Goal: Transaction & Acquisition: Purchase product/service

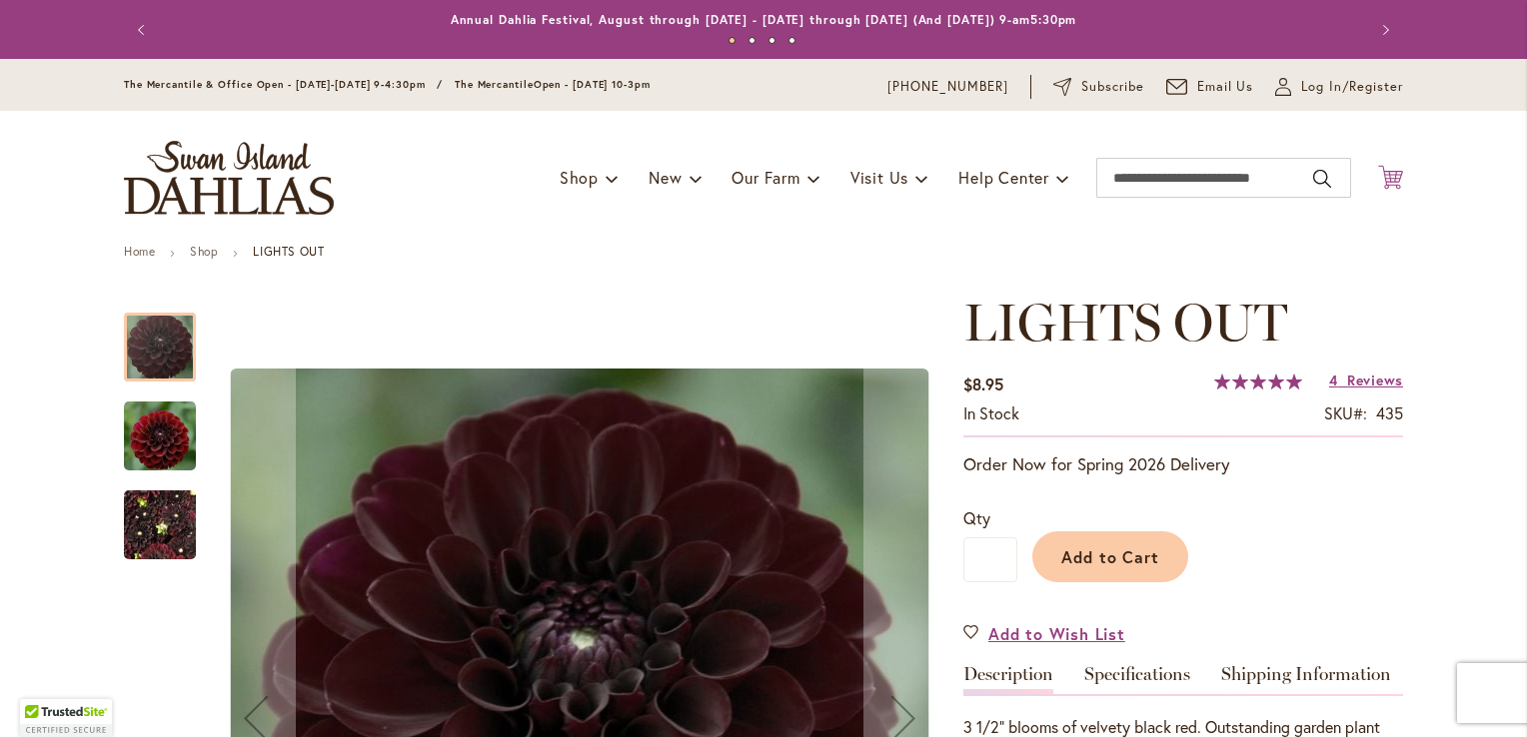
click at [1386, 184] on icon "Cart .cls-1 { fill: #231f20; }" at bounding box center [1390, 177] width 25 height 25
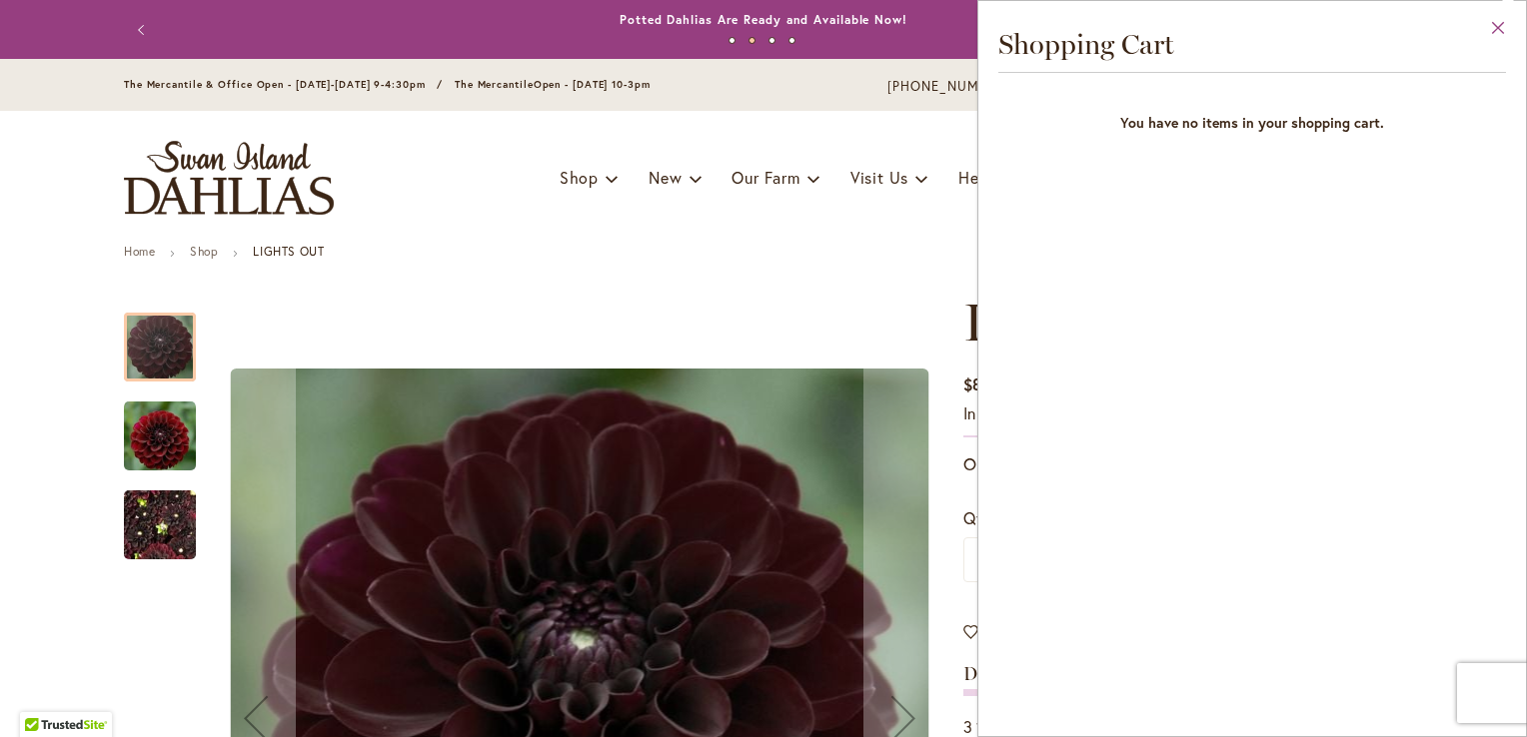
click at [1498, 24] on button "Close" at bounding box center [1498, 32] width 55 height 63
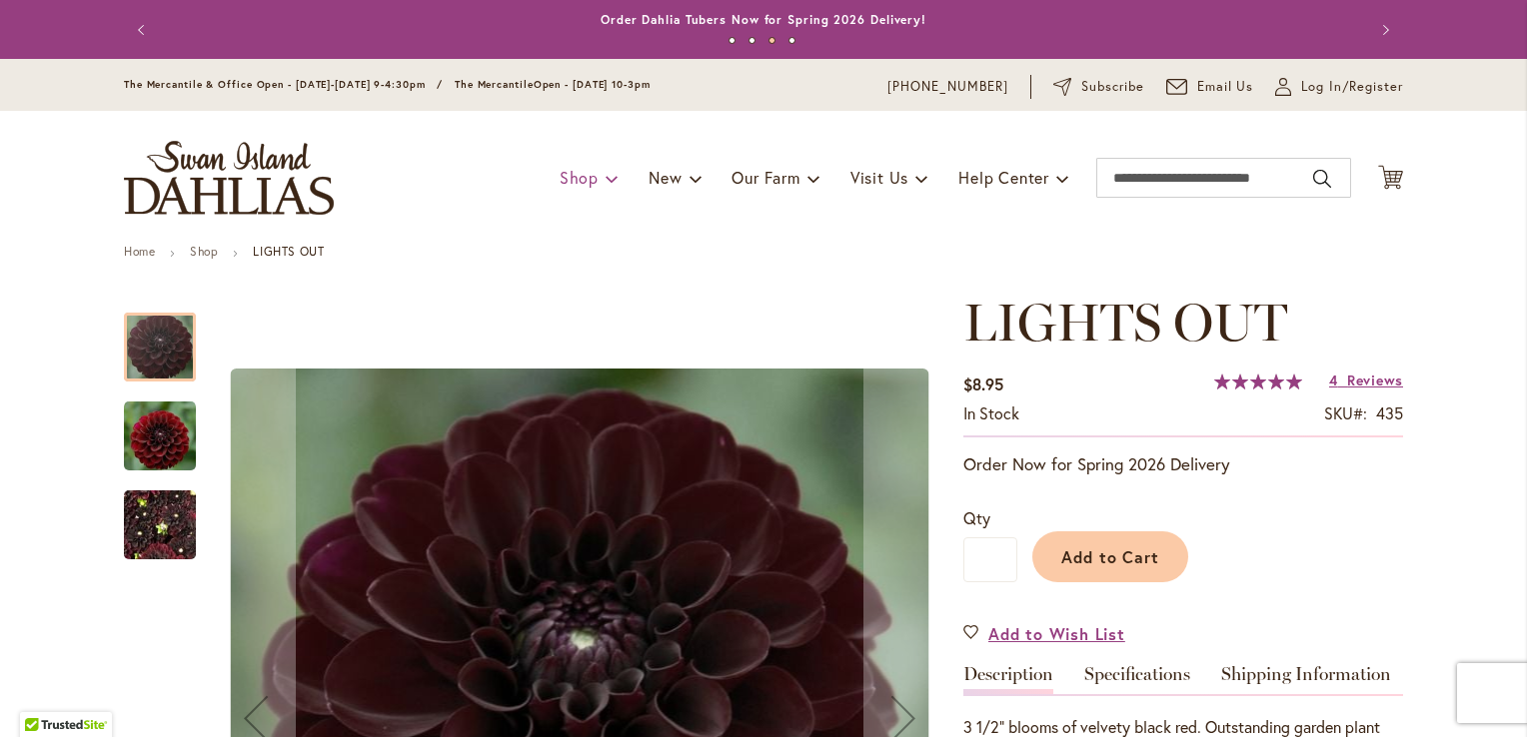
click at [566, 193] on li "Shop Dahlia Tubers Collections Fresh Cut Dahlias Gardening Supplies Gift Cards …" at bounding box center [589, 178] width 59 height 38
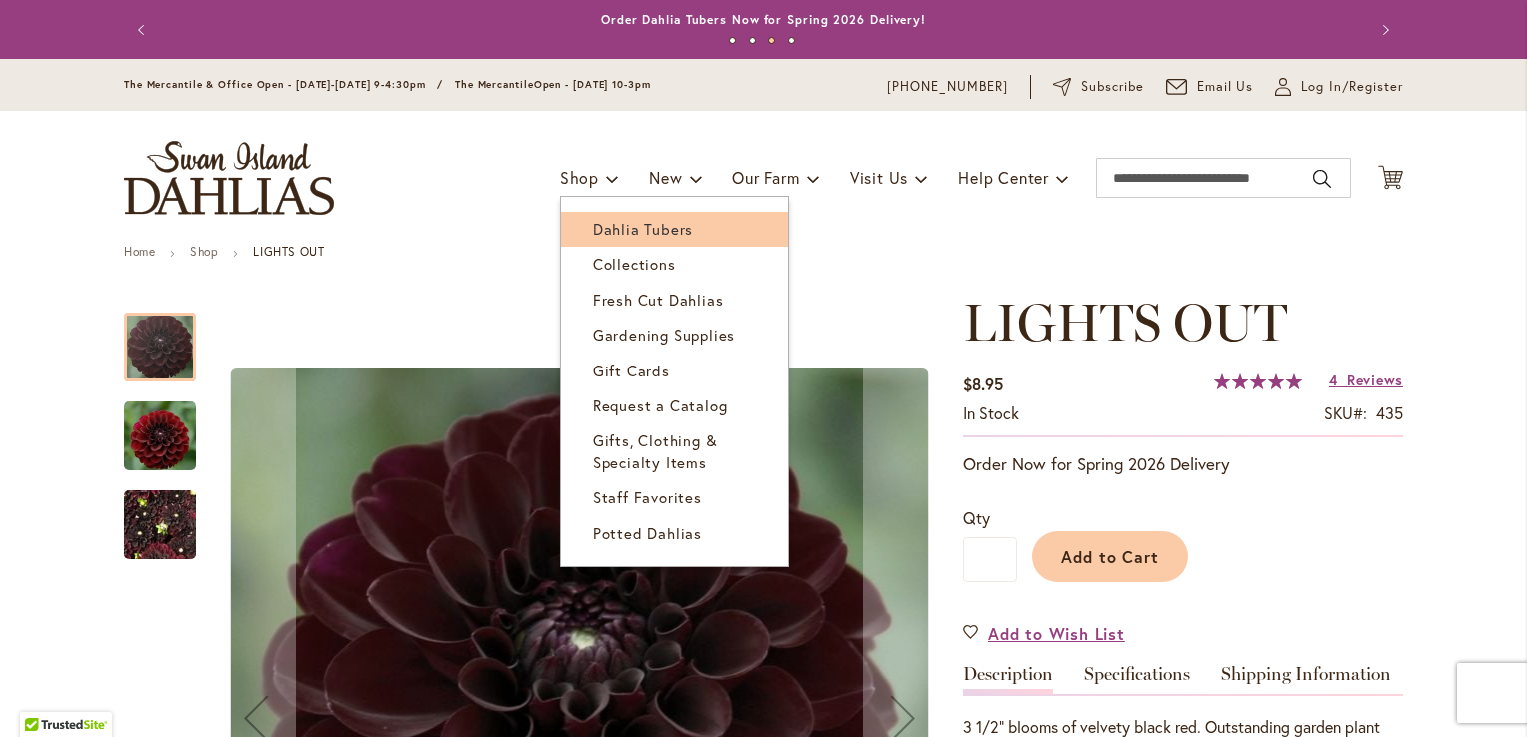
click at [610, 231] on span "Dahlia Tubers" at bounding box center [643, 229] width 100 height 20
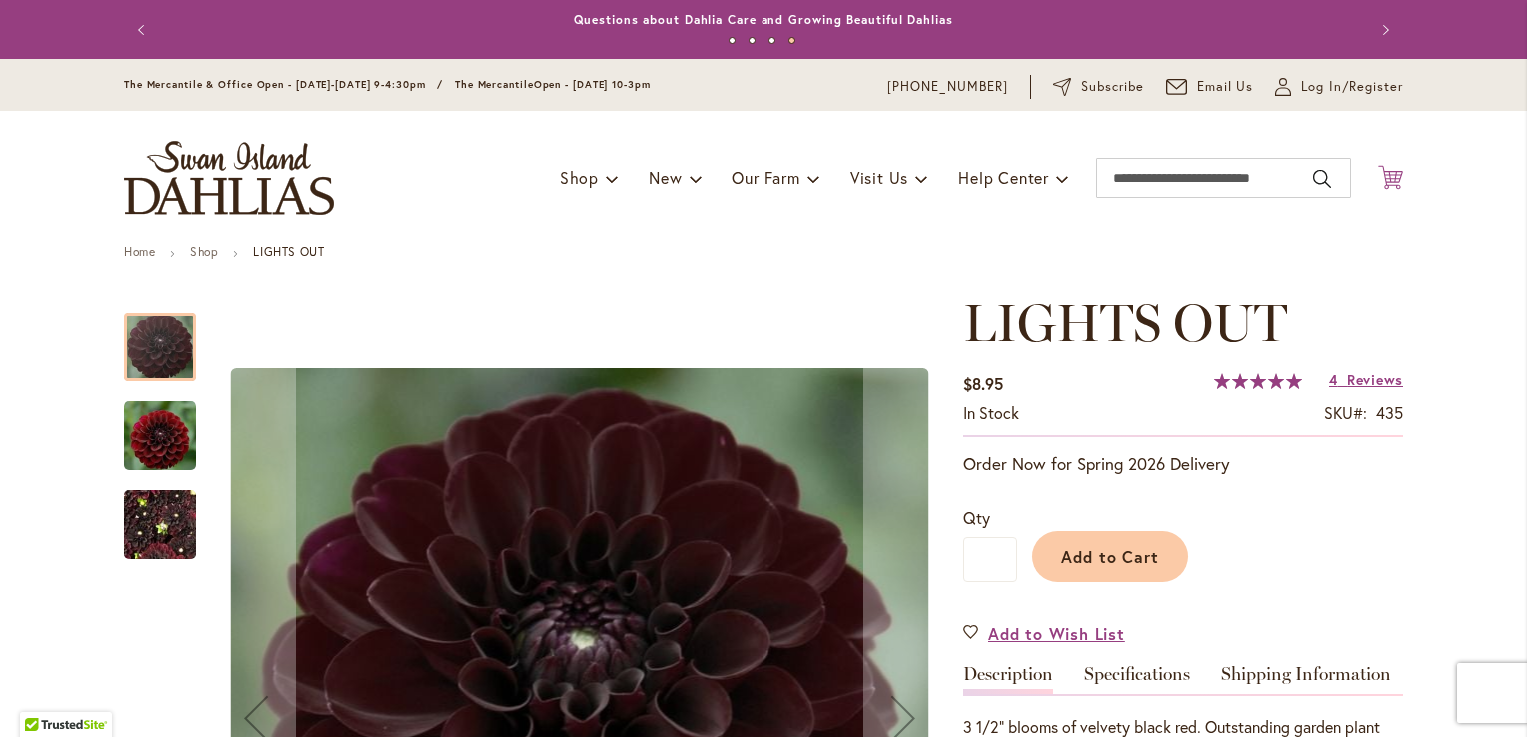
click at [1389, 174] on icon "Cart .cls-1 { fill: #231f20; }" at bounding box center [1390, 177] width 25 height 25
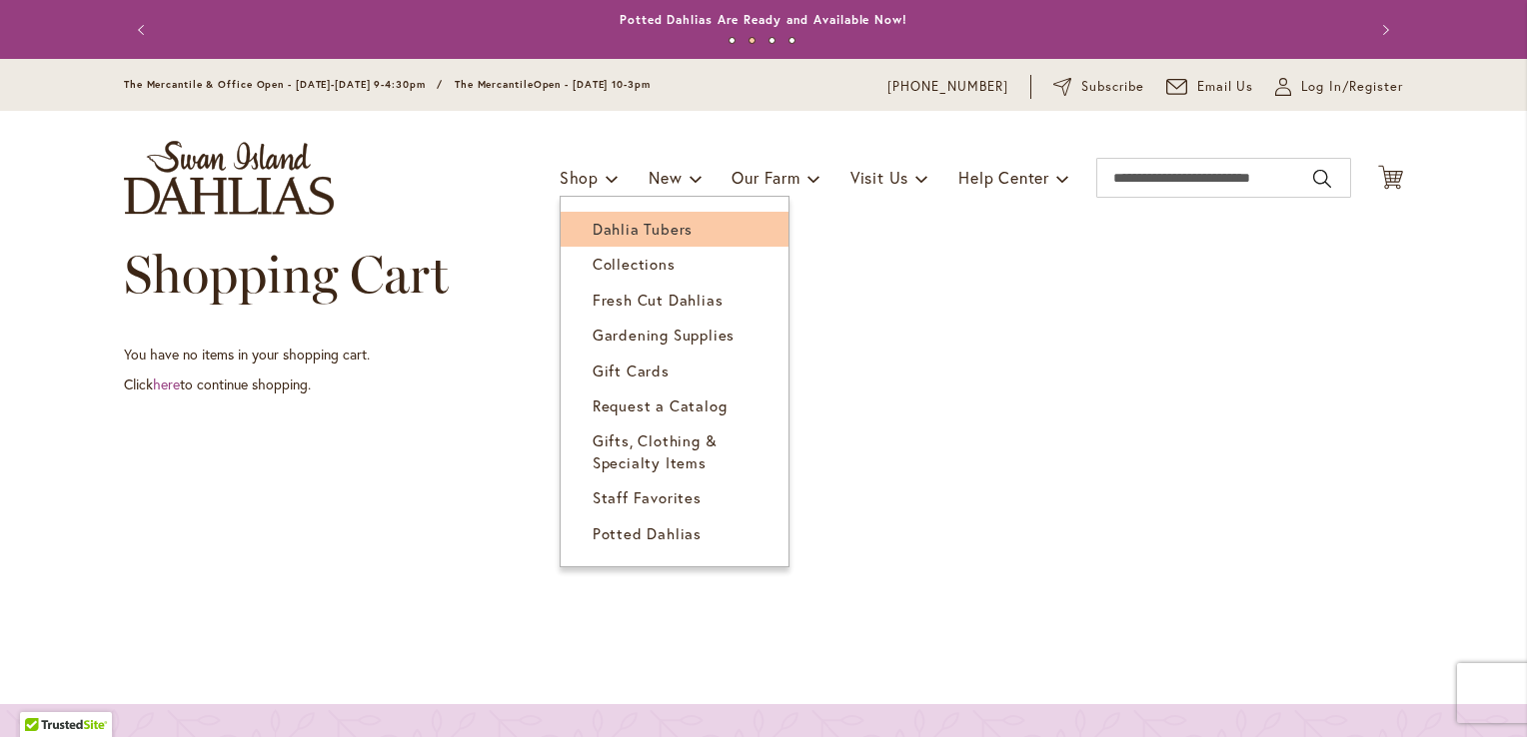
click at [613, 226] on span "Dahlia Tubers" at bounding box center [643, 229] width 100 height 20
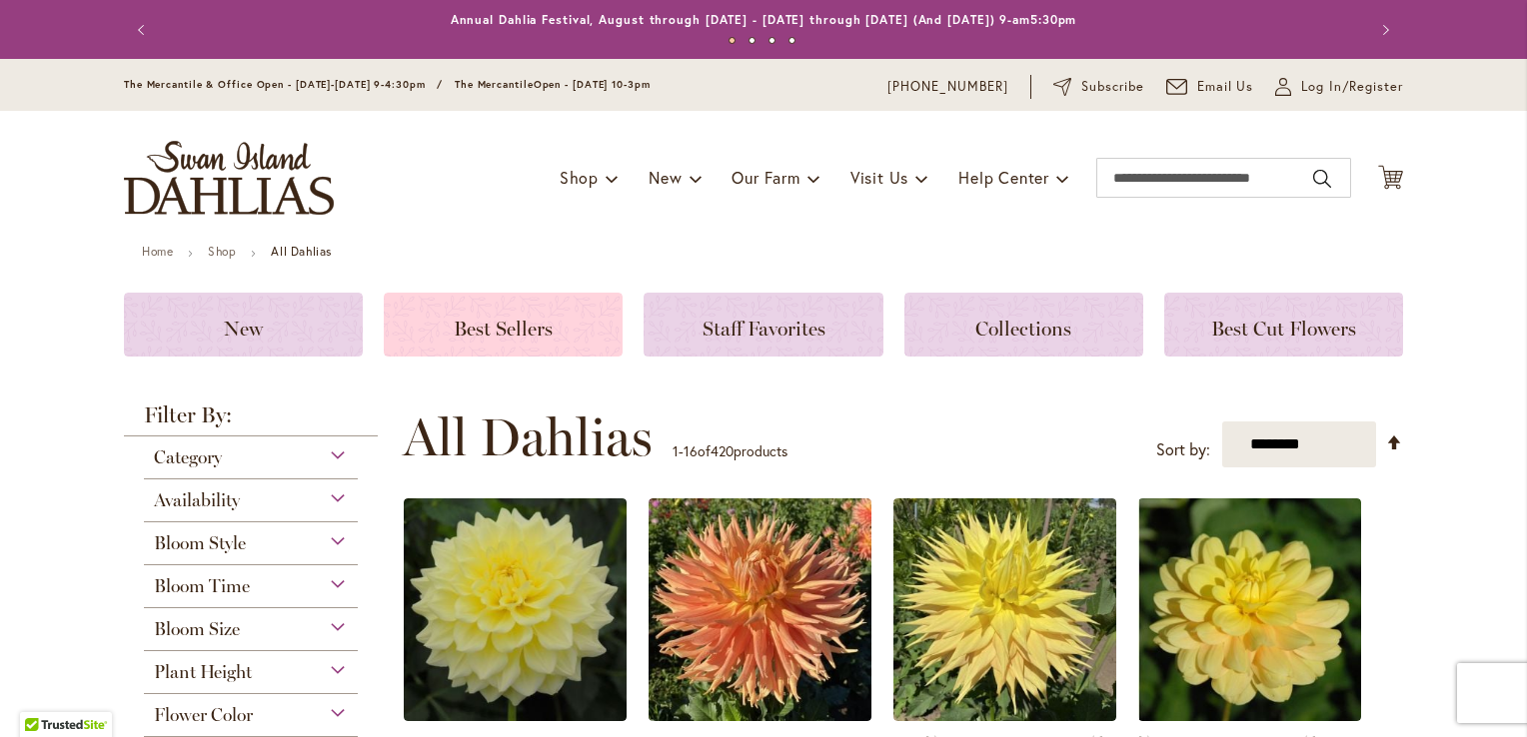
click at [492, 331] on span "Best Sellers" at bounding box center [503, 329] width 99 height 24
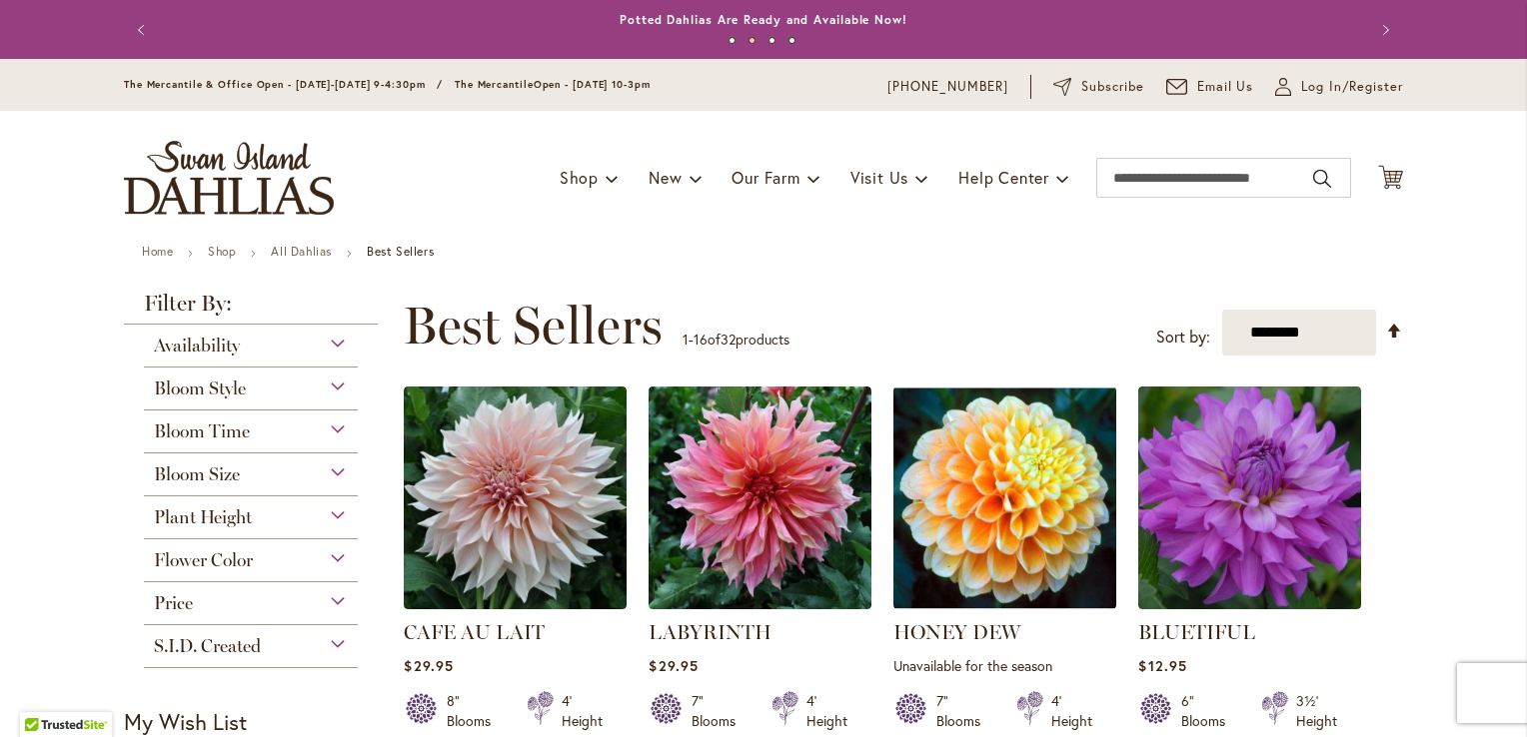
click at [333, 349] on div "Availability" at bounding box center [251, 341] width 214 height 32
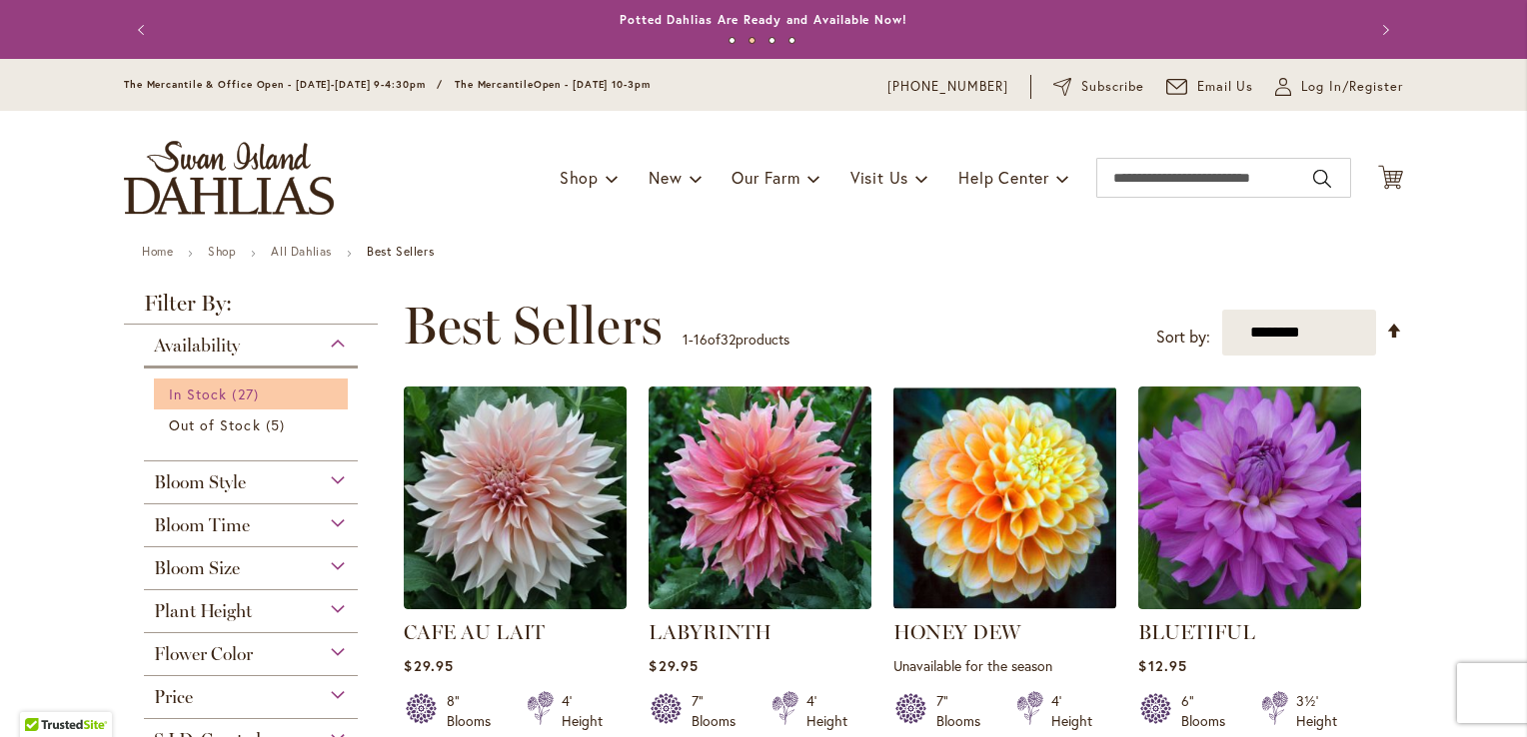
click at [196, 399] on span "In Stock" at bounding box center [198, 394] width 58 height 19
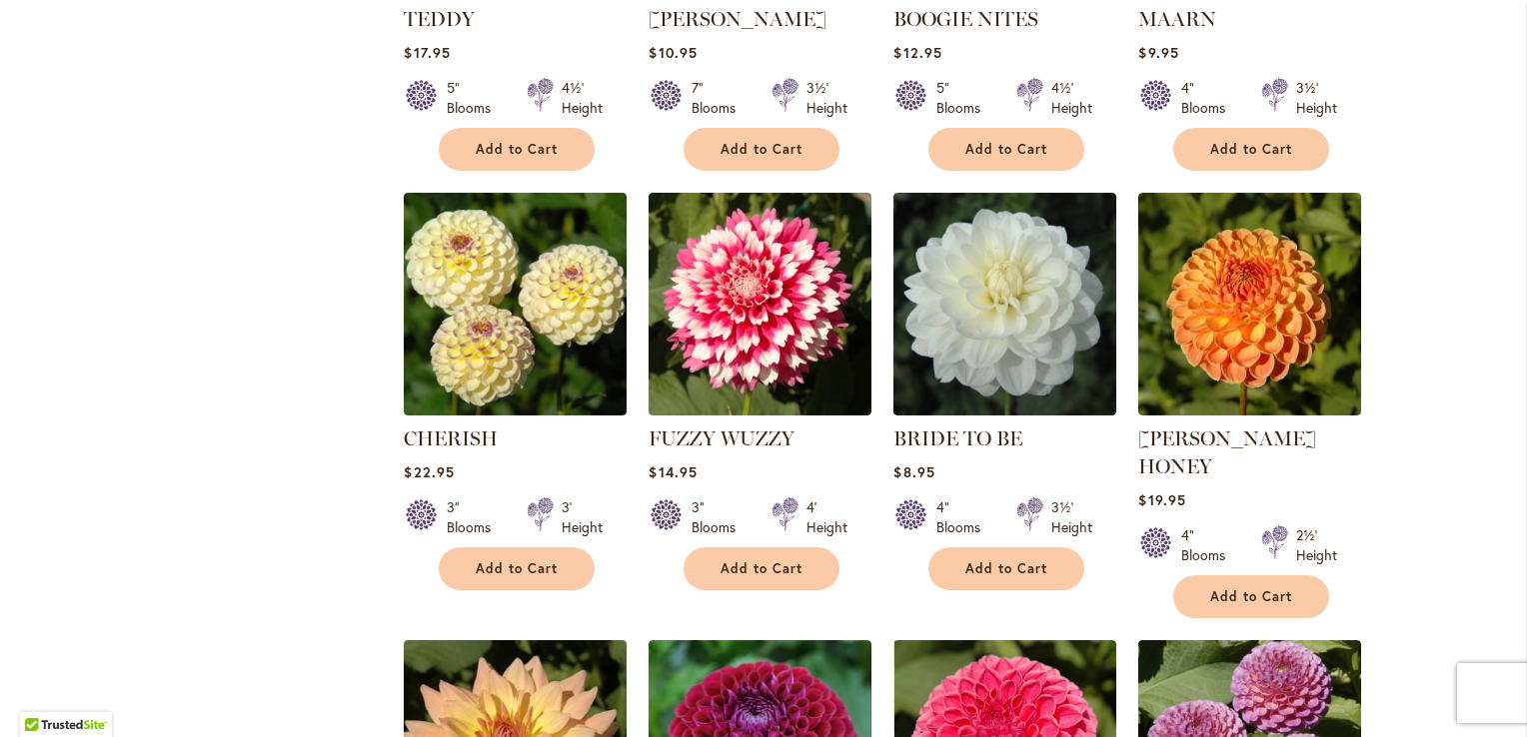
scroll to position [1133, 0]
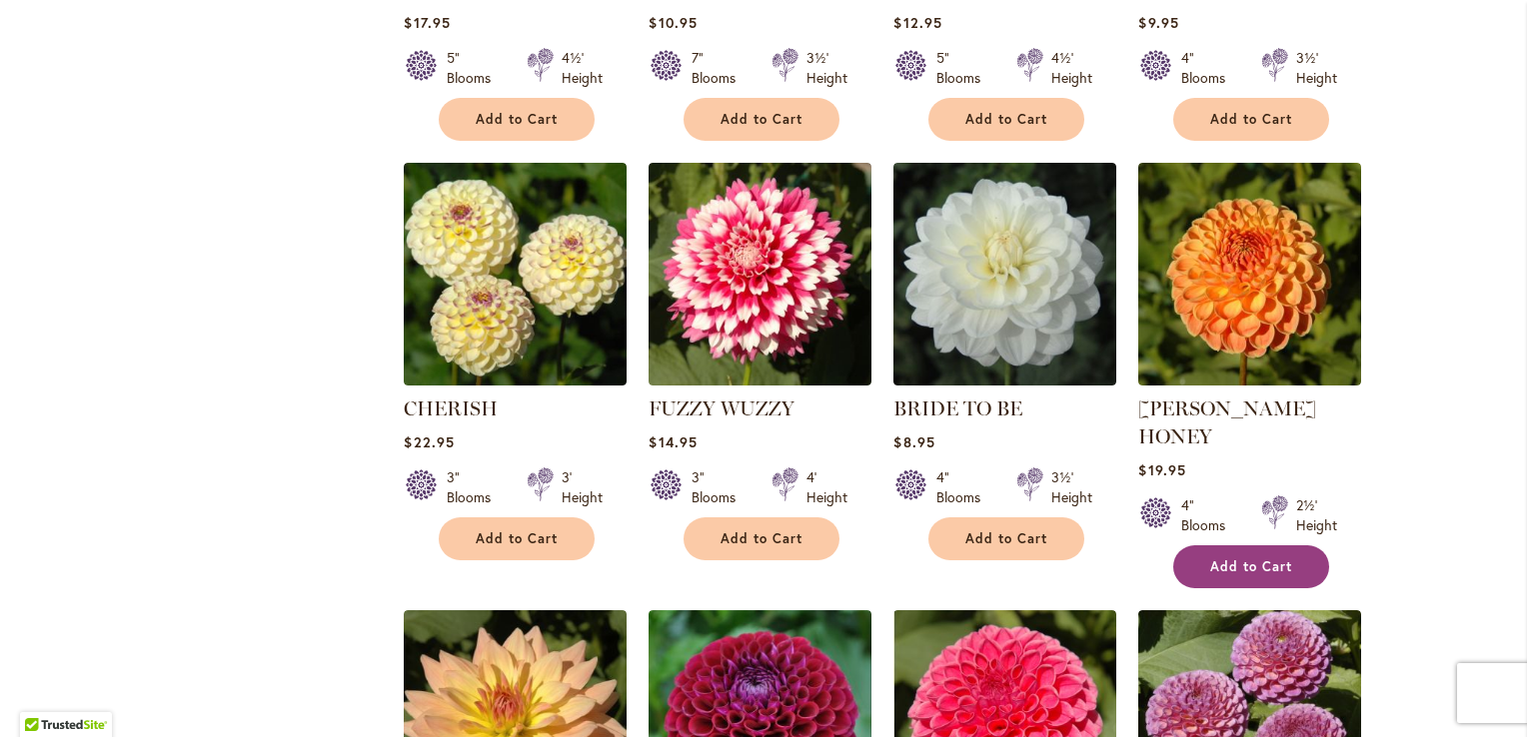
click at [1225, 546] on button "Add to Cart" at bounding box center [1251, 567] width 156 height 43
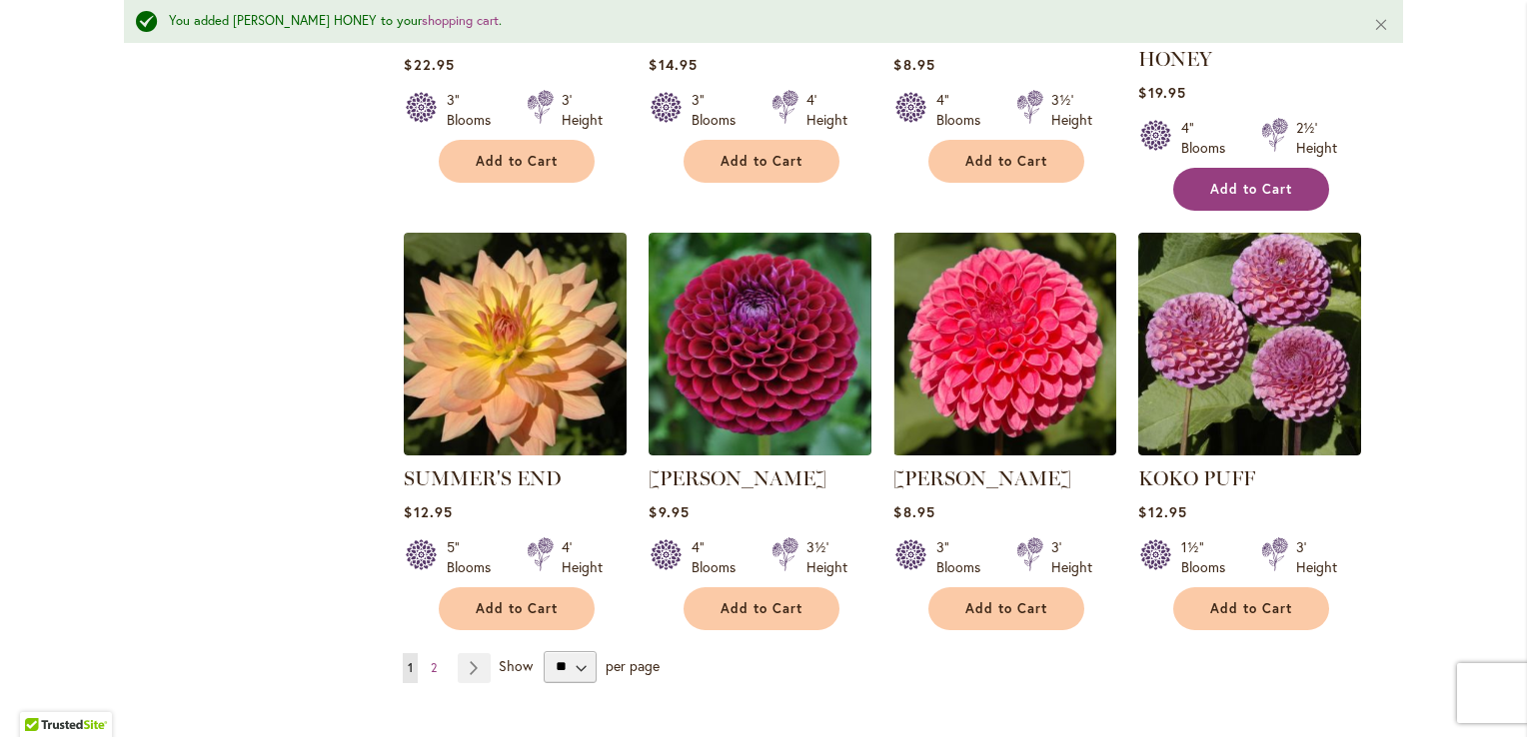
scroll to position [1567, 0]
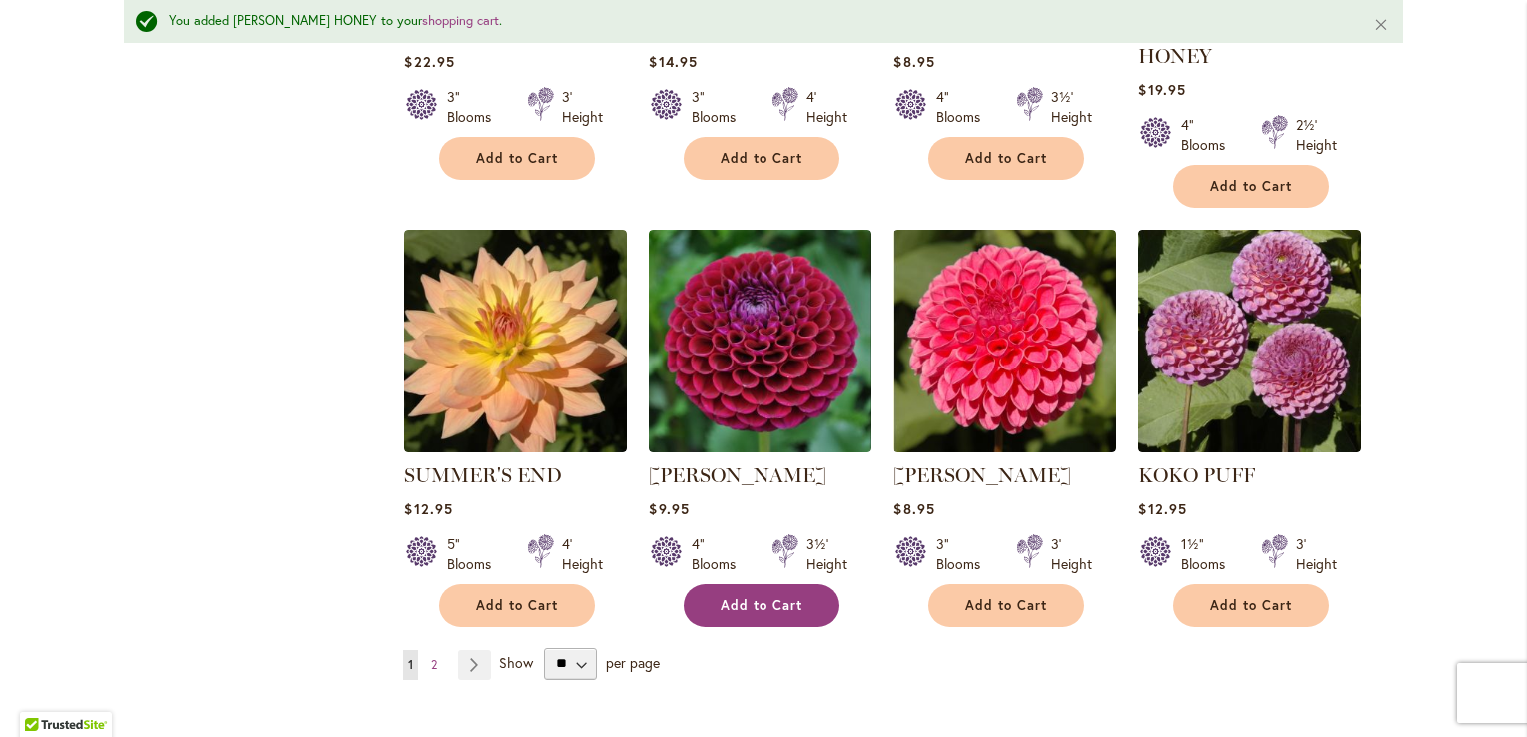
click at [741, 598] on span "Add to Cart" at bounding box center [761, 606] width 82 height 17
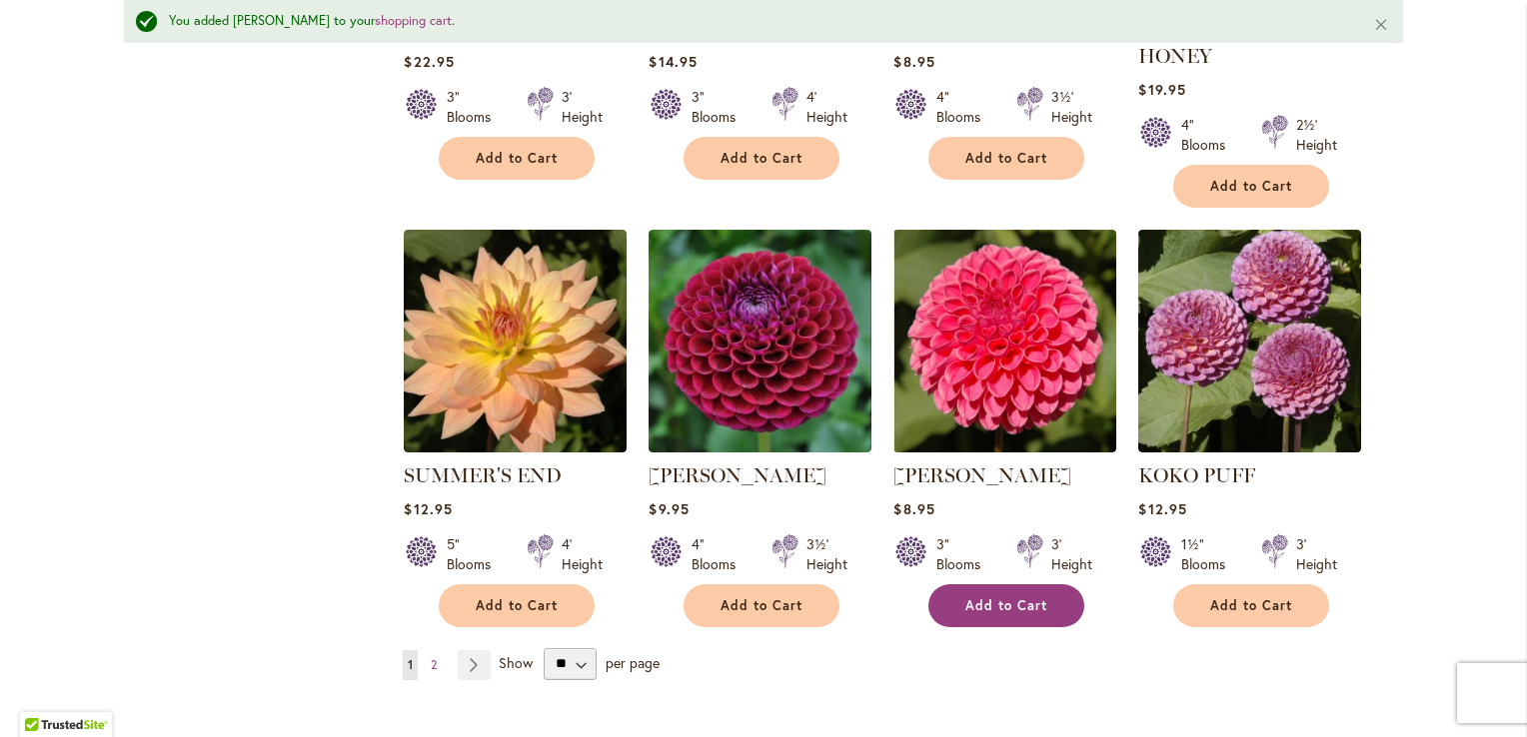
click at [1000, 598] on span "Add to Cart" at bounding box center [1006, 606] width 82 height 17
click at [431, 657] on span "2" at bounding box center [434, 664] width 6 height 15
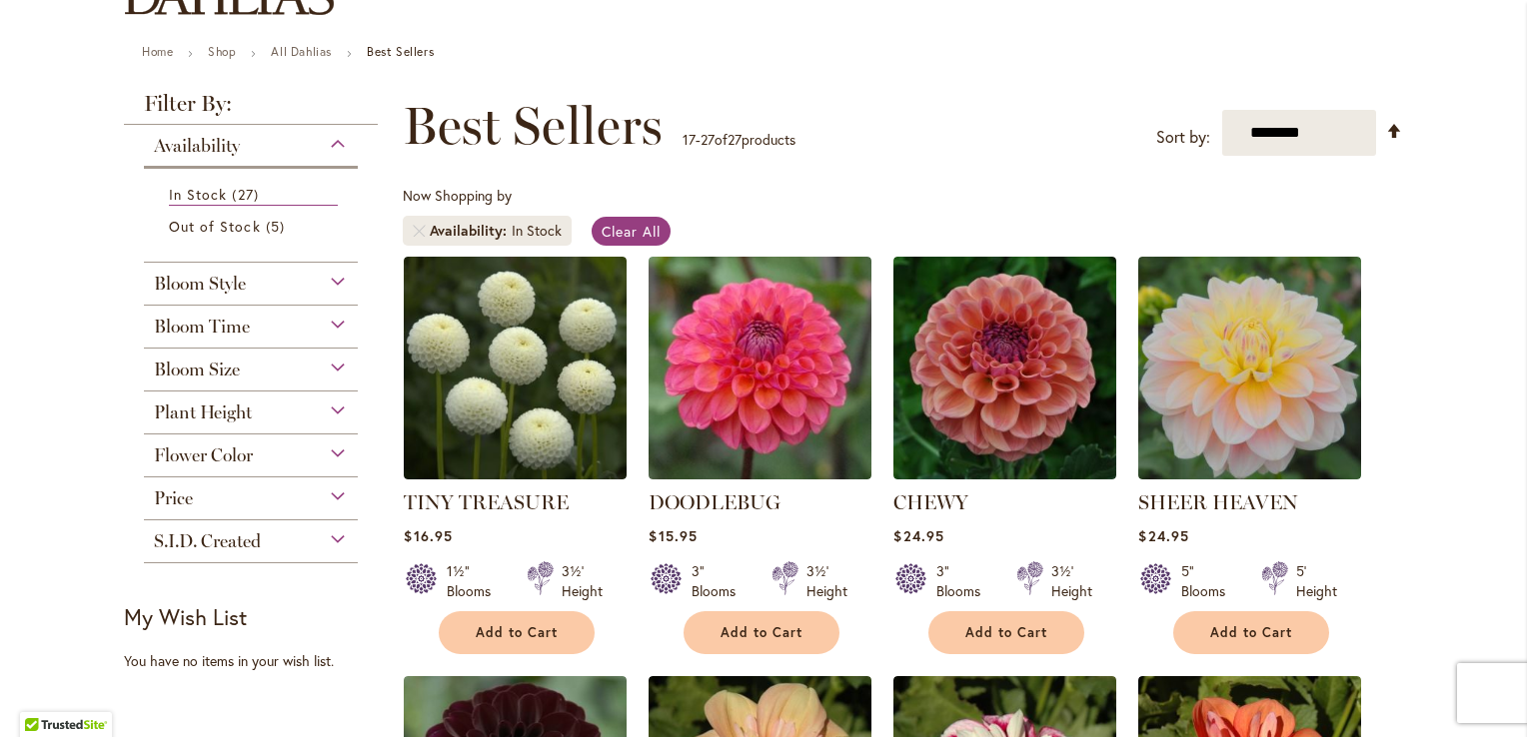
scroll to position [201, 0]
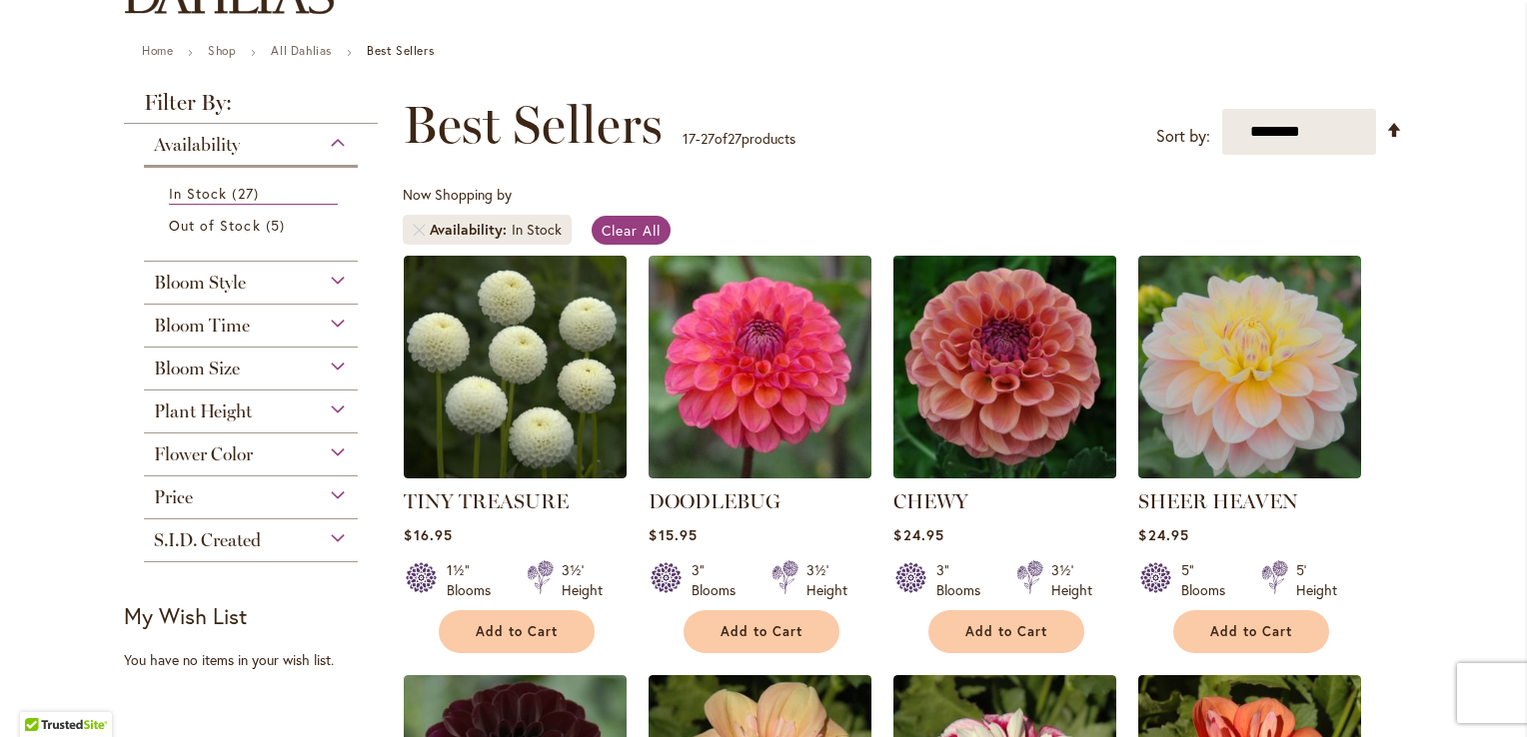
click at [1011, 332] on img at bounding box center [1005, 367] width 234 height 234
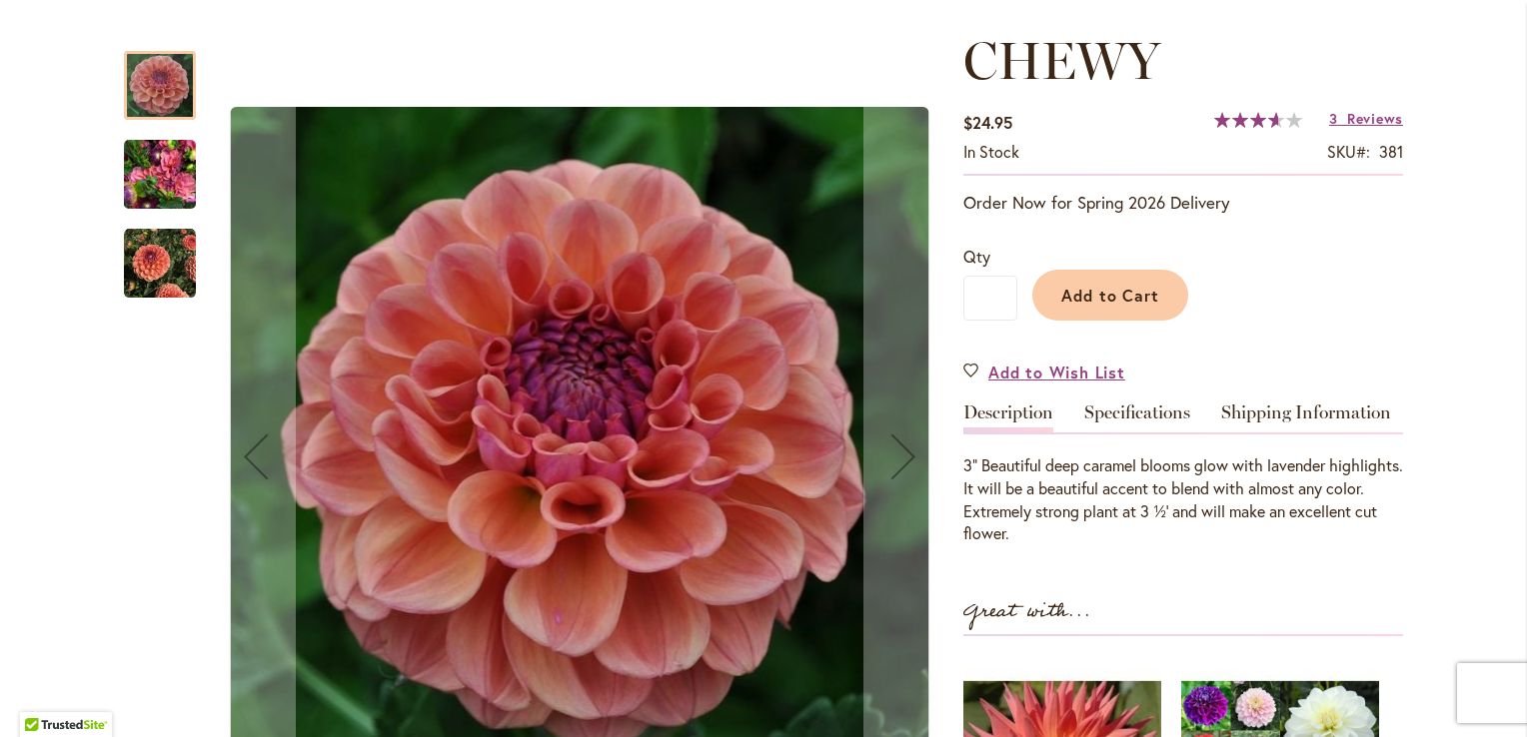
scroll to position [265, 0]
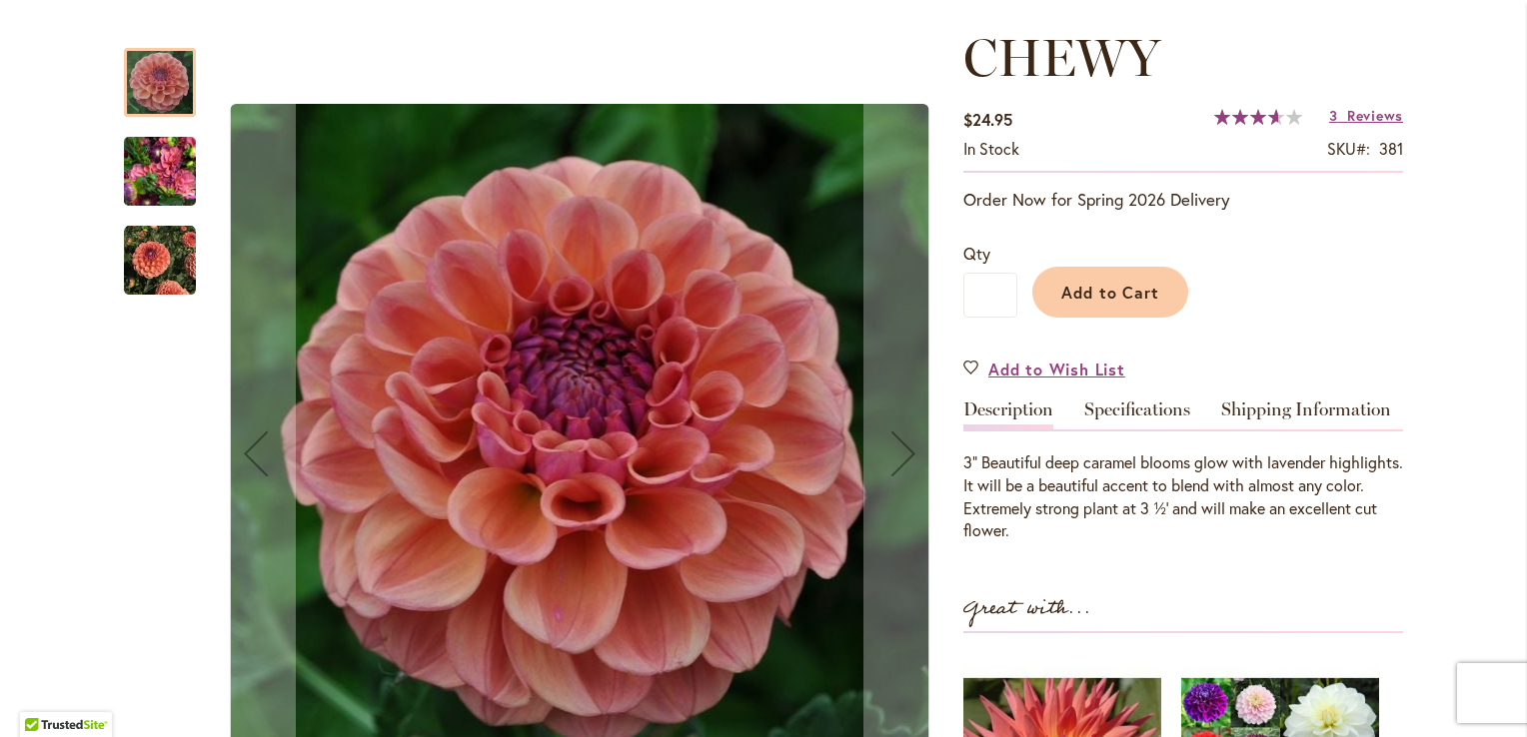
click at [156, 261] on img "CHEWY" at bounding box center [160, 261] width 72 height 72
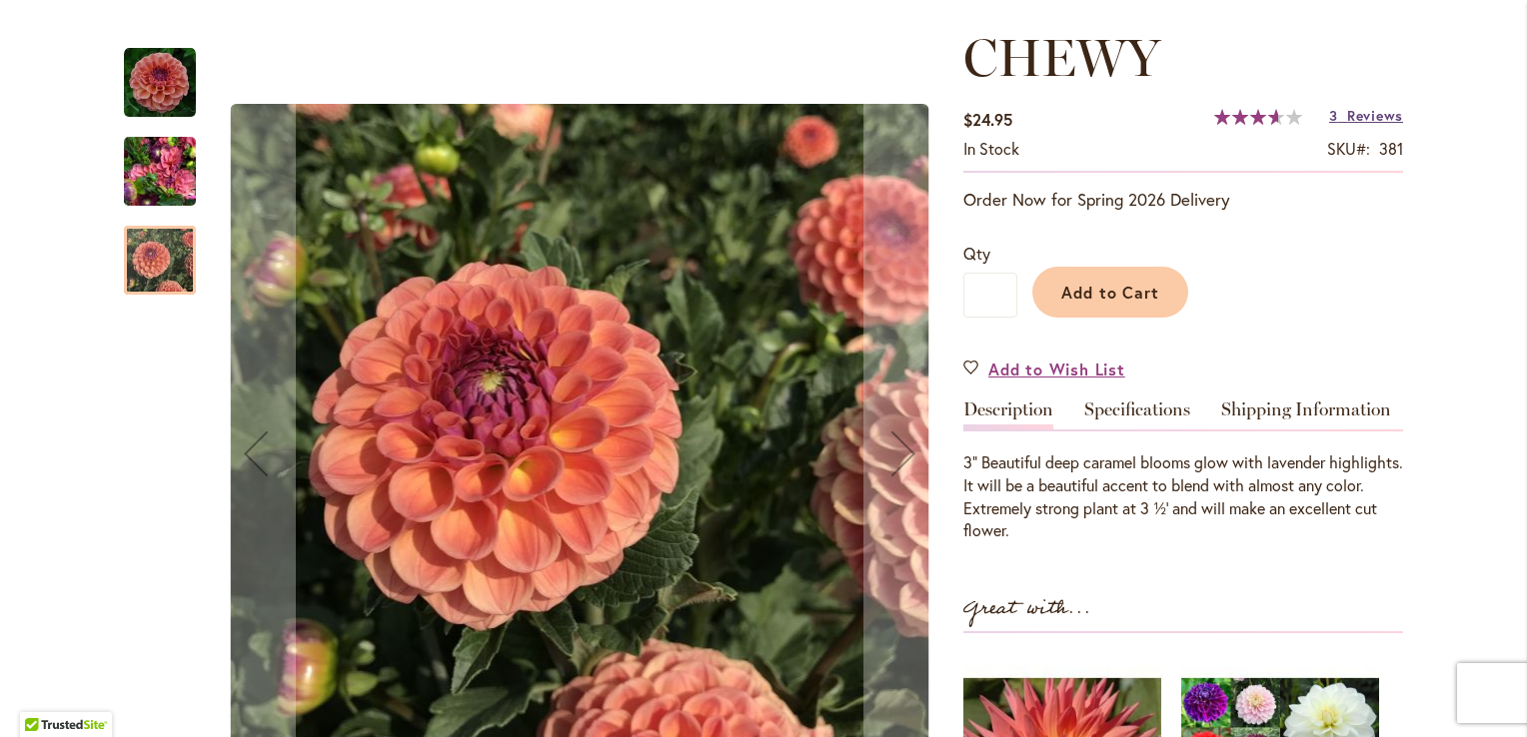
click at [1369, 117] on span "Reviews" at bounding box center [1375, 115] width 56 height 19
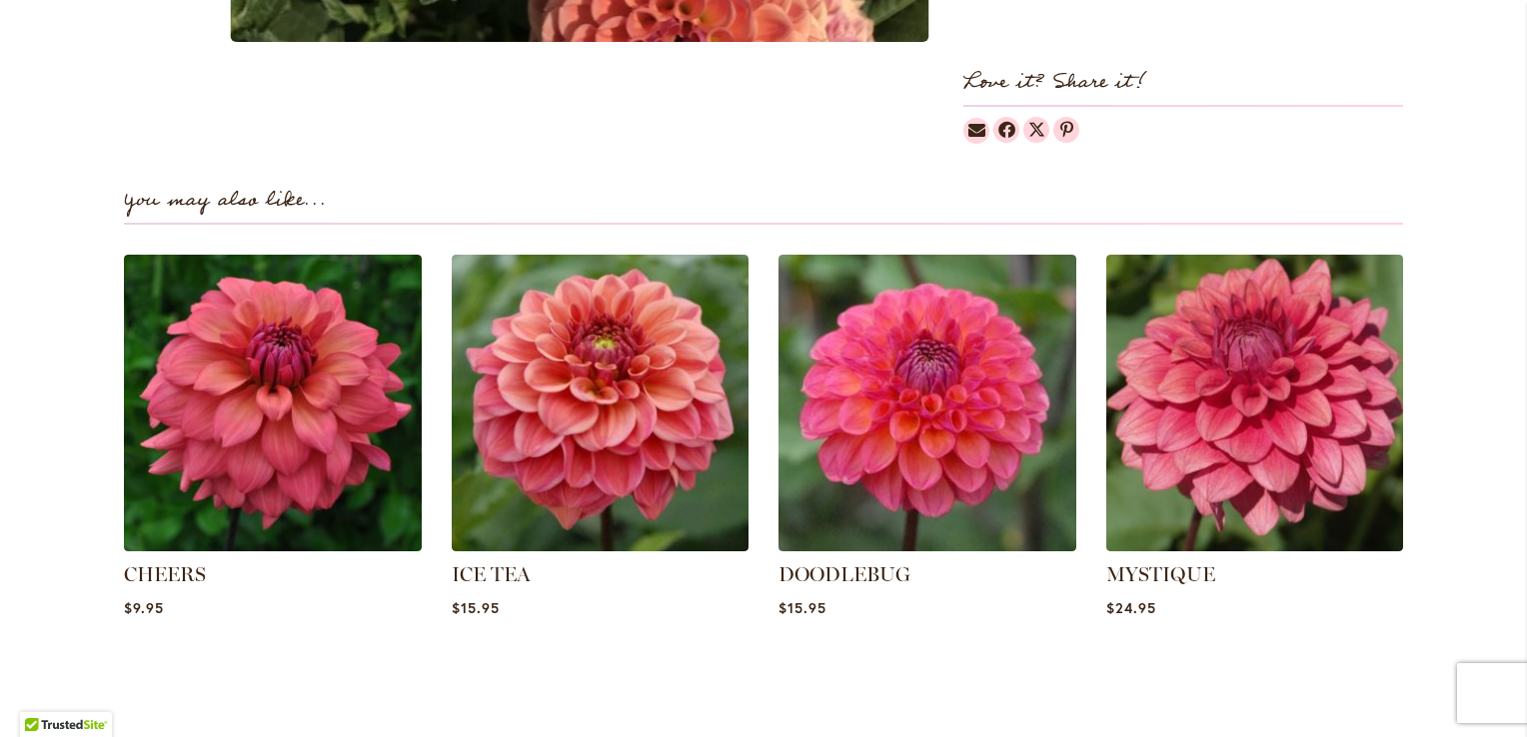
scroll to position [1273, 0]
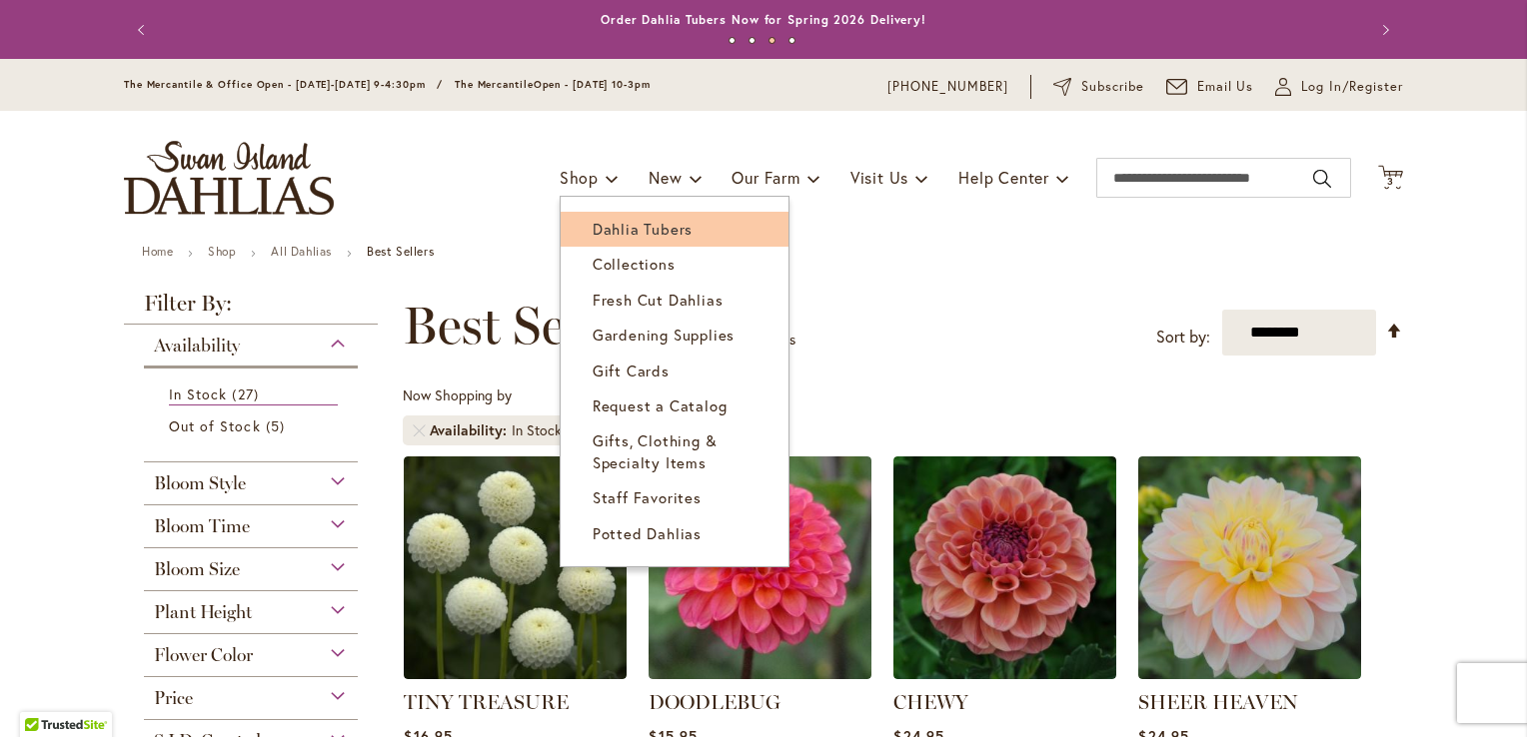
click at [609, 240] on link "Dahlia Tubers" at bounding box center [675, 229] width 228 height 35
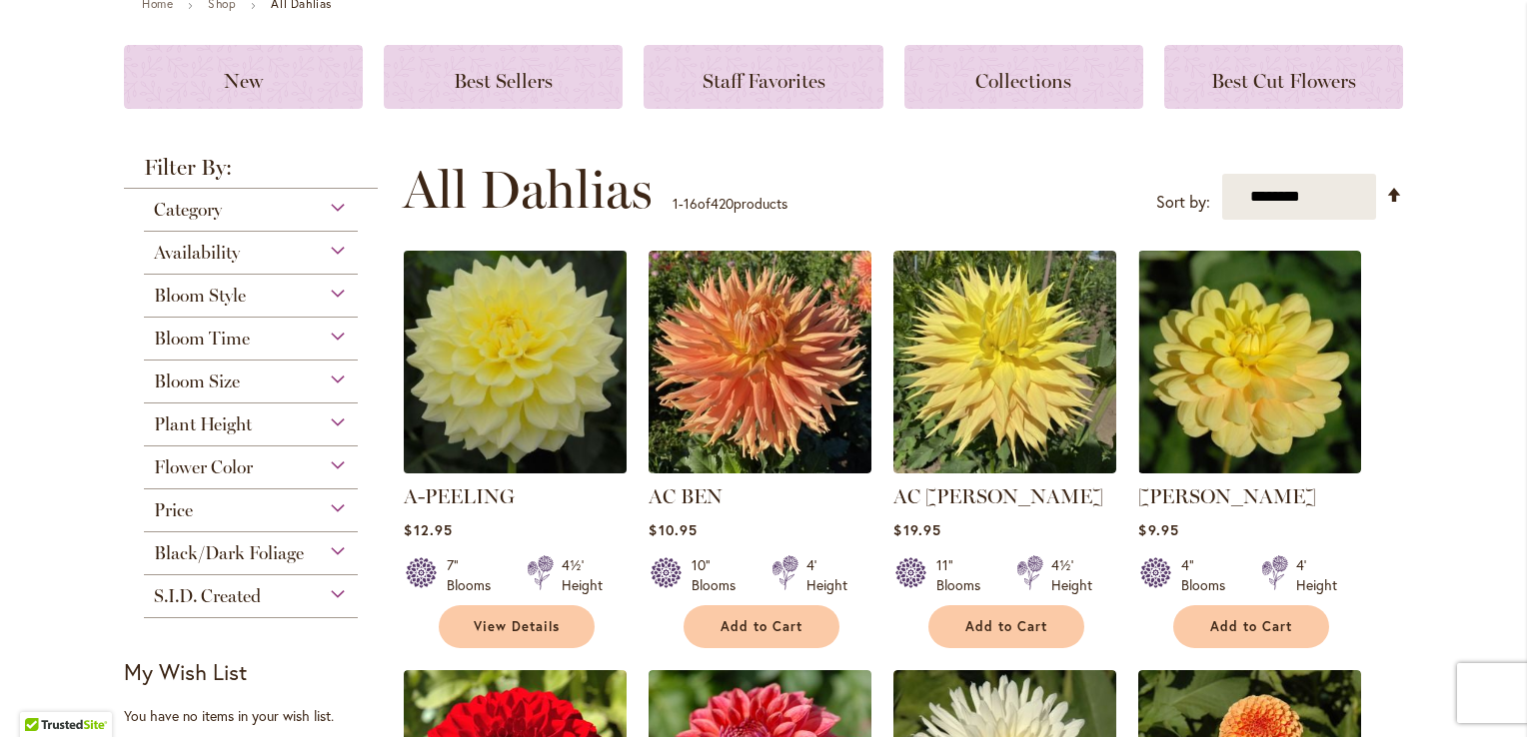
scroll to position [251, 0]
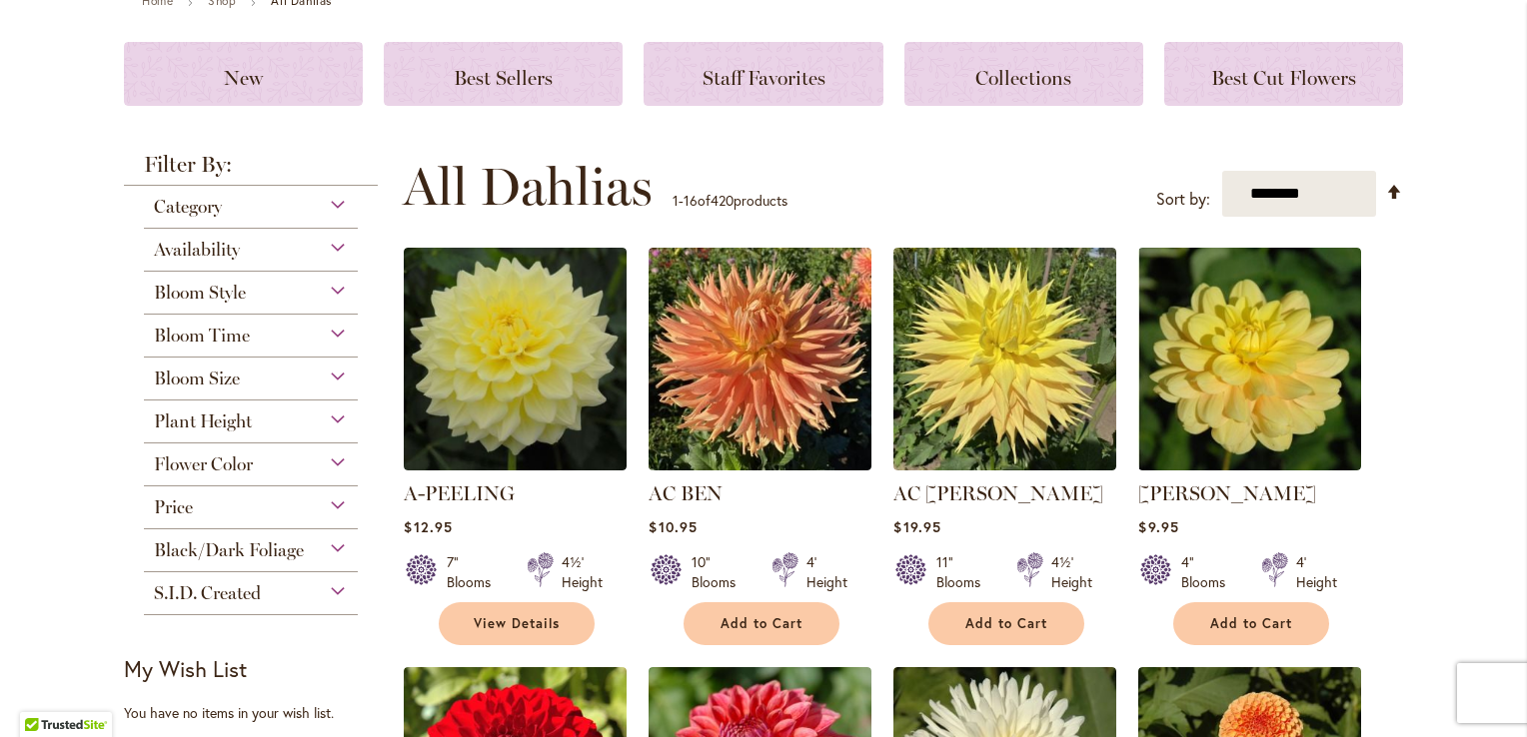
click at [275, 551] on span "Black/Dark Foliage" at bounding box center [229, 551] width 150 height 22
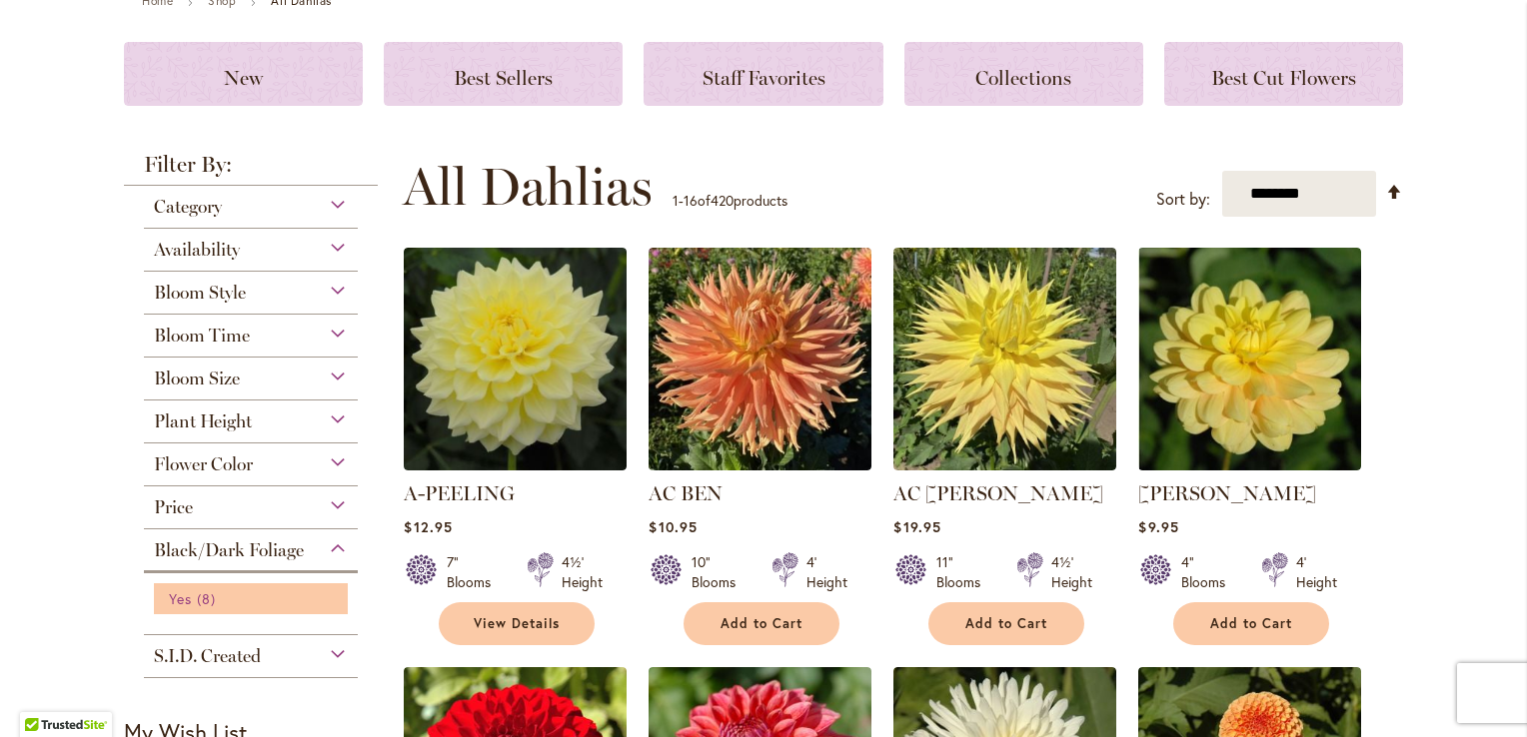
click at [175, 605] on span "Yes" at bounding box center [180, 599] width 23 height 19
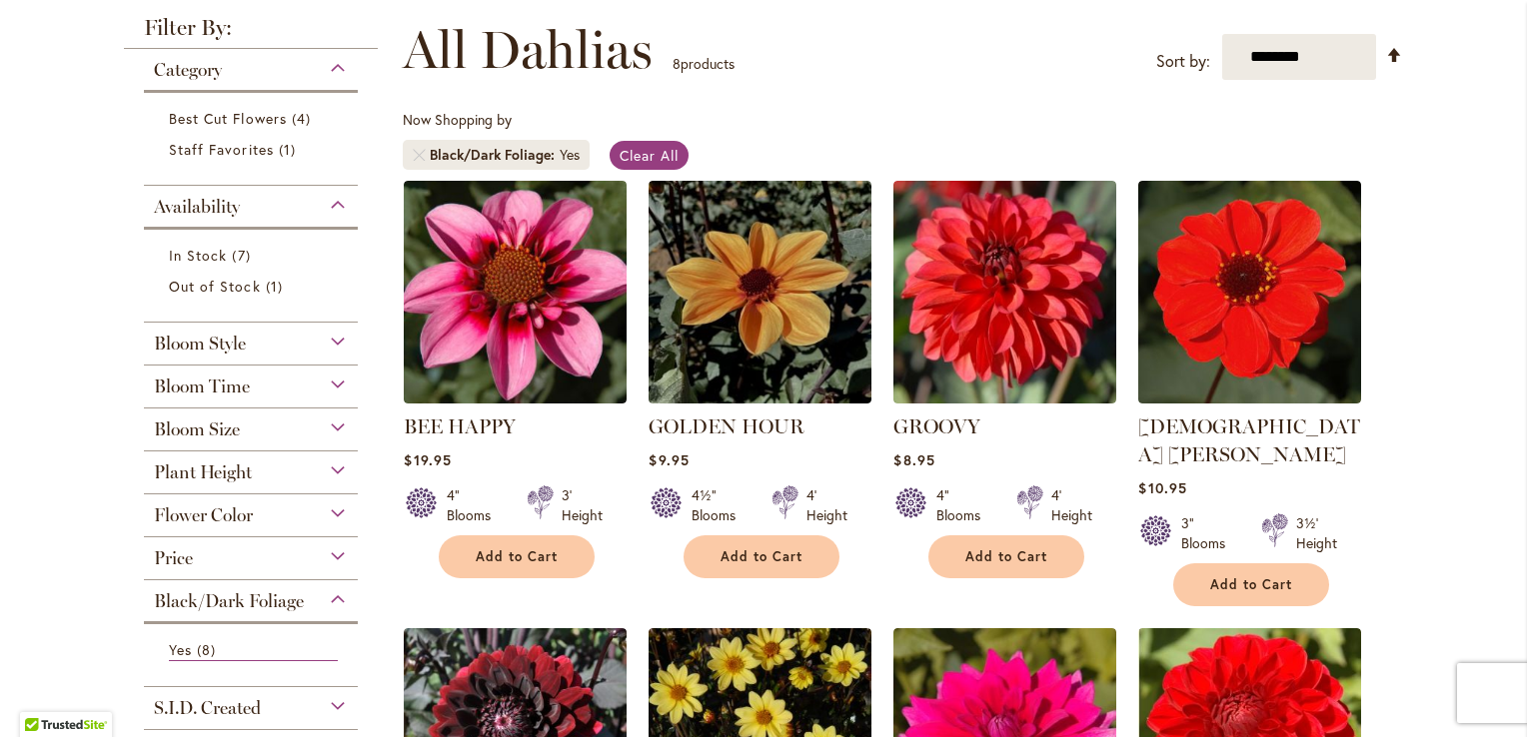
scroll to position [273, 0]
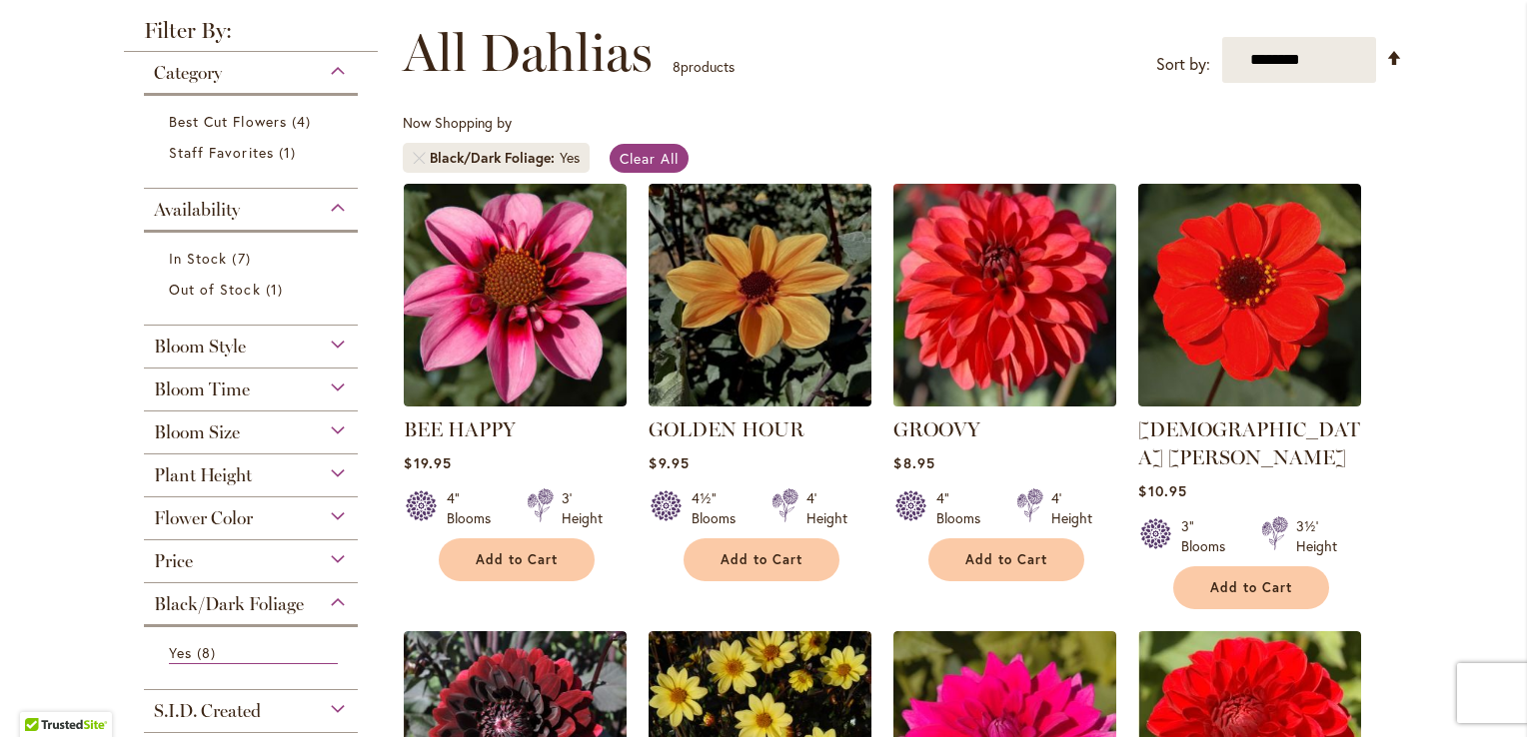
click at [1019, 269] on img at bounding box center [1005, 295] width 234 height 234
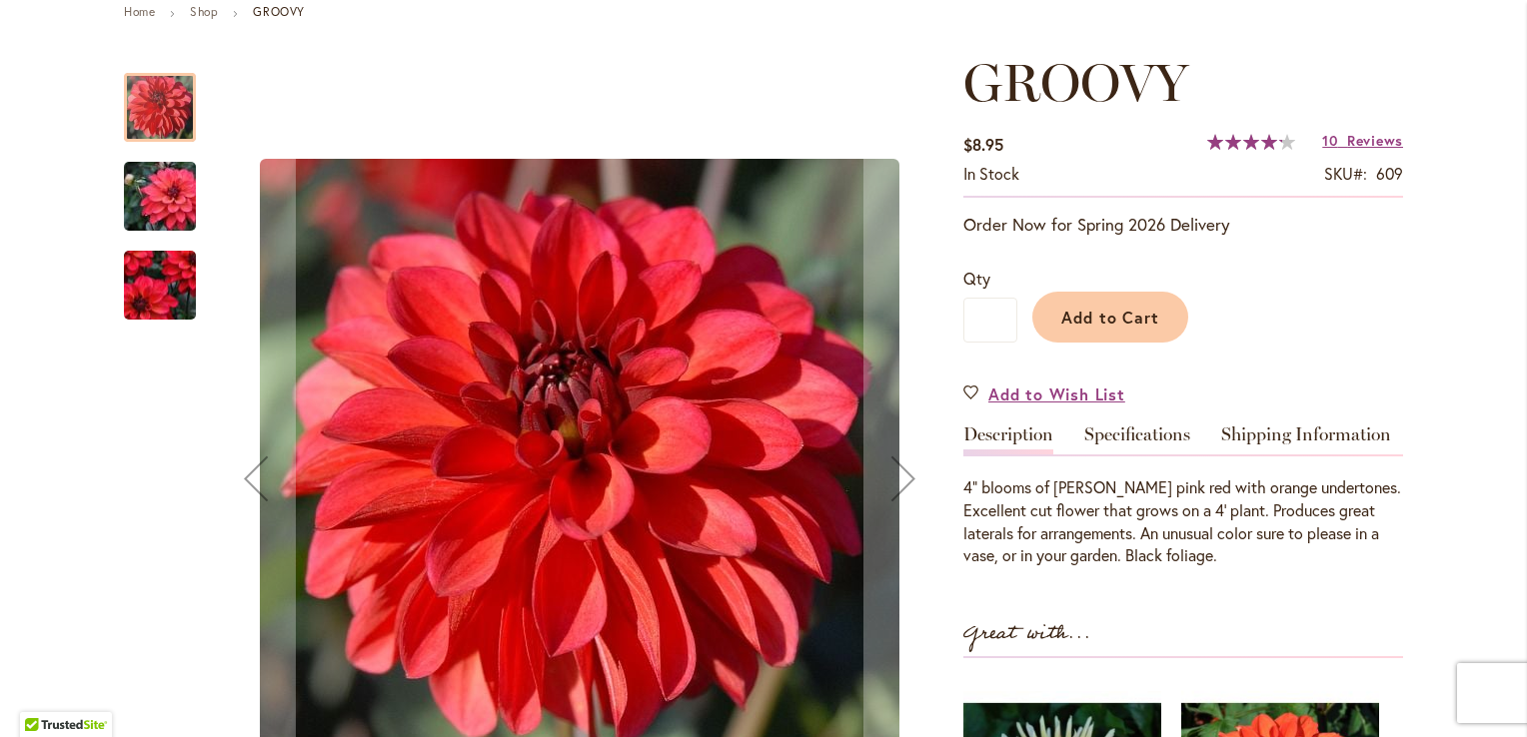
scroll to position [245, 0]
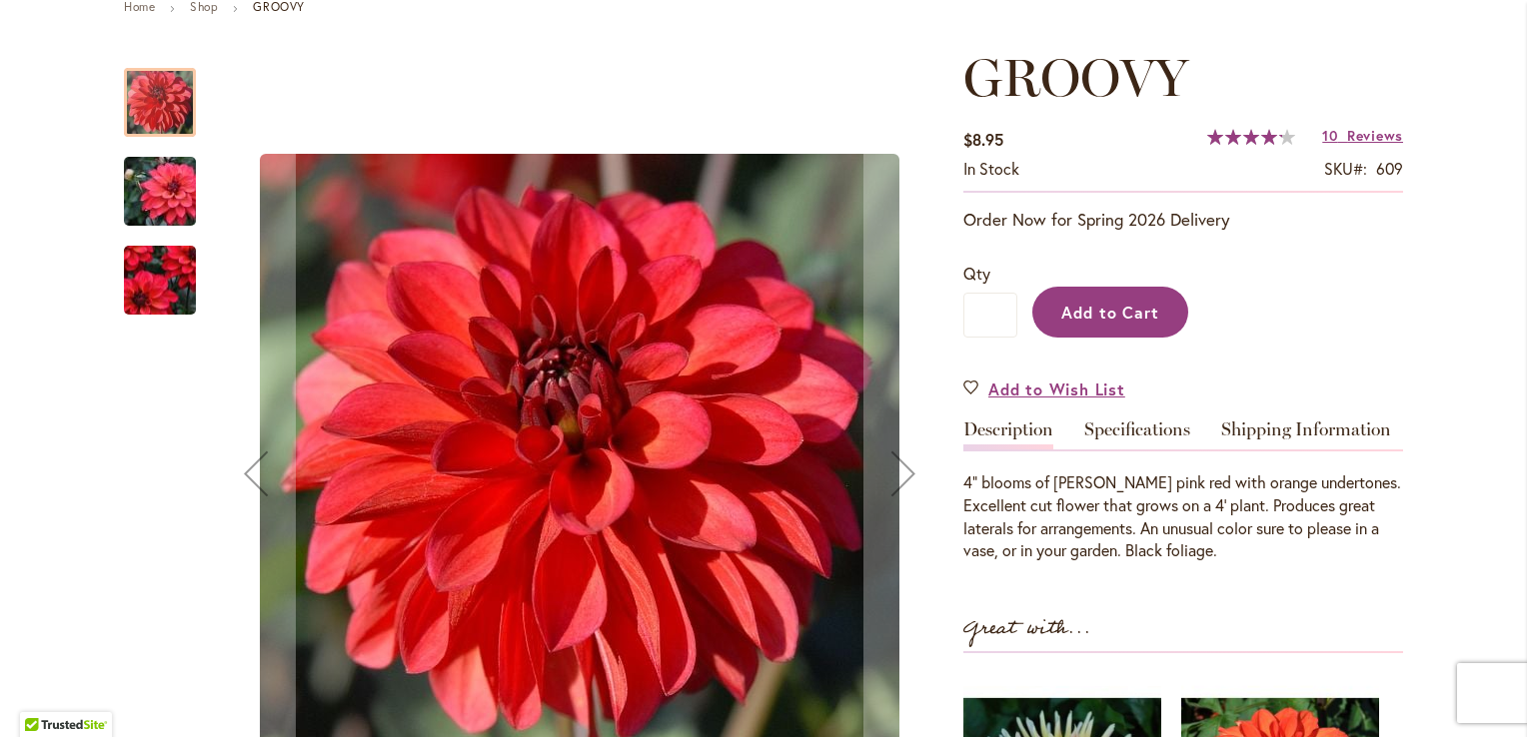
click at [1105, 309] on span "Add to Cart" at bounding box center [1110, 312] width 99 height 21
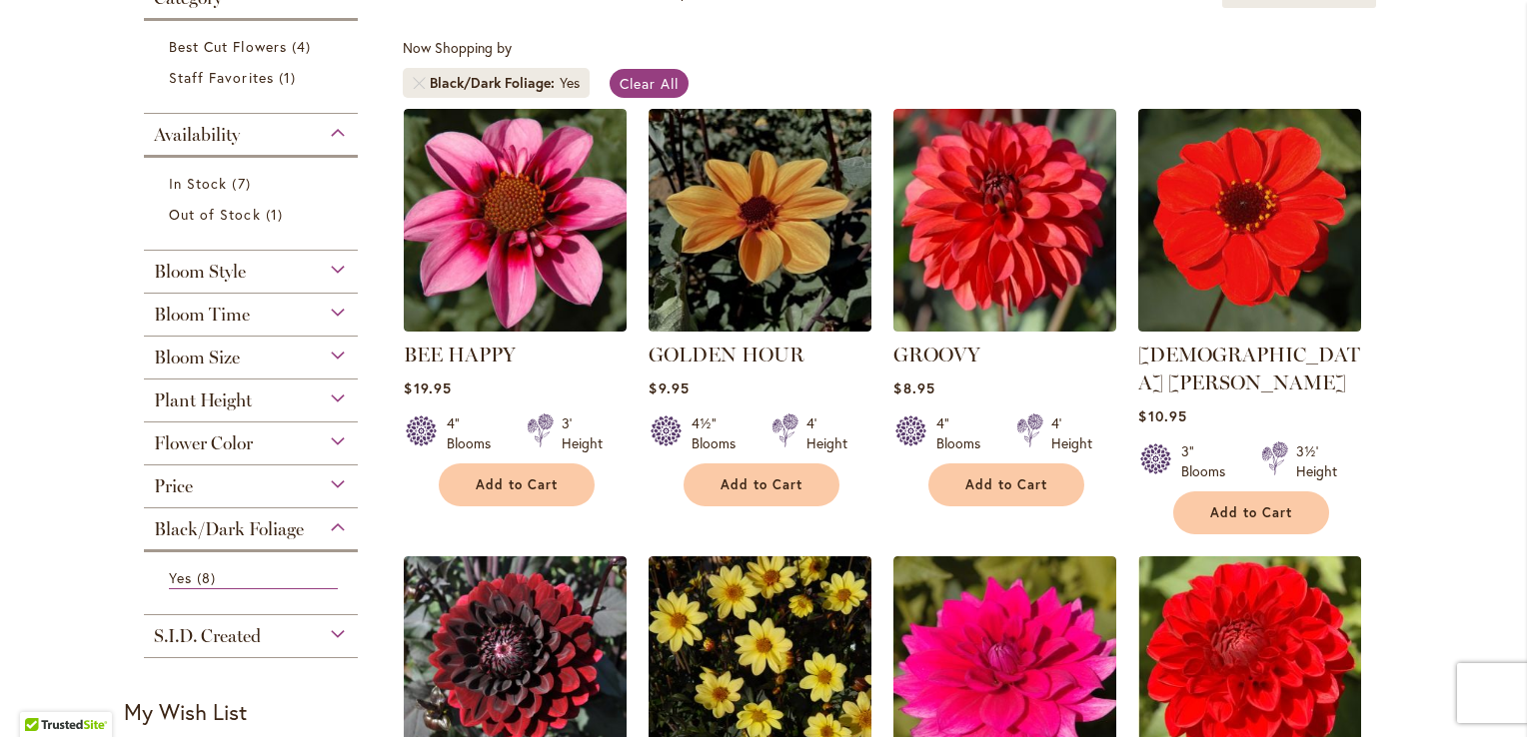
scroll to position [404, 0]
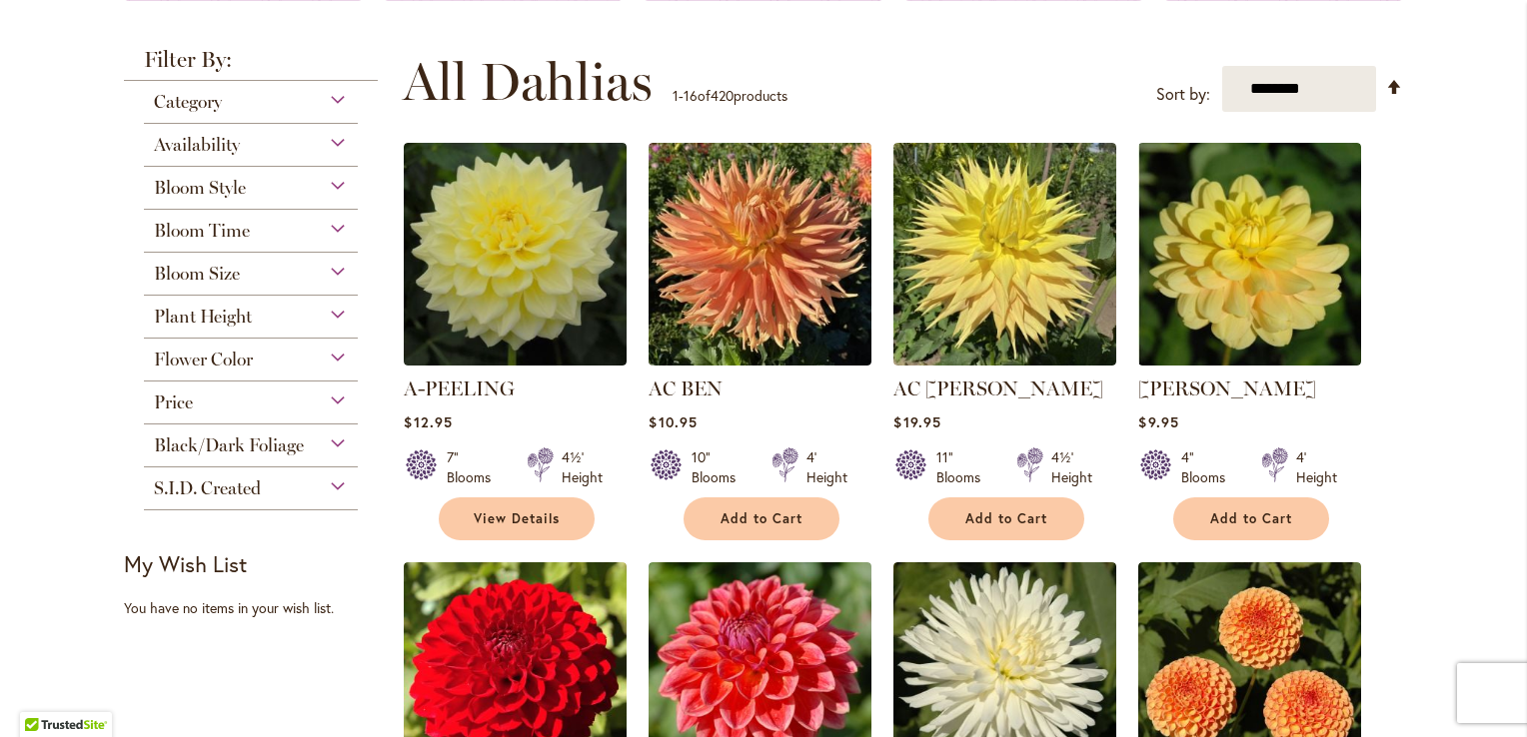
scroll to position [356, 0]
click at [328, 483] on div "S.I.D. Created" at bounding box center [251, 484] width 214 height 32
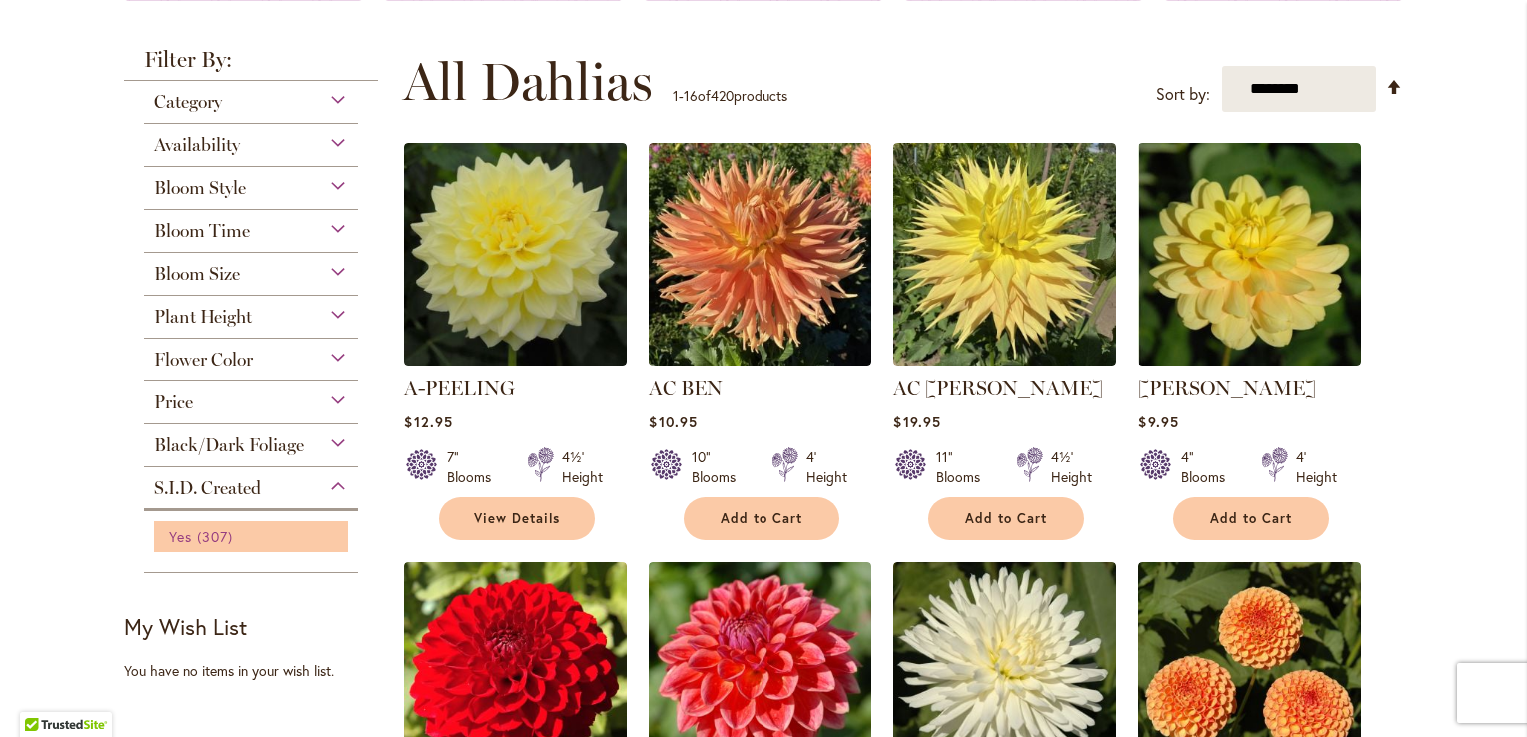
click at [199, 544] on span "307 items" at bounding box center [217, 537] width 41 height 21
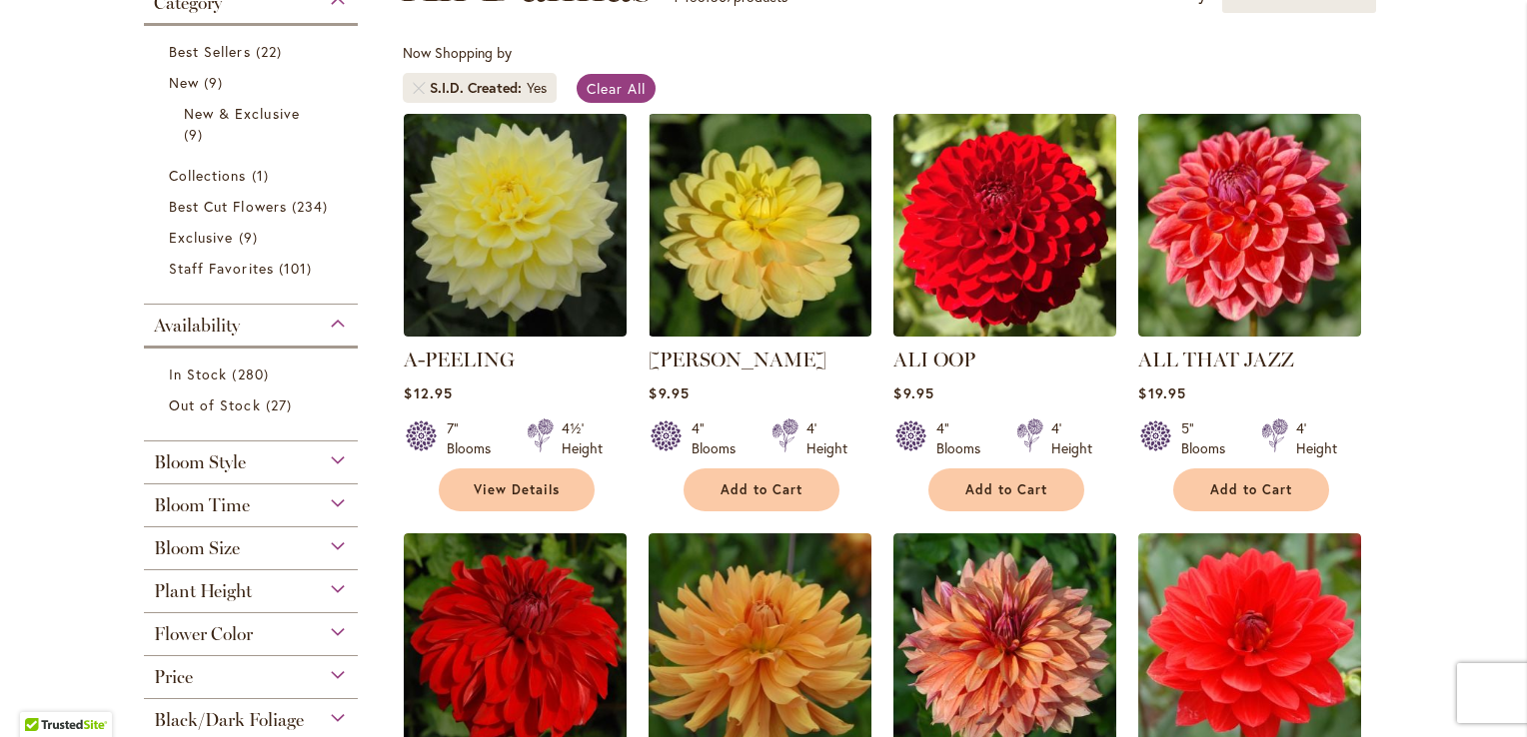
scroll to position [361, 0]
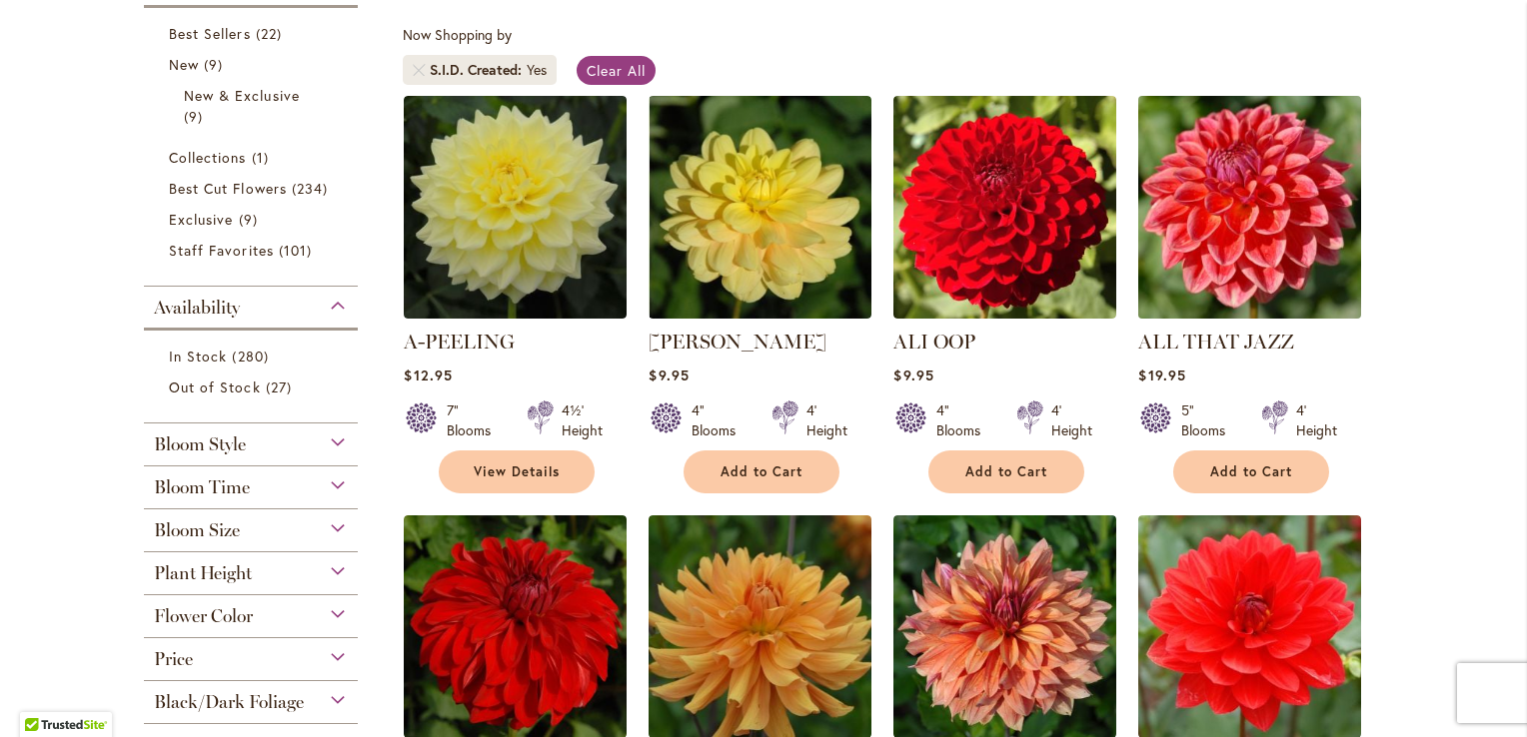
click at [1267, 258] on img at bounding box center [1250, 207] width 234 height 234
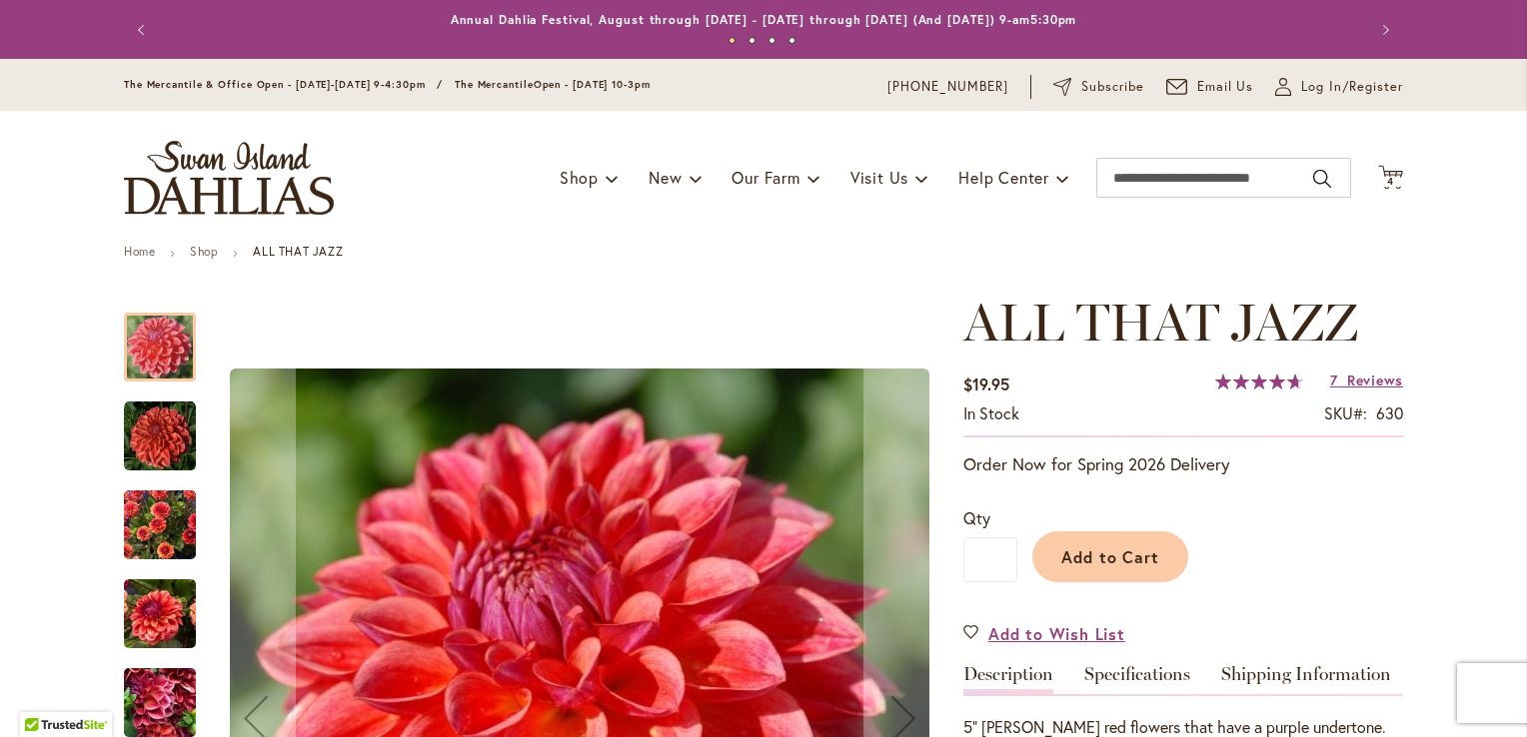
click at [165, 534] on img "ALL THAT JAZZ" at bounding box center [160, 526] width 72 height 96
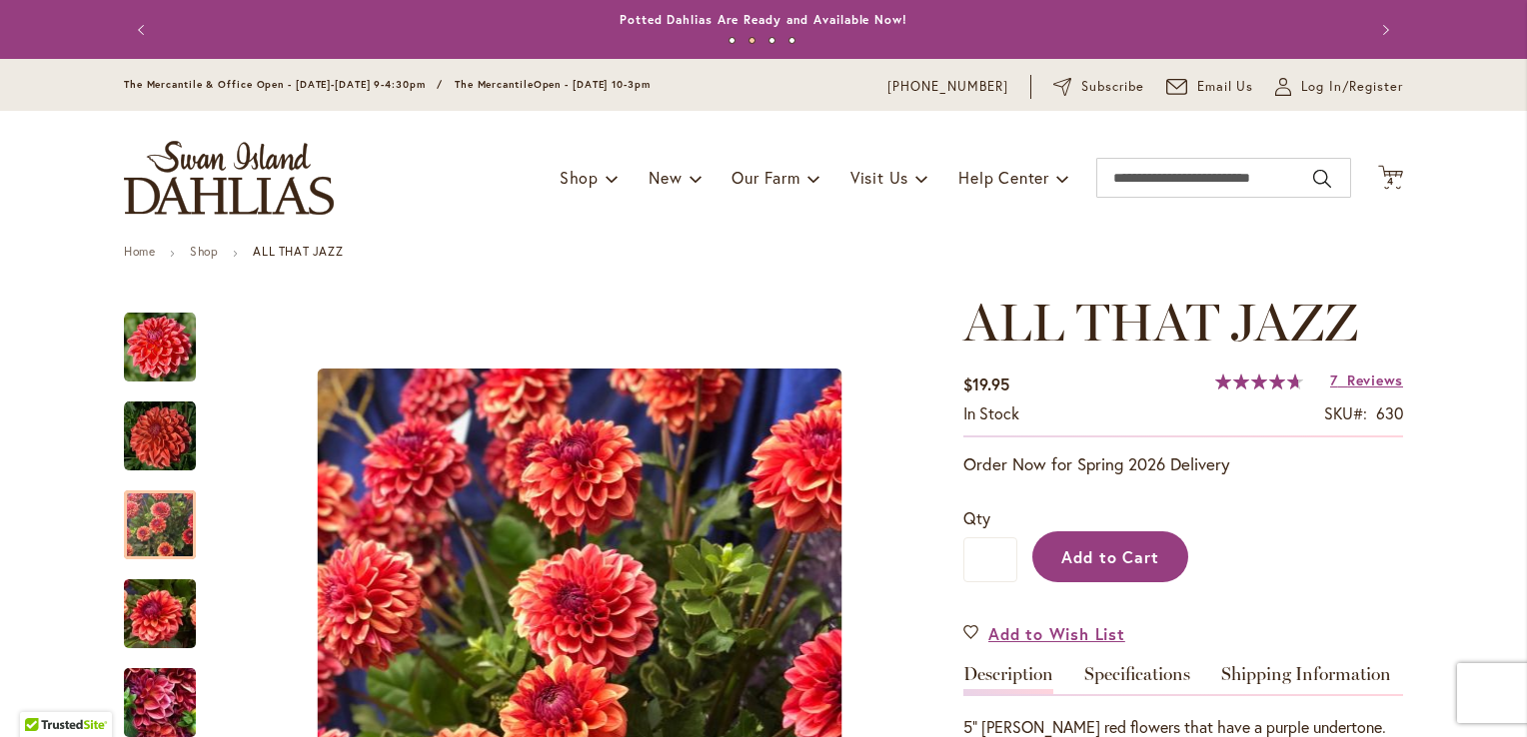
click at [1120, 571] on button "Add to Cart" at bounding box center [1110, 557] width 156 height 51
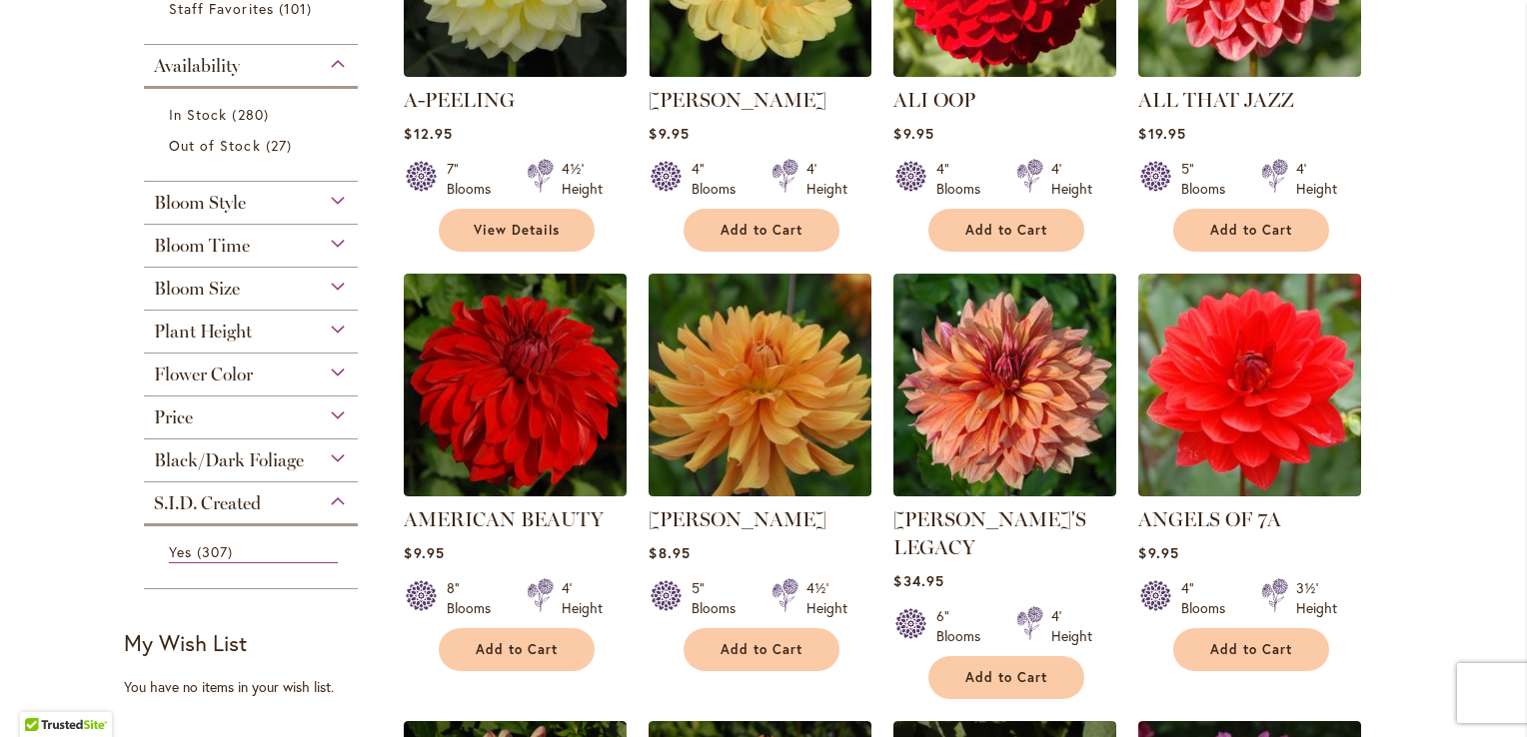
scroll to position [640, 0]
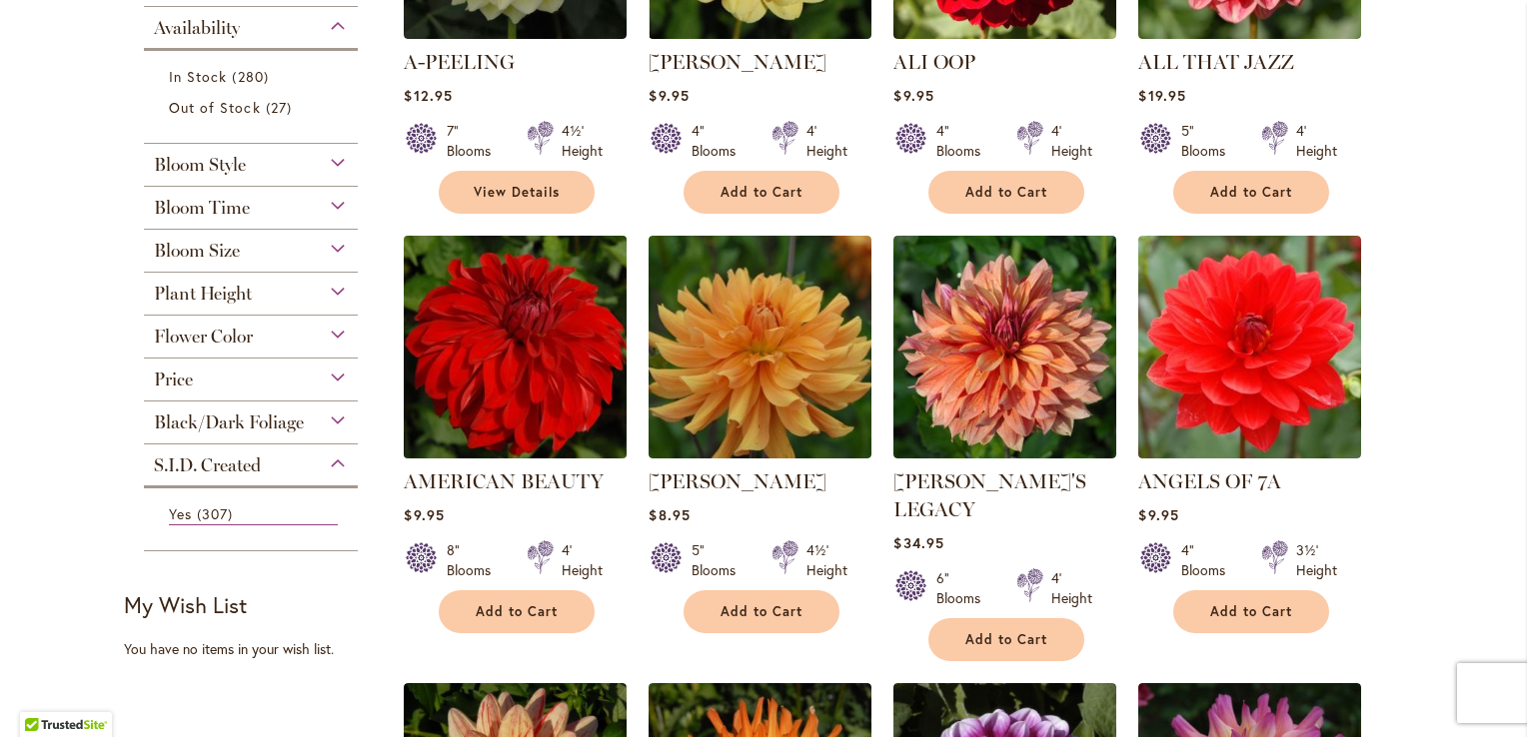
click at [512, 326] on img at bounding box center [516, 347] width 234 height 234
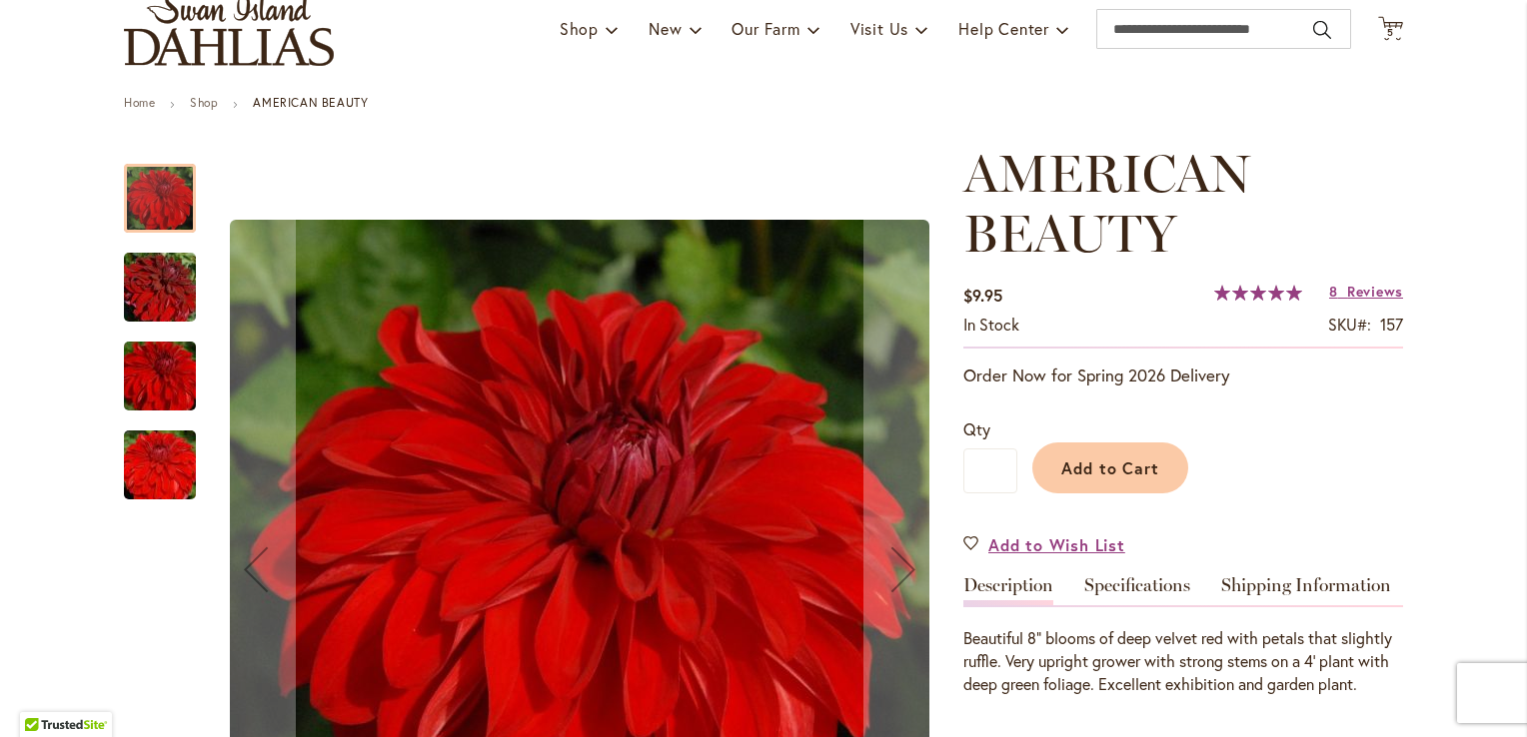
scroll to position [255, 0]
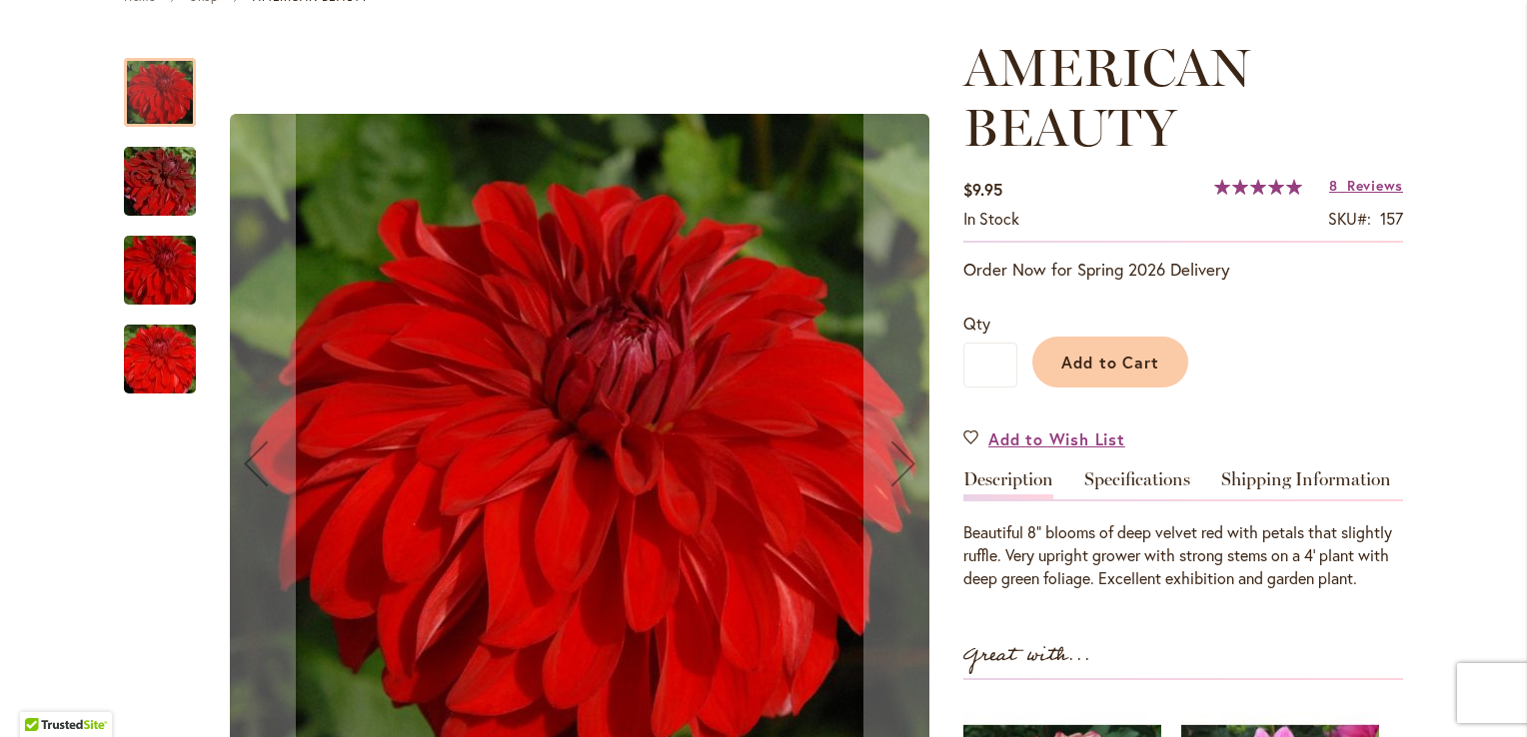
click at [166, 170] on img "AMERICAN BEAUTY" at bounding box center [160, 182] width 144 height 96
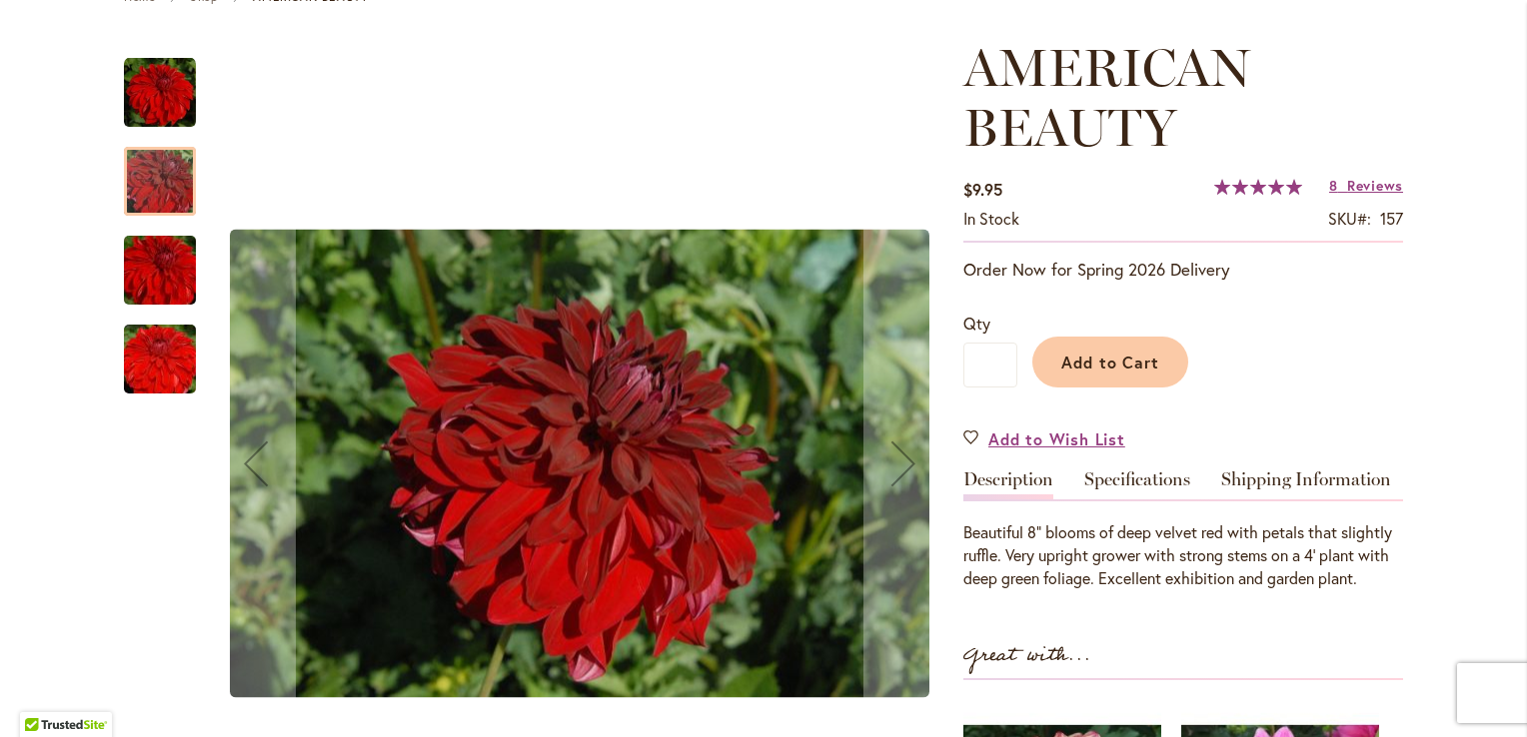
click at [187, 310] on div "AMERICAN BEAUTY" at bounding box center [160, 349] width 72 height 89
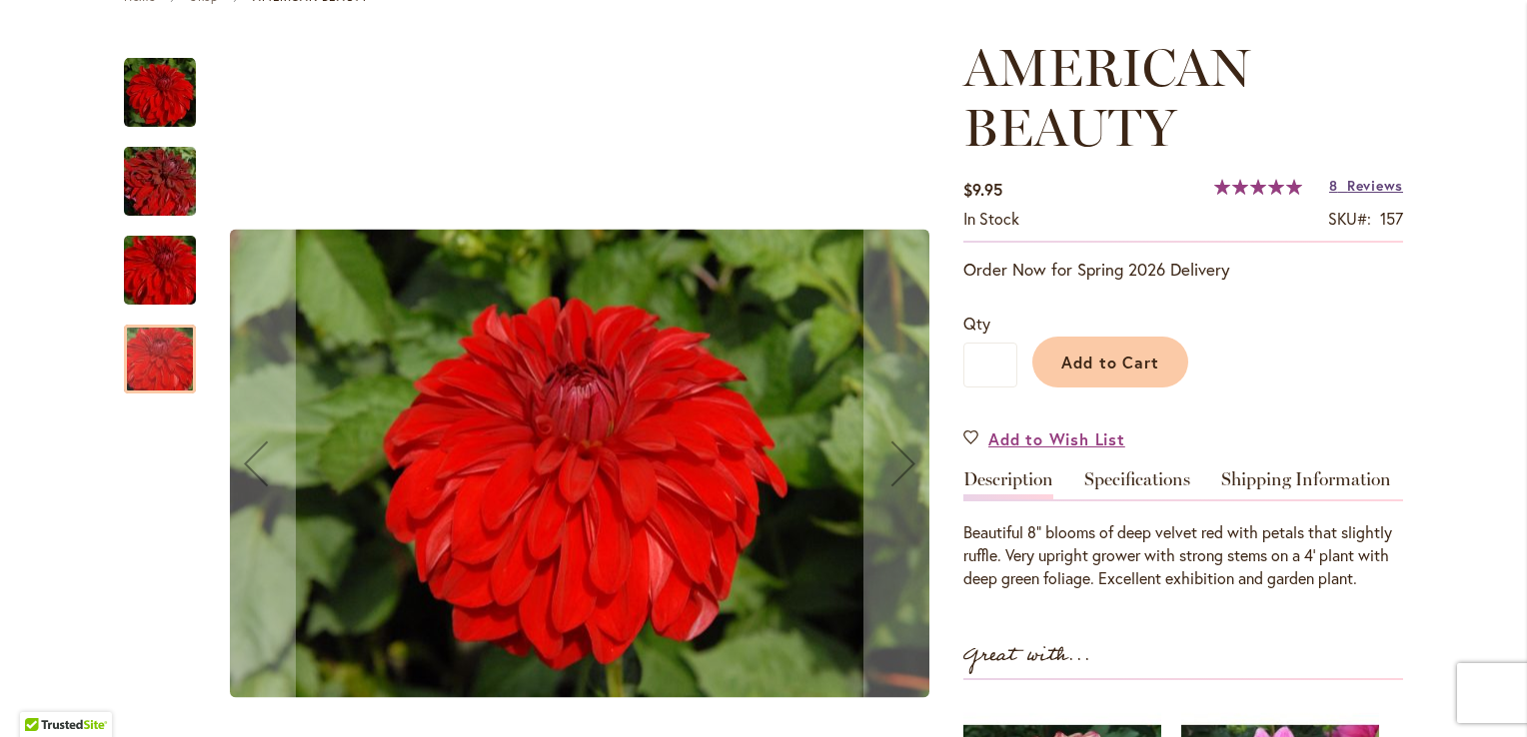
click at [1354, 187] on span "Reviews" at bounding box center [1375, 185] width 56 height 19
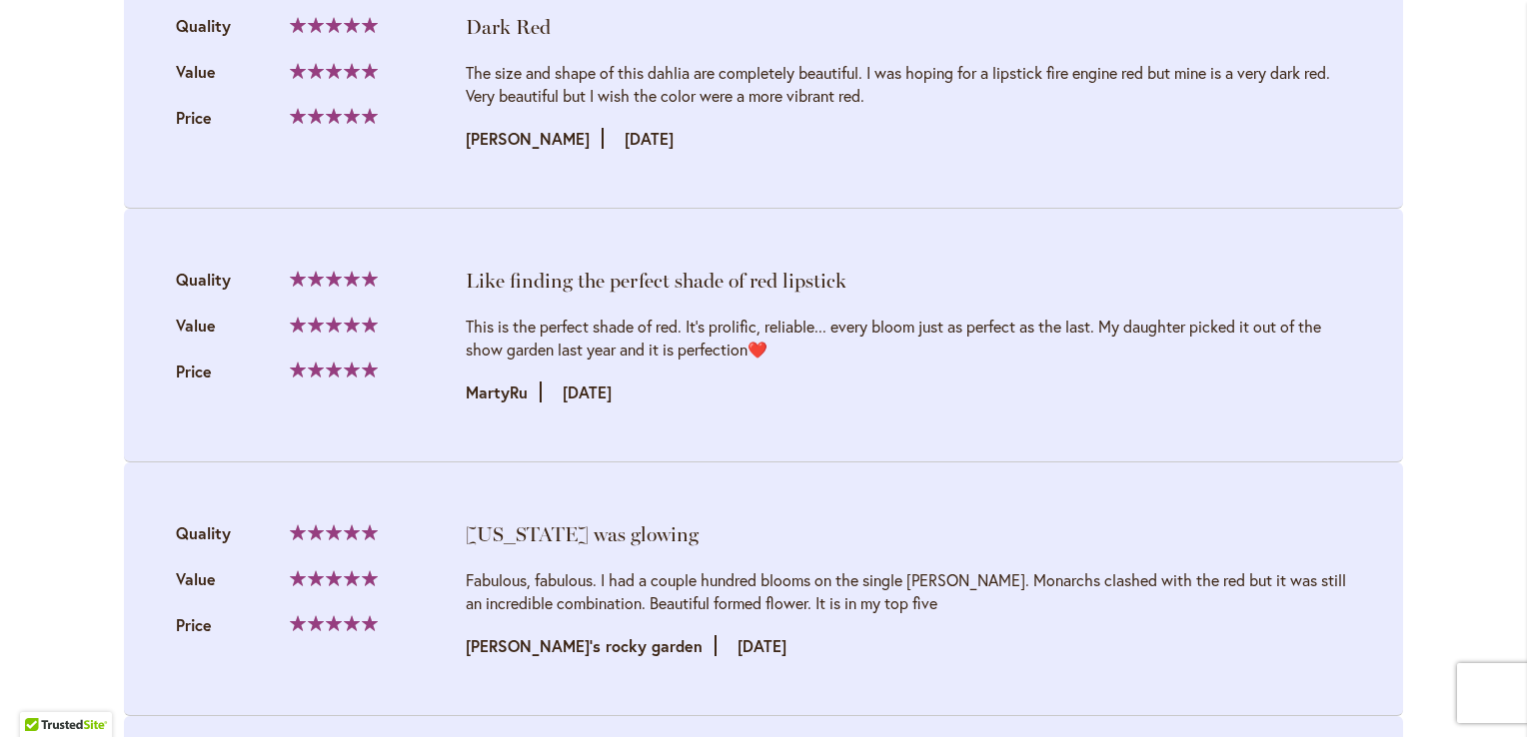
scroll to position [3228, 0]
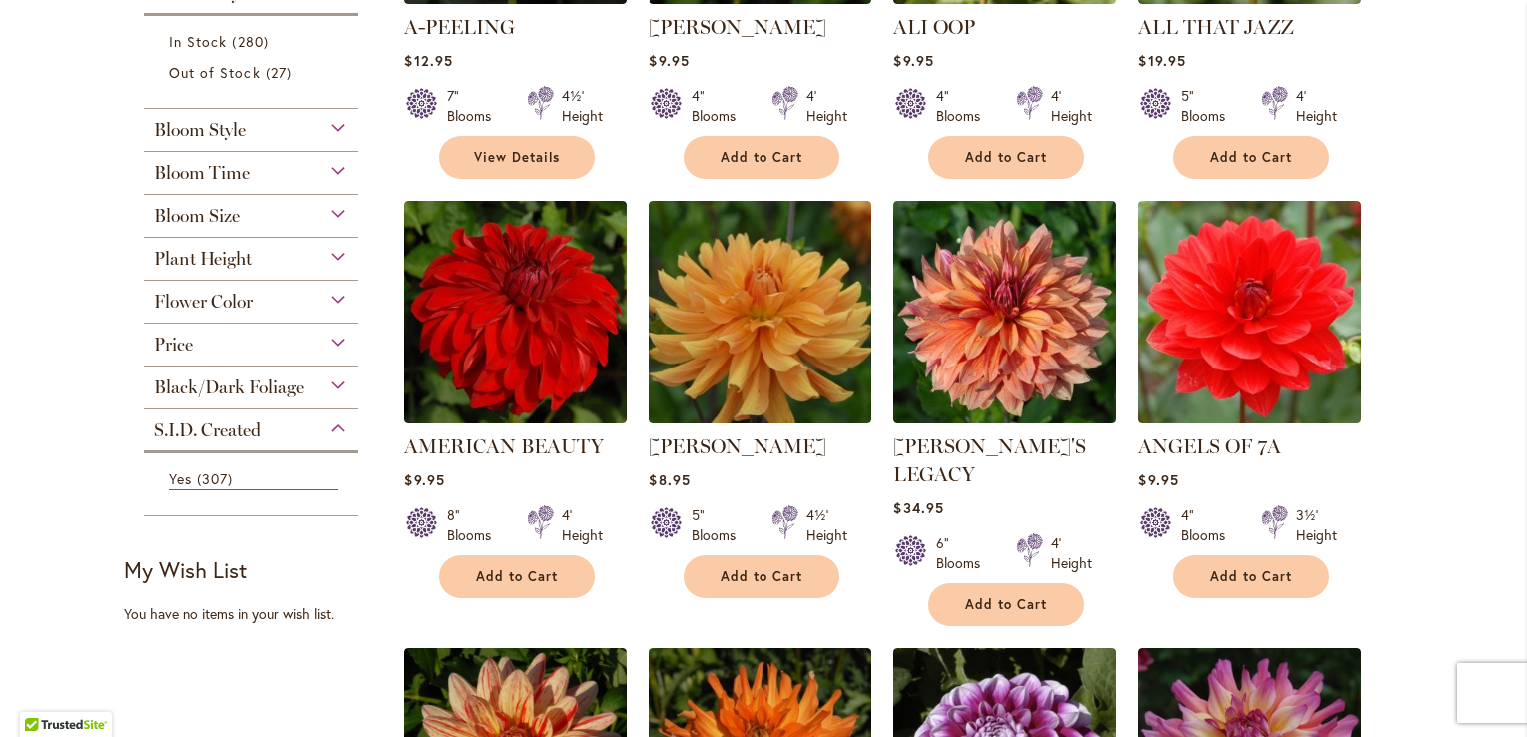
scroll to position [681, 0]
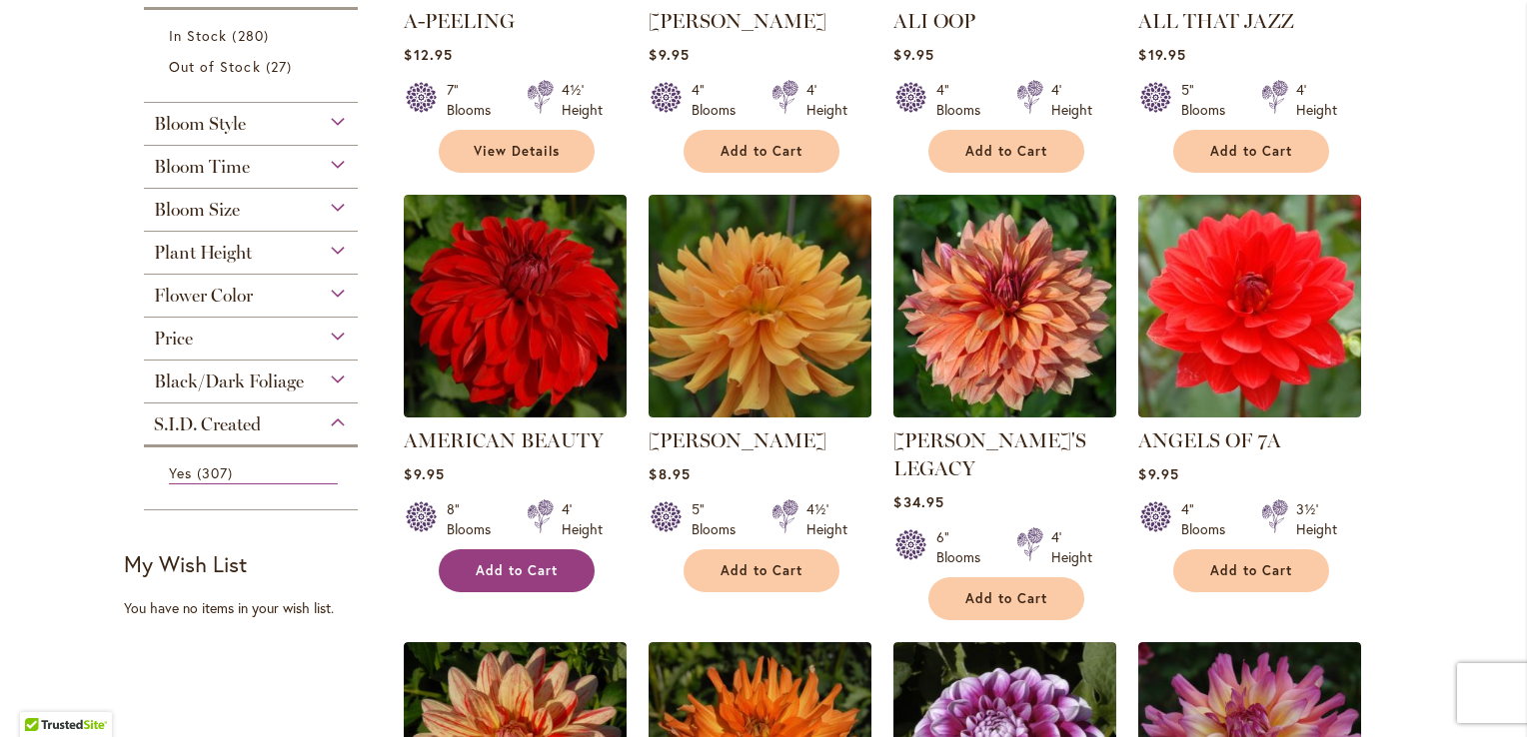
click at [485, 568] on span "Add to Cart" at bounding box center [517, 571] width 82 height 17
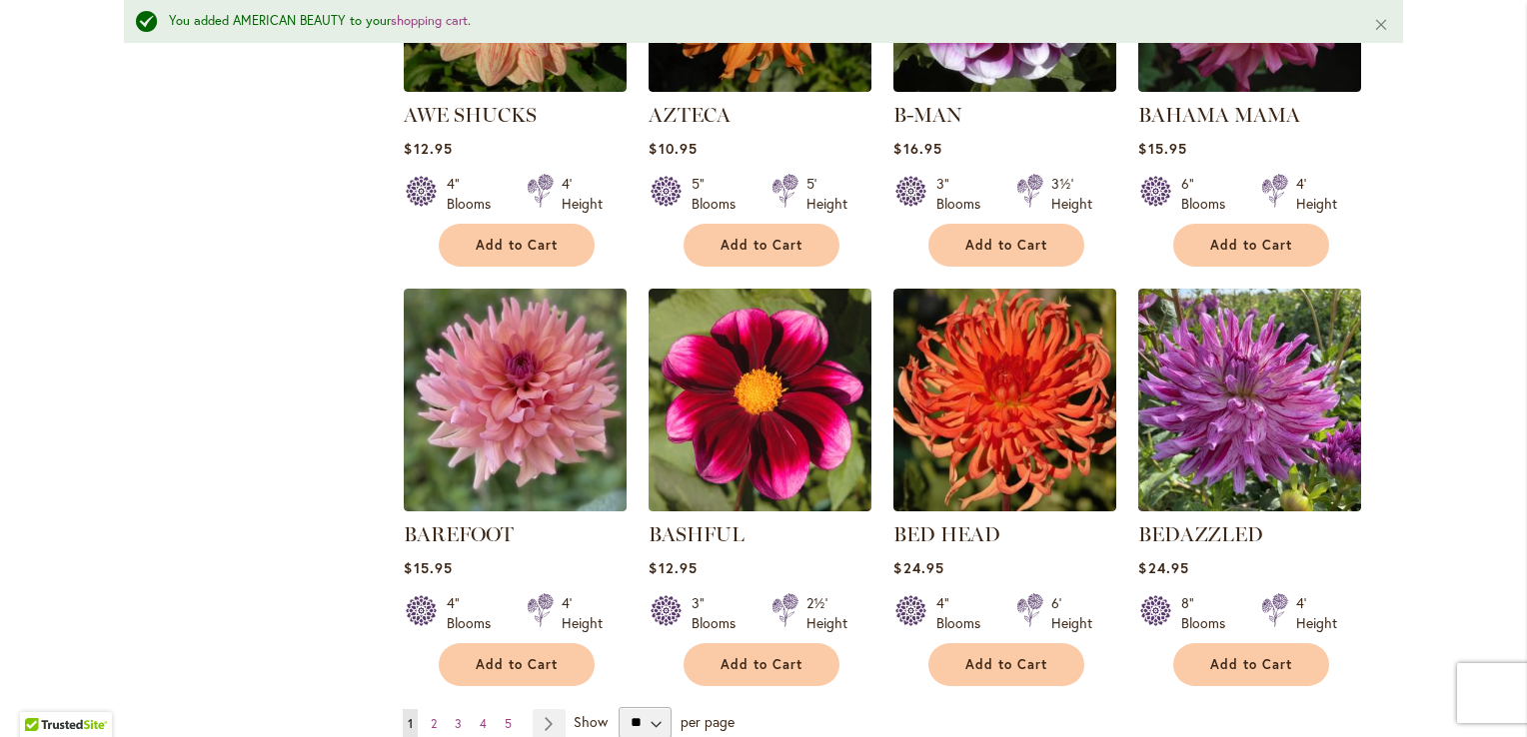
scroll to position [1517, 0]
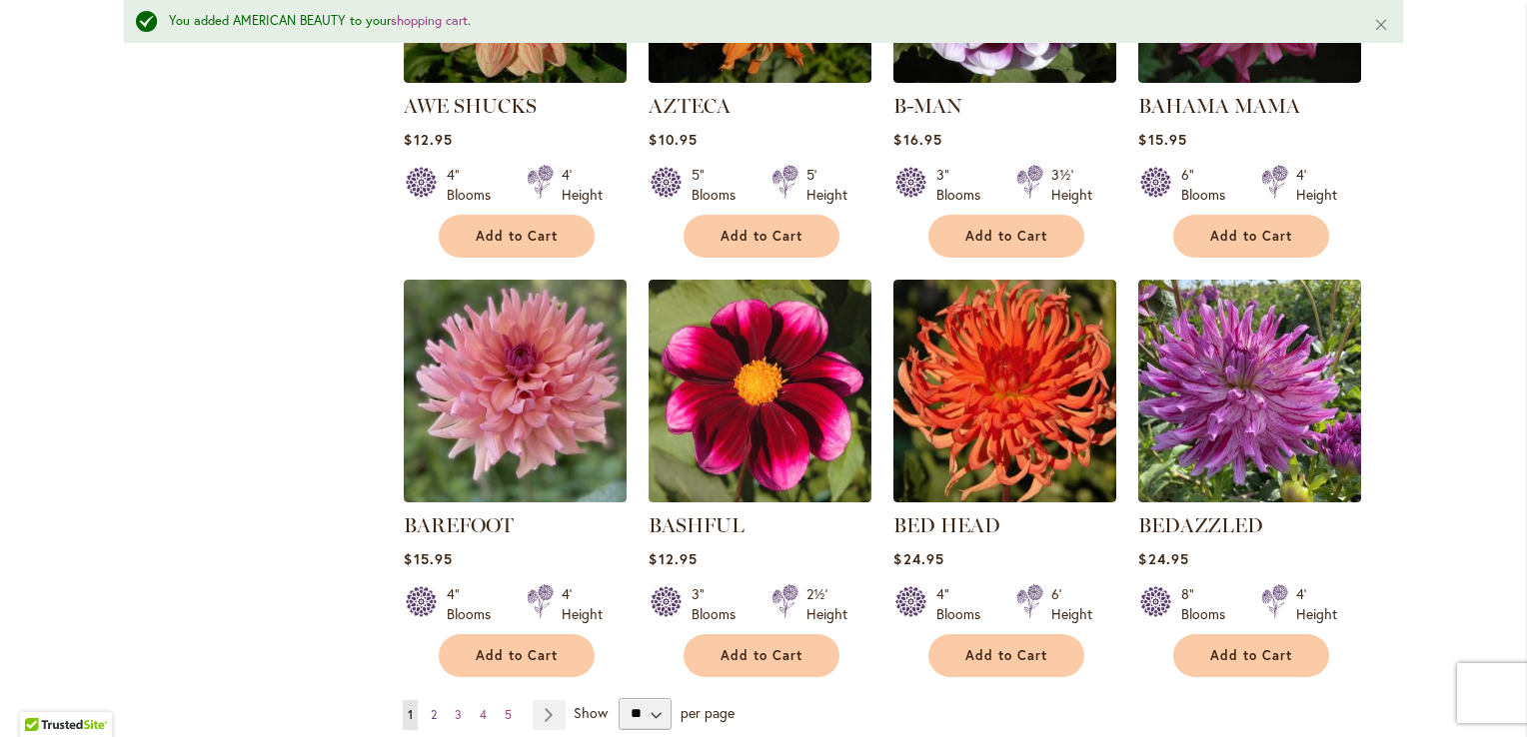
click at [431, 707] on span "2" at bounding box center [434, 714] width 6 height 15
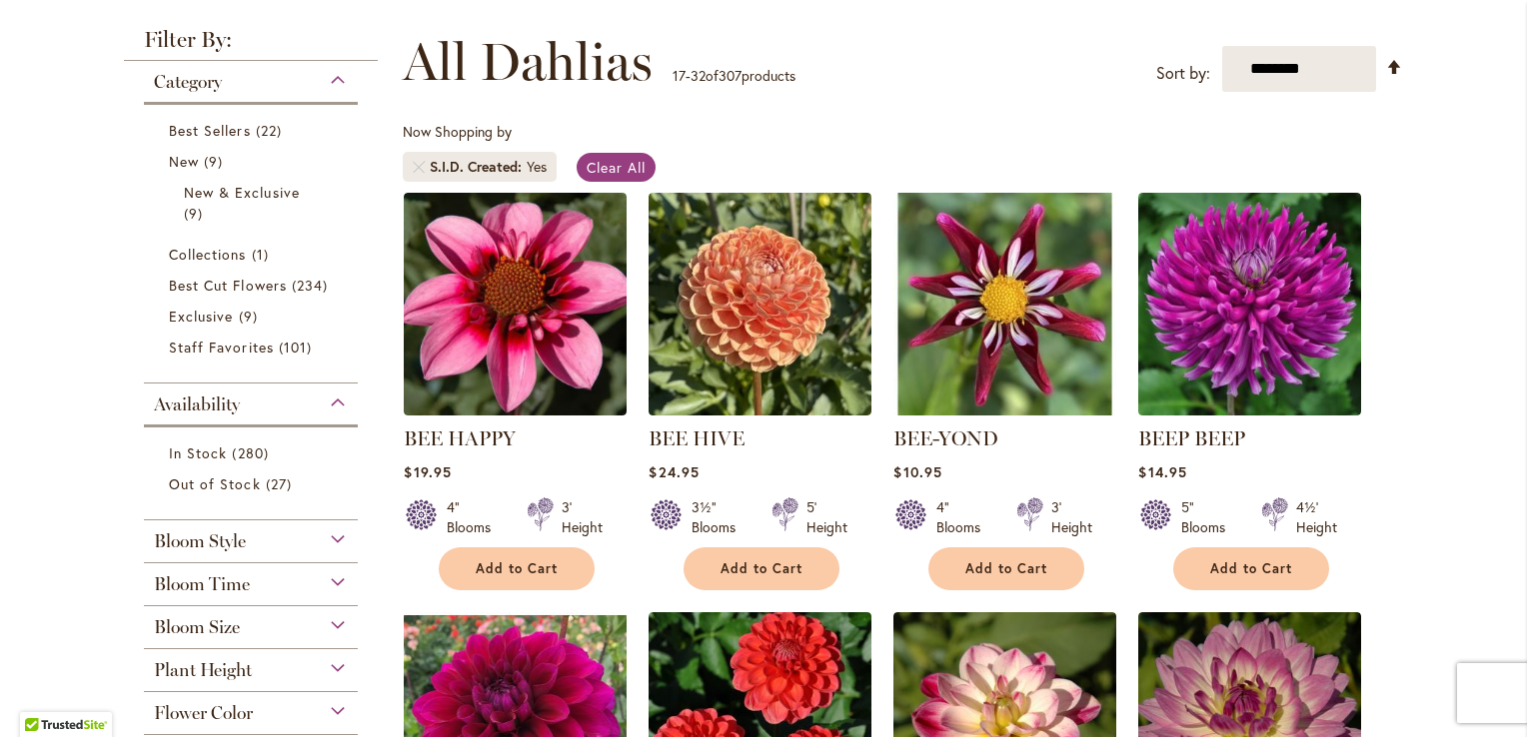
scroll to position [277, 0]
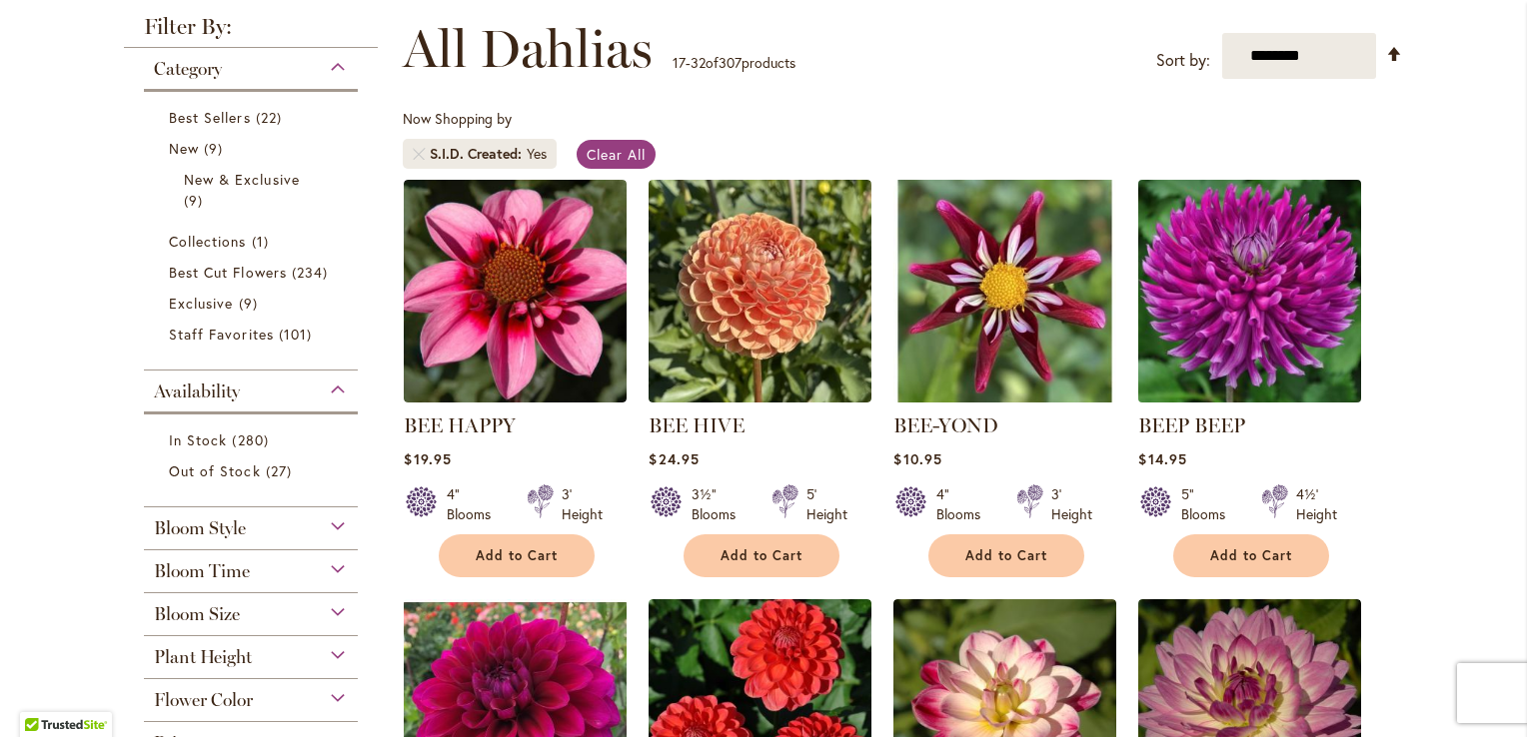
click at [1272, 270] on img at bounding box center [1250, 291] width 234 height 234
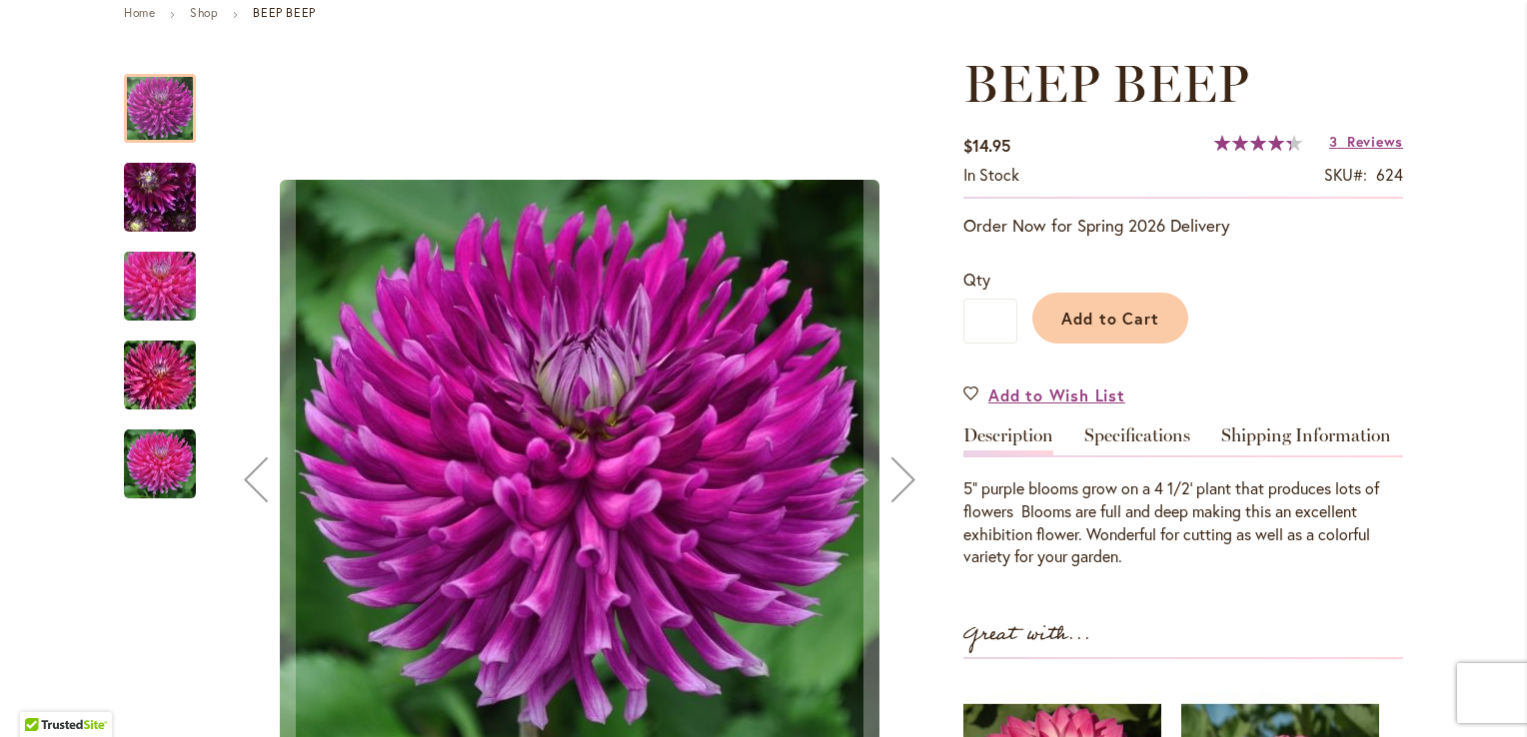
scroll to position [242, 0]
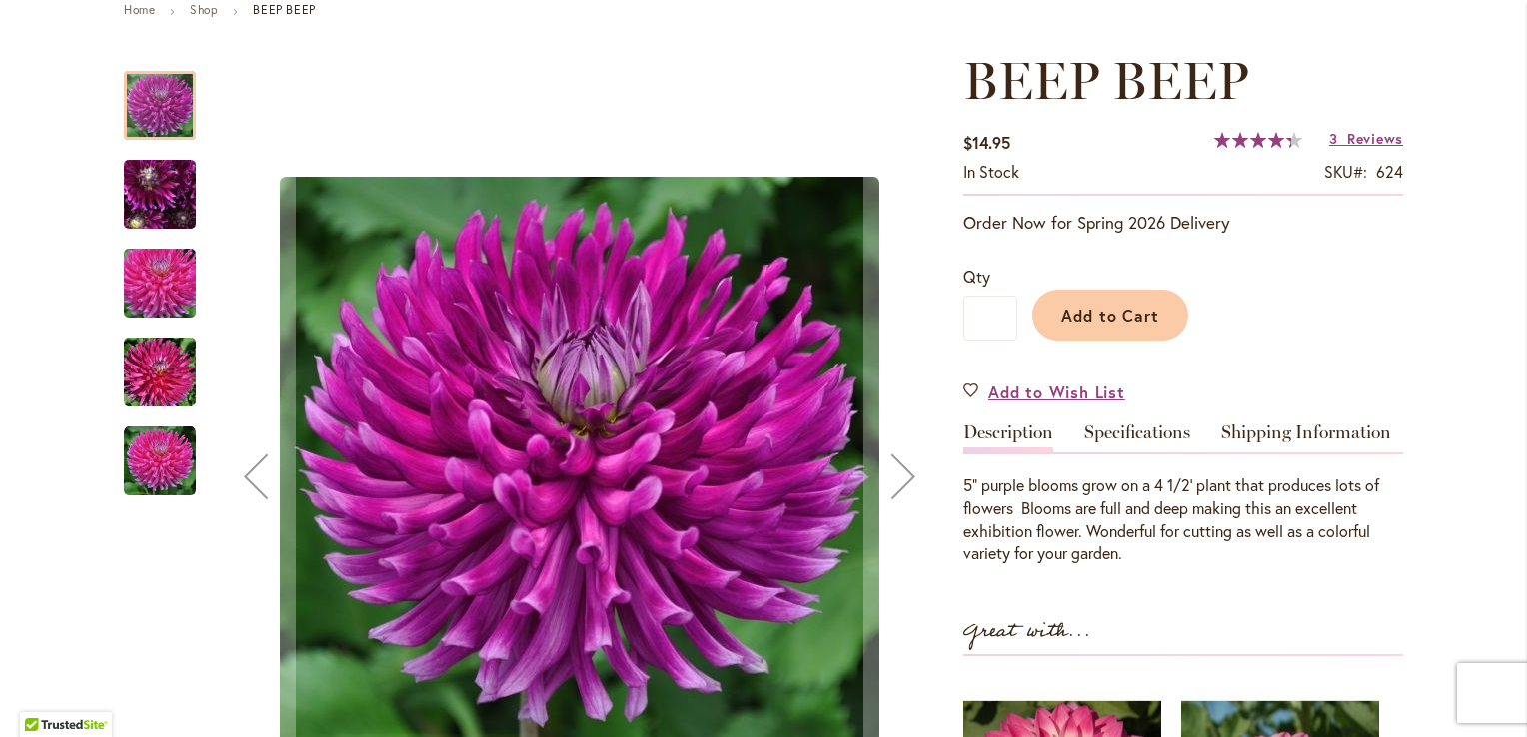
click at [162, 272] on img "BEEP BEEP" at bounding box center [160, 284] width 144 height 96
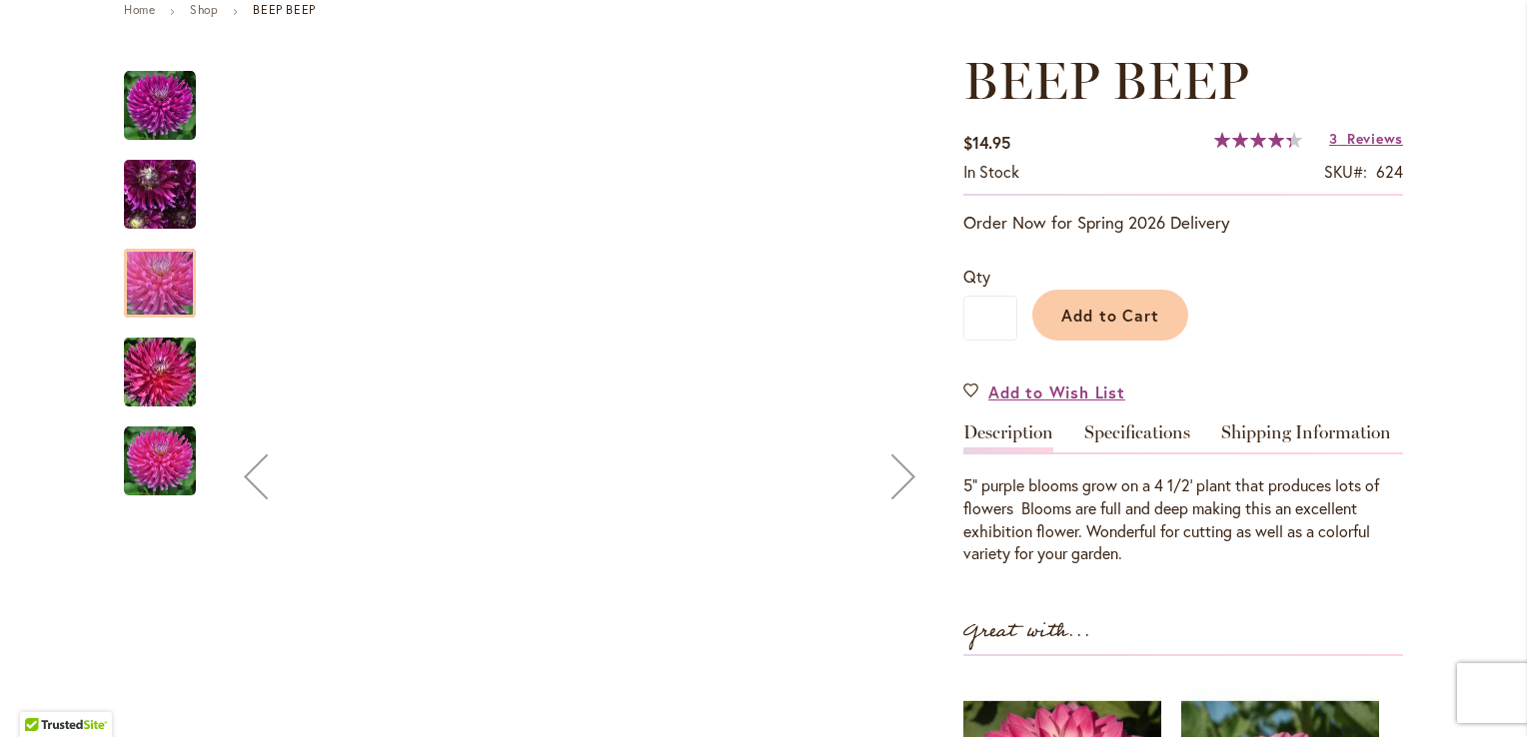
click at [151, 171] on img "BEEP BEEP" at bounding box center [160, 195] width 144 height 108
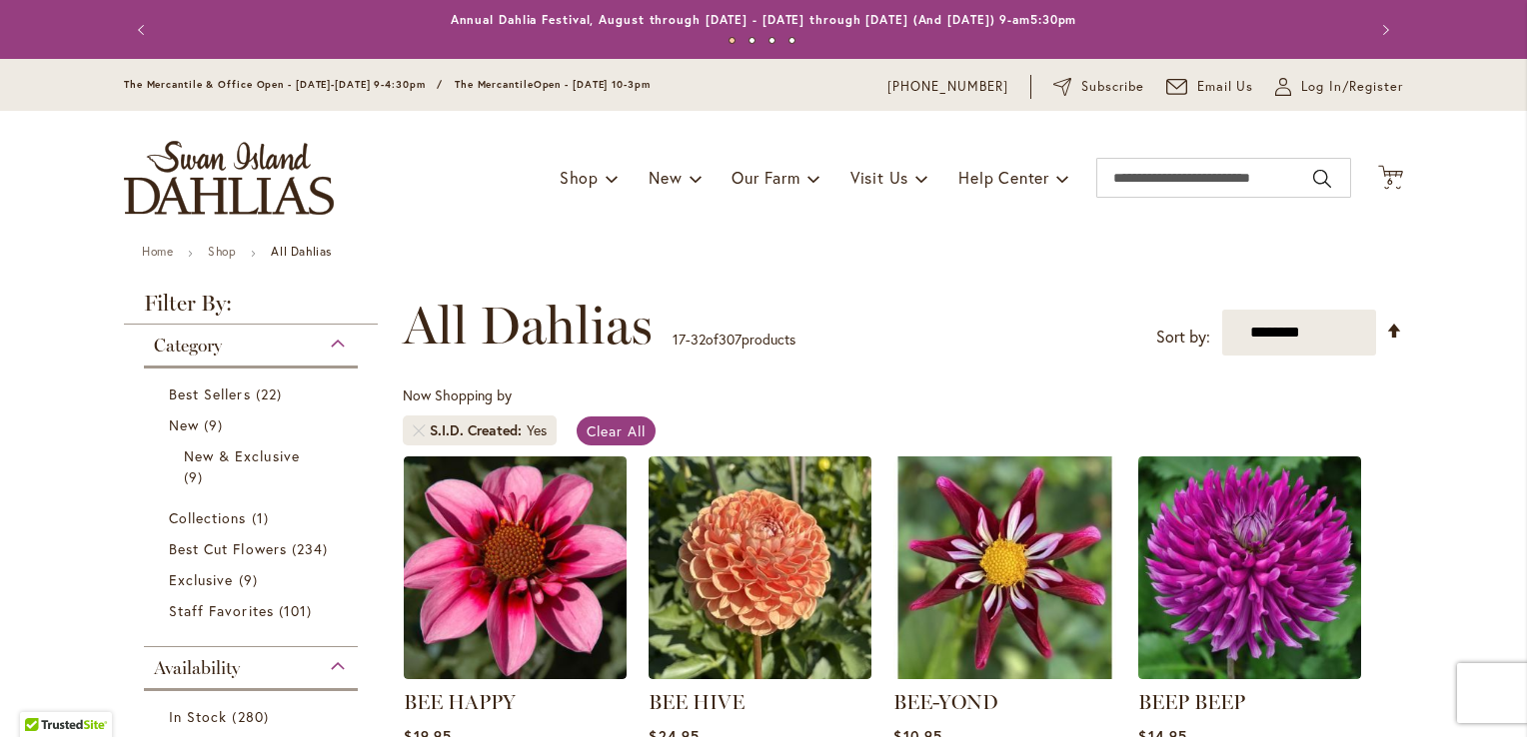
scroll to position [330, 0]
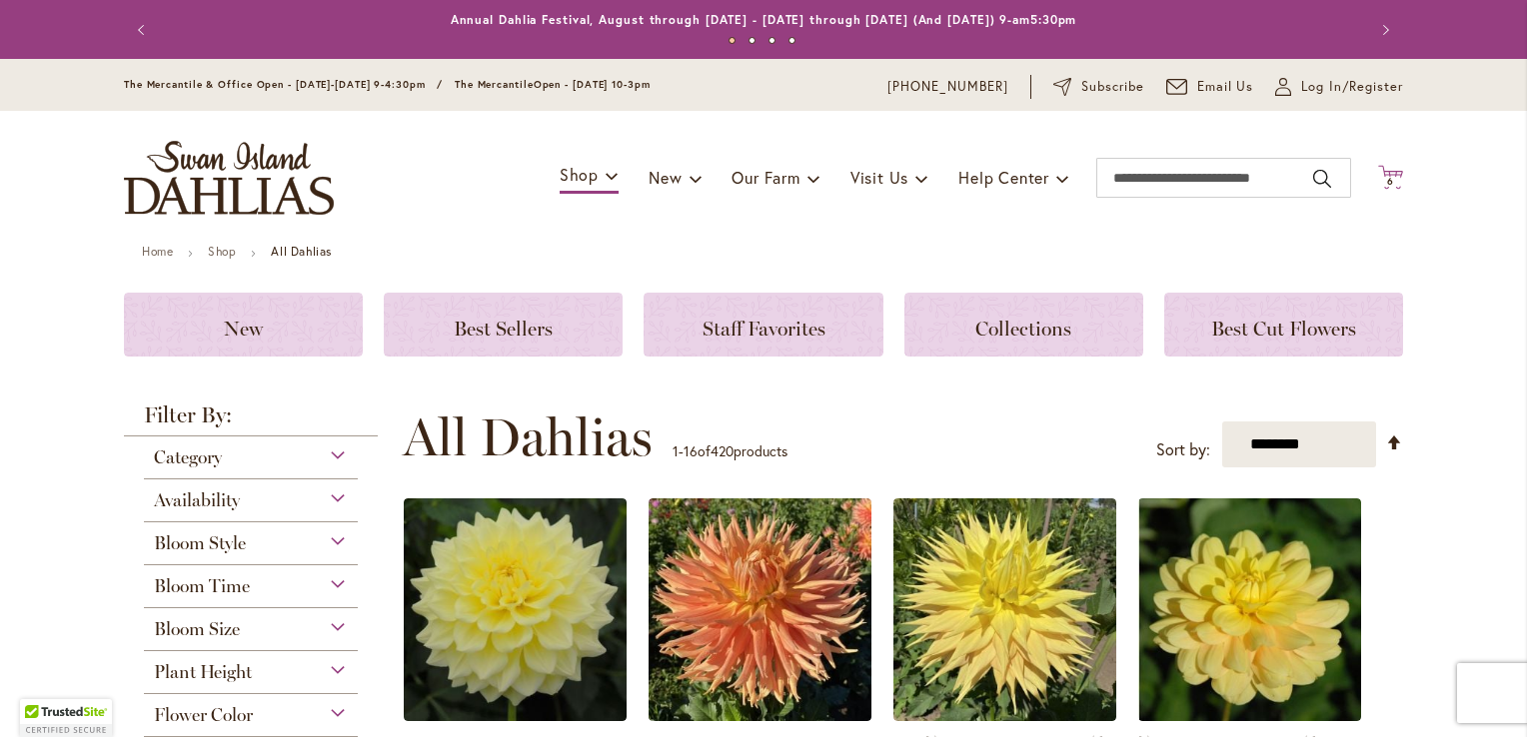
click at [1378, 175] on icon "Cart .cls-1 { fill: #231f20; }" at bounding box center [1390, 177] width 25 height 25
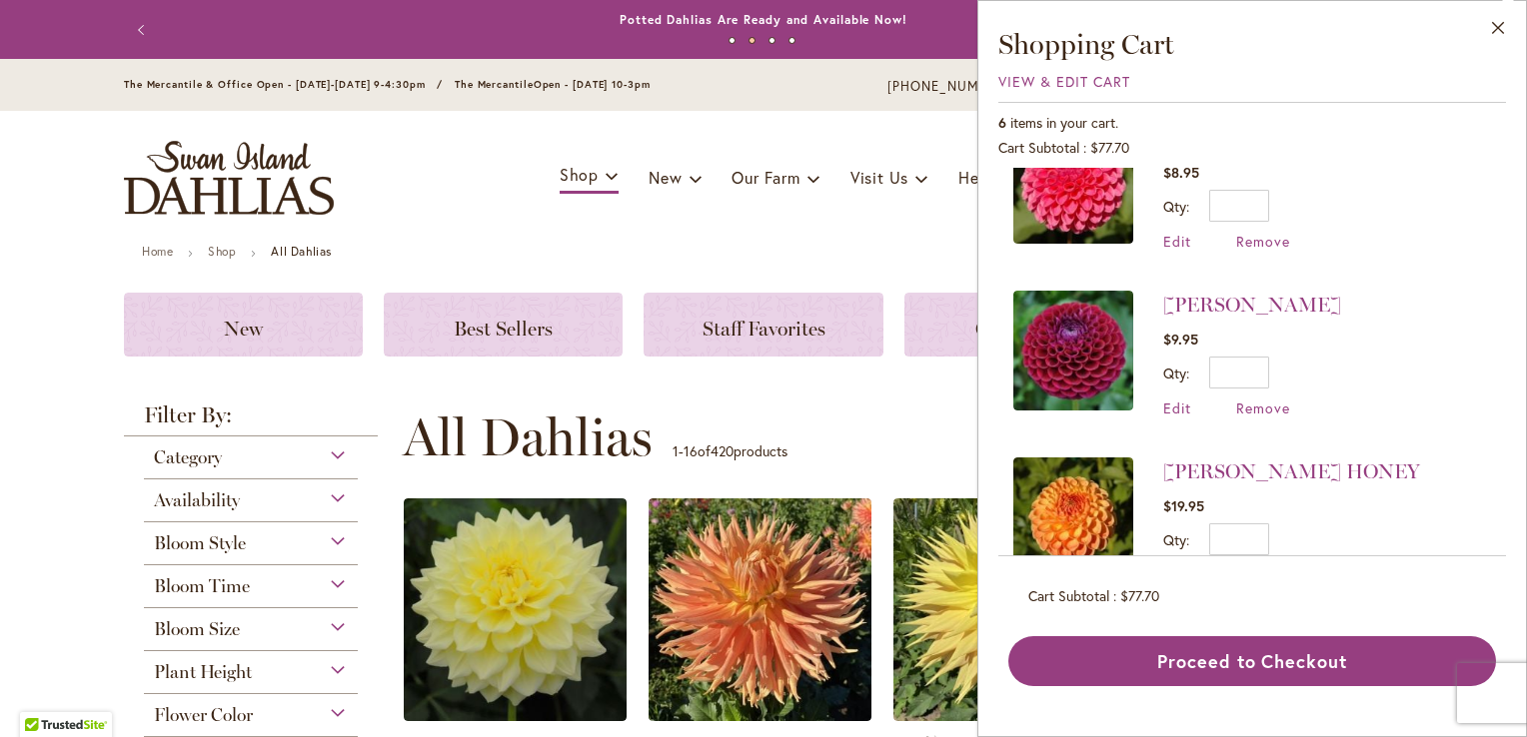
scroll to position [610, 0]
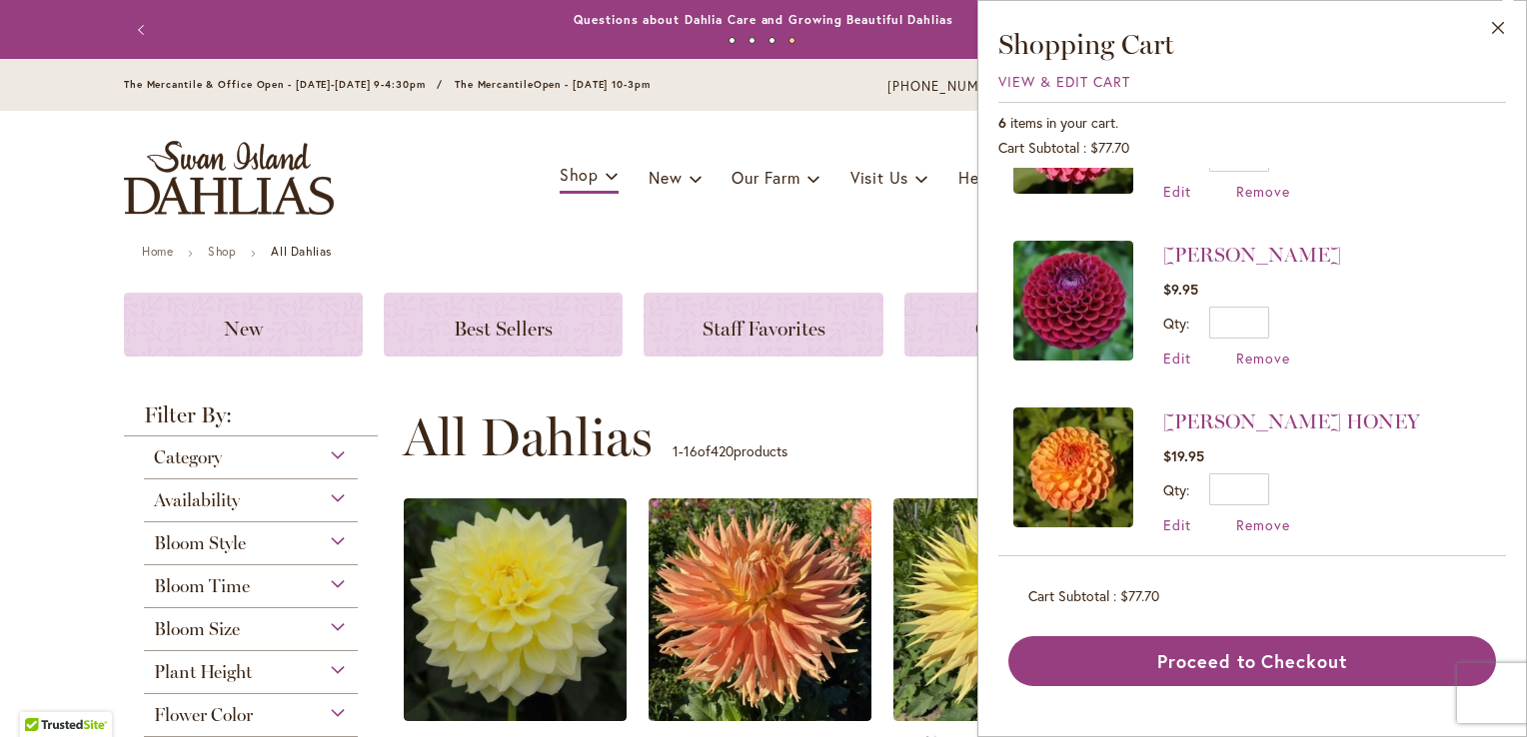
click at [330, 458] on div "Category" at bounding box center [251, 453] width 214 height 32
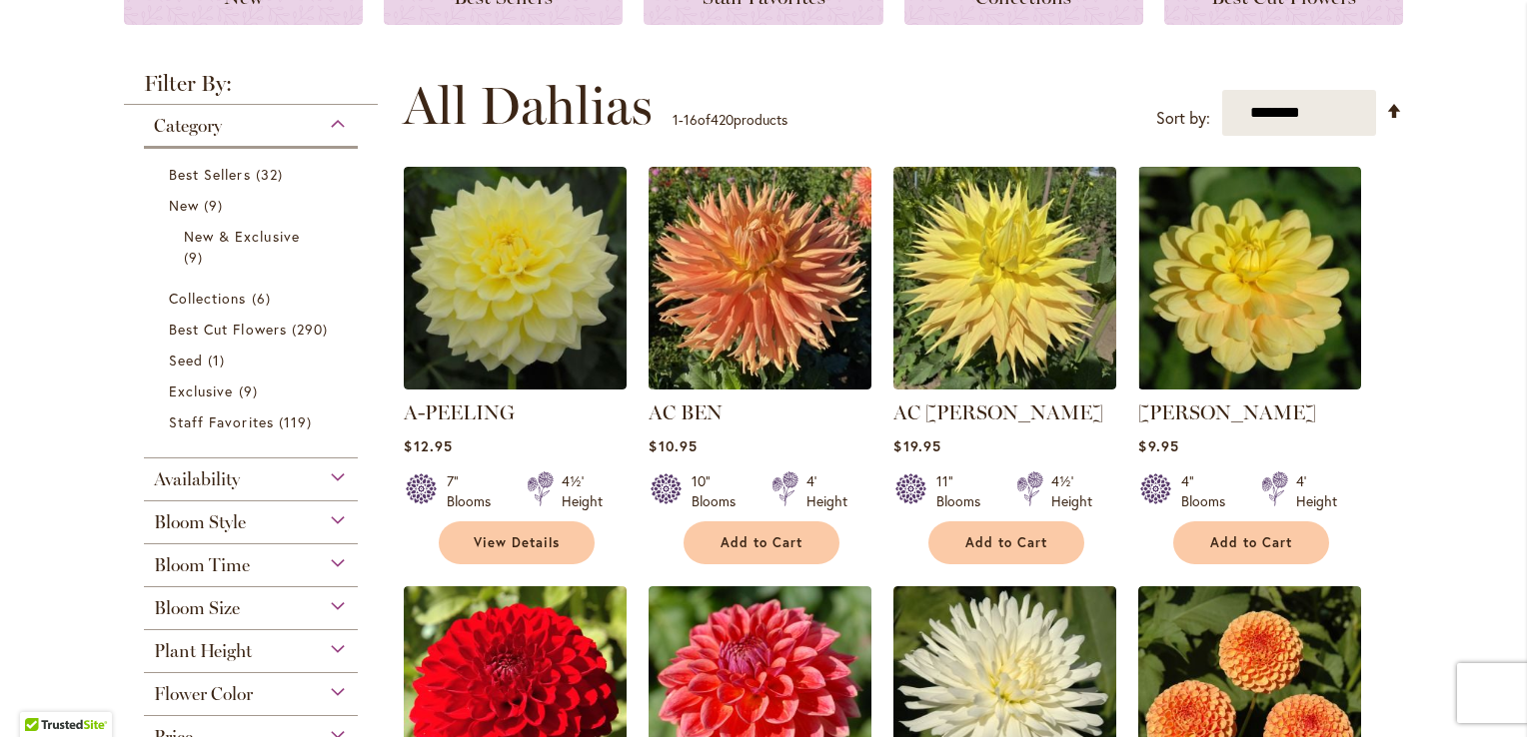
scroll to position [341, 0]
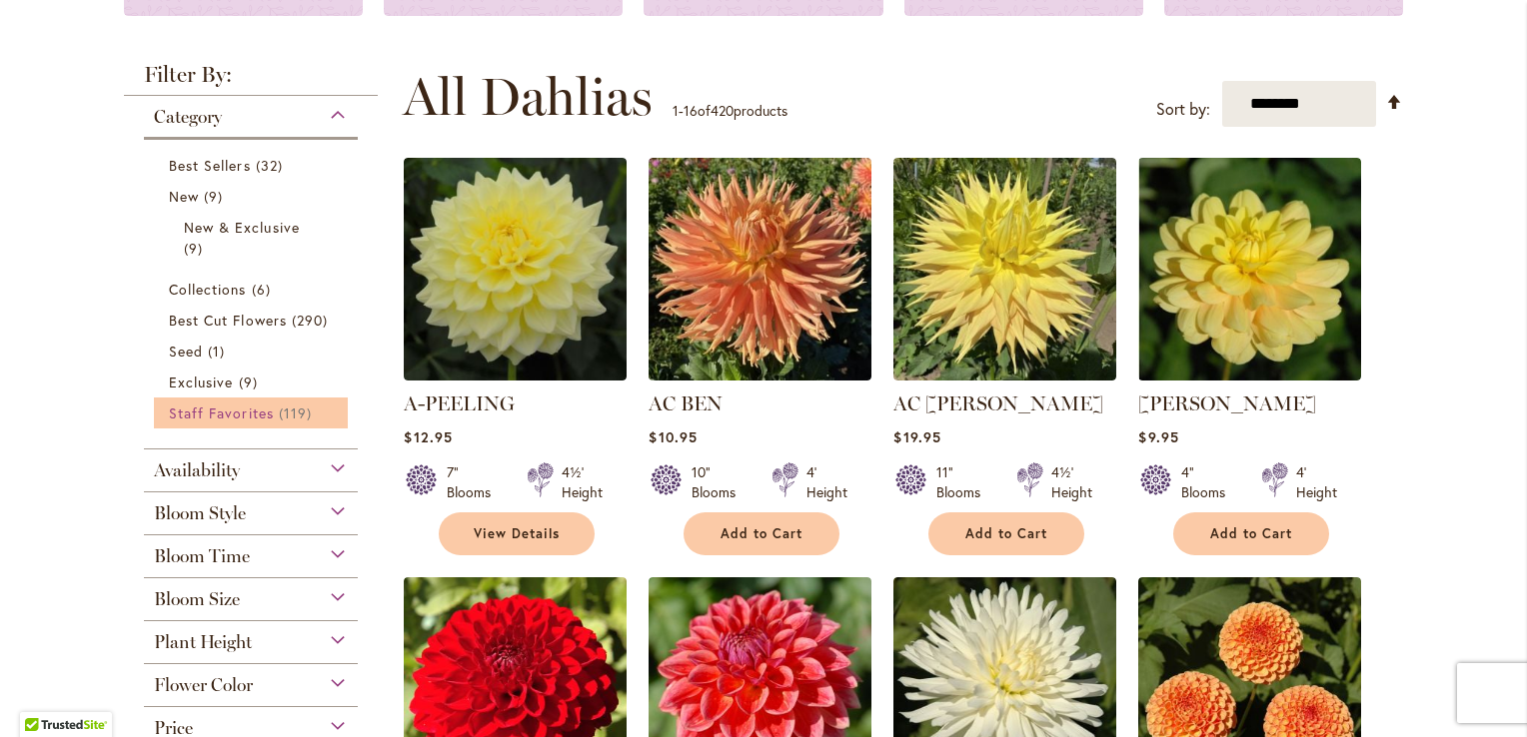
click at [256, 410] on span "Staff Favorites" at bounding box center [221, 413] width 105 height 19
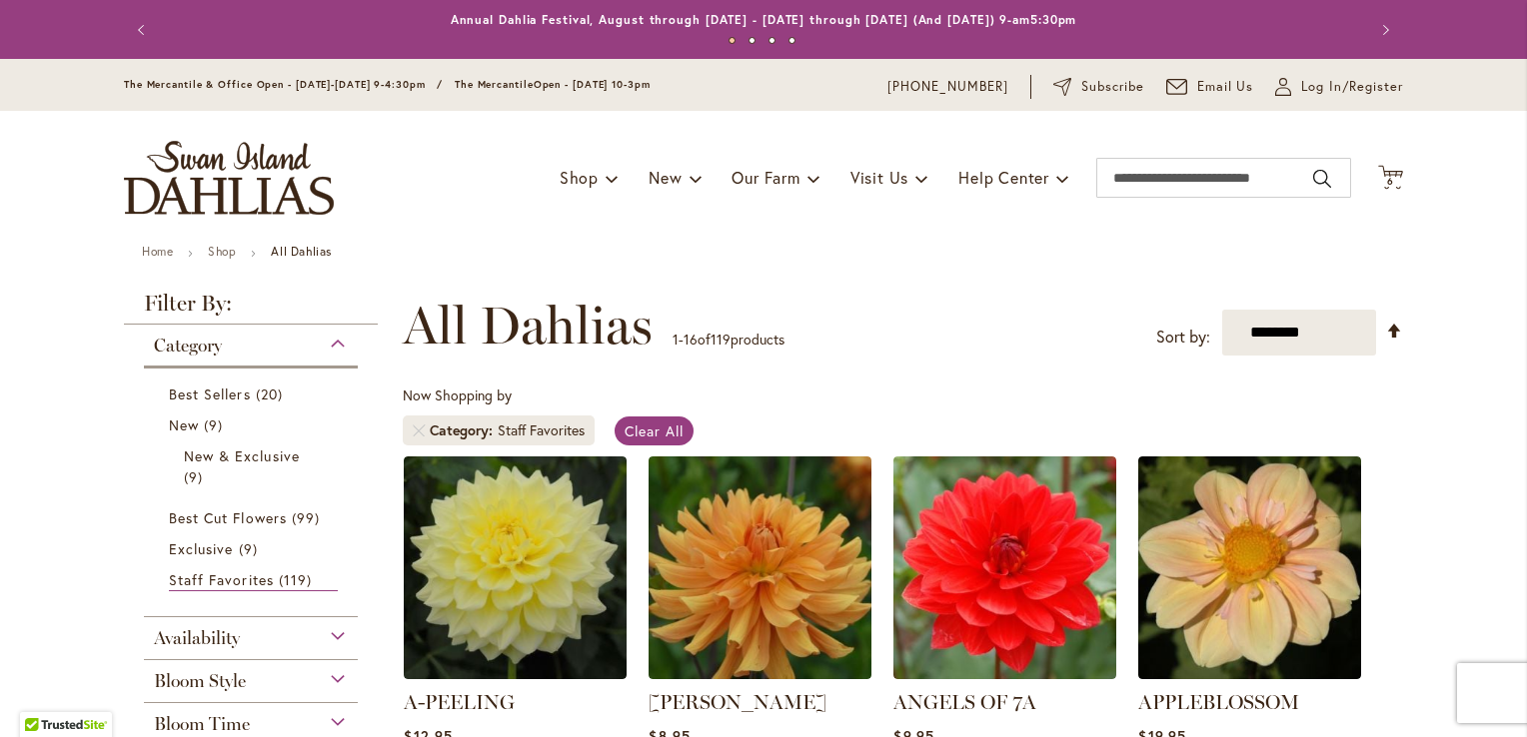
click at [330, 634] on div "Availability" at bounding box center [251, 634] width 214 height 32
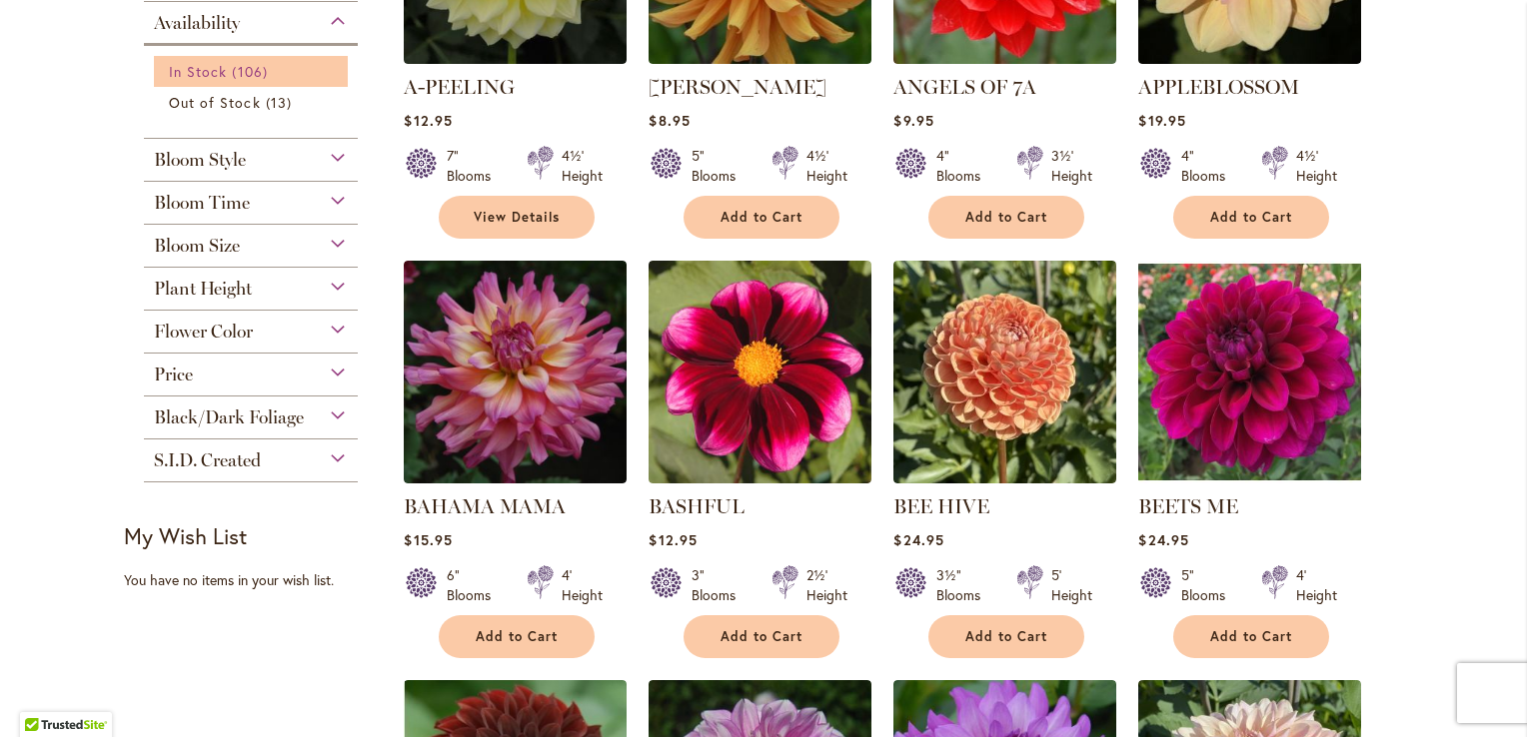
click at [238, 70] on span "106 items" at bounding box center [252, 71] width 40 height 21
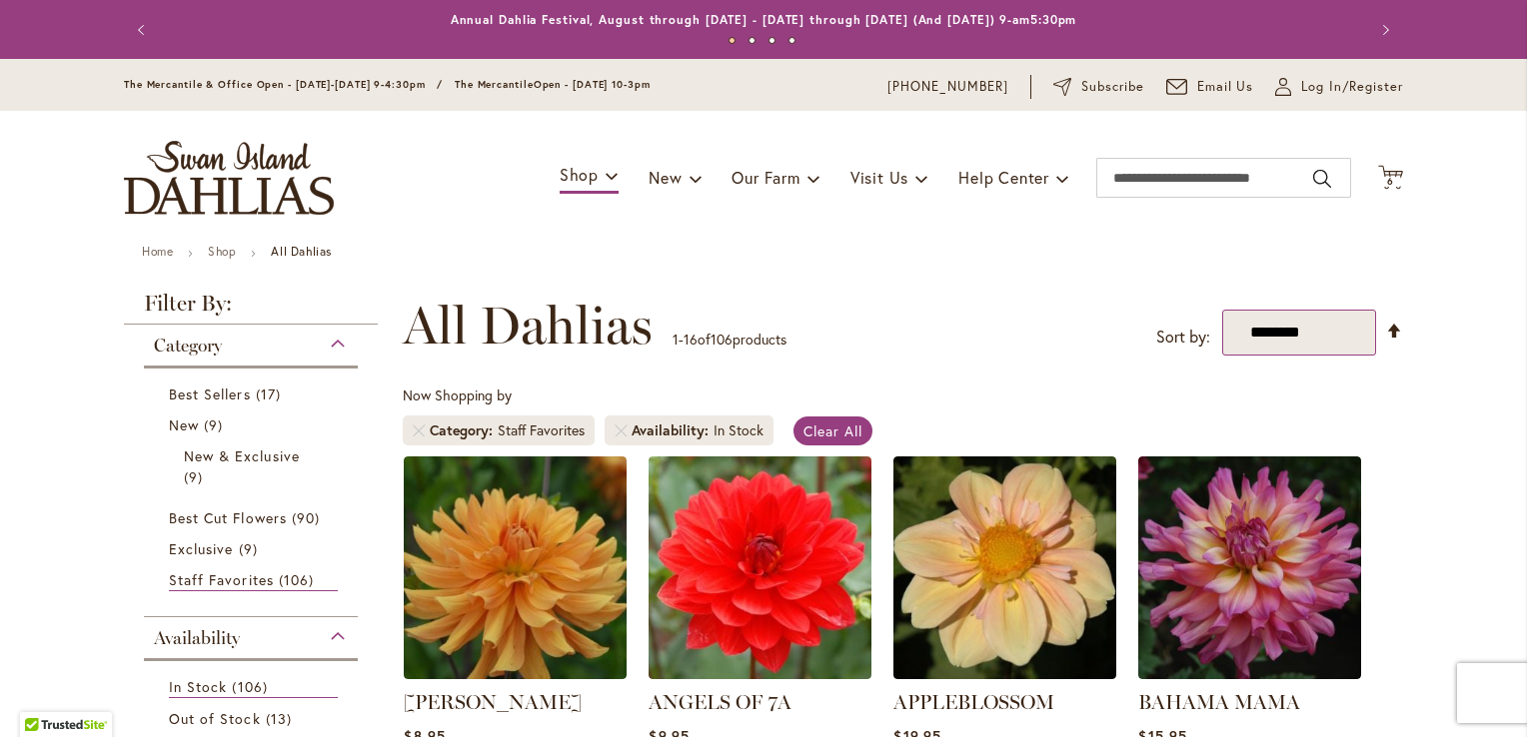
click at [1358, 336] on select "**********" at bounding box center [1299, 333] width 154 height 46
select select "*****"
click at [1222, 310] on select "**********" at bounding box center [1299, 333] width 154 height 46
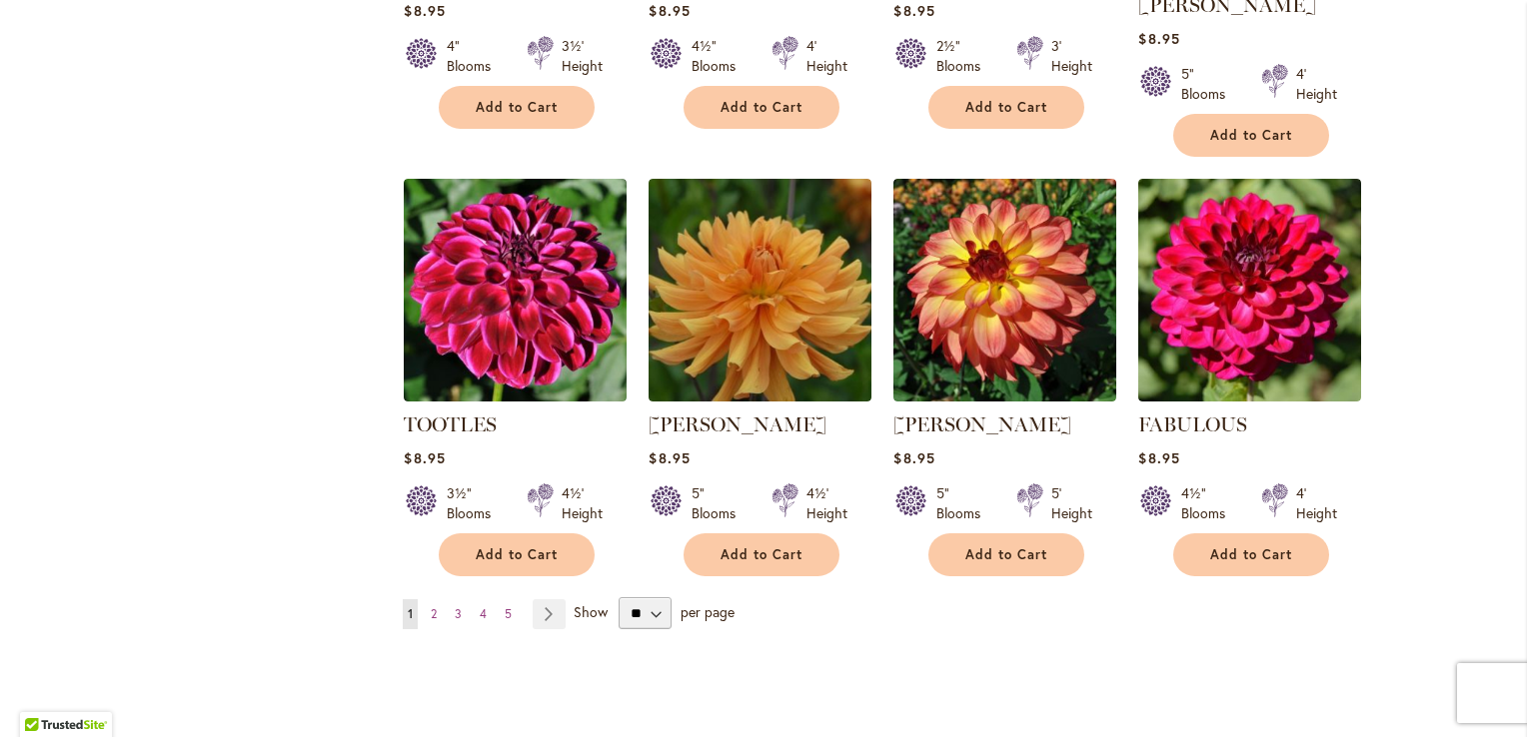
scroll to position [1598, 0]
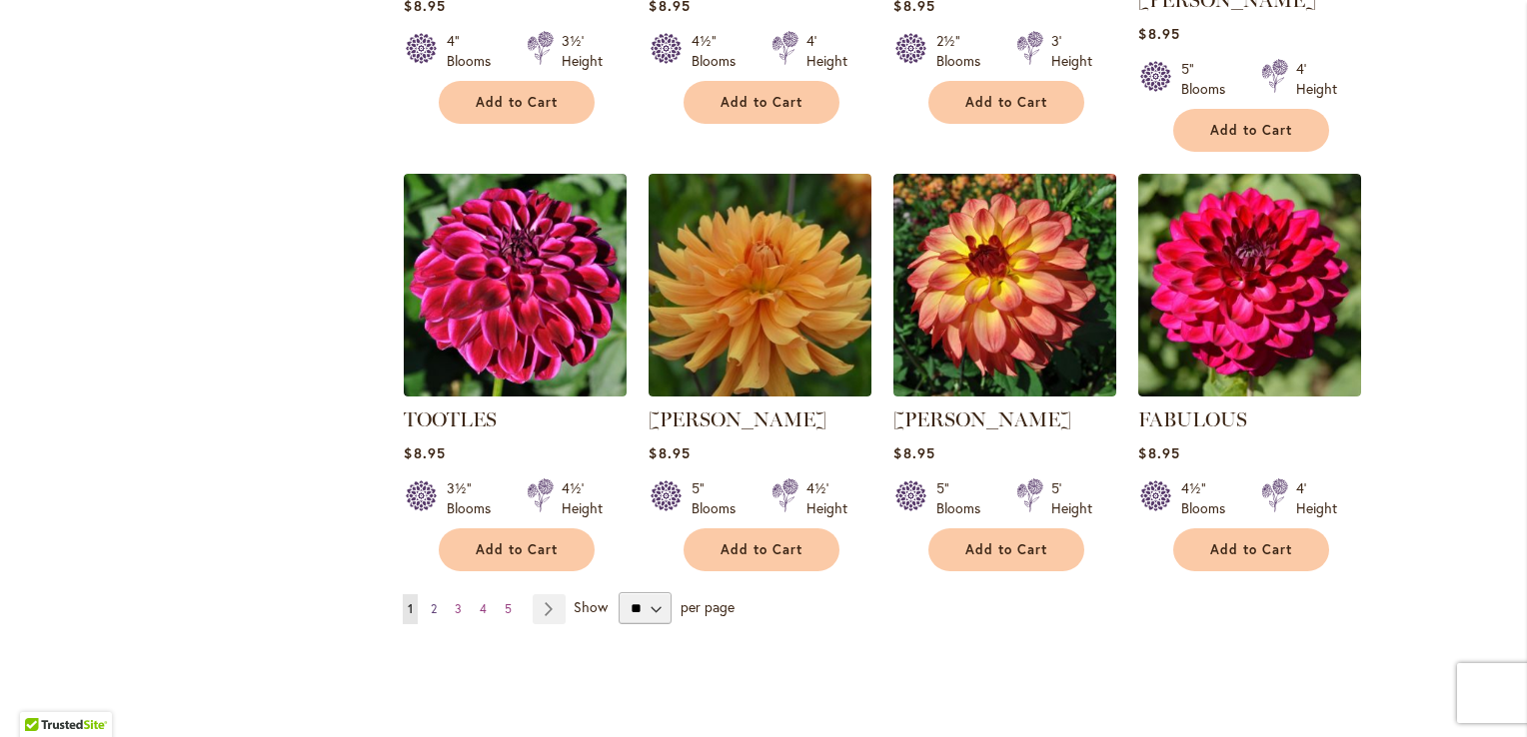
click at [431, 602] on span "2" at bounding box center [434, 609] width 6 height 15
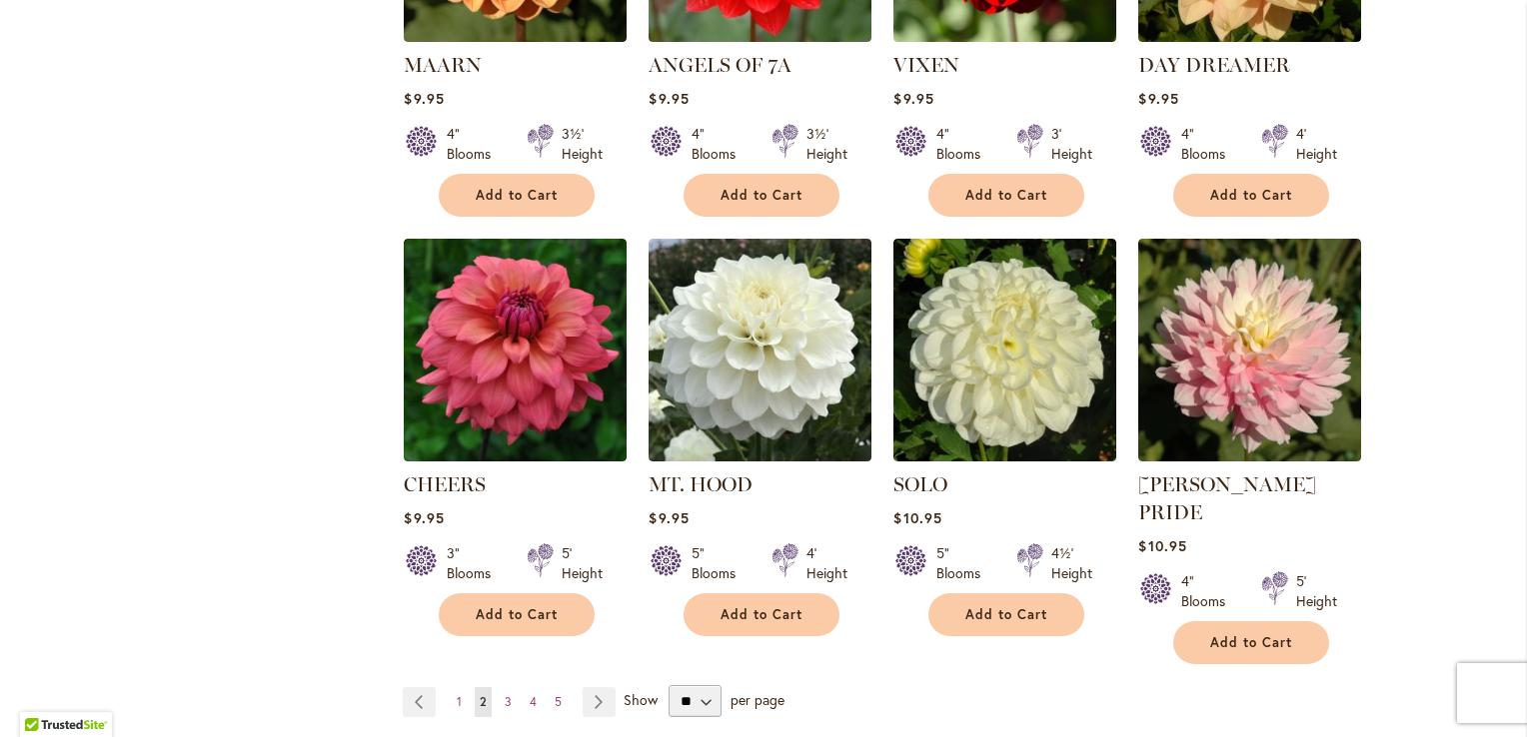
scroll to position [1527, 0]
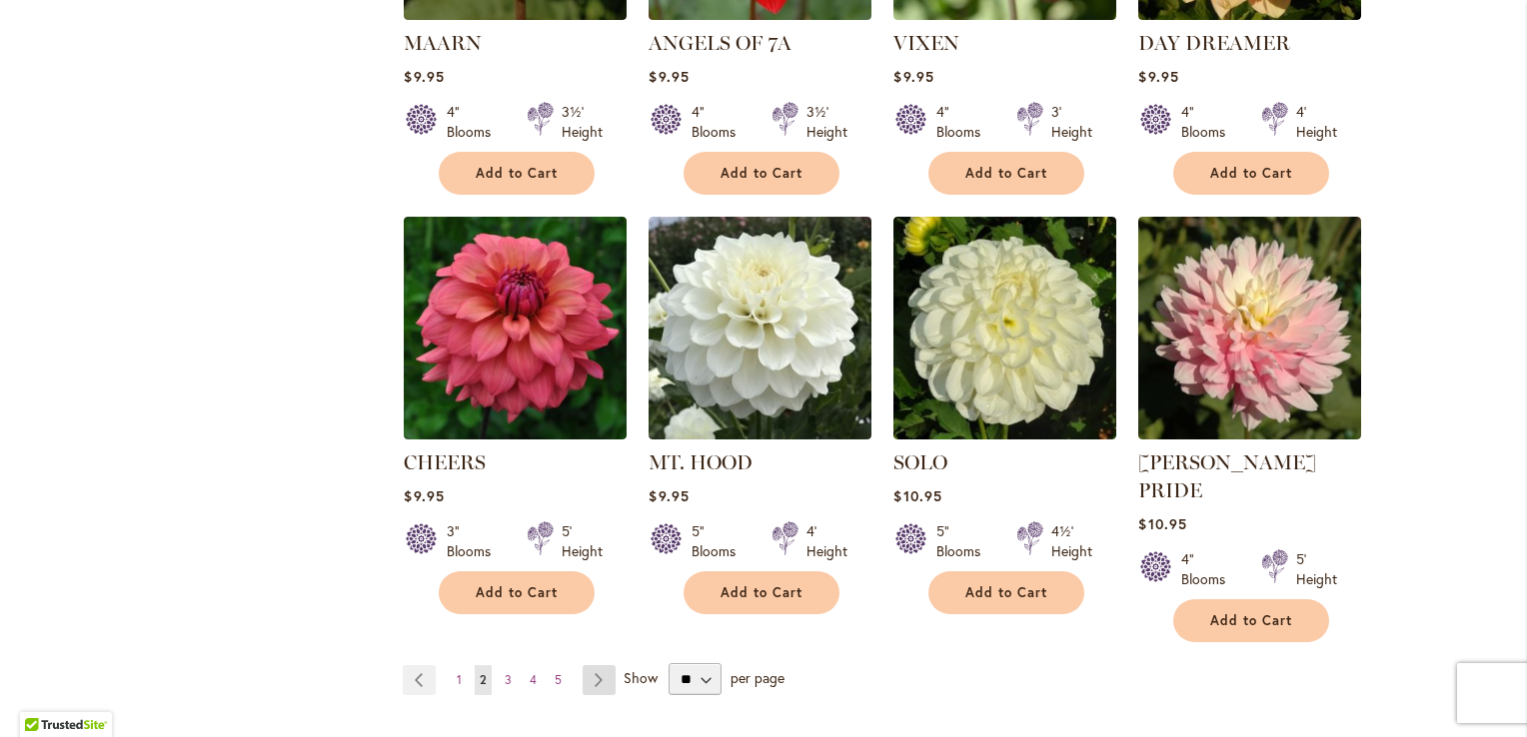
click at [593, 665] on link "Page Next" at bounding box center [599, 680] width 33 height 30
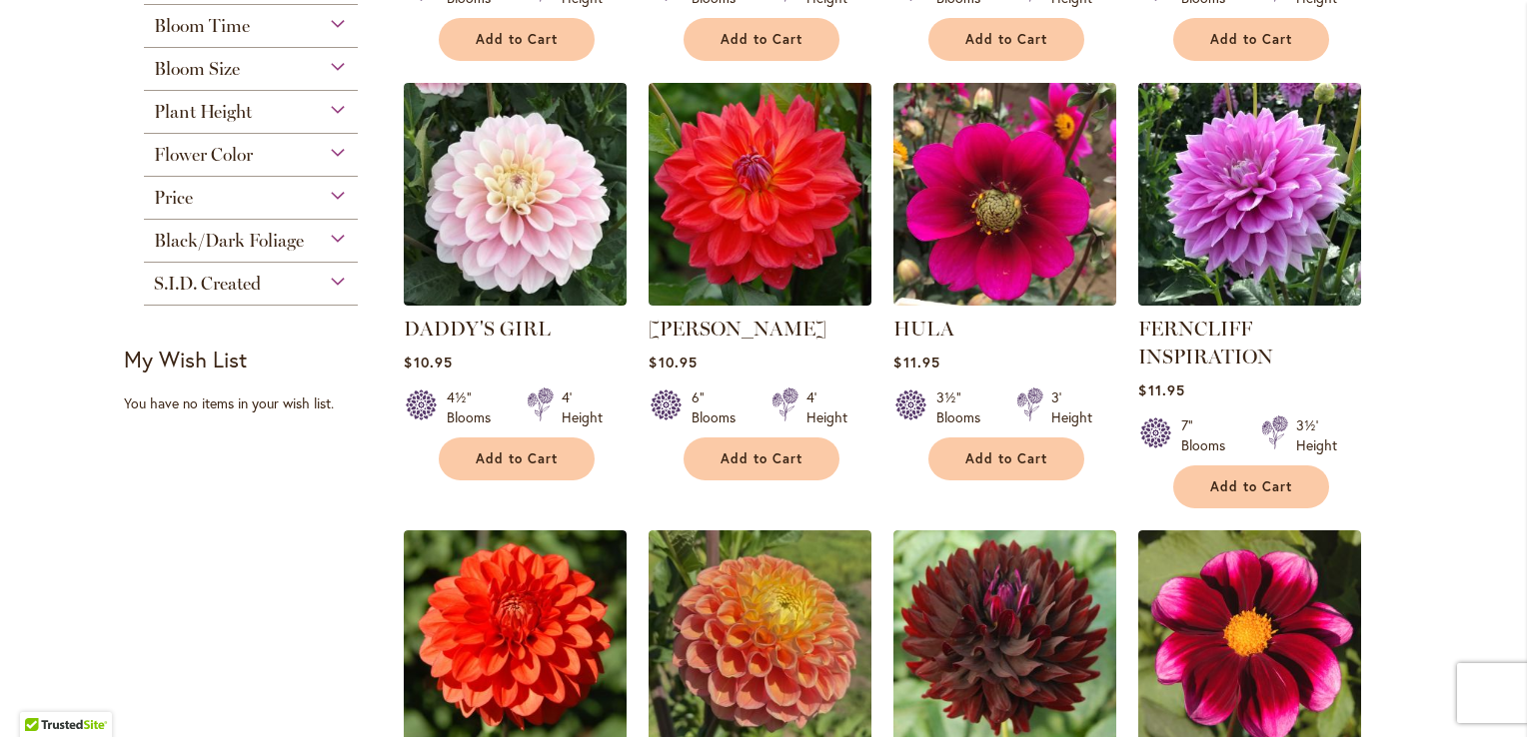
scroll to position [794, 0]
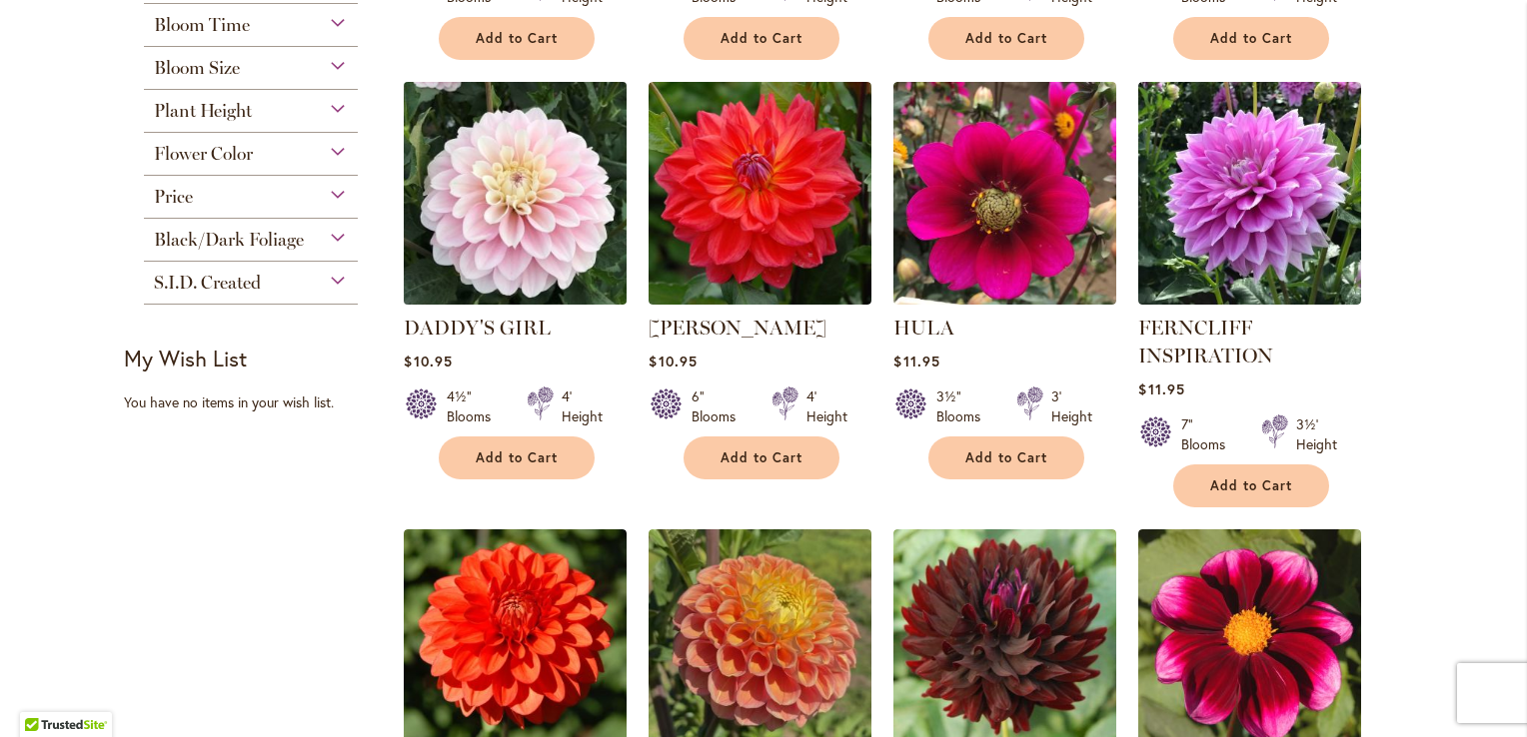
click at [506, 188] on img at bounding box center [516, 193] width 234 height 234
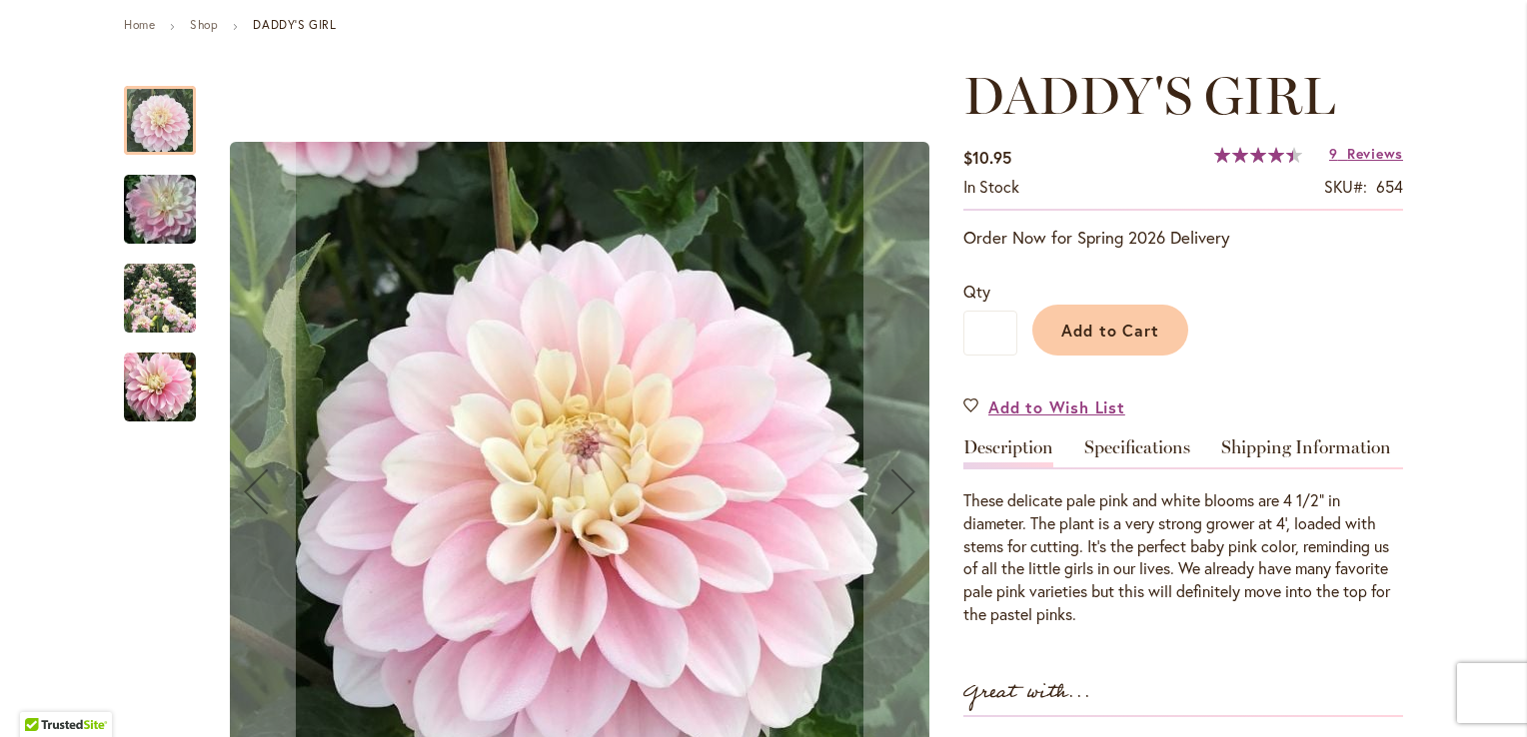
scroll to position [228, 0]
click at [164, 287] on img "DADDY'S GIRL" at bounding box center [160, 298] width 72 height 72
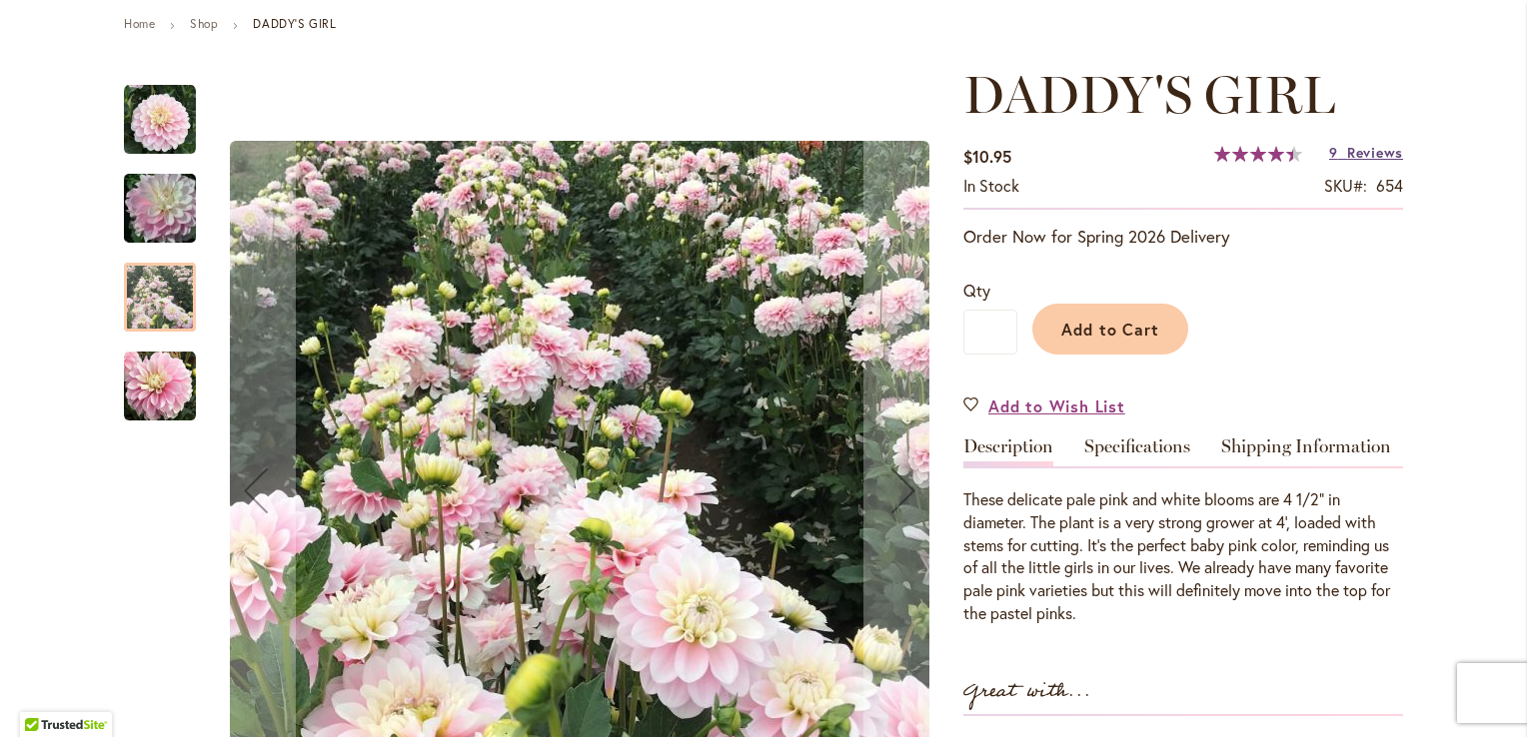
click at [1362, 154] on span "Reviews" at bounding box center [1375, 152] width 56 height 19
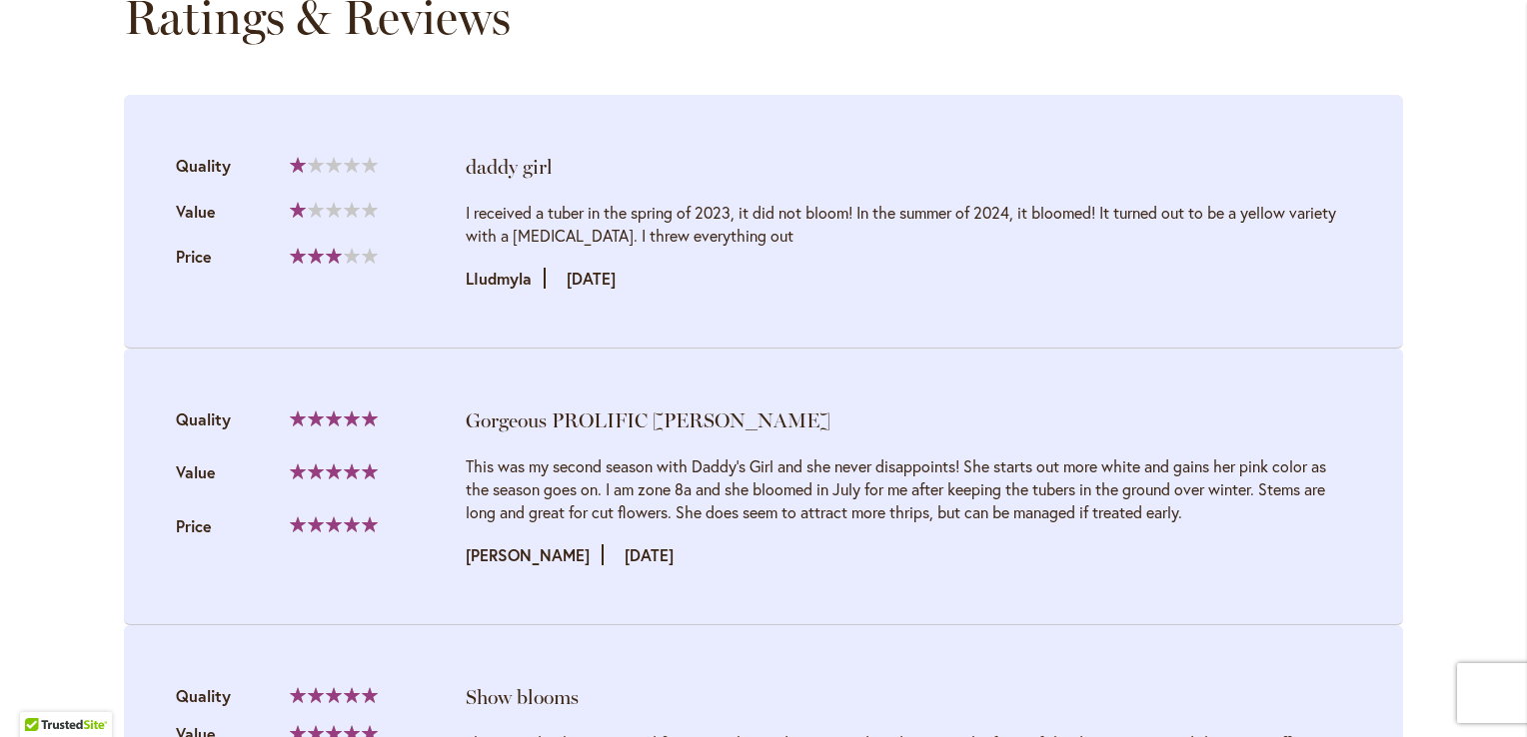
scroll to position [2120, 0]
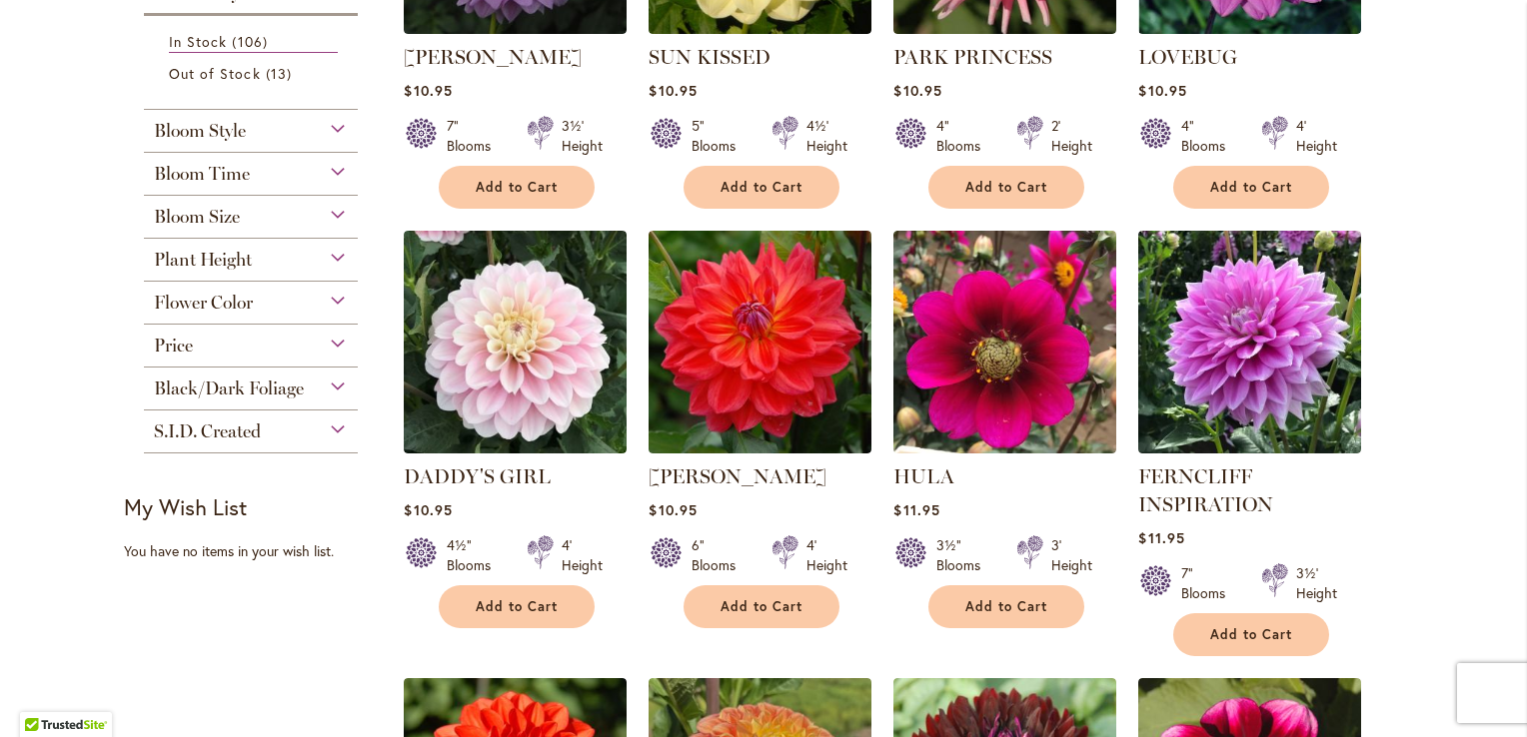
scroll to position [649, 0]
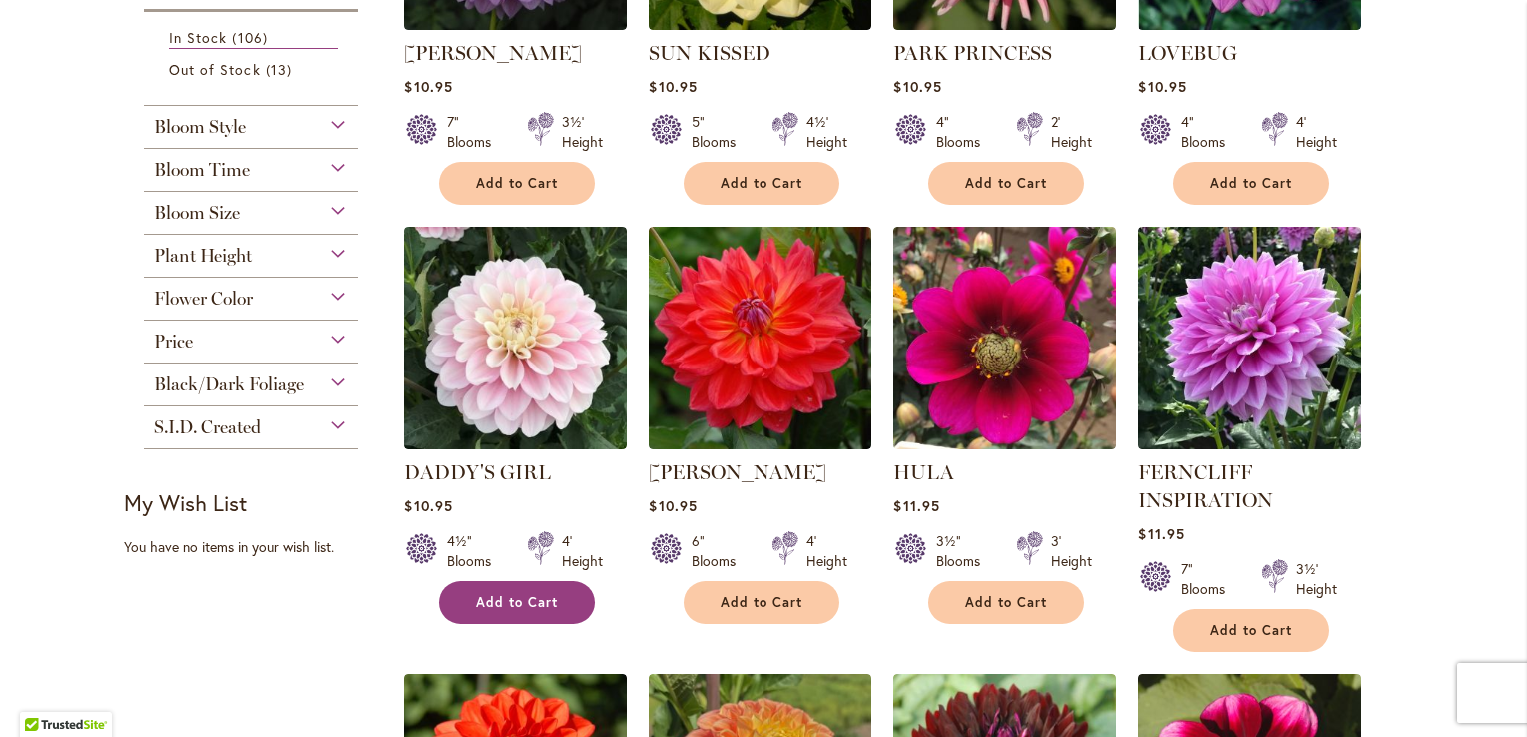
click at [485, 602] on span "Add to Cart" at bounding box center [517, 603] width 82 height 17
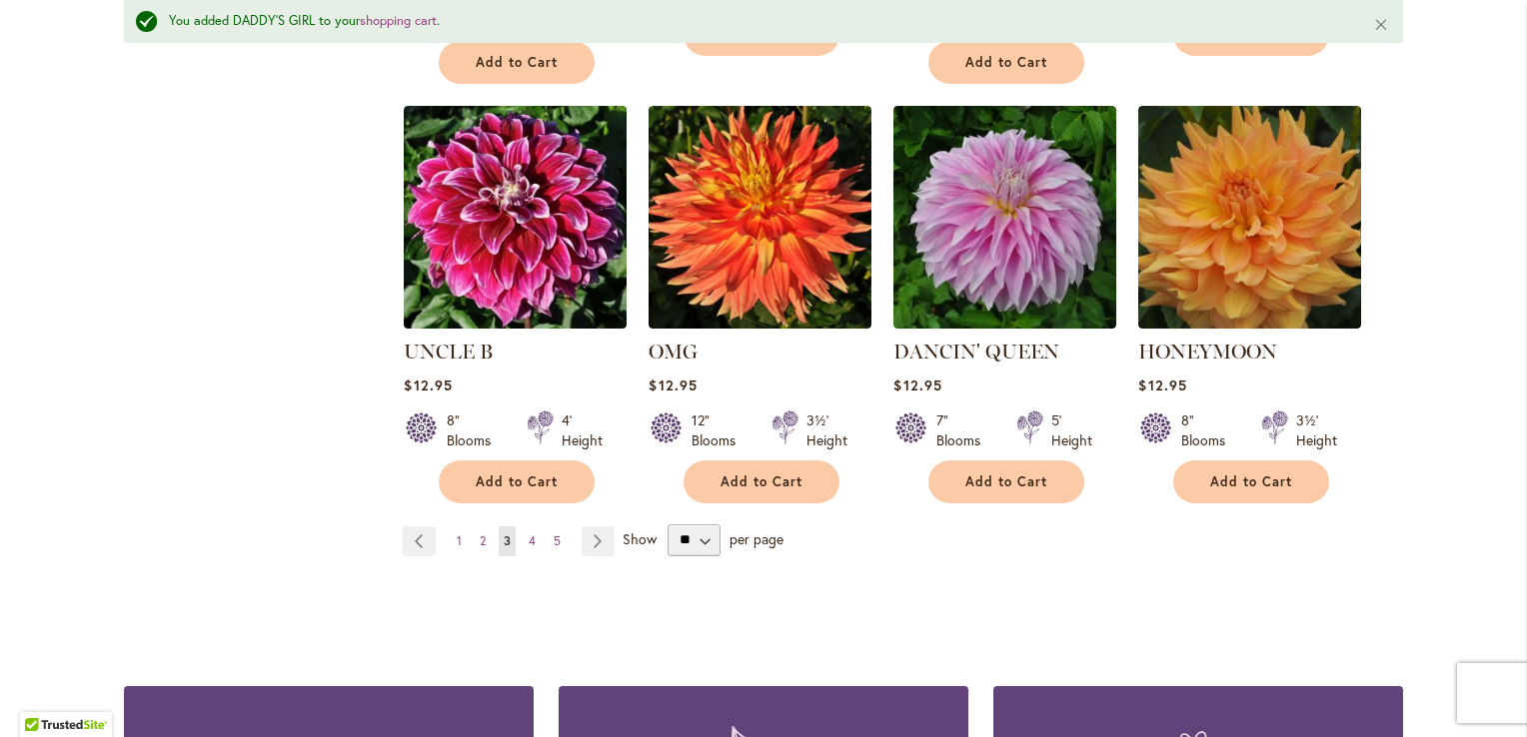
scroll to position [1720, 0]
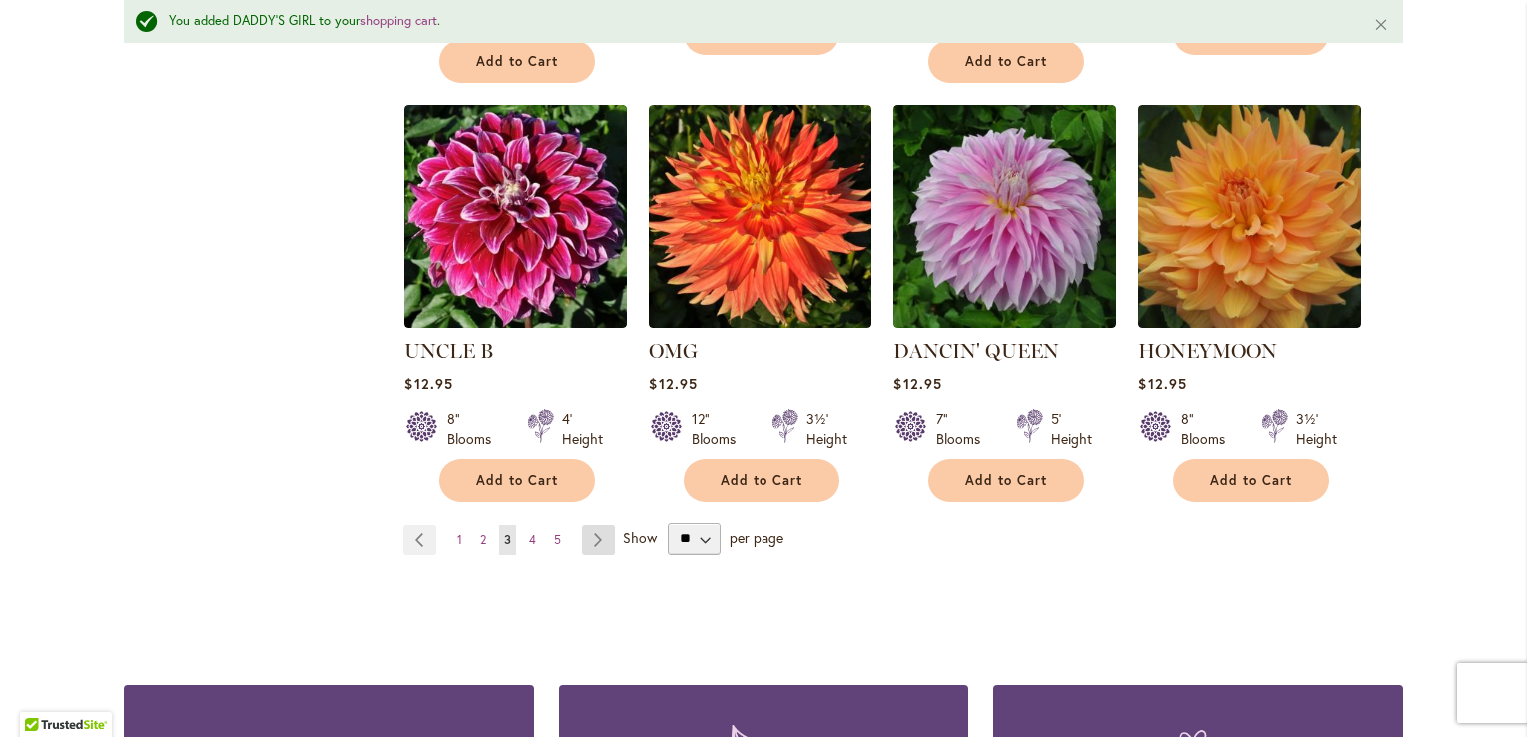
click at [594, 543] on link "Page Next" at bounding box center [598, 541] width 33 height 30
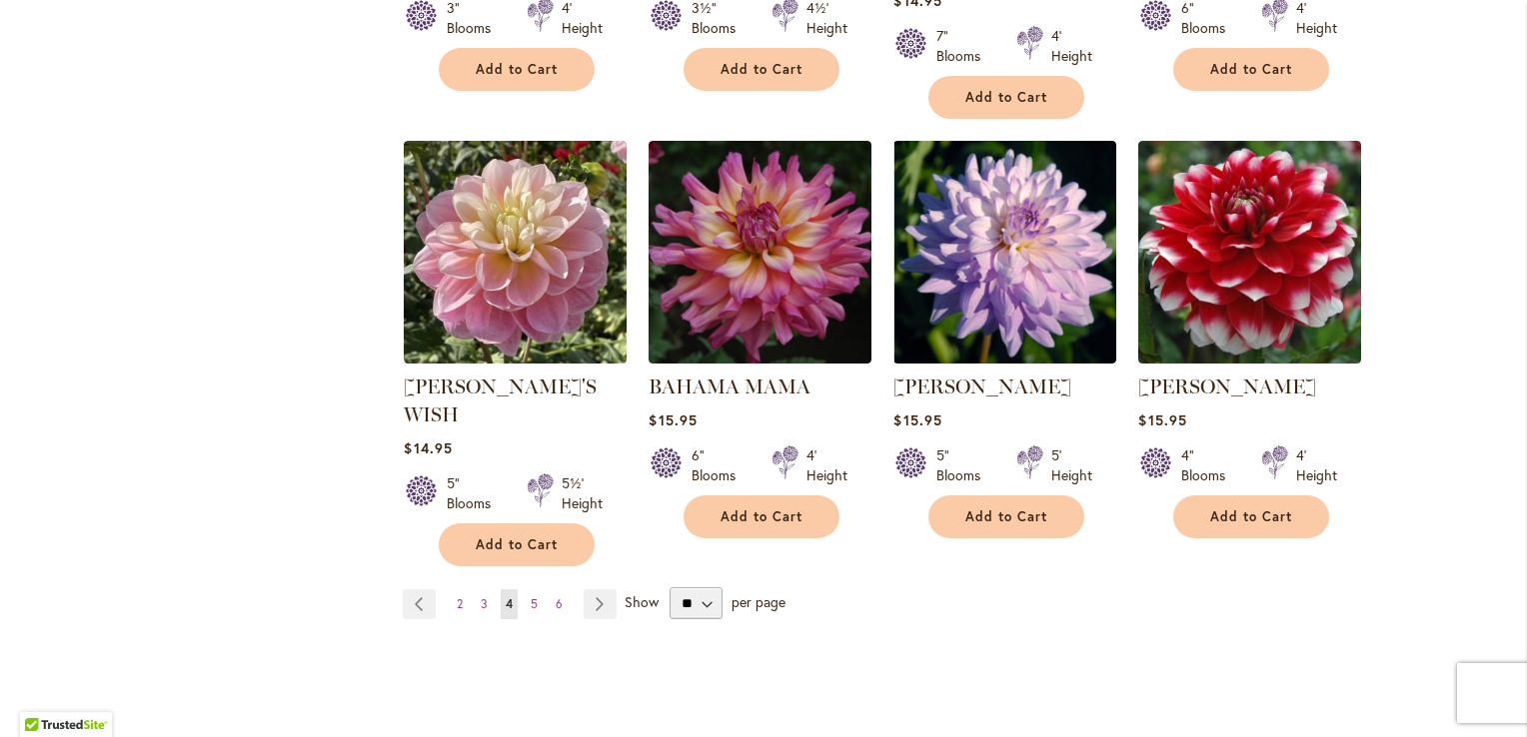
scroll to position [1607, 0]
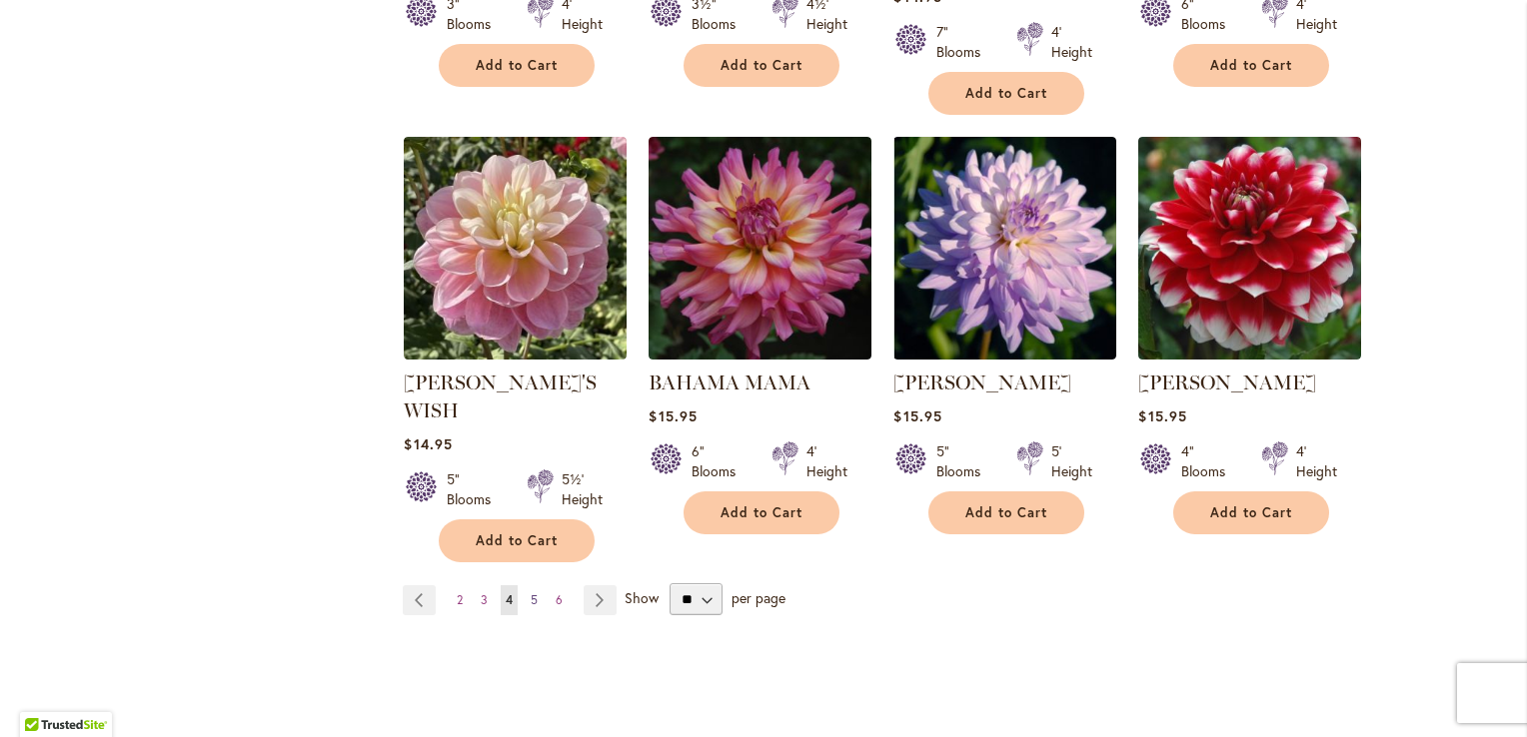
click at [531, 593] on span "5" at bounding box center [534, 600] width 7 height 15
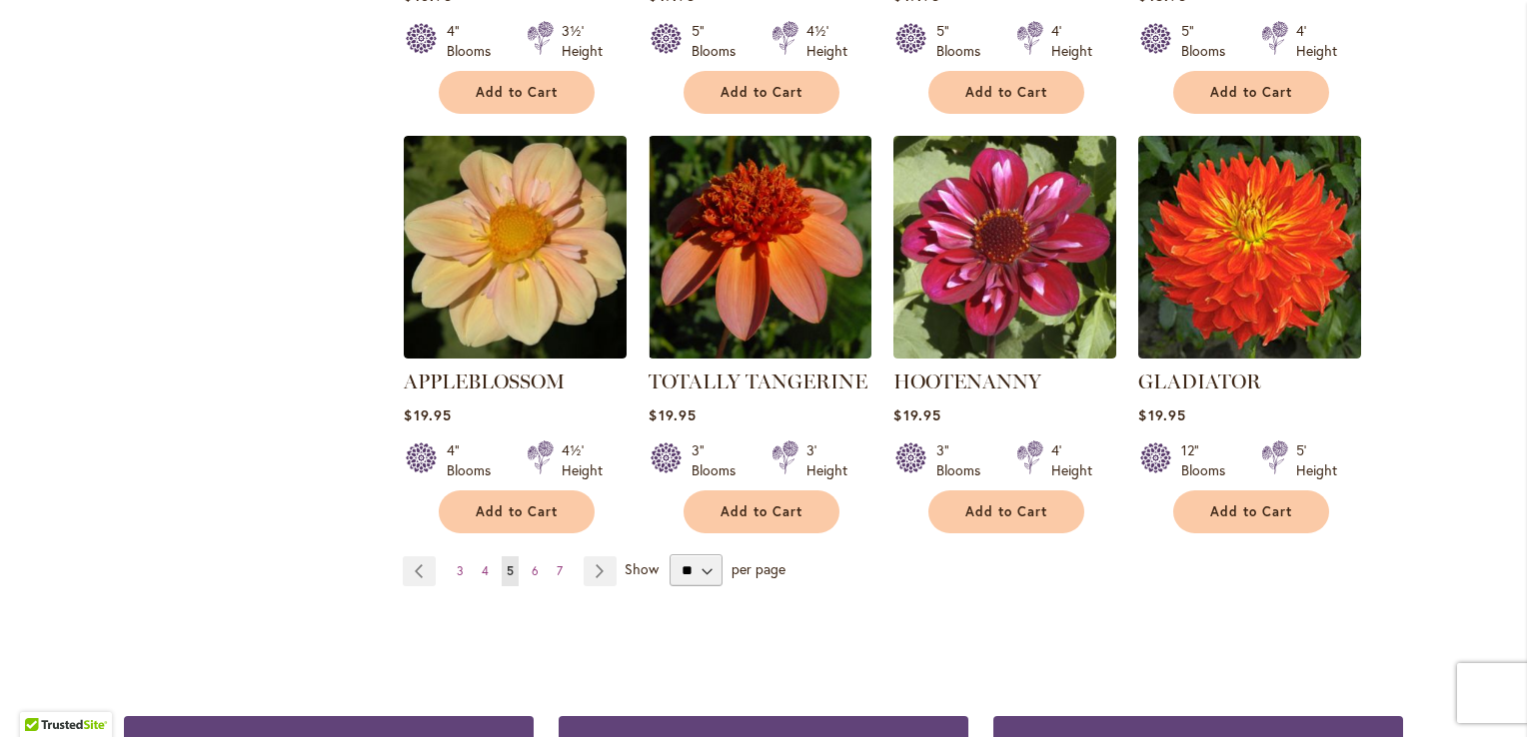
scroll to position [1583, 0]
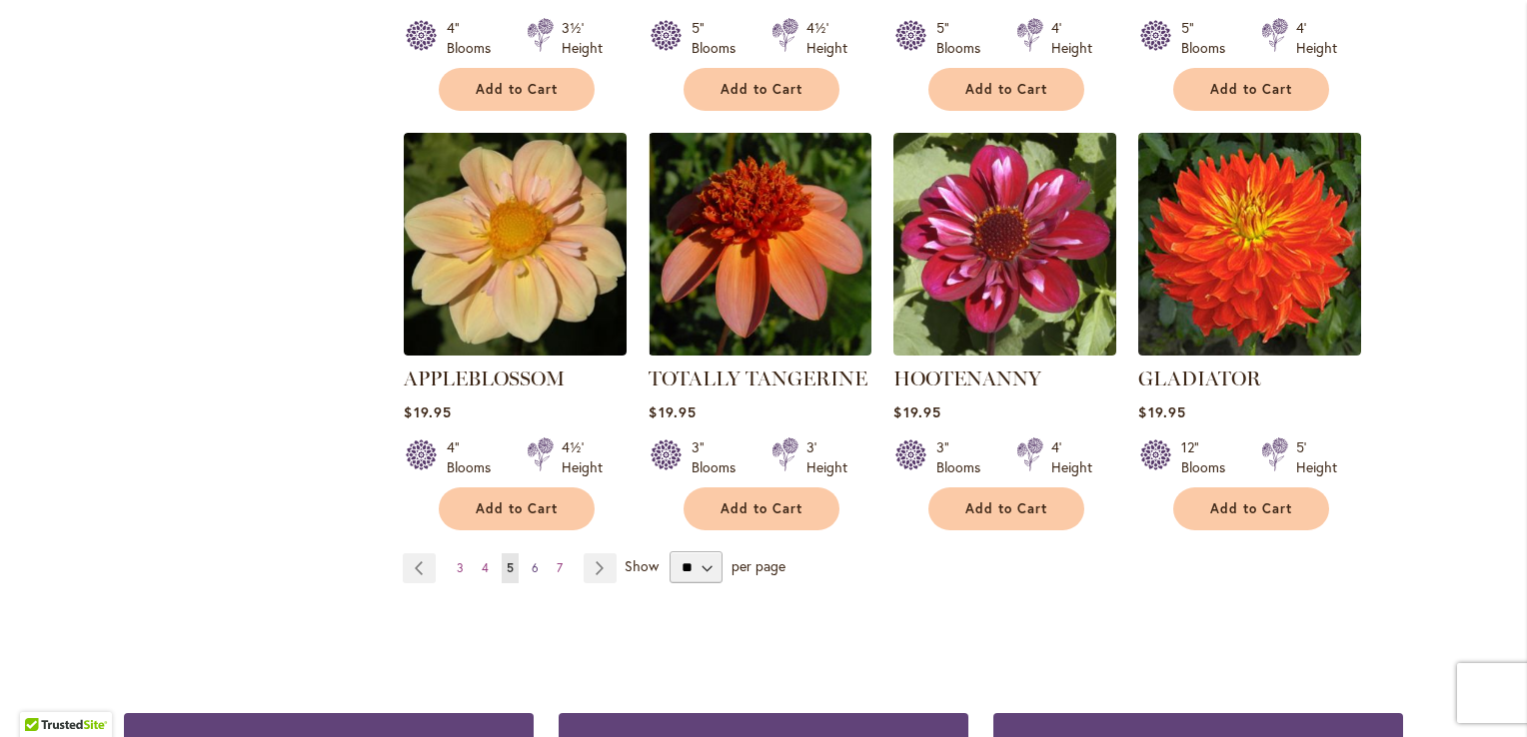
click at [532, 564] on span "6" at bounding box center [535, 568] width 7 height 15
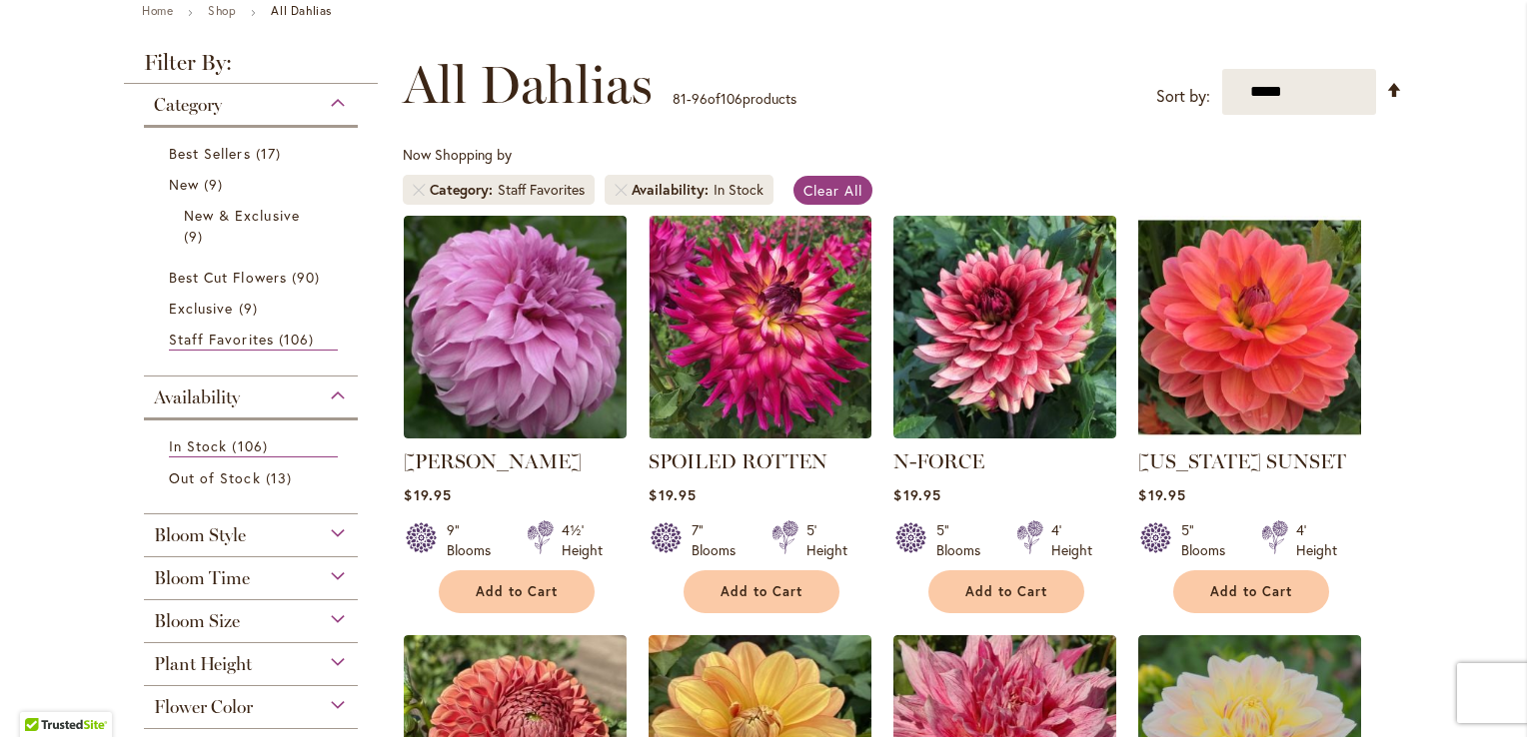
scroll to position [244, 0]
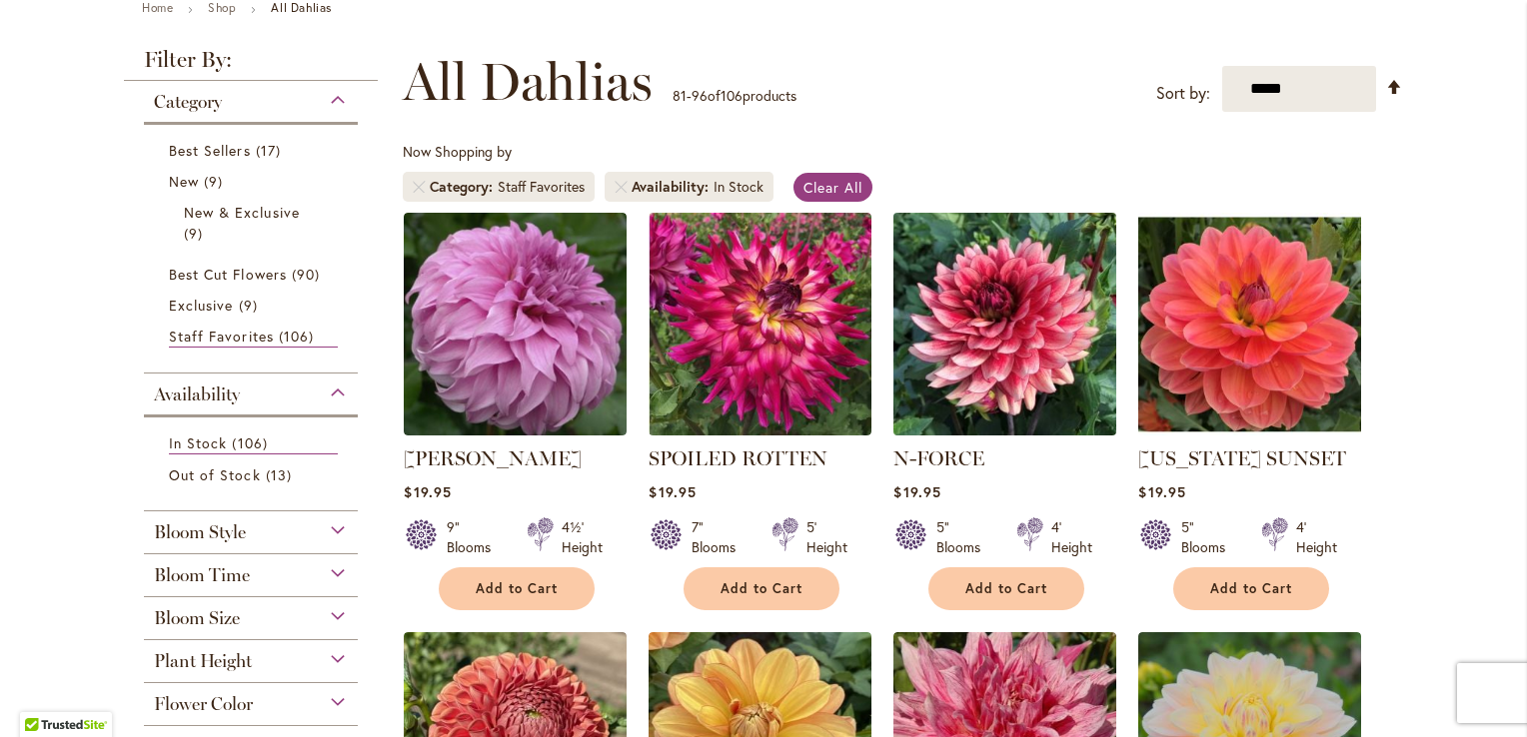
click at [975, 287] on img at bounding box center [1005, 324] width 234 height 234
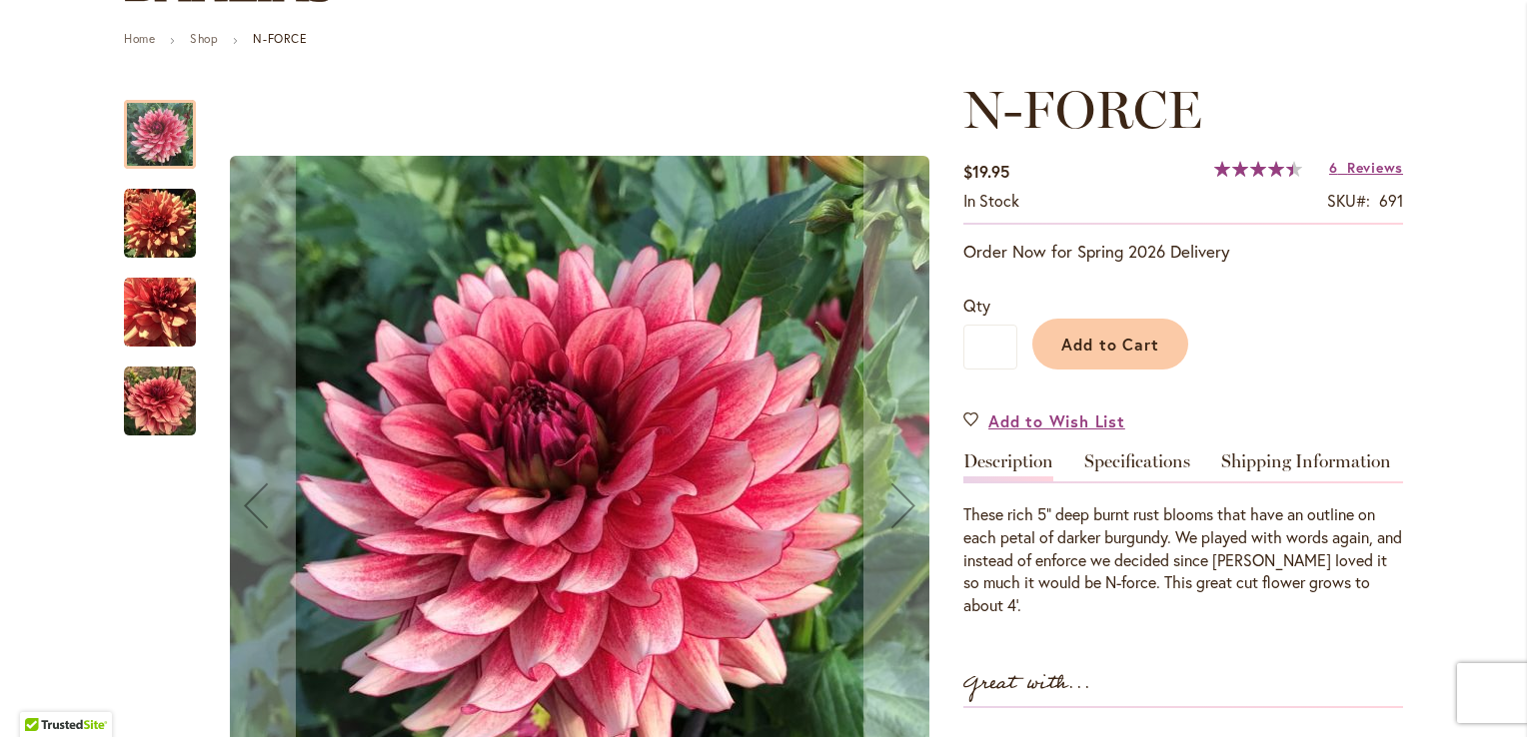
scroll to position [218, 0]
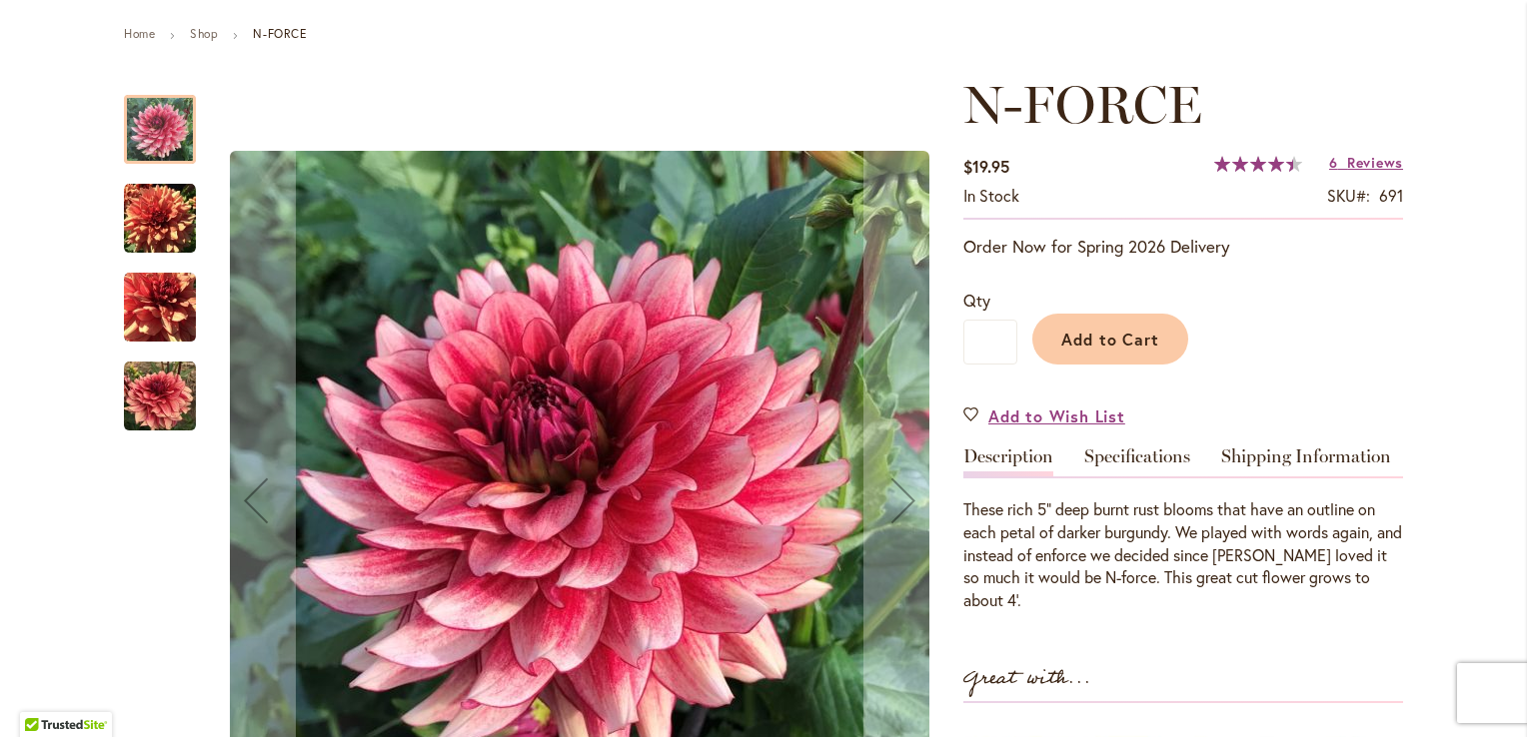
click at [146, 237] on img "N-FORCE" at bounding box center [160, 219] width 72 height 72
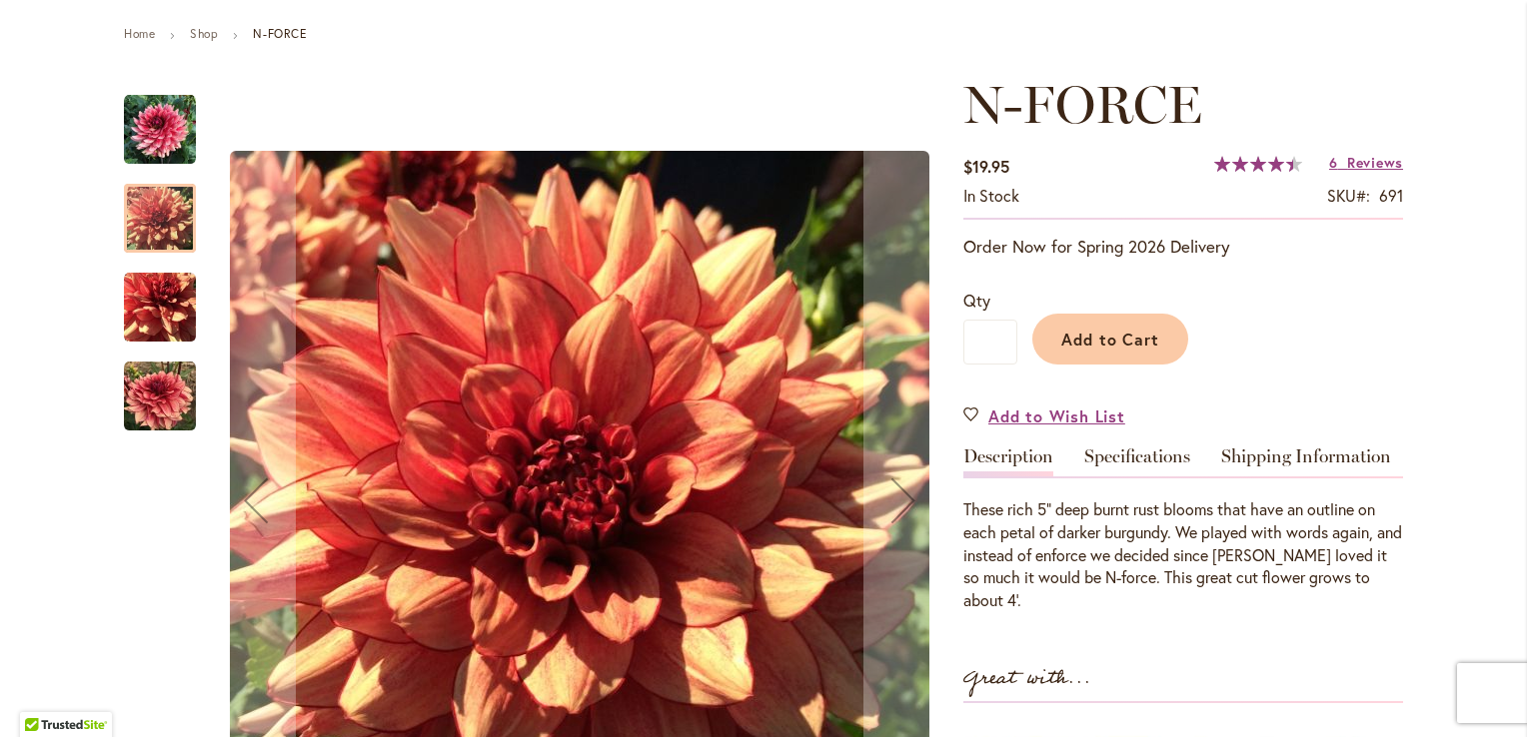
click at [155, 308] on img "N-FORCE" at bounding box center [160, 308] width 72 height 72
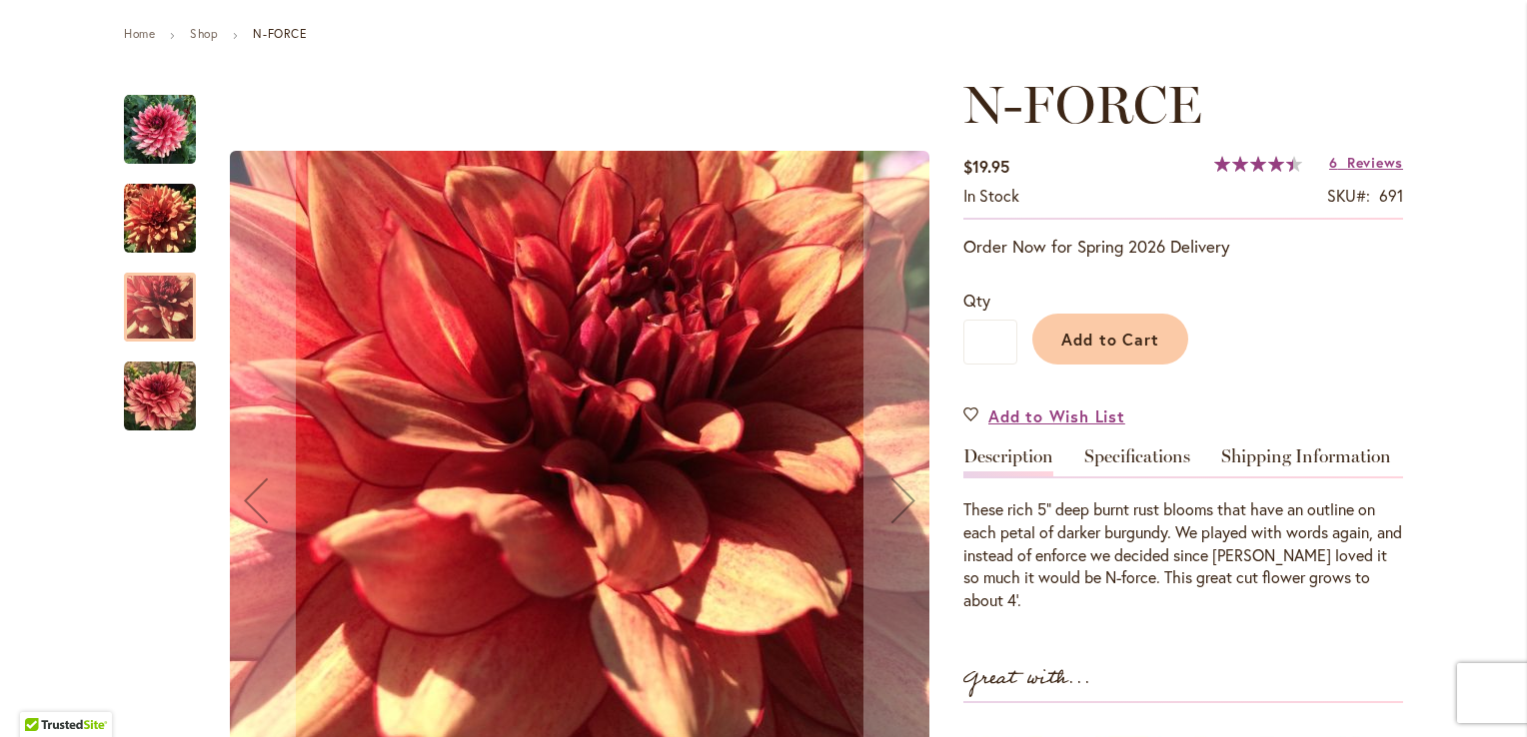
click at [153, 398] on img "N-FORCE" at bounding box center [160, 397] width 72 height 72
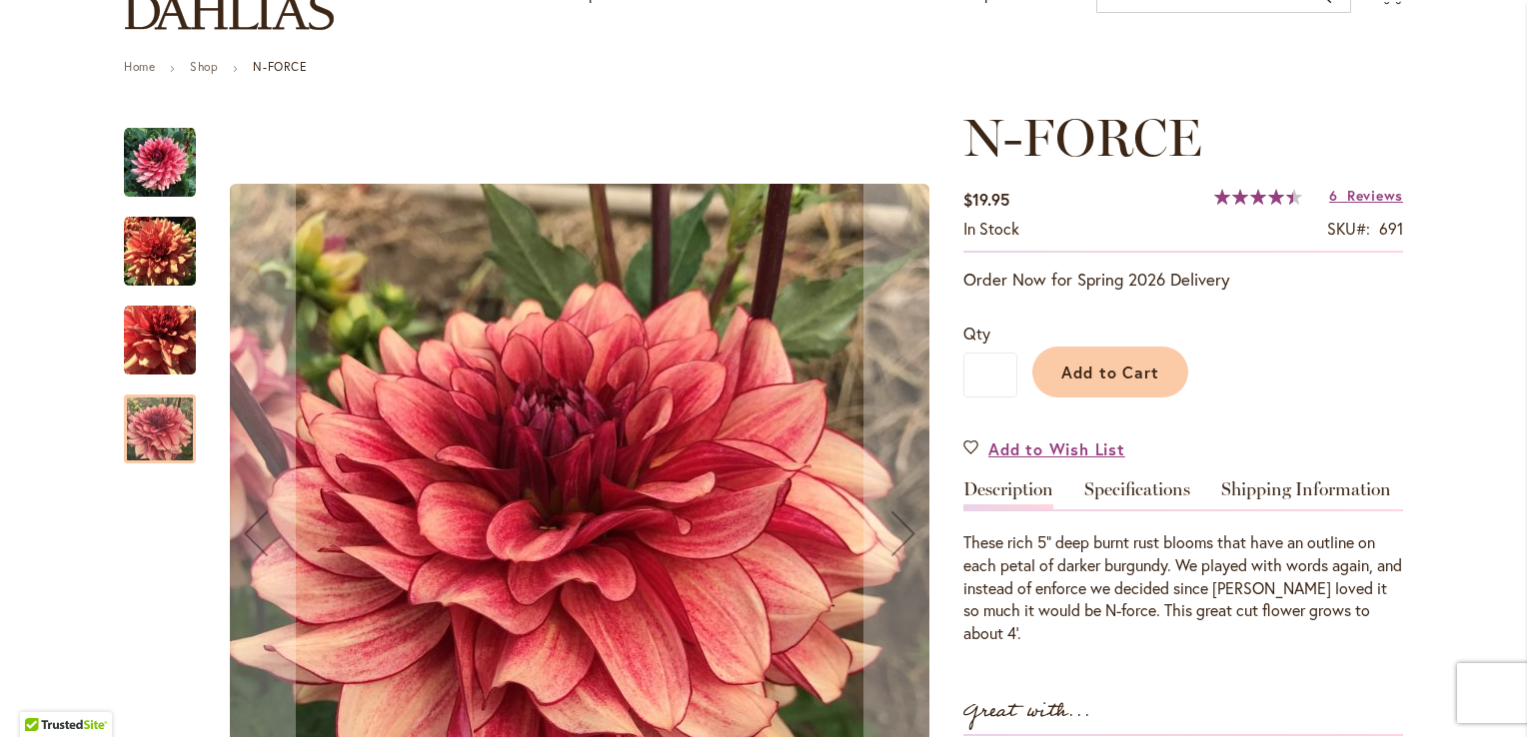
scroll to position [180, 0]
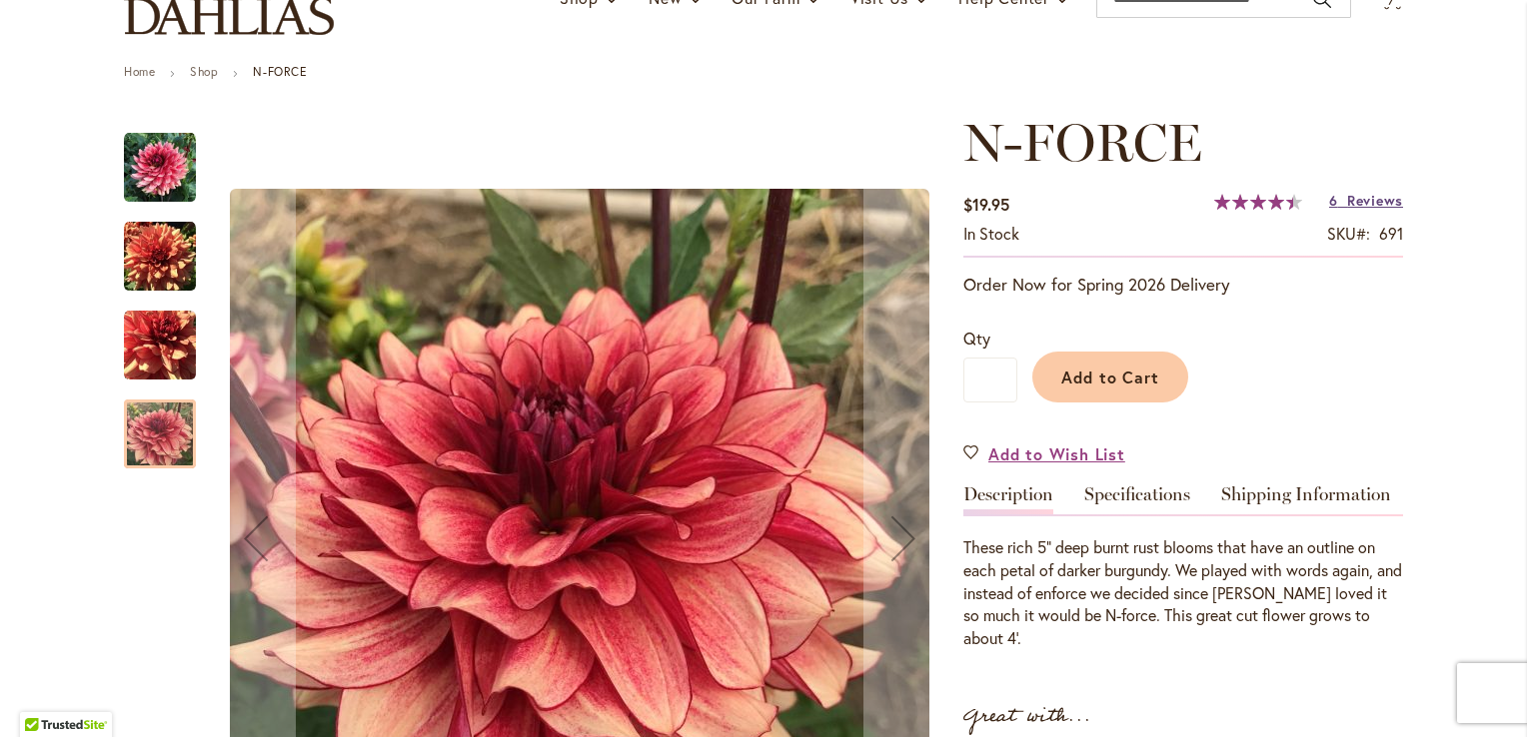
click at [1363, 207] on span "Reviews" at bounding box center [1375, 200] width 56 height 19
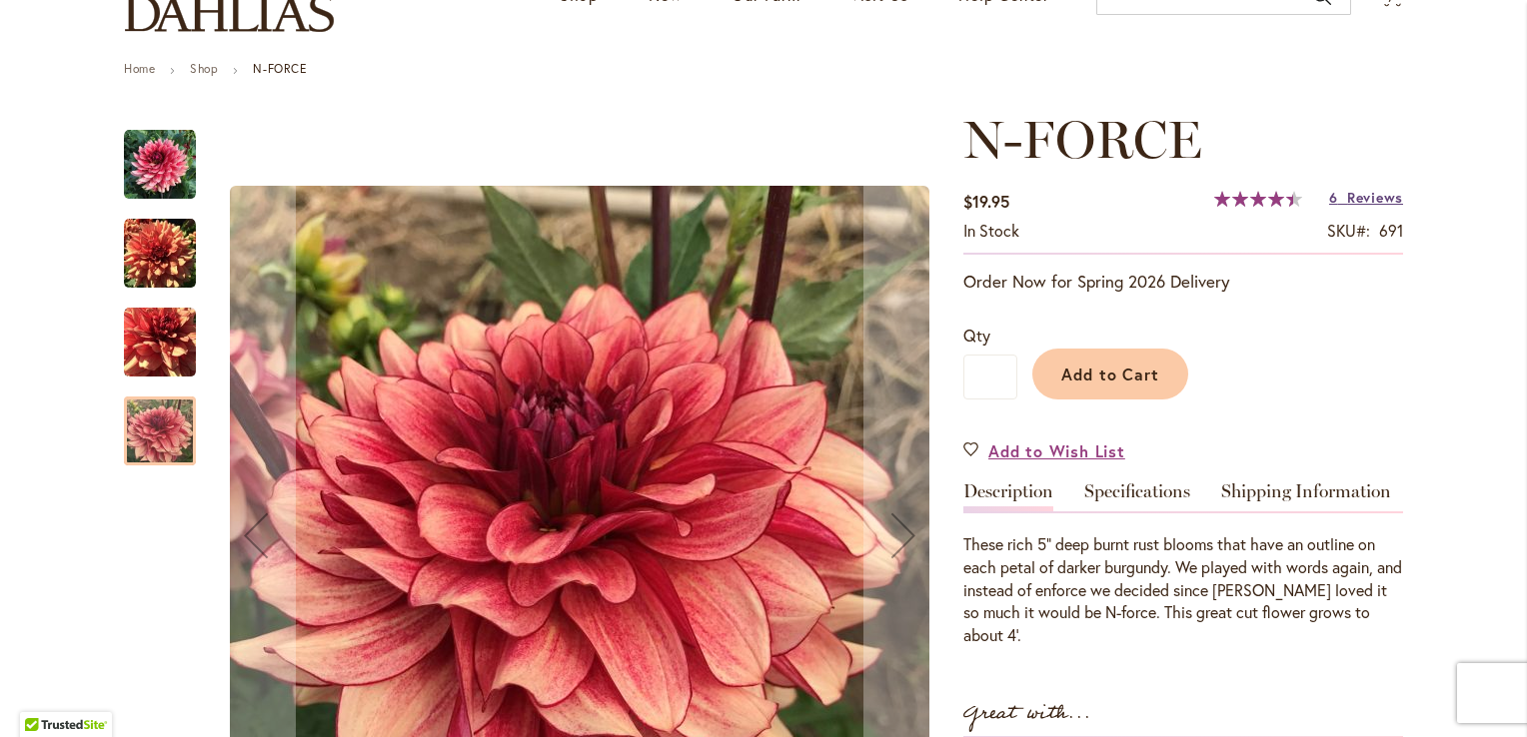
scroll to position [184, 0]
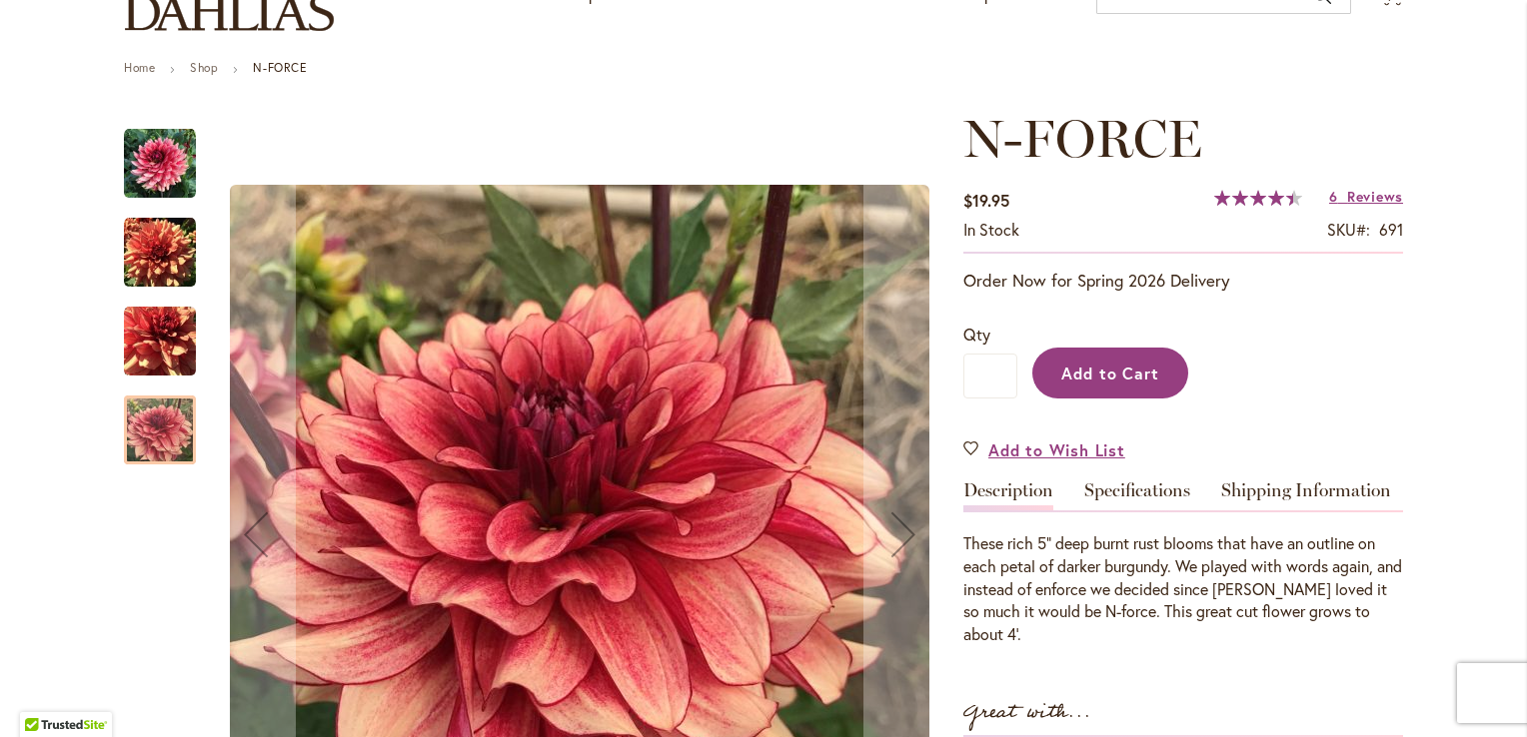
click at [1106, 368] on span "Add to Cart" at bounding box center [1110, 373] width 99 height 21
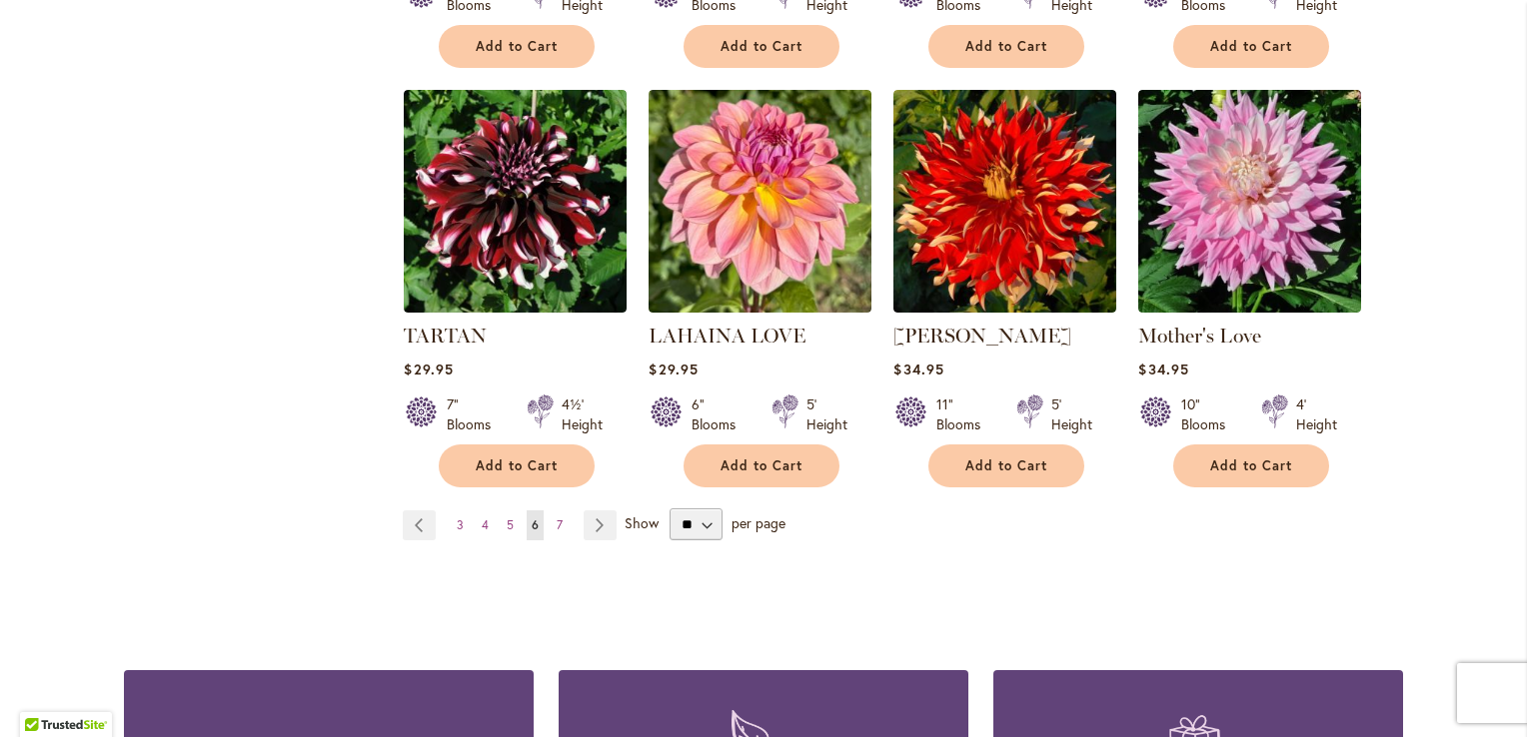
scroll to position [1683, 0]
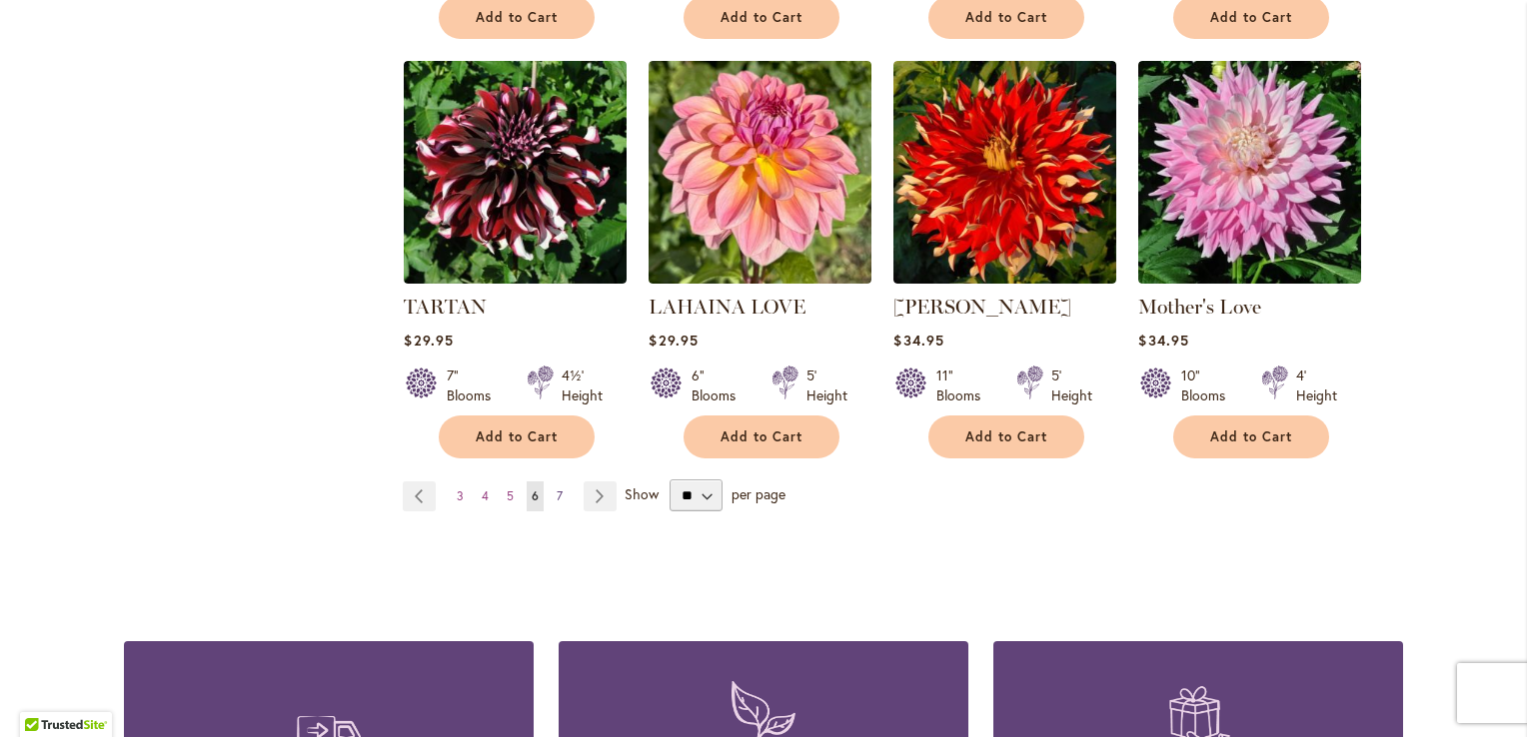
click at [557, 489] on span "7" at bounding box center [560, 496] width 6 height 15
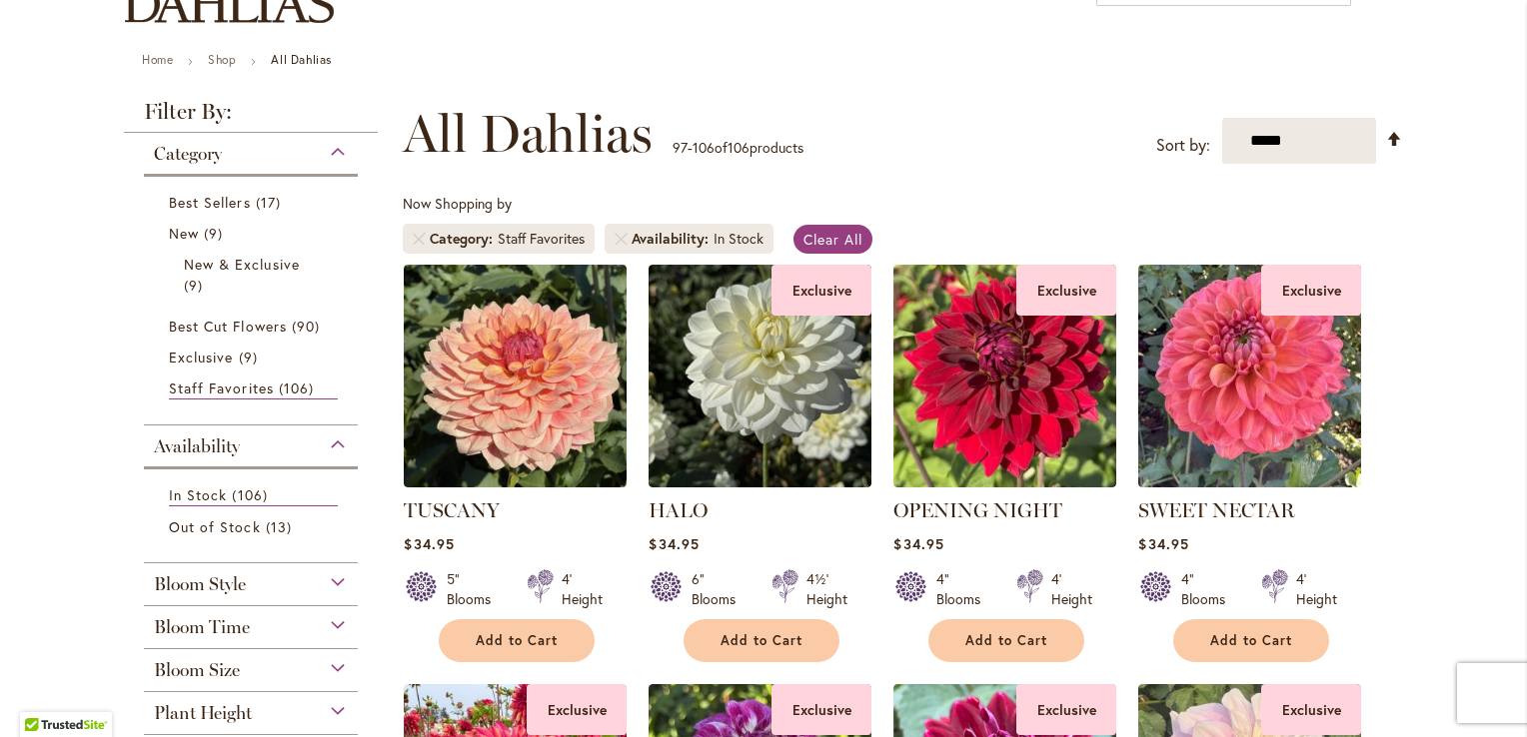
scroll to position [188, 0]
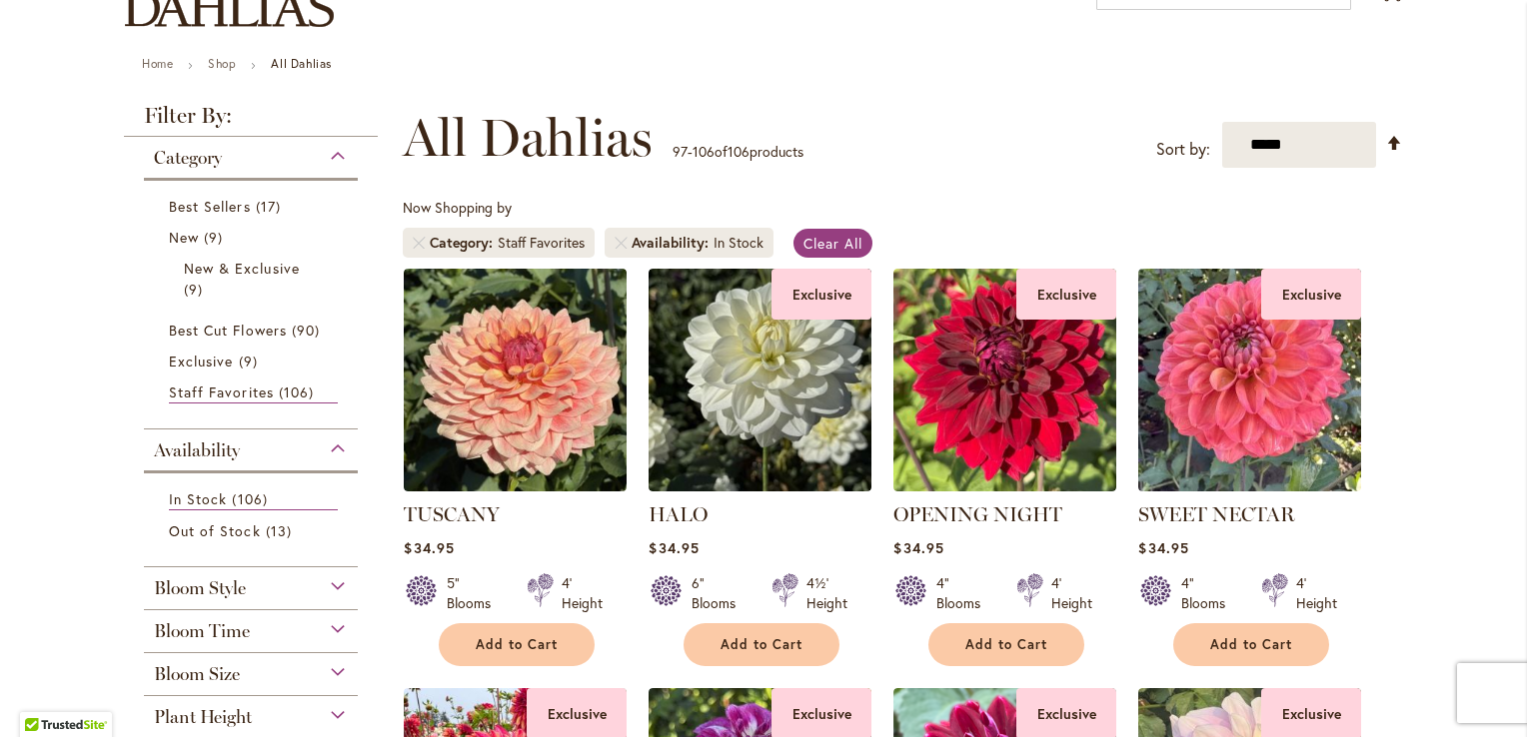
click at [326, 153] on div "Category" at bounding box center [251, 153] width 214 height 32
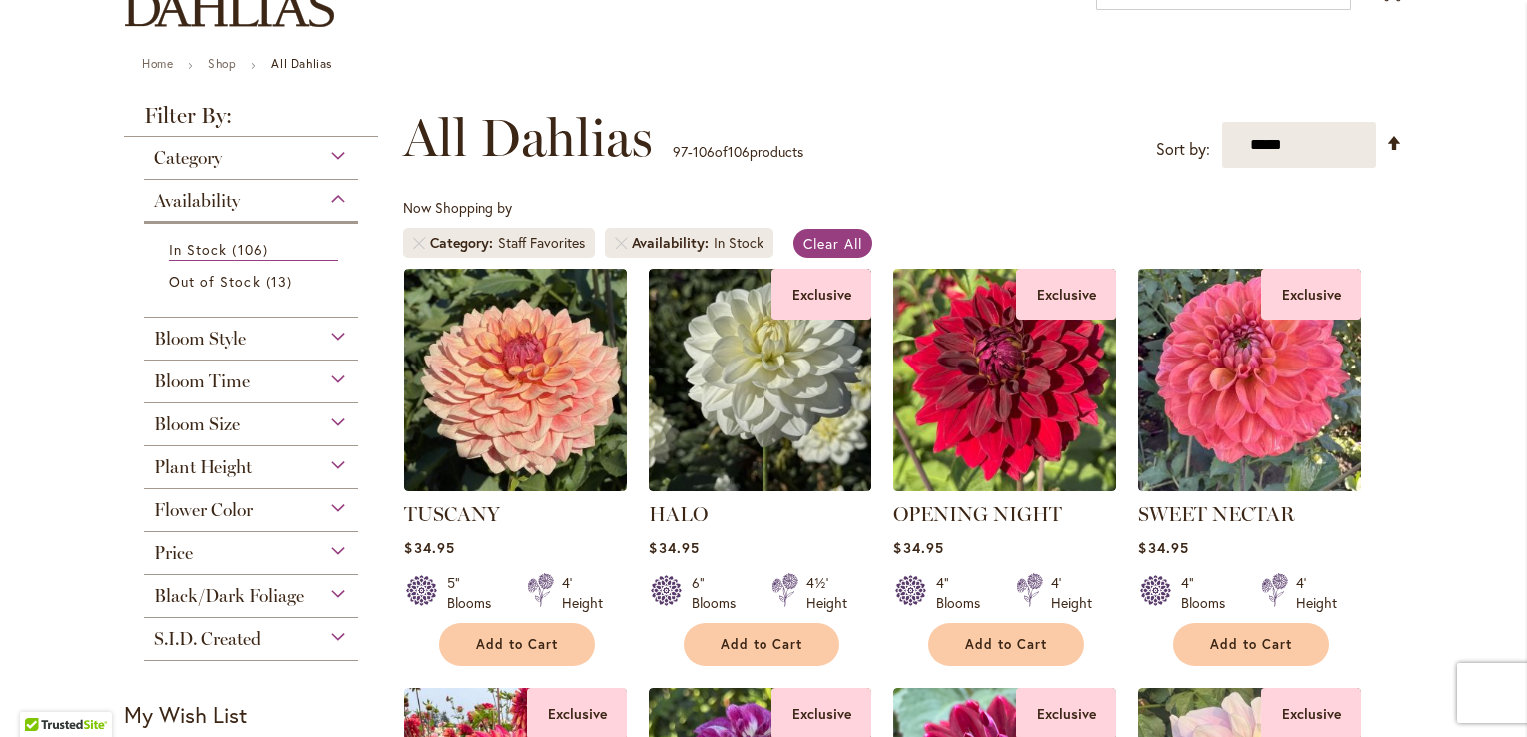
click at [320, 329] on div "Bloom Style" at bounding box center [251, 334] width 214 height 32
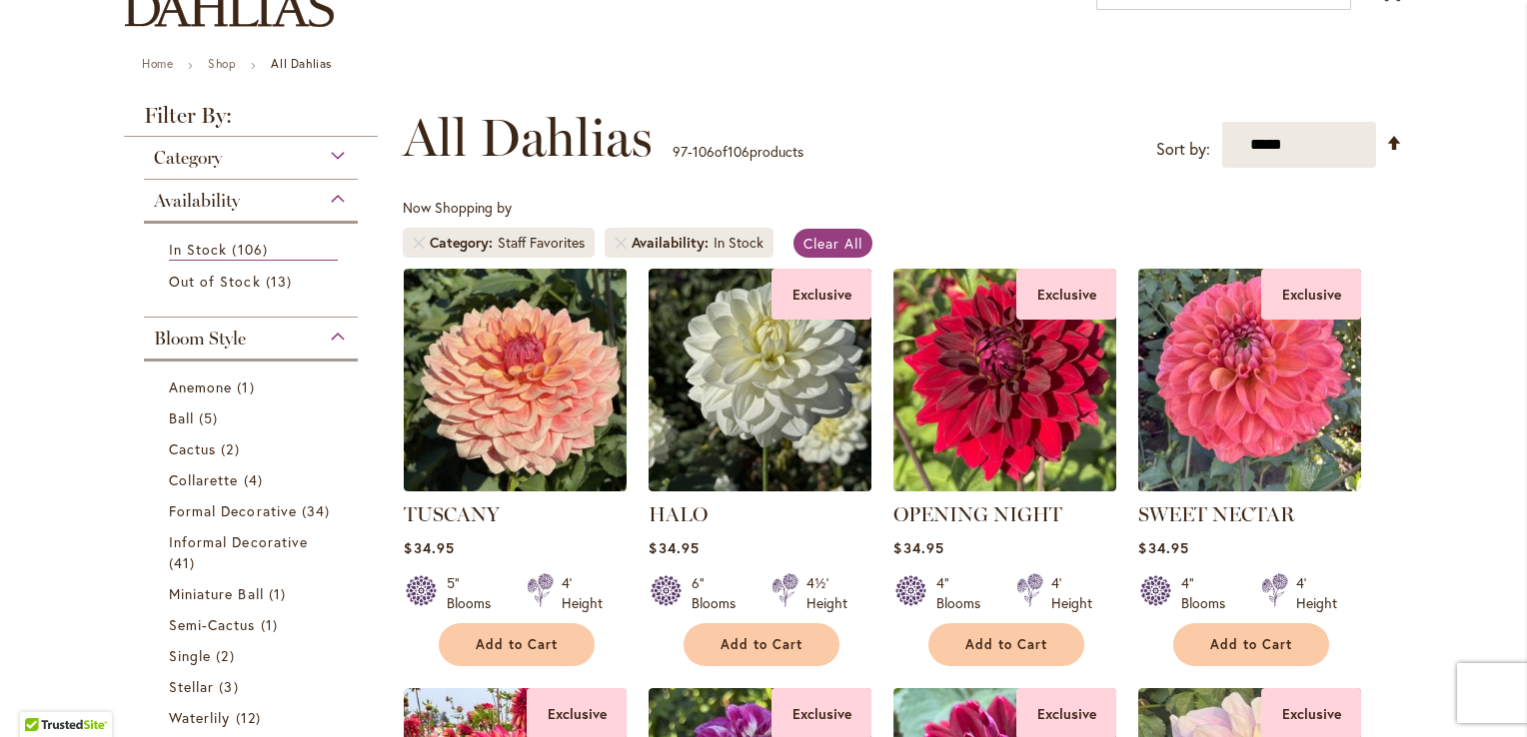
scroll to position [504, 0]
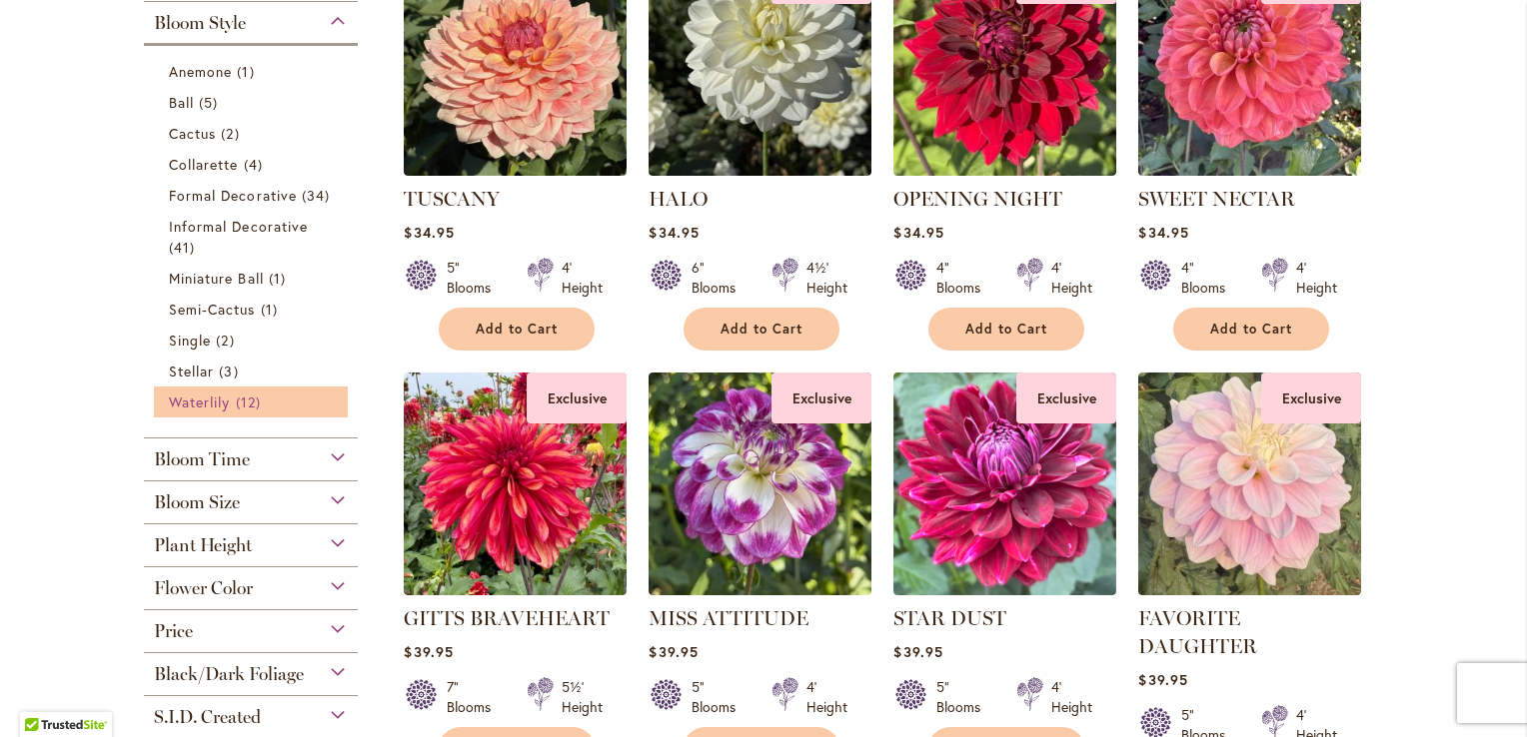
click at [223, 396] on span "Waterlily" at bounding box center [199, 402] width 61 height 19
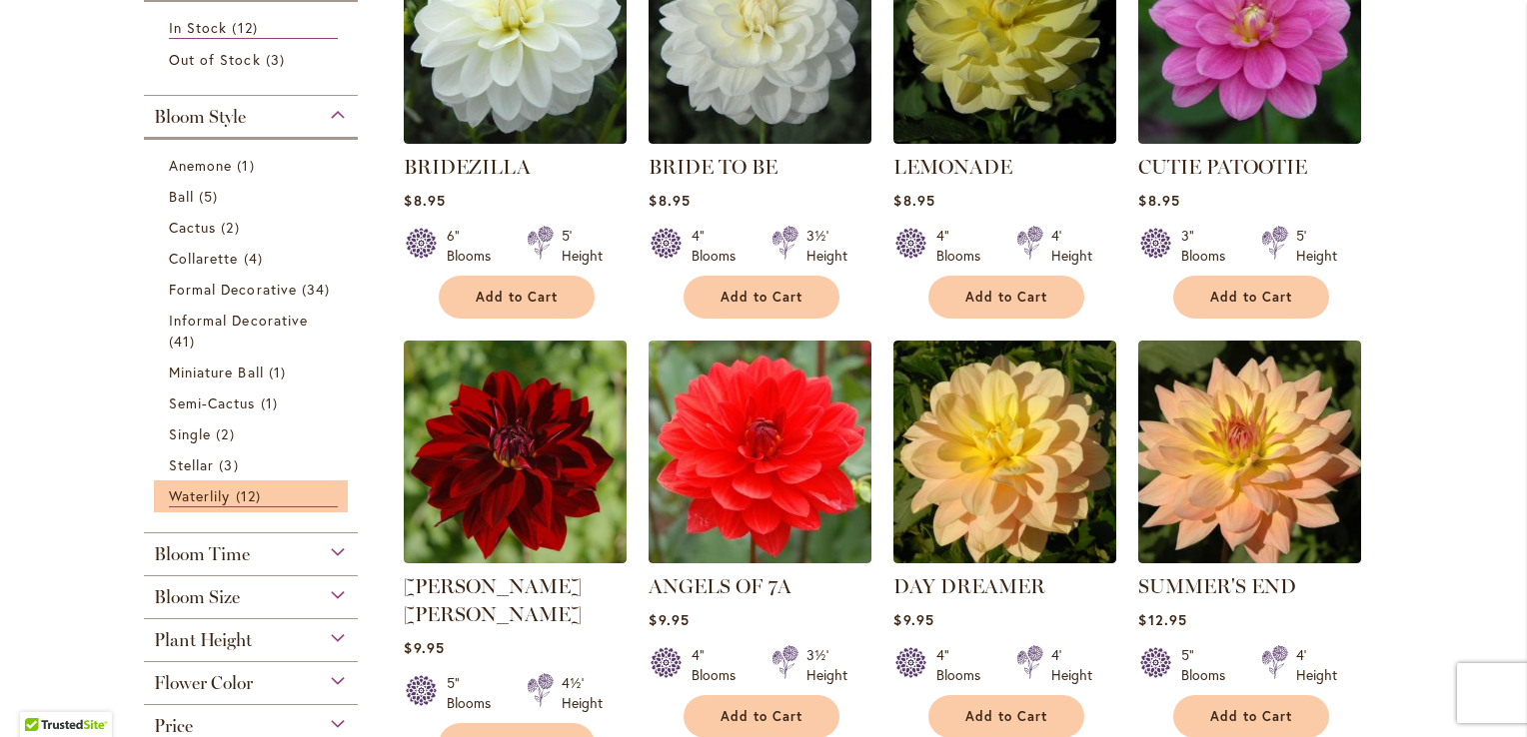
scroll to position [531, 0]
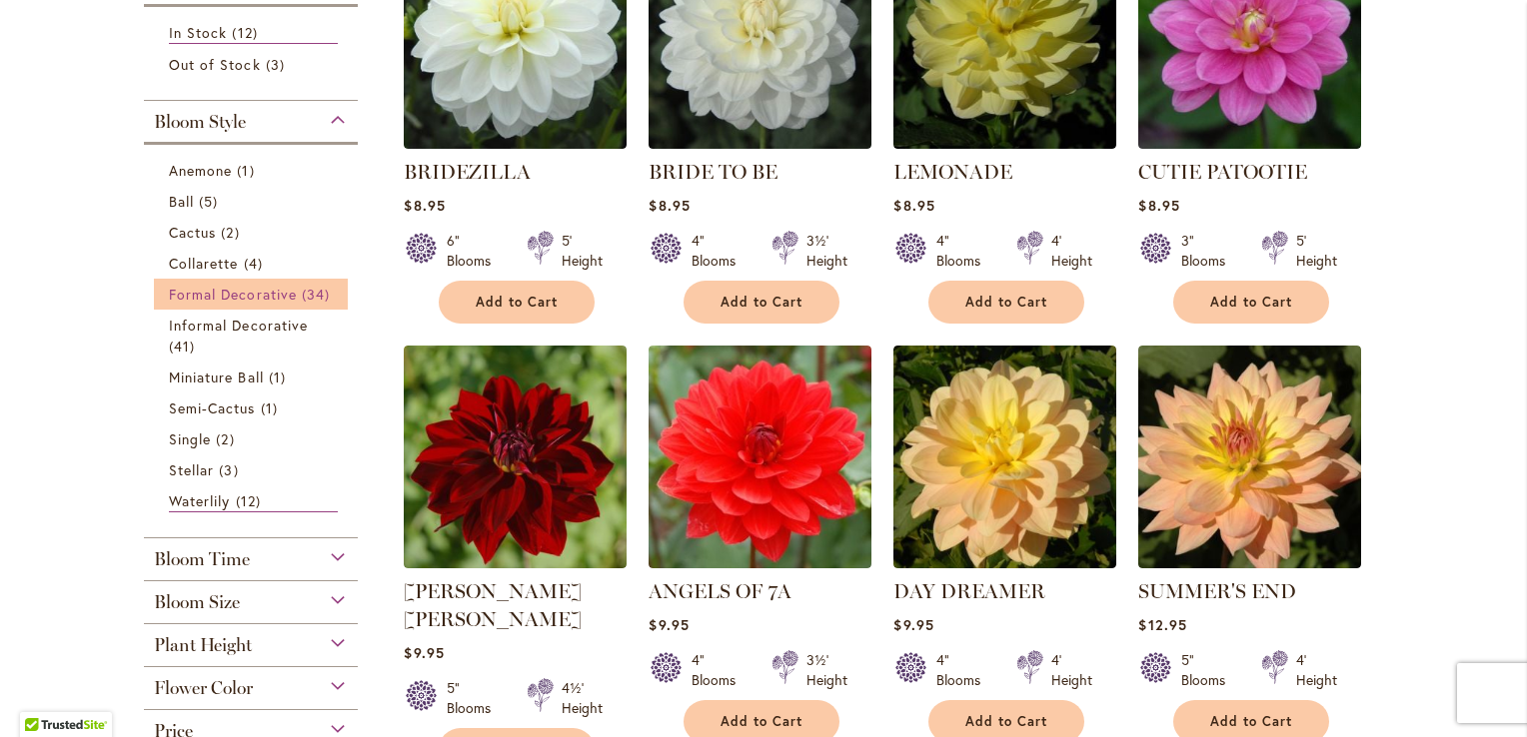
click at [266, 292] on span "Formal Decorative" at bounding box center [233, 294] width 128 height 19
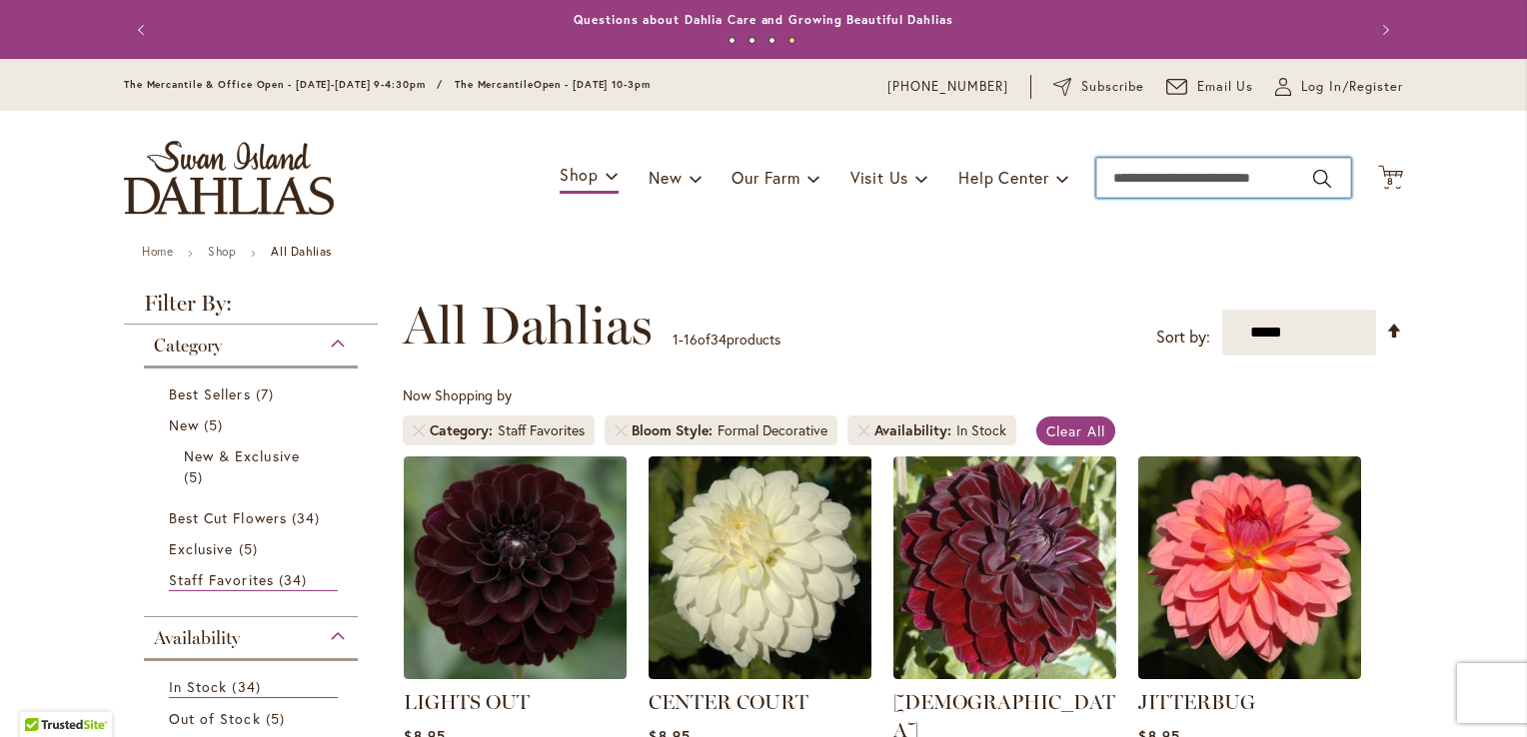
click at [1149, 178] on input "Search" at bounding box center [1223, 178] width 255 height 40
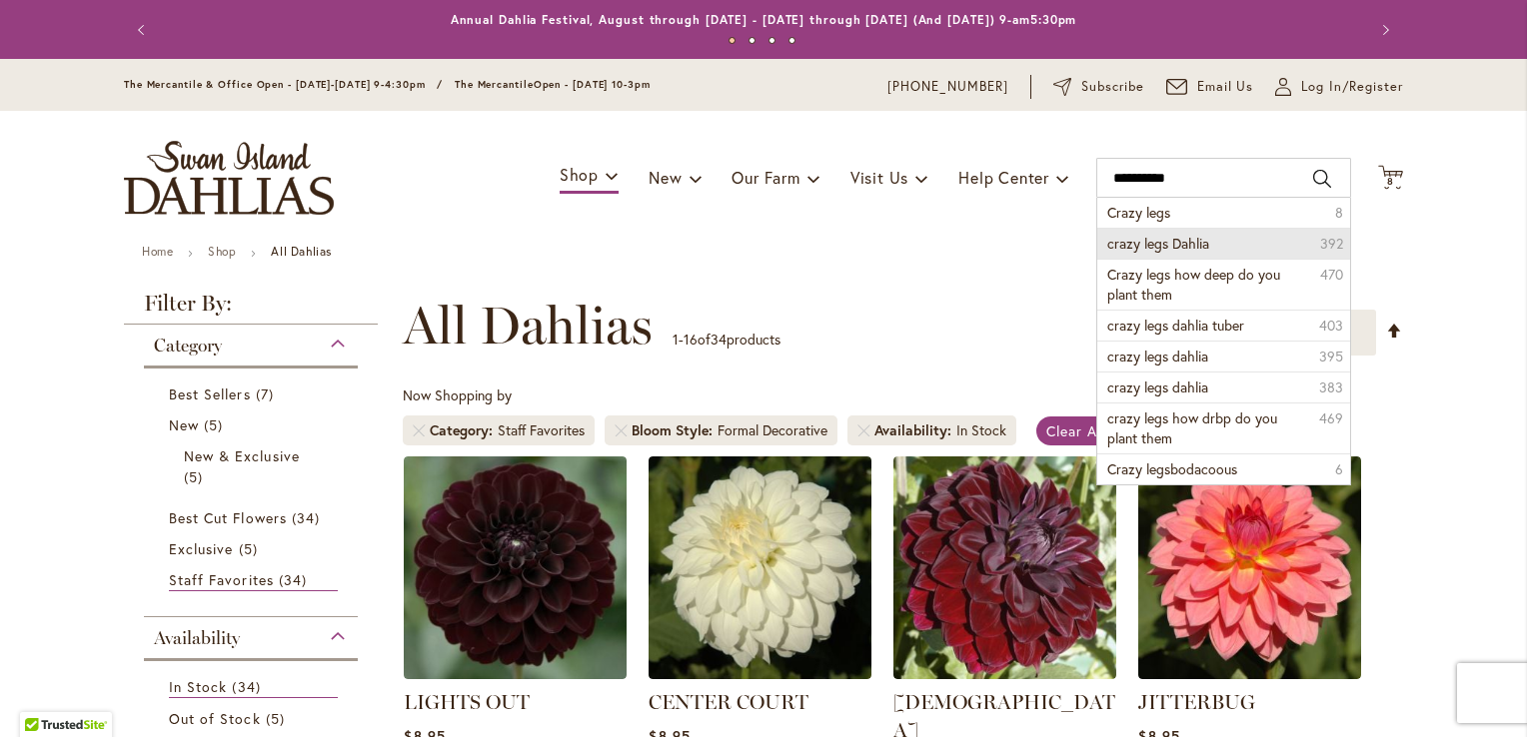
click at [1139, 228] on li "crazy legs Dahlia 392" at bounding box center [1223, 243] width 253 height 31
type input "**********"
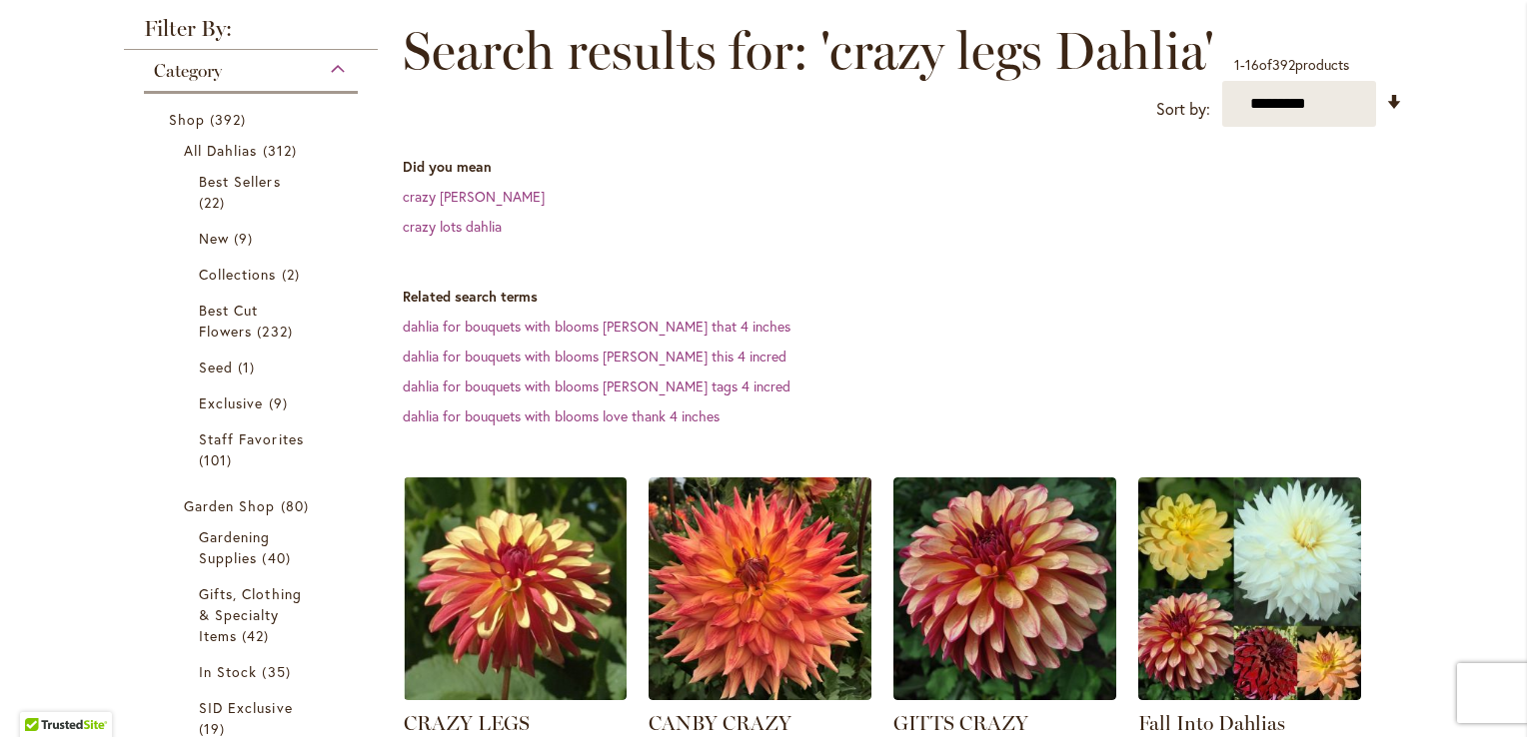
scroll to position [277, 0]
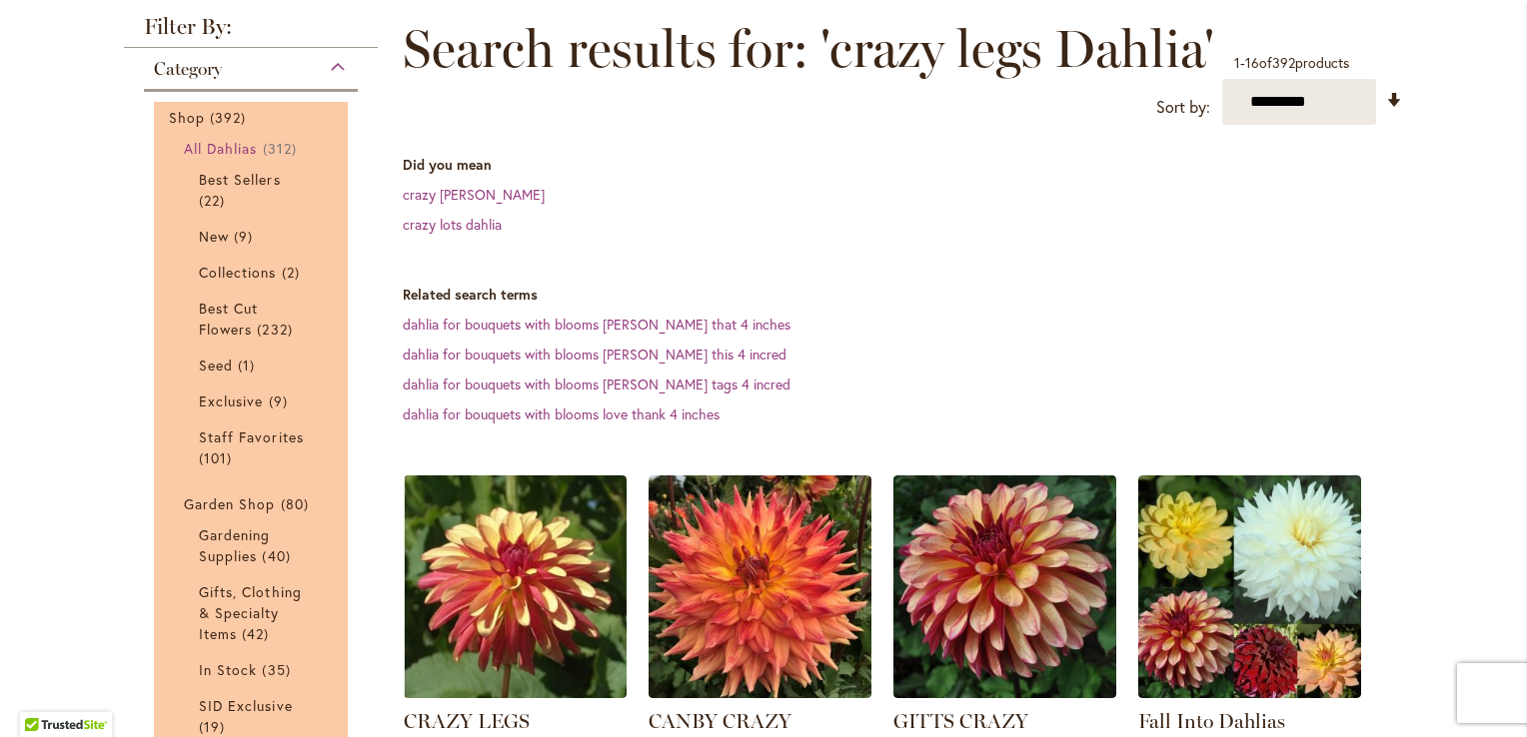
click at [216, 144] on span "All Dahlias" at bounding box center [221, 148] width 74 height 19
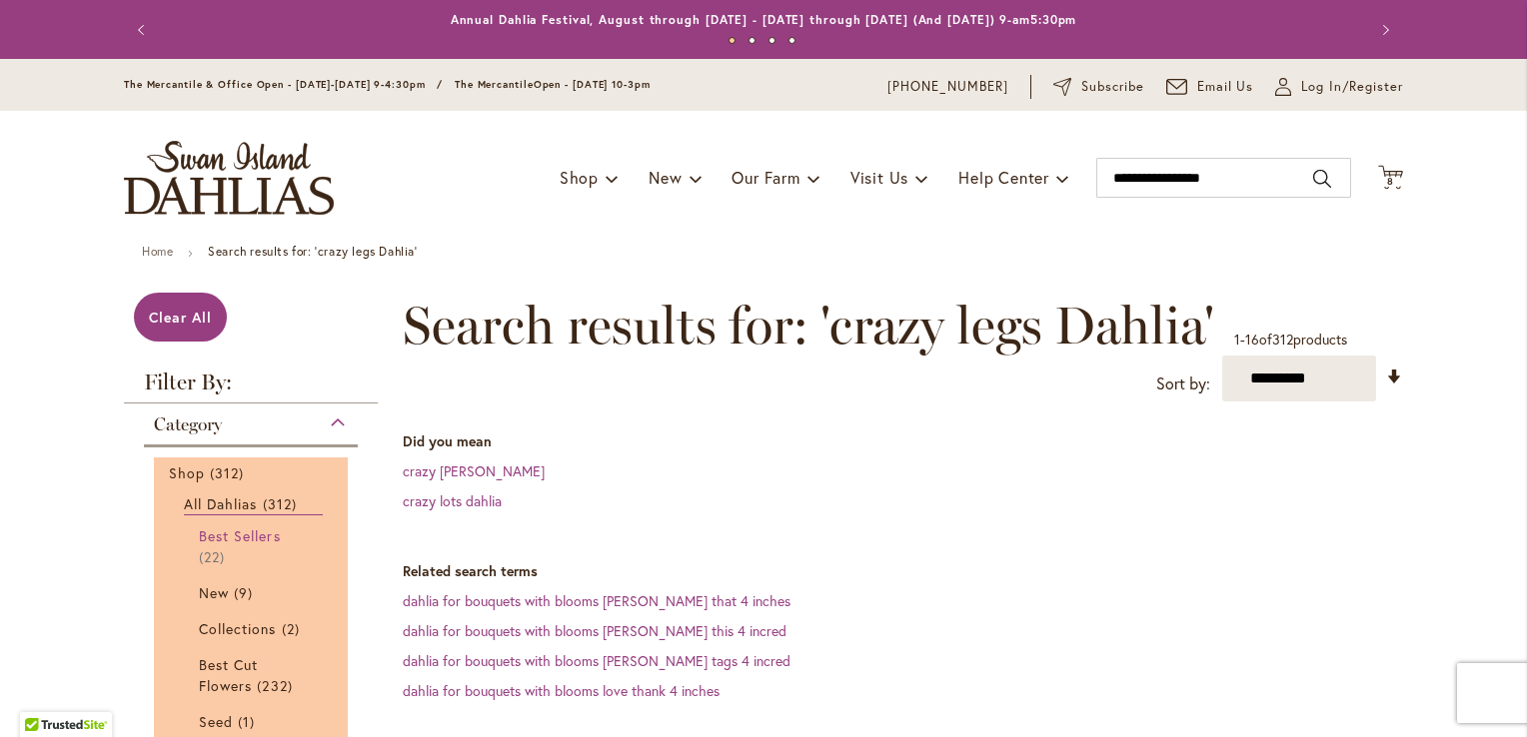
click at [253, 537] on span "Best Sellers" at bounding box center [240, 536] width 82 height 19
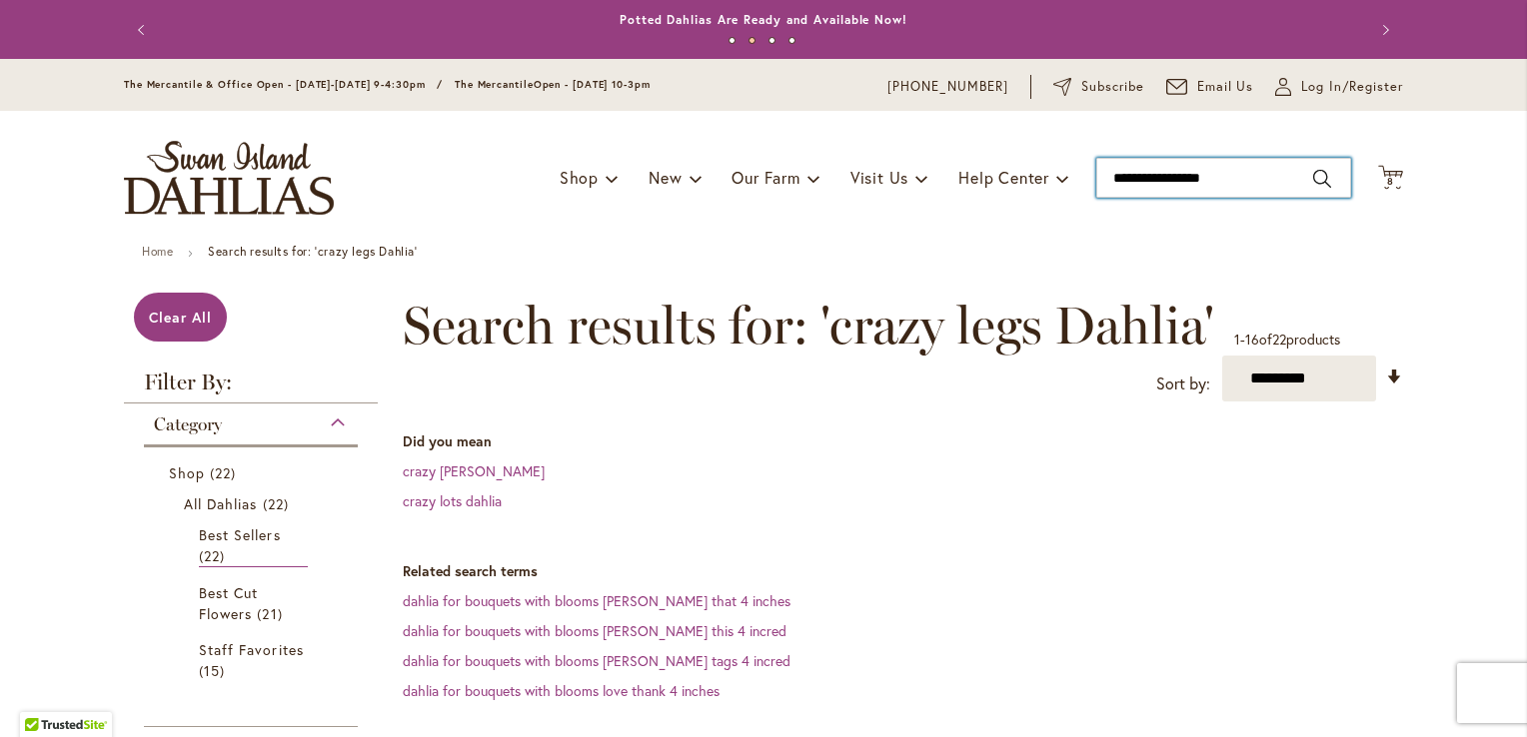
click at [1232, 175] on input "**********" at bounding box center [1223, 178] width 255 height 40
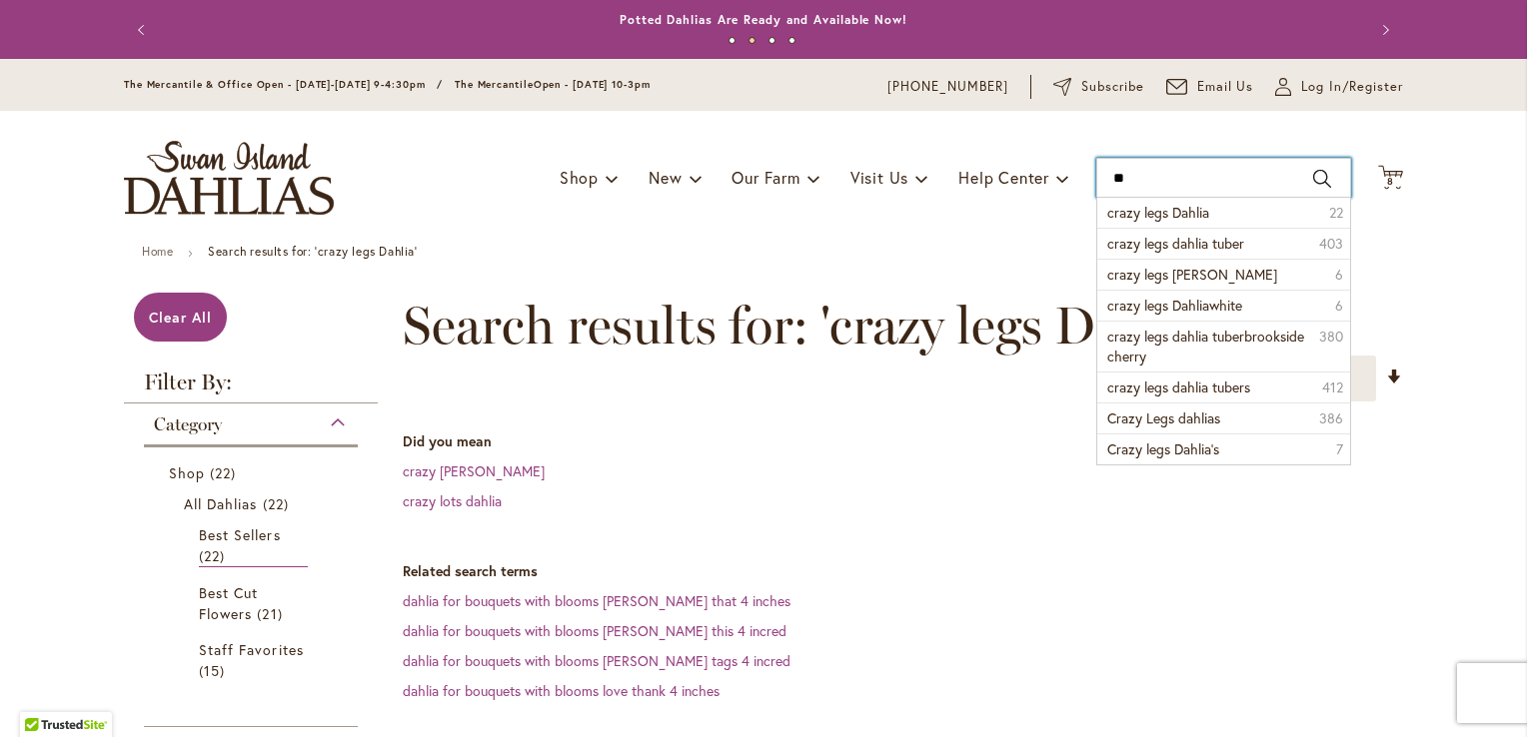
type input "*"
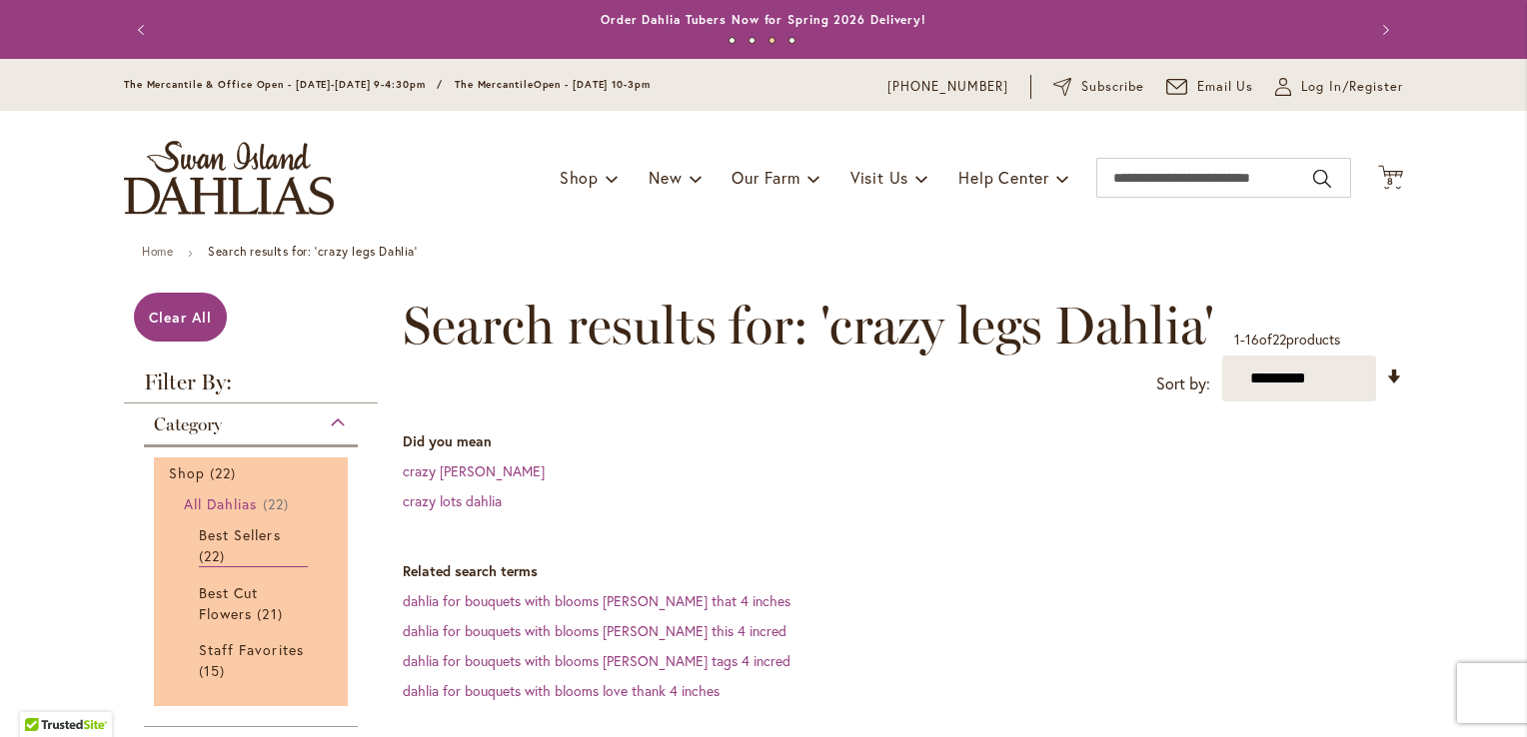
click at [222, 503] on span "All Dahlias" at bounding box center [221, 504] width 74 height 19
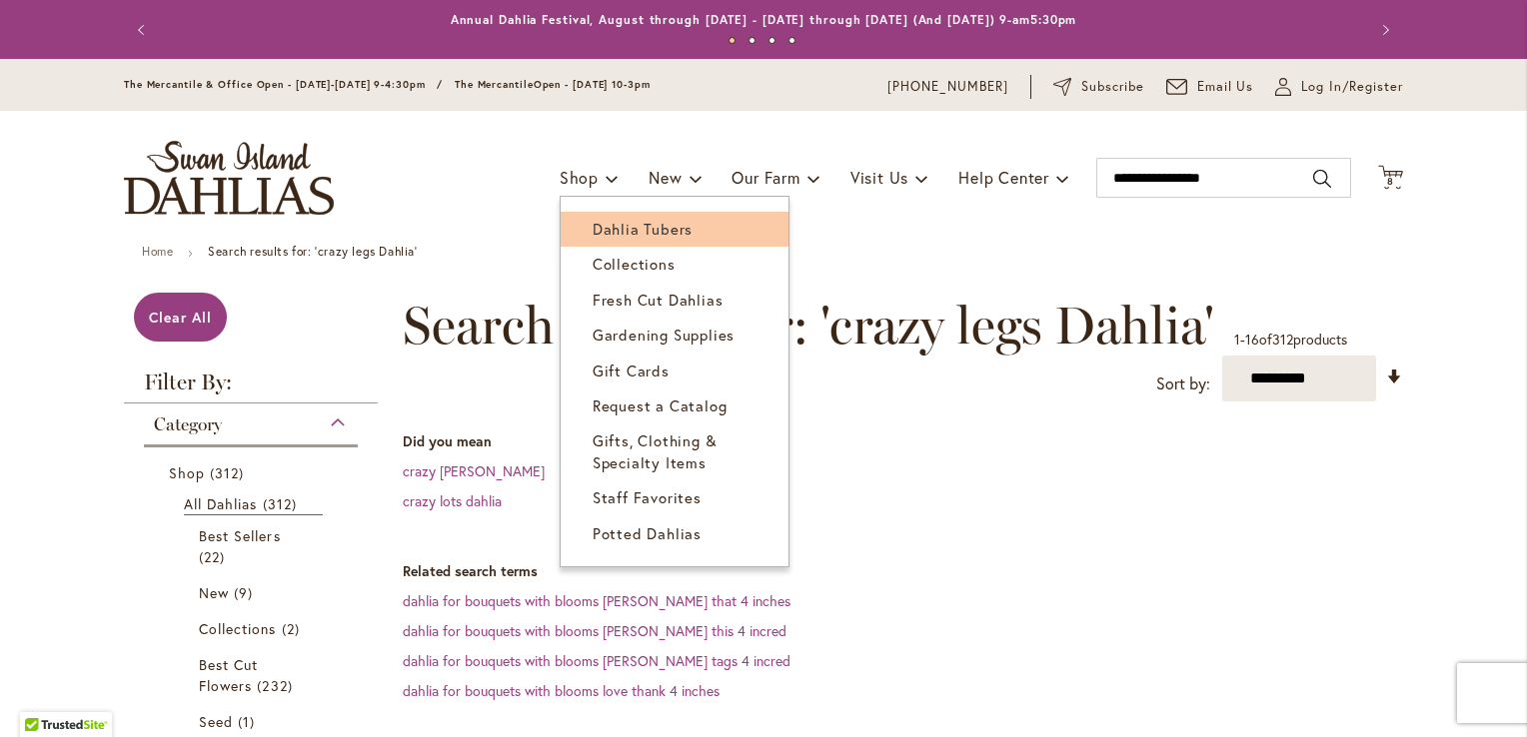
click at [614, 228] on span "Dahlia Tubers" at bounding box center [643, 229] width 100 height 20
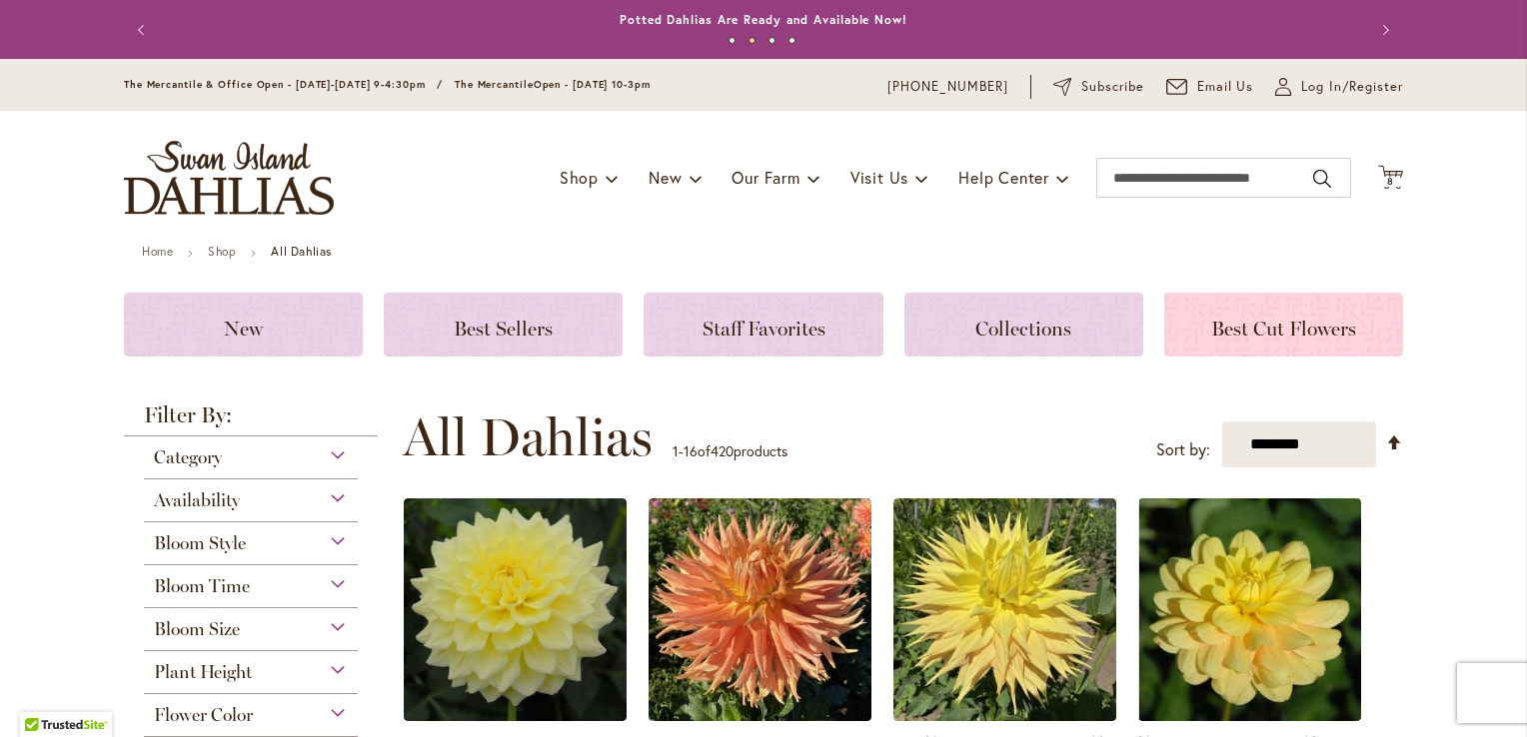
click at [1292, 314] on h3 "Best Cut Flowers" at bounding box center [1283, 325] width 191 height 22
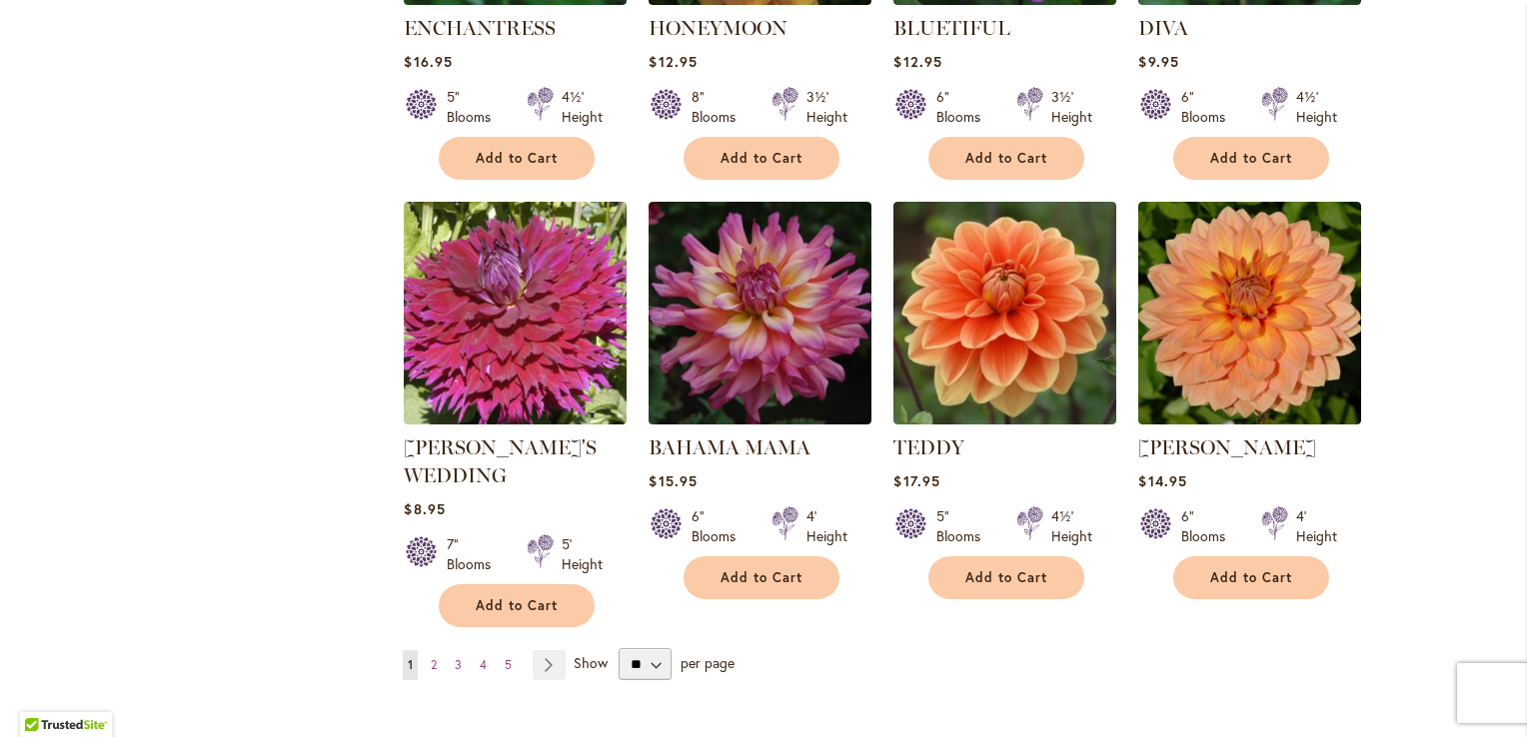
scroll to position [1474, 0]
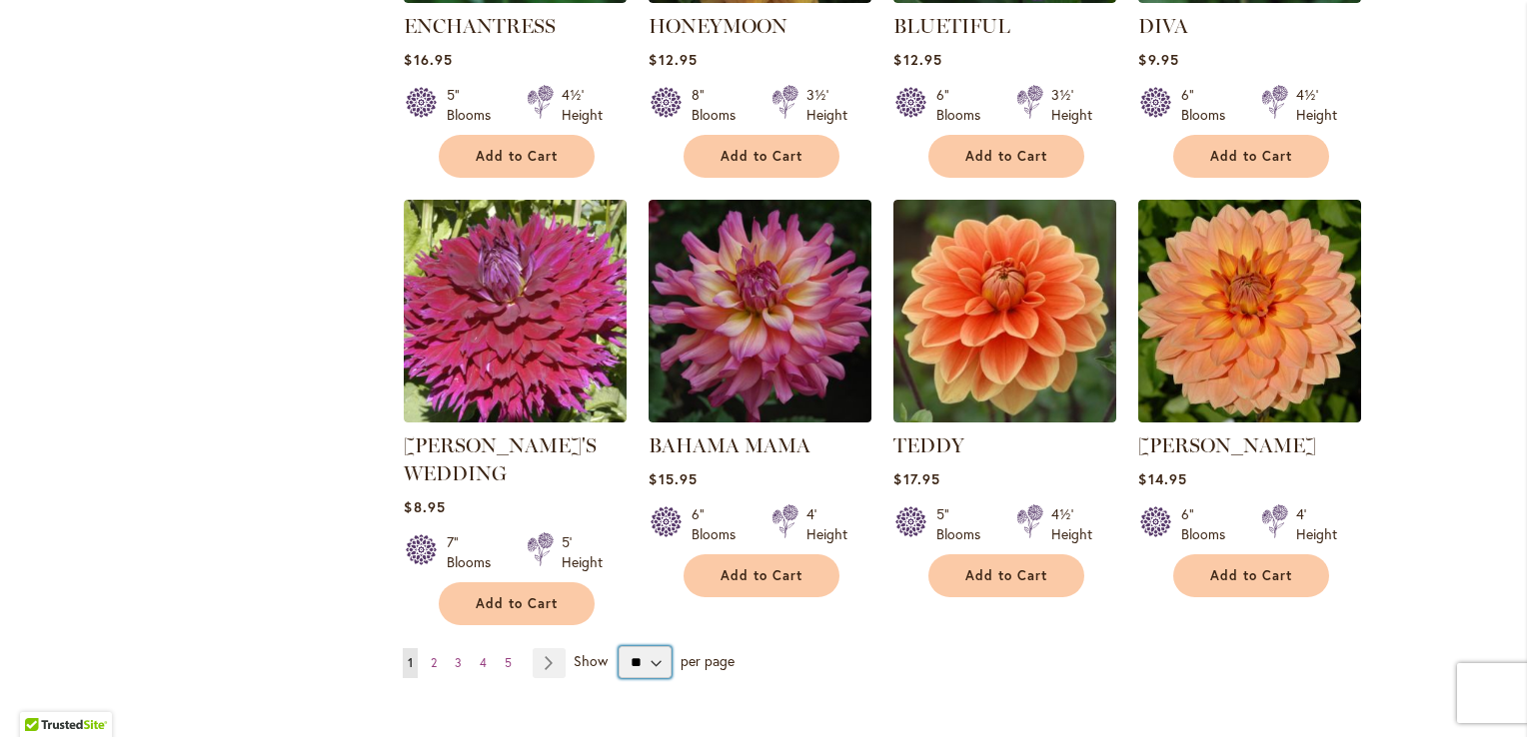
click at [651, 654] on select "** ** ** **" at bounding box center [645, 662] width 53 height 32
select select "**"
click at [619, 646] on select "** ** ** **" at bounding box center [645, 662] width 53 height 32
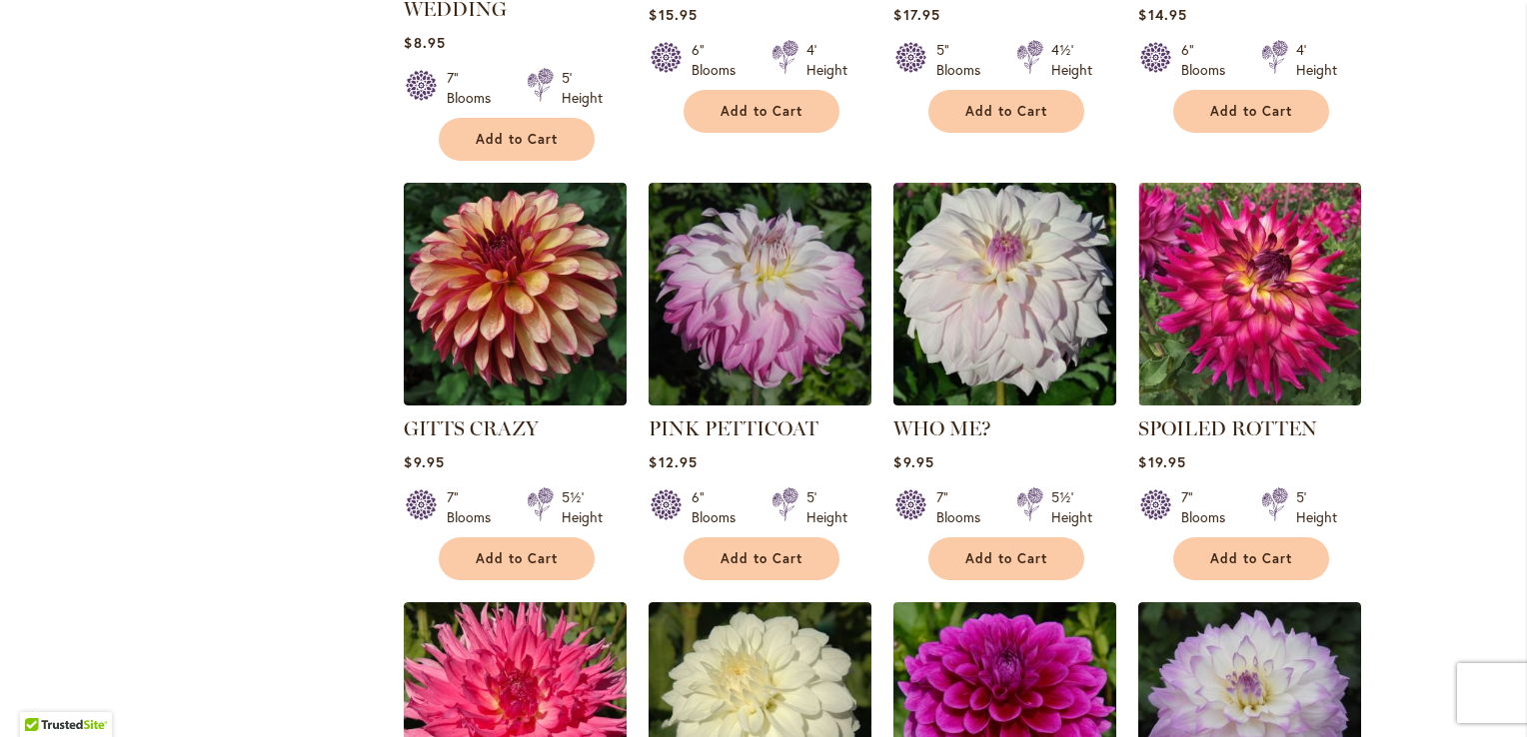
scroll to position [1940, 0]
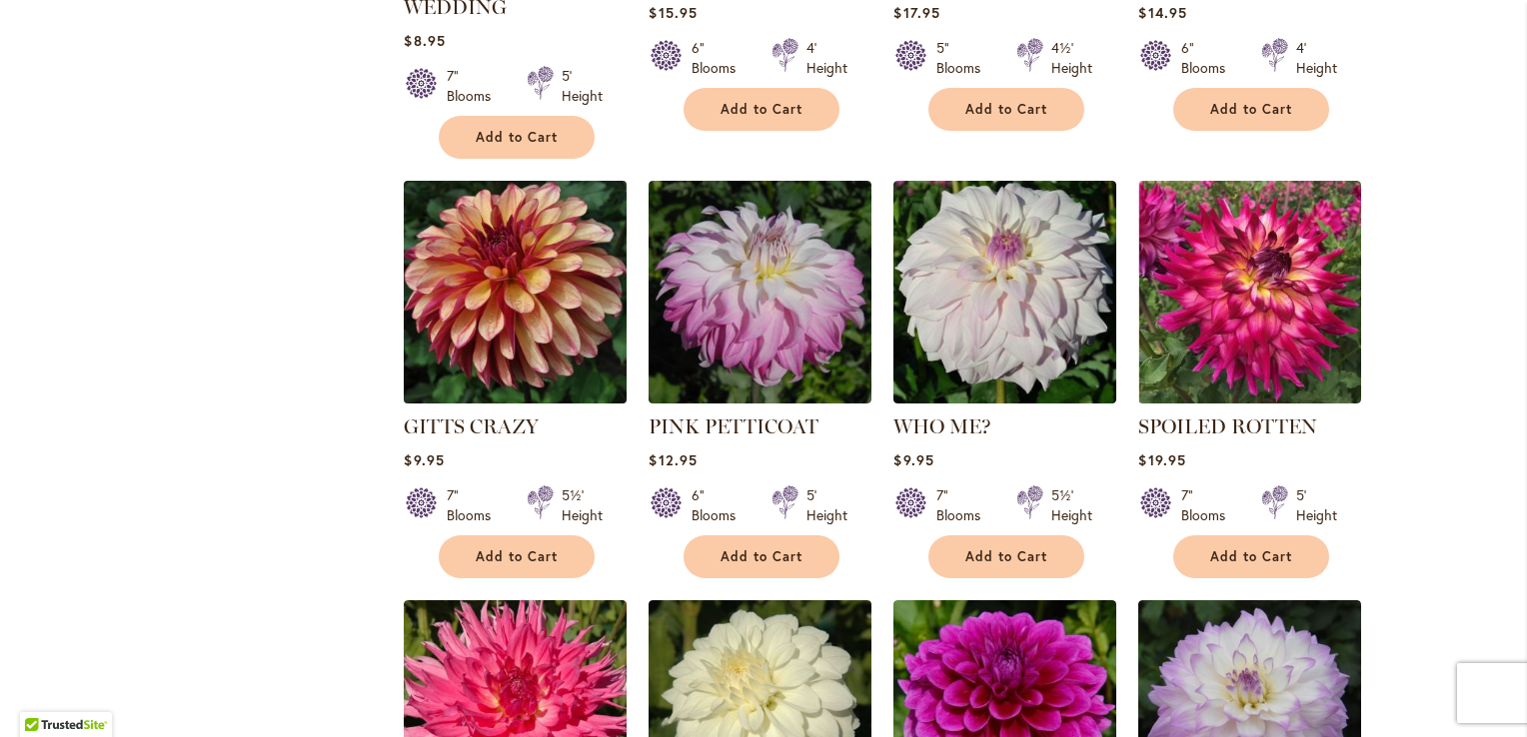
click at [494, 280] on img at bounding box center [516, 292] width 234 height 234
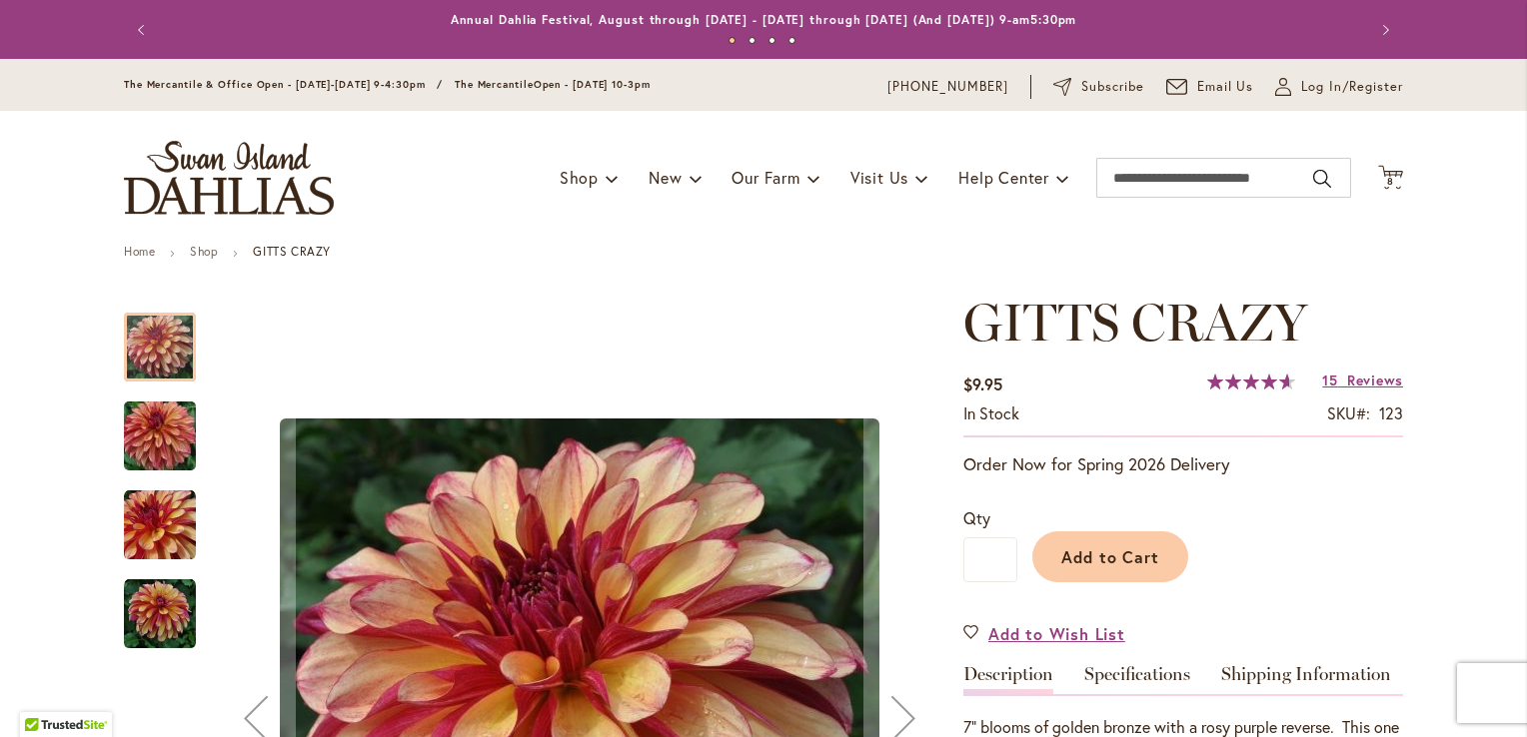
click at [148, 614] on img "Gitts Crazy" at bounding box center [160, 615] width 72 height 72
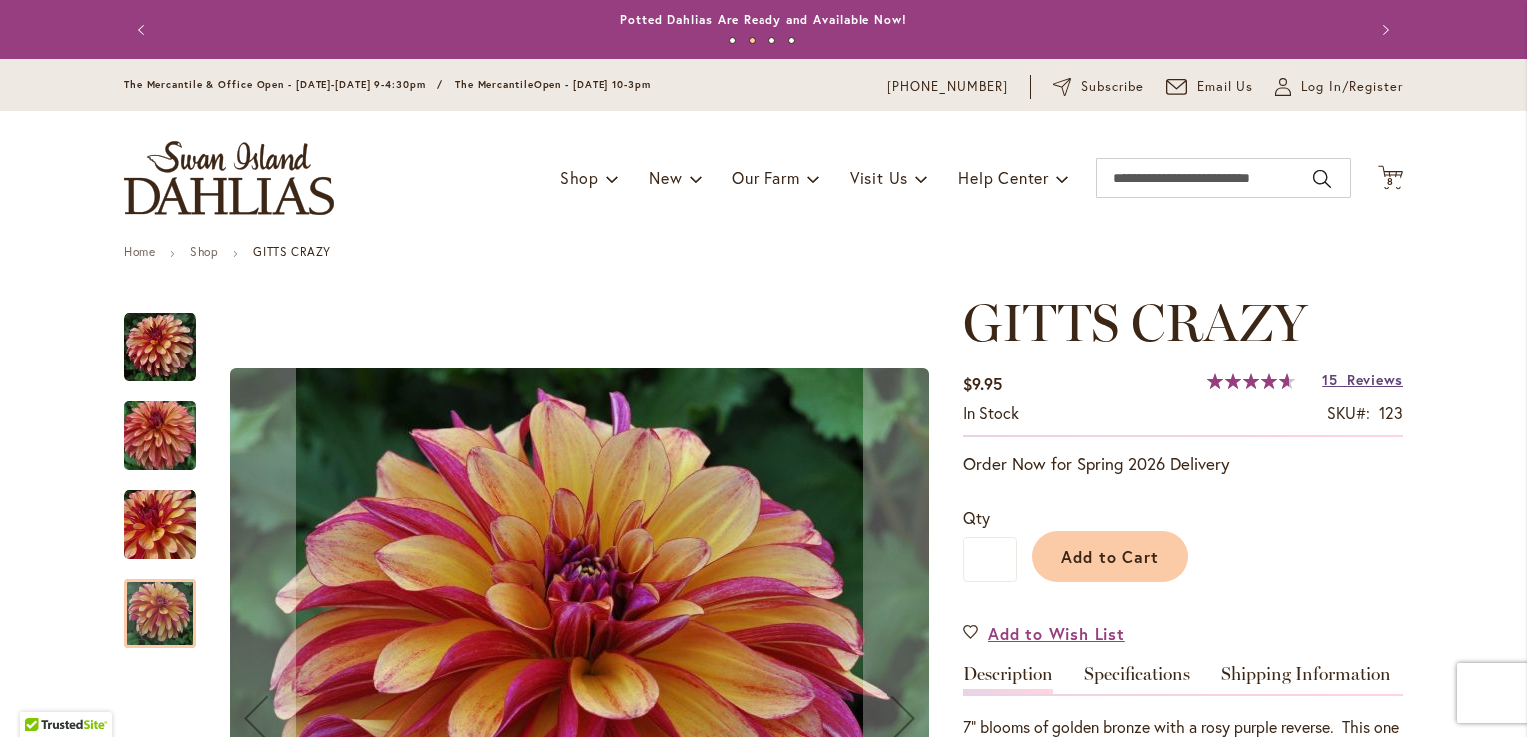
click at [1371, 386] on span "Reviews" at bounding box center [1375, 380] width 56 height 19
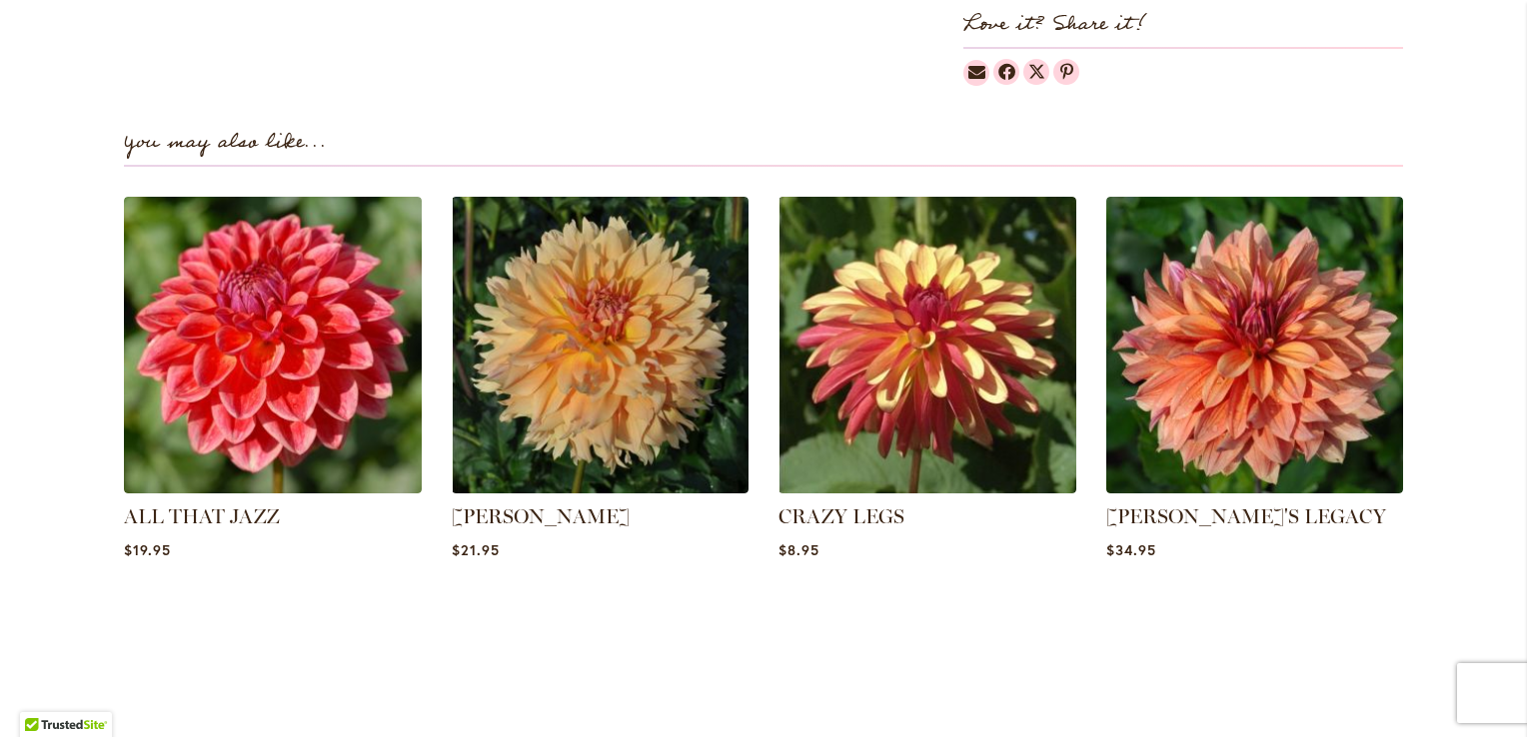
scroll to position [1423, 0]
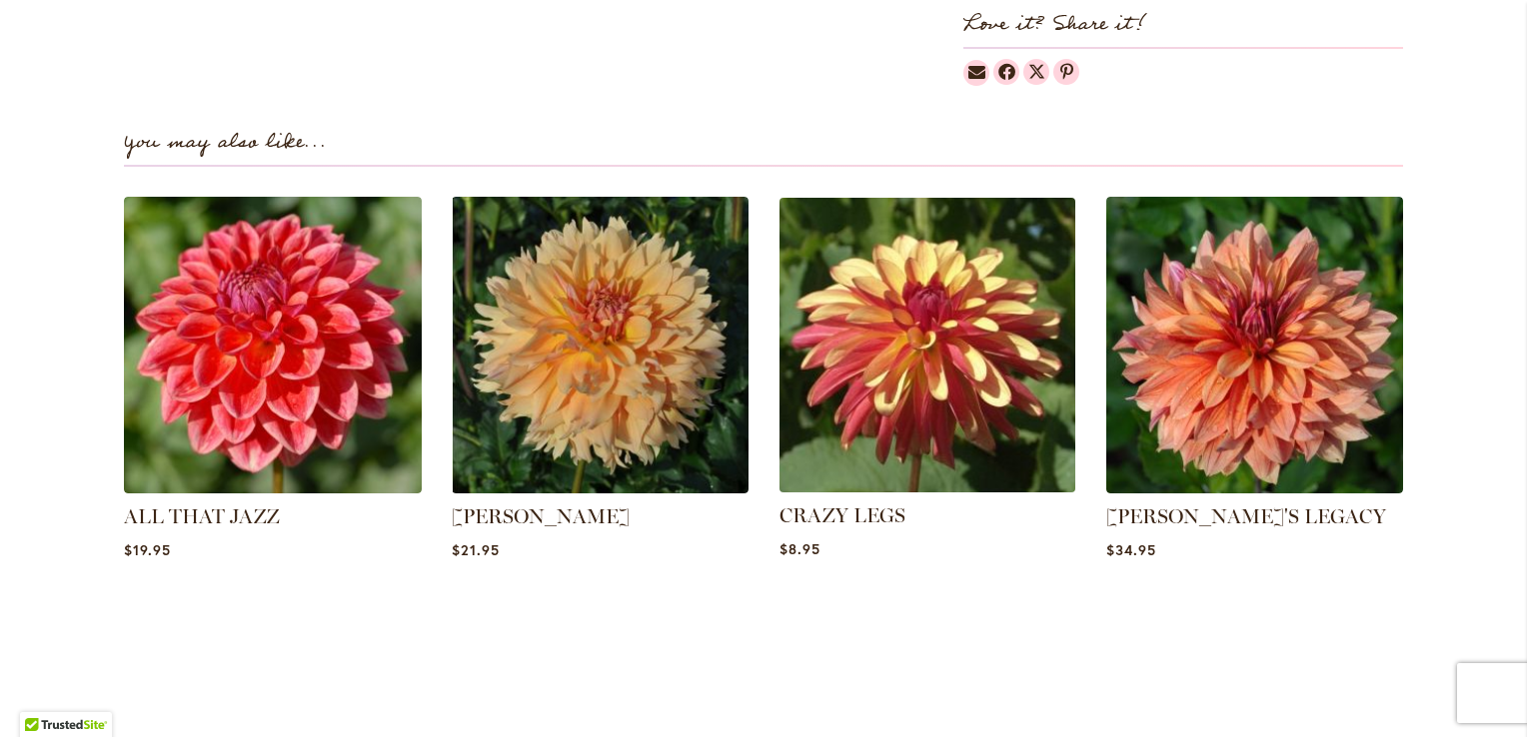
click at [895, 304] on img at bounding box center [927, 346] width 310 height 310
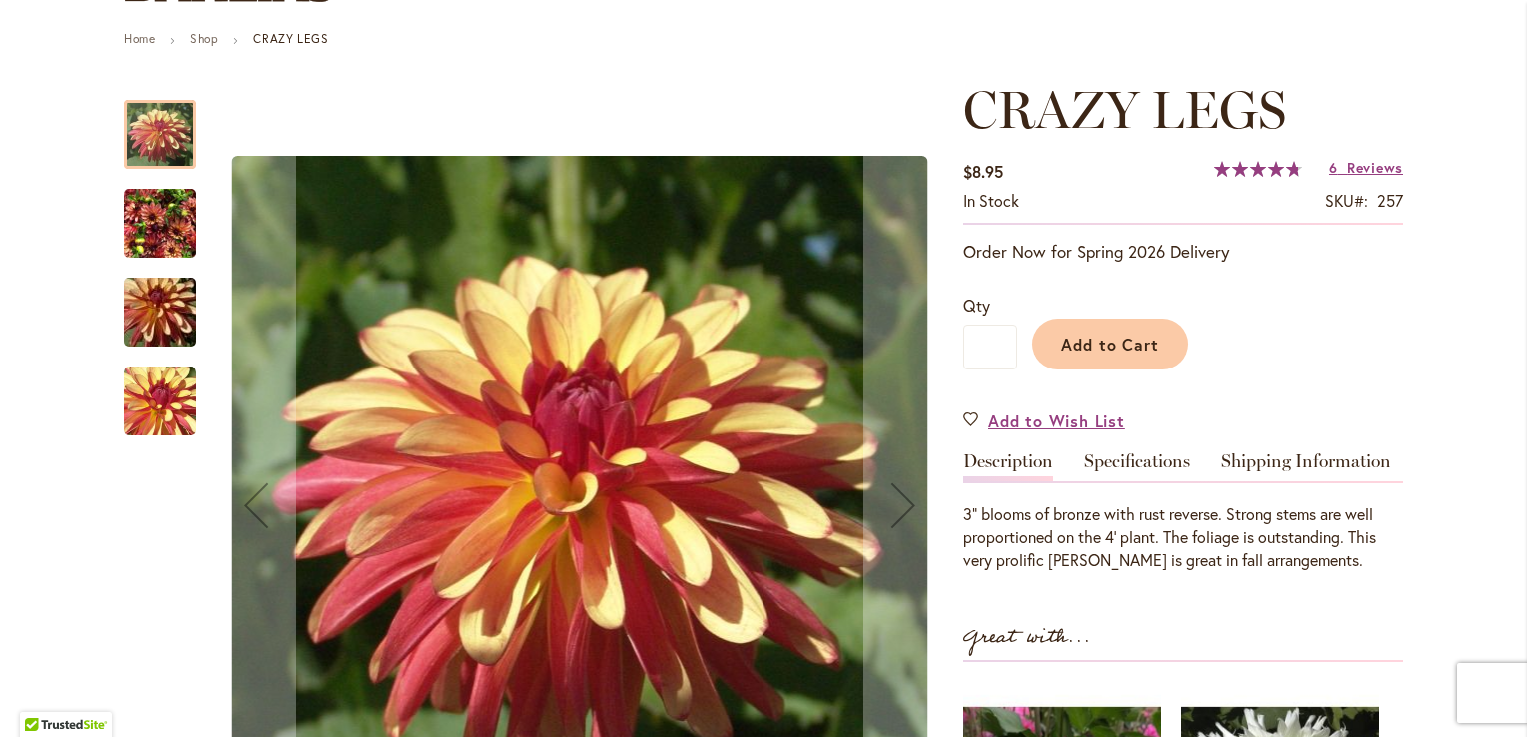
scroll to position [227, 0]
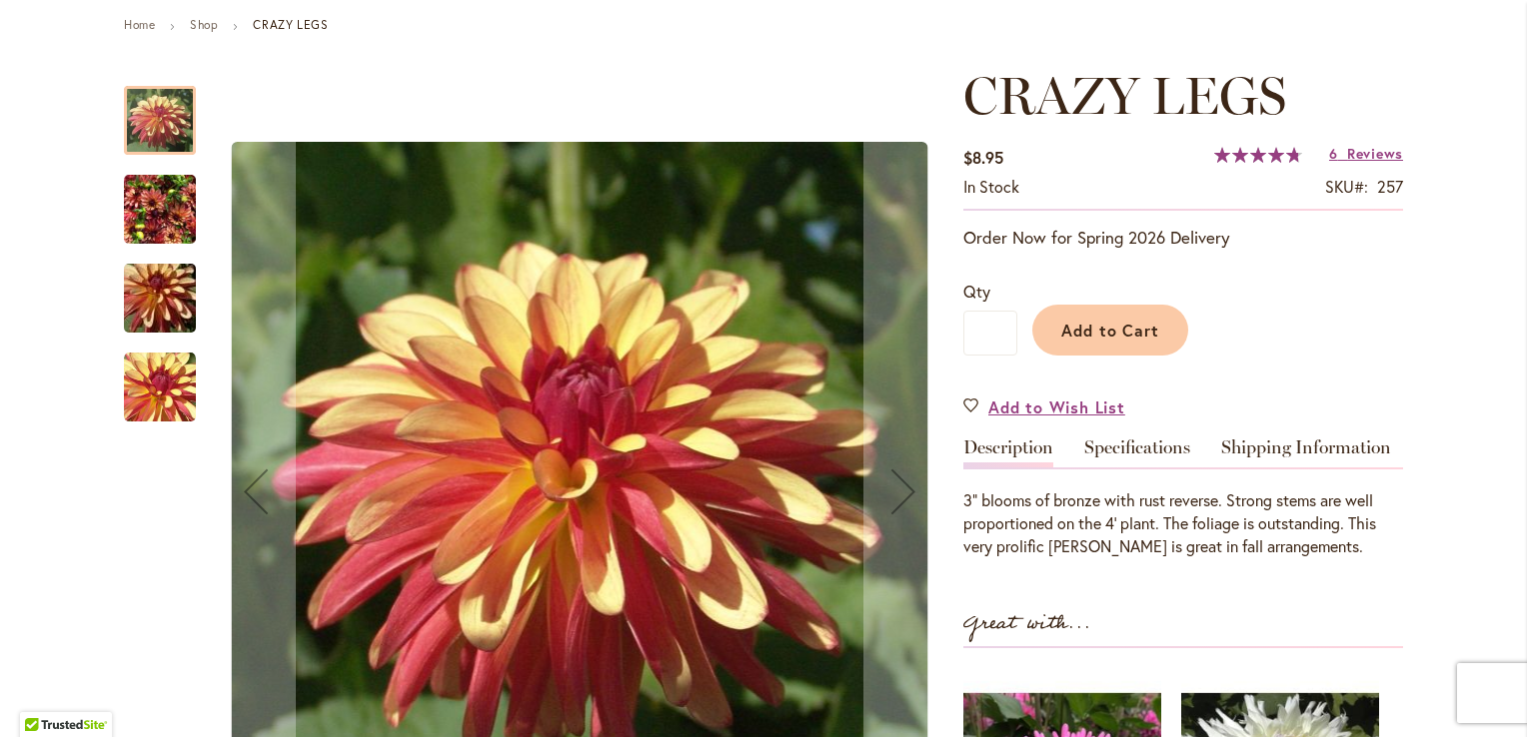
click at [164, 217] on img "CRAZY LEGS" at bounding box center [160, 210] width 72 height 96
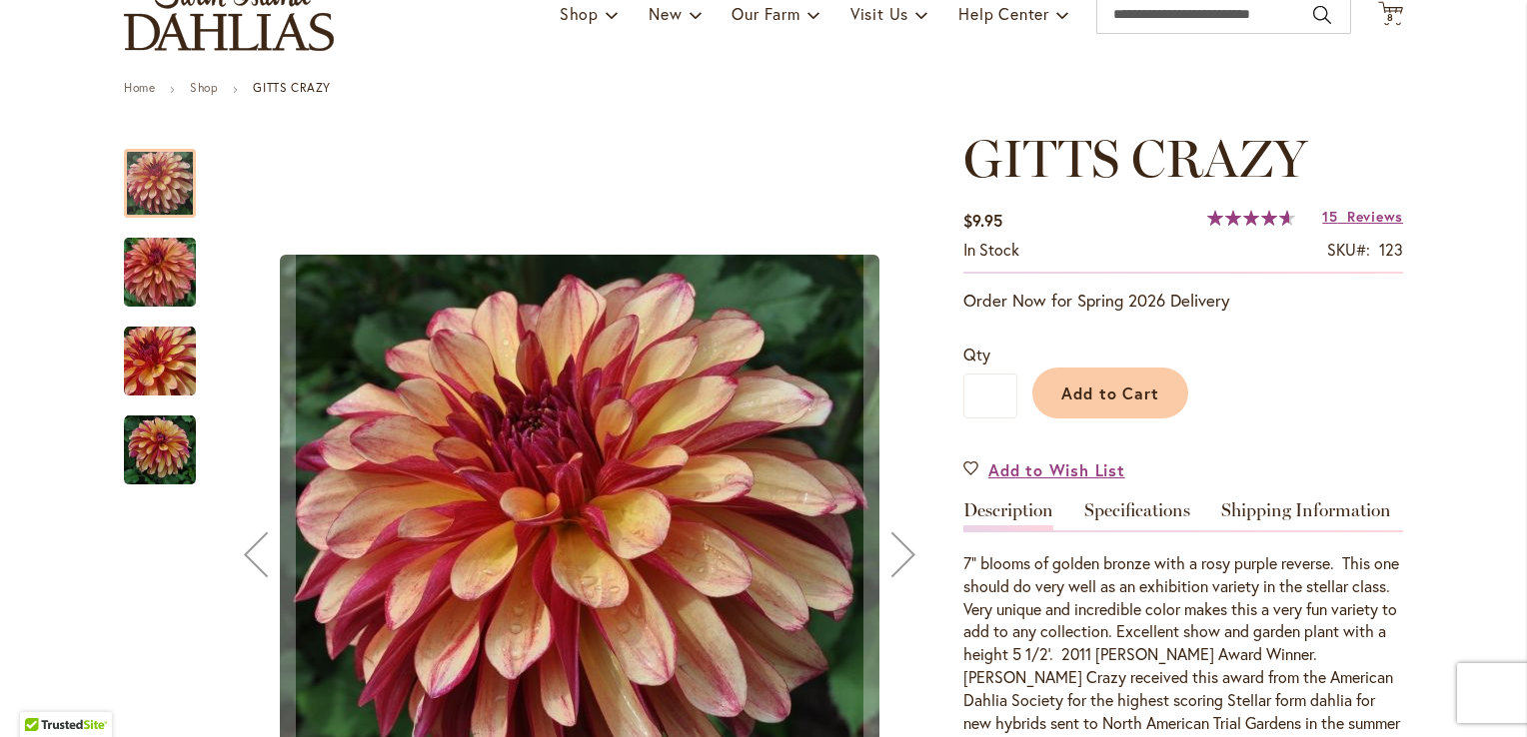
scroll to position [172, 0]
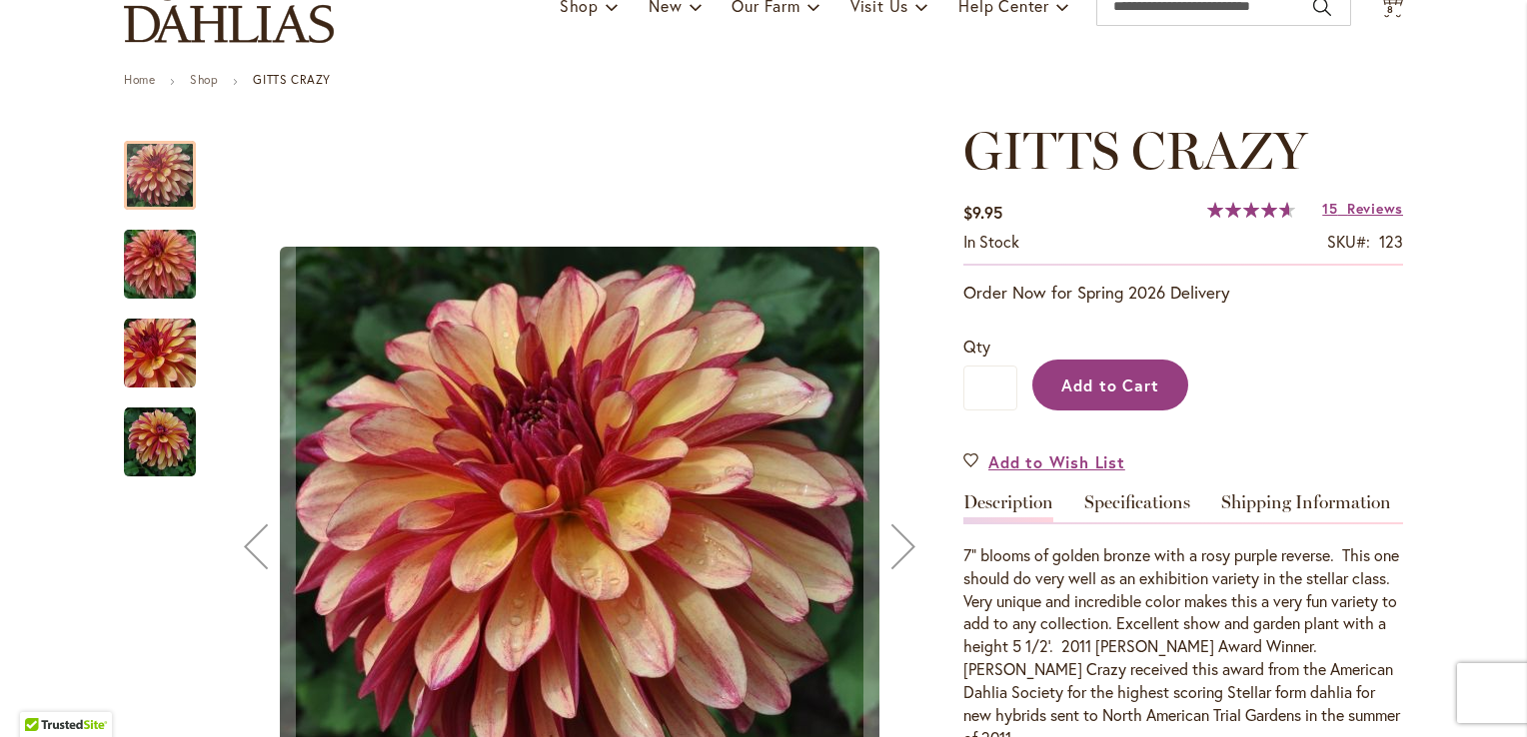
click at [1131, 388] on span "Add to Cart" at bounding box center [1110, 385] width 99 height 21
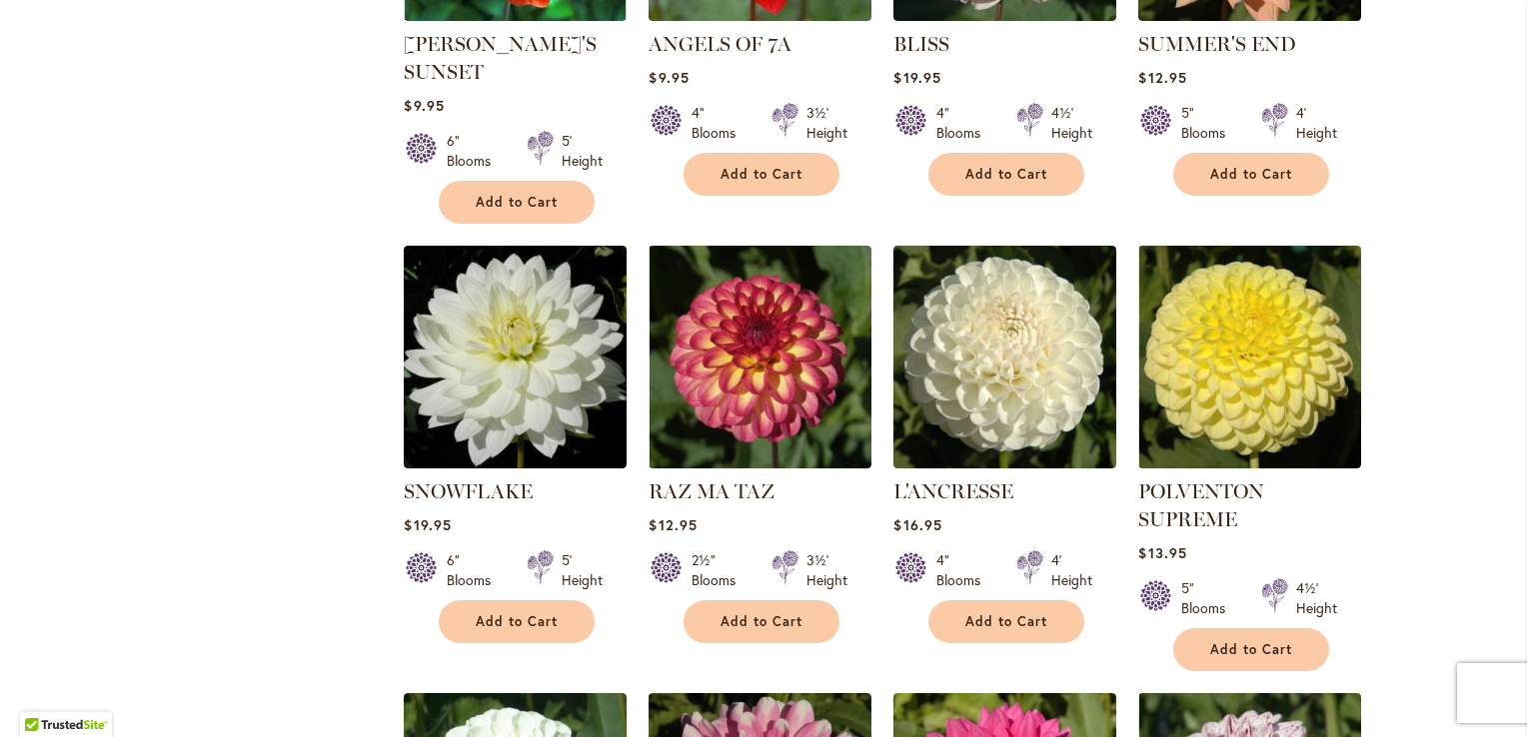
scroll to position [5799, 0]
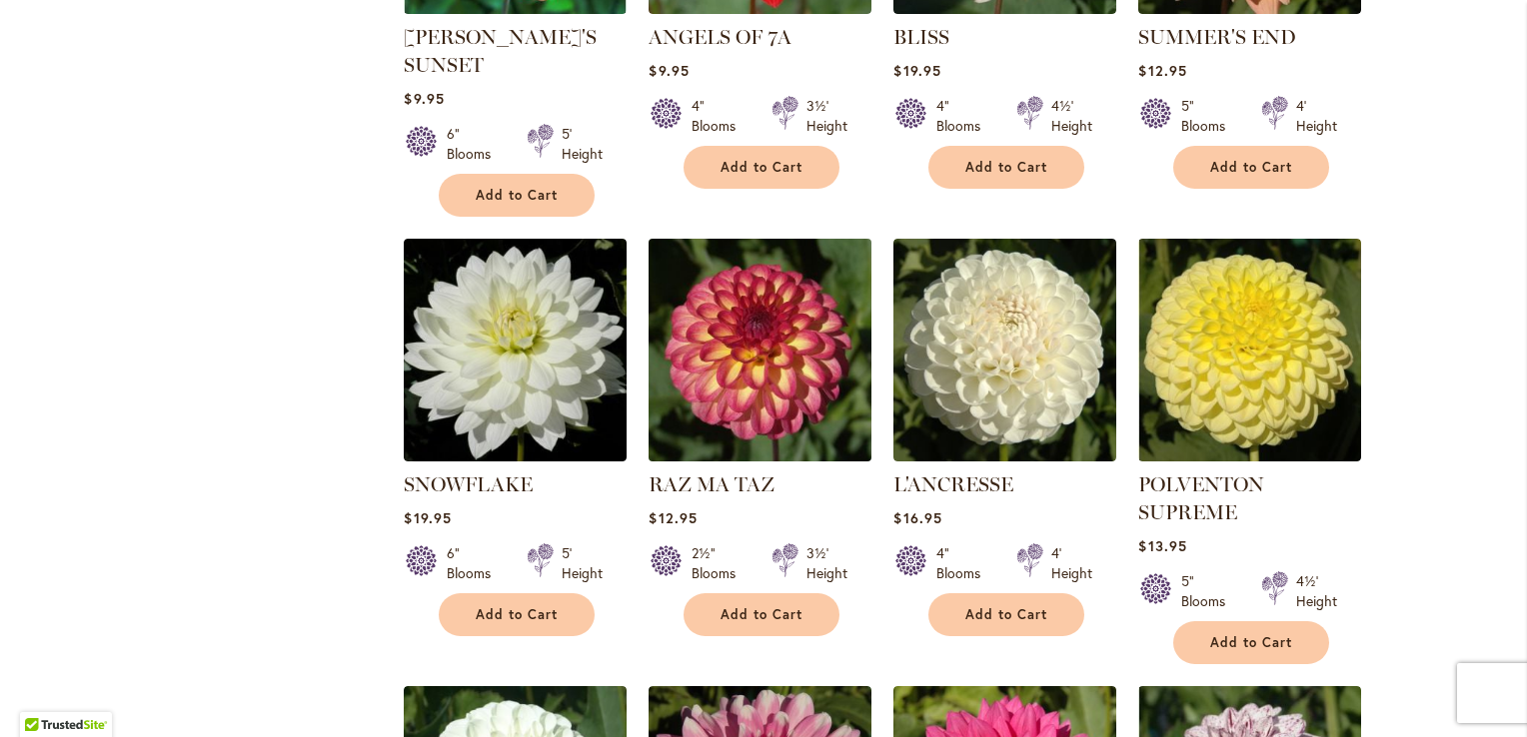
click at [760, 233] on img at bounding box center [760, 350] width 234 height 234
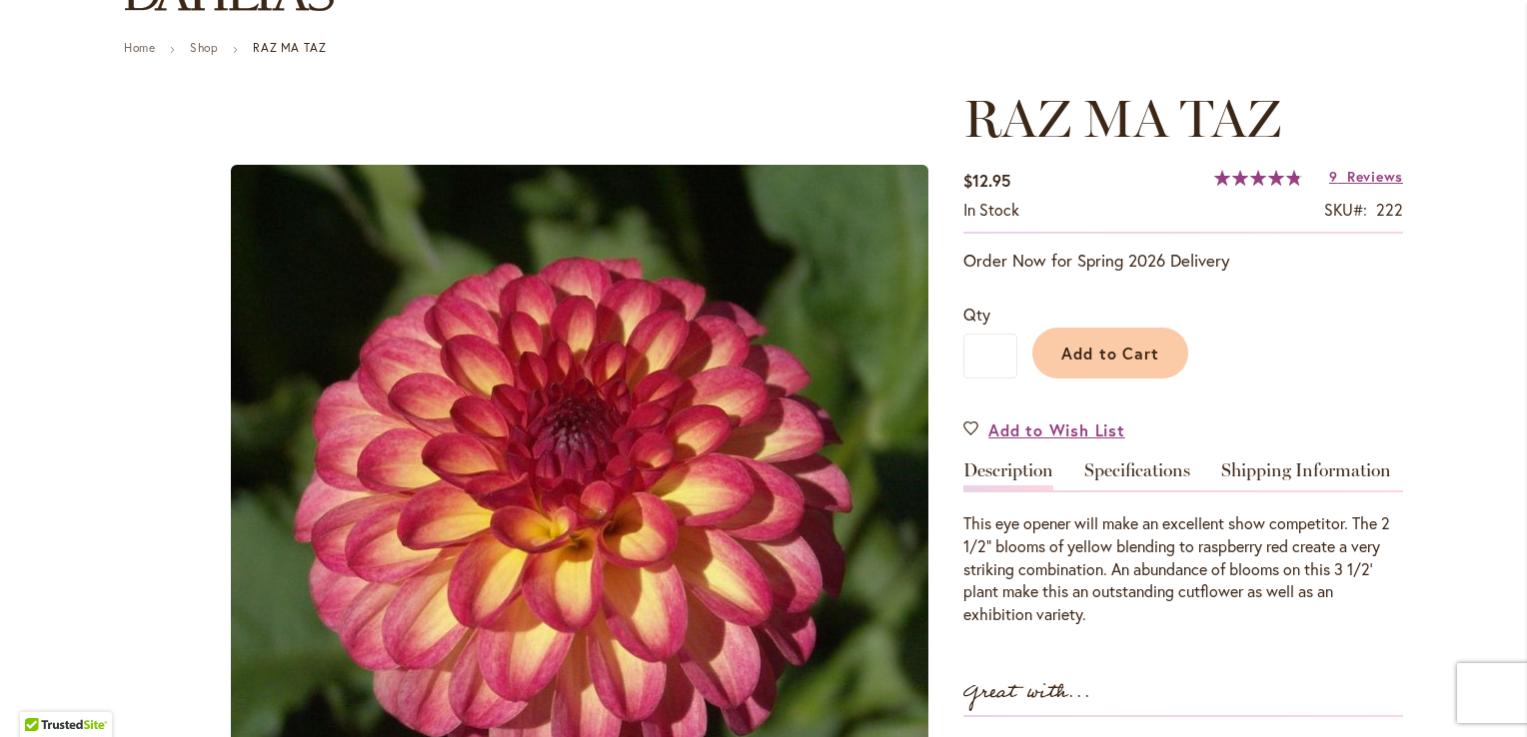
scroll to position [210, 0]
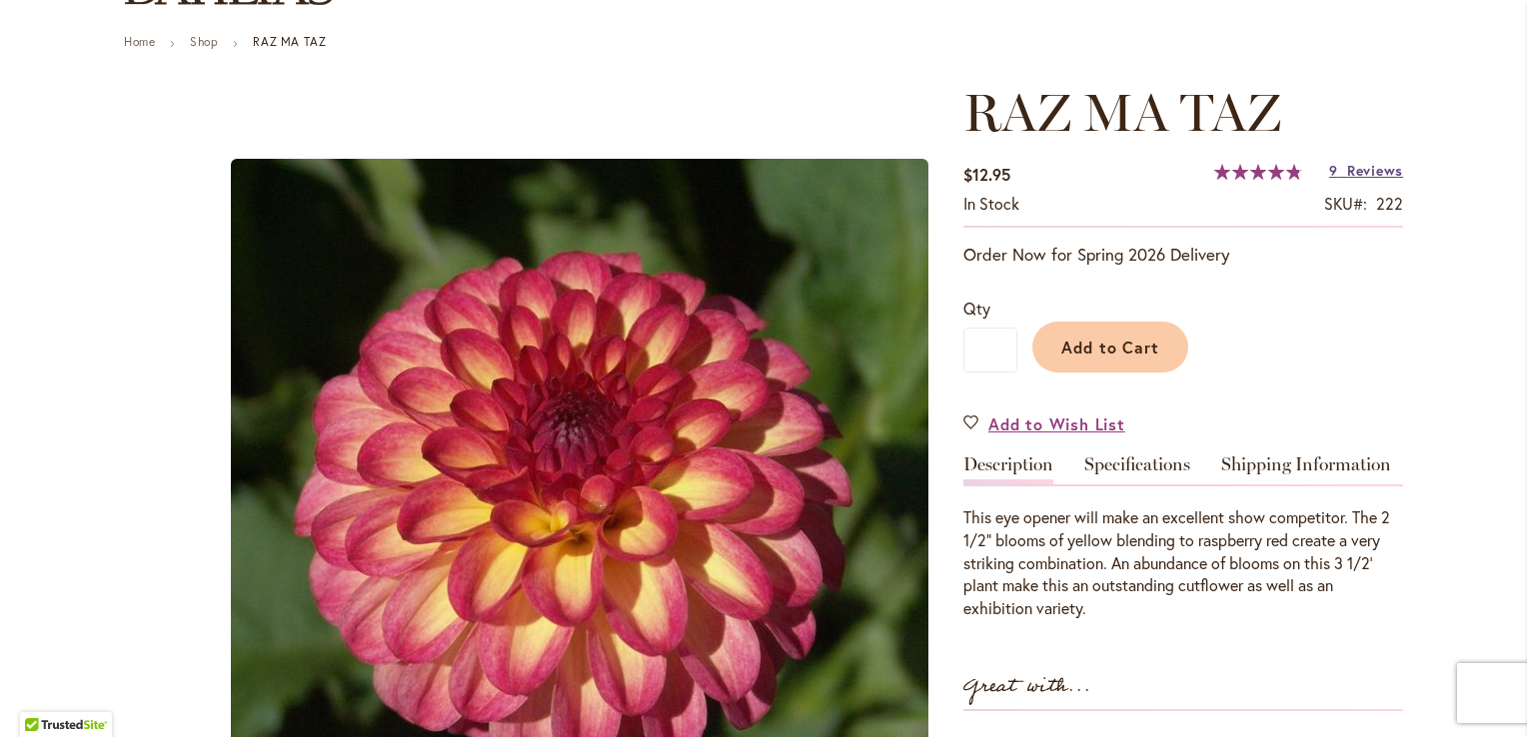
click at [1352, 170] on span "Reviews" at bounding box center [1375, 170] width 56 height 19
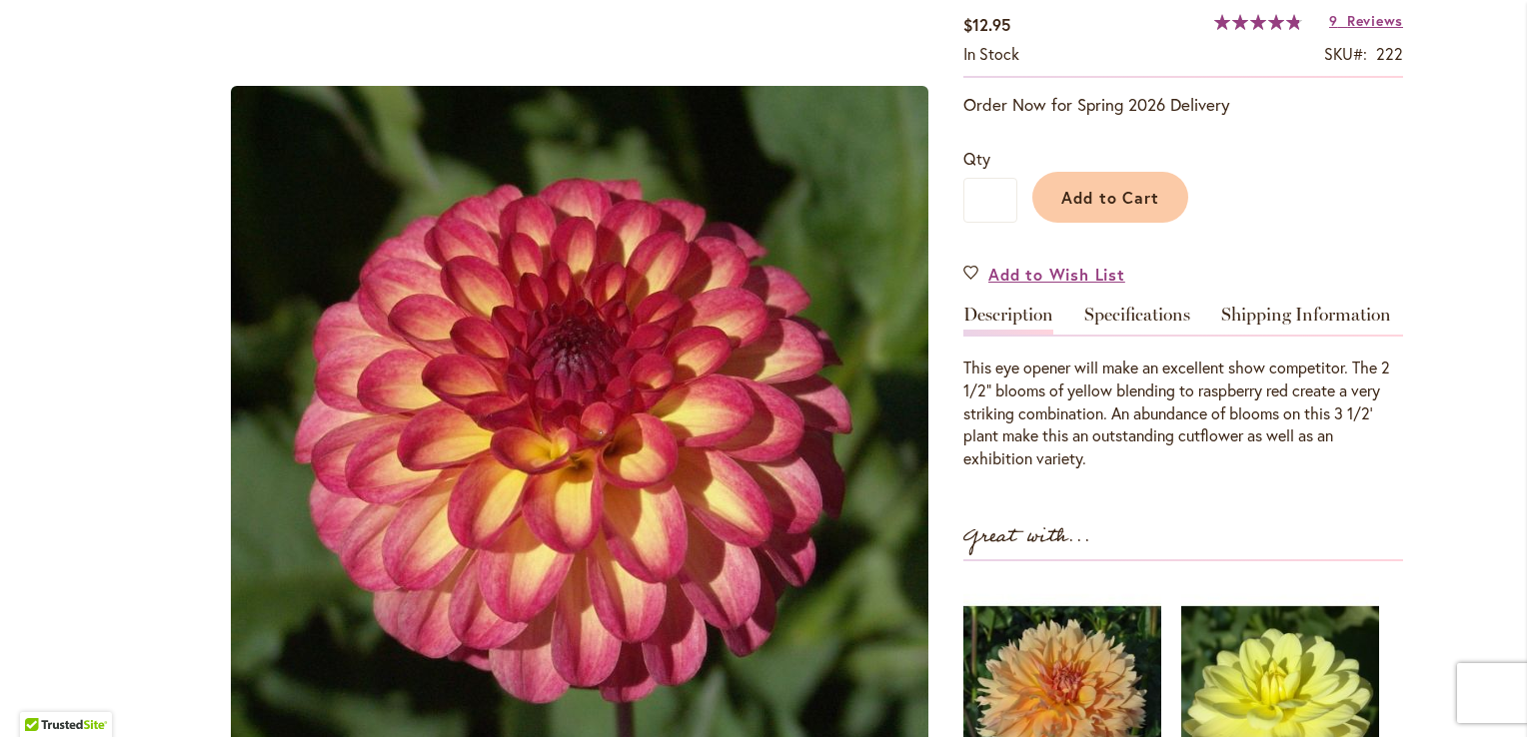
scroll to position [359, 0]
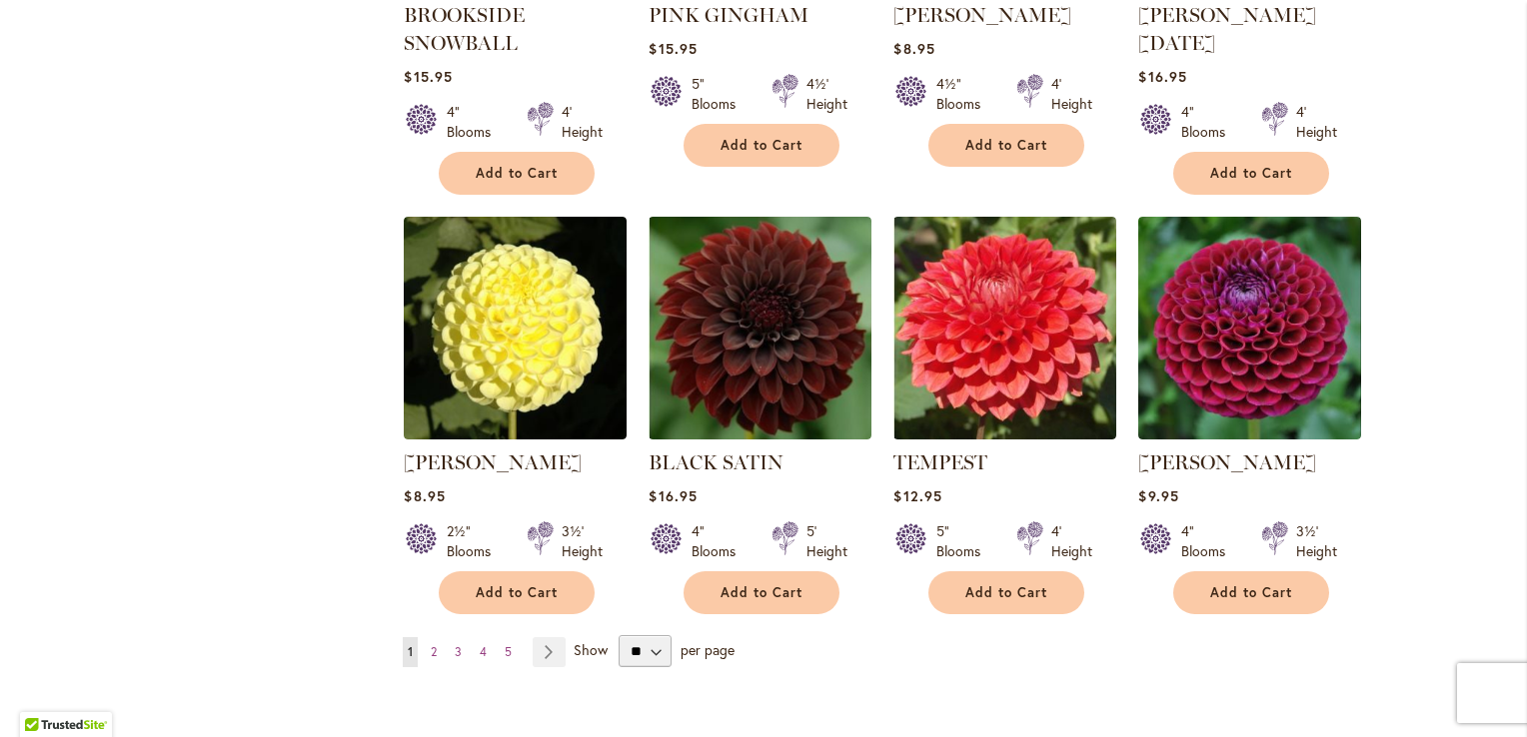
scroll to position [6727, 0]
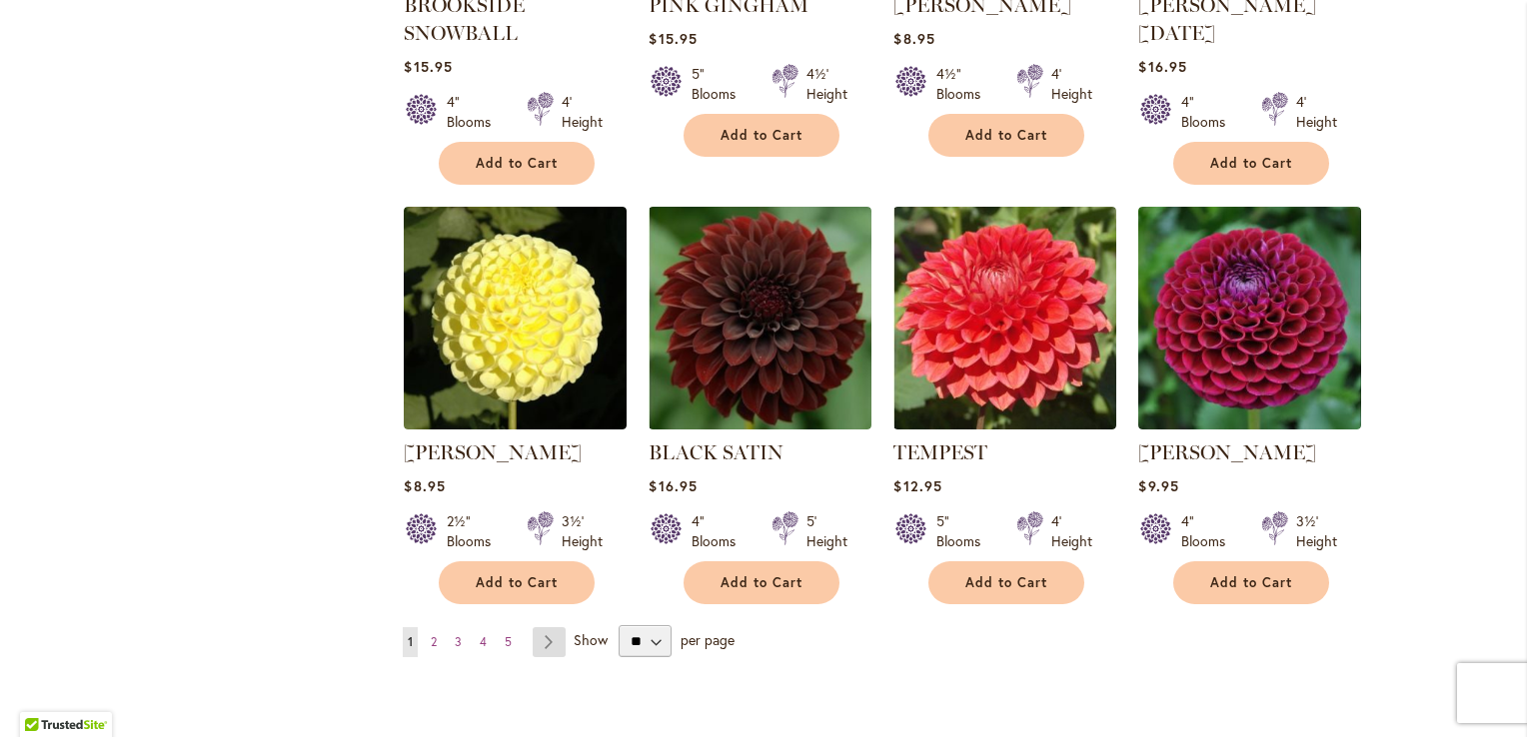
click at [544, 627] on link "Page Next" at bounding box center [549, 642] width 33 height 30
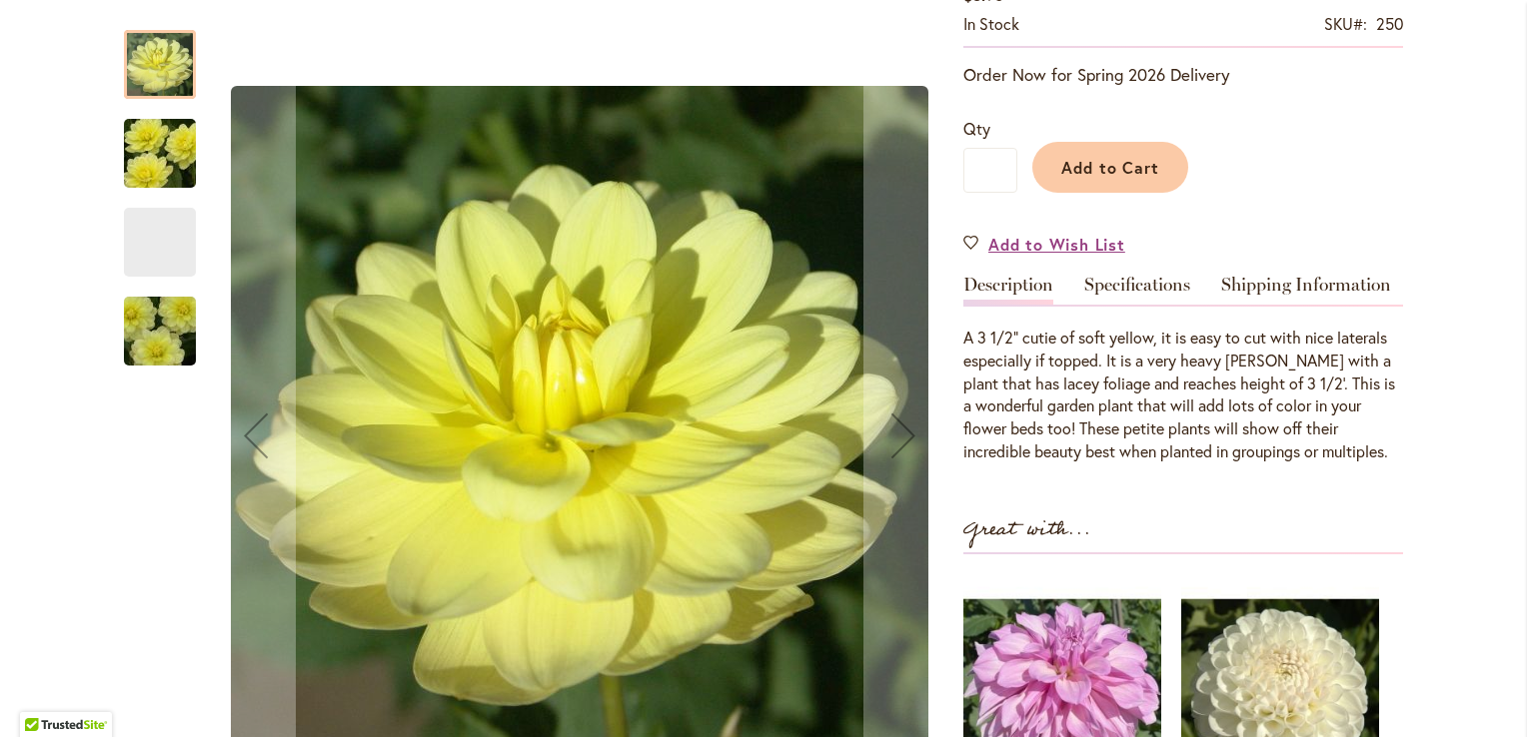
scroll to position [393, 0]
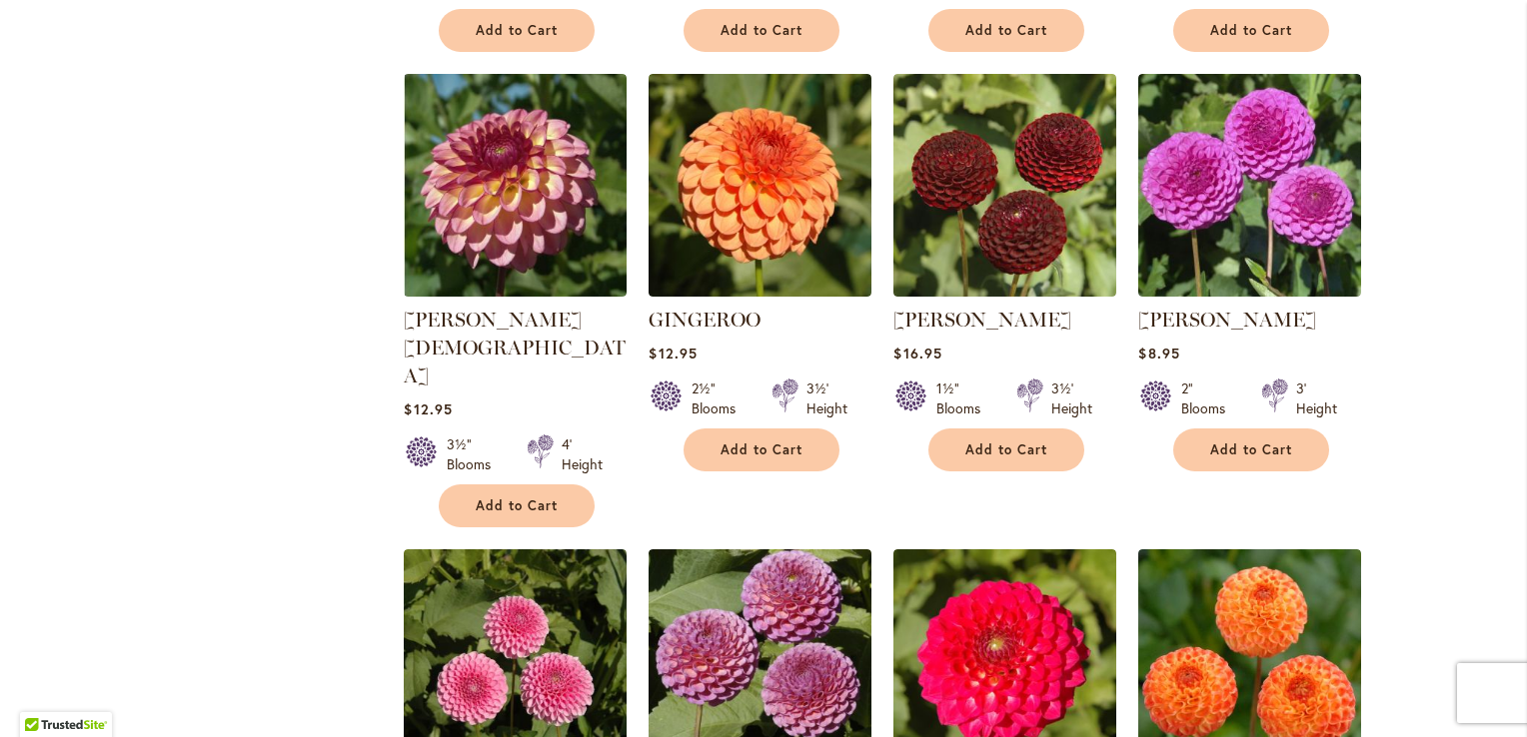
scroll to position [2469, 0]
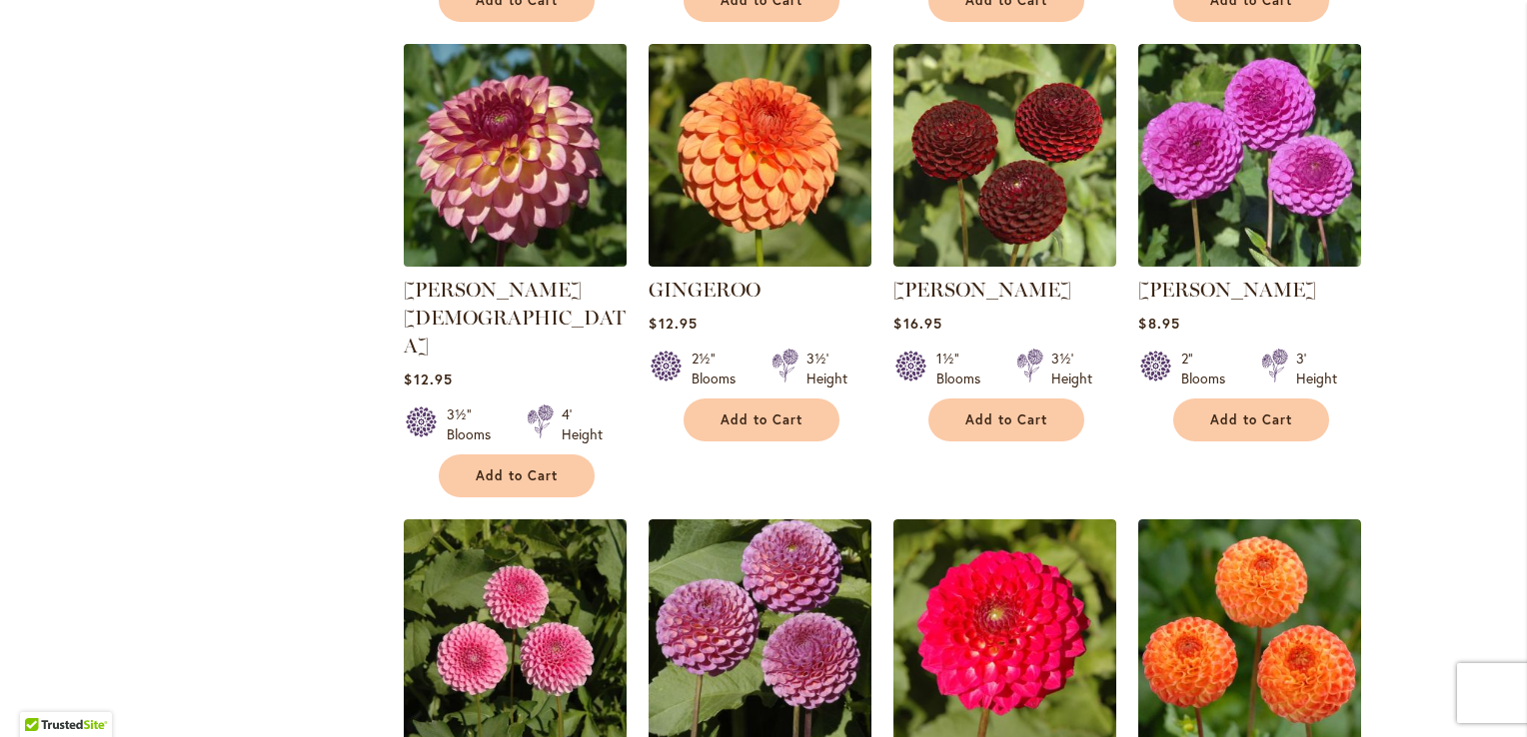
click at [527, 124] on img at bounding box center [516, 155] width 234 height 234
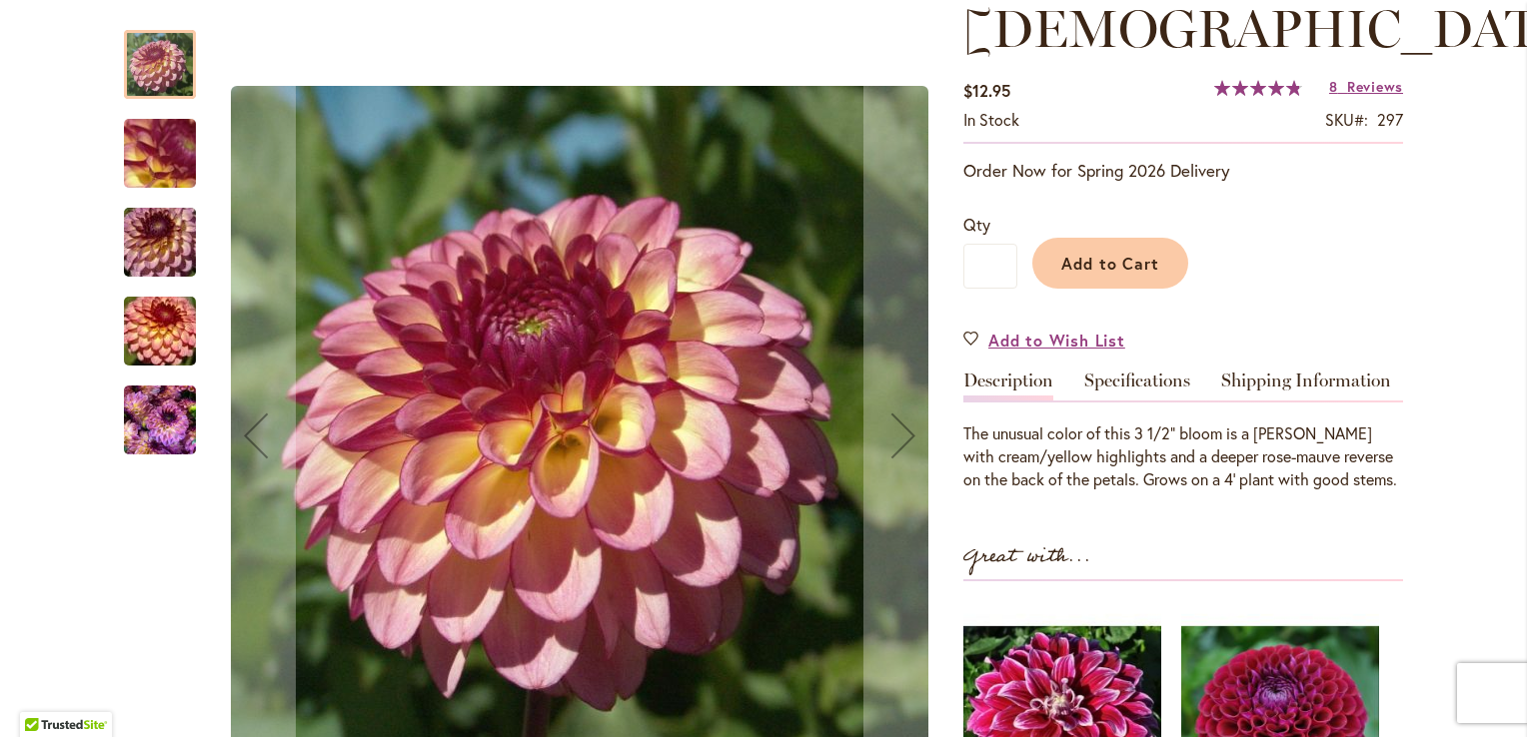
scroll to position [355, 0]
click at [157, 441] on img "Foxy Lady" at bounding box center [160, 421] width 72 height 96
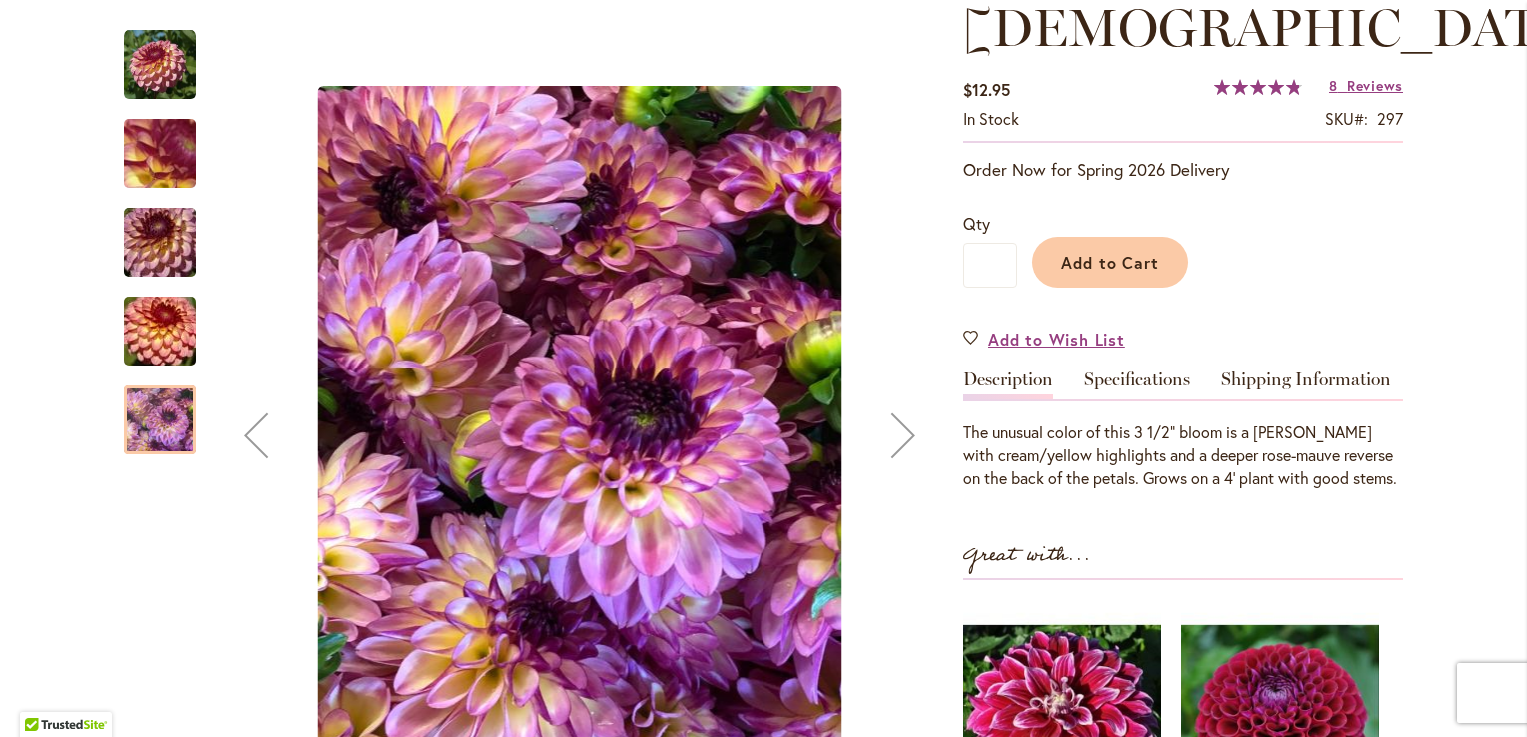
click at [165, 238] on img "Foxy Lady" at bounding box center [160, 243] width 144 height 96
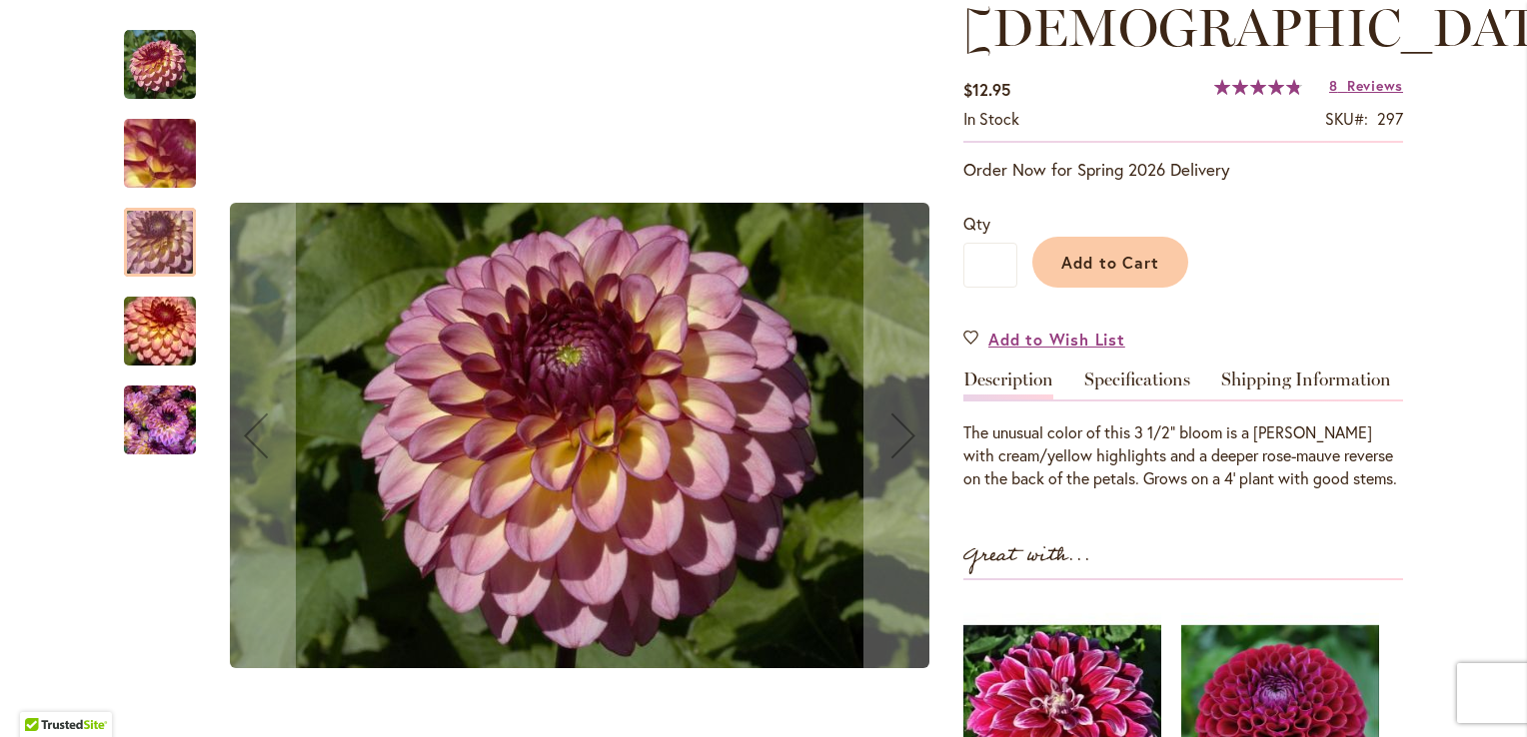
click at [160, 346] on img "Foxy Lady" at bounding box center [160, 332] width 144 height 96
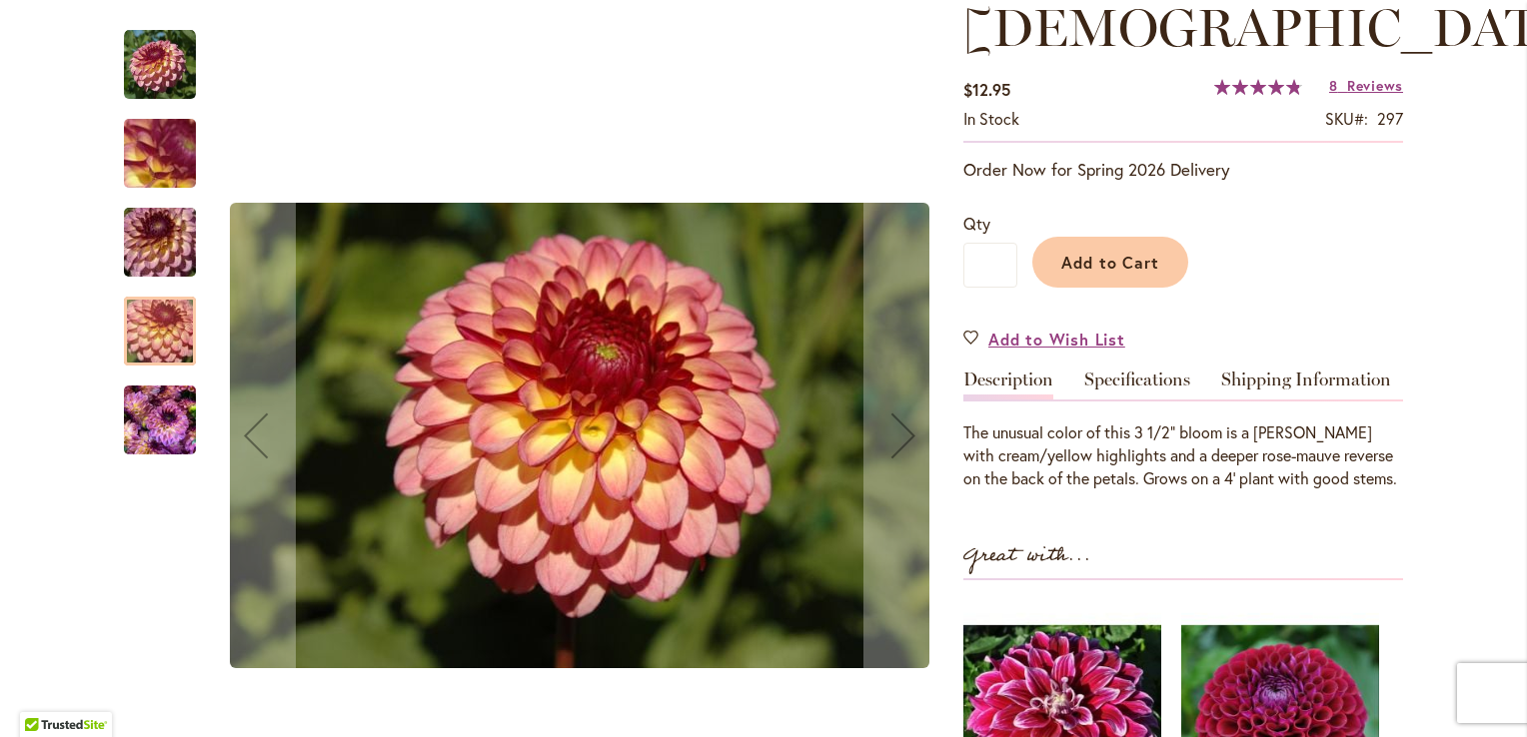
click at [156, 66] on img "Foxy Lady" at bounding box center [160, 65] width 72 height 72
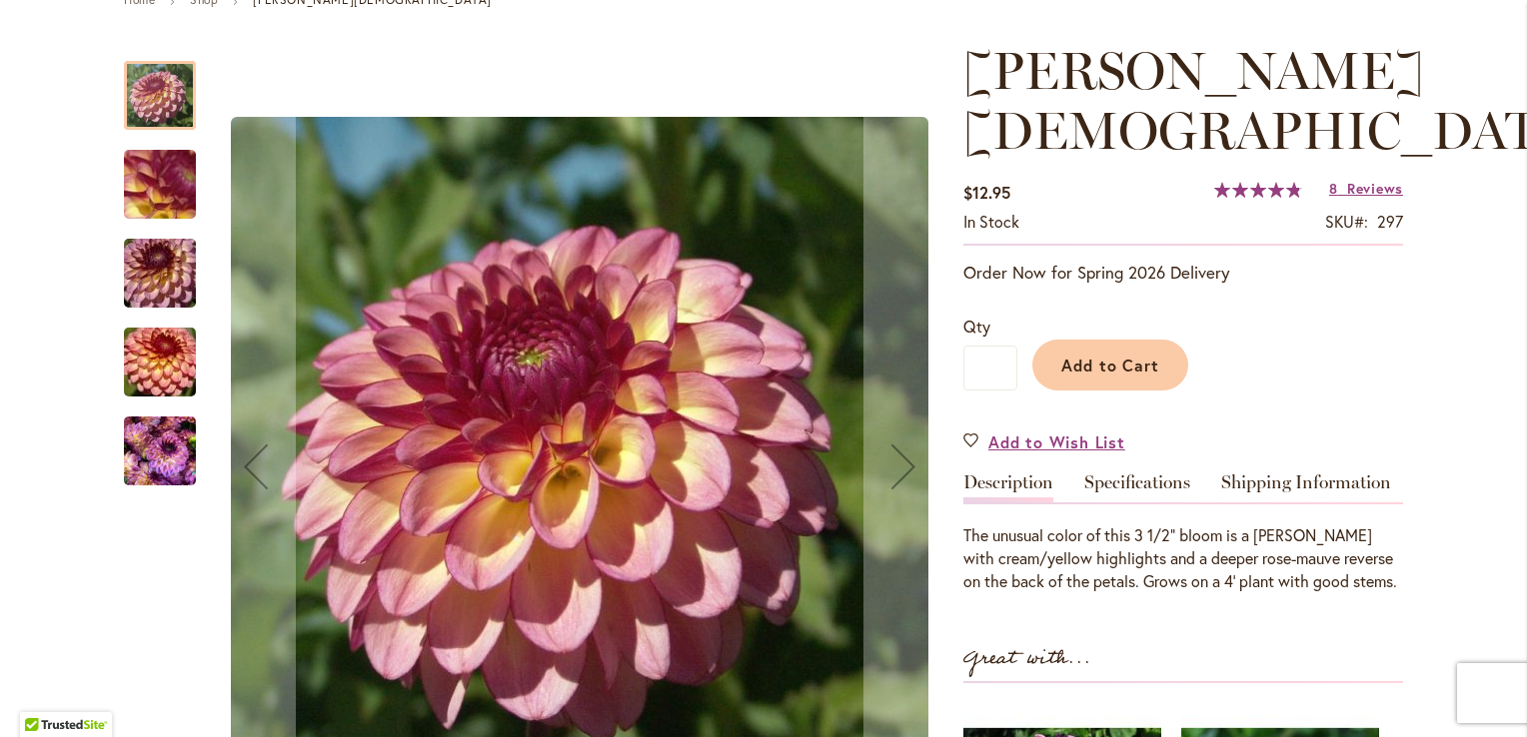
scroll to position [228, 0]
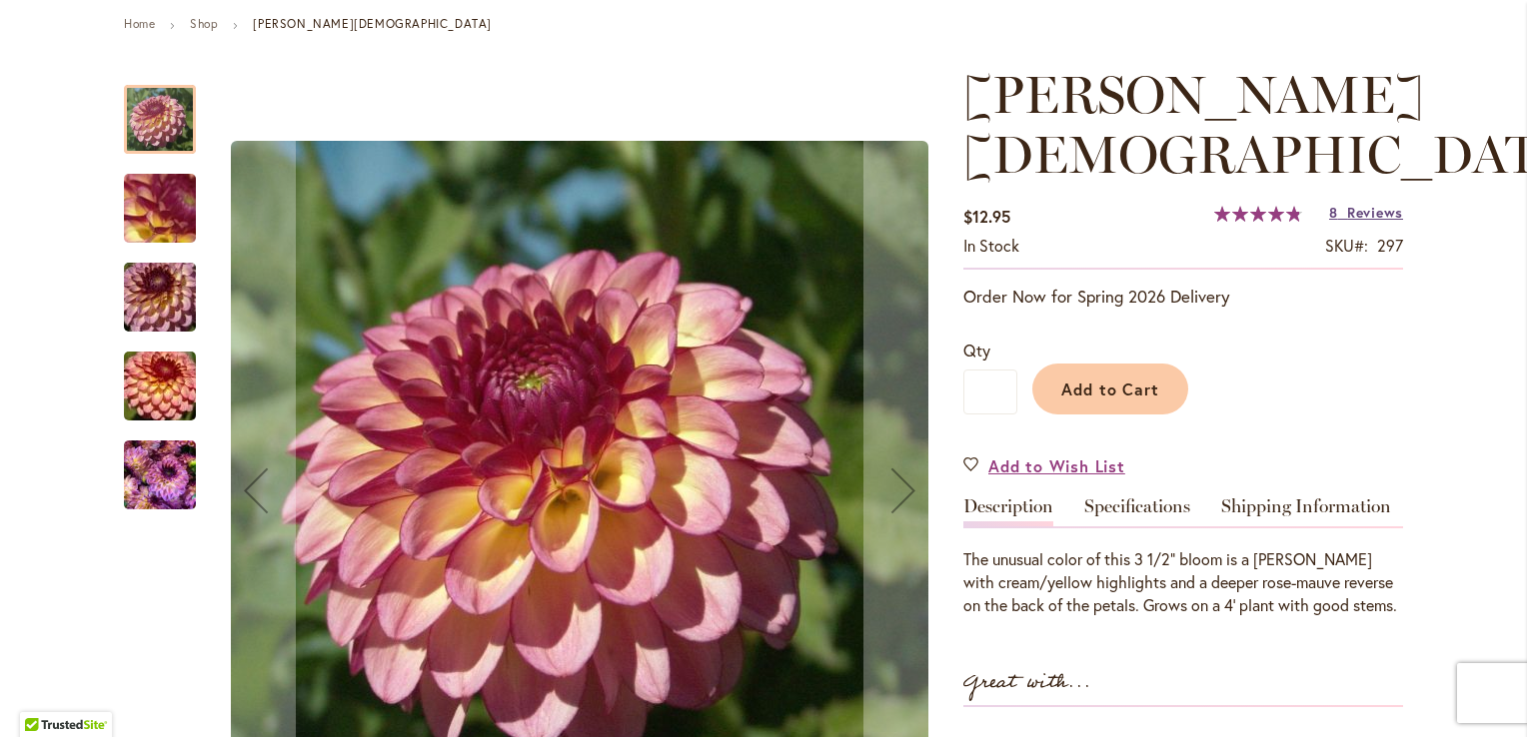
click at [1366, 203] on span "Reviews" at bounding box center [1375, 212] width 56 height 19
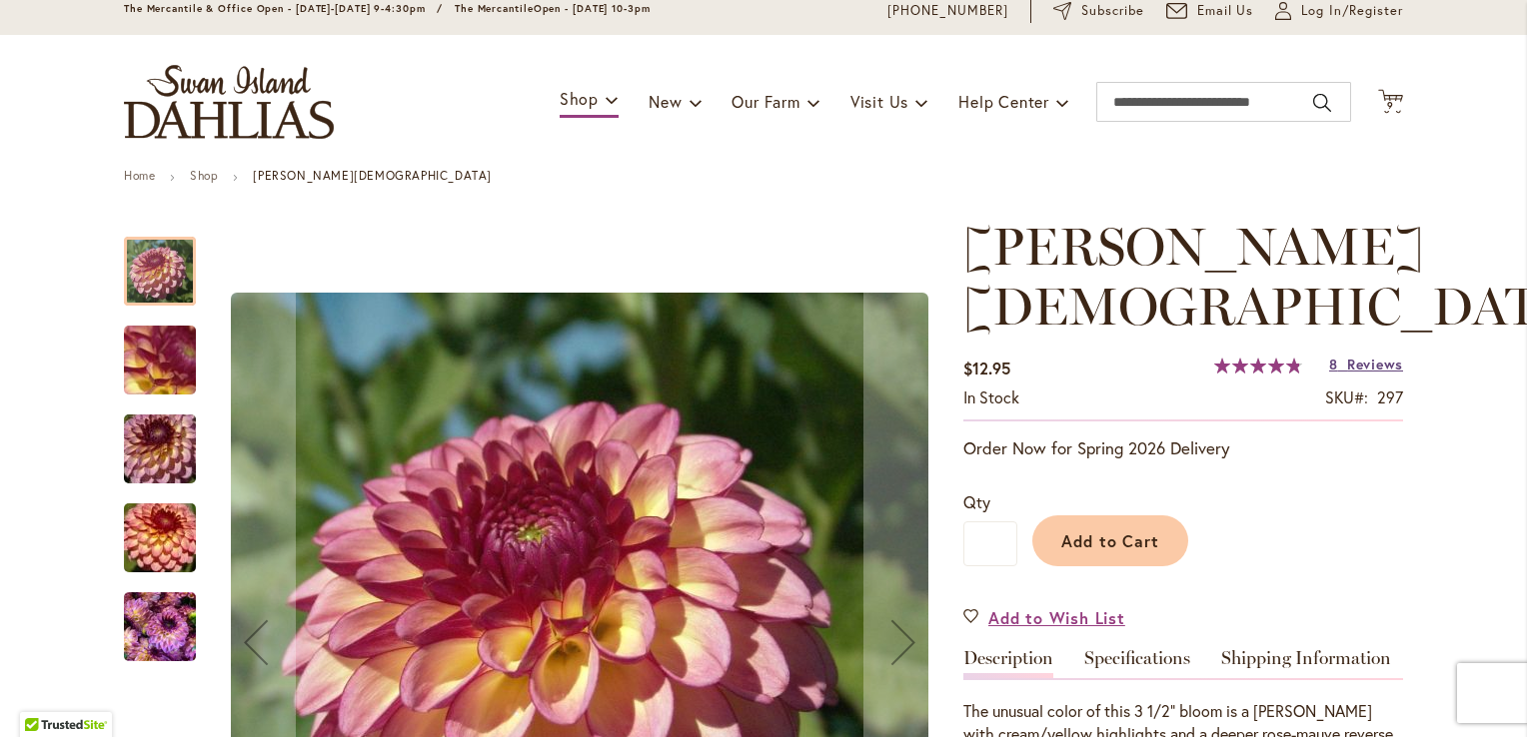
scroll to position [0, 0]
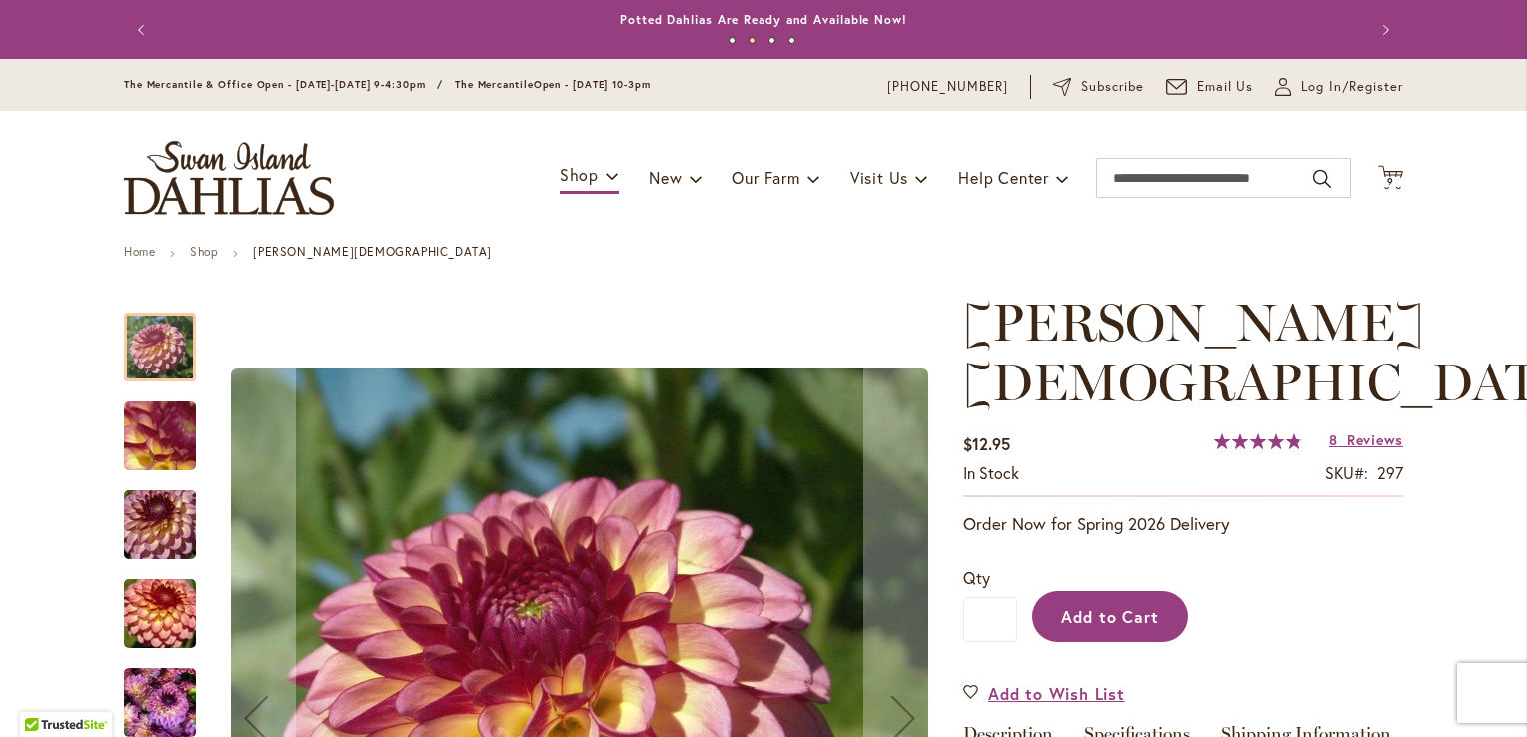
click at [1112, 607] on span "Add to Cart" at bounding box center [1110, 617] width 99 height 21
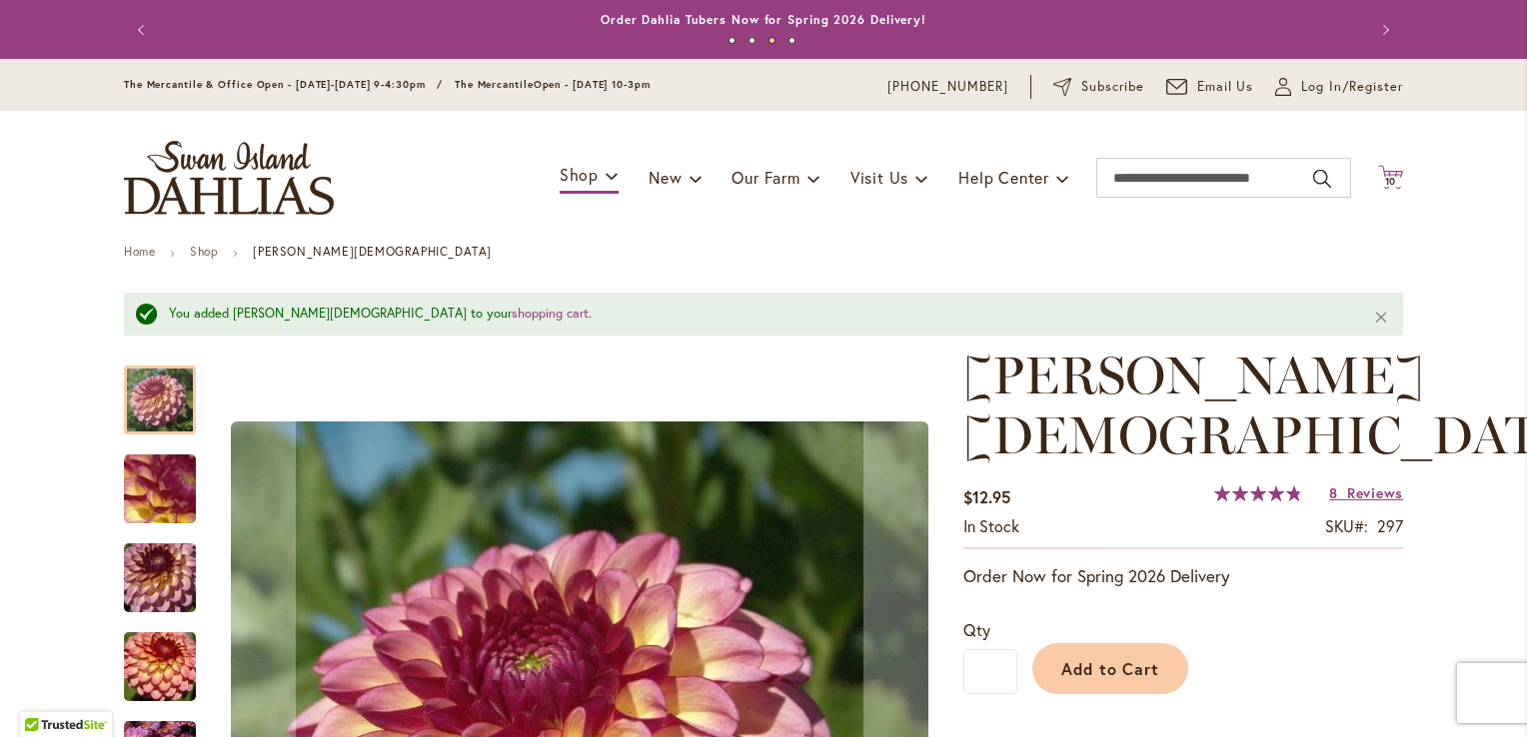
click at [1386, 180] on span "10" at bounding box center [1391, 181] width 12 height 13
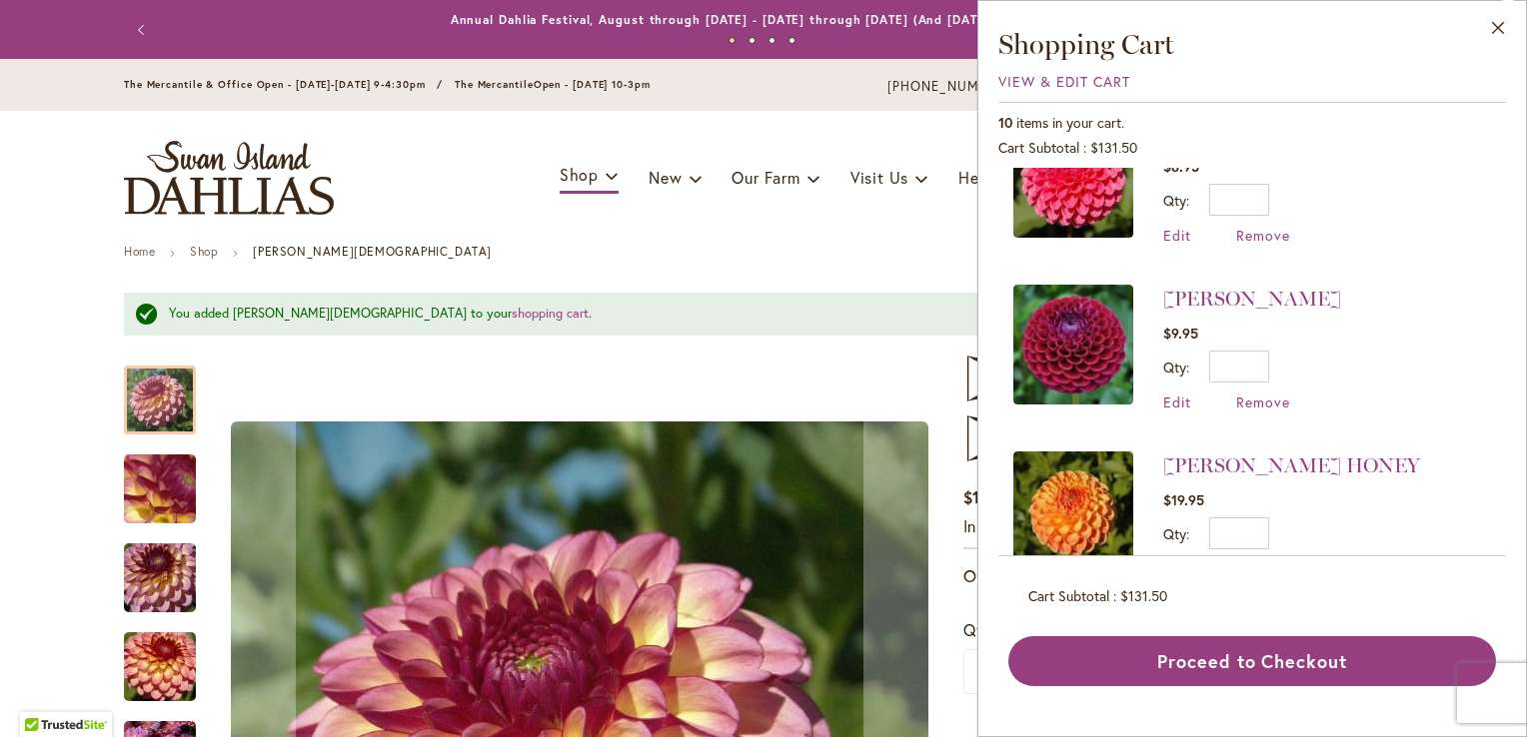
scroll to position [1268, 0]
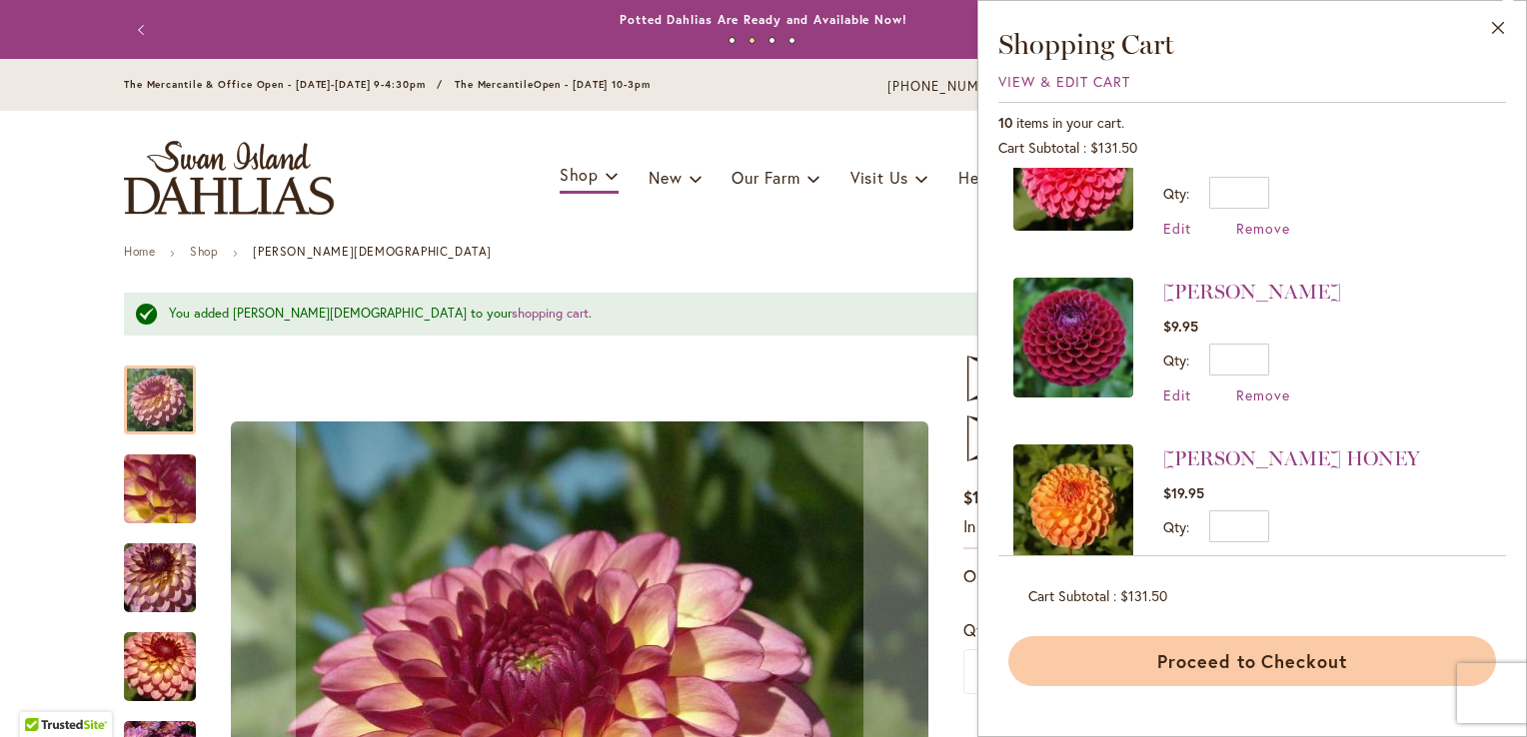
click at [1260, 654] on button "Proceed to Checkout" at bounding box center [1252, 661] width 488 height 50
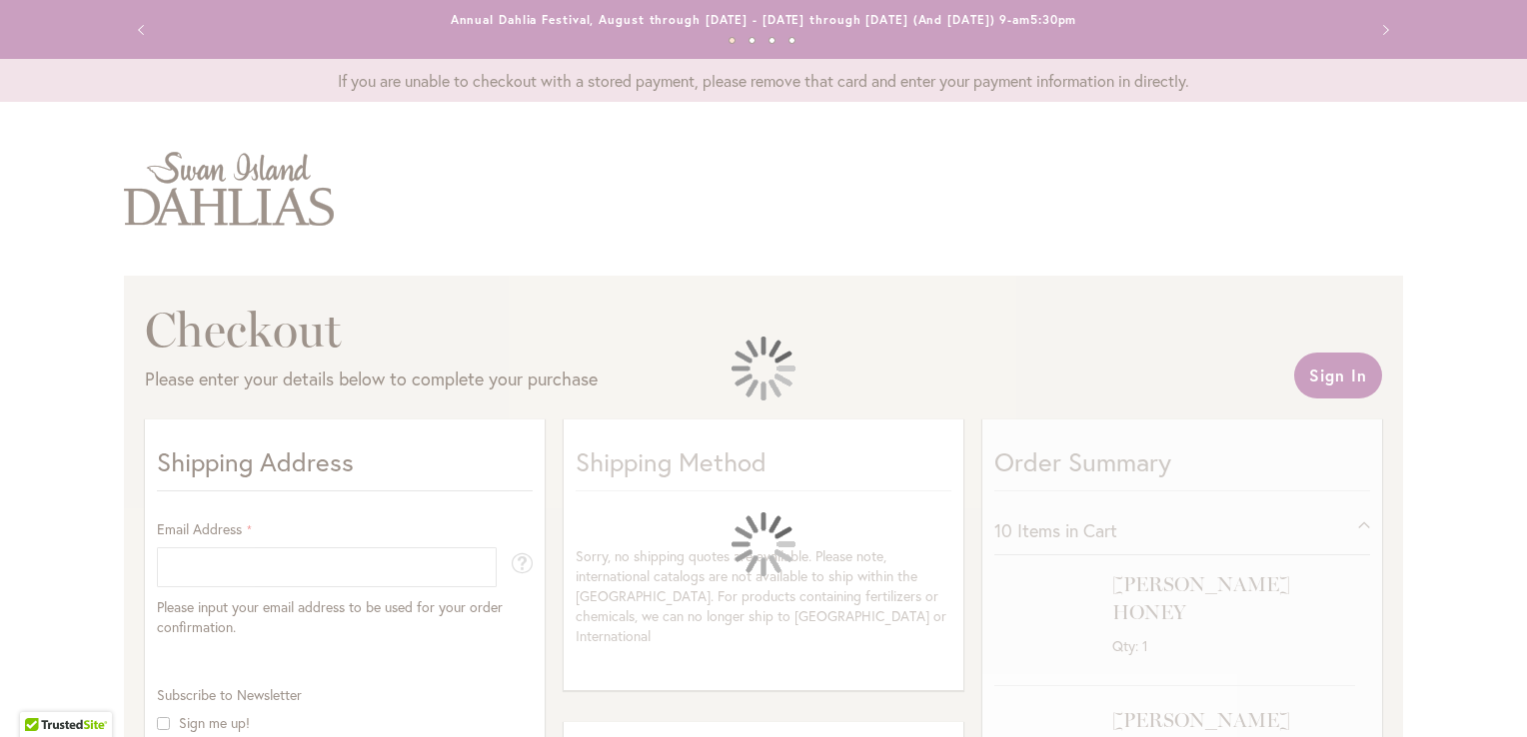
select select "**"
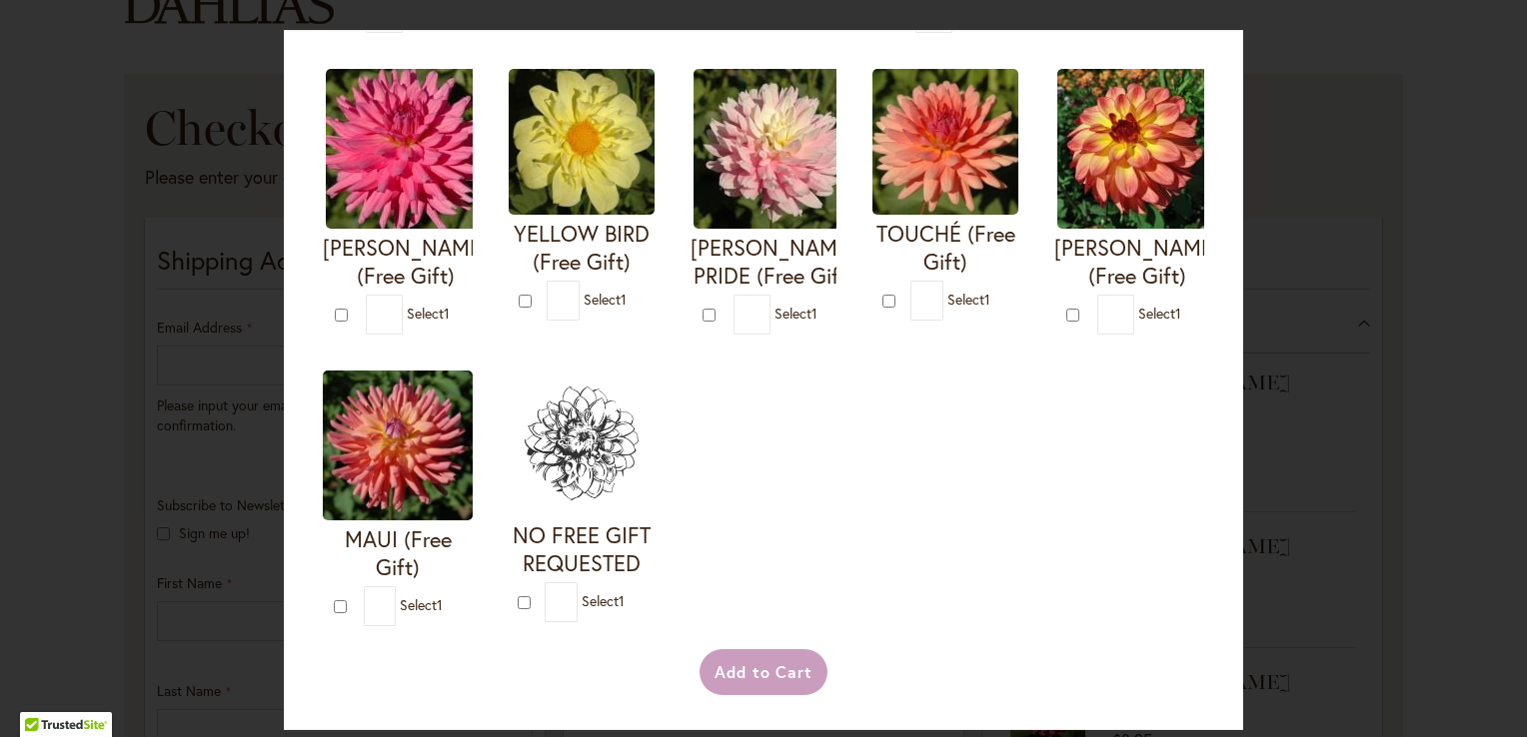
scroll to position [785, 0]
click at [1364, 483] on div "Your Order Qualifies for Bonus Dahlias ( Select 1 ) Add to Cart I'M A HOTTIE (F…" at bounding box center [763, 368] width 1527 height 737
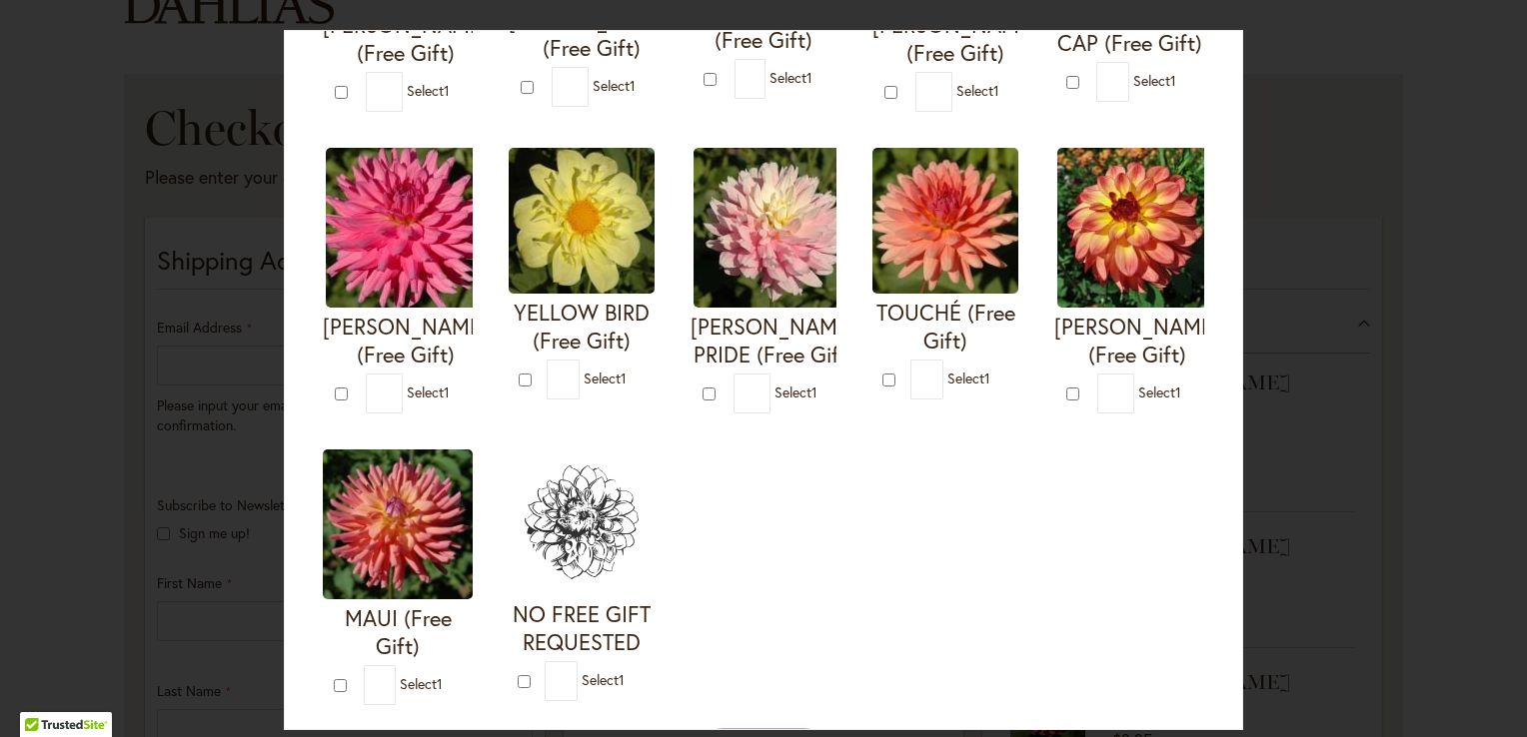
scroll to position [670, 0]
type input "*"
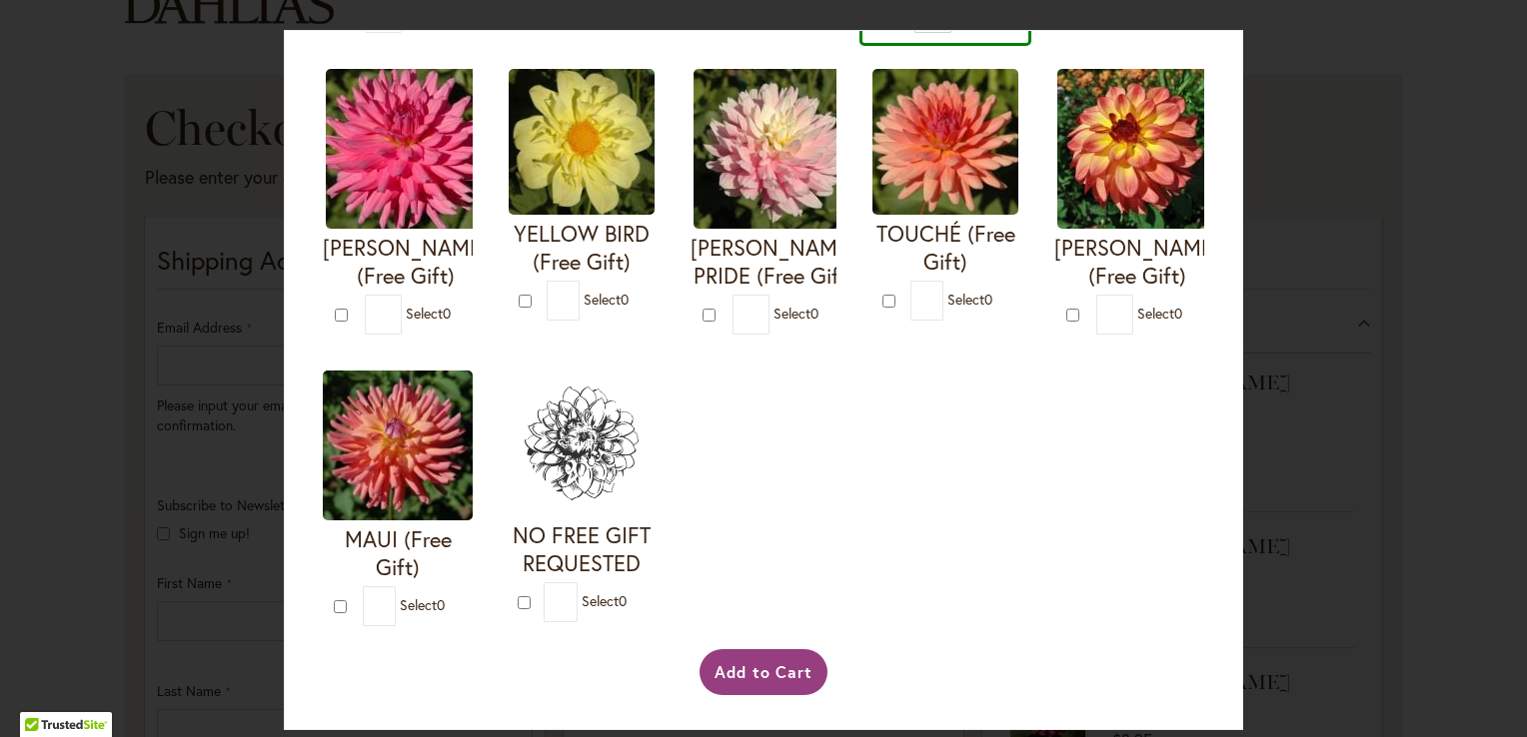
scroll to position [1023, 0]
click at [744, 693] on button "Add to Cart" at bounding box center [763, 672] width 129 height 46
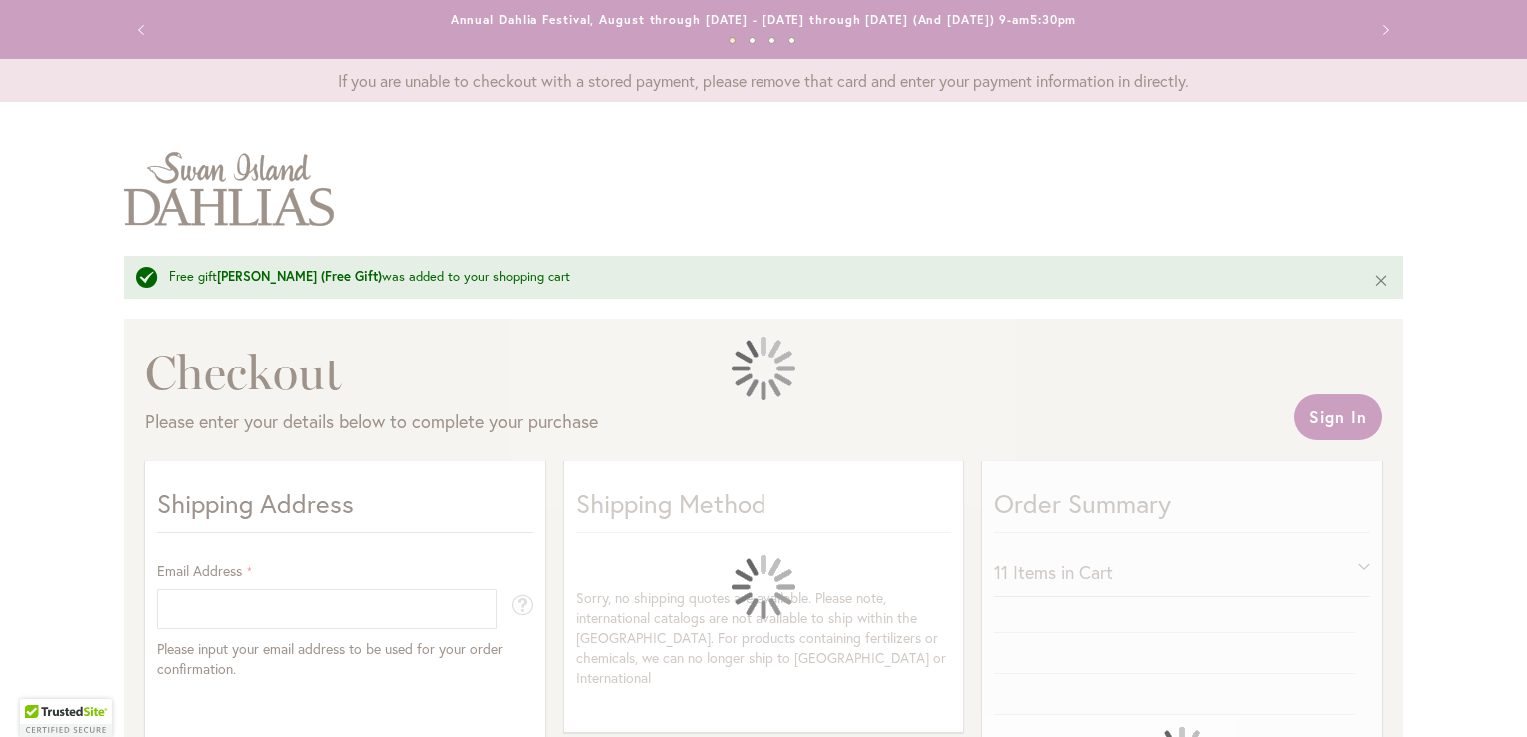
select select "**"
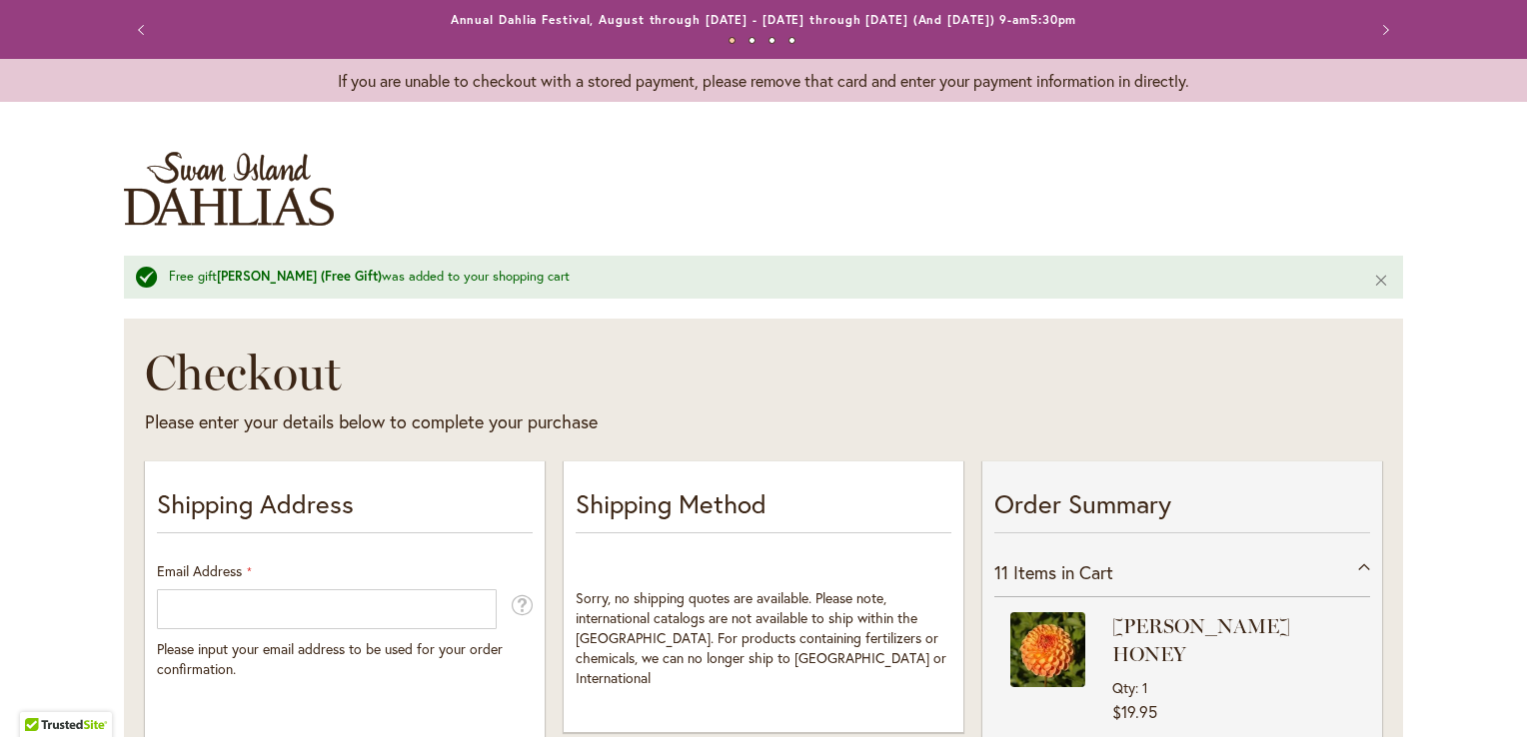
click at [129, 40] on button "Previous" at bounding box center [144, 30] width 40 height 40
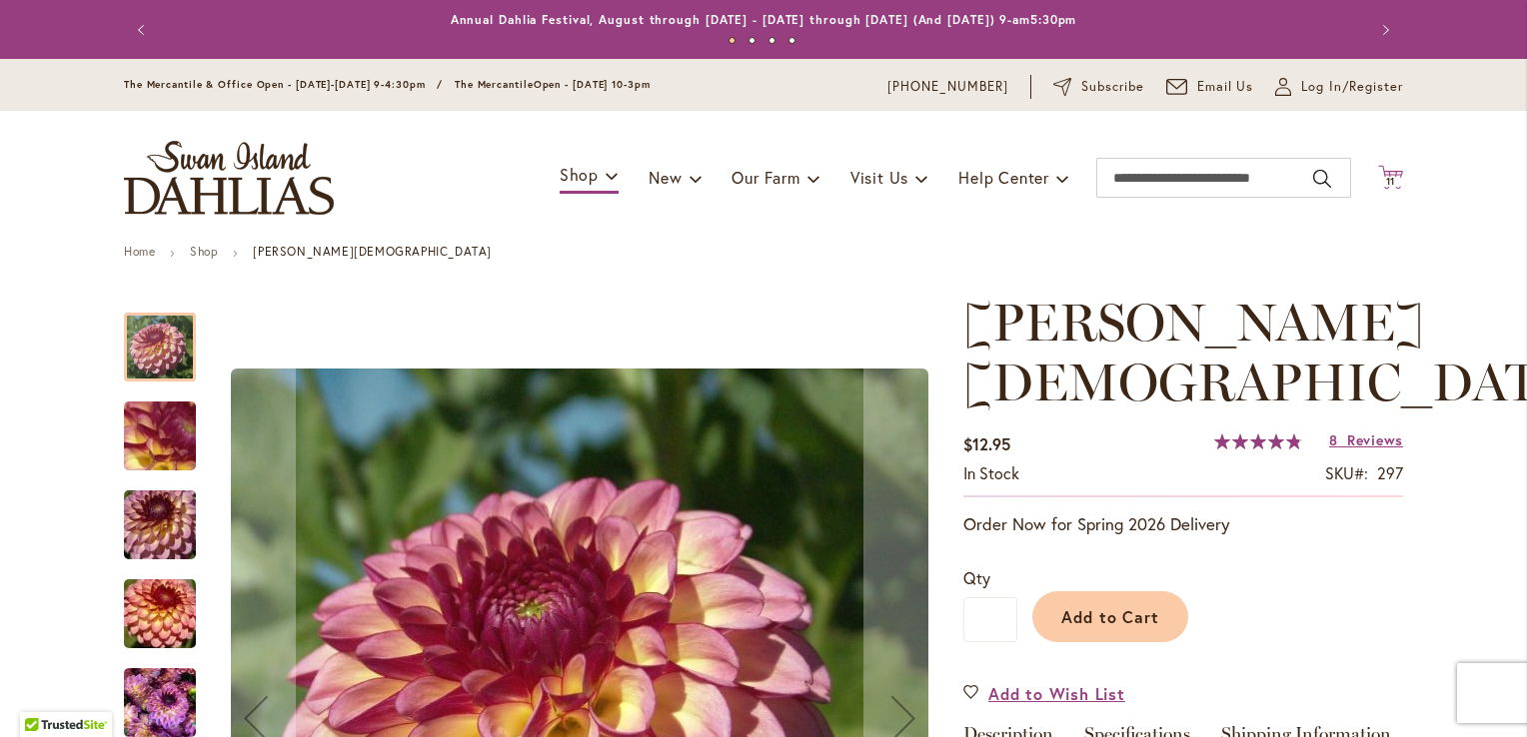
click at [1386, 177] on span "11" at bounding box center [1391, 181] width 10 height 13
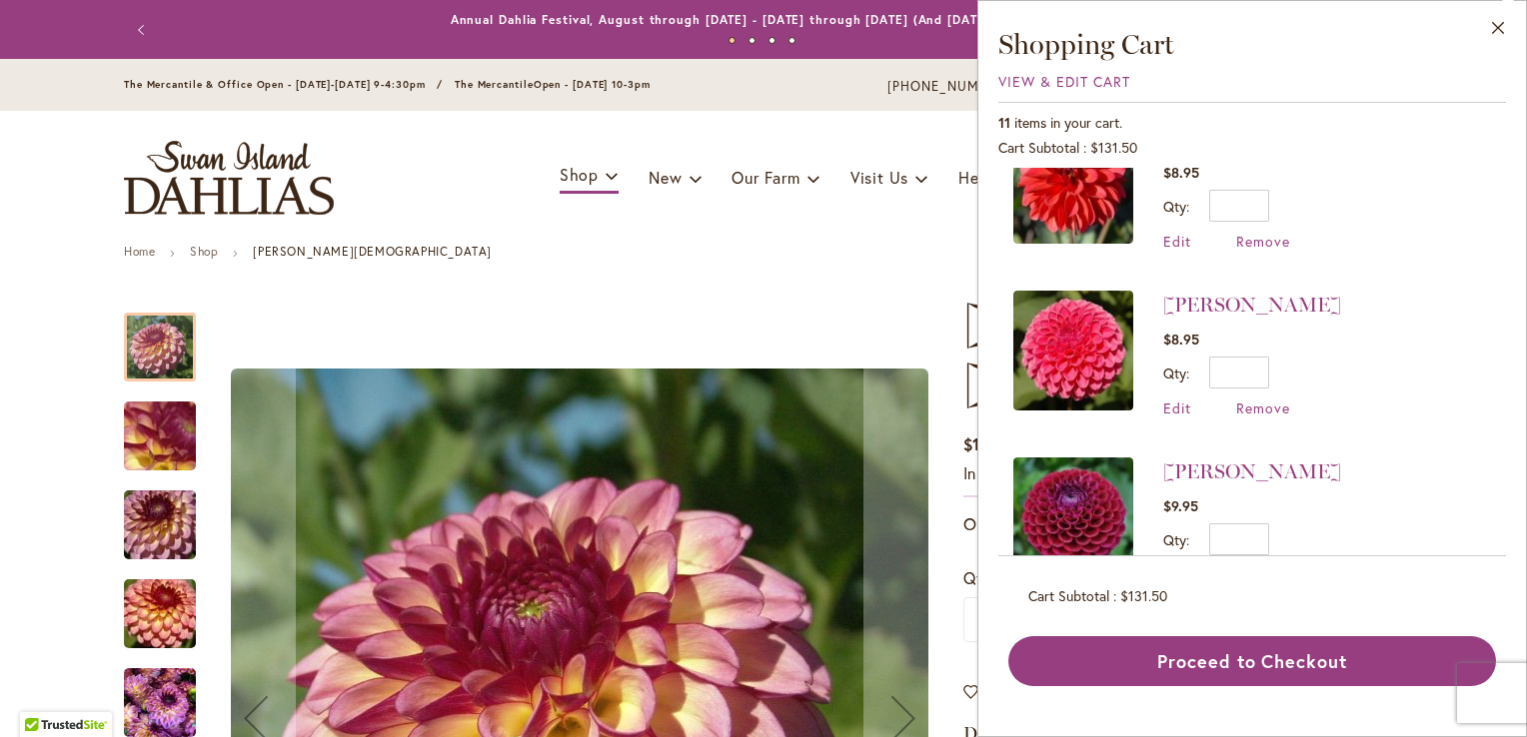
scroll to position [1259, 0]
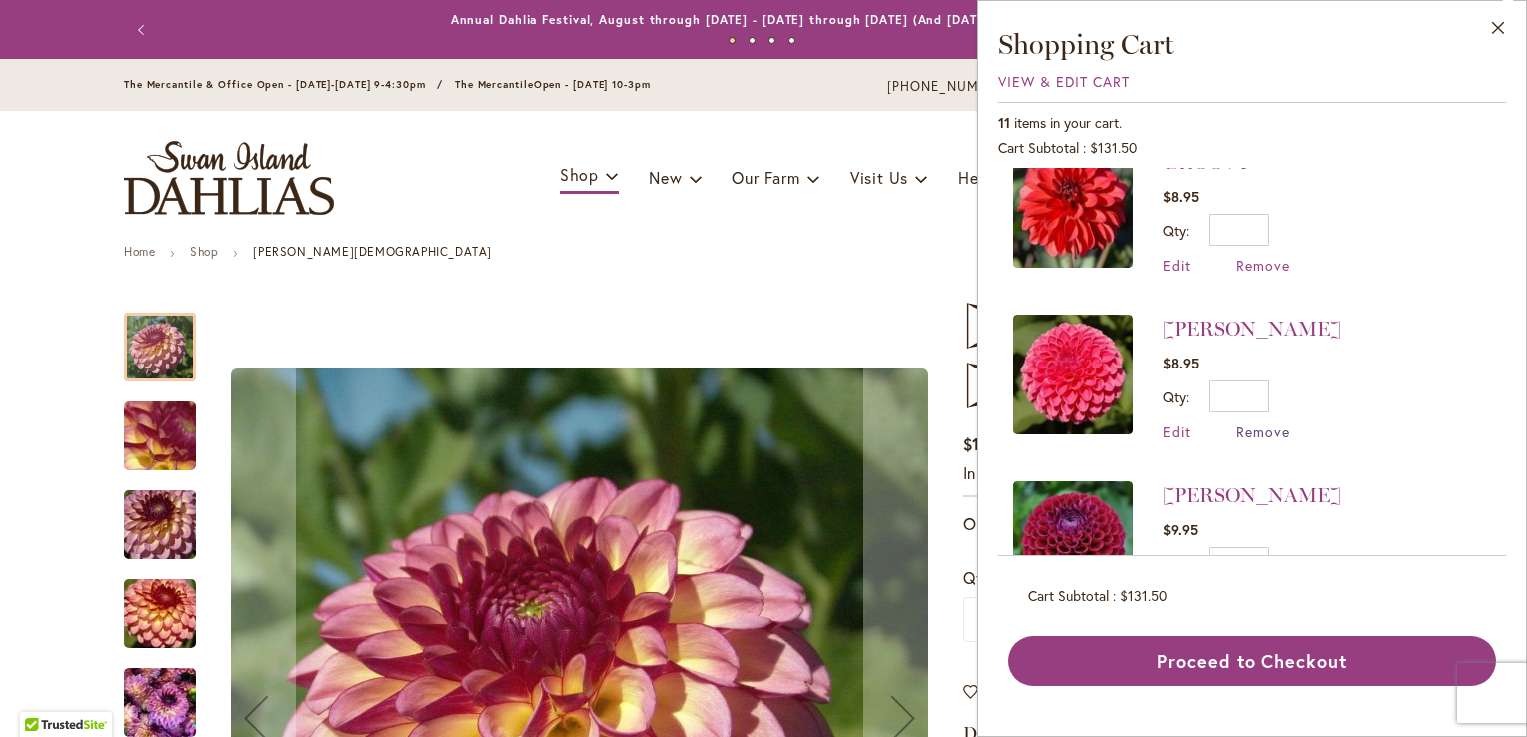
click at [1275, 423] on span "Remove" at bounding box center [1263, 432] width 54 height 19
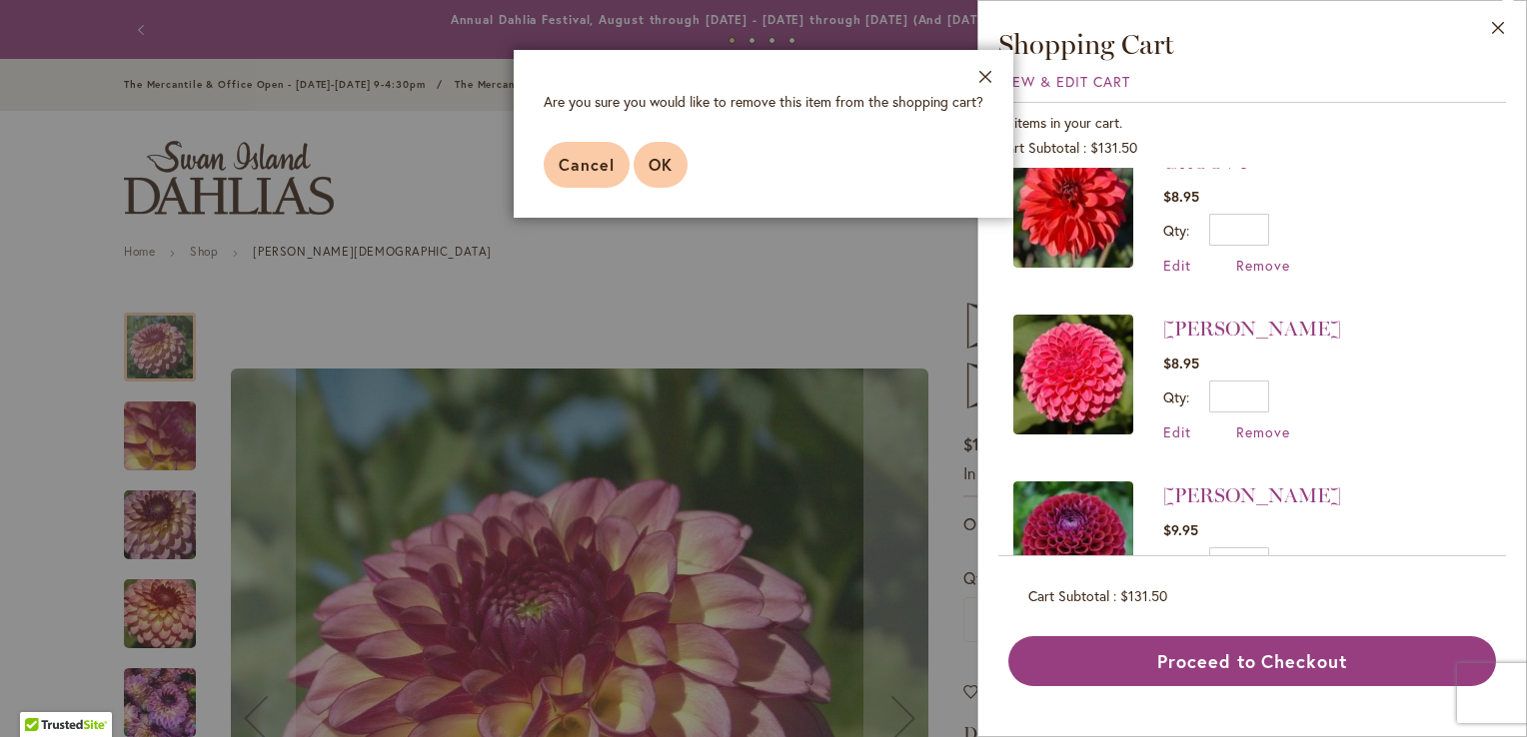
click at [651, 173] on span "OK" at bounding box center [660, 164] width 24 height 21
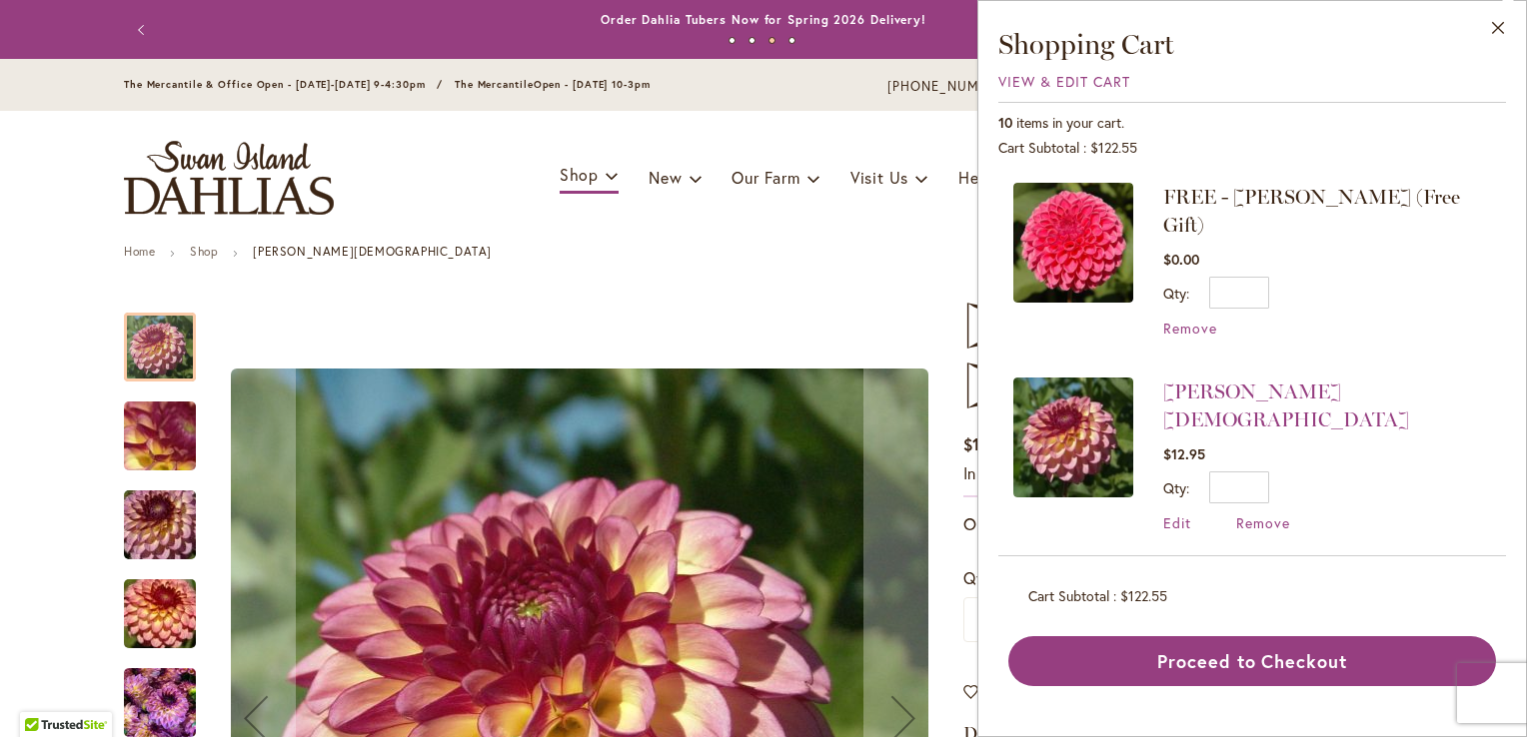
click at [580, 307] on div "Foxy Lady" at bounding box center [579, 719] width 727 height 852
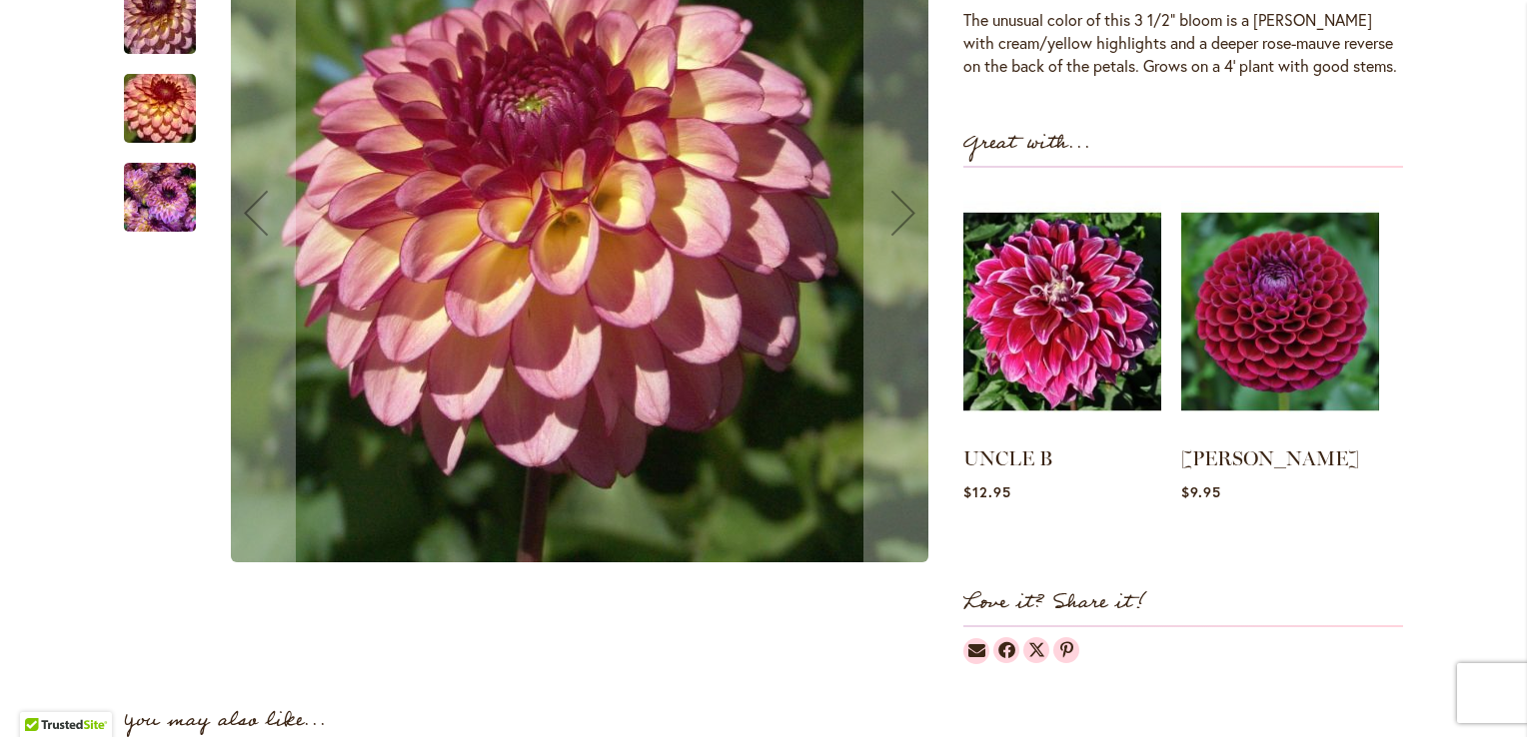
scroll to position [763, 0]
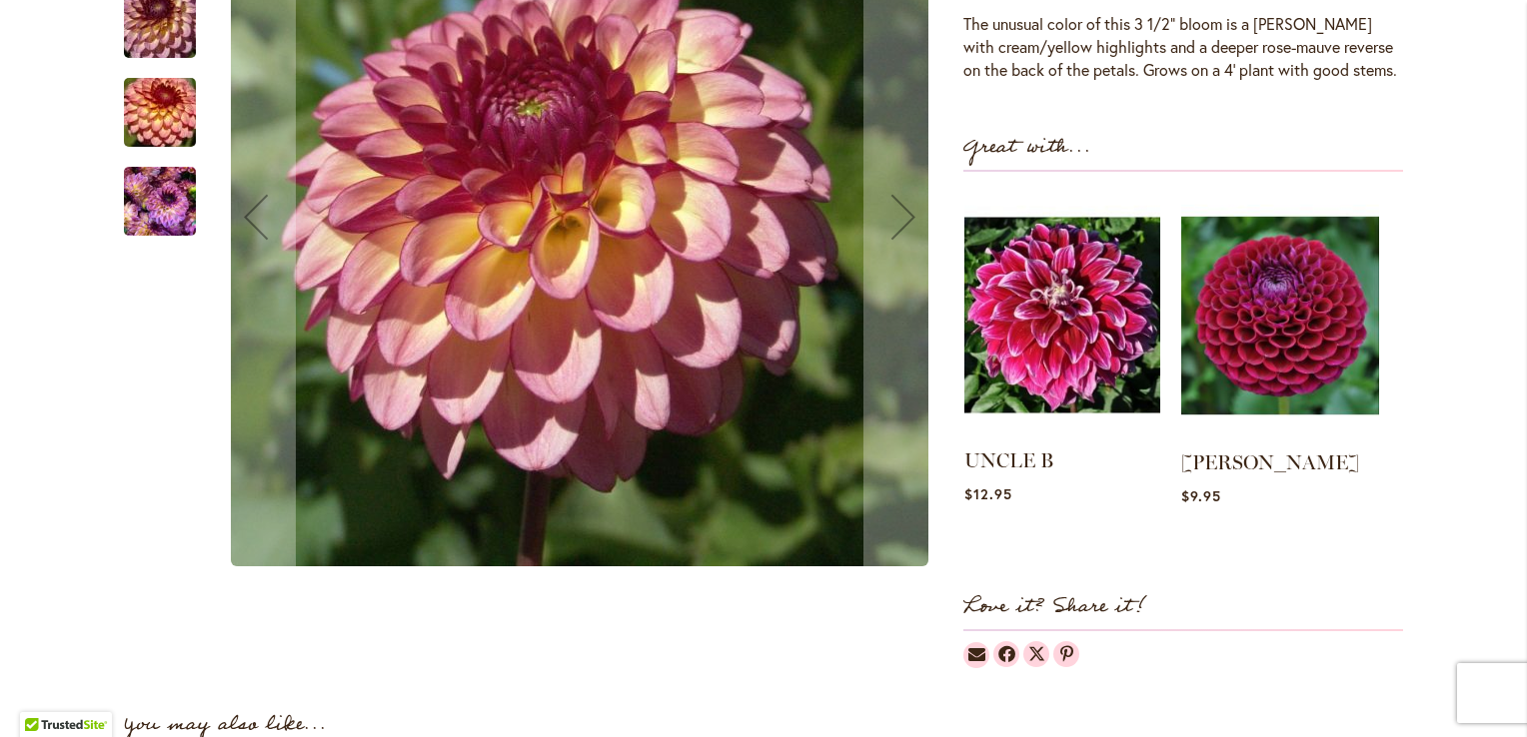
click at [1081, 241] on img at bounding box center [1062, 315] width 196 height 245
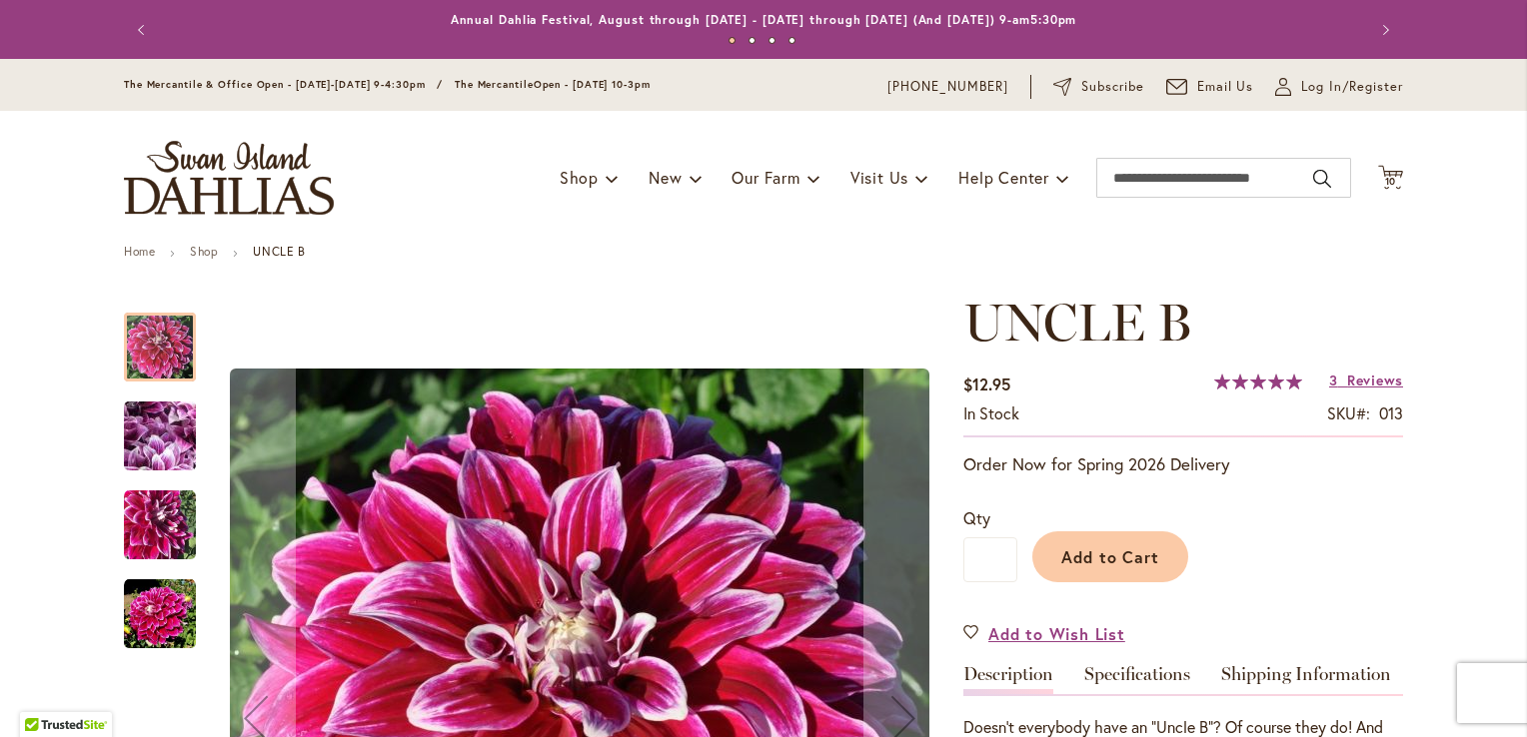
click at [167, 520] on img "Uncle B" at bounding box center [160, 526] width 72 height 72
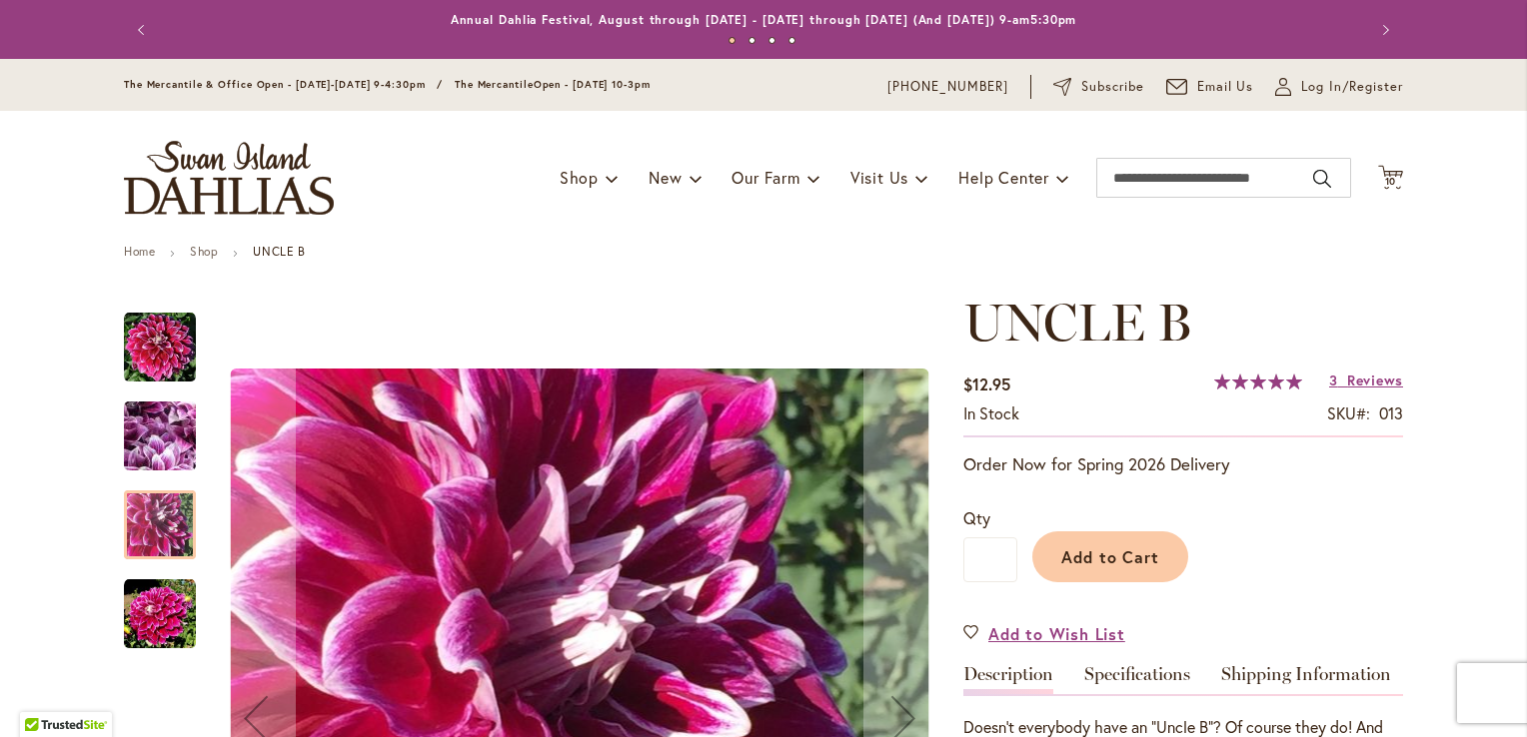
click at [144, 609] on img "Uncle B" at bounding box center [160, 615] width 72 height 72
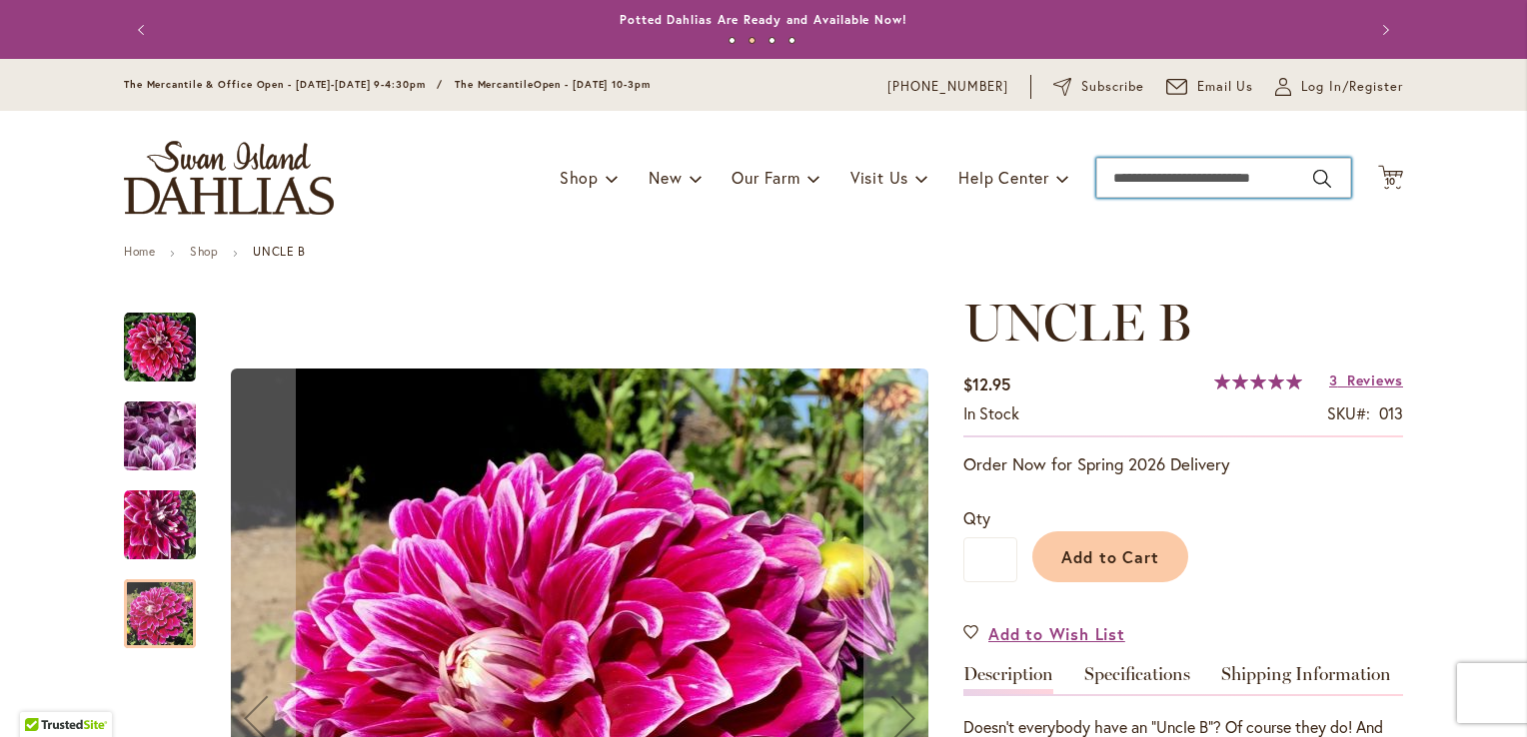
click at [1166, 179] on input "Search" at bounding box center [1223, 178] width 255 height 40
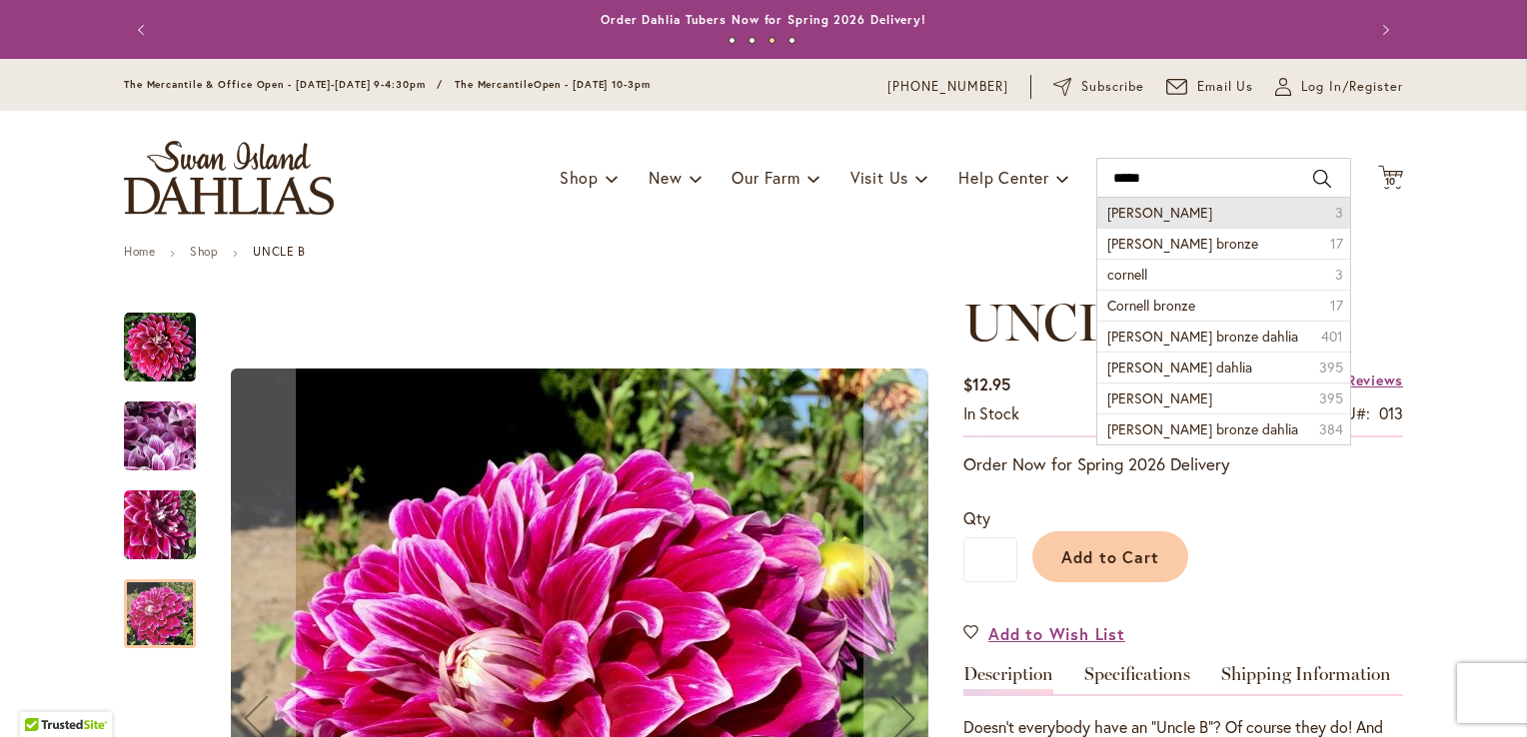
click at [1123, 212] on span "Cornel" at bounding box center [1159, 212] width 105 height 19
type input "******"
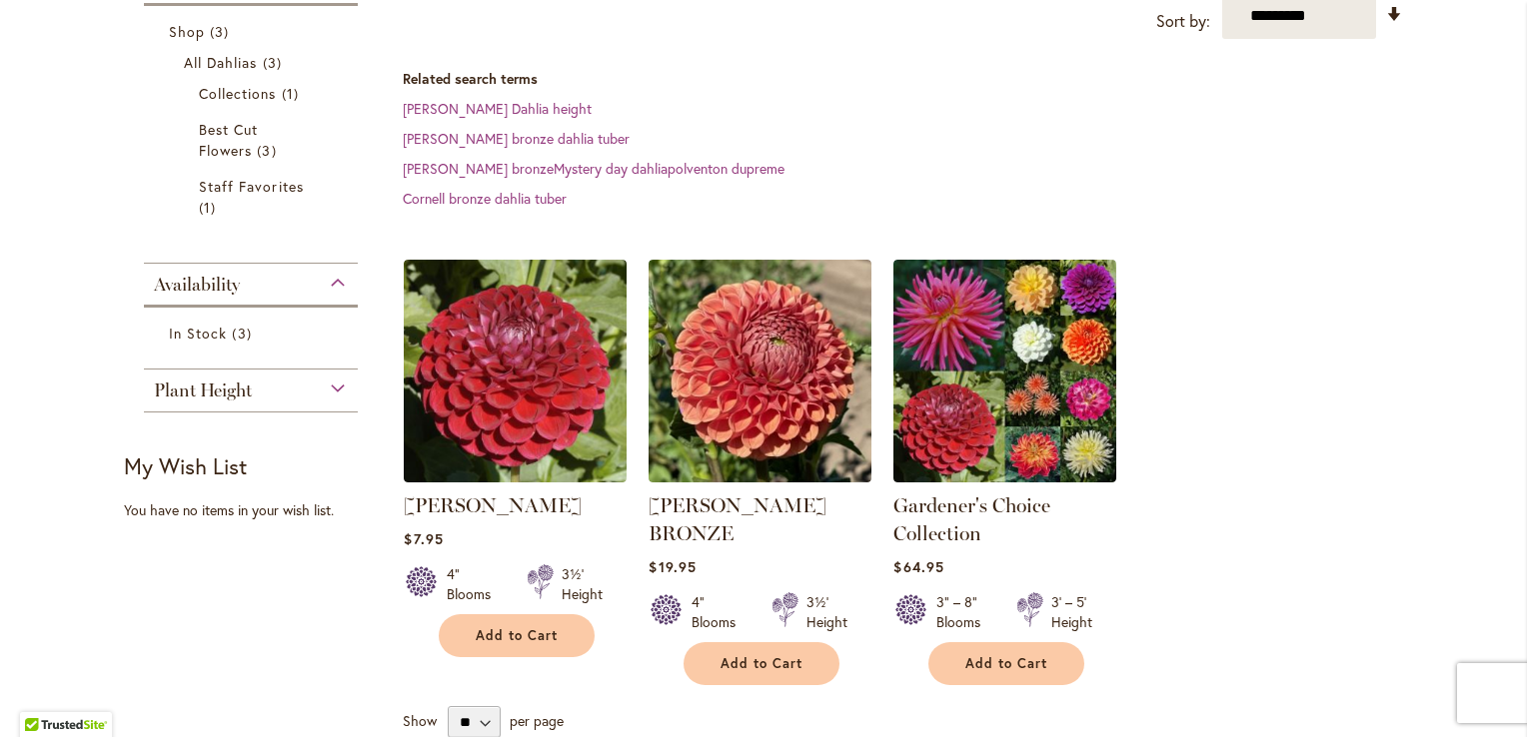
scroll to position [364, 0]
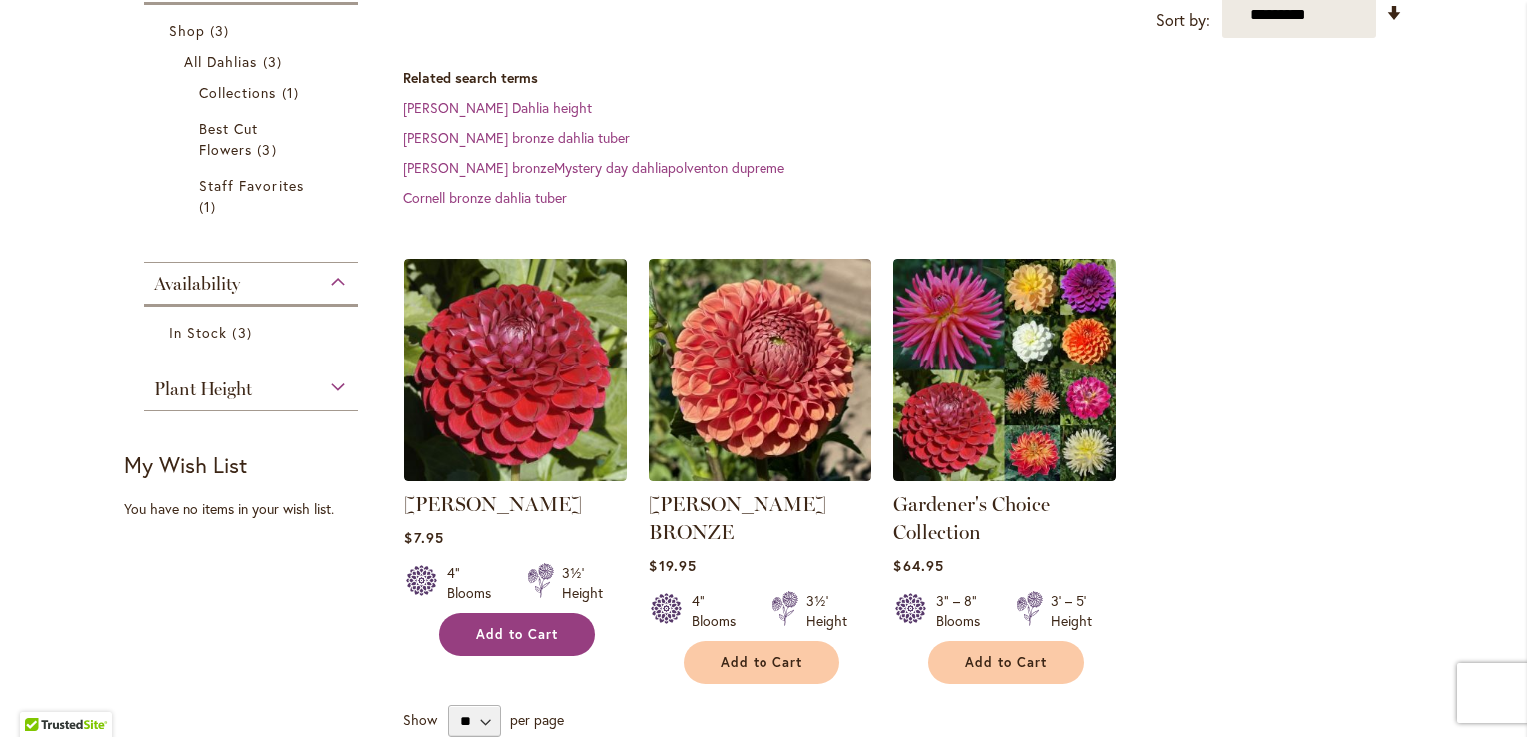
click at [493, 627] on span "Add to Cart" at bounding box center [517, 635] width 82 height 17
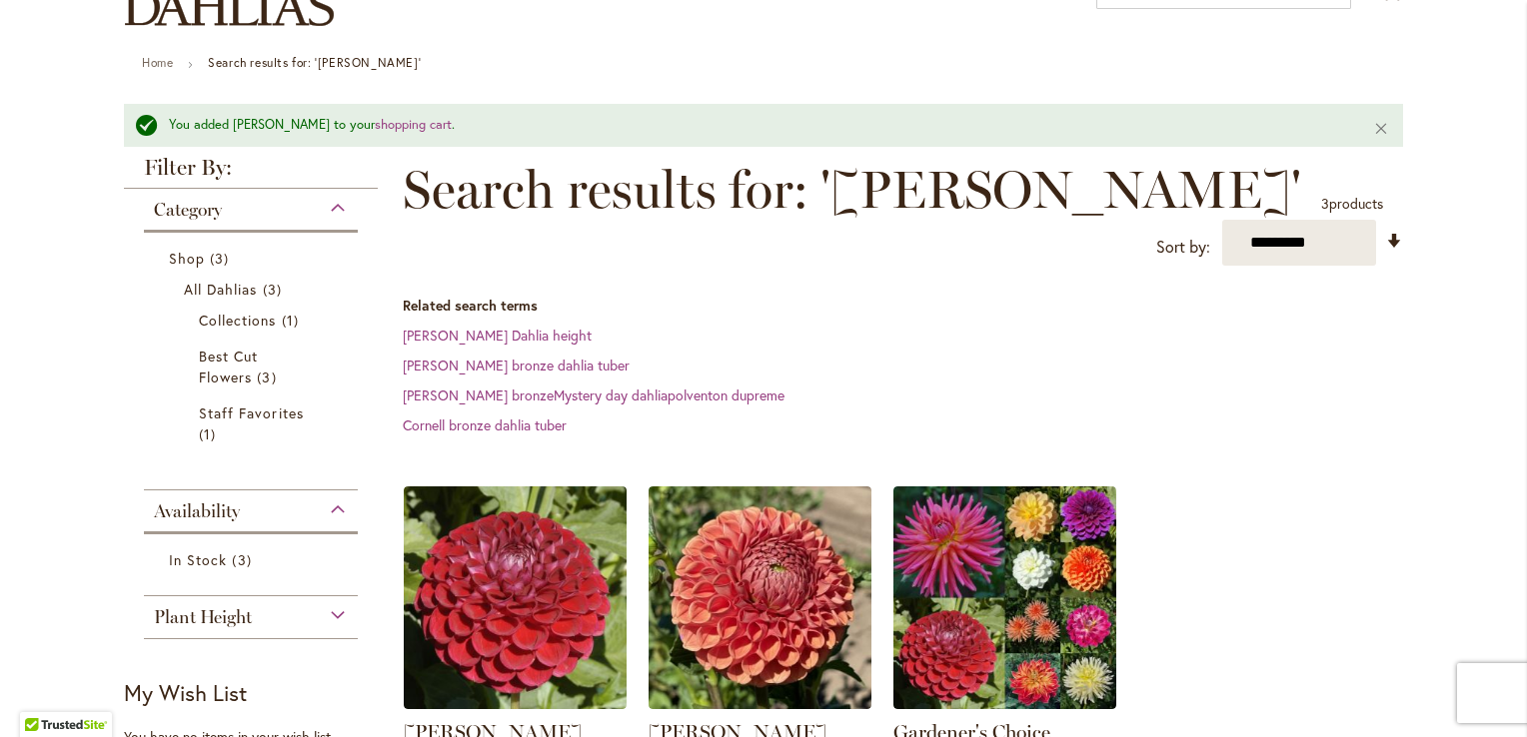
scroll to position [0, 0]
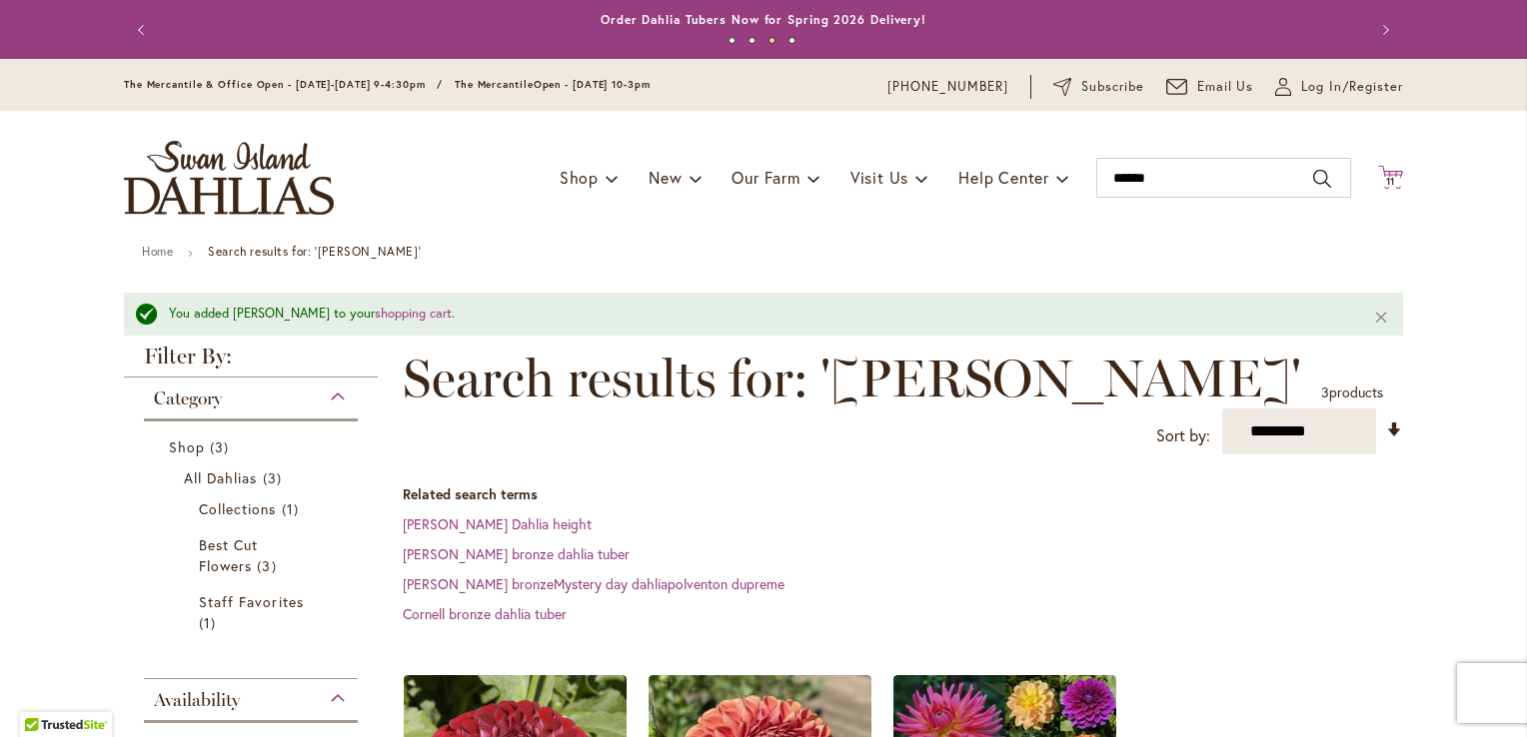
click at [1392, 173] on icon at bounding box center [1390, 177] width 25 height 24
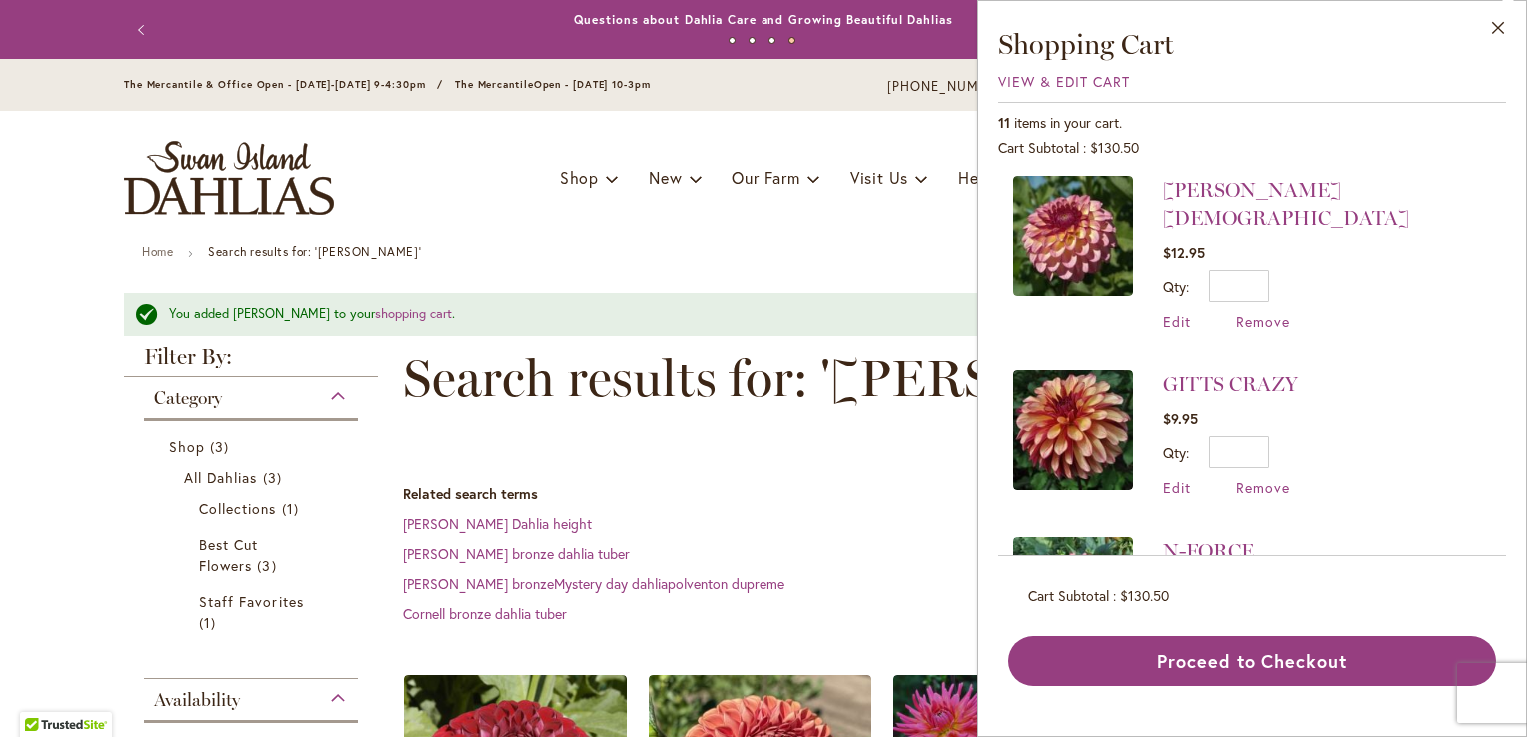
scroll to position [377, 0]
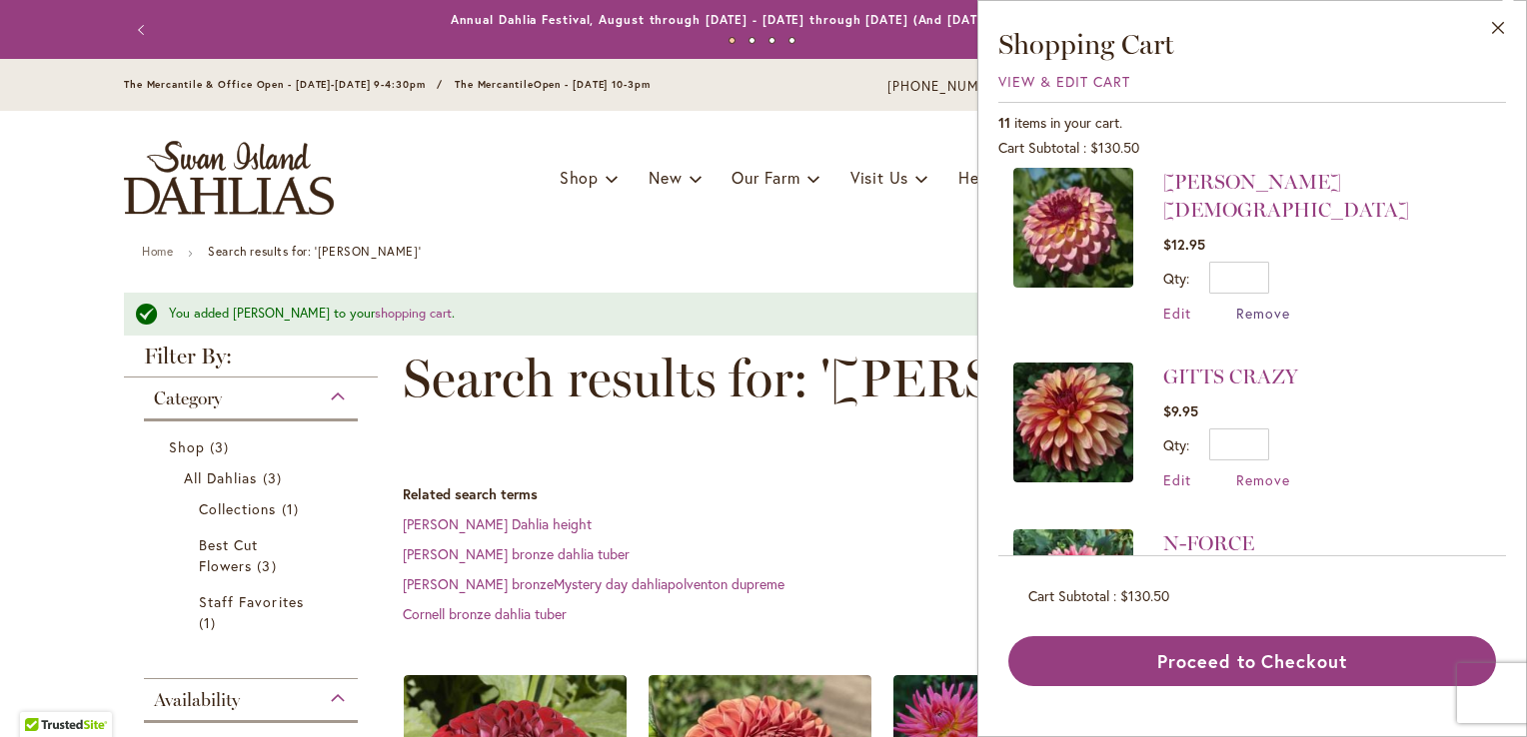
click at [1279, 304] on span "Remove" at bounding box center [1263, 313] width 54 height 19
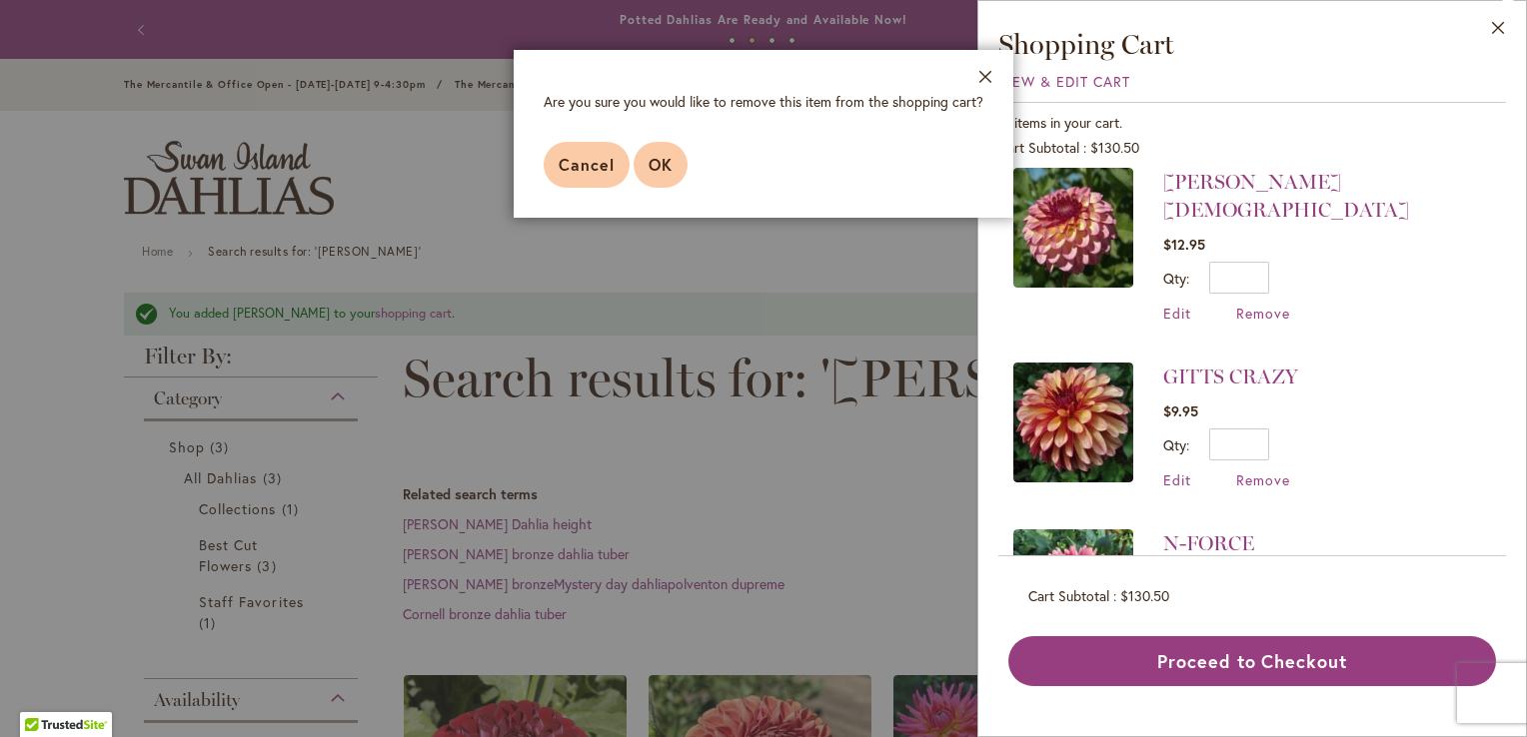
click at [663, 169] on span "OK" at bounding box center [660, 164] width 24 height 21
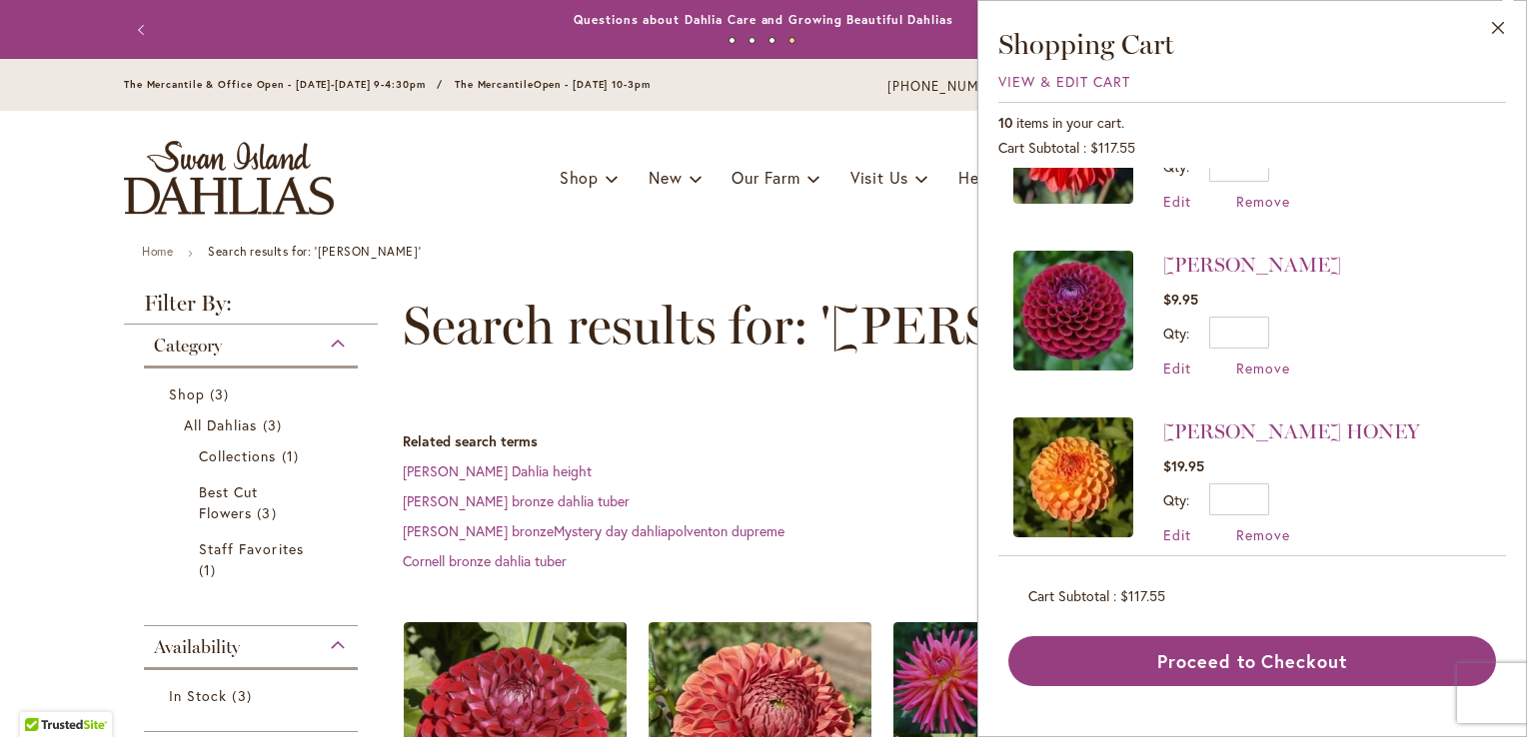
scroll to position [1296, 0]
click at [820, 467] on dl "Related search terms Cornel Dahlia height Cornel bronze dahlia tuber Cornel bro…" at bounding box center [903, 502] width 1000 height 140
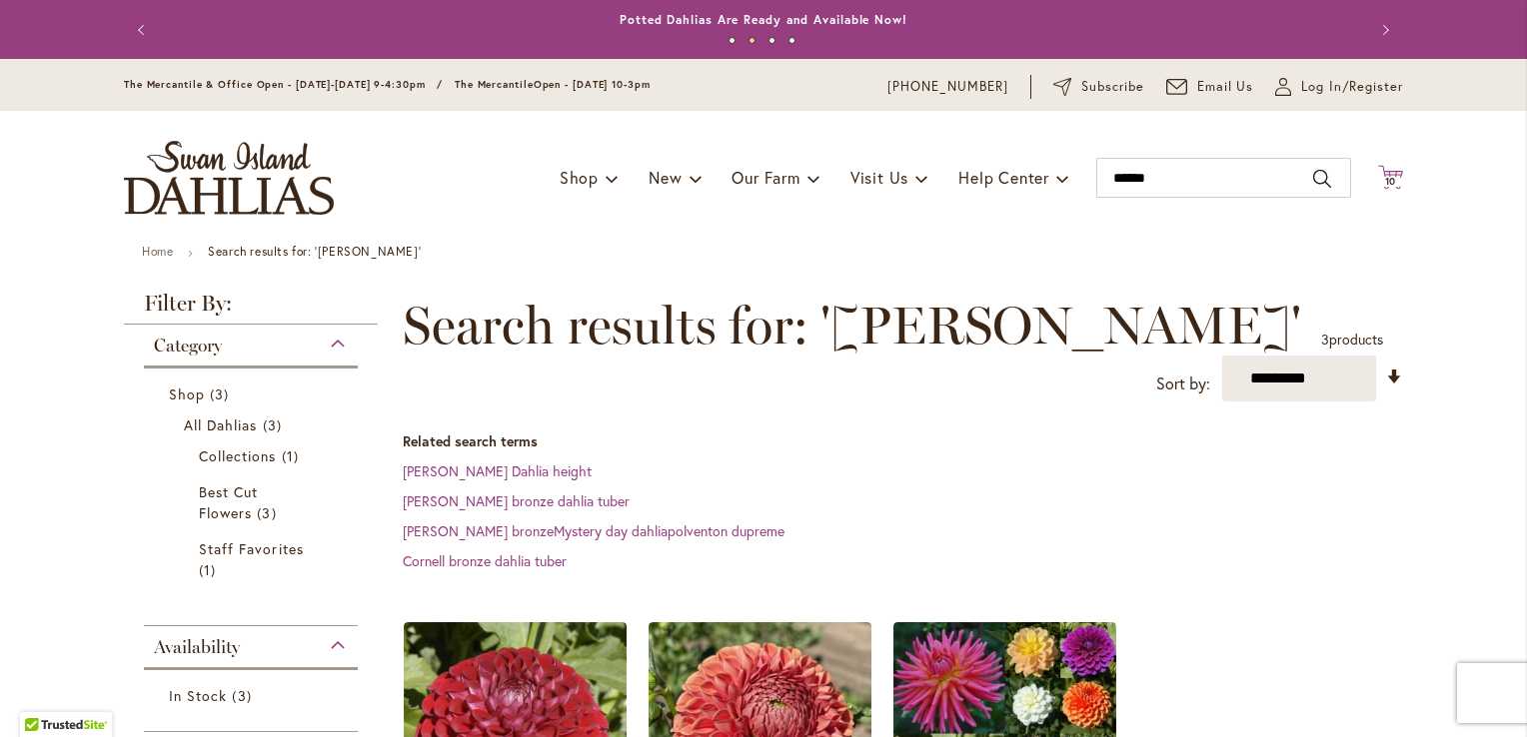
click at [1381, 172] on icon at bounding box center [1390, 177] width 25 height 24
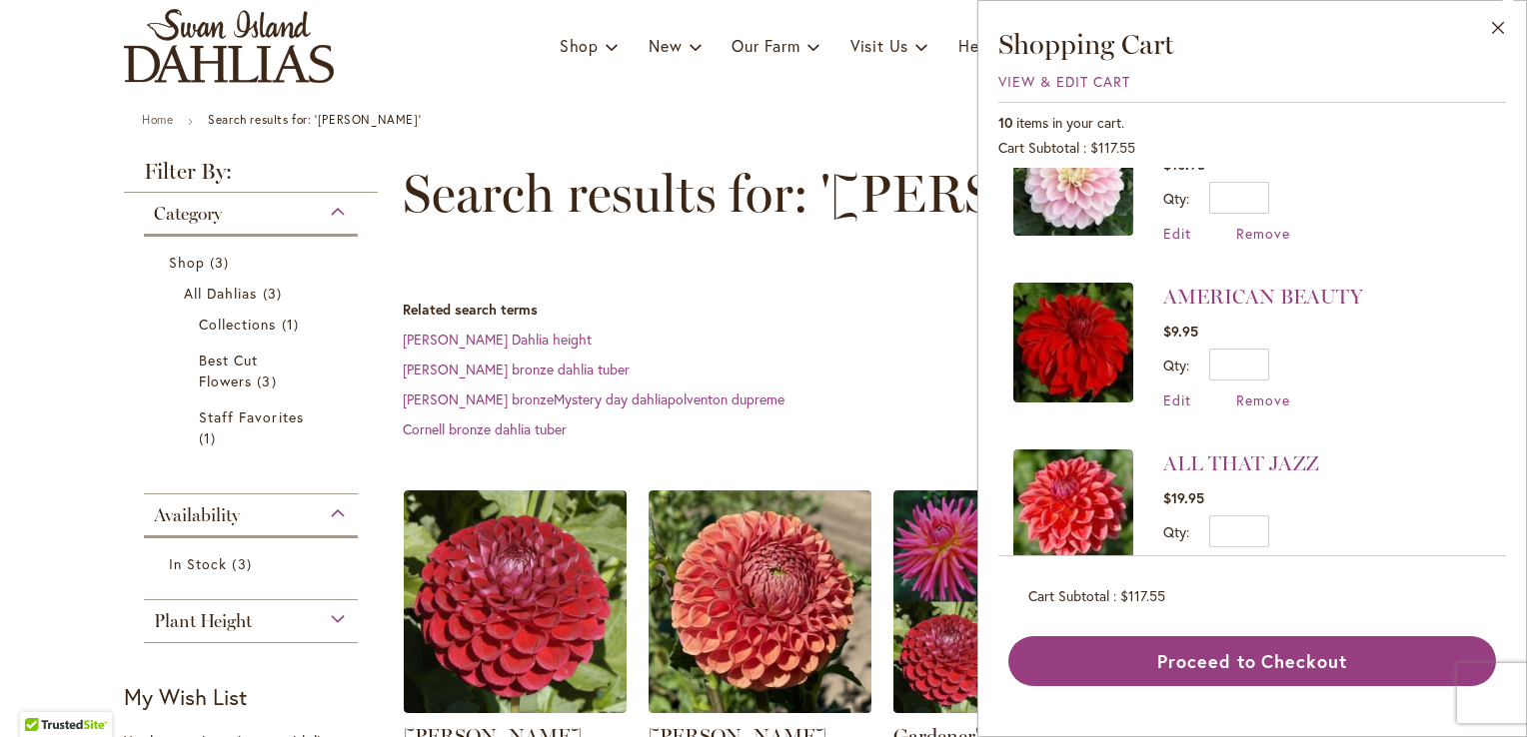
scroll to position [763, 0]
click at [1278, 390] on span "Remove" at bounding box center [1263, 399] width 54 height 19
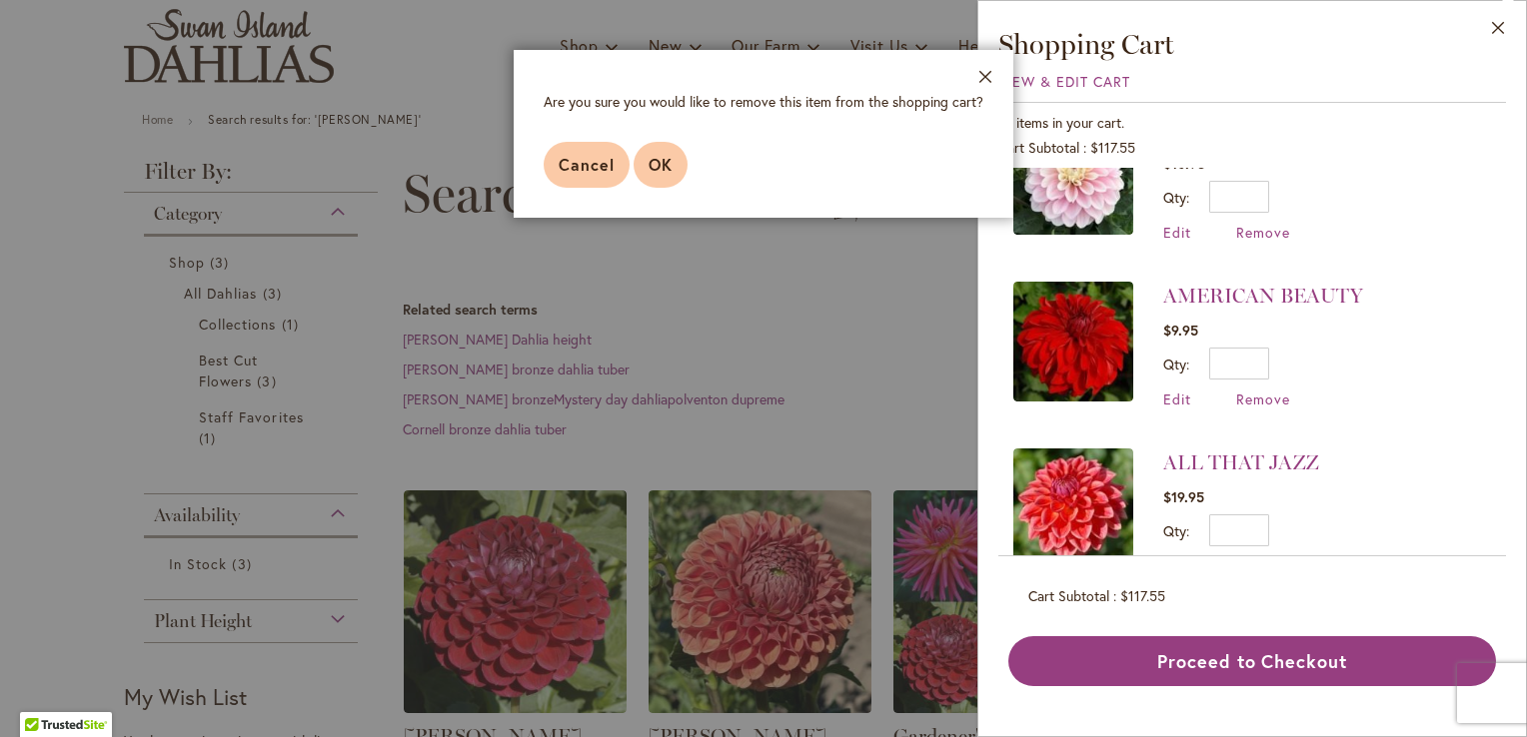
click at [660, 172] on span "OK" at bounding box center [660, 164] width 24 height 21
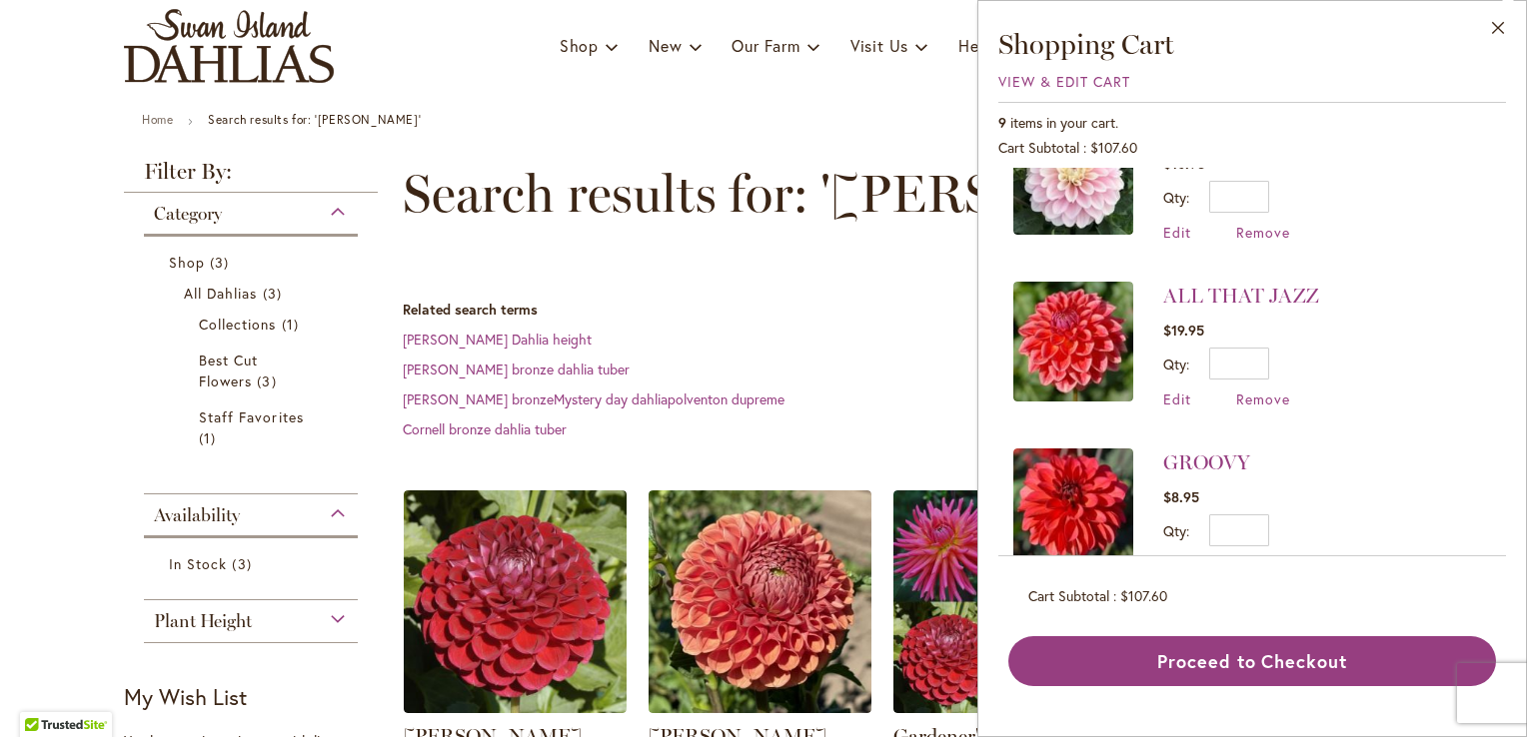
scroll to position [0, 0]
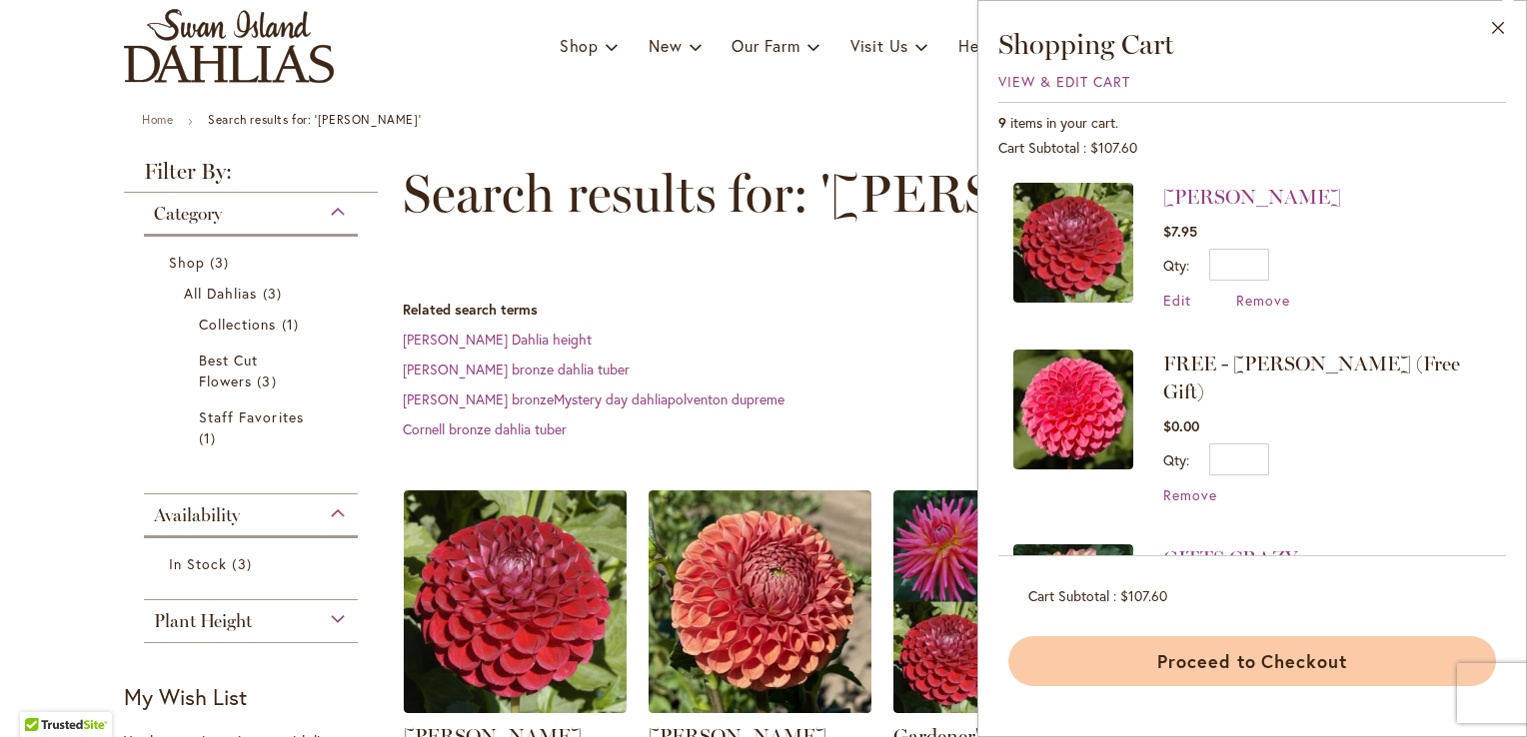
click at [1271, 666] on button "Proceed to Checkout" at bounding box center [1252, 661] width 488 height 50
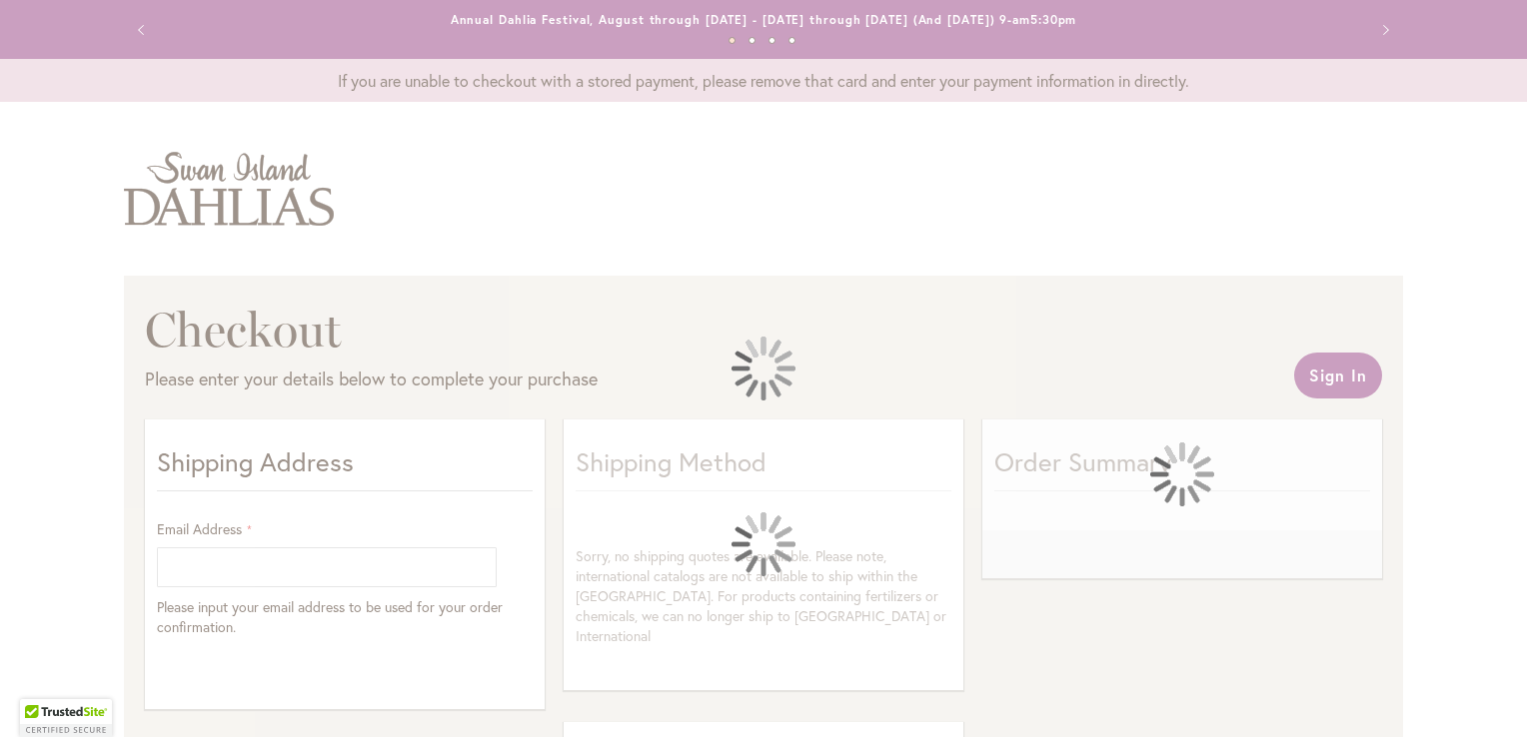
select select "**"
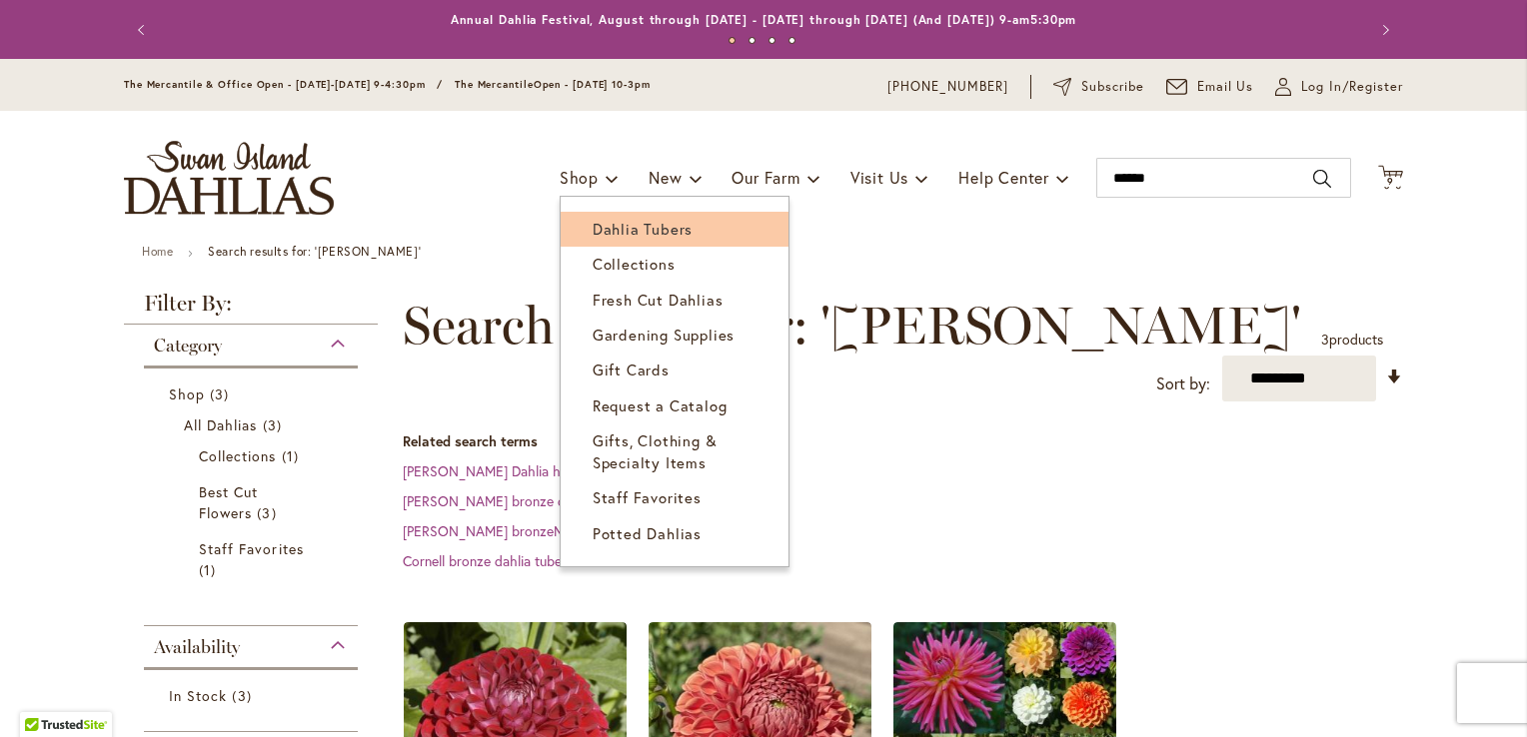
click at [596, 226] on span "Dahlia Tubers" at bounding box center [643, 229] width 100 height 20
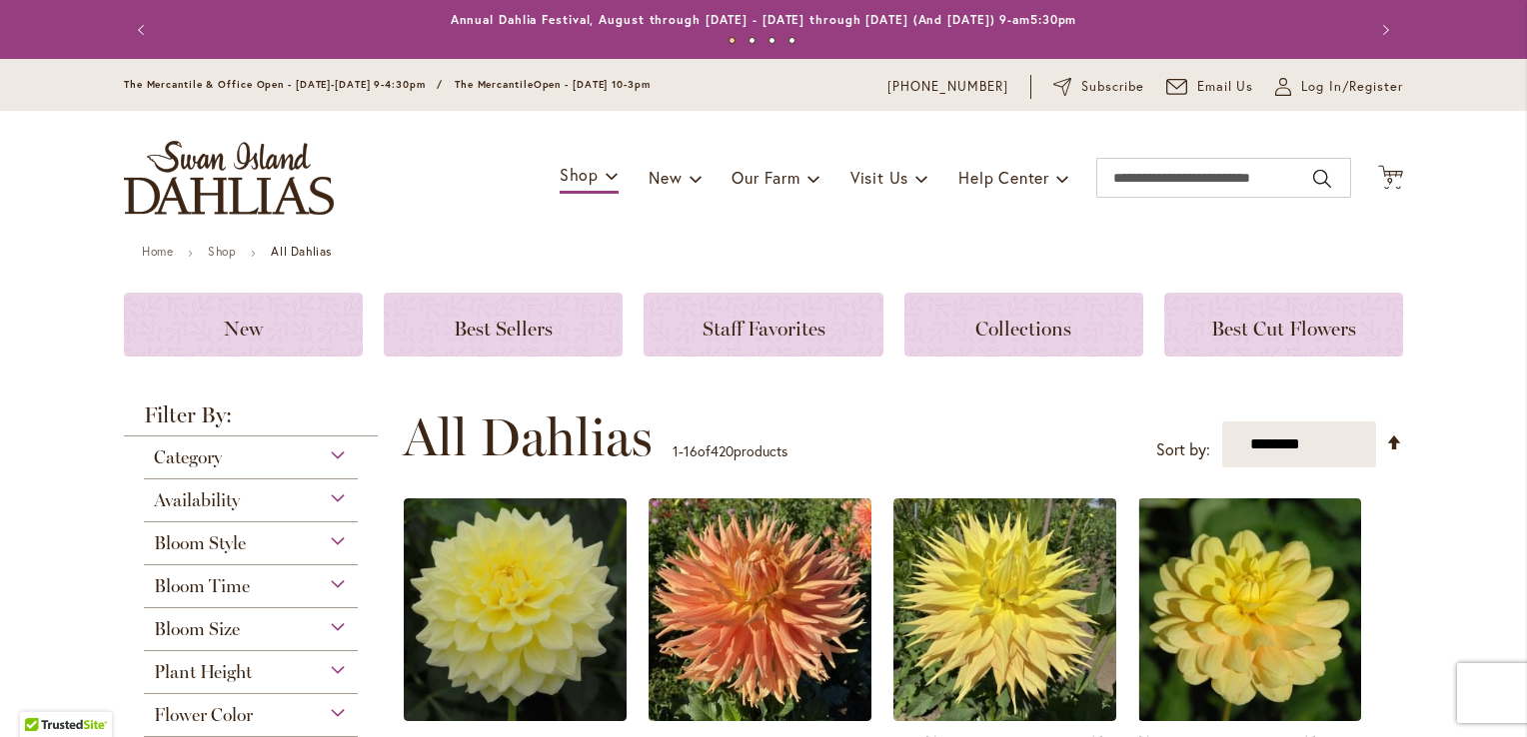
click at [335, 450] on div "Category" at bounding box center [251, 453] width 214 height 32
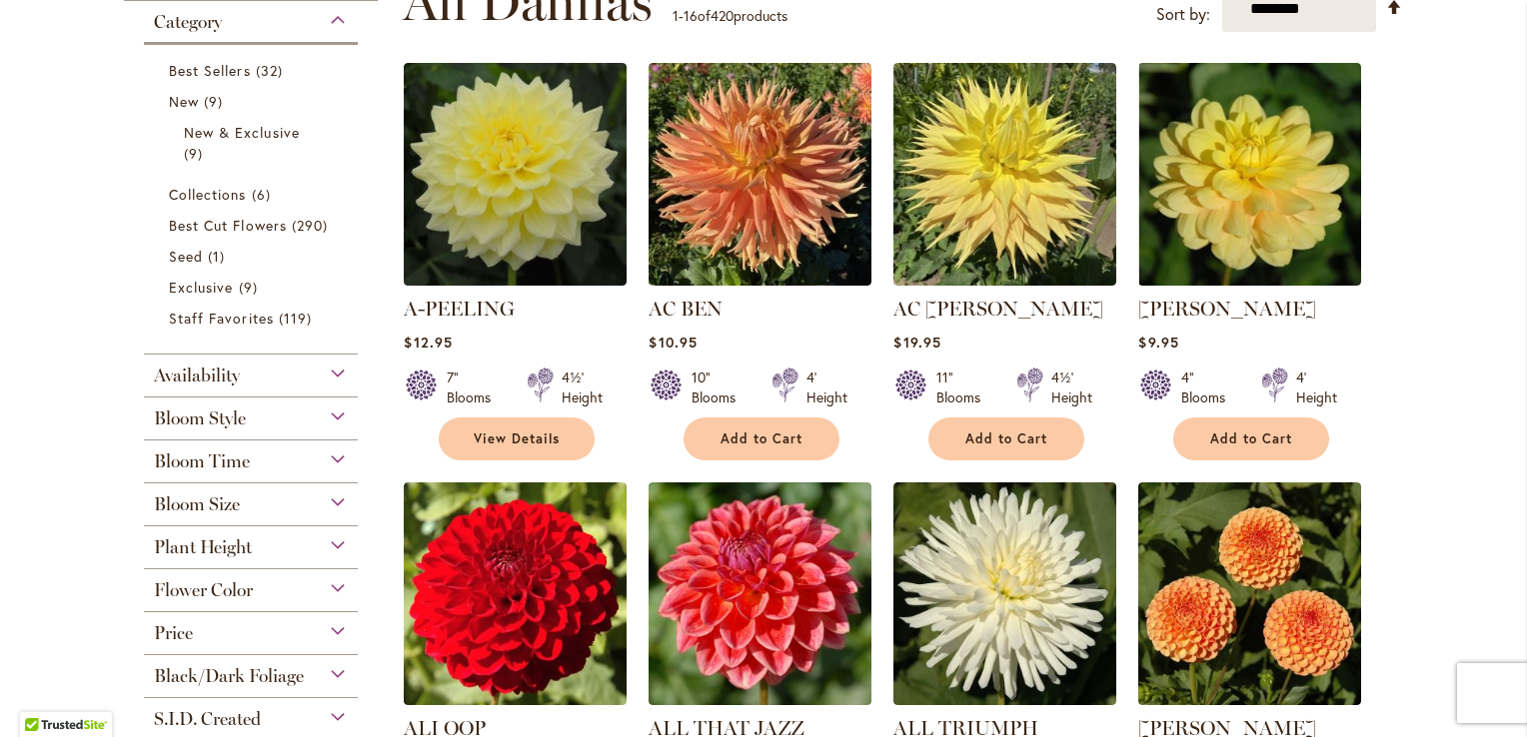
click at [327, 415] on div "Bloom Style" at bounding box center [251, 414] width 214 height 32
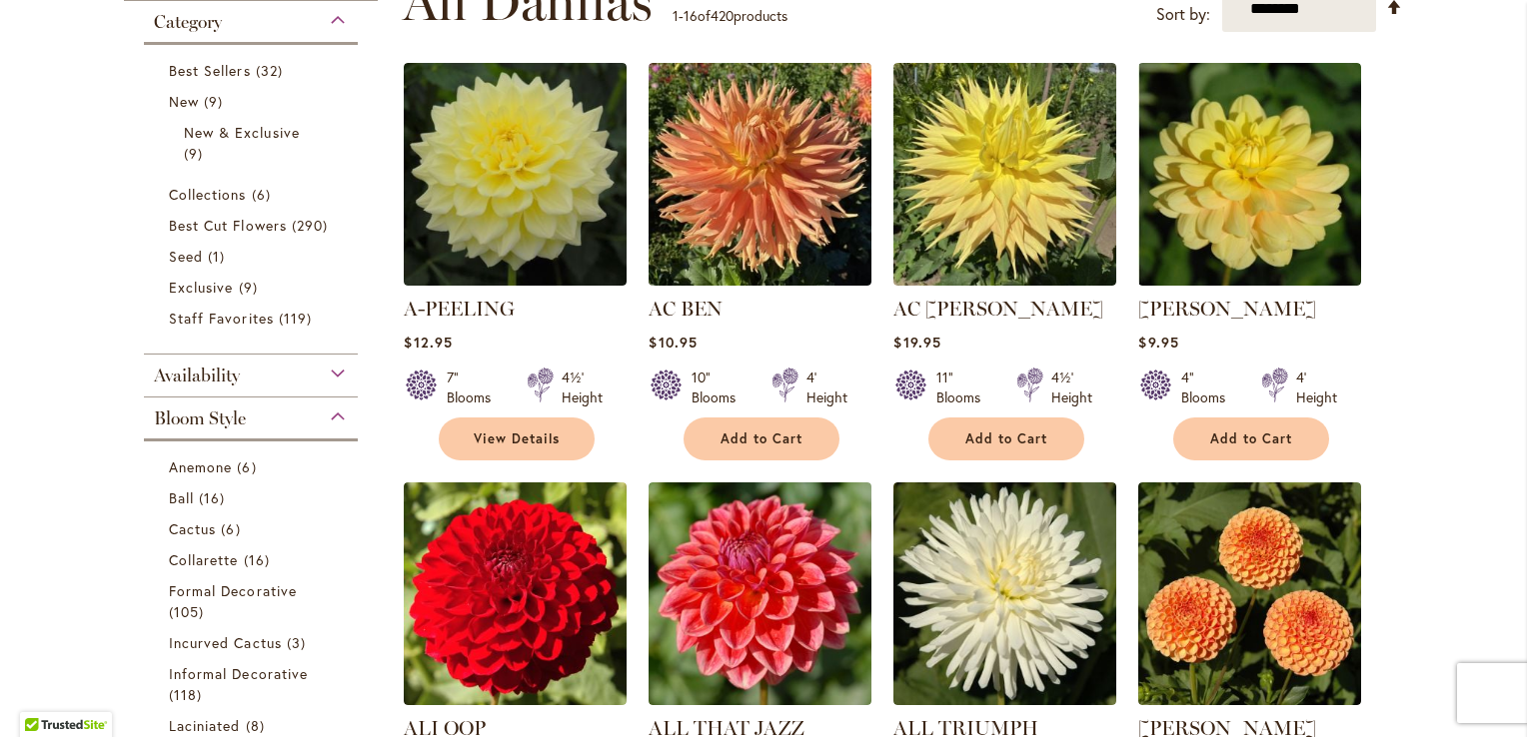
scroll to position [832, 0]
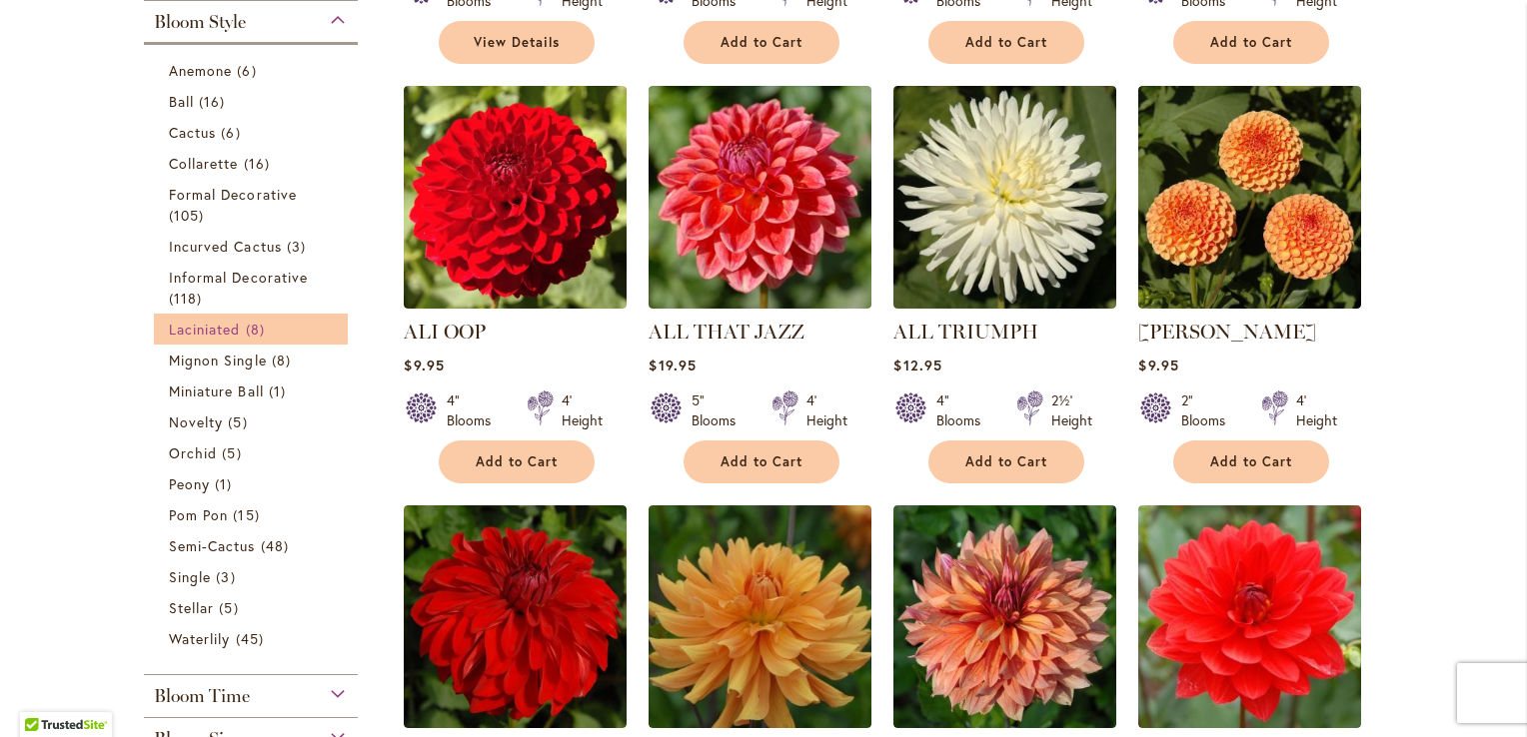
click at [228, 330] on span "Laciniated" at bounding box center [205, 329] width 72 height 19
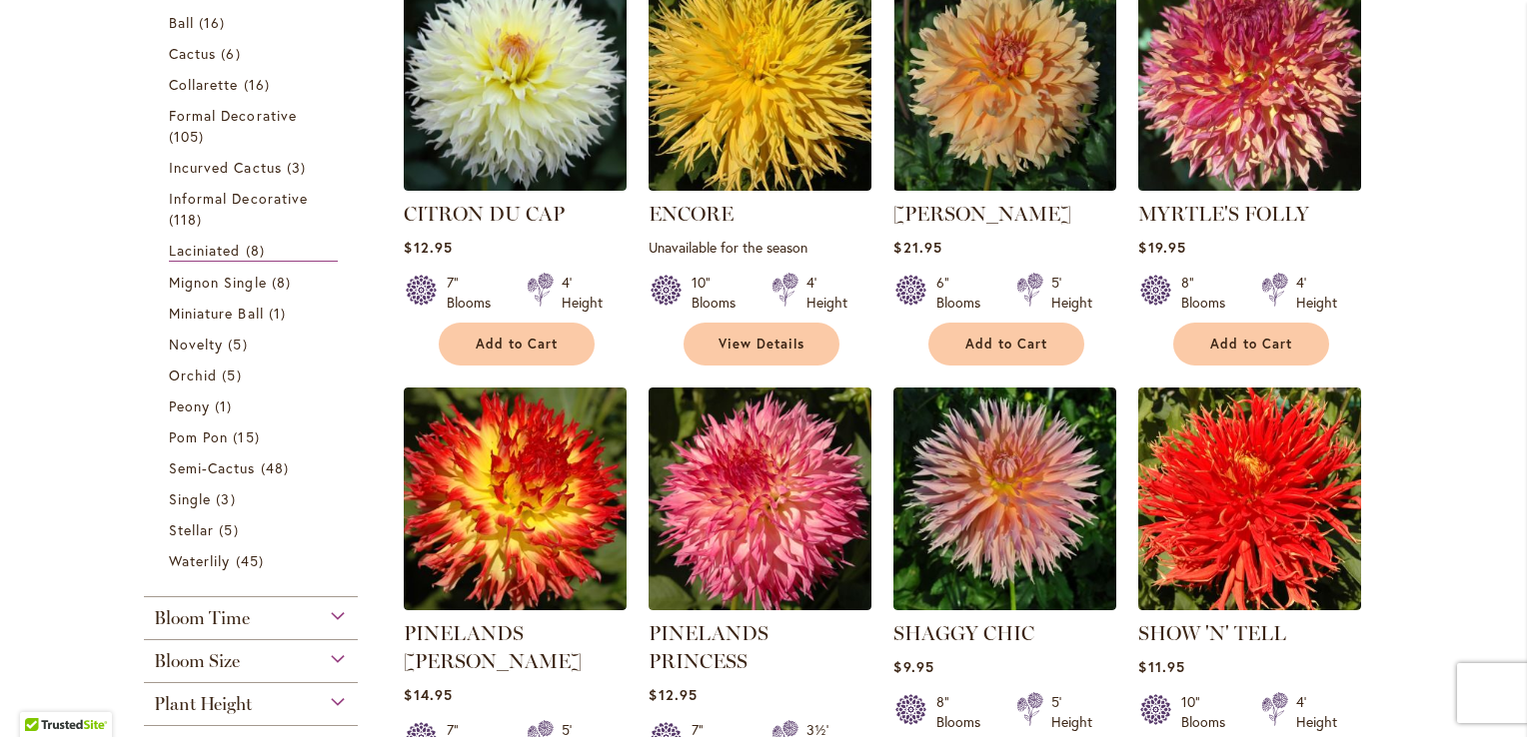
scroll to position [484, 0]
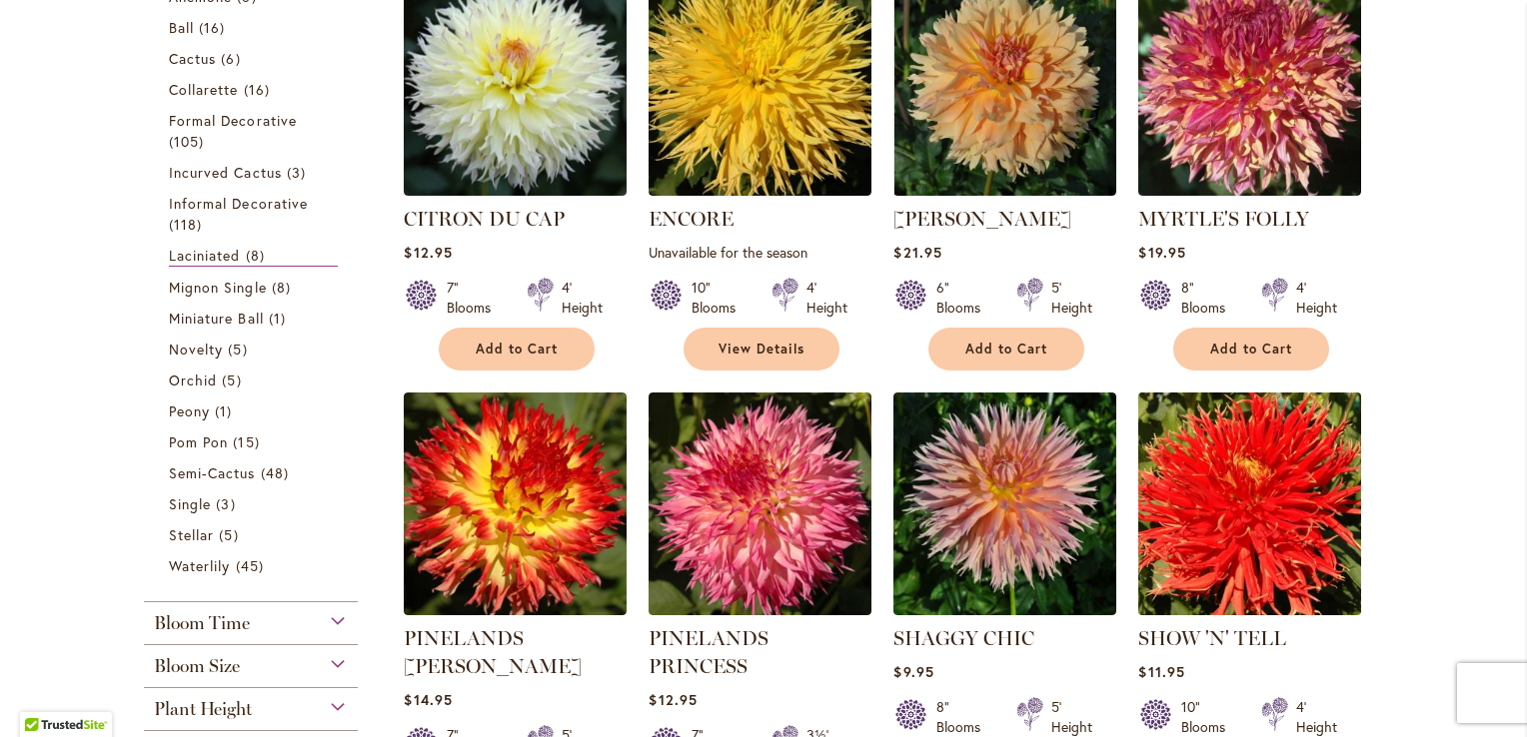
click at [1255, 520] on img at bounding box center [1250, 504] width 234 height 234
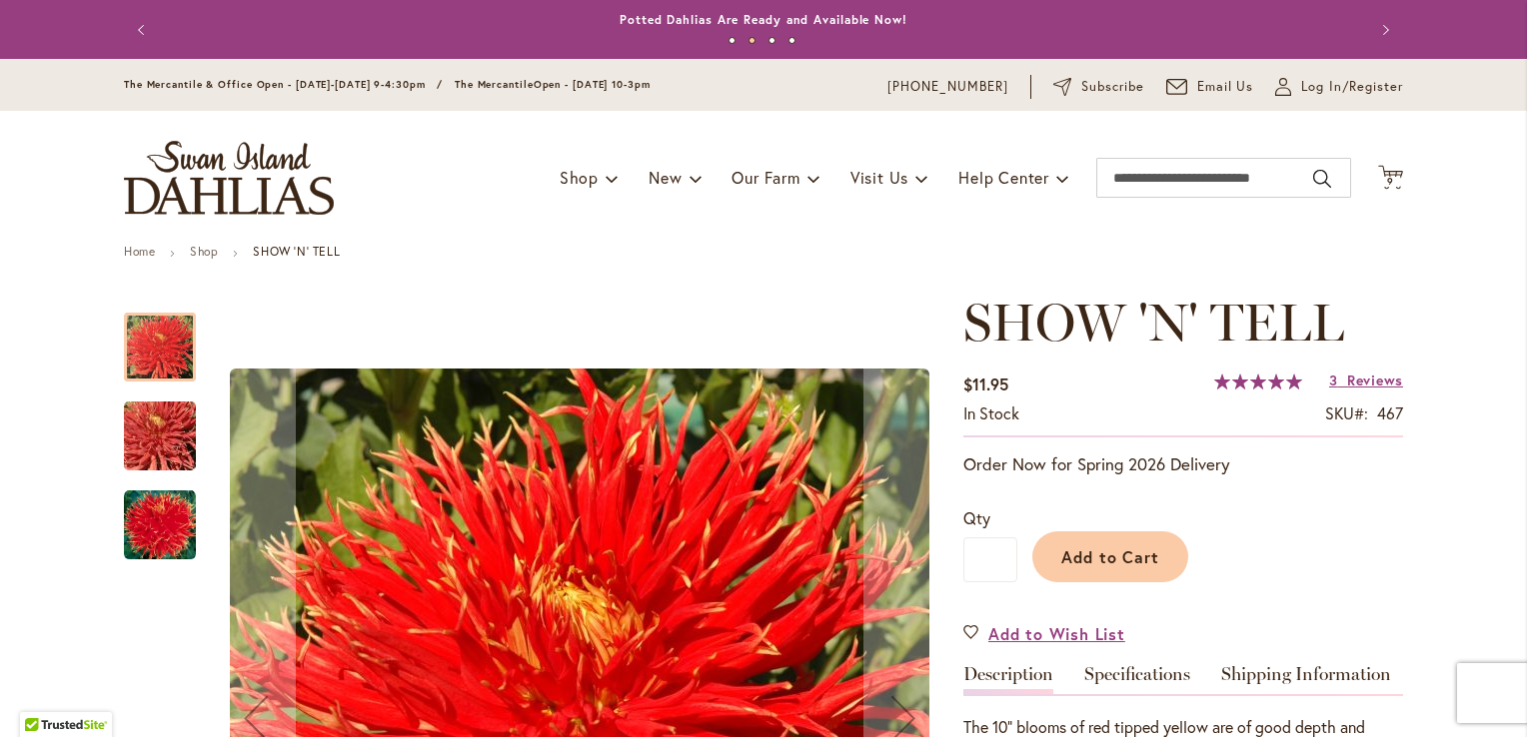
click at [153, 450] on img "SHOW 'N' TELL" at bounding box center [160, 437] width 144 height 96
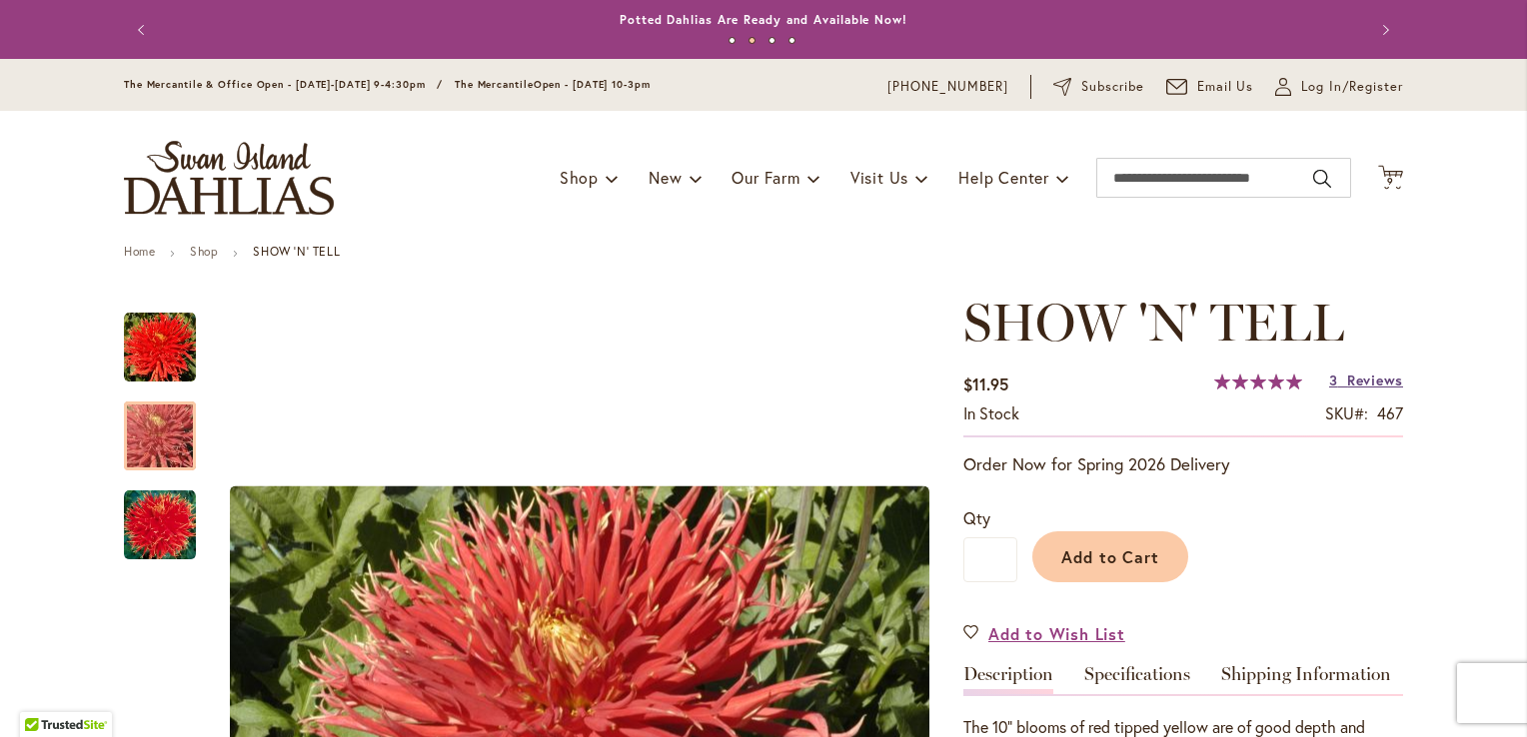
click at [1369, 384] on span "Reviews" at bounding box center [1375, 380] width 56 height 19
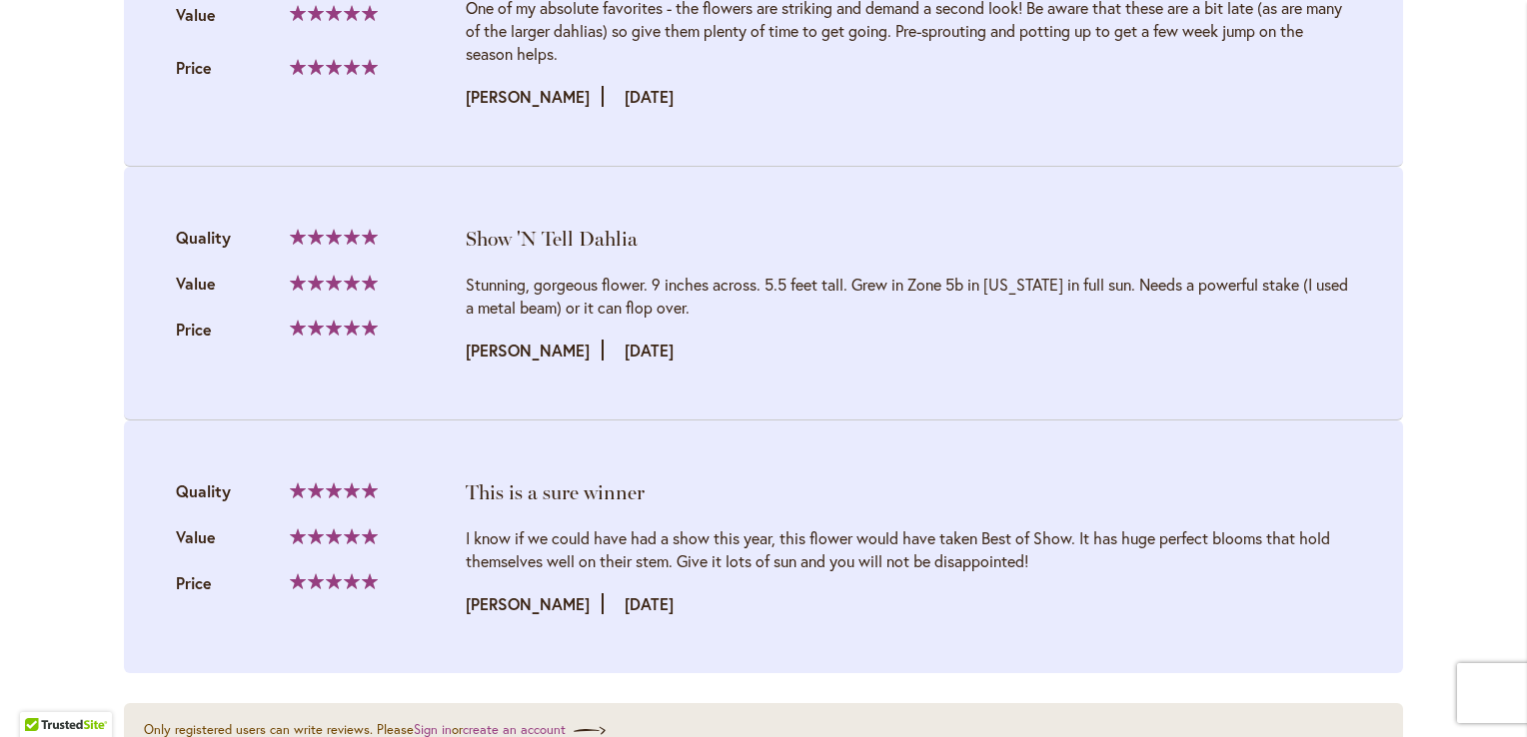
scroll to position [2306, 0]
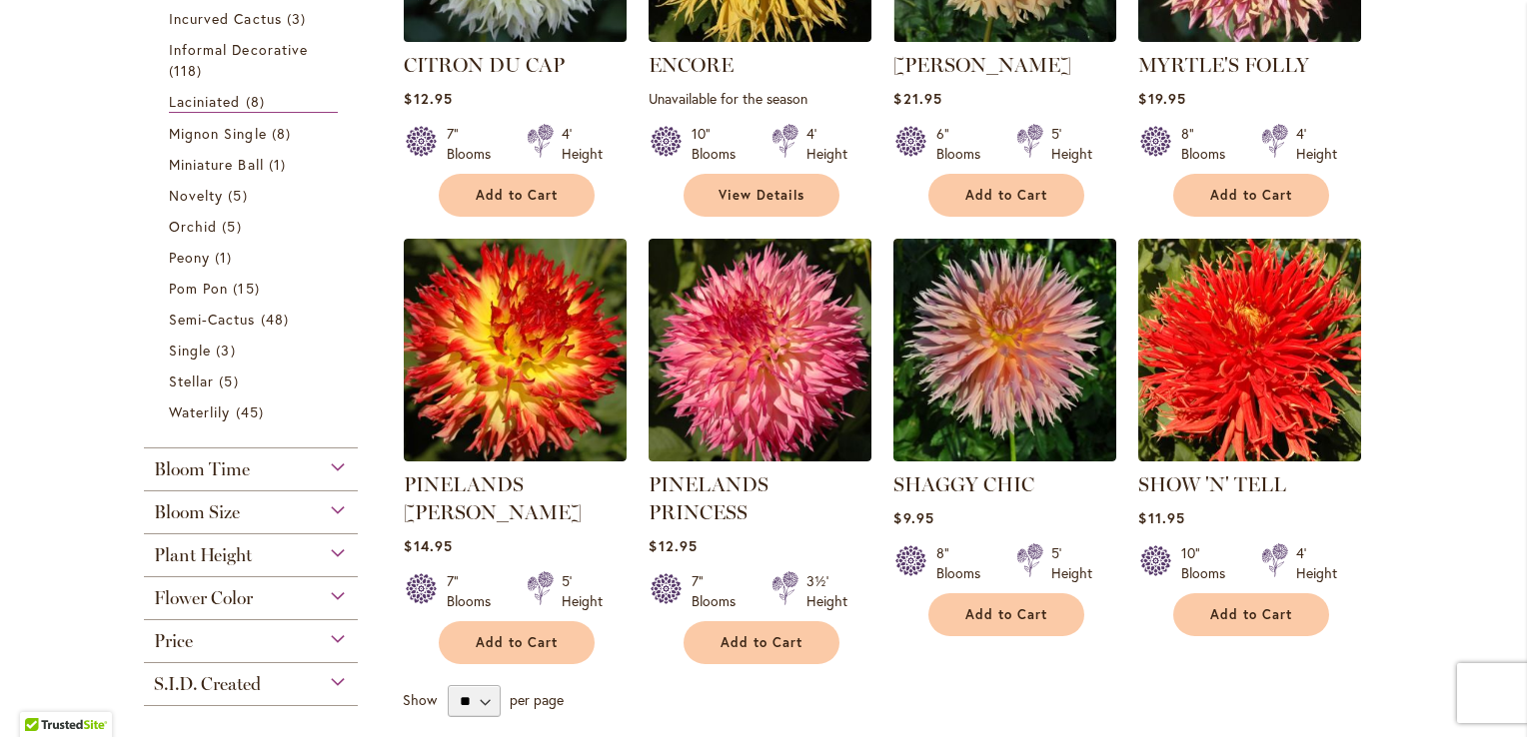
scroll to position [651, 0]
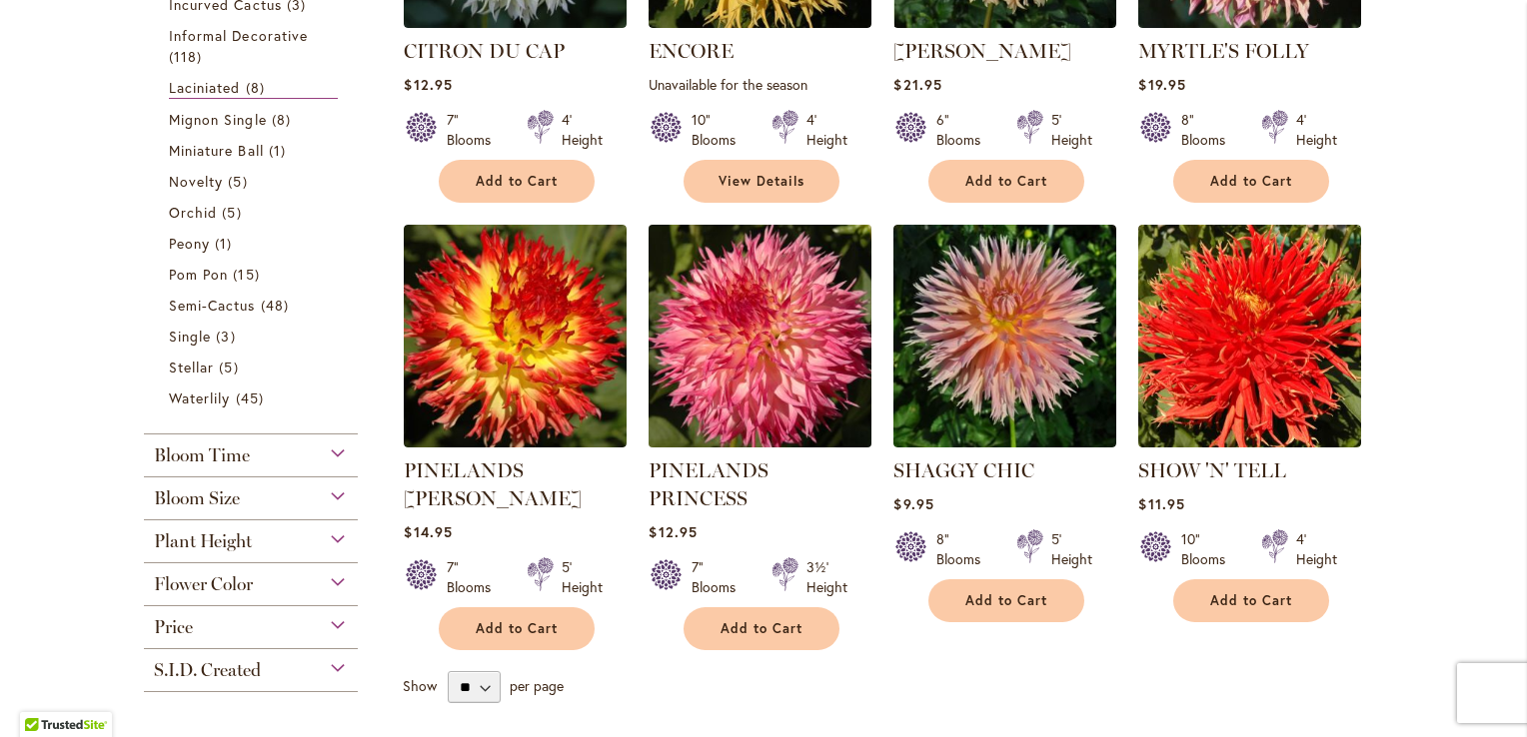
click at [786, 309] on img at bounding box center [760, 336] width 234 height 234
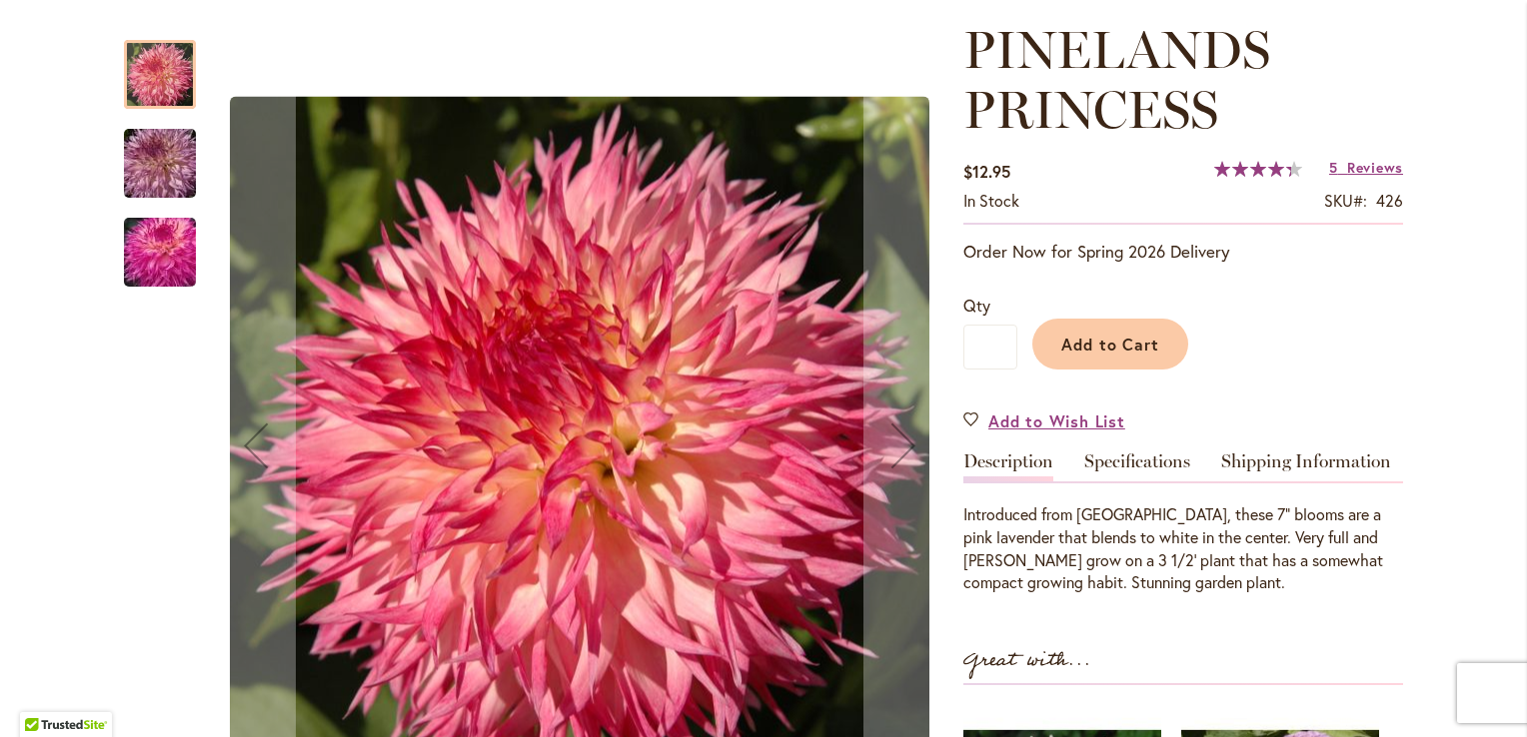
scroll to position [277, 0]
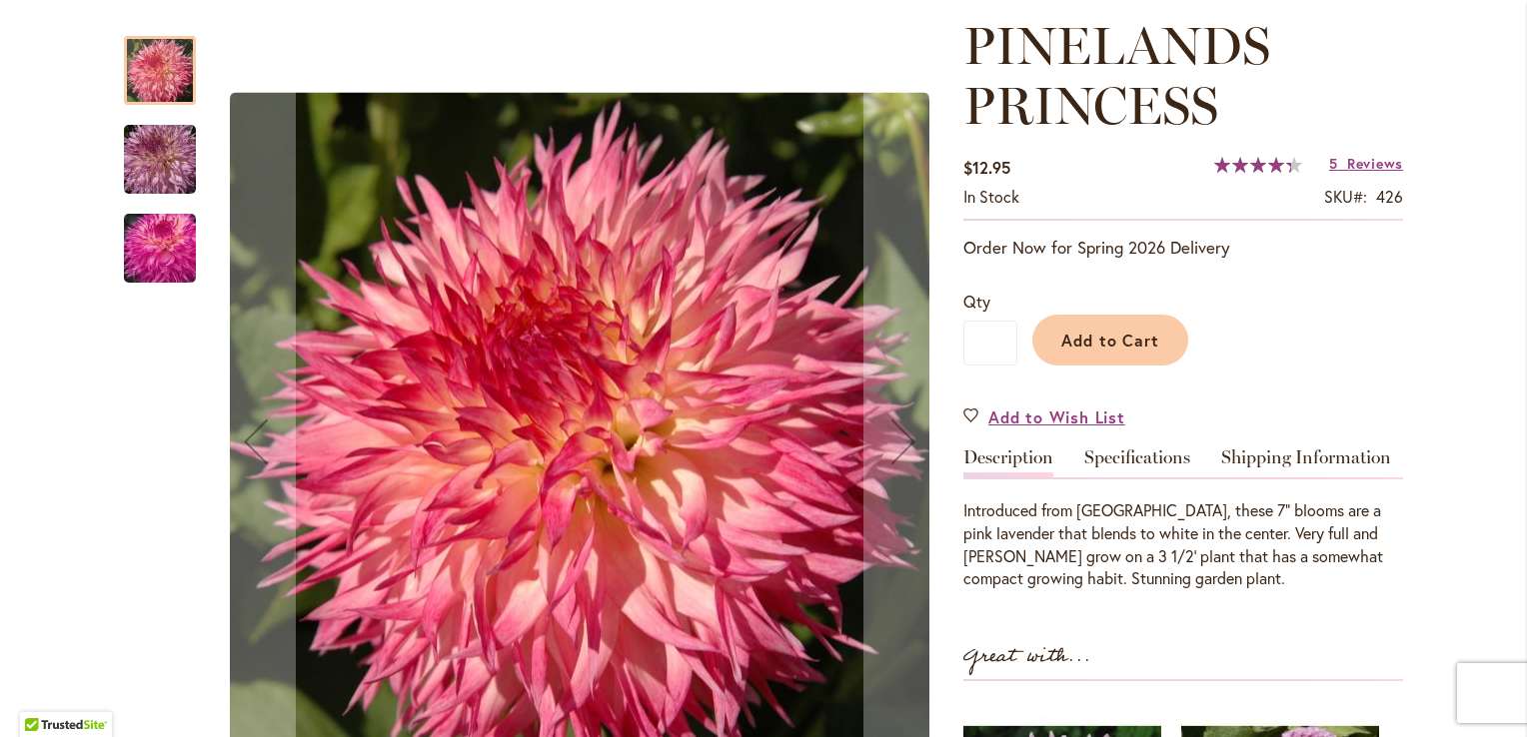
click at [146, 76] on div at bounding box center [160, 70] width 72 height 69
click at [168, 152] on img "PINELANDS PRINCESS" at bounding box center [160, 160] width 144 height 96
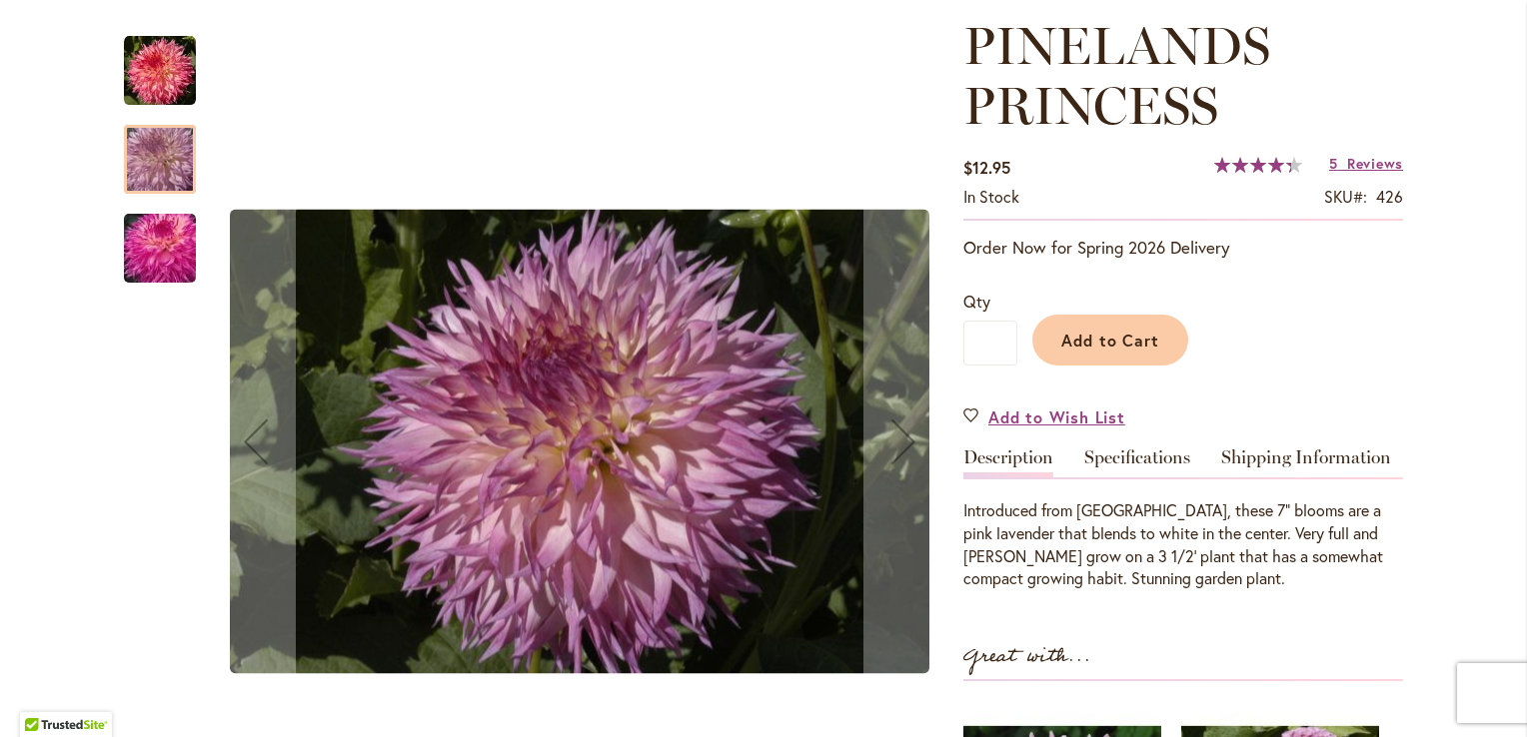
click at [158, 240] on img "PINELANDS PRINCESS" at bounding box center [160, 249] width 144 height 96
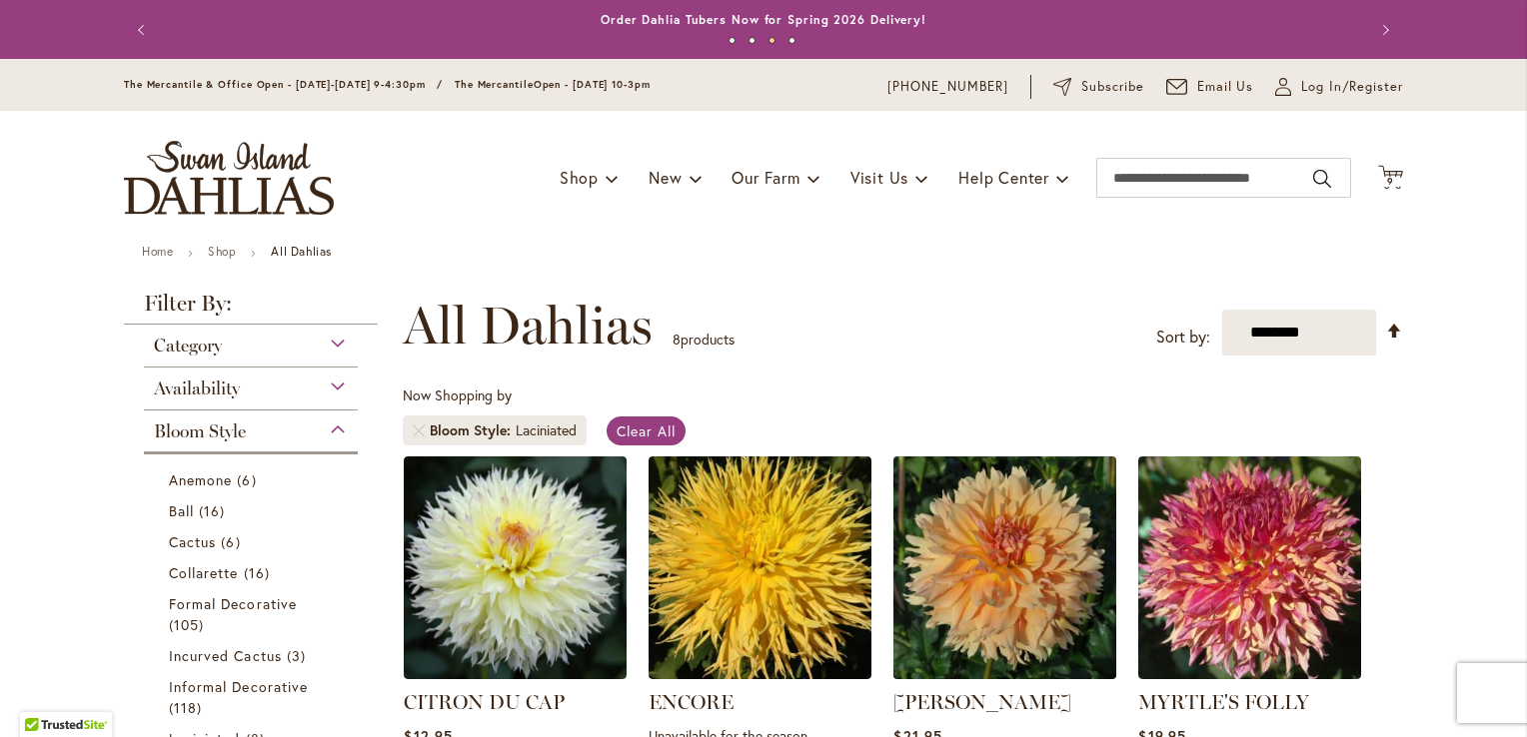
click at [1011, 548] on img at bounding box center [1005, 568] width 234 height 234
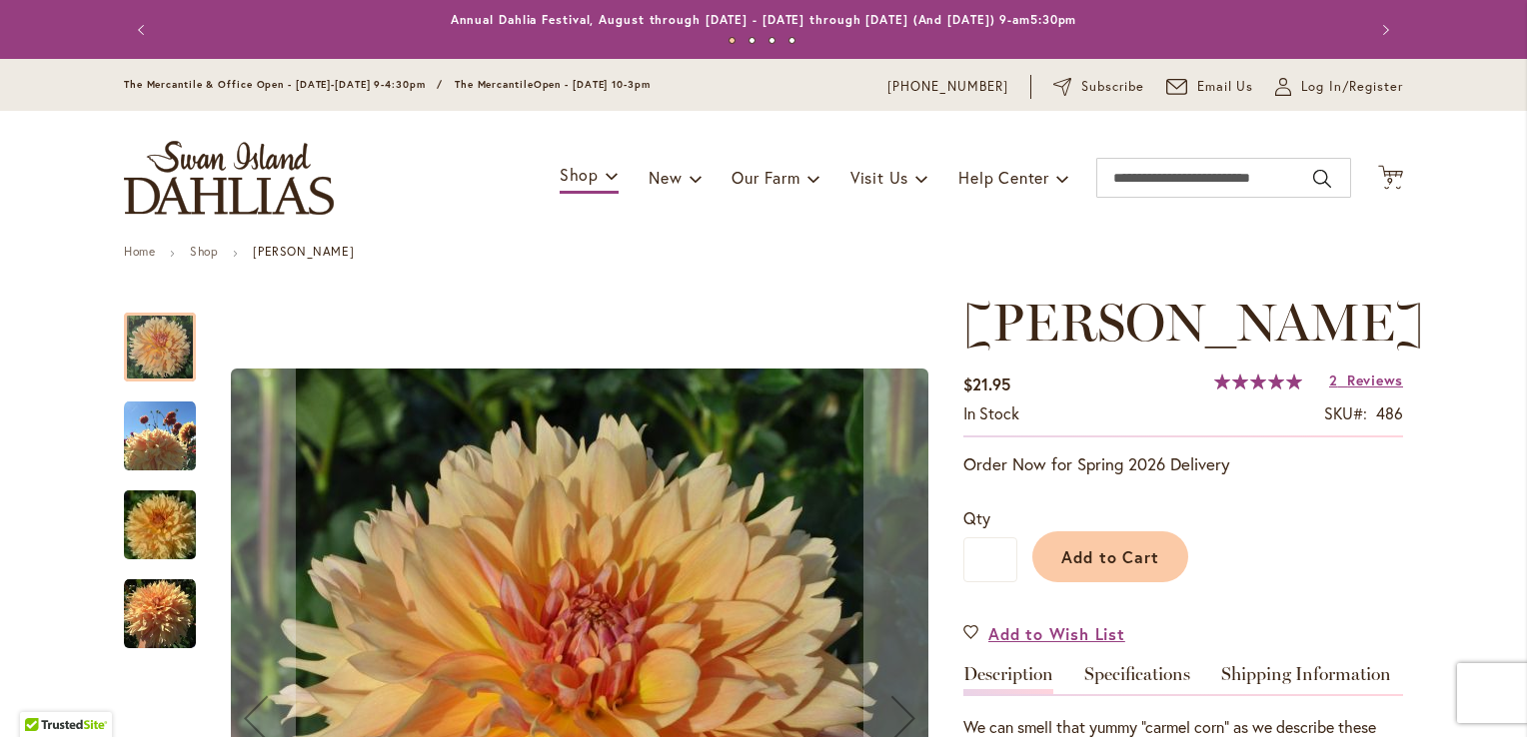
click at [162, 488] on div "KARMEL KORN" at bounding box center [170, 515] width 92 height 89
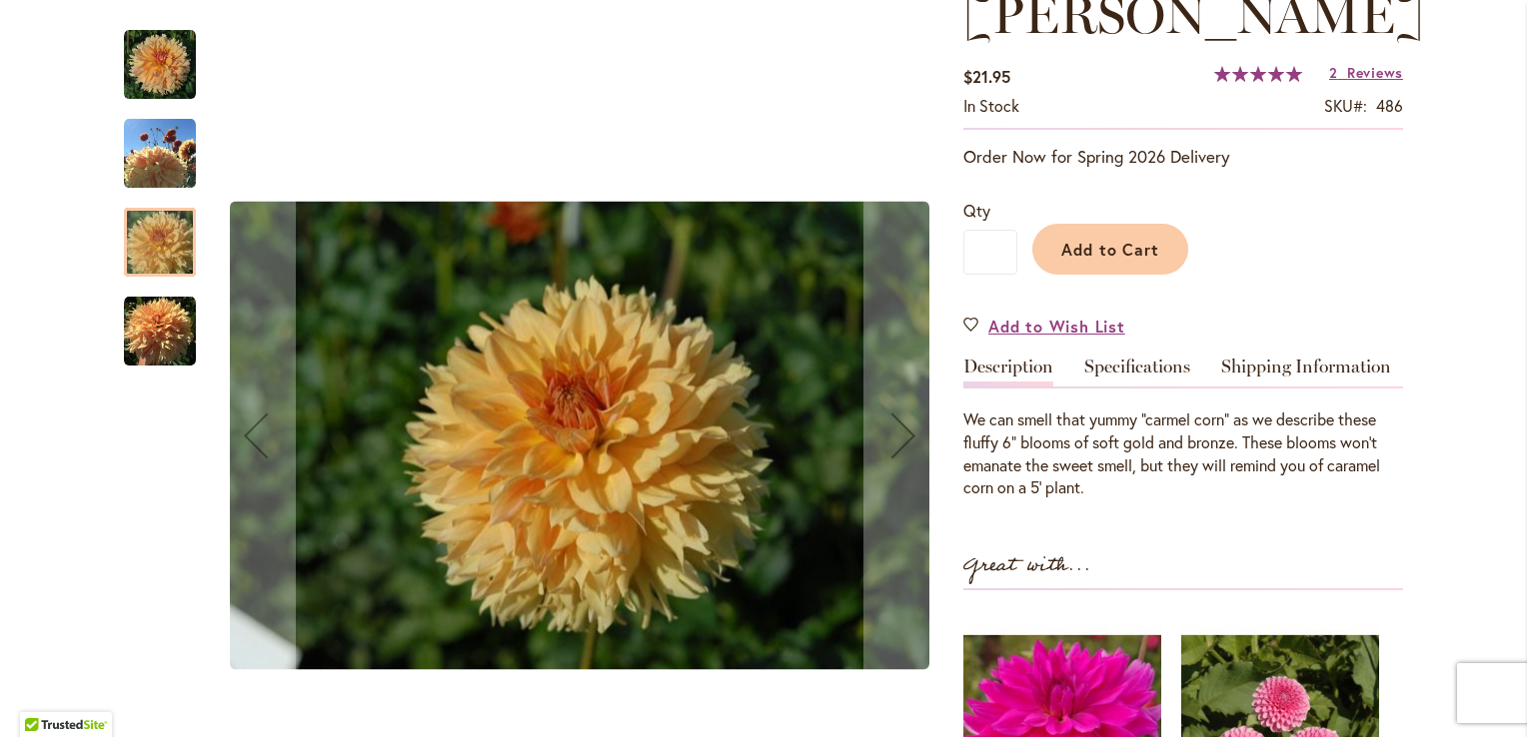
scroll to position [313, 0]
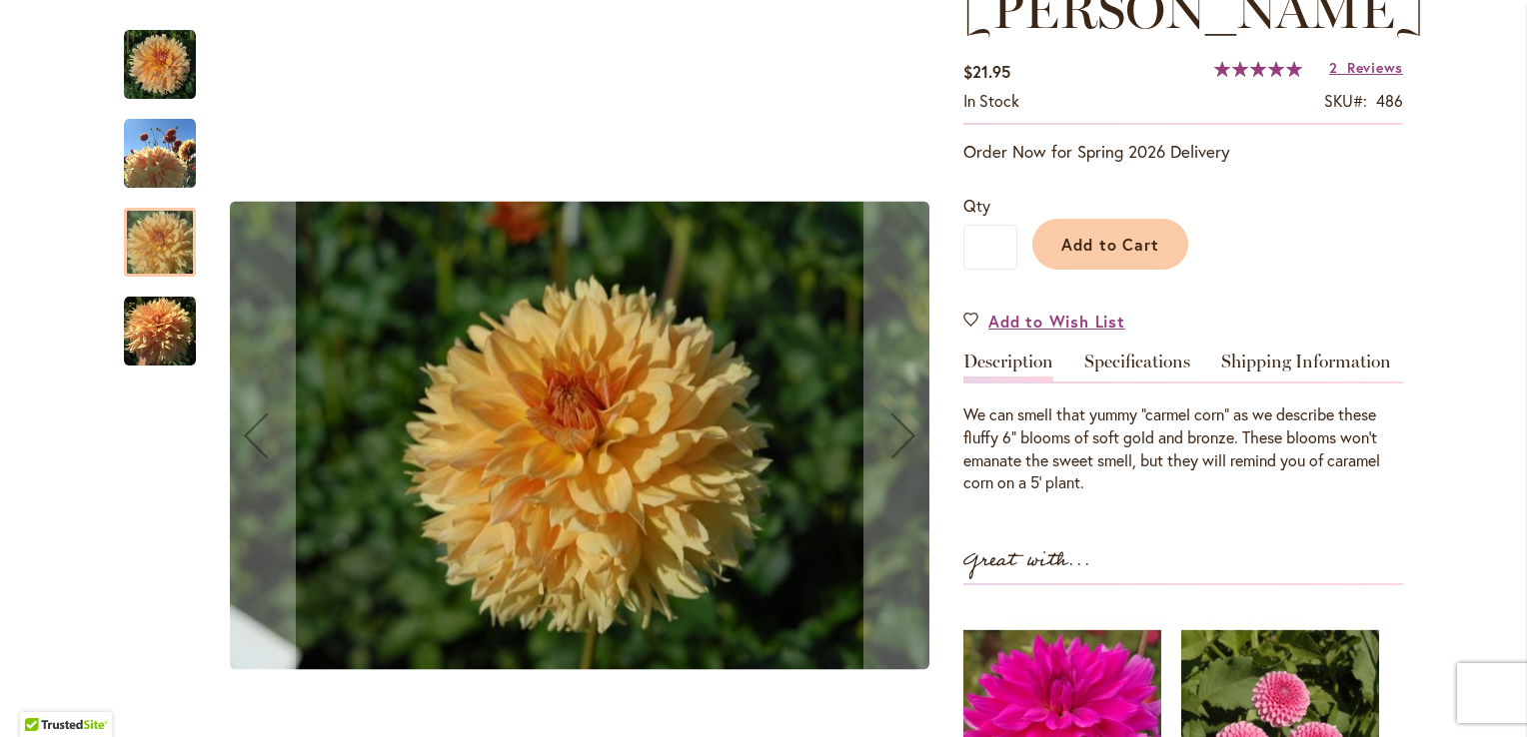
click at [159, 144] on img "KARMEL KORN" at bounding box center [160, 154] width 72 height 72
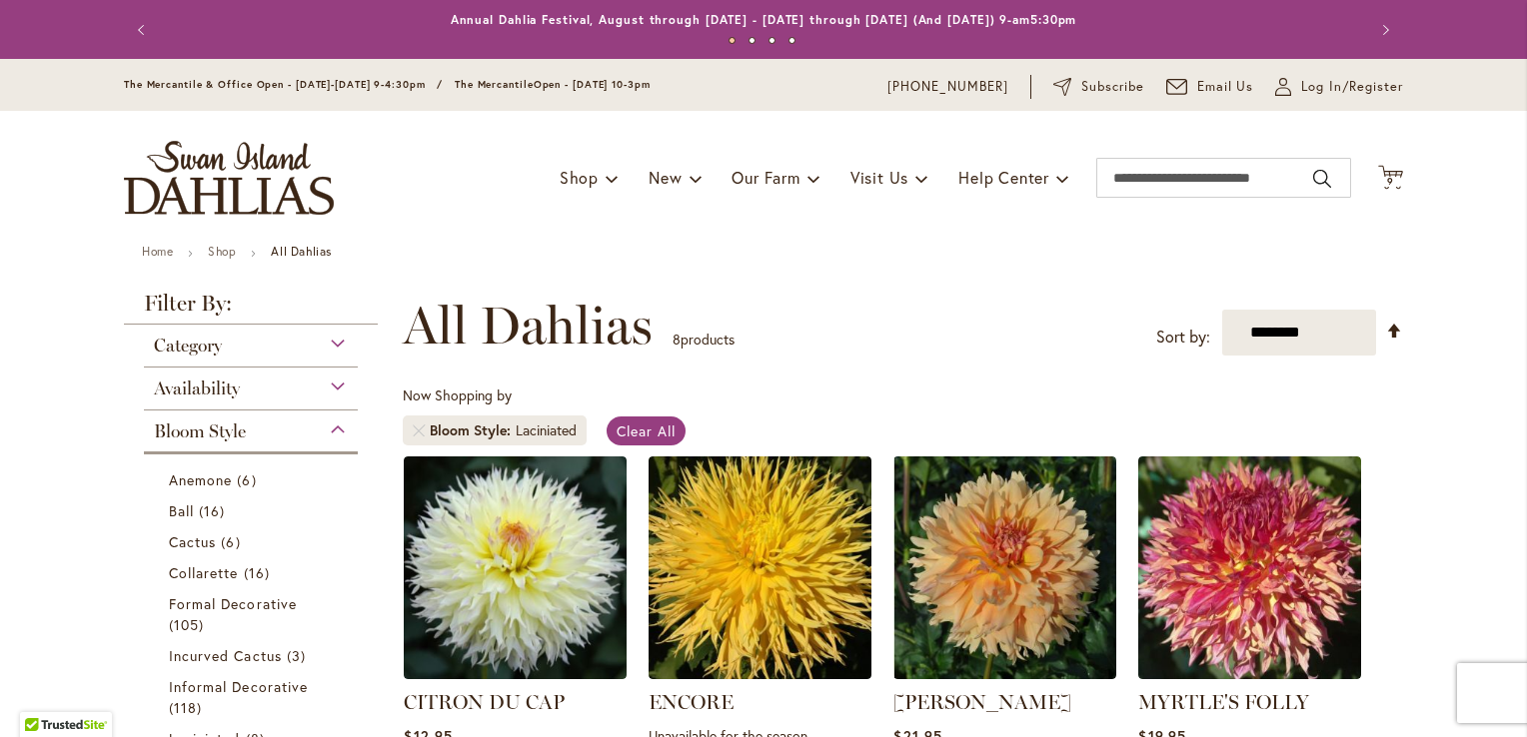
click at [333, 342] on div "Category" at bounding box center [251, 341] width 214 height 32
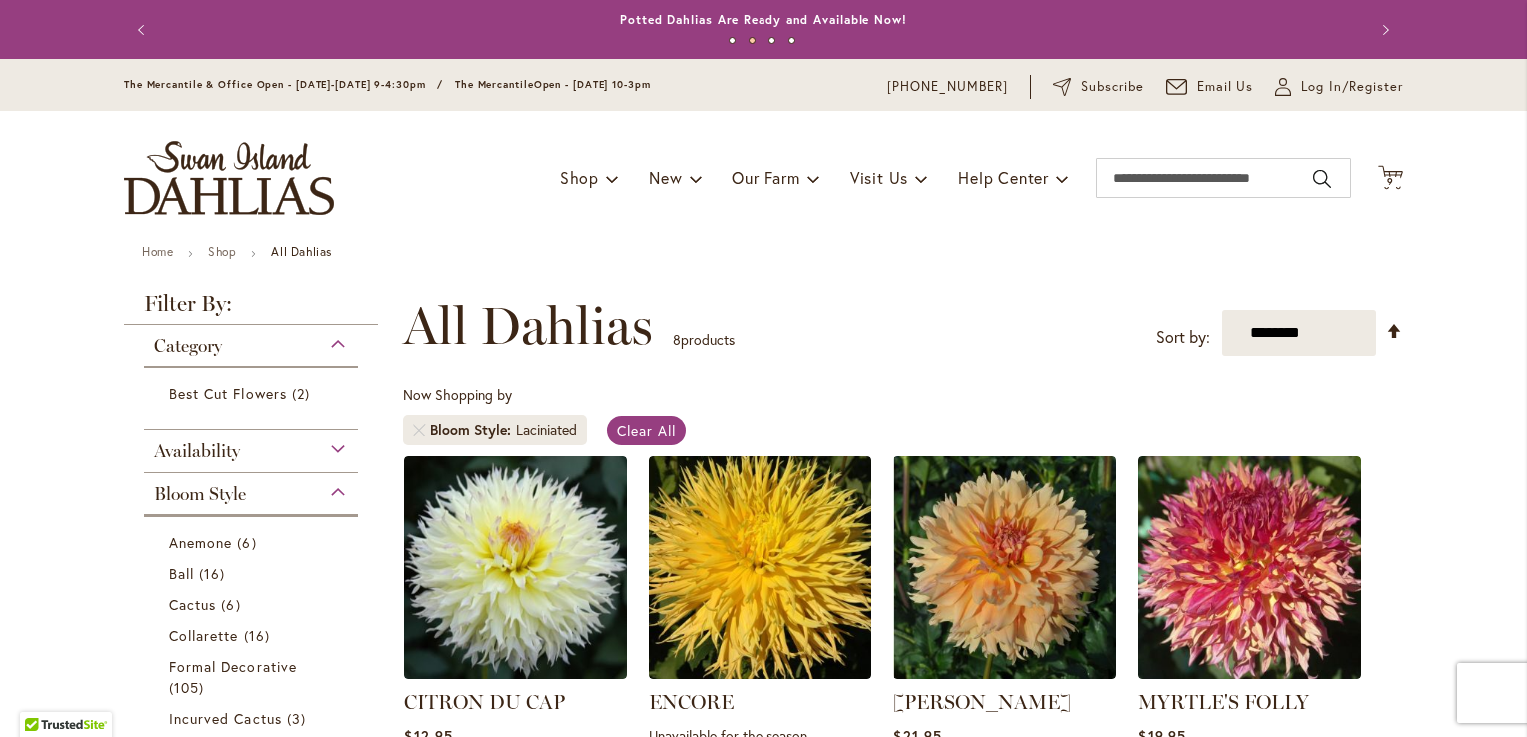
click at [328, 490] on div "Bloom Style" at bounding box center [251, 490] width 214 height 32
click at [328, 582] on div "Bloom Size" at bounding box center [251, 576] width 214 height 32
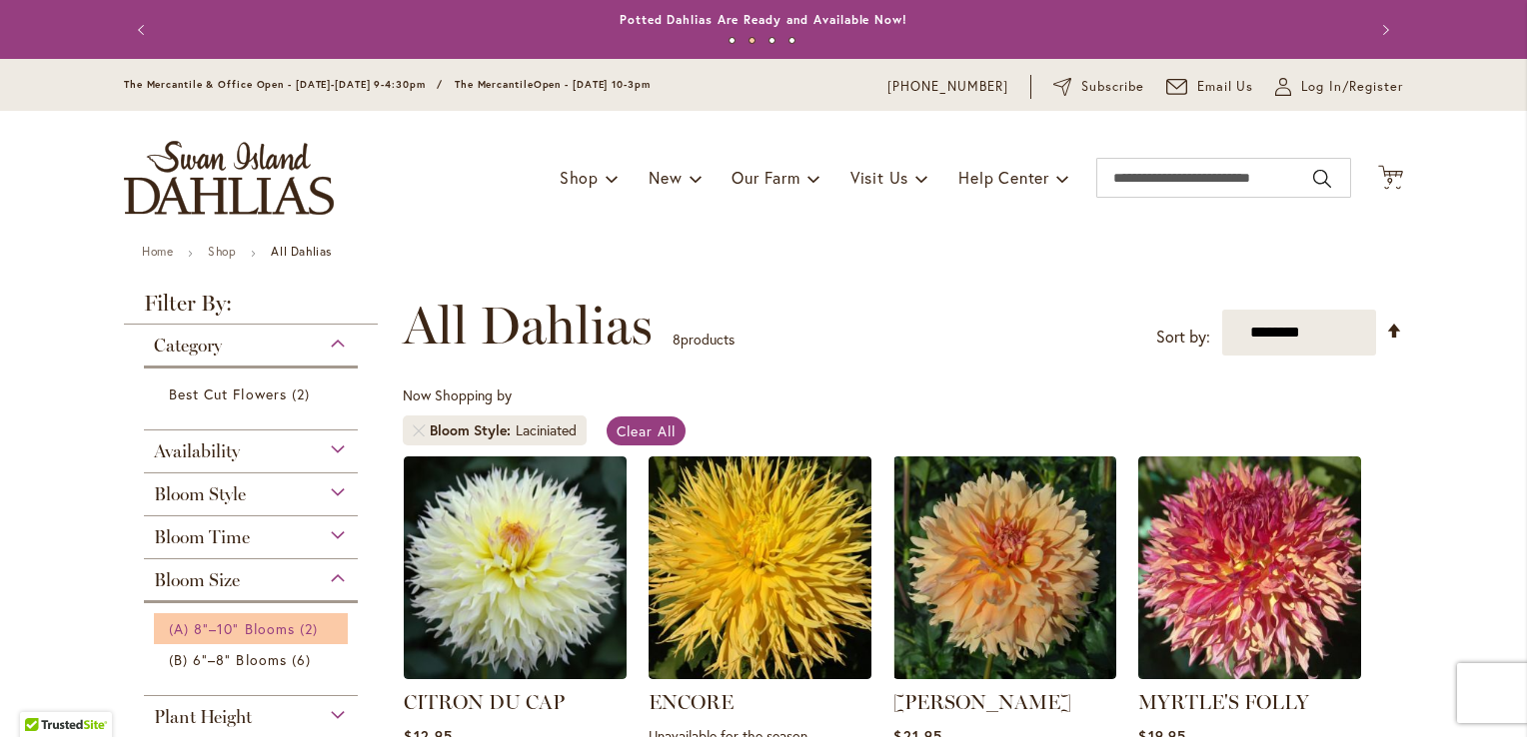
click at [277, 626] on span "(A) 8"–10" Blooms" at bounding box center [232, 629] width 126 height 19
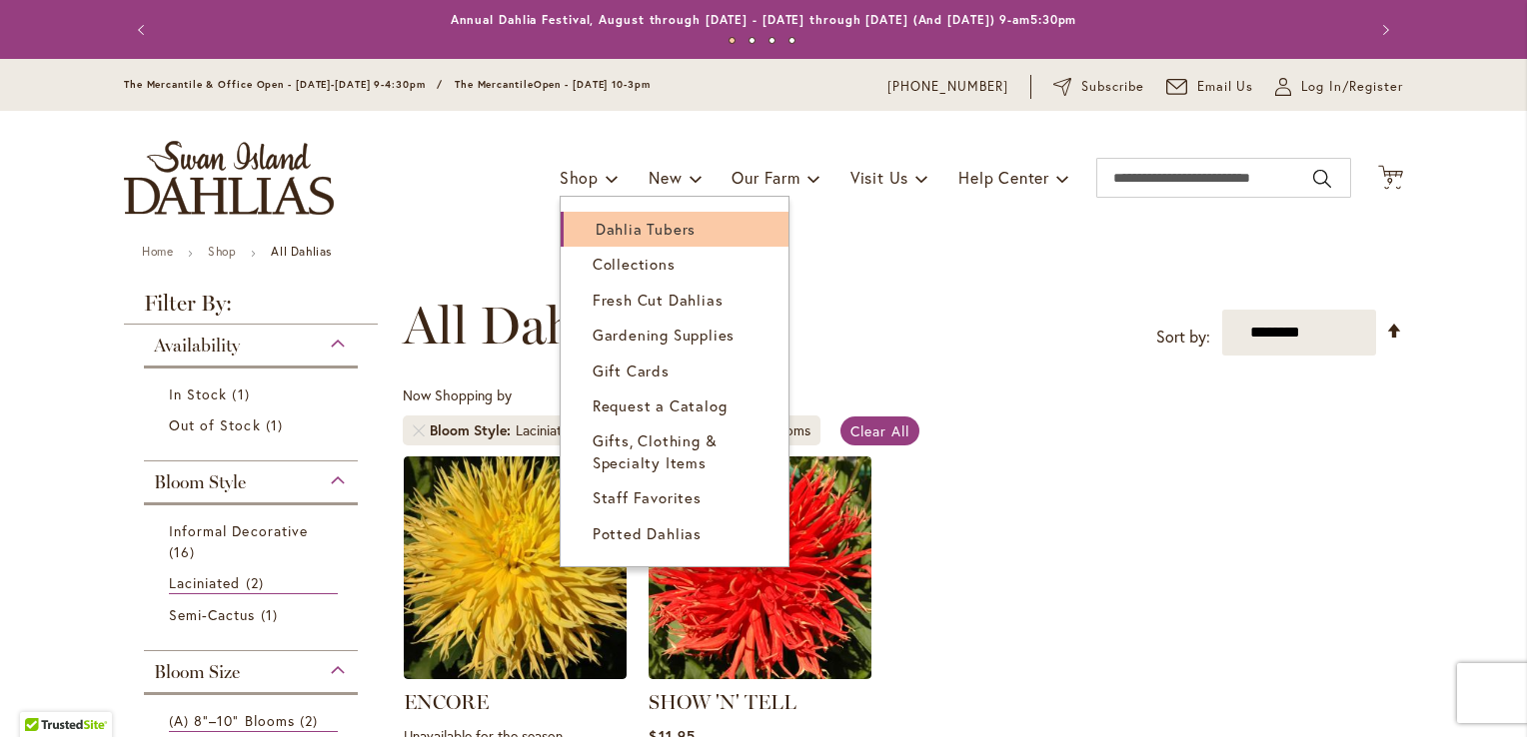
click at [603, 219] on span "Dahlia Tubers" at bounding box center [646, 229] width 100 height 20
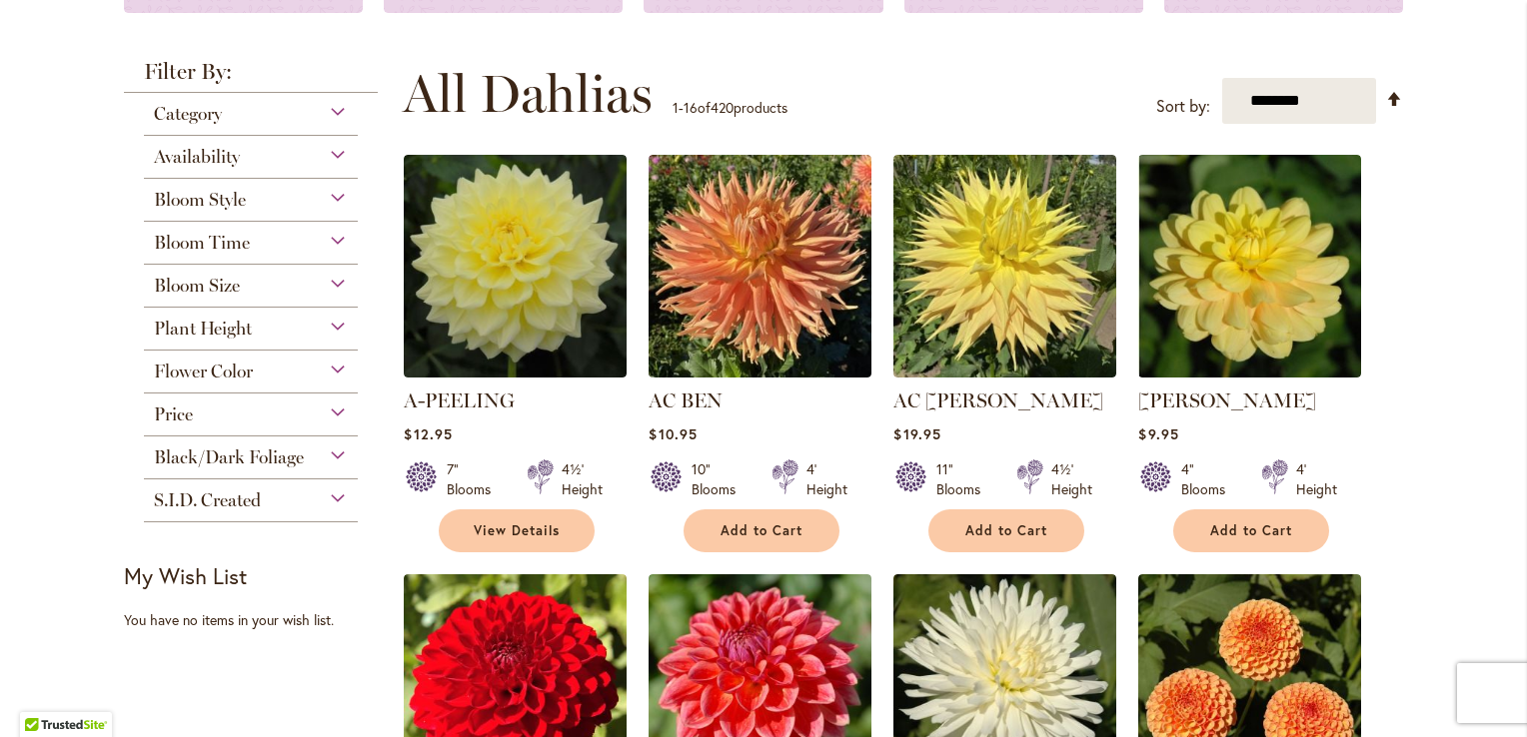
scroll to position [343, 0]
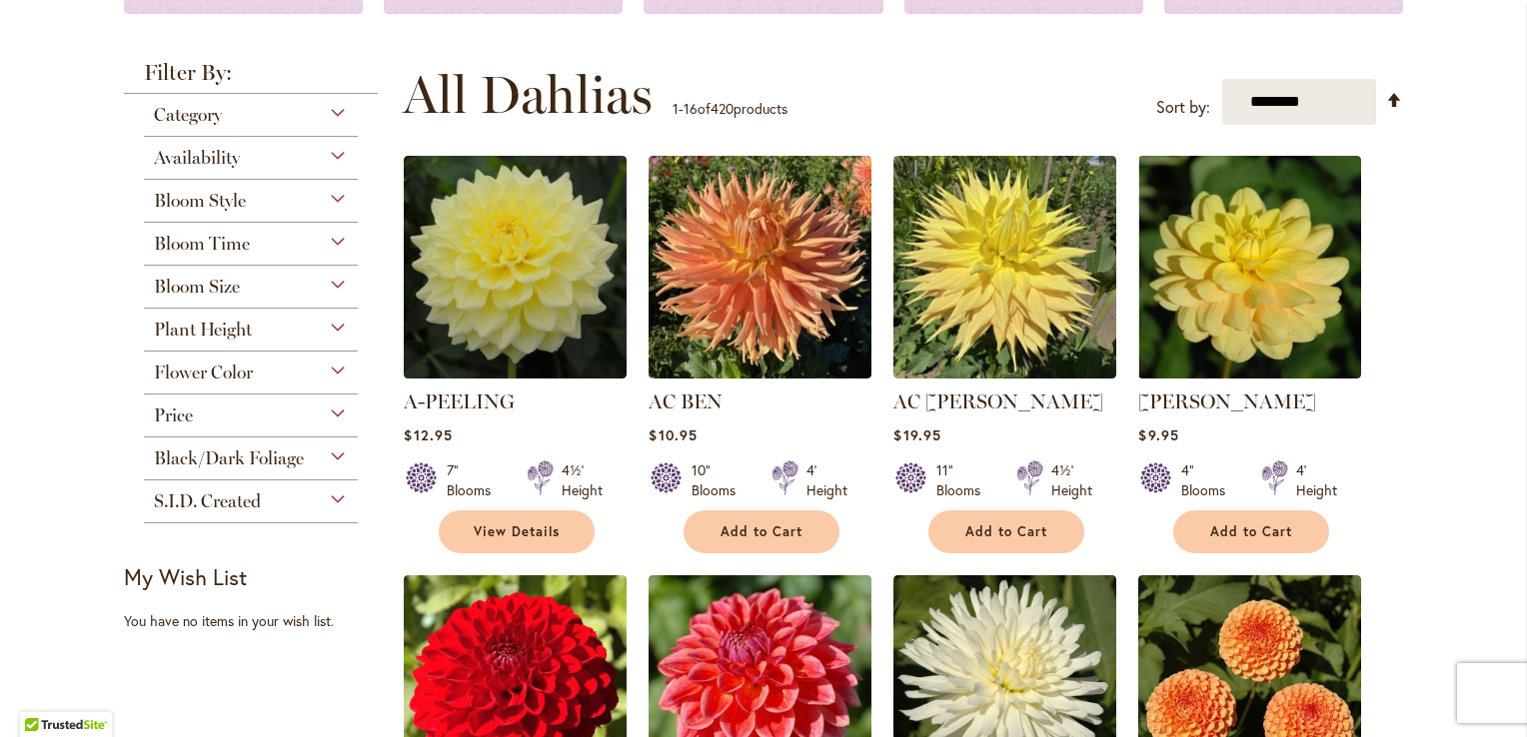
click at [327, 283] on div "Bloom Size" at bounding box center [251, 282] width 214 height 32
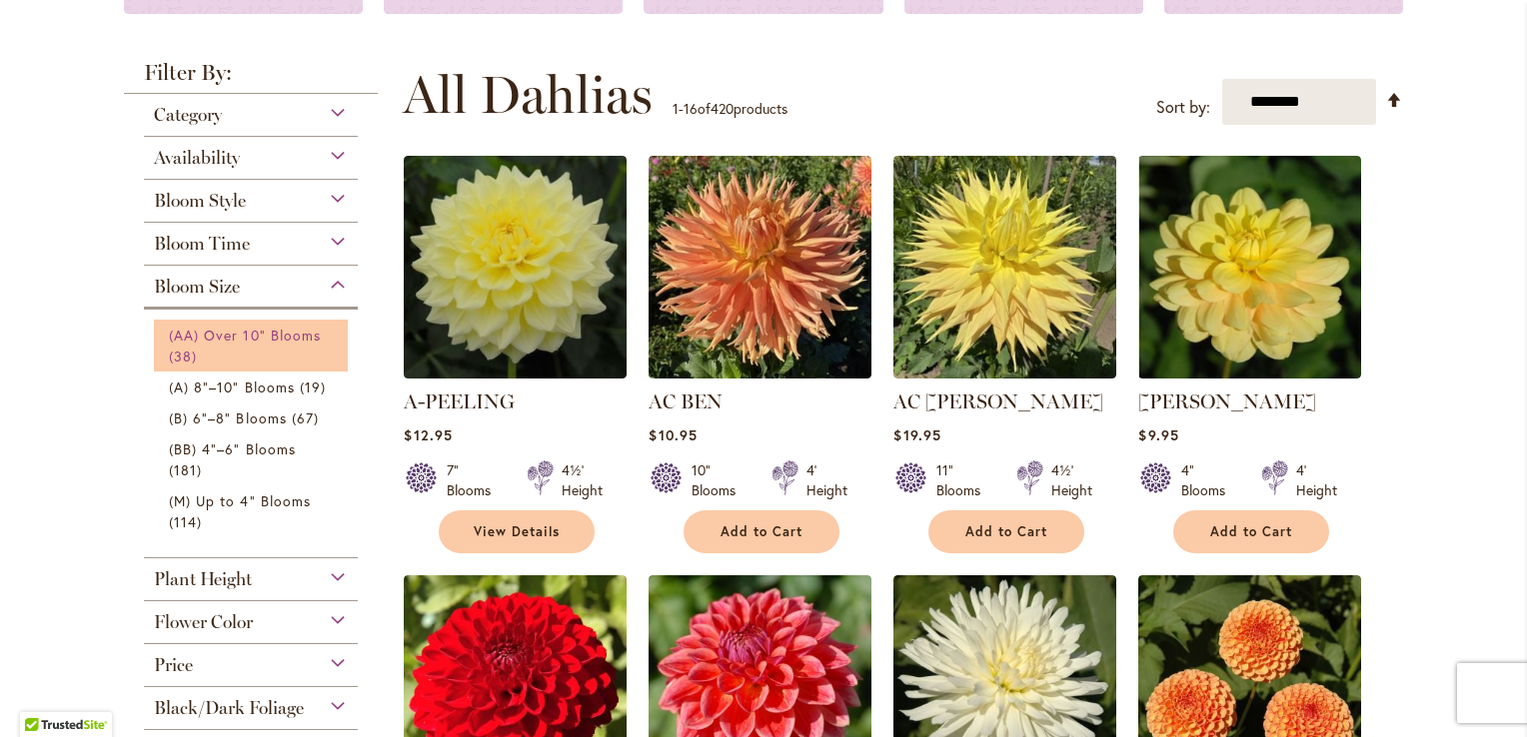
click at [286, 336] on span "(AA) Over 10" Blooms" at bounding box center [245, 335] width 152 height 19
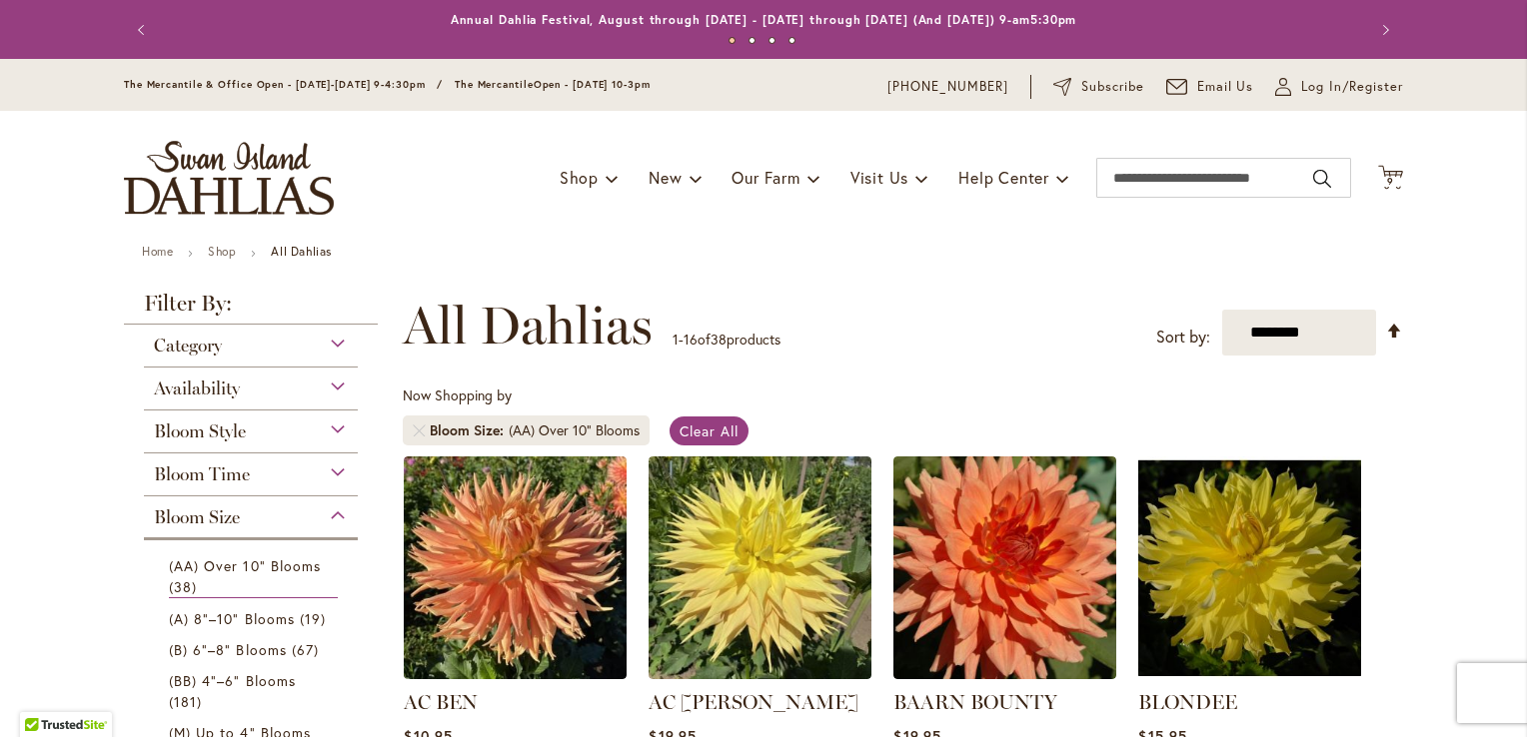
click at [325, 382] on div "Availability" at bounding box center [251, 384] width 214 height 32
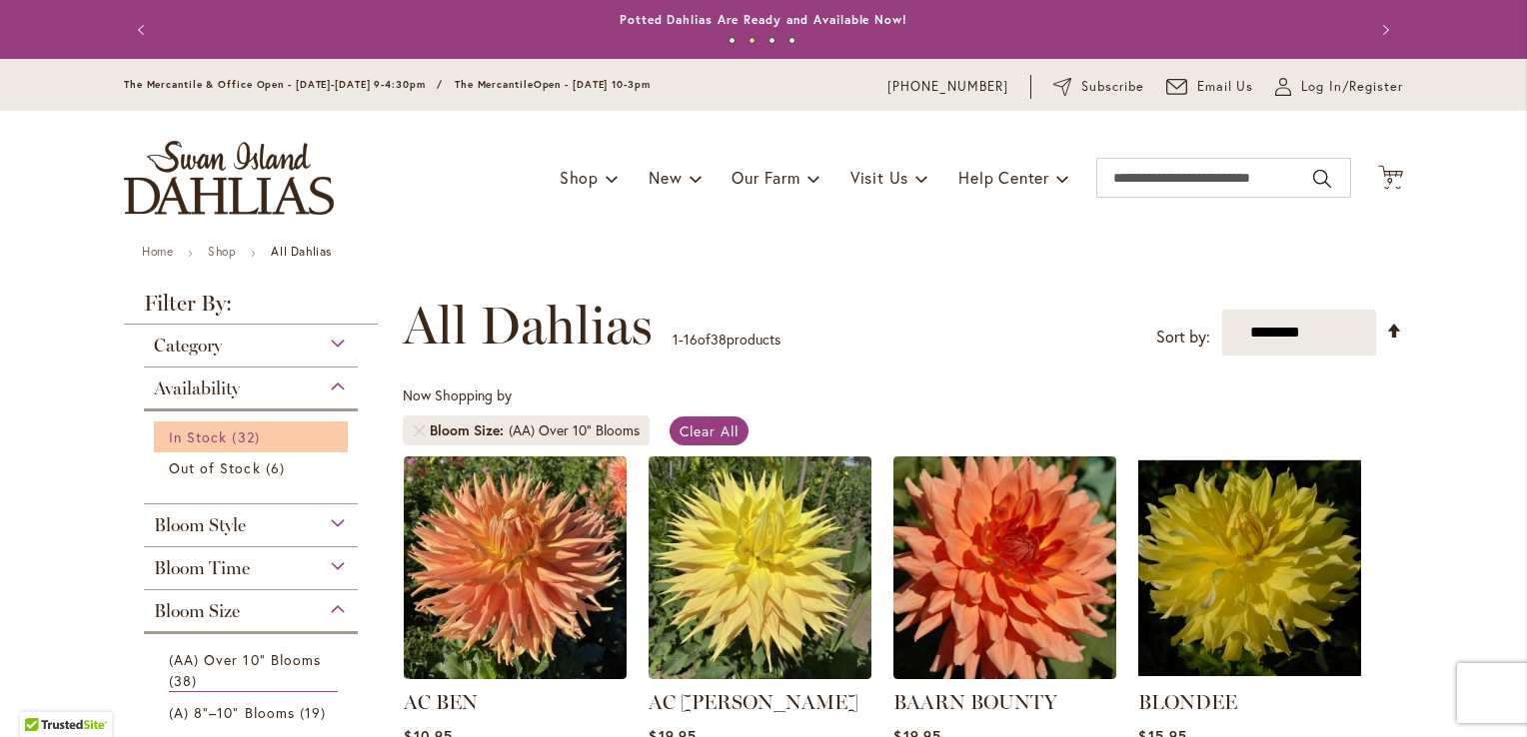
click at [270, 430] on link "In Stock 32 items" at bounding box center [253, 437] width 169 height 21
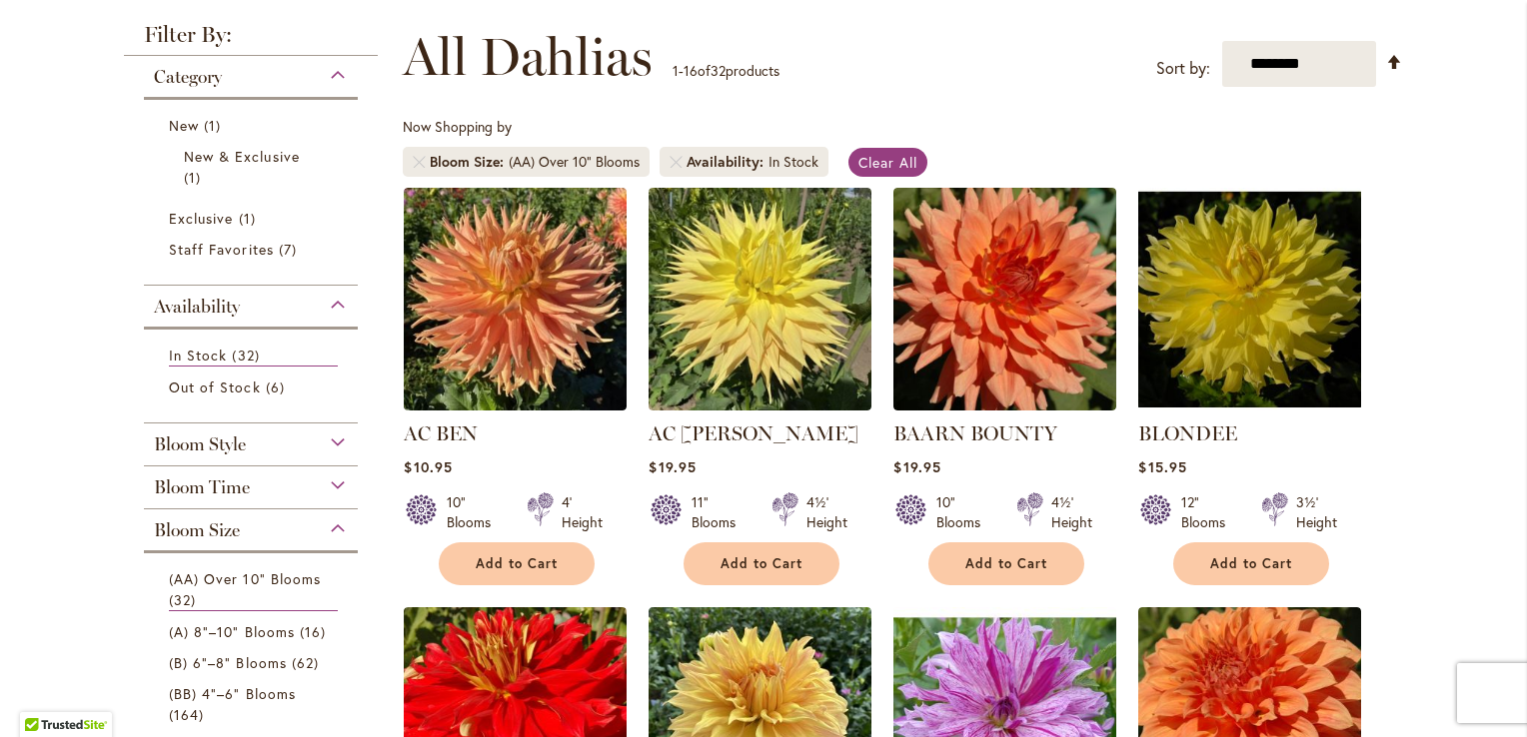
scroll to position [284, 0]
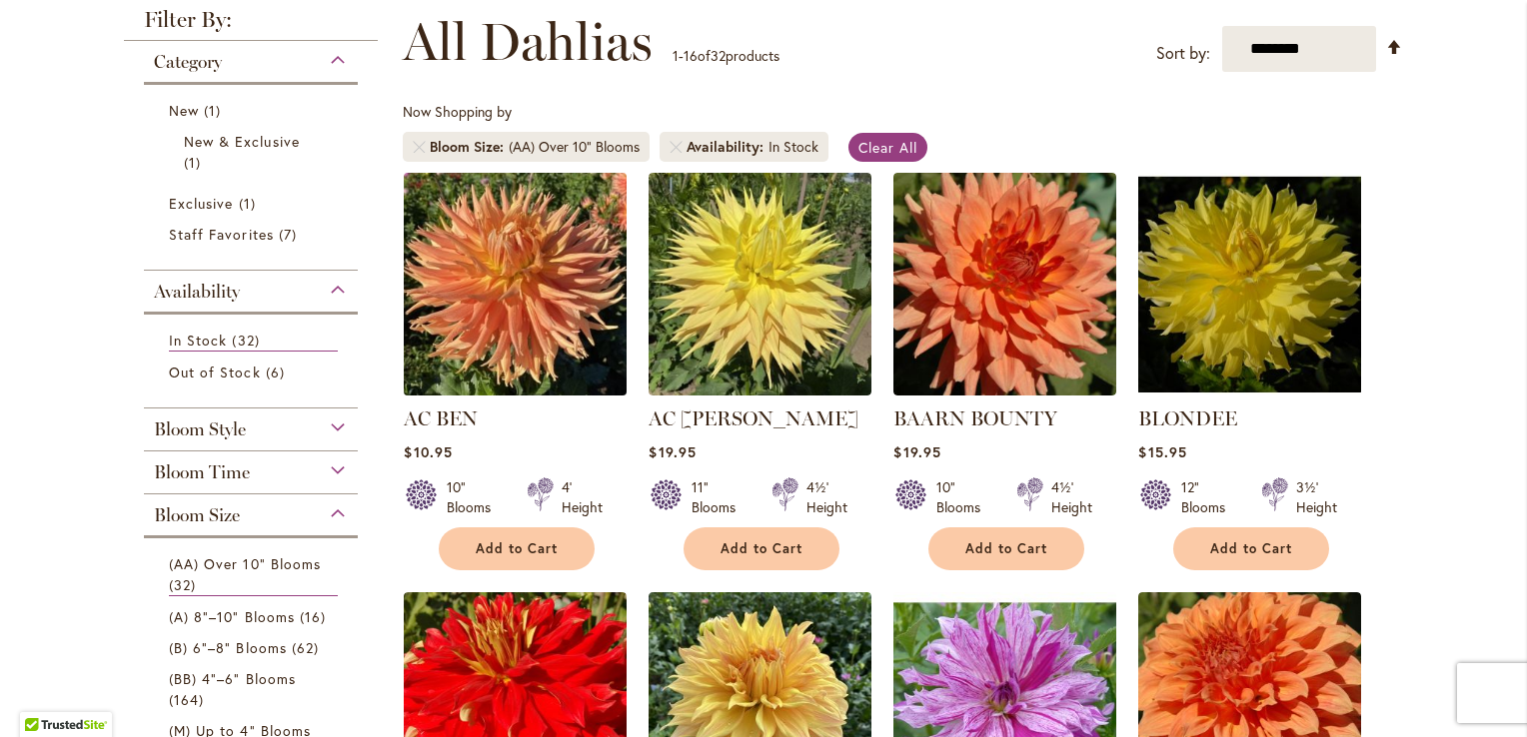
click at [525, 267] on img at bounding box center [516, 284] width 234 height 234
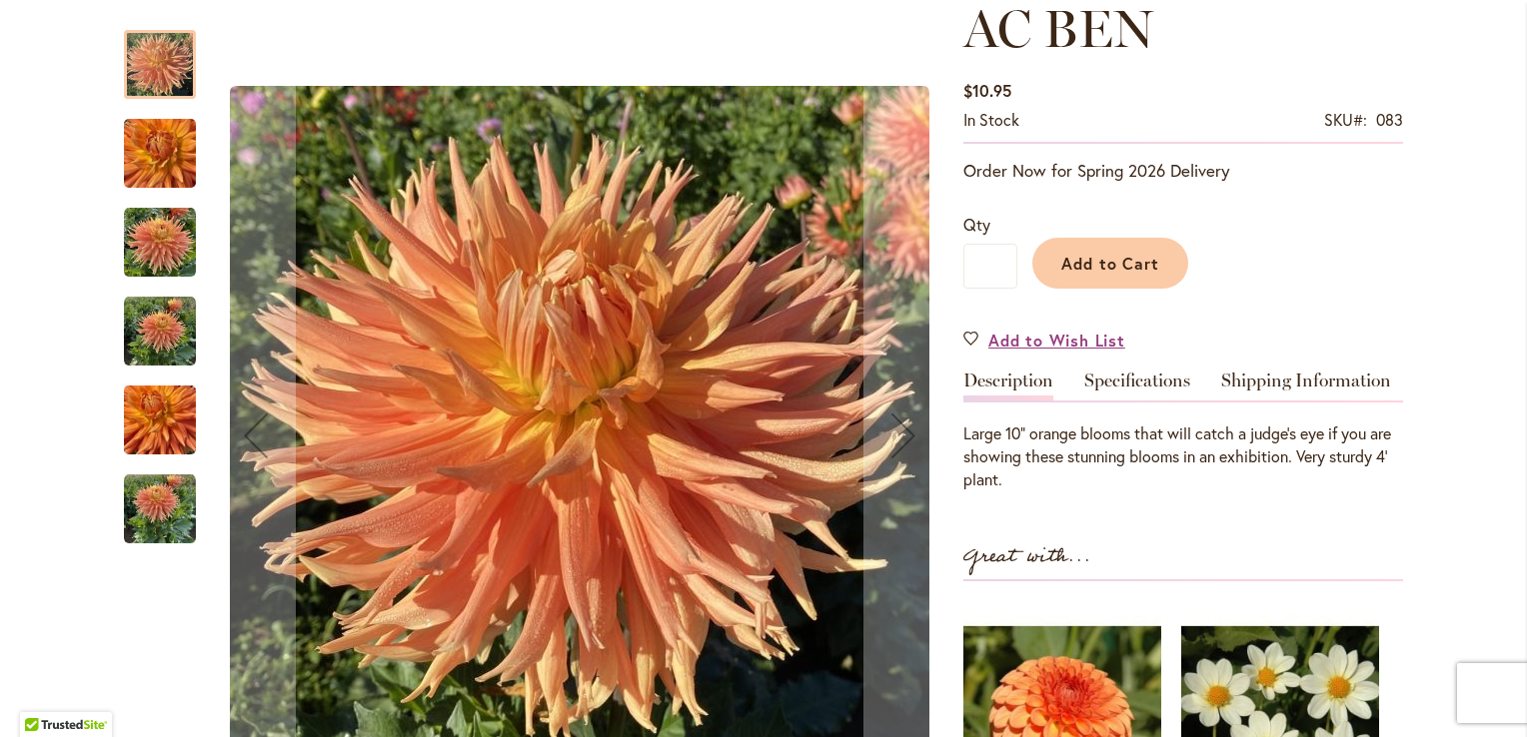
scroll to position [295, 0]
click at [161, 232] on img "AC BEN" at bounding box center [160, 243] width 72 height 72
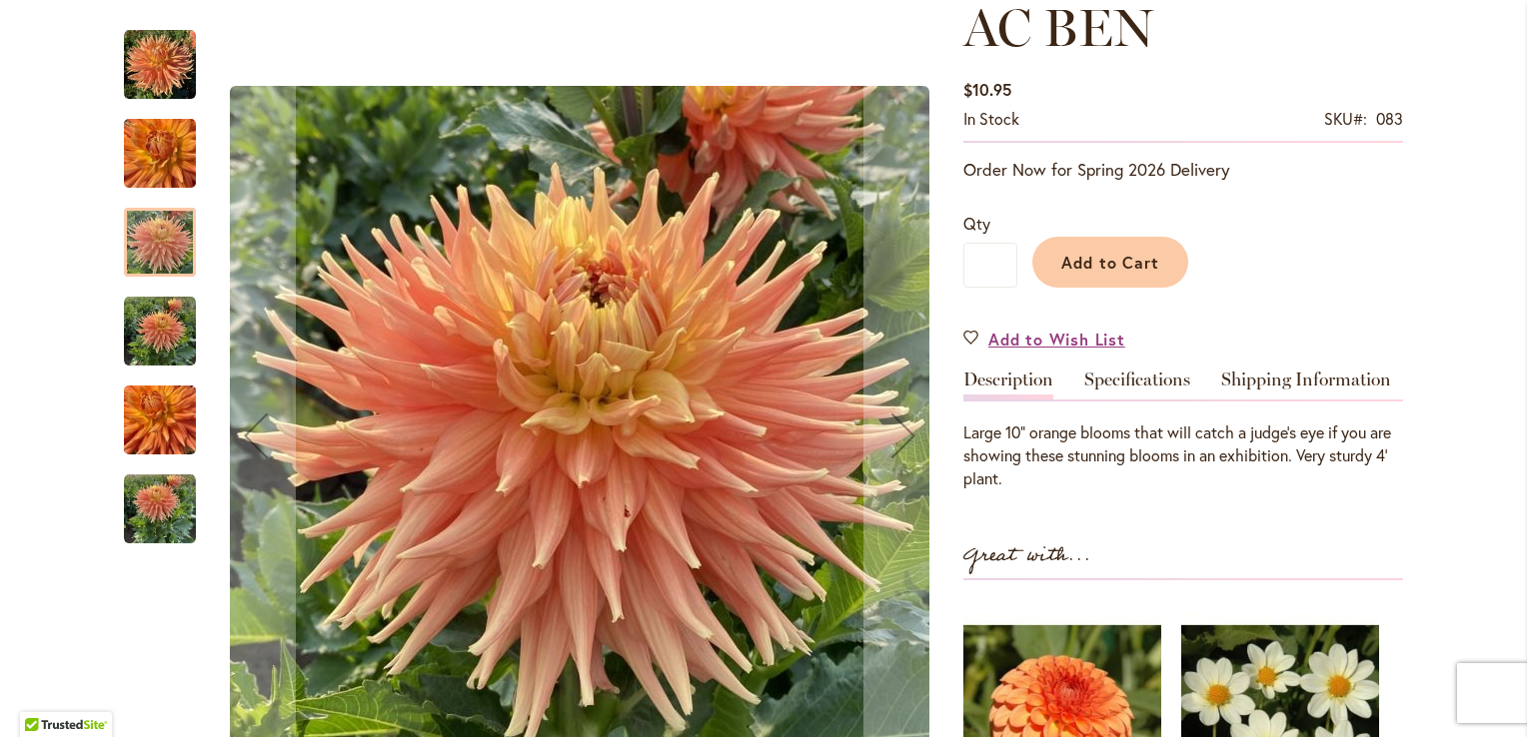
click at [161, 329] on img "AC BEN" at bounding box center [160, 332] width 72 height 72
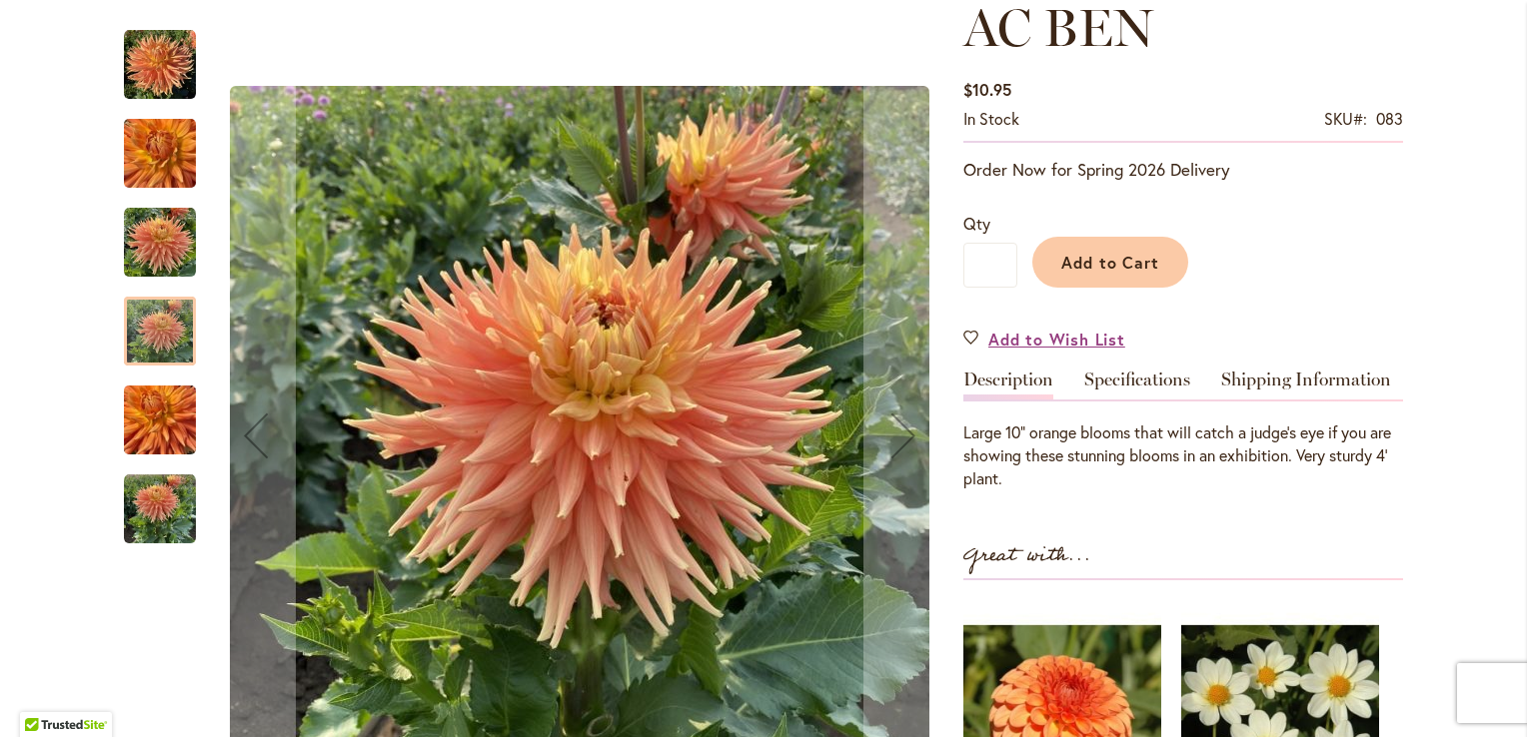
click at [160, 518] on img "AC BEN" at bounding box center [160, 510] width 72 height 72
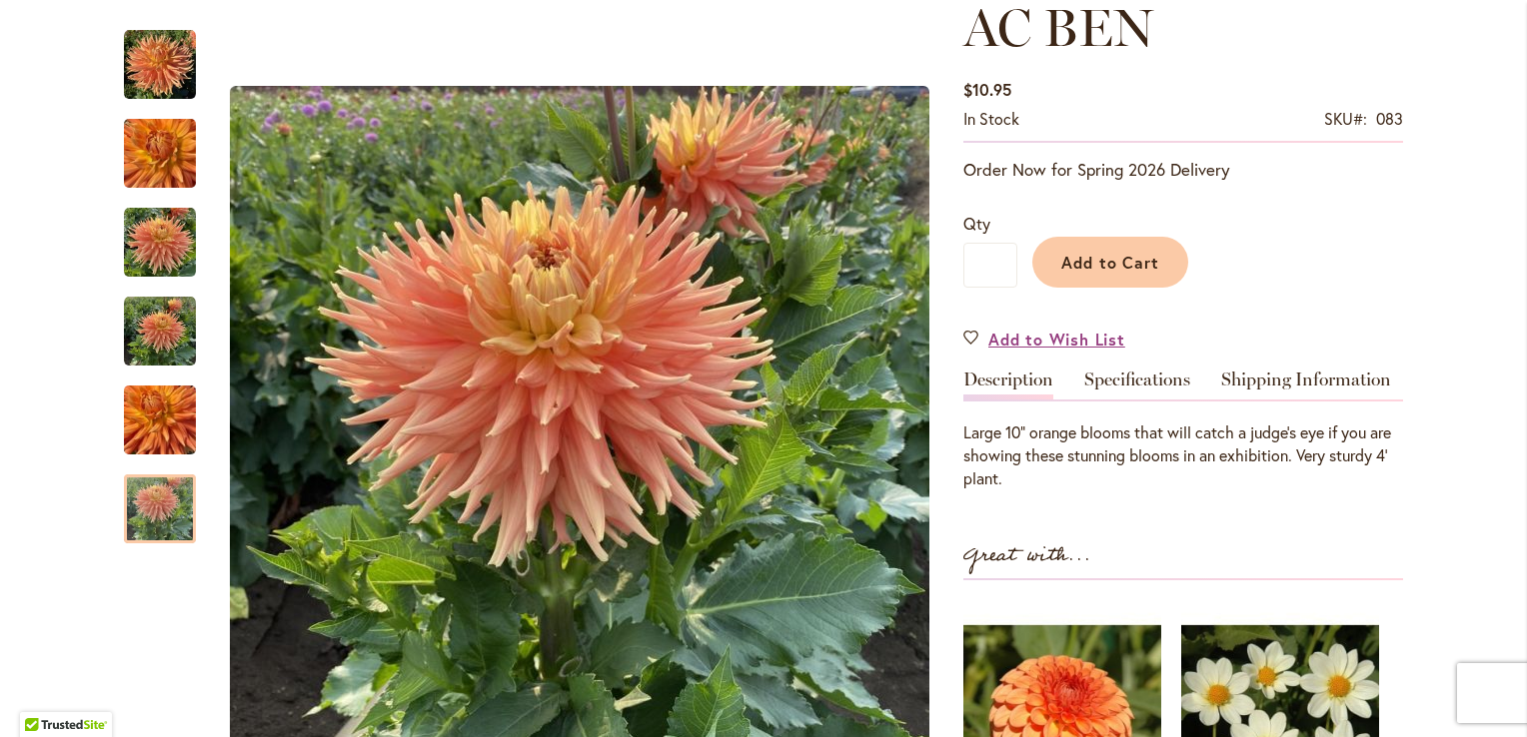
click at [156, 523] on div at bounding box center [160, 509] width 72 height 69
click at [158, 420] on img "AC BEN" at bounding box center [160, 421] width 72 height 96
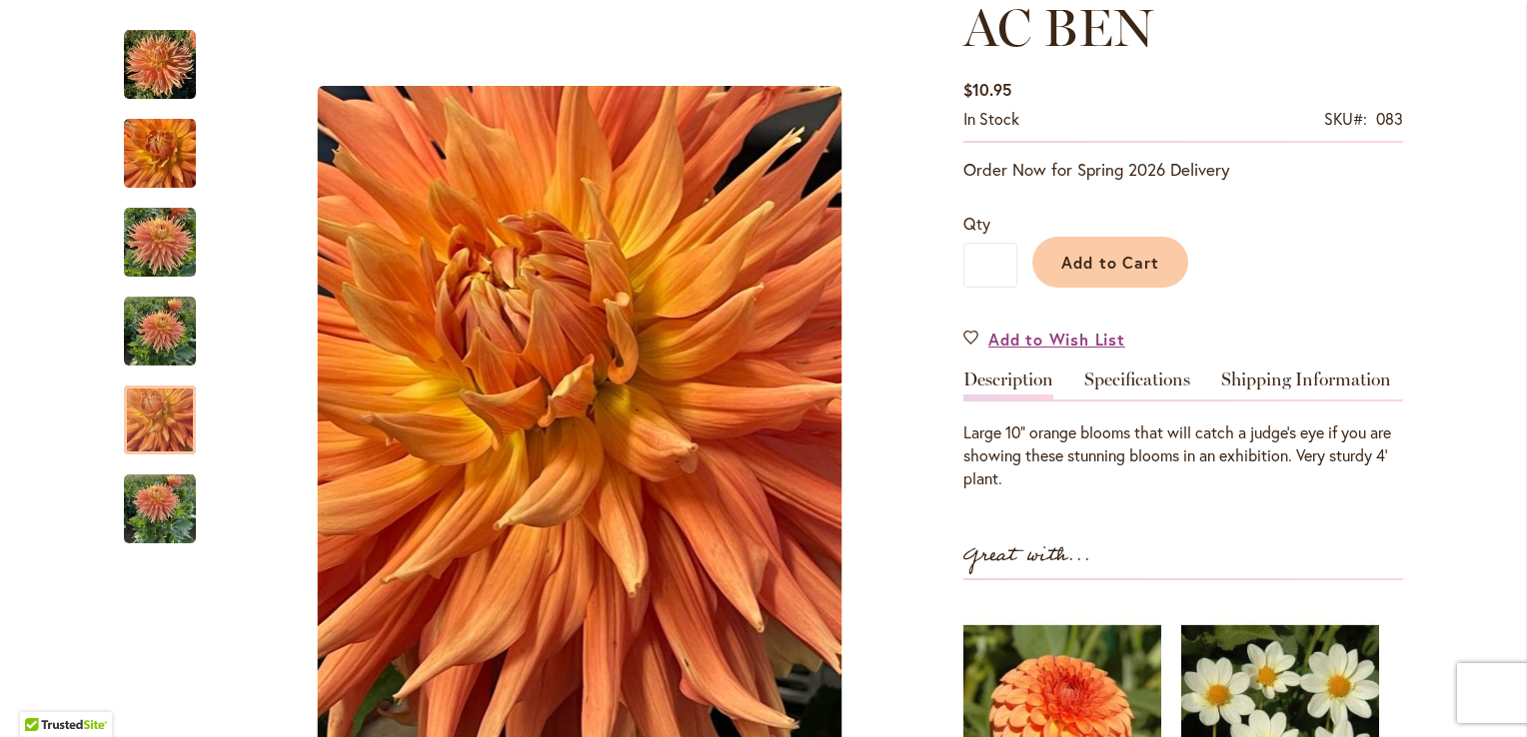
click at [160, 330] on img "AC BEN" at bounding box center [160, 332] width 72 height 72
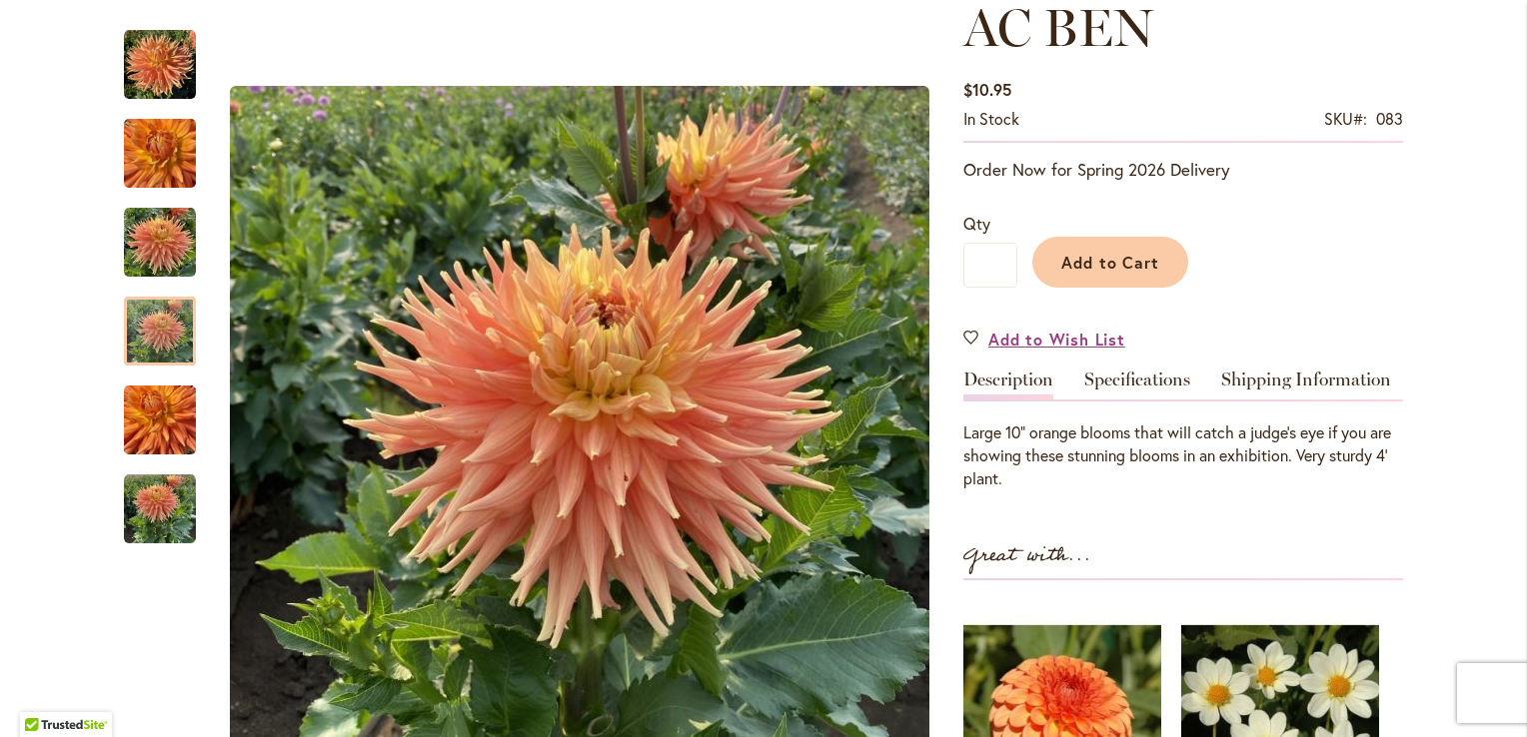
click at [172, 229] on img "AC BEN" at bounding box center [160, 243] width 72 height 72
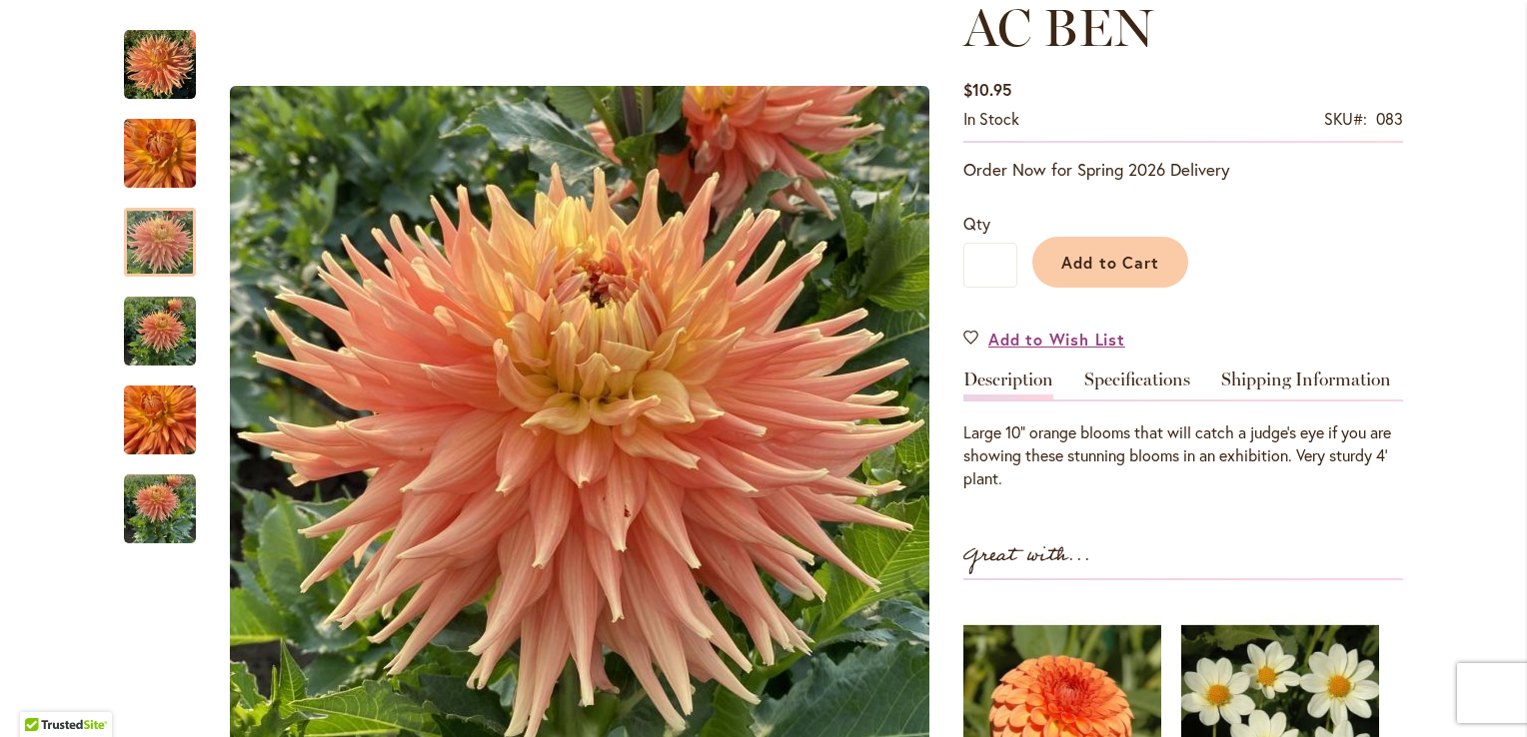
click at [170, 61] on img "AC BEN" at bounding box center [160, 65] width 72 height 72
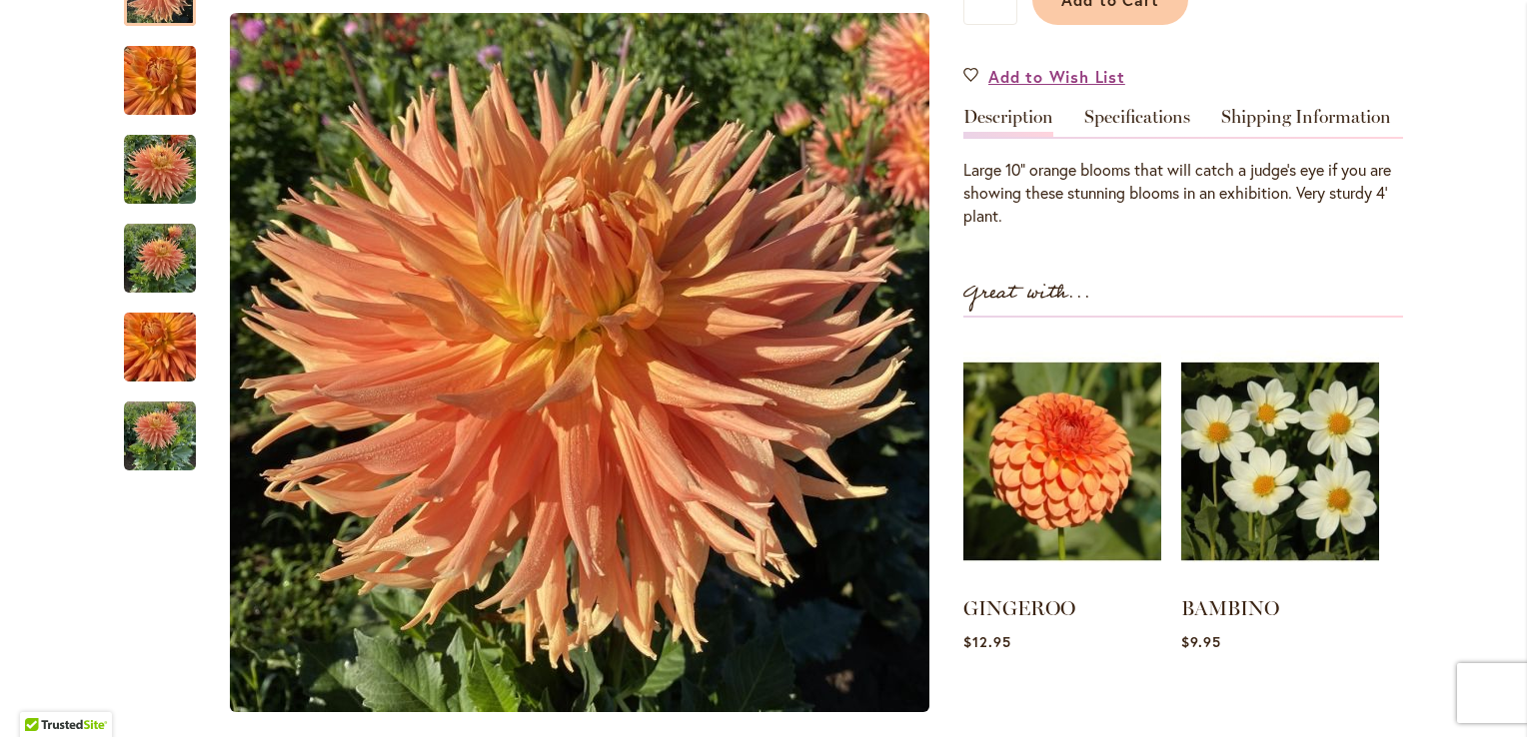
scroll to position [560, 0]
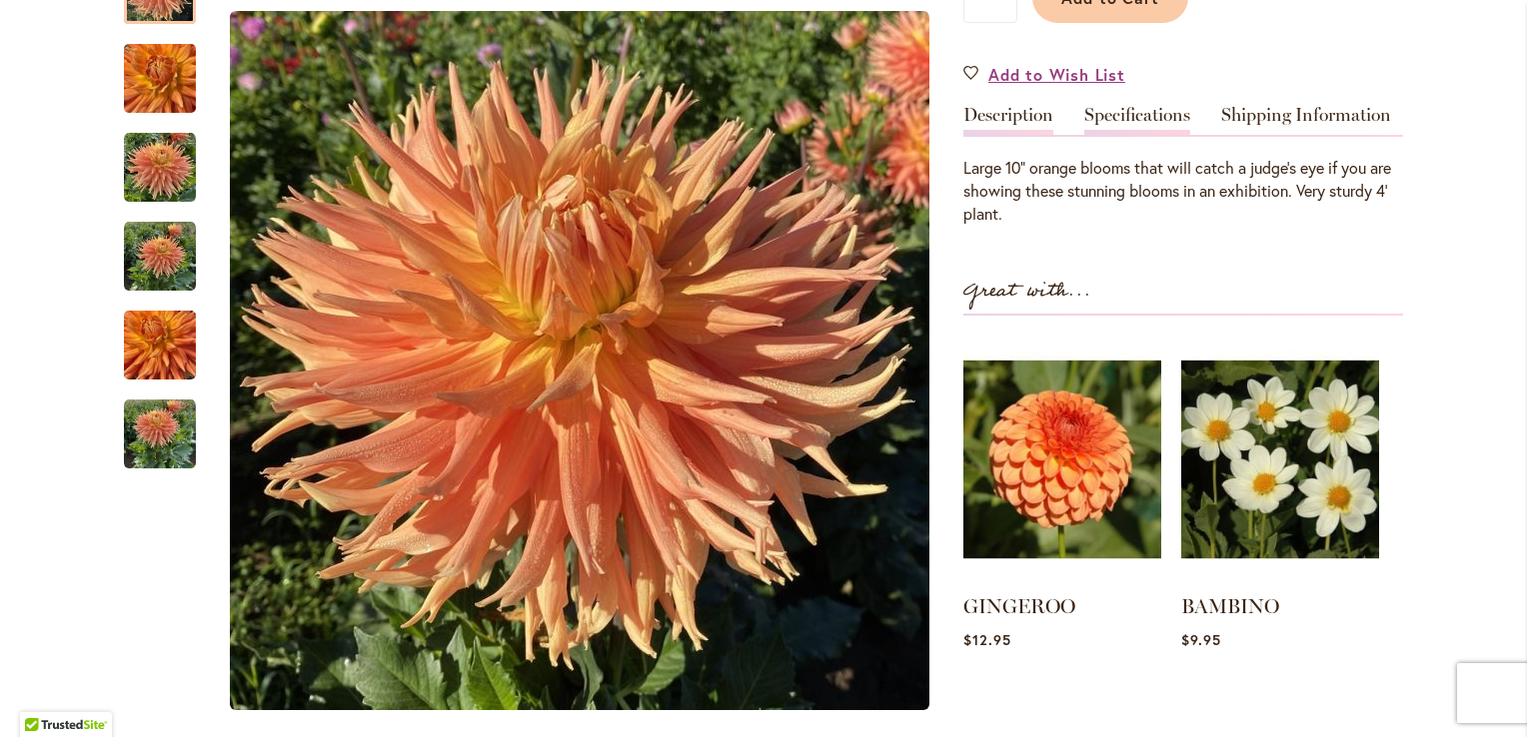
click at [1134, 118] on link "Specifications" at bounding box center [1137, 120] width 106 height 29
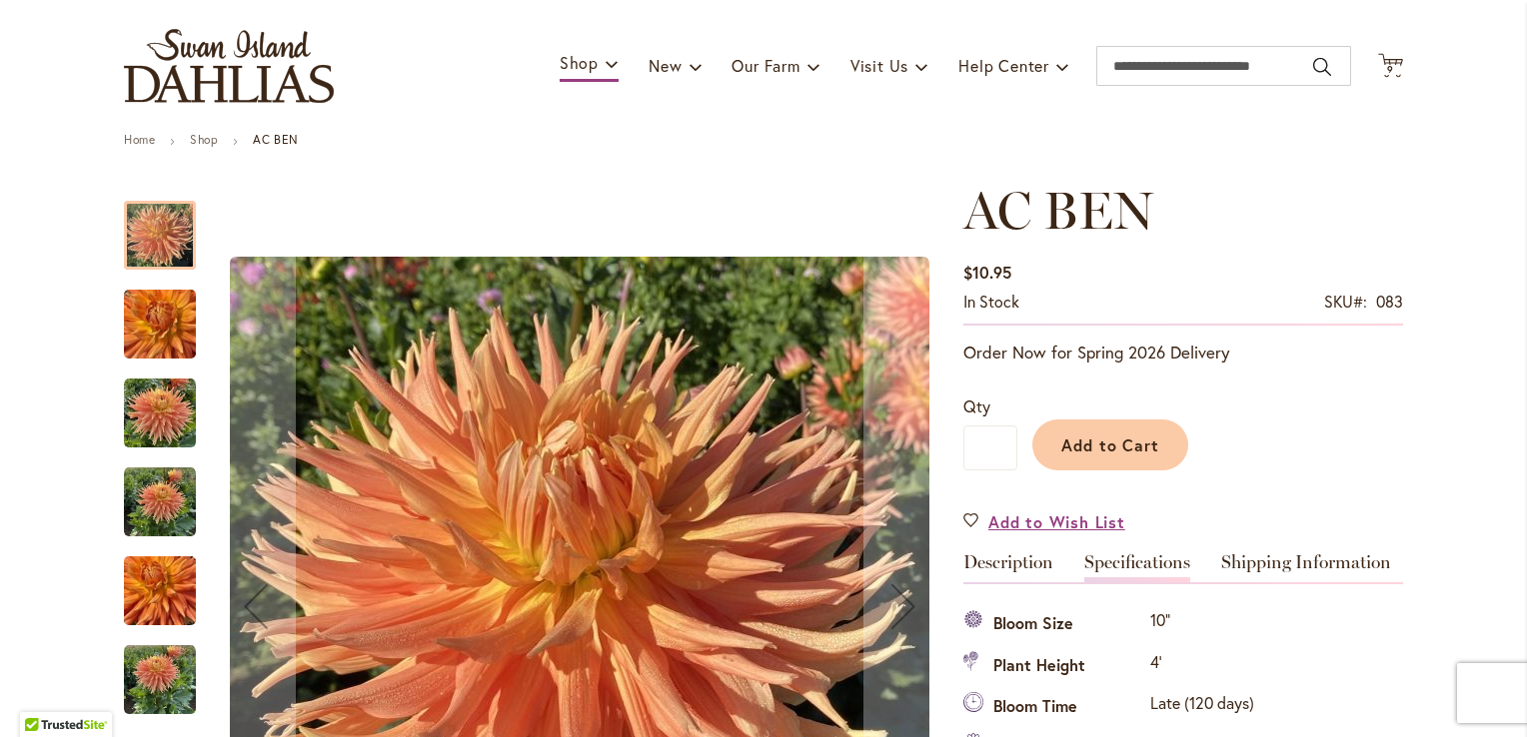
scroll to position [104, 0]
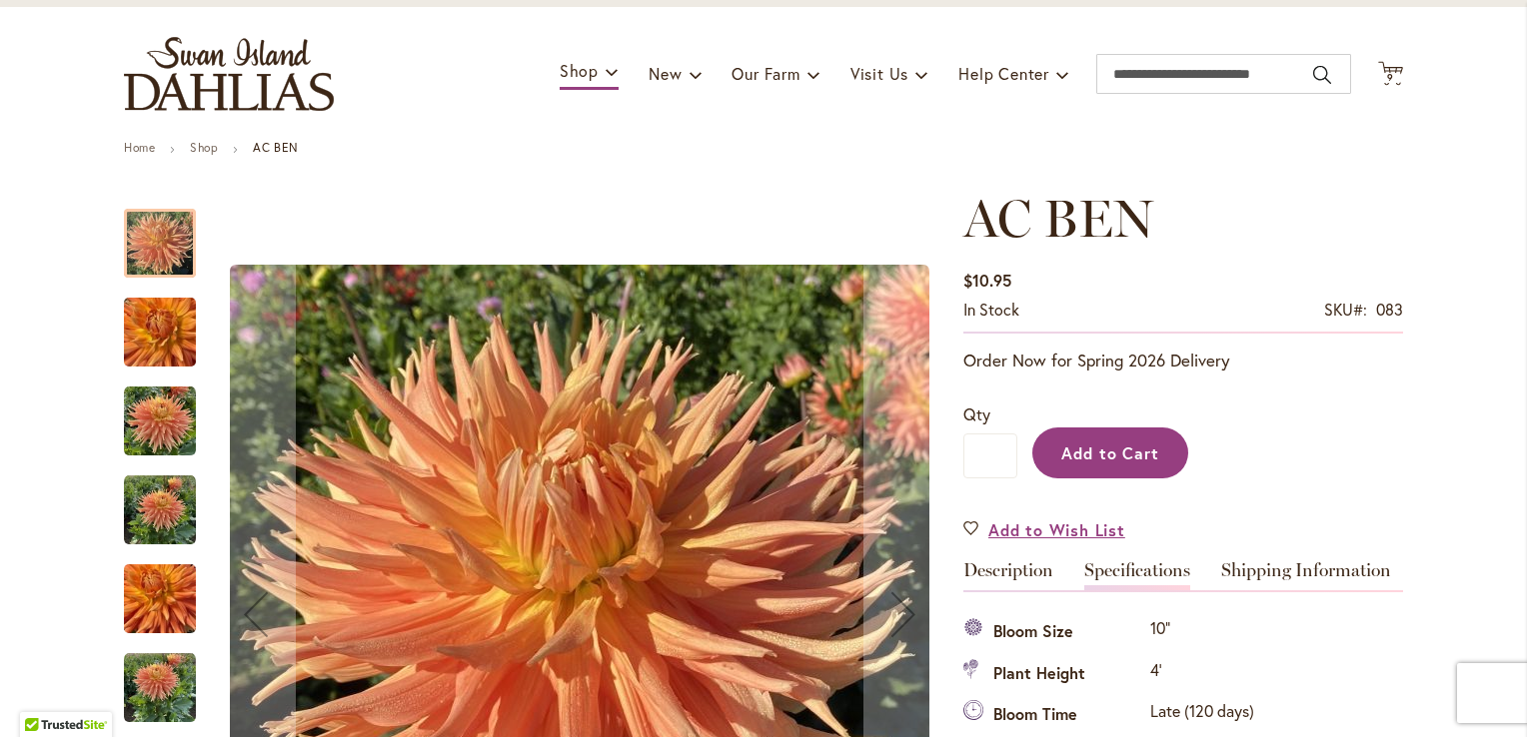
click at [1100, 457] on span "Add to Cart" at bounding box center [1110, 453] width 99 height 21
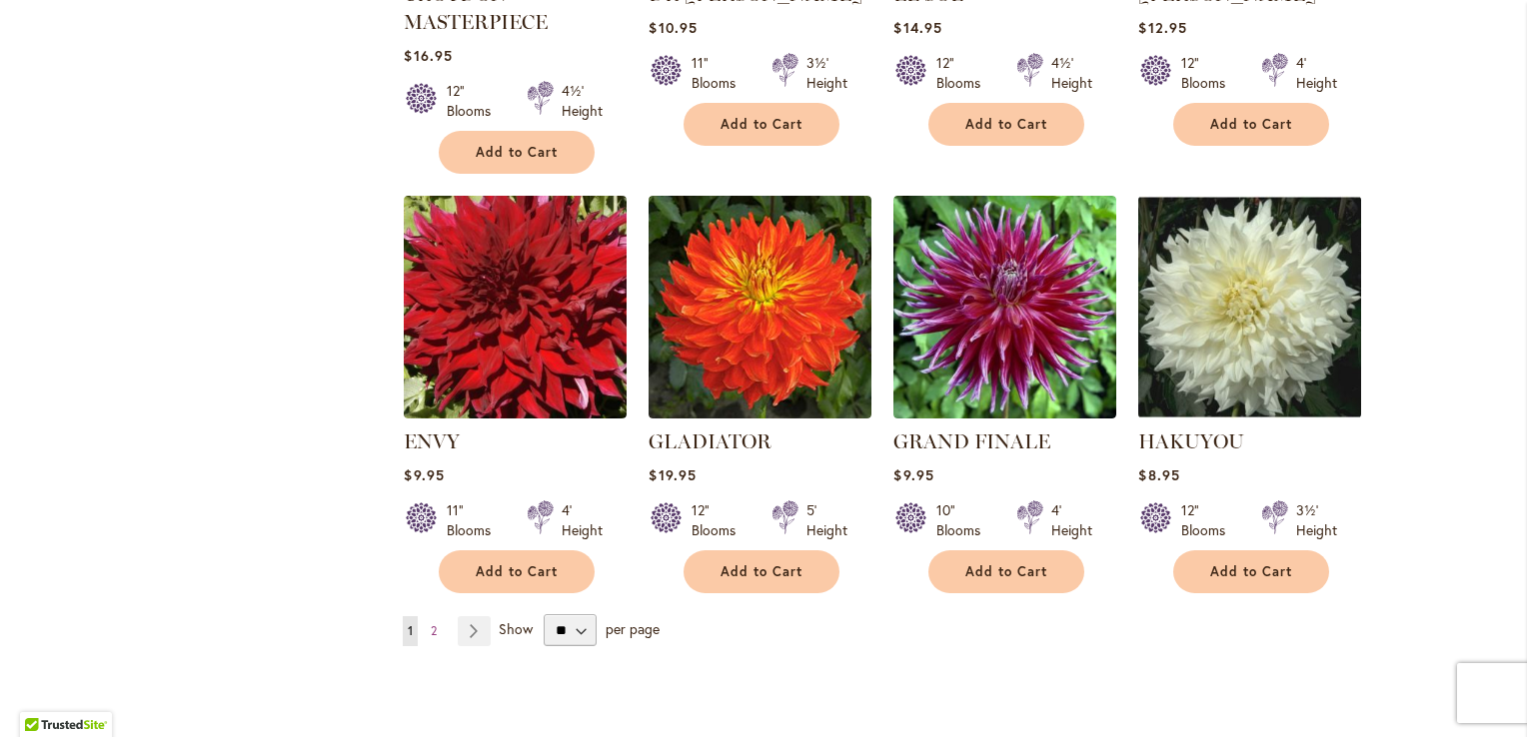
scroll to position [1554, 0]
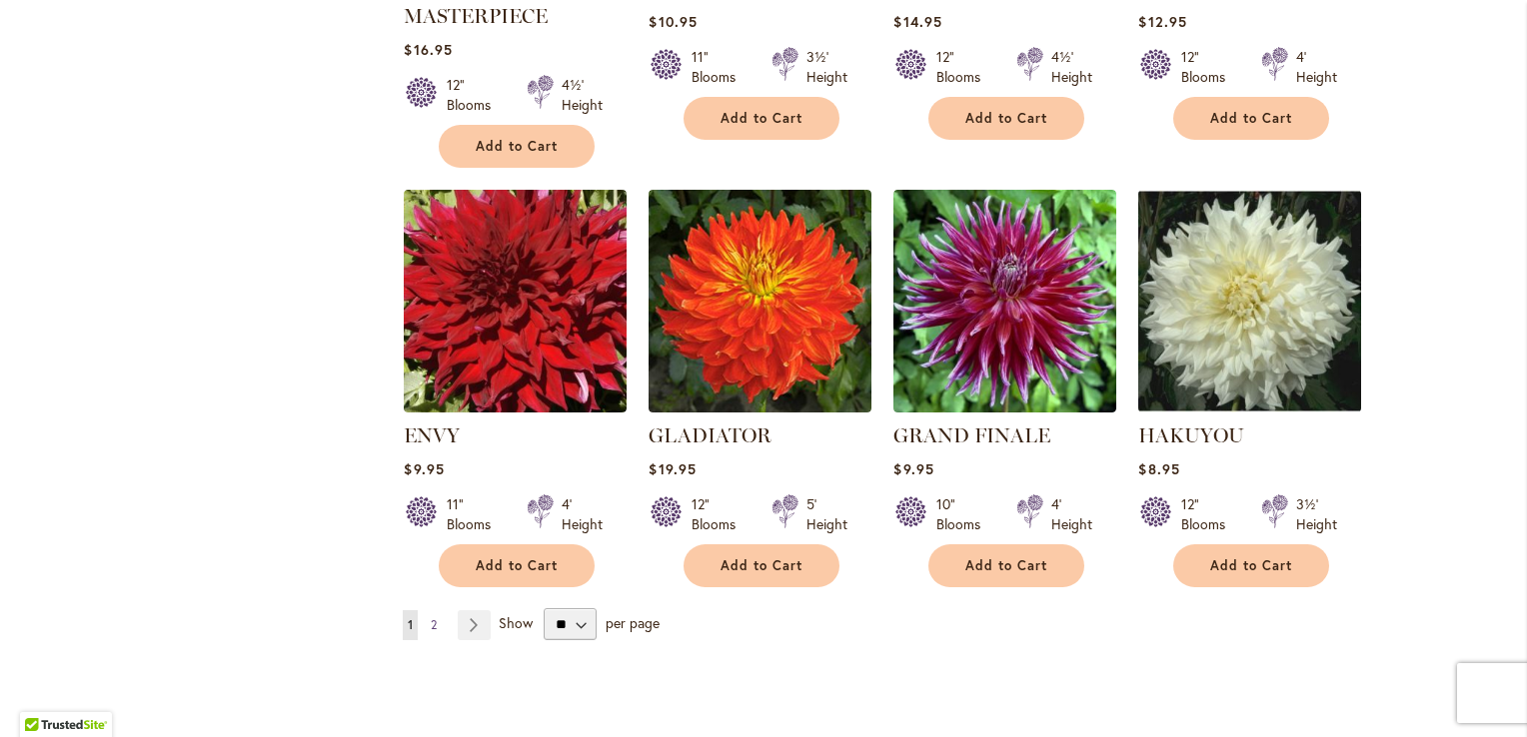
click at [431, 619] on span "2" at bounding box center [434, 625] width 6 height 15
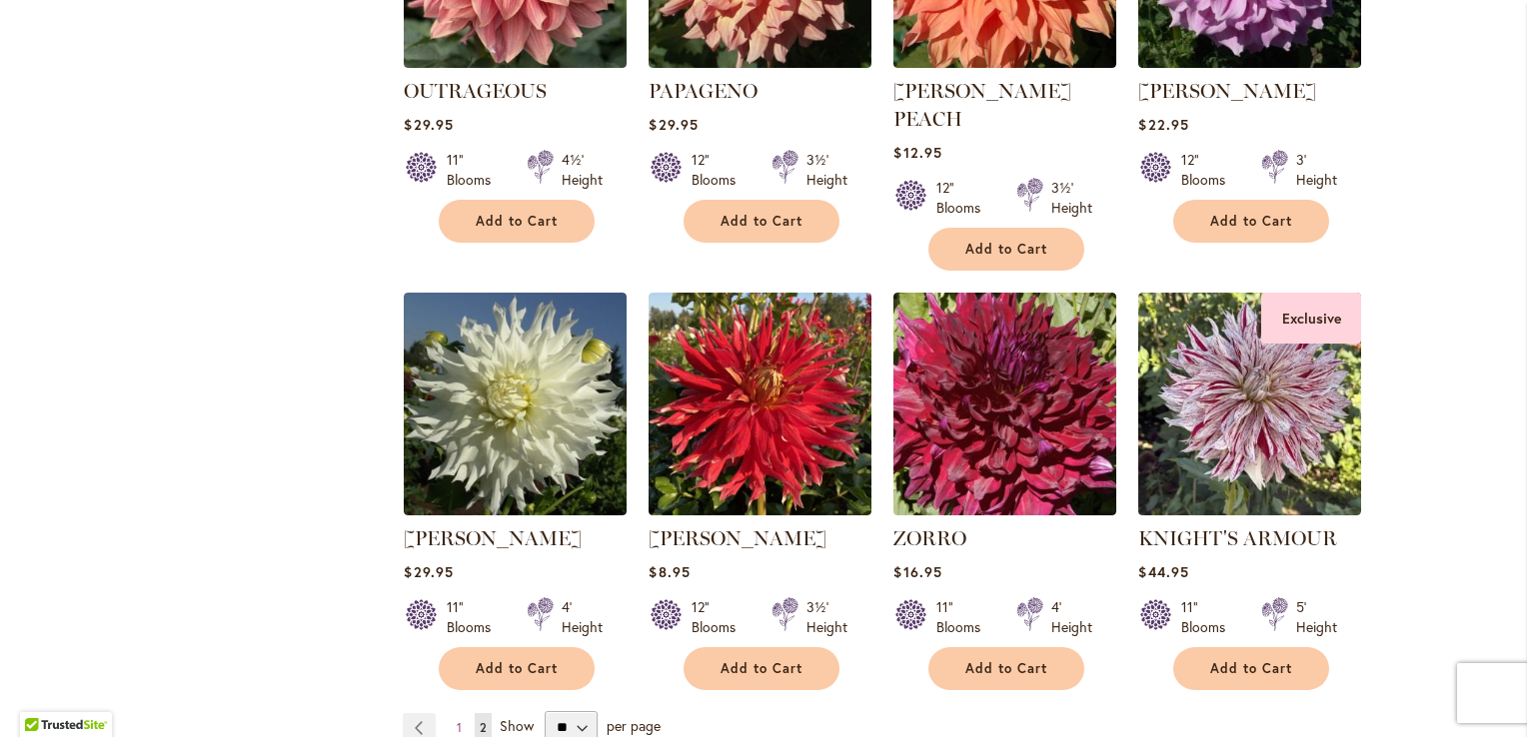
scroll to position [1452, 0]
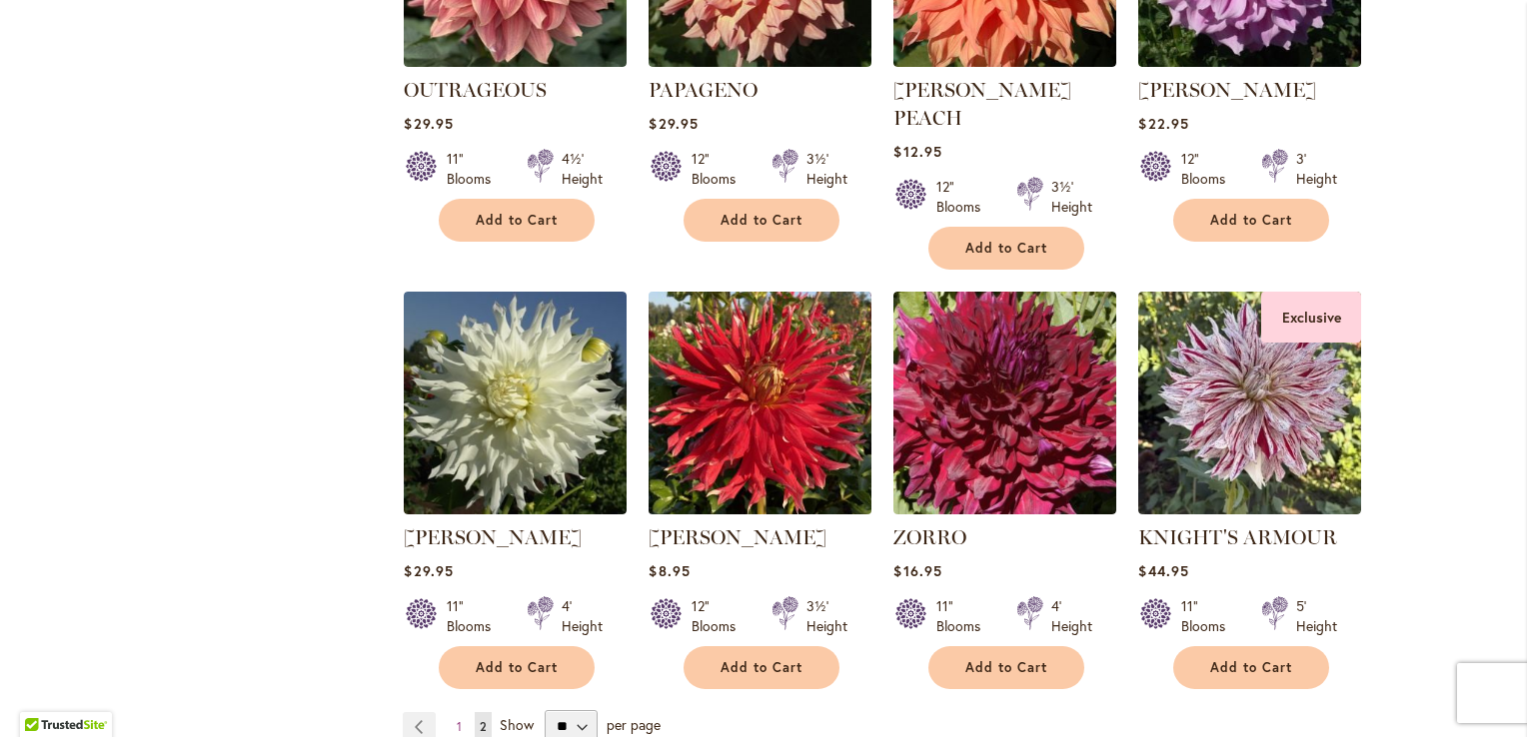
click at [735, 351] on img at bounding box center [760, 403] width 234 height 234
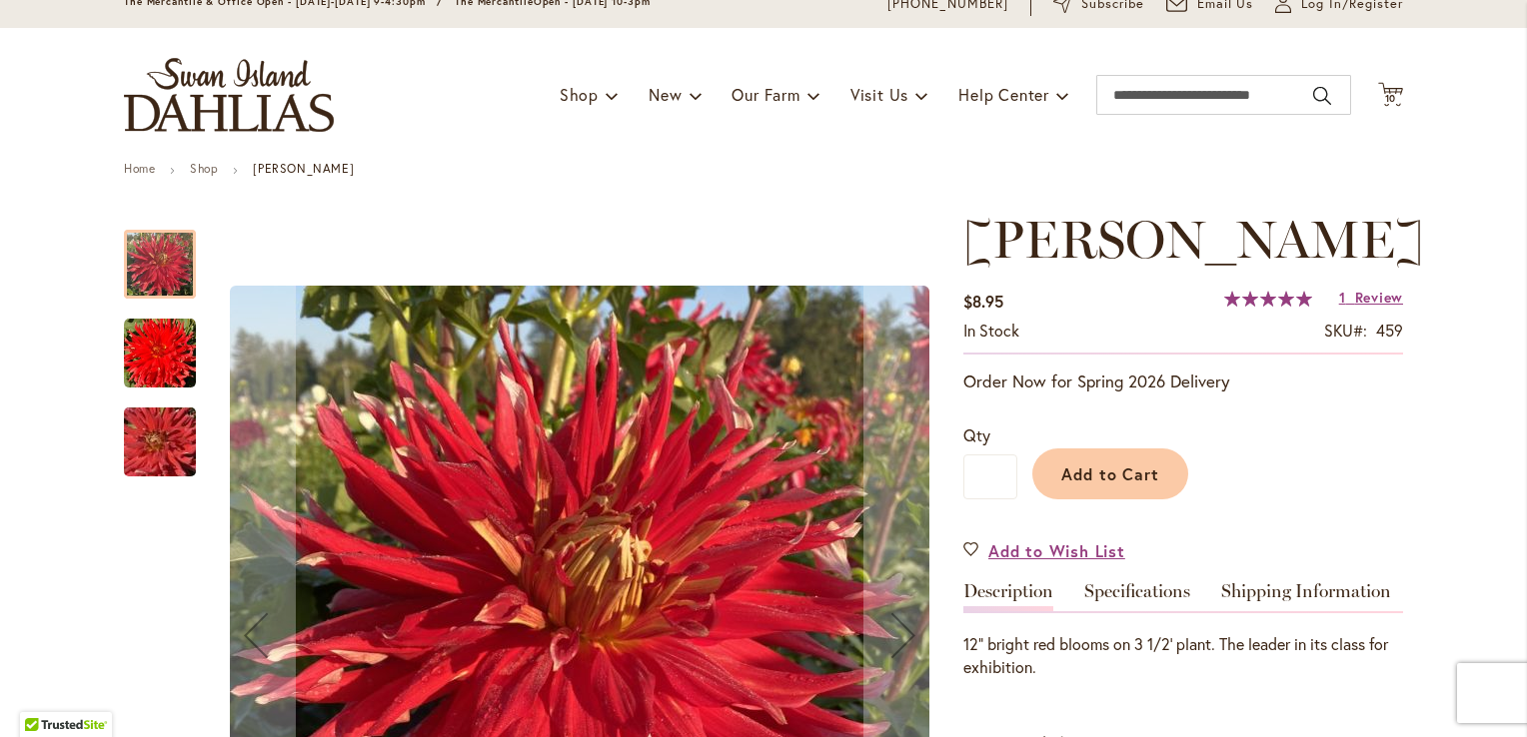
scroll to position [128, 0]
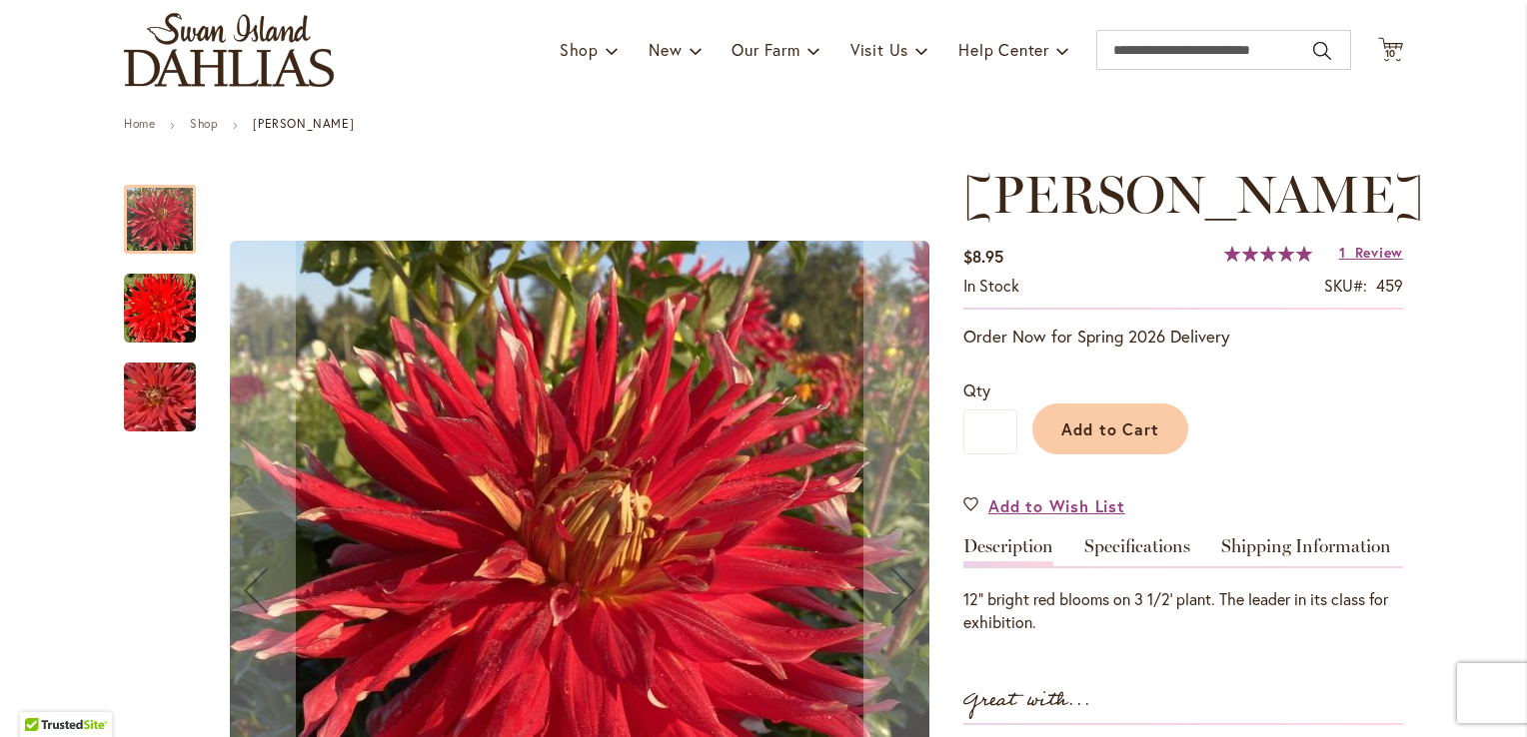
click at [151, 309] on img "Wildman" at bounding box center [160, 309] width 72 height 72
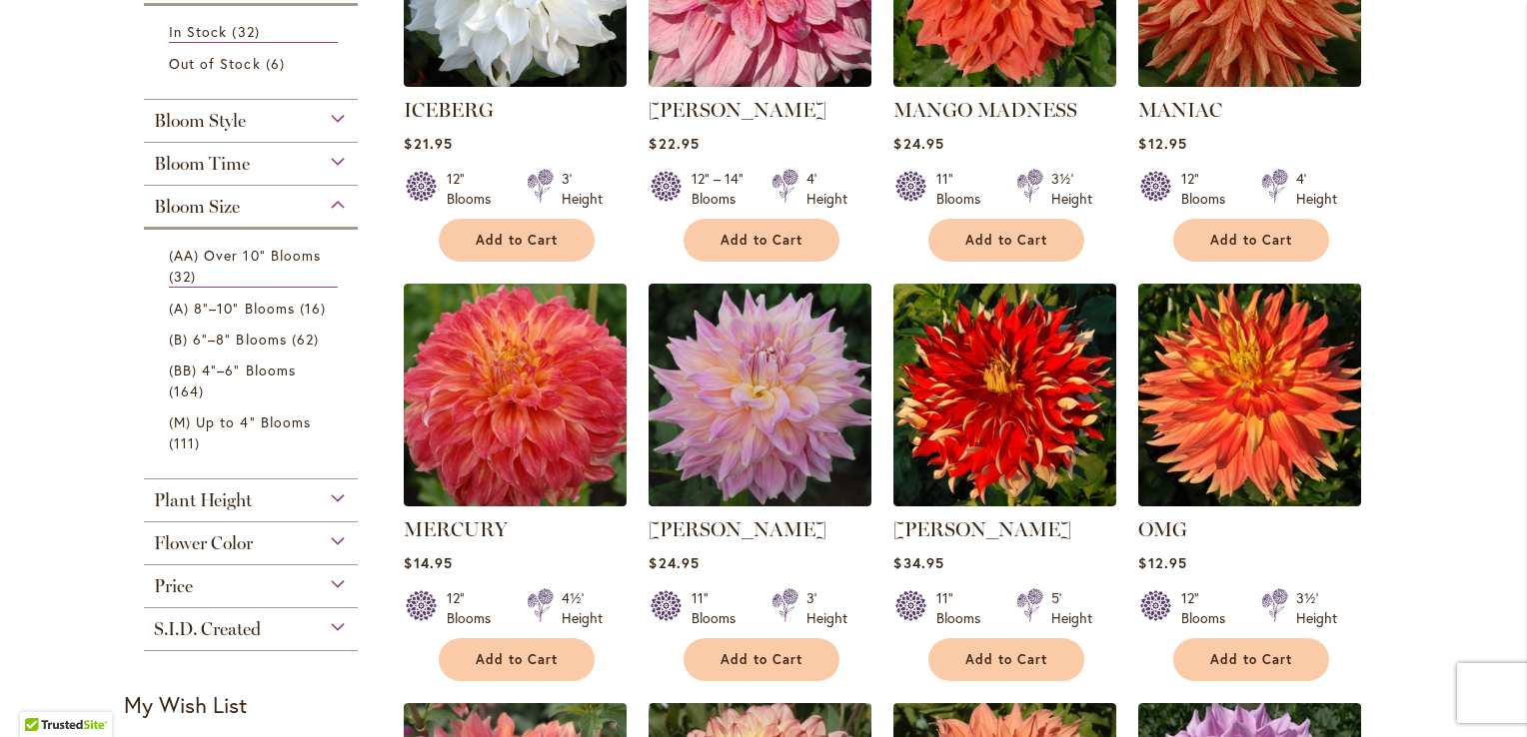
scroll to position [595, 0]
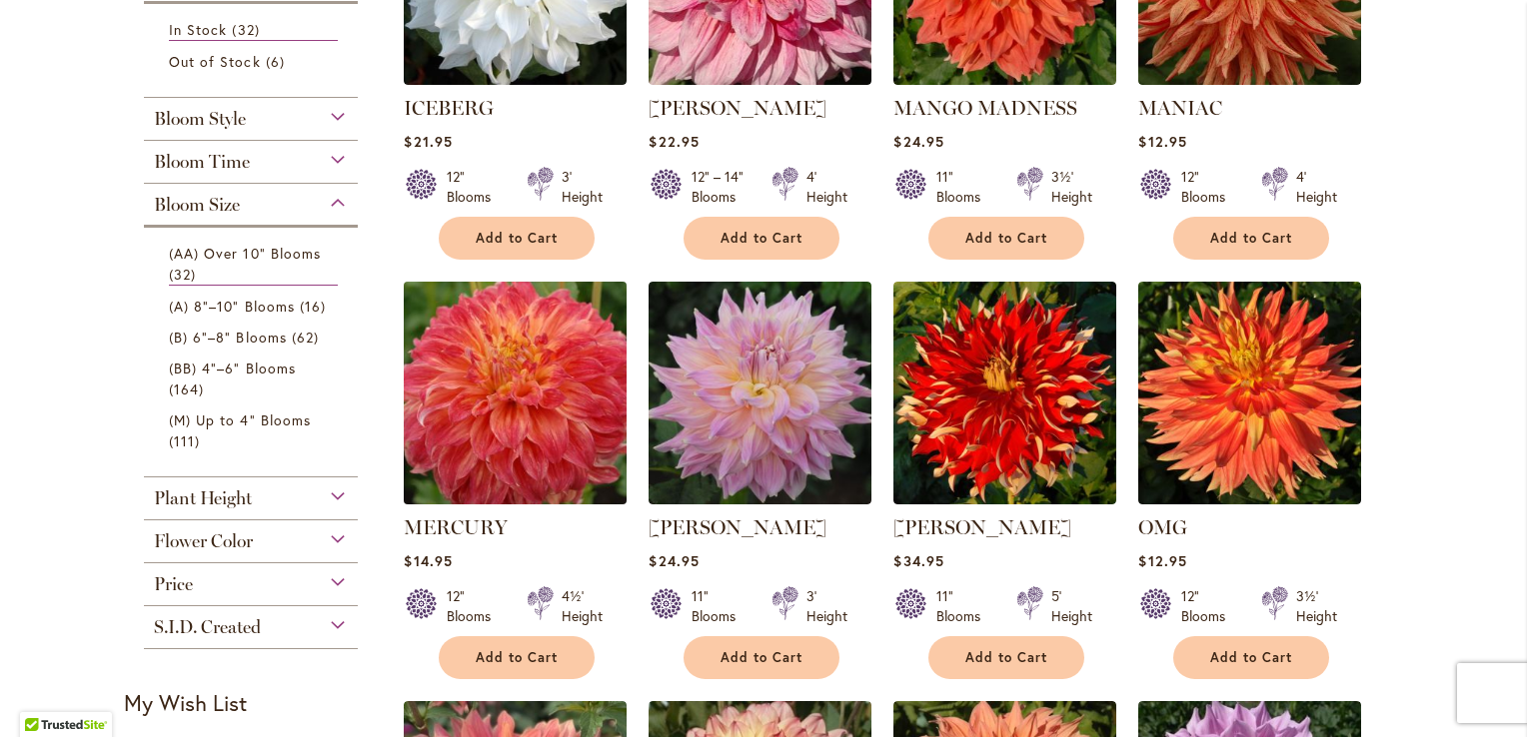
click at [499, 381] on img at bounding box center [516, 393] width 234 height 234
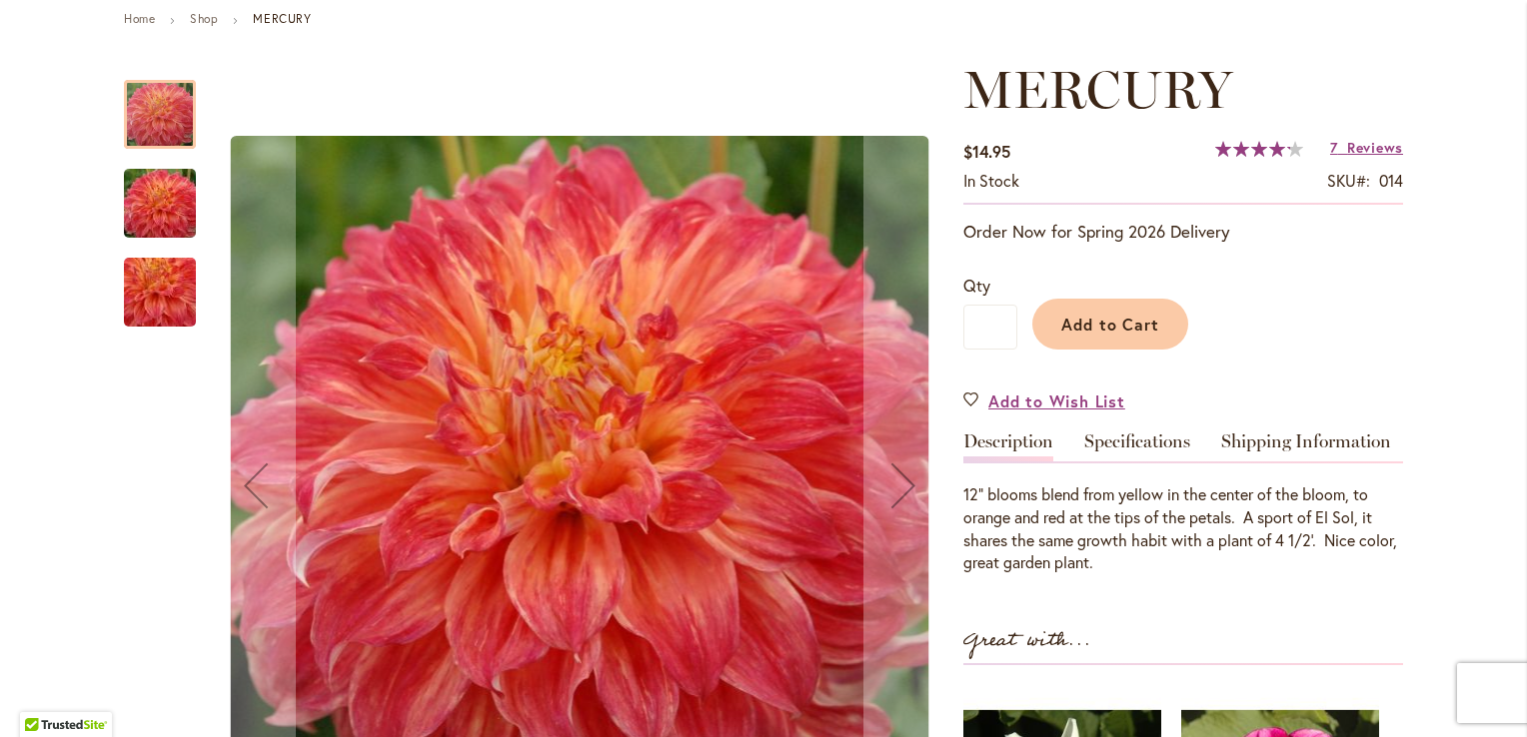
scroll to position [234, 0]
click at [1367, 147] on span "Reviews" at bounding box center [1375, 146] width 56 height 19
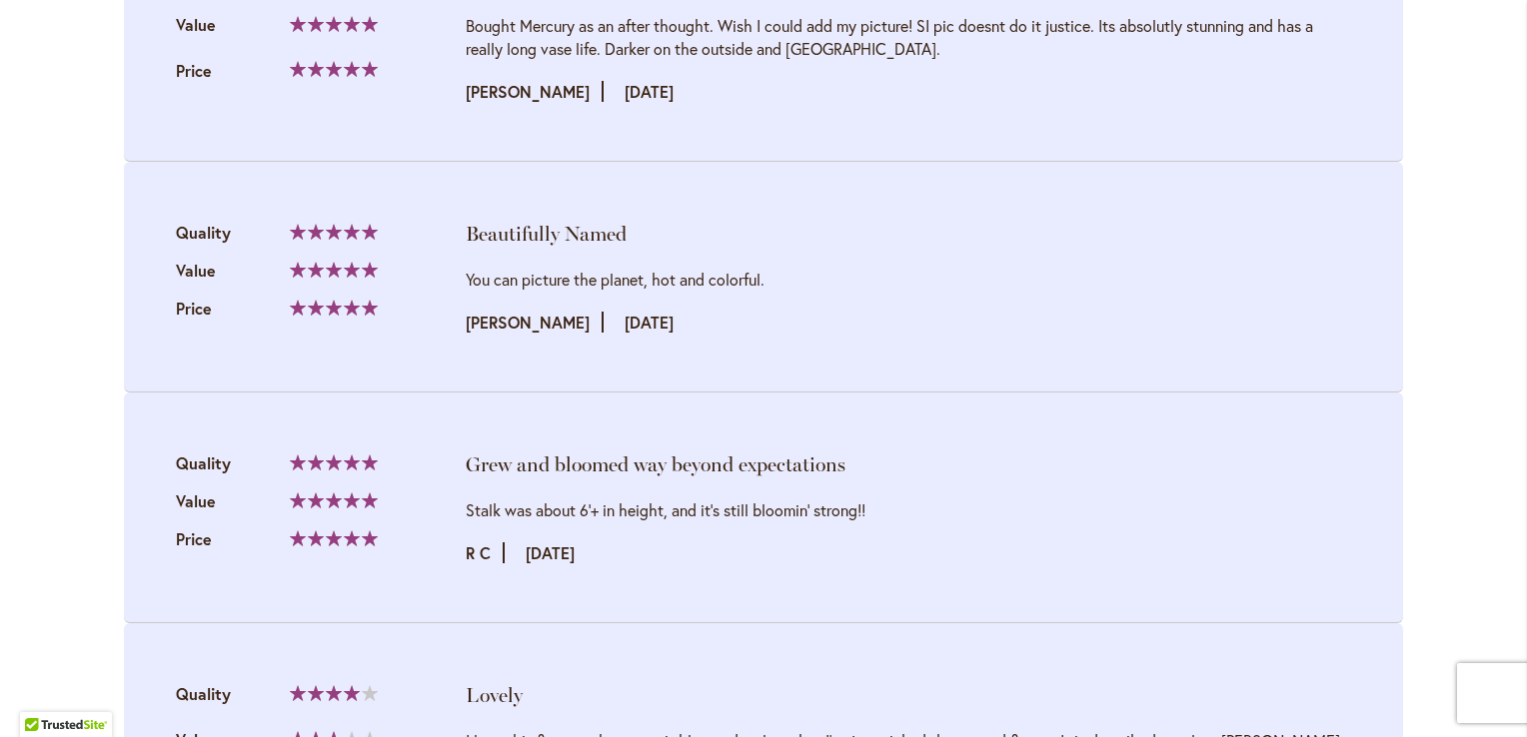
scroll to position [2490, 0]
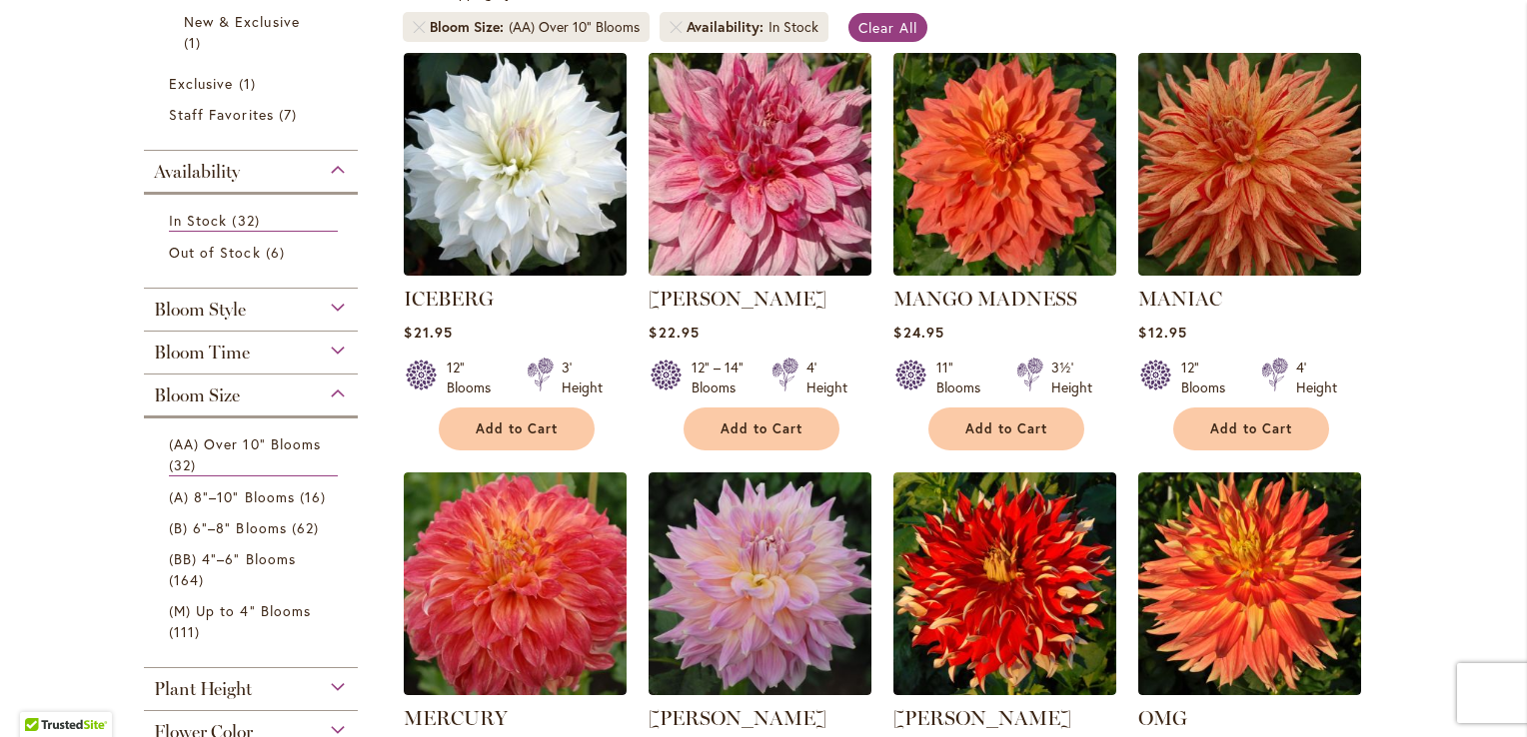
scroll to position [409, 0]
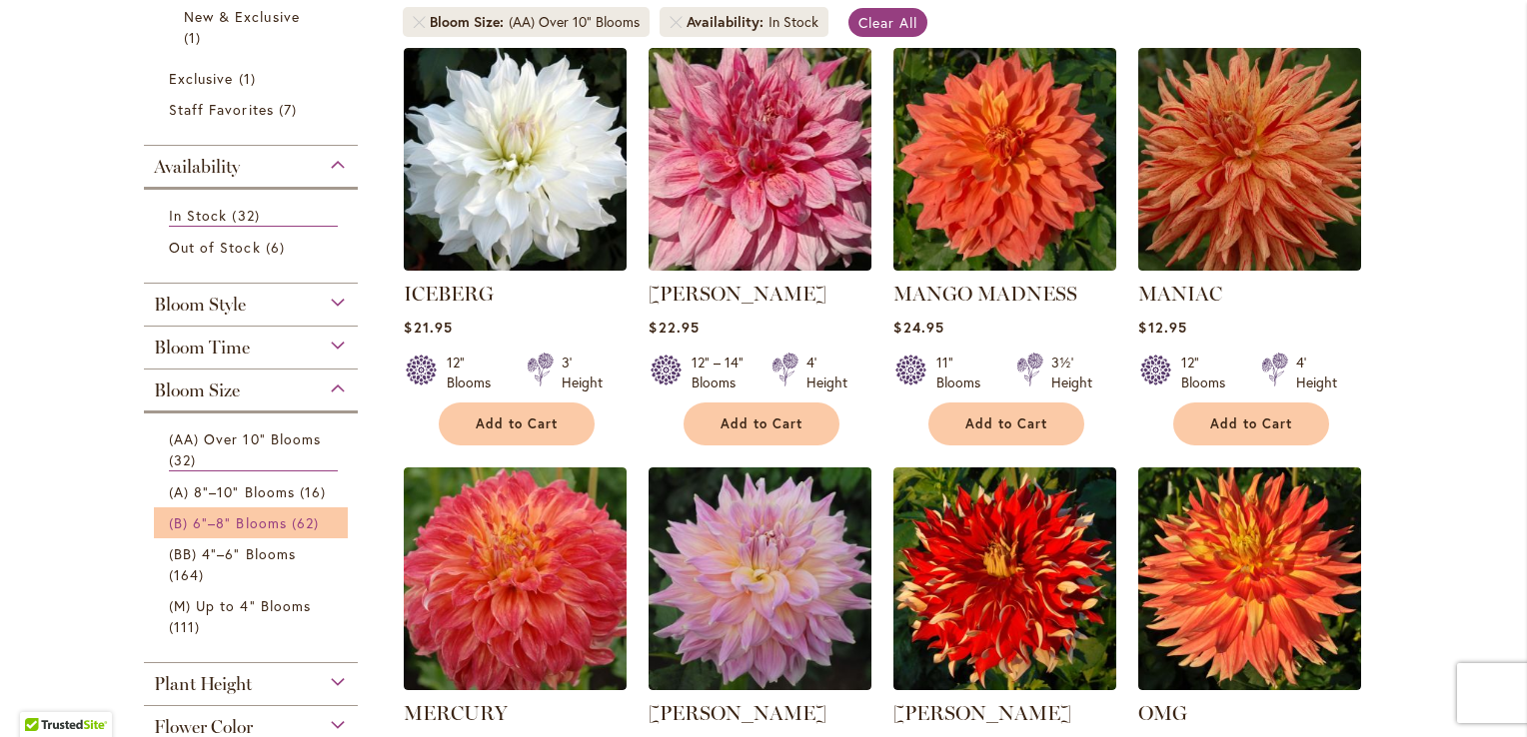
click at [260, 516] on span "(B) 6"–8" Blooms" at bounding box center [228, 523] width 118 height 19
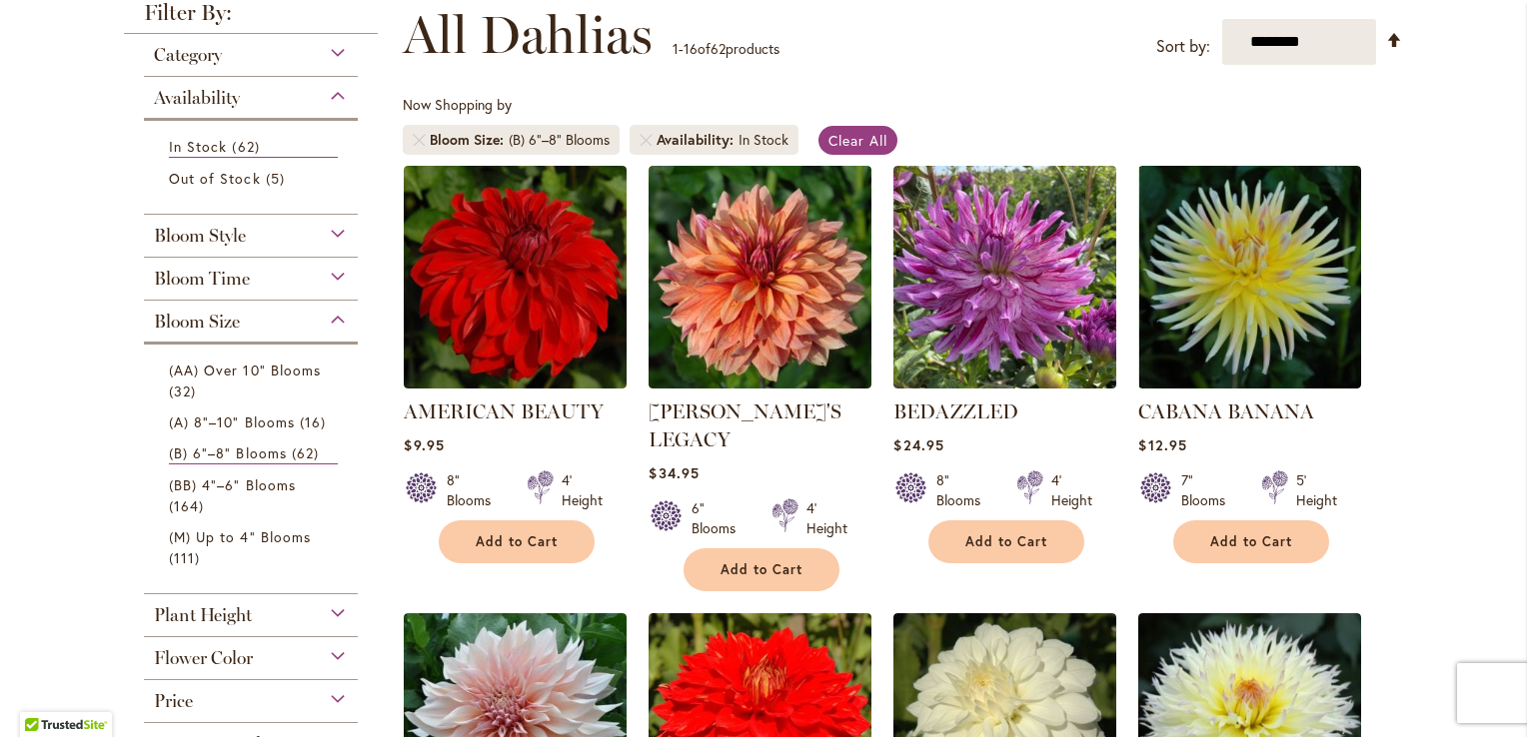
scroll to position [307, 0]
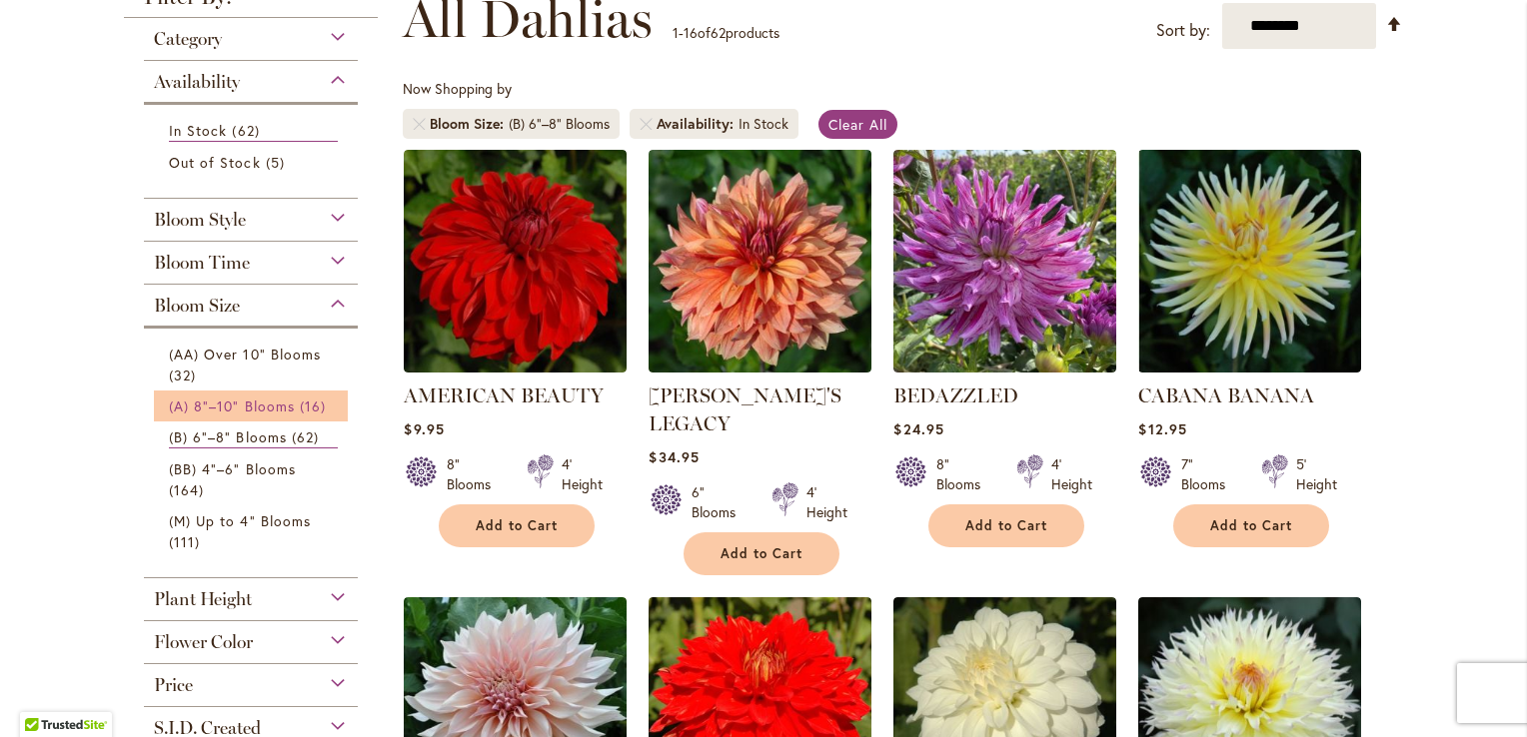
click at [237, 412] on span "(A) 8"–10" Blooms" at bounding box center [232, 406] width 126 height 19
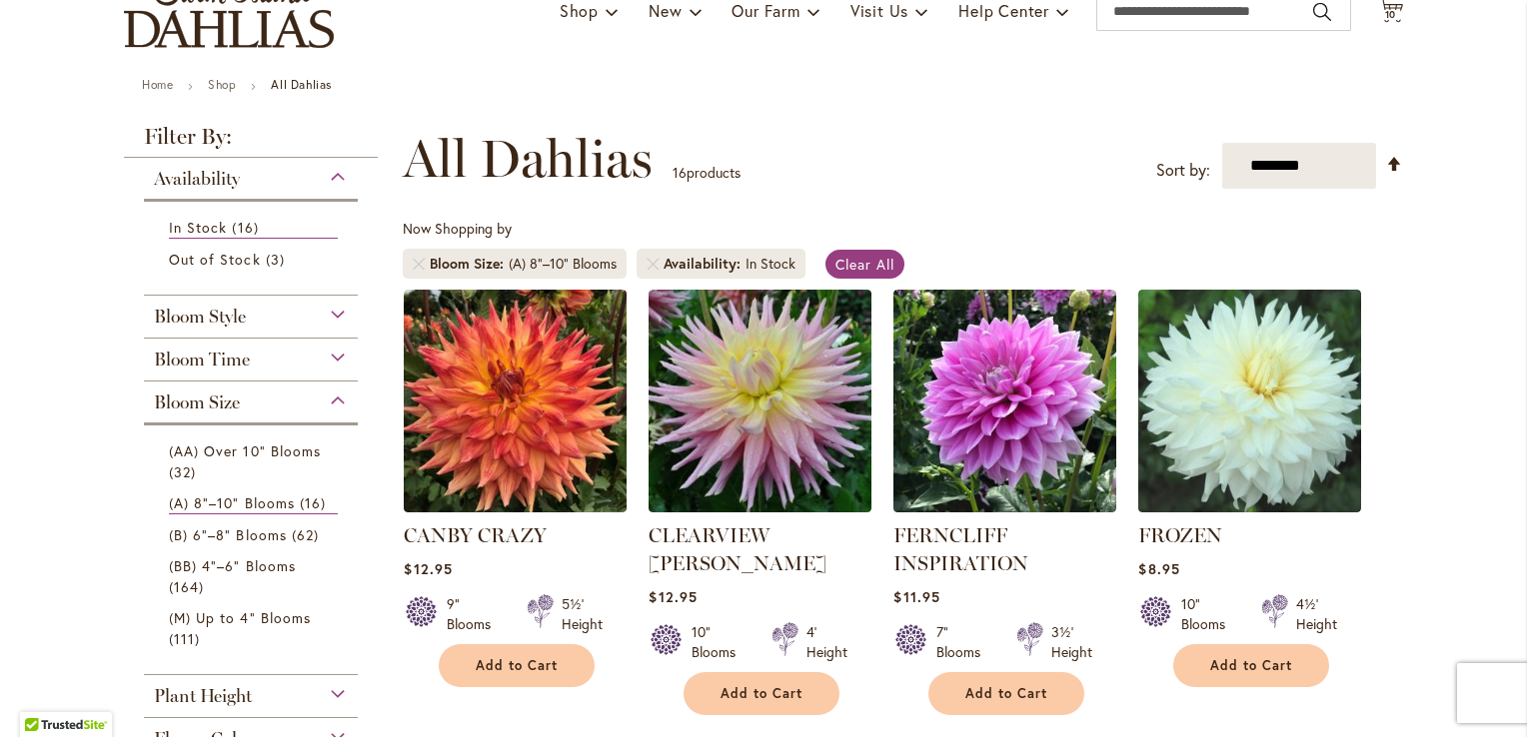
scroll to position [172, 0]
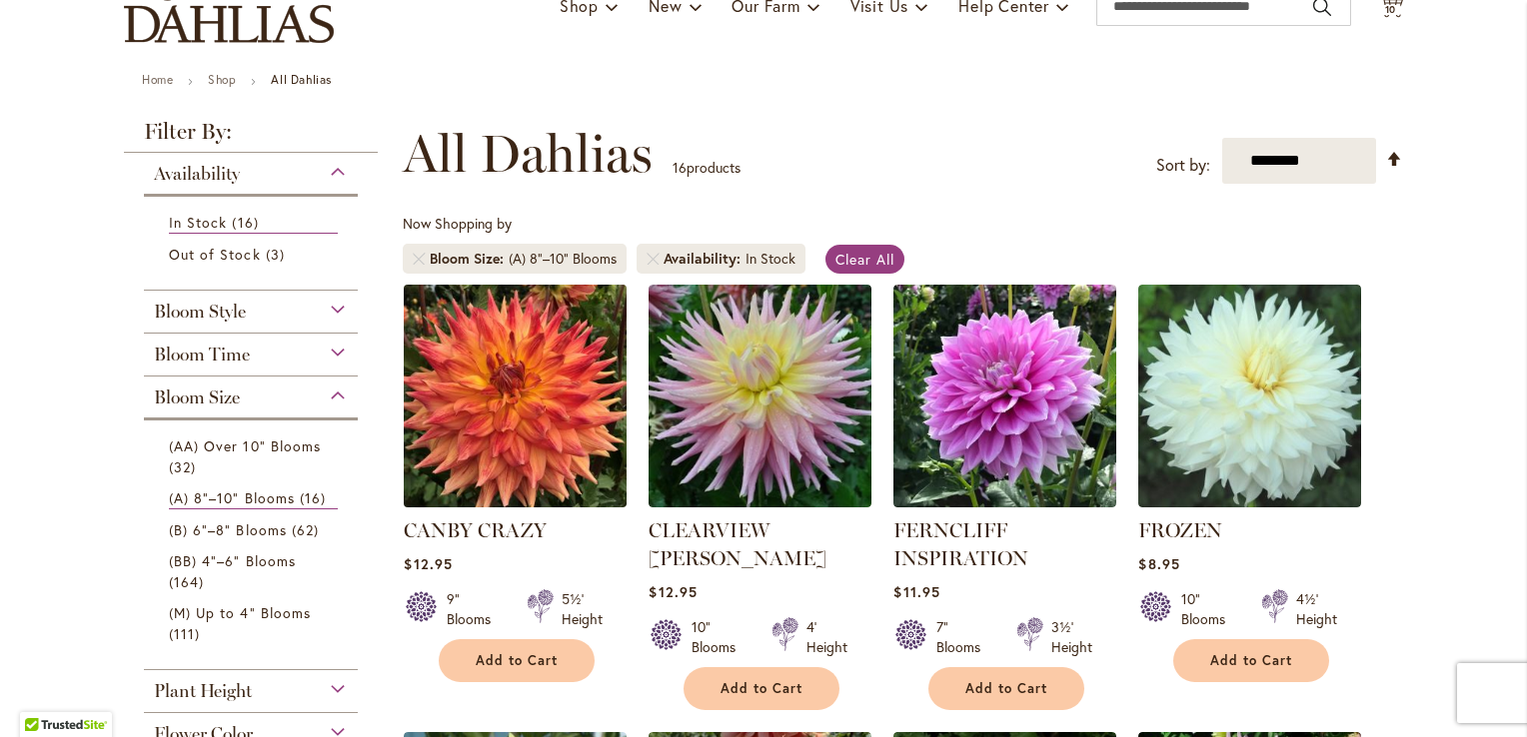
click at [531, 421] on img at bounding box center [516, 396] width 234 height 234
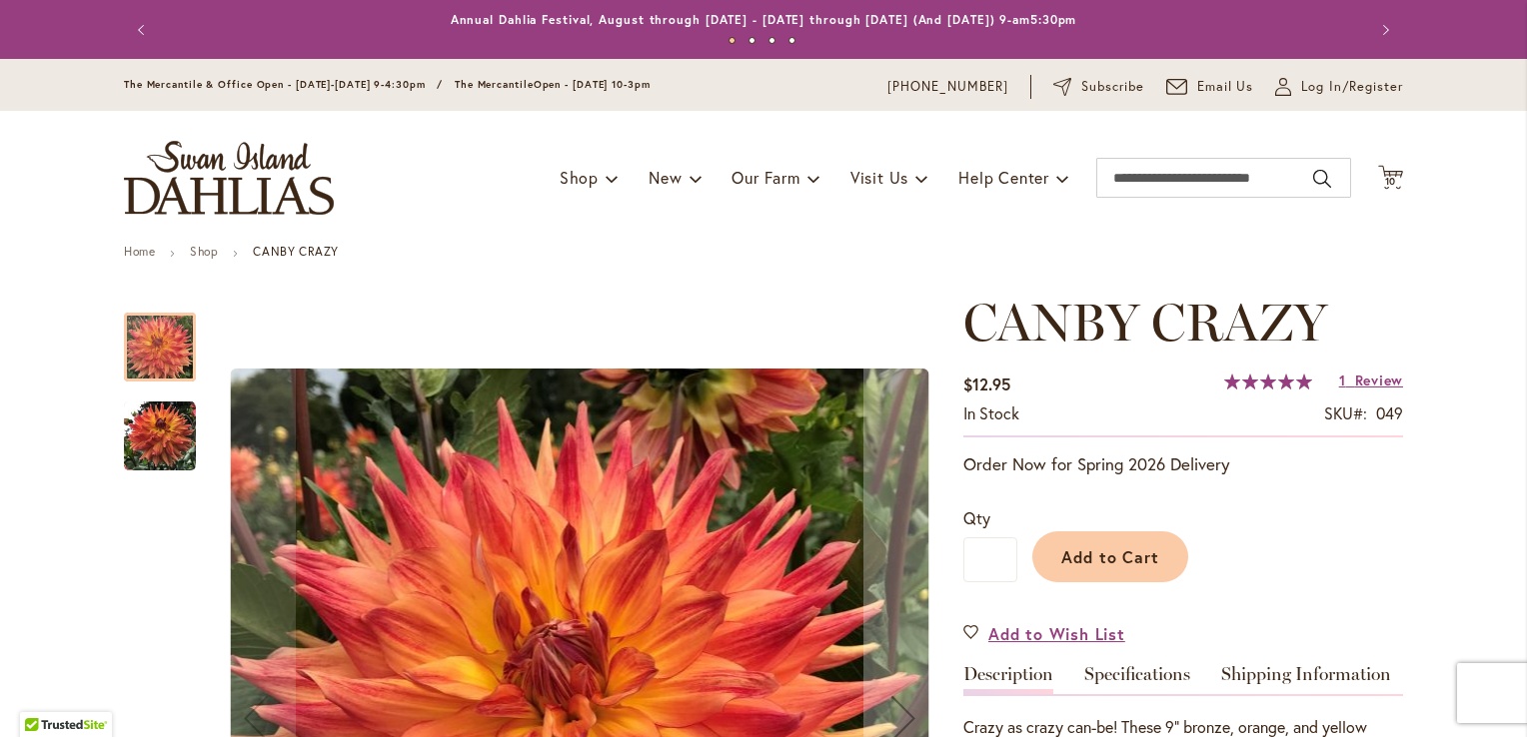
click at [141, 347] on div at bounding box center [160, 347] width 72 height 69
click at [156, 434] on img "Canby Crazy" at bounding box center [160, 437] width 72 height 72
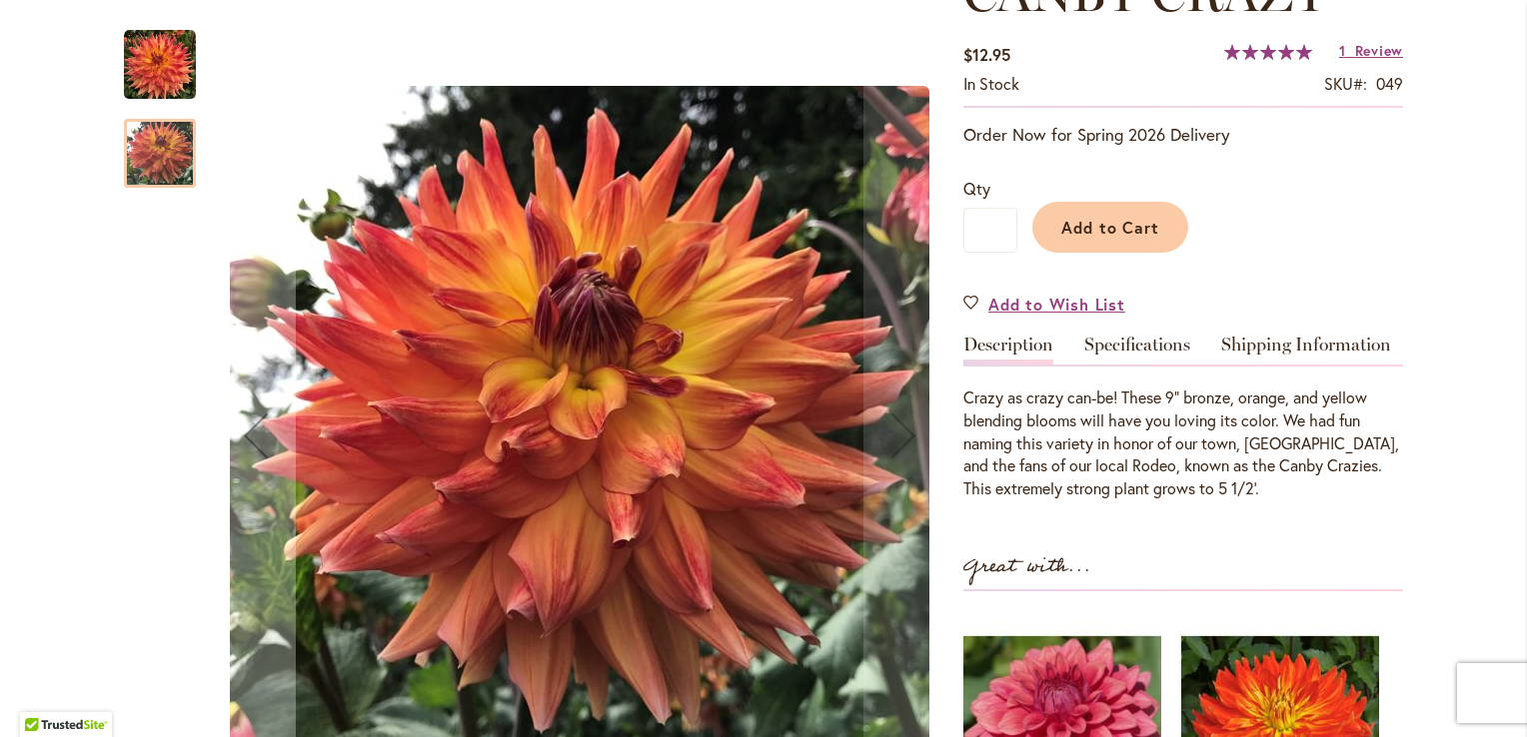
scroll to position [336, 0]
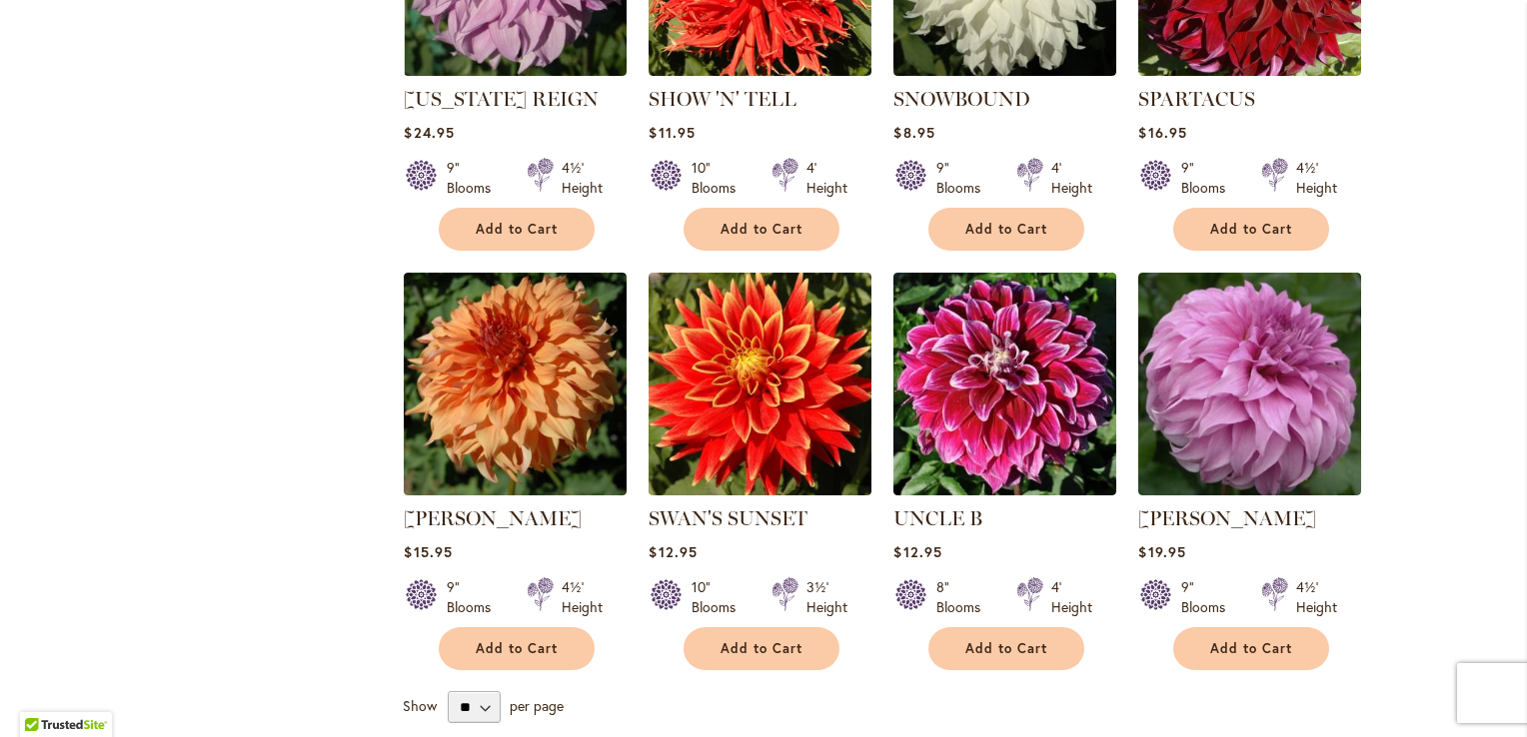
scroll to position [1495, 0]
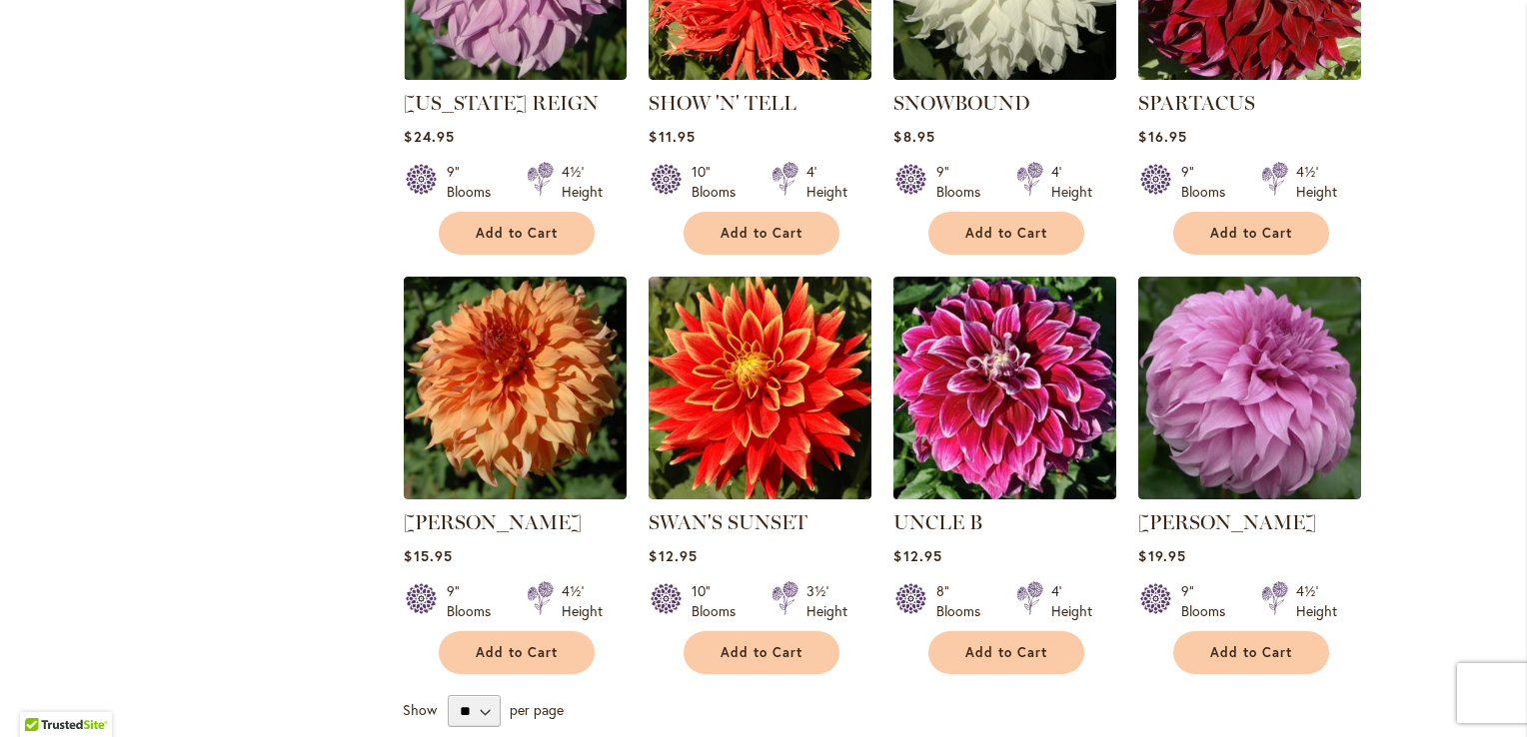
click at [994, 330] on img at bounding box center [1005, 388] width 234 height 234
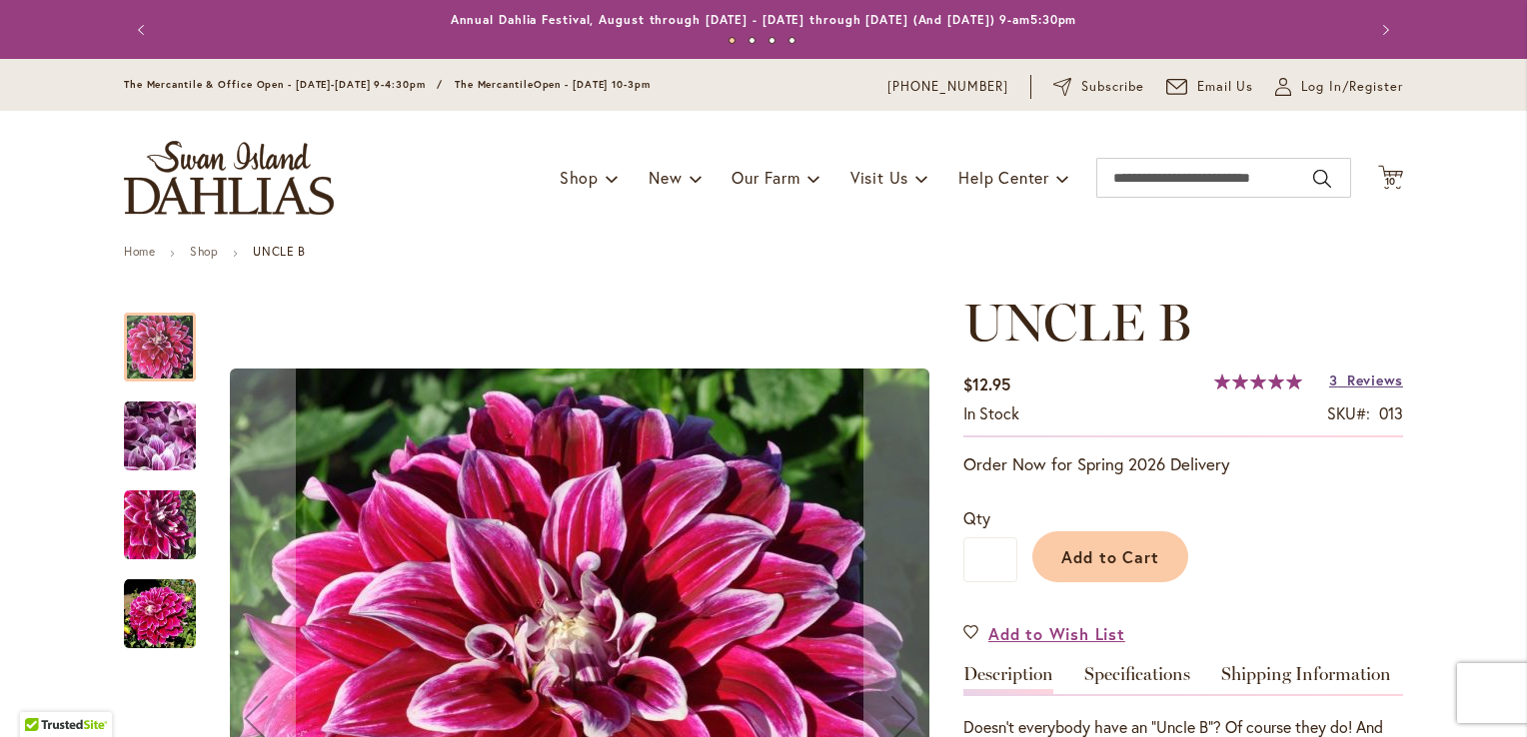
click at [1363, 380] on span "Reviews" at bounding box center [1375, 380] width 56 height 19
click at [1385, 188] on icon "Cart .cls-1 { fill: #231f20; }" at bounding box center [1390, 177] width 25 height 25
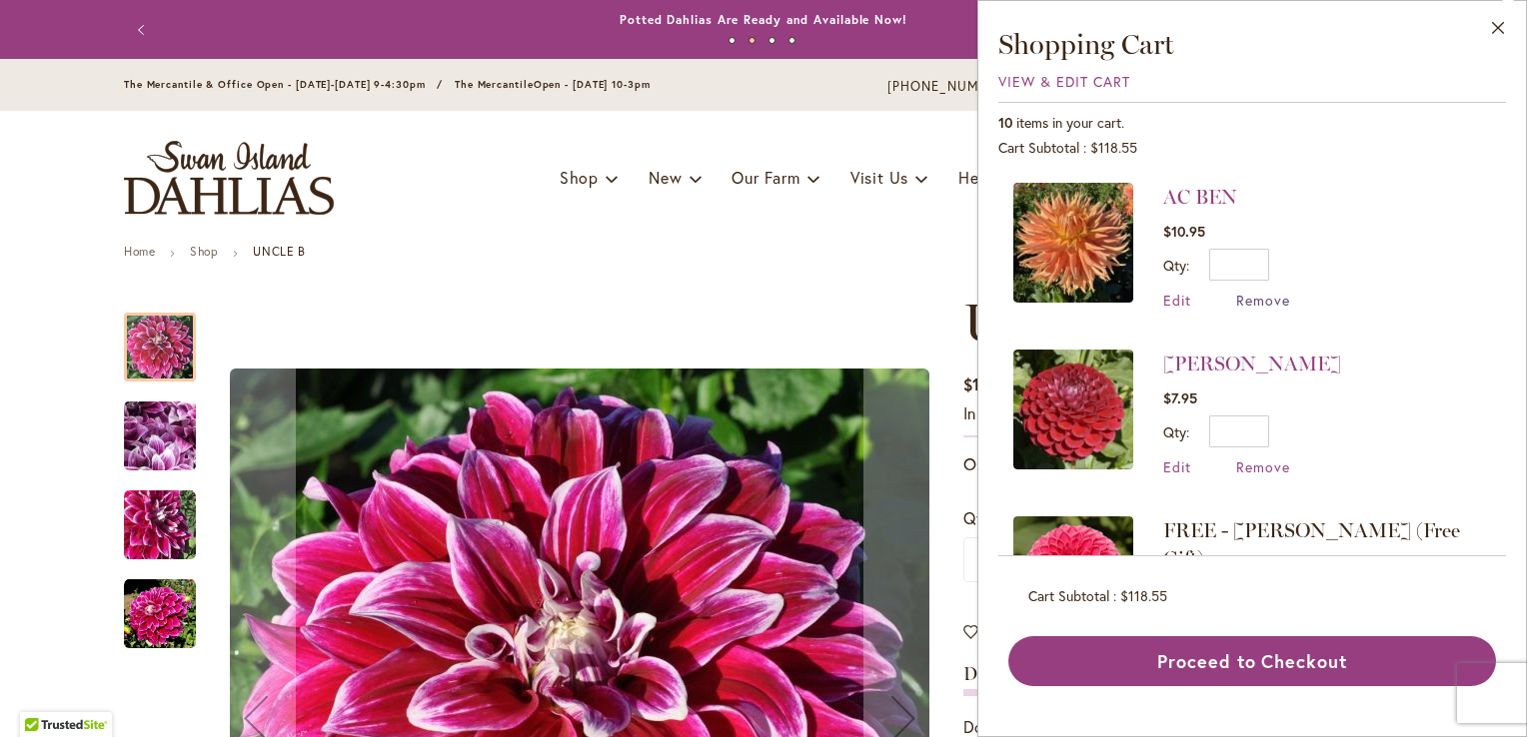
click at [1253, 300] on span "Remove" at bounding box center [1263, 300] width 54 height 19
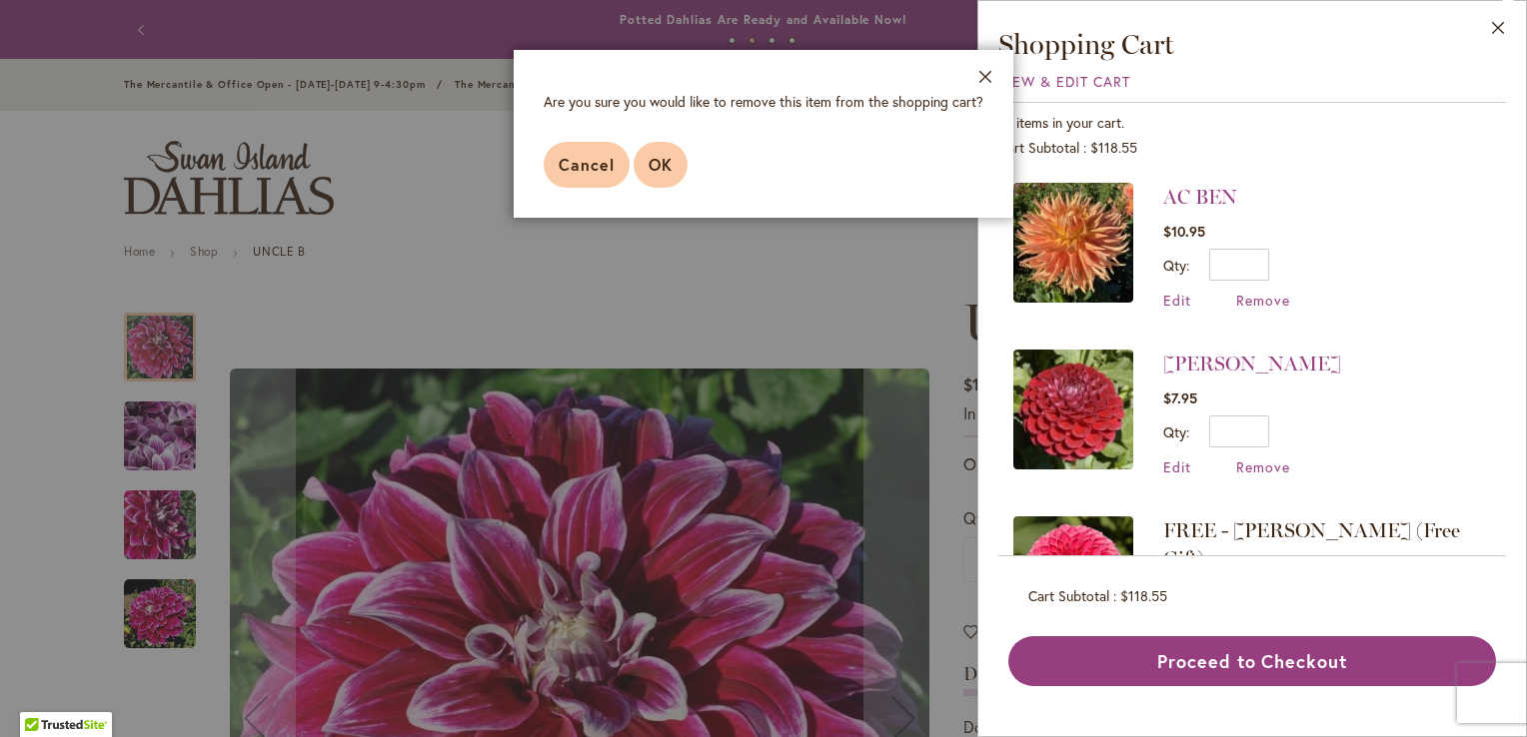
click at [658, 180] on button "OK" at bounding box center [660, 165] width 54 height 46
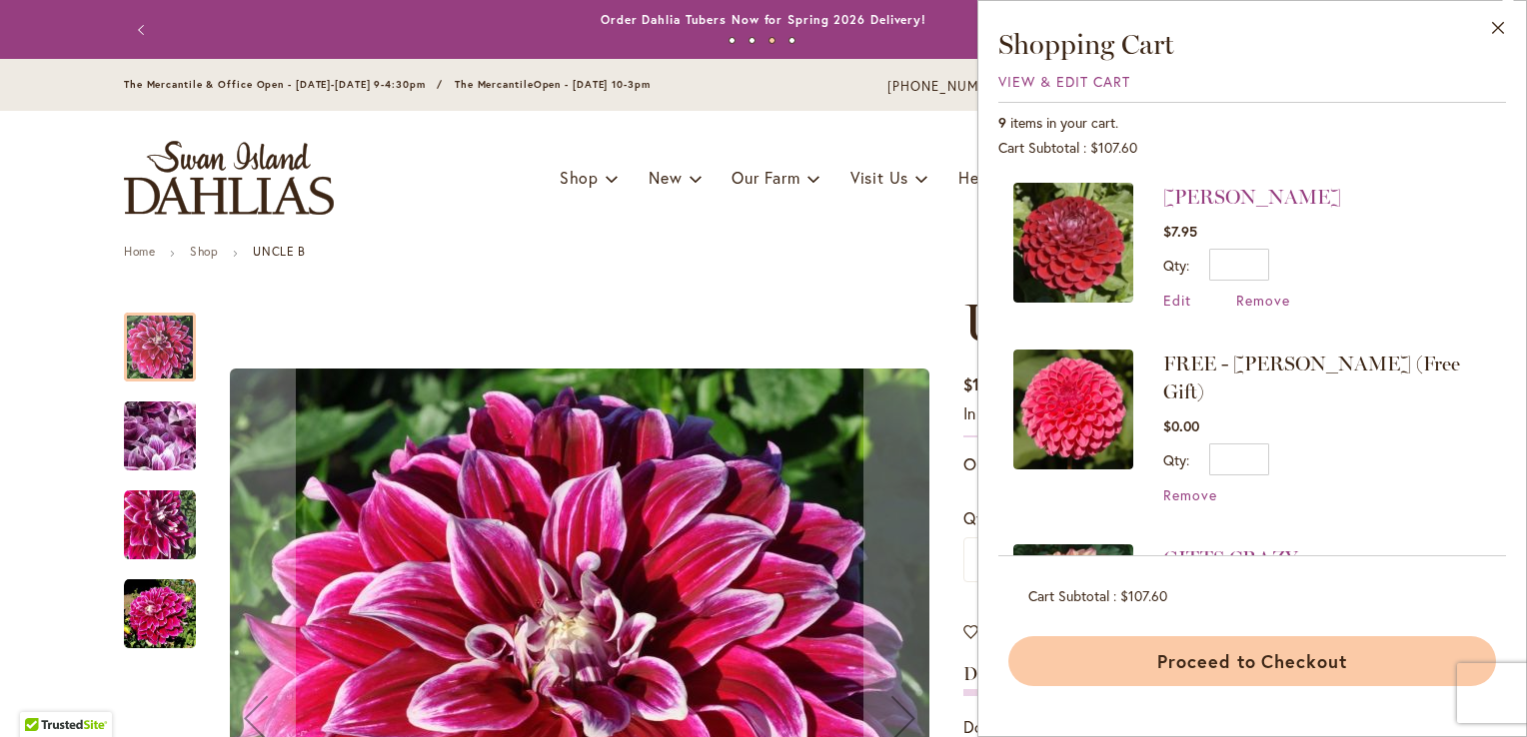
click at [1200, 661] on button "Proceed to Checkout" at bounding box center [1252, 661] width 488 height 50
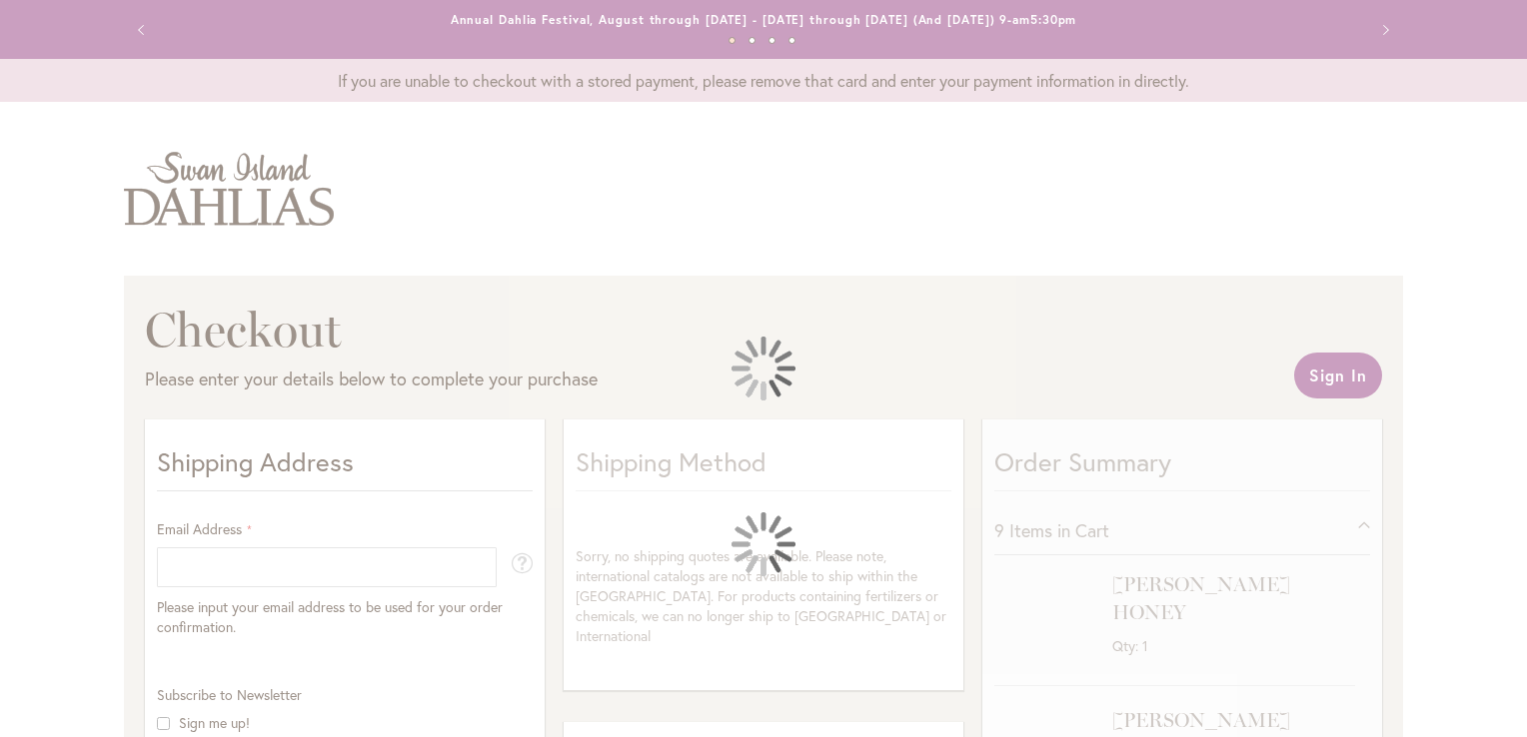
select select "**"
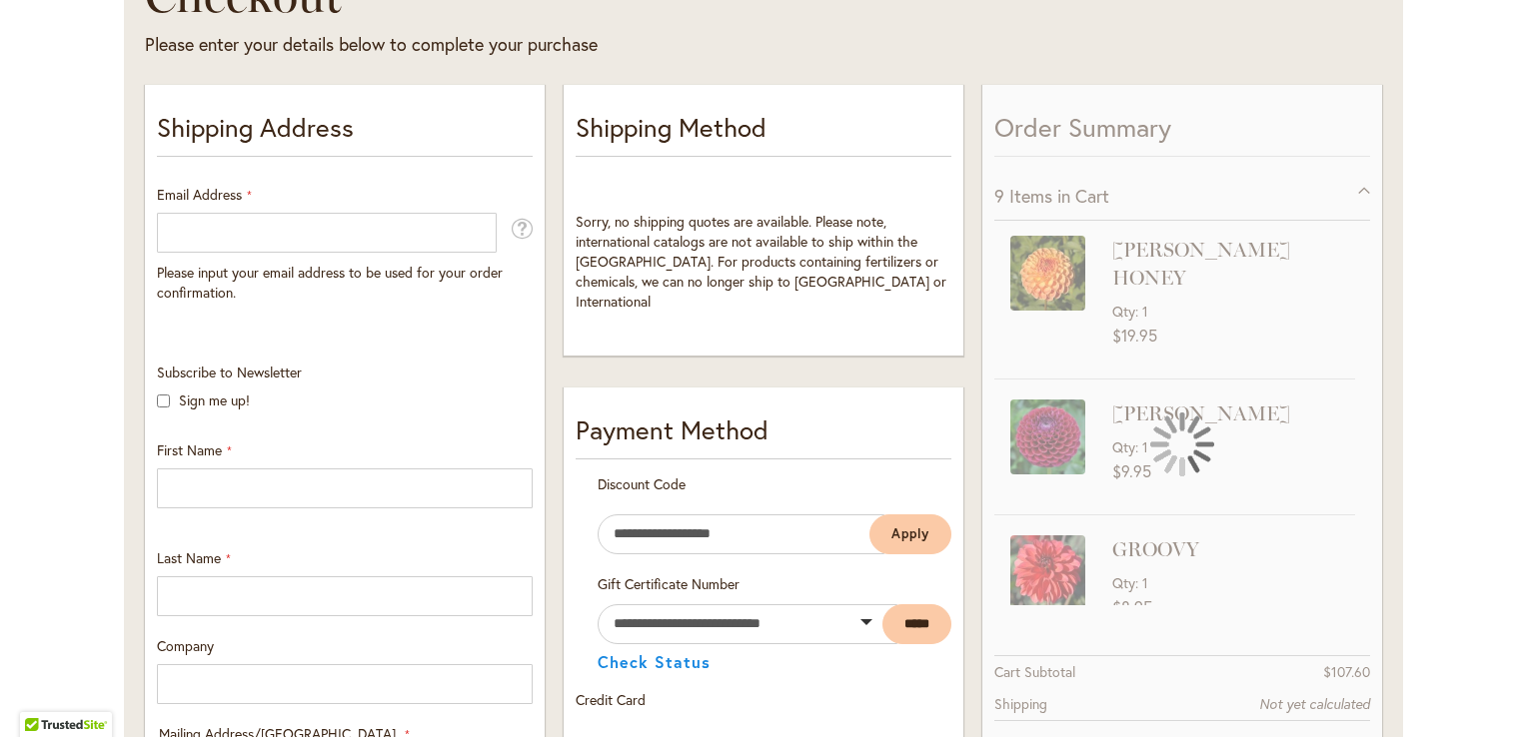
scroll to position [338, 0]
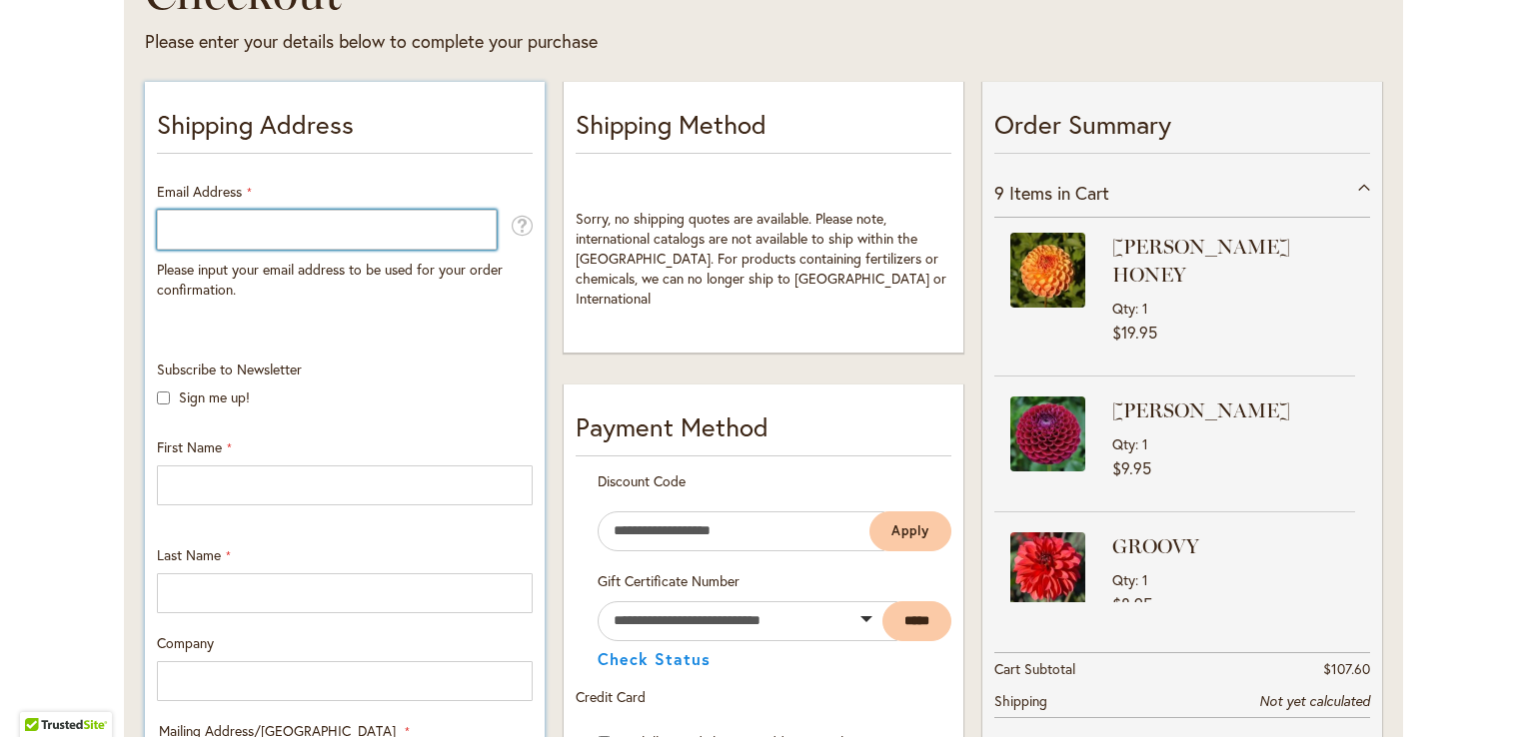
click at [199, 227] on input "Email Address" at bounding box center [327, 230] width 340 height 40
type input "**********"
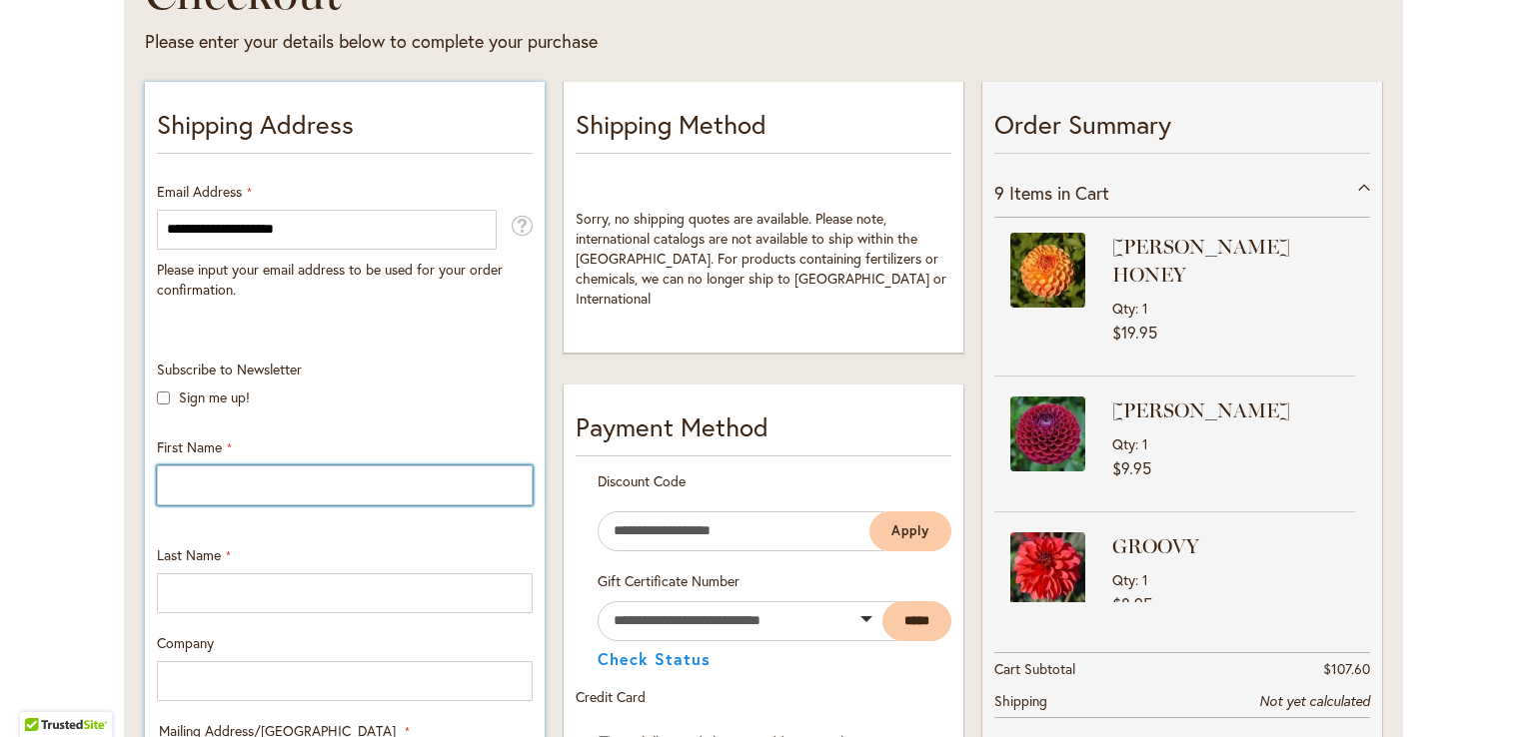
click at [212, 483] on input "First Name" at bounding box center [345, 486] width 376 height 40
type input "********"
type input "**********"
type input "*****"
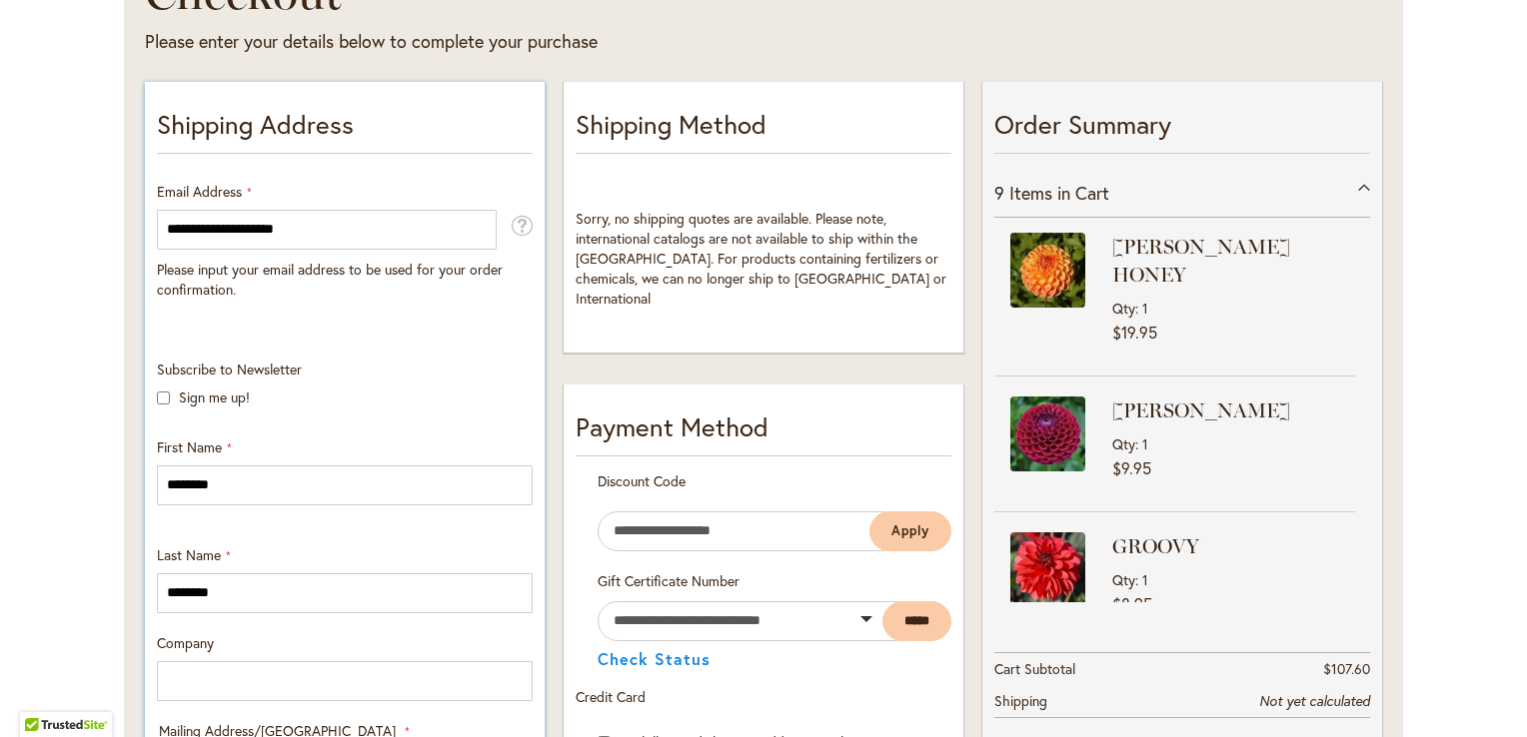
type input "**********"
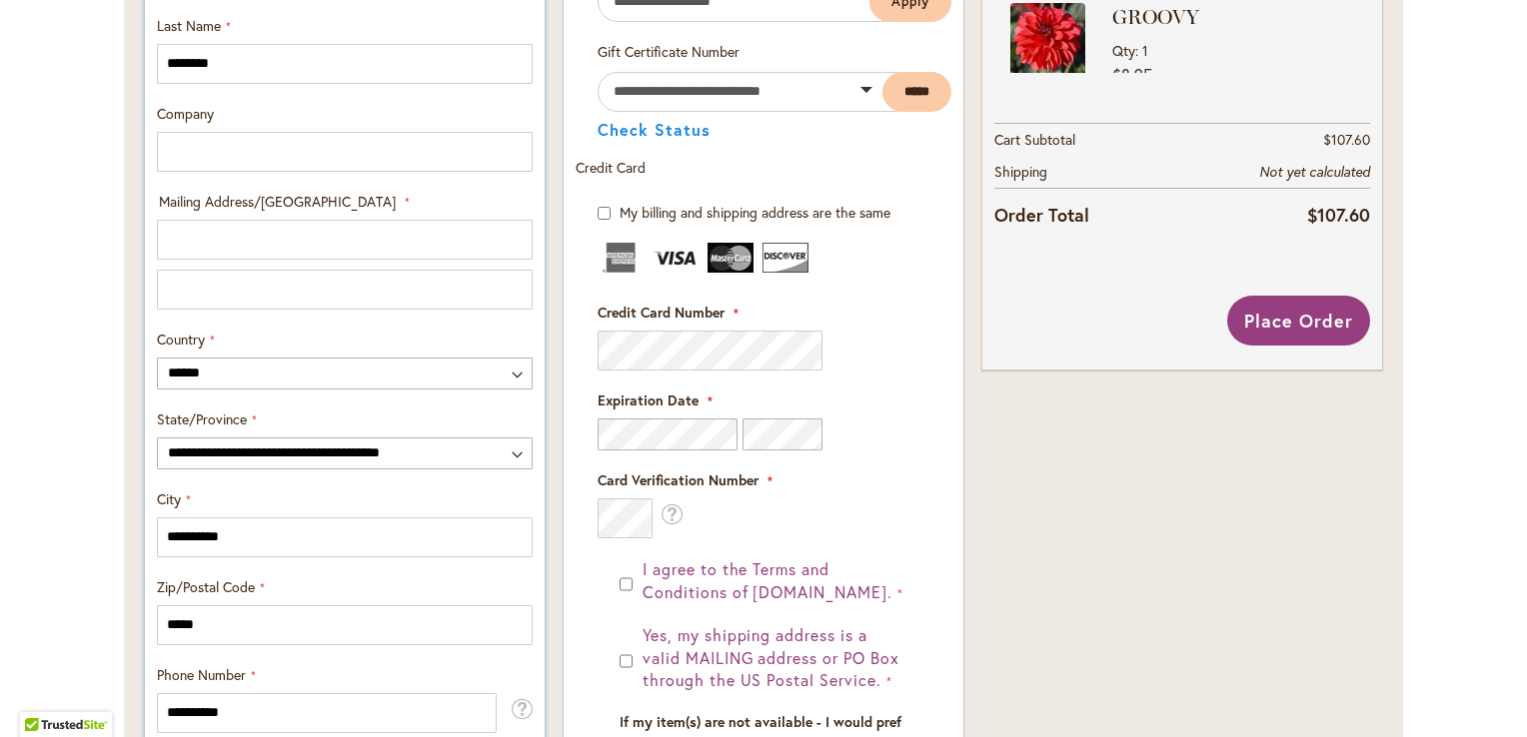
scroll to position [875, 0]
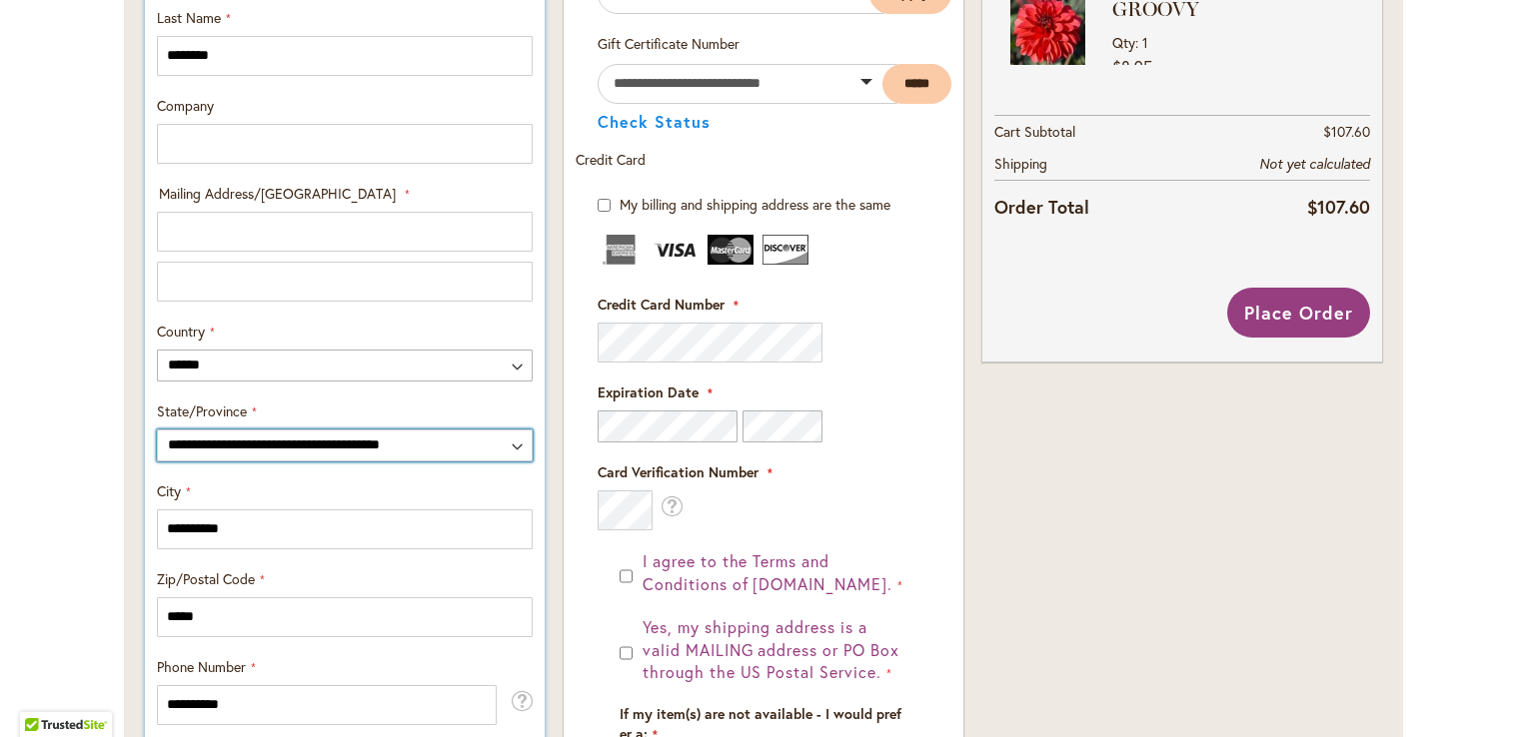
click at [496, 448] on select "**********" at bounding box center [345, 446] width 376 height 32
select select "**"
click at [157, 430] on select "**********" at bounding box center [345, 446] width 376 height 32
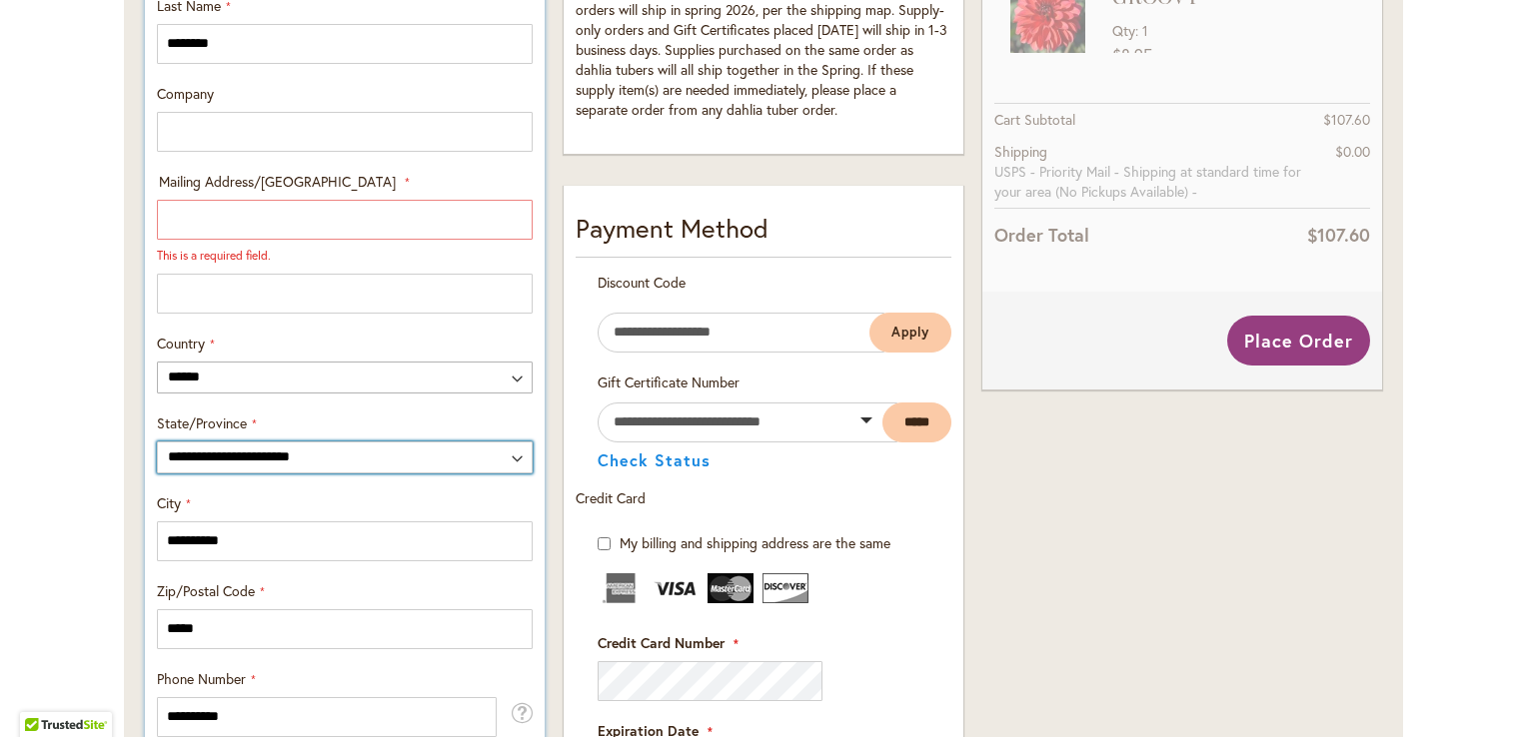
scroll to position [883, 0]
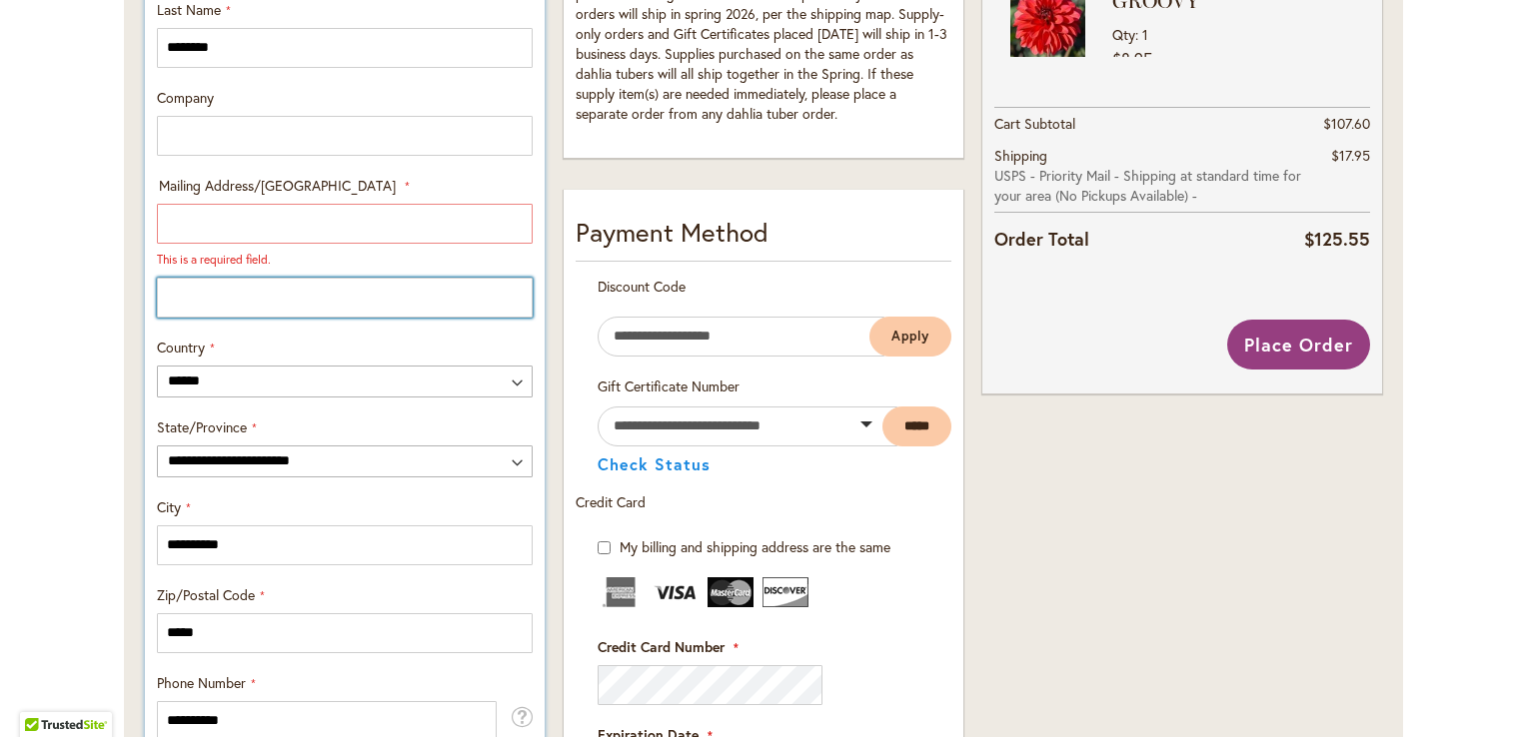
click at [186, 298] on input "Mailing Address/PO BOX: Line 2" at bounding box center [345, 298] width 376 height 40
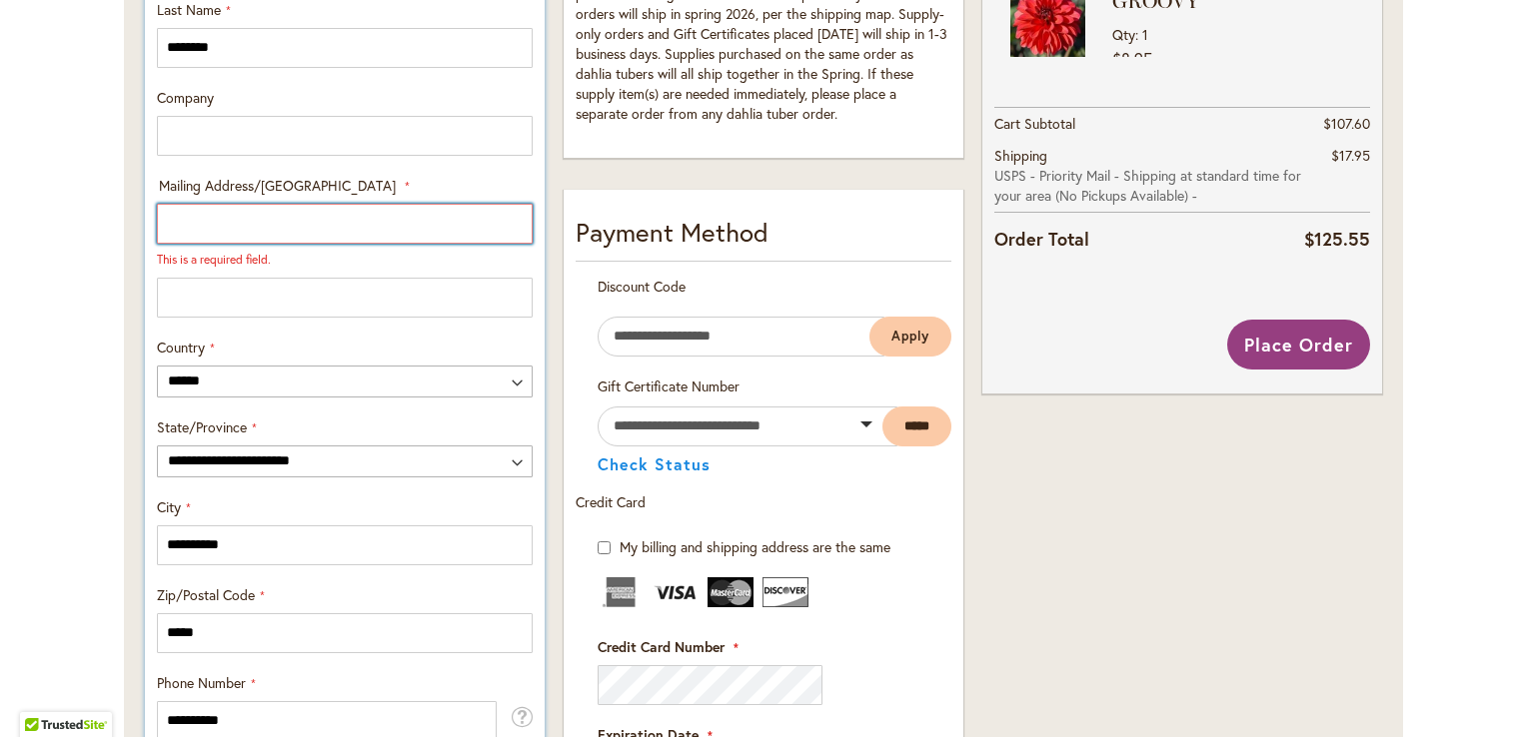
click at [174, 217] on input "Mailing Address/PO BOX: Line 1" at bounding box center [345, 224] width 376 height 40
type input "**********"
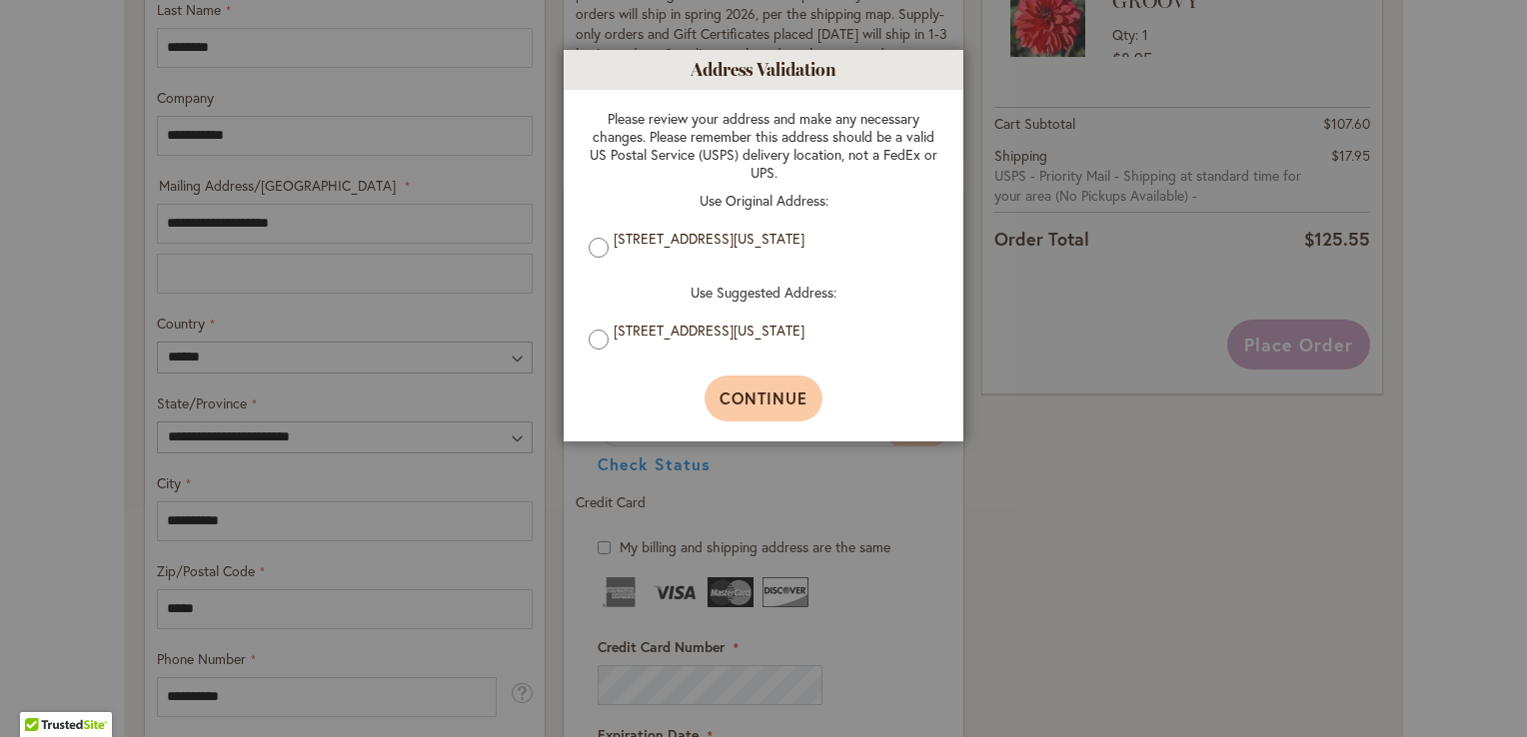
click at [753, 409] on span "Continue" at bounding box center [763, 398] width 89 height 21
type input "**********"
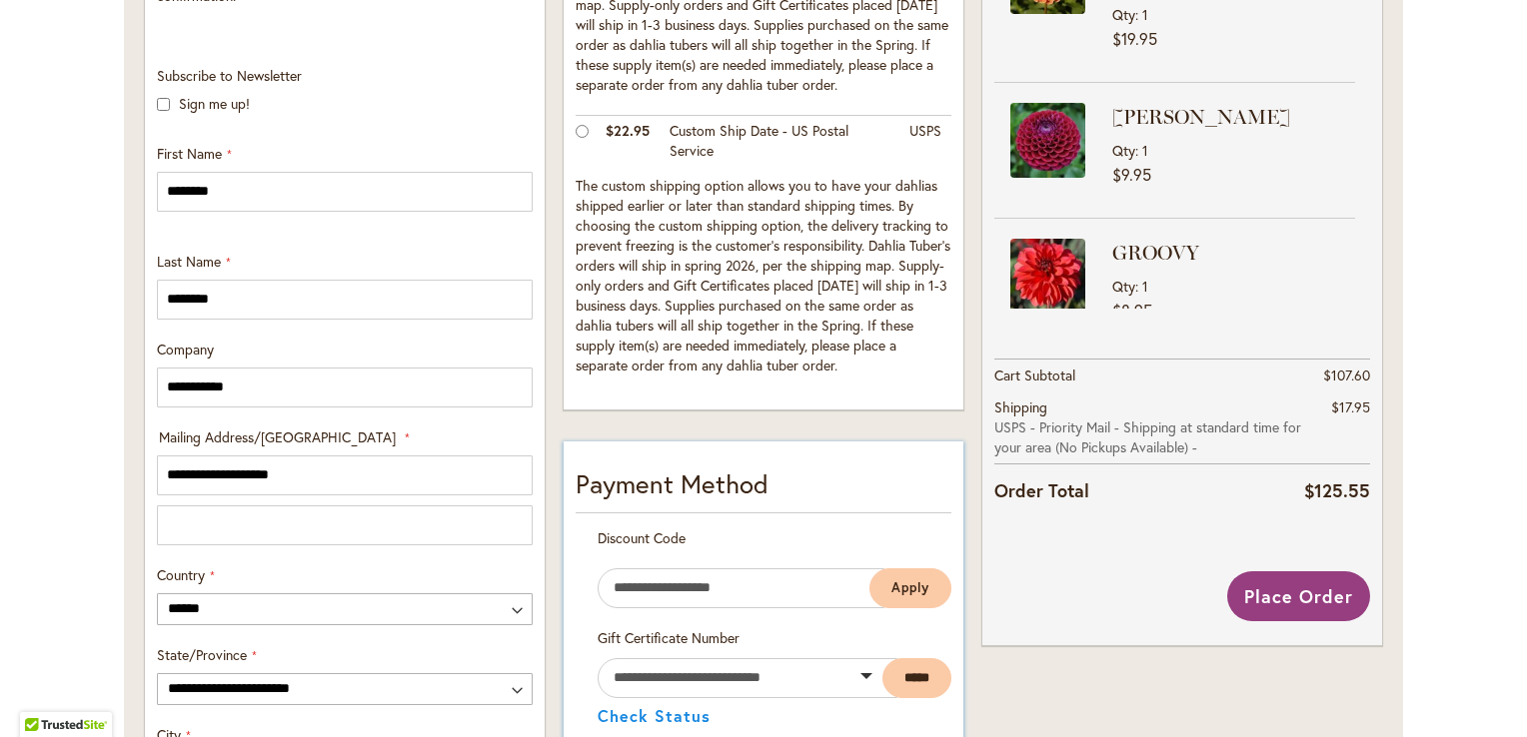
scroll to position [639, 0]
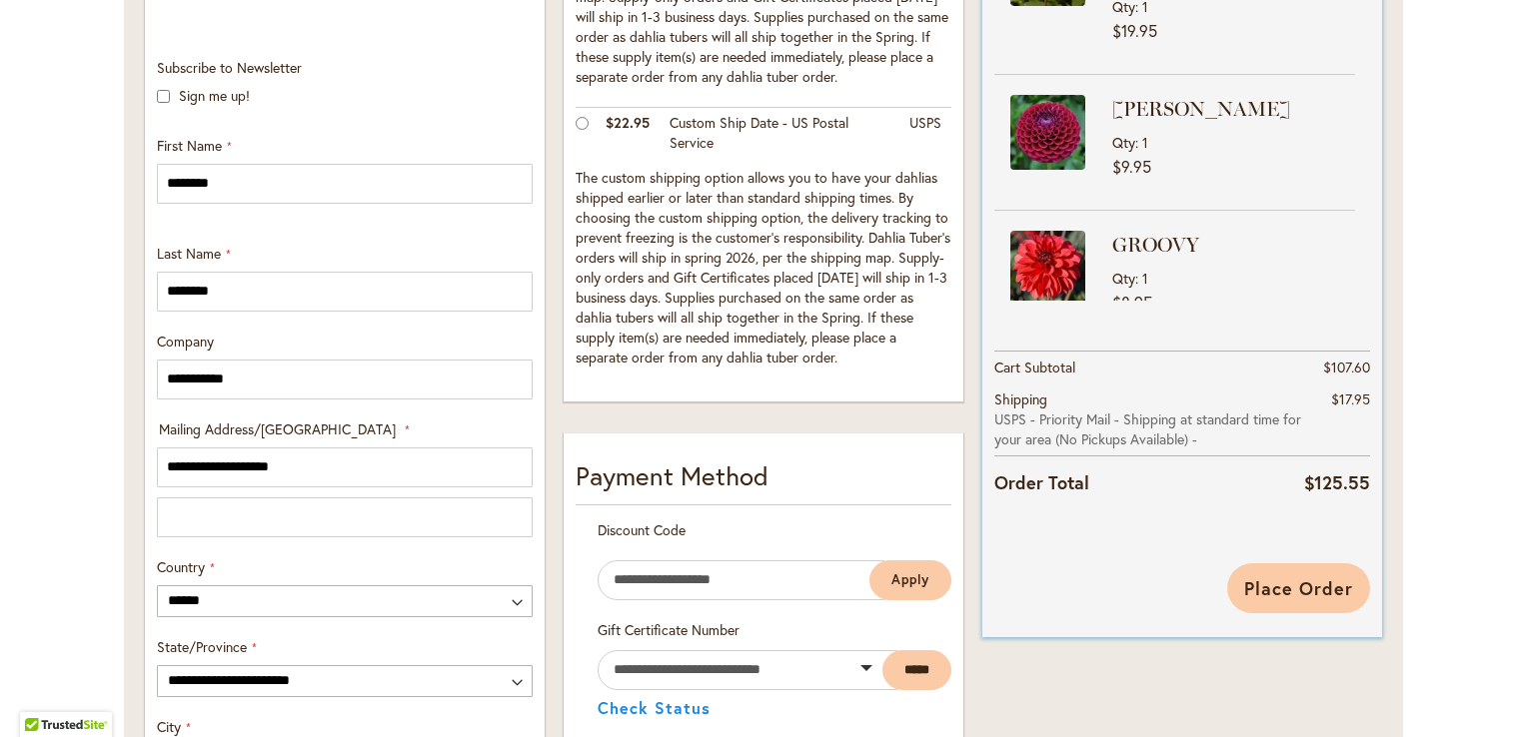
click at [1259, 592] on span "Place Order" at bounding box center [1298, 589] width 109 height 24
